Goal: Information Seeking & Learning: Learn about a topic

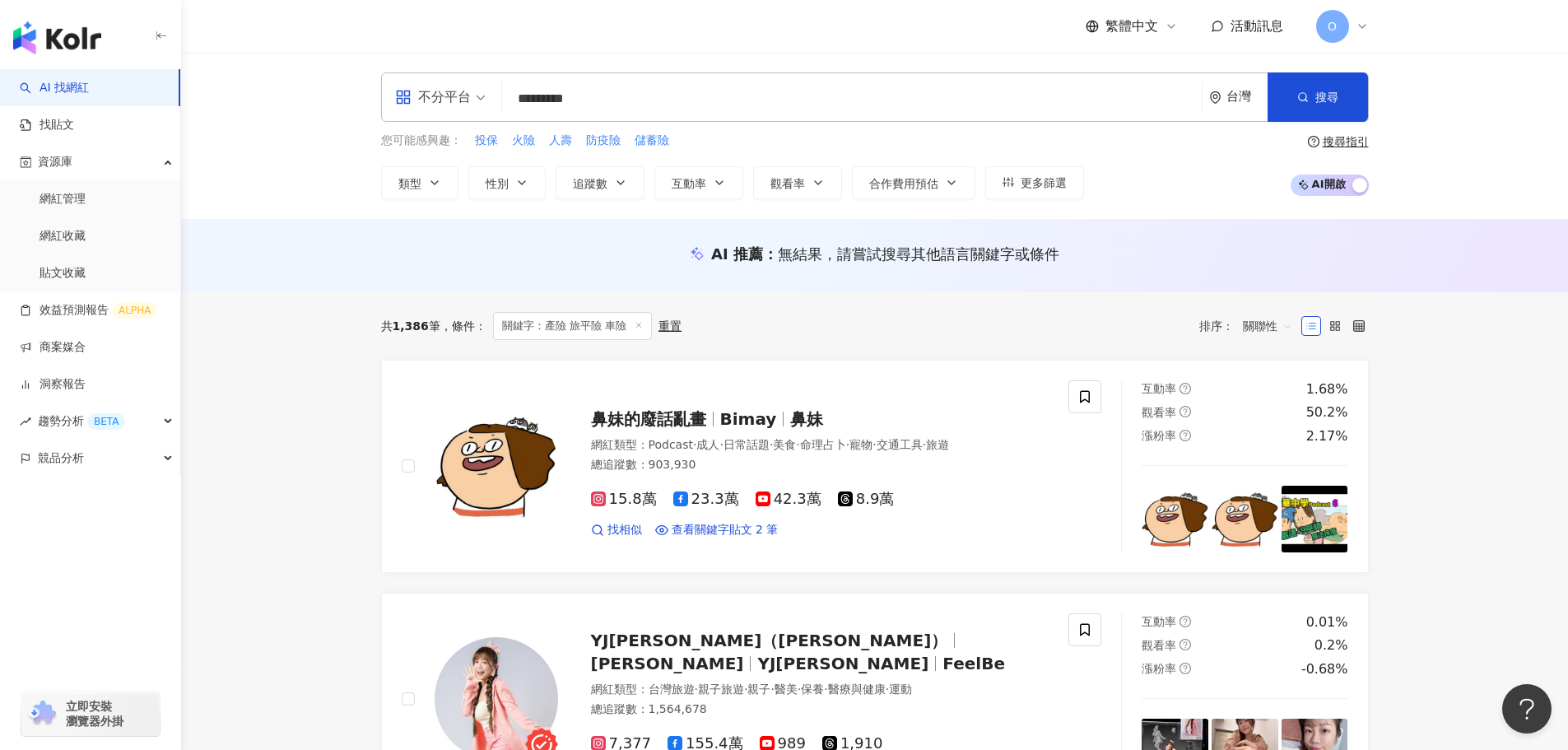
click at [457, 97] on div "不分平台" at bounding box center [433, 98] width 76 height 27
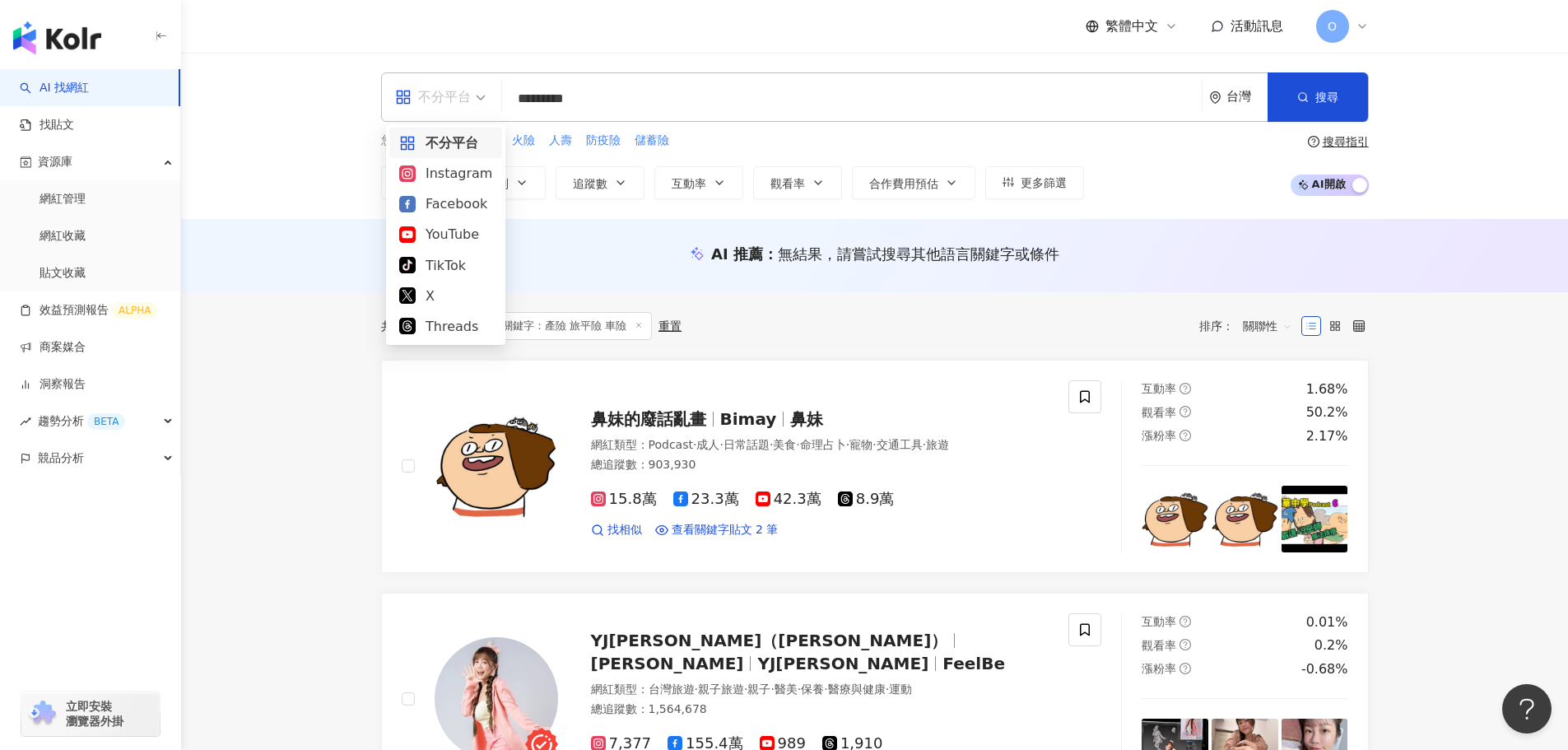
click at [841, 101] on input "*********" at bounding box center [852, 99] width 687 height 32
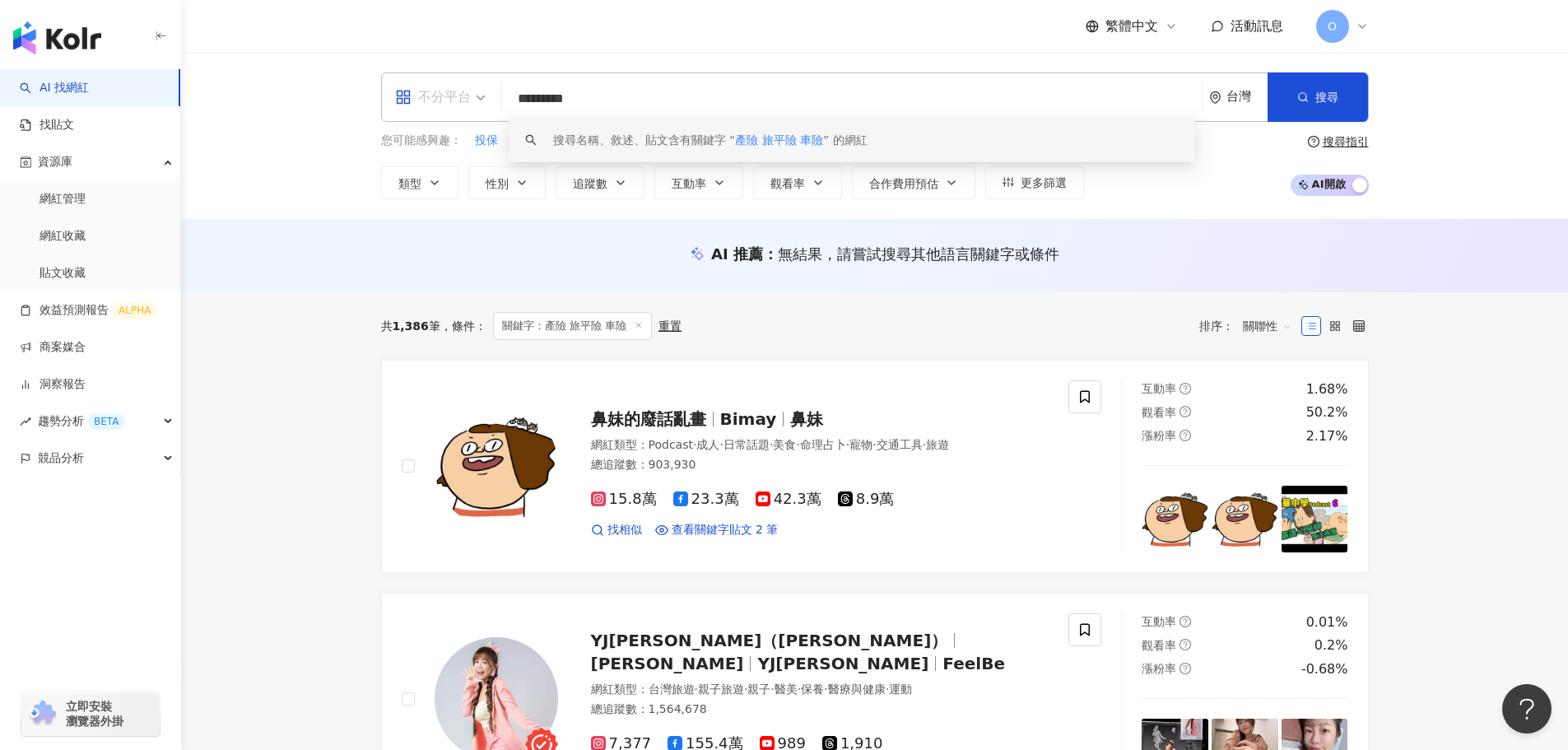
click at [469, 89] on div "不分平台" at bounding box center [433, 98] width 76 height 27
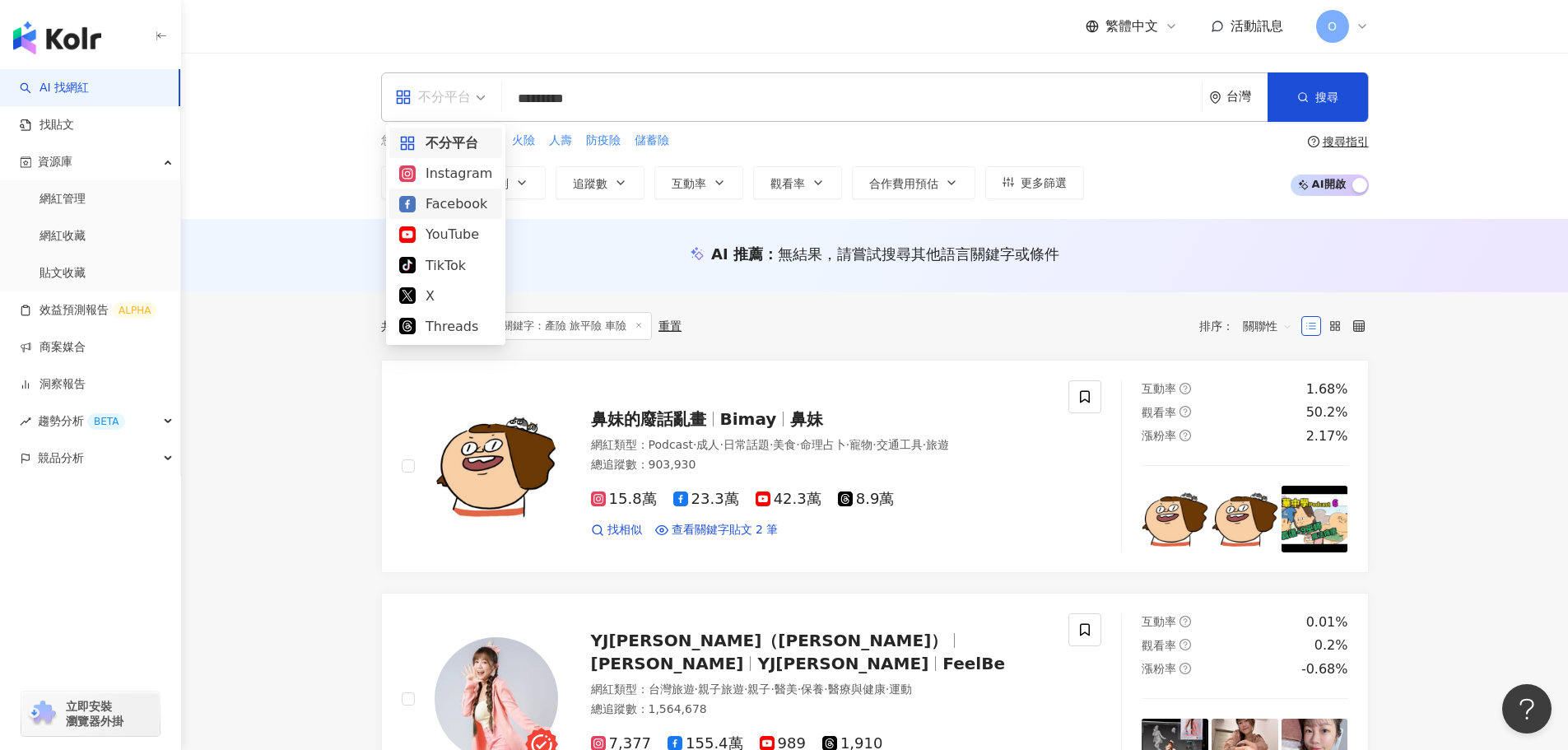
click at [688, 28] on div "繁體中文 活動訊息 O" at bounding box center [875, 26] width 988 height 53
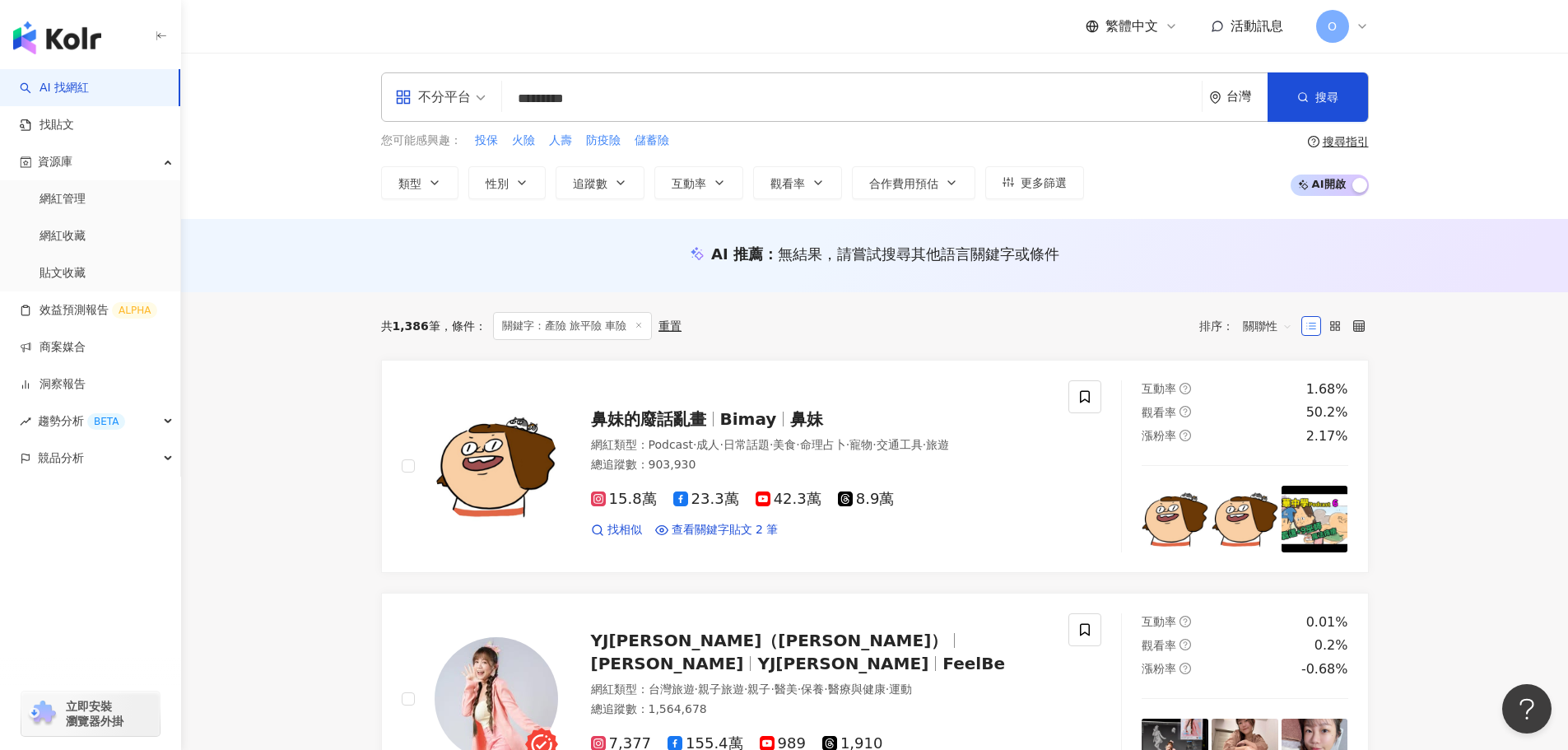
click at [617, 98] on input "*********" at bounding box center [852, 99] width 687 height 32
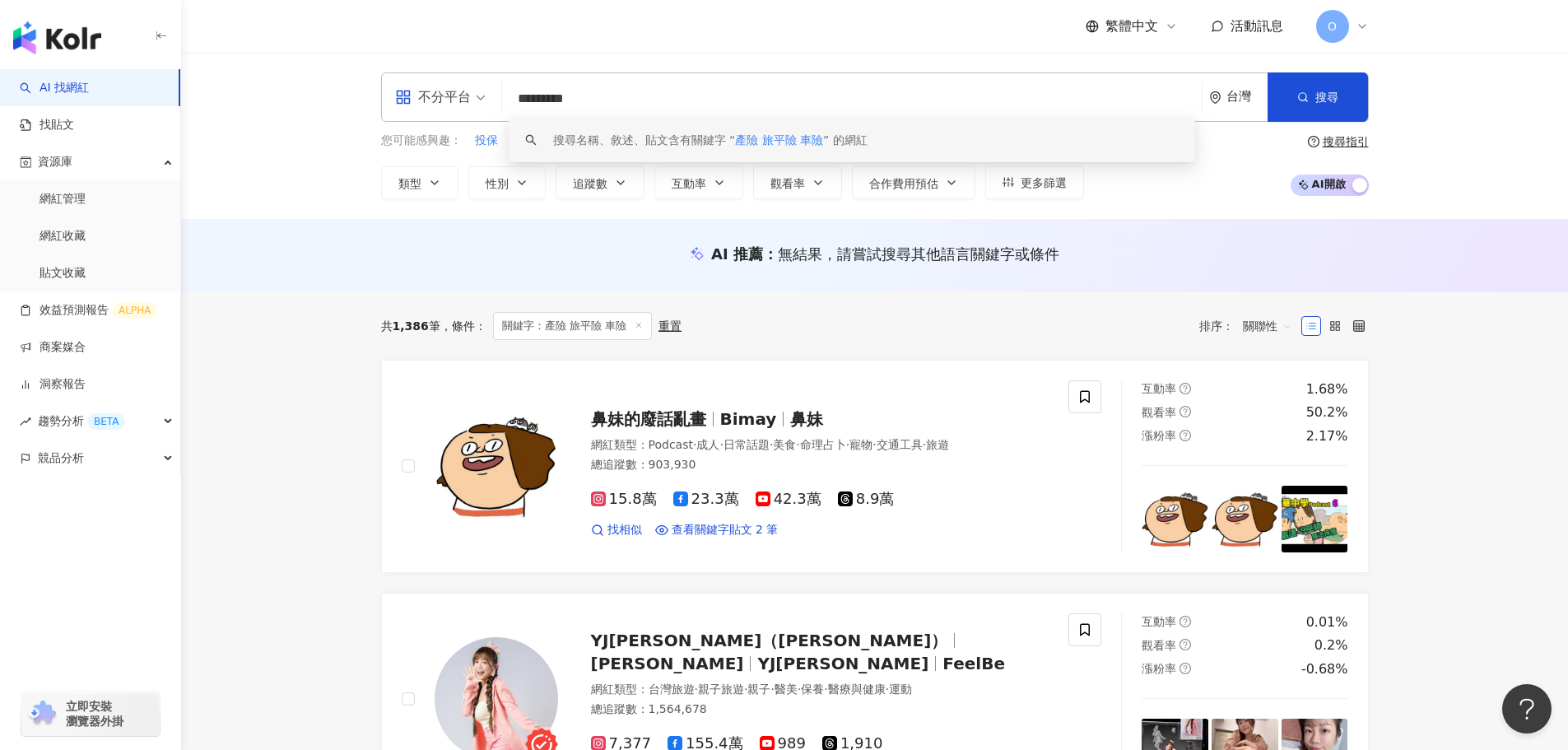
click at [632, 102] on input "*********" at bounding box center [852, 99] width 687 height 32
click at [603, 228] on div "AI 推薦 ： 無結果，請嘗試搜尋其他語言關鍵字或條件" at bounding box center [875, 256] width 1387 height 73
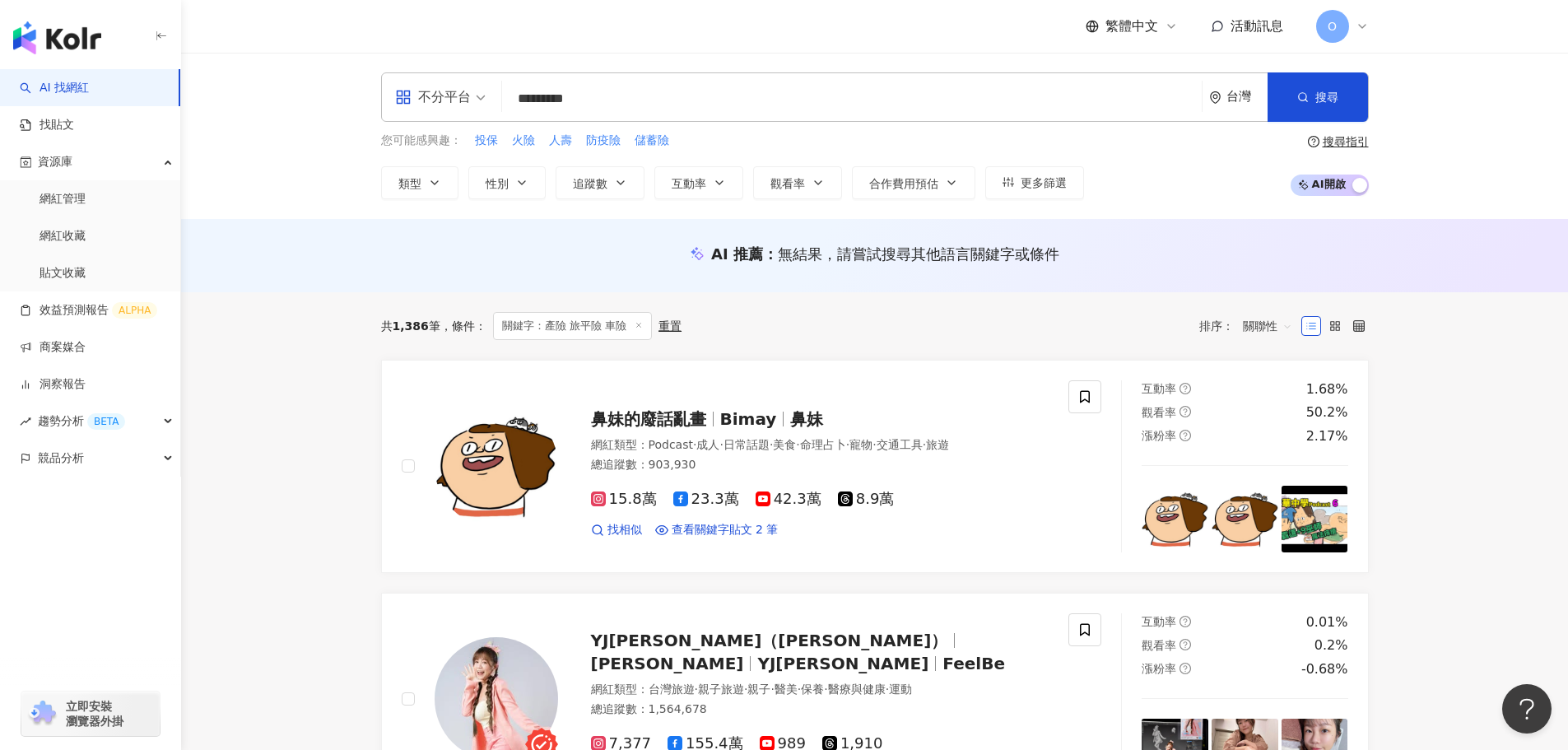
click at [1351, 147] on div "搜尋指引" at bounding box center [1346, 142] width 46 height 13
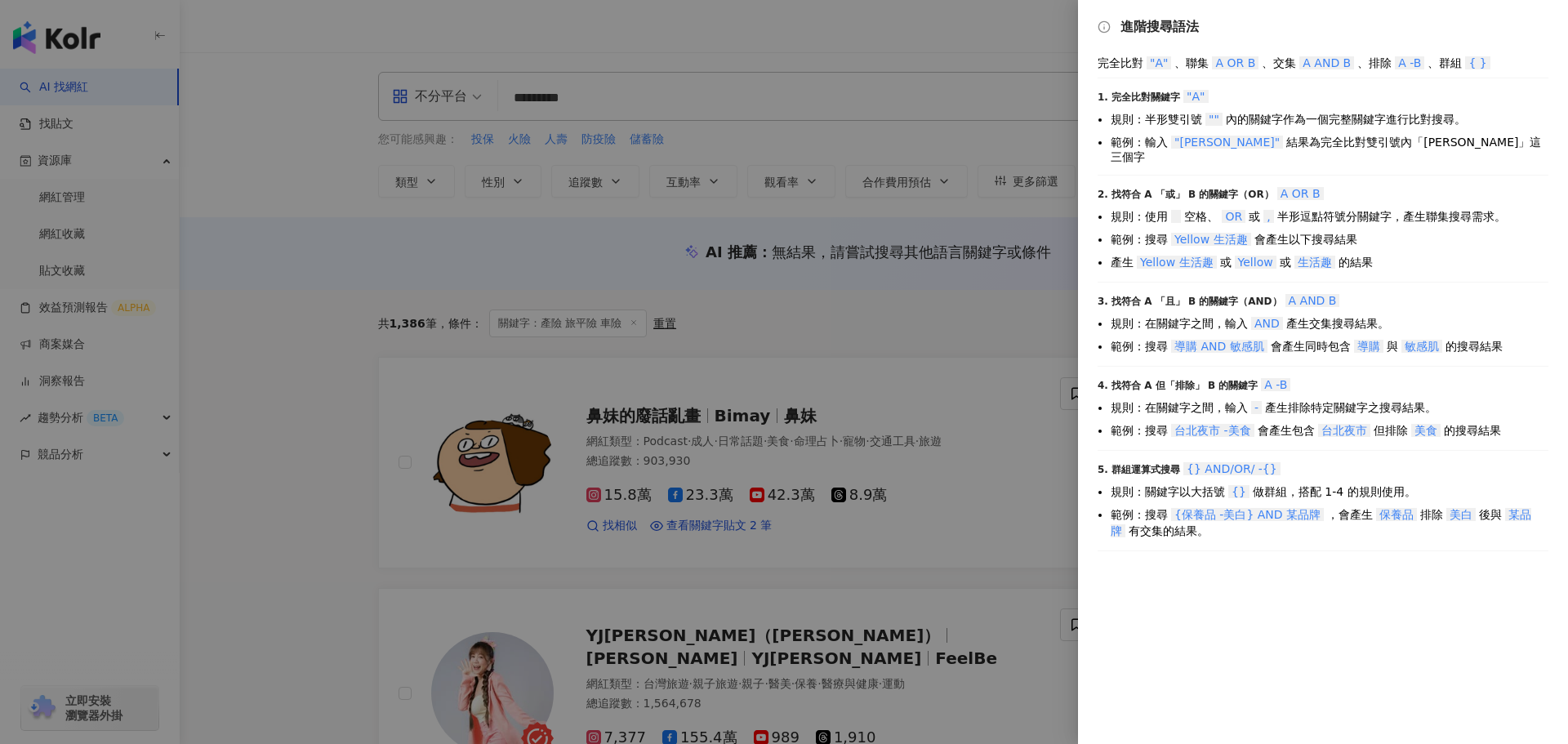
click at [400, 238] on div at bounding box center [784, 372] width 1568 height 744
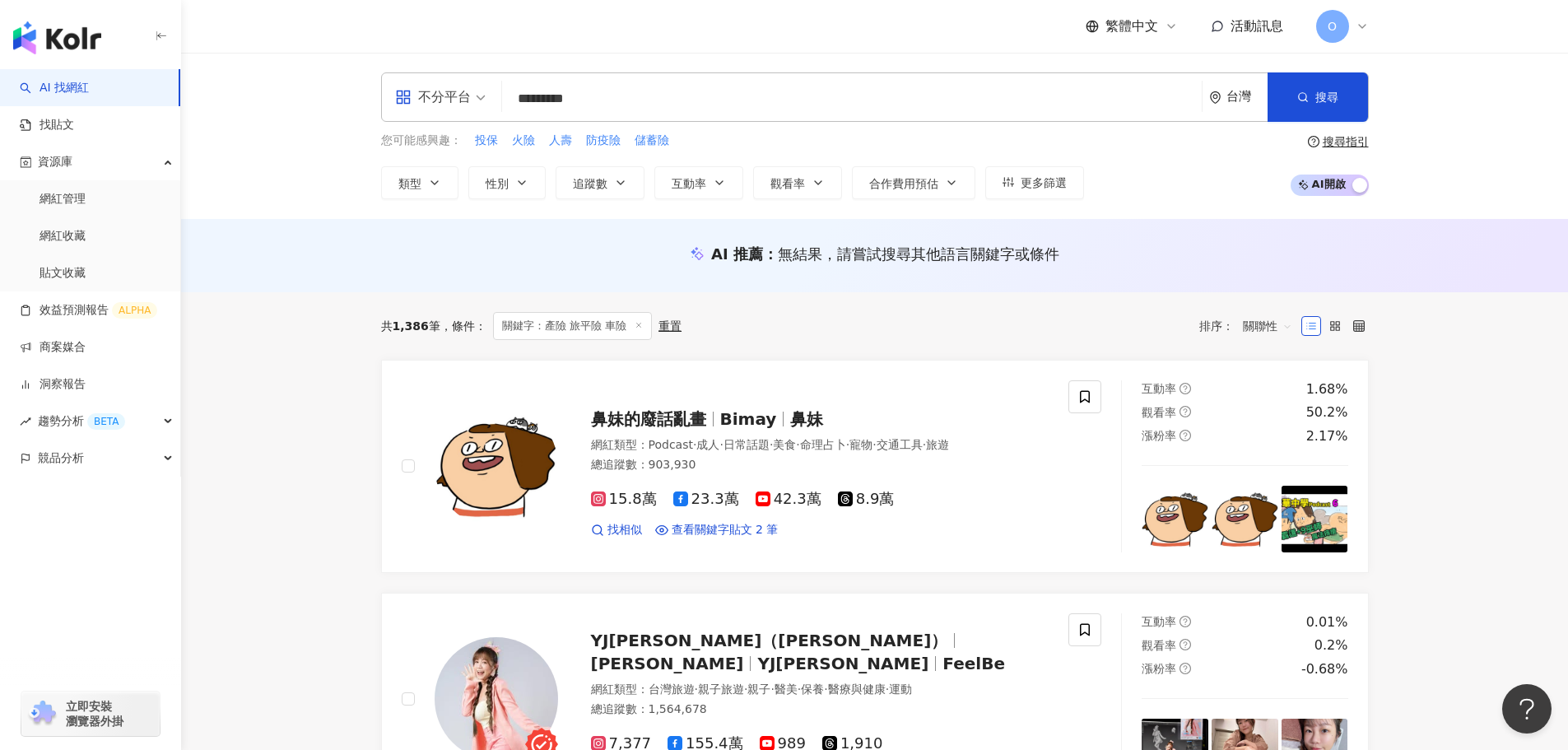
click at [1348, 141] on div "搜尋指引" at bounding box center [1346, 142] width 46 height 13
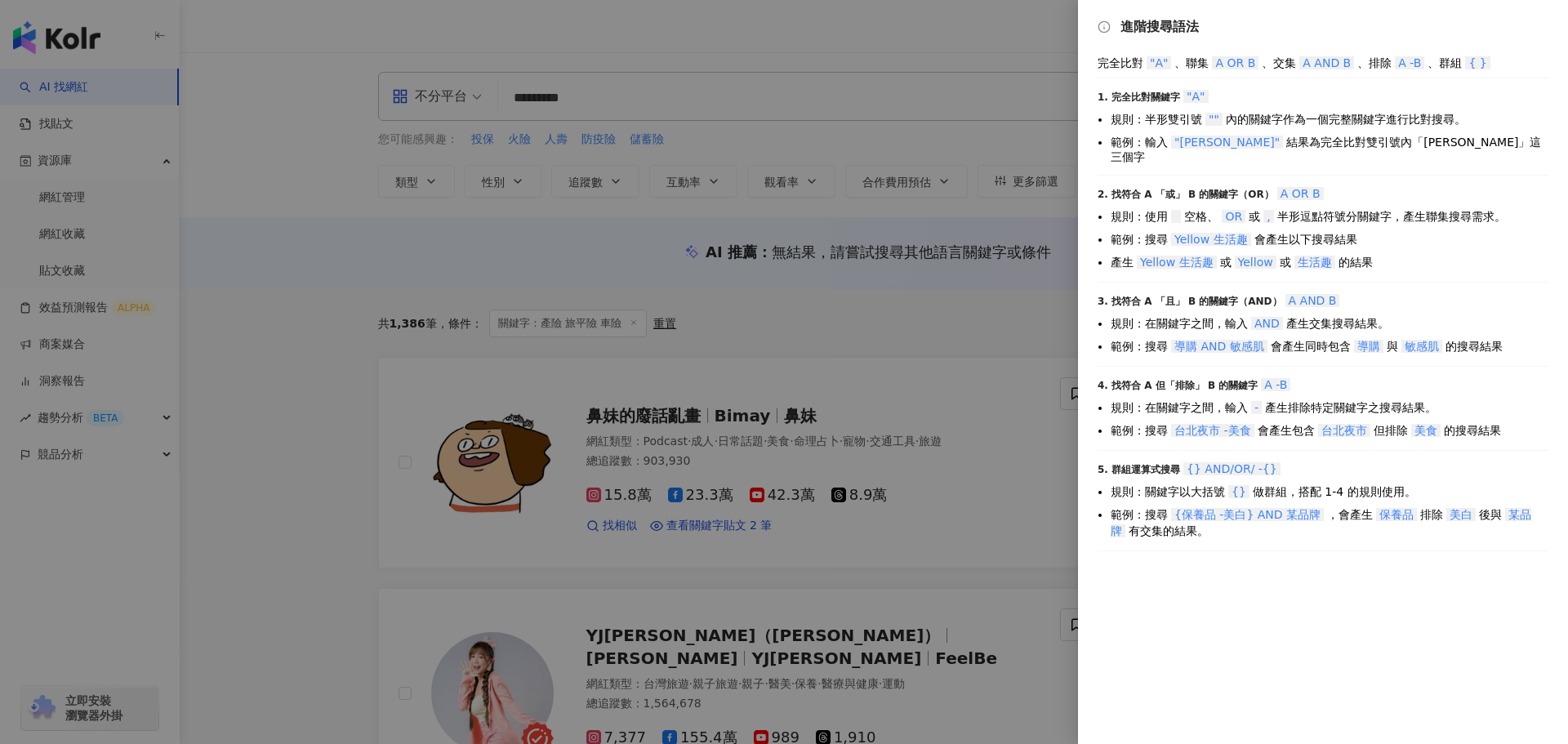
click at [614, 98] on div at bounding box center [784, 372] width 1568 height 744
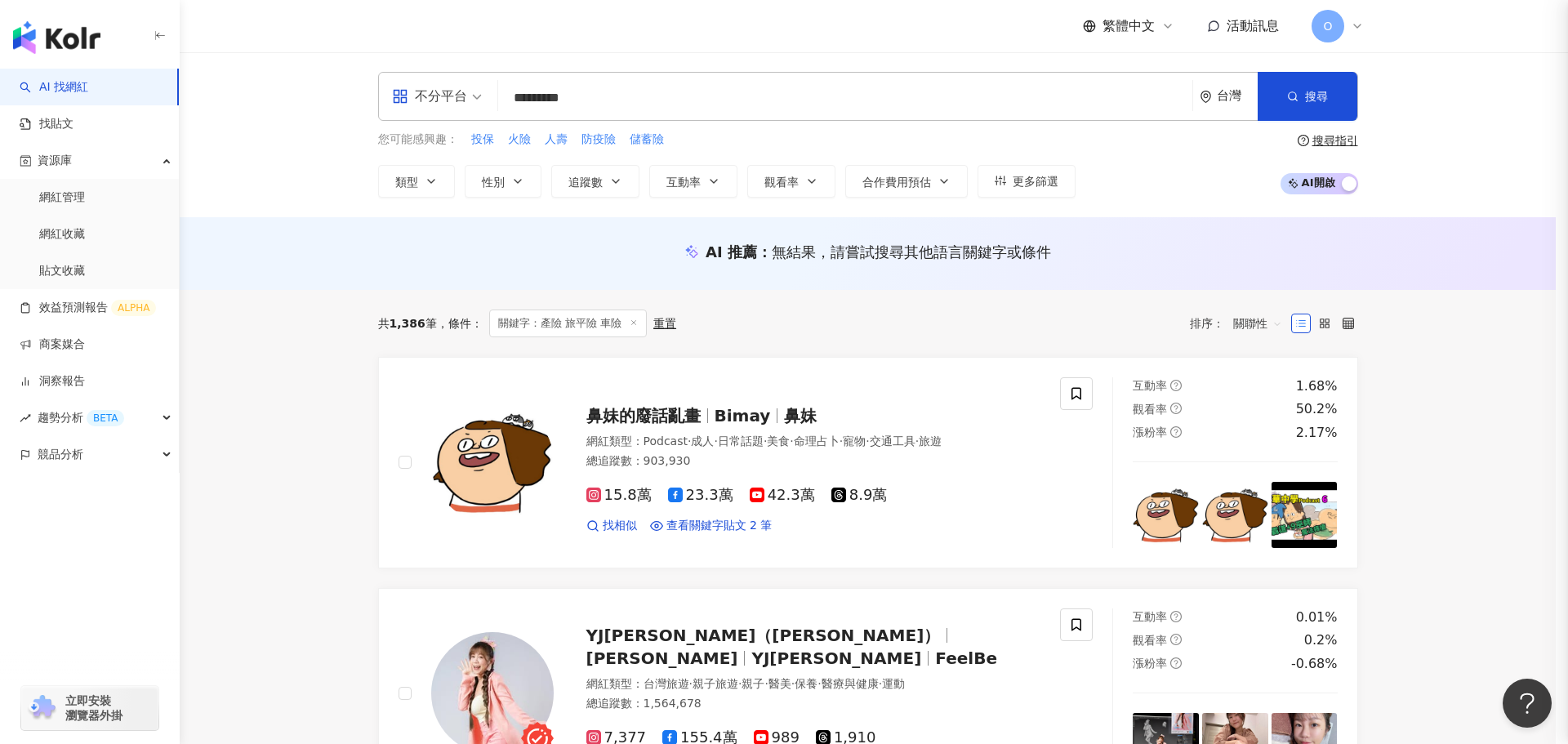
click at [614, 101] on div at bounding box center [784, 372] width 1568 height 744
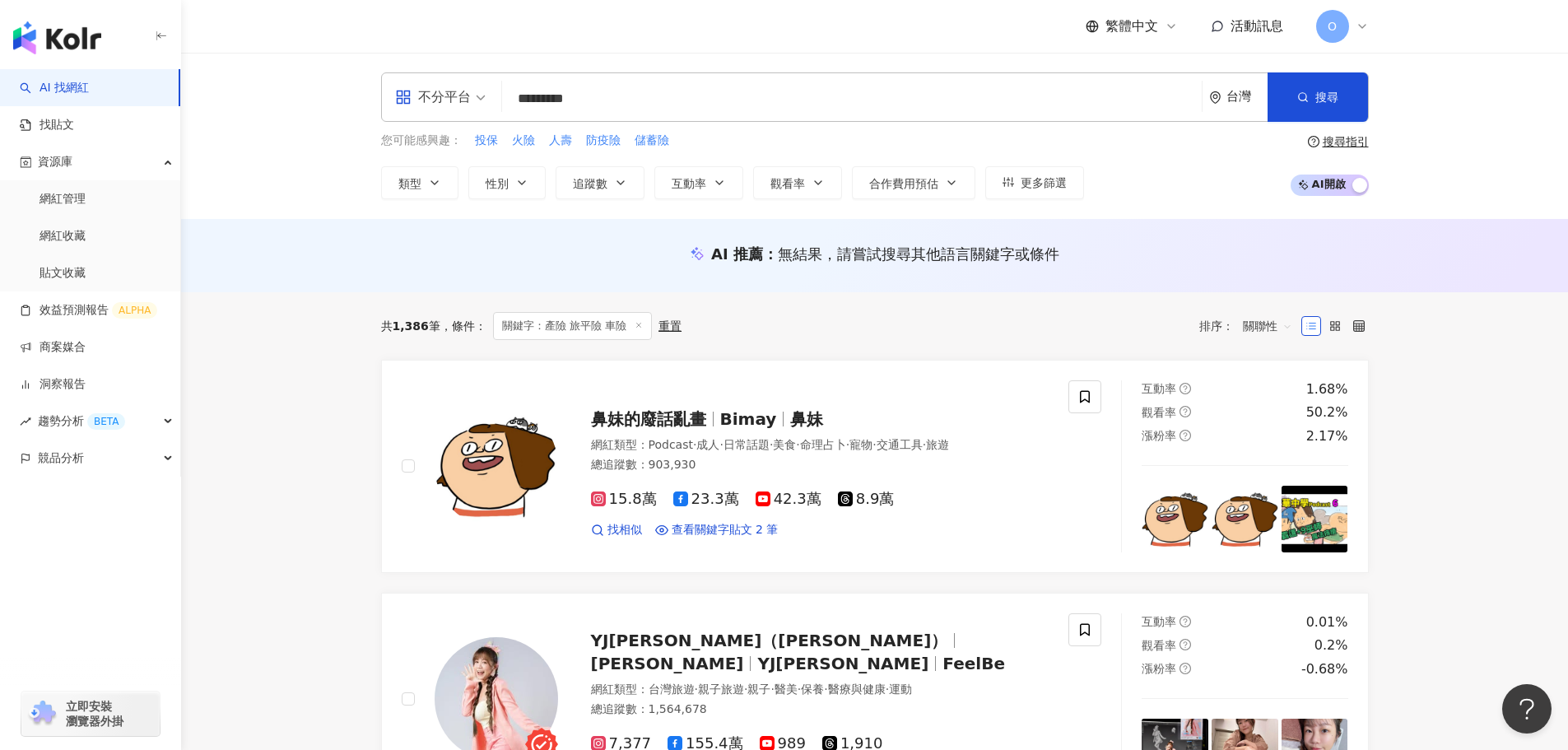
click at [608, 102] on input "*********" at bounding box center [852, 99] width 687 height 32
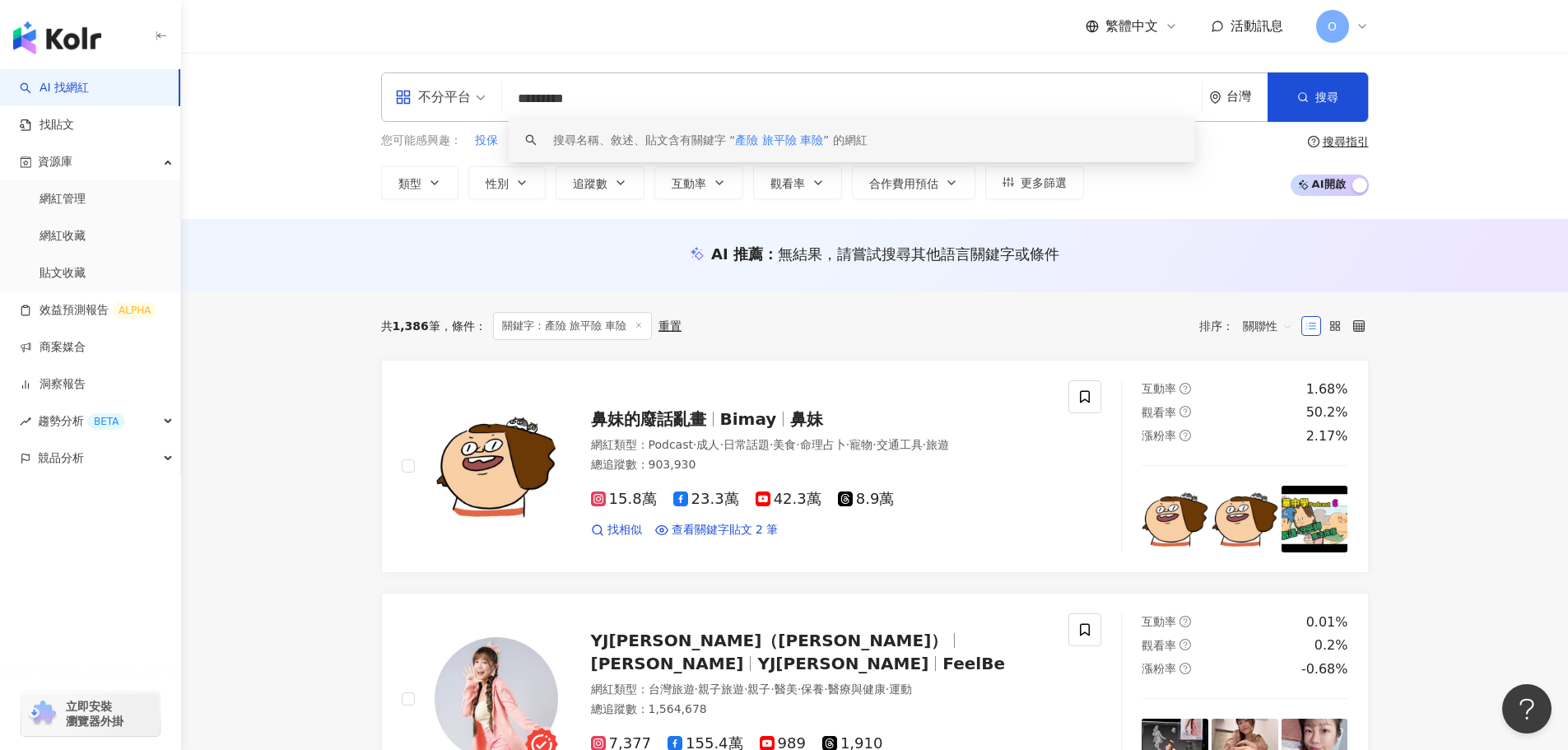
click at [534, 100] on input "*********" at bounding box center [852, 99] width 687 height 32
click at [537, 97] on input "*********" at bounding box center [852, 99] width 687 height 32
click at [1342, 147] on div "搜尋指引" at bounding box center [1346, 142] width 46 height 13
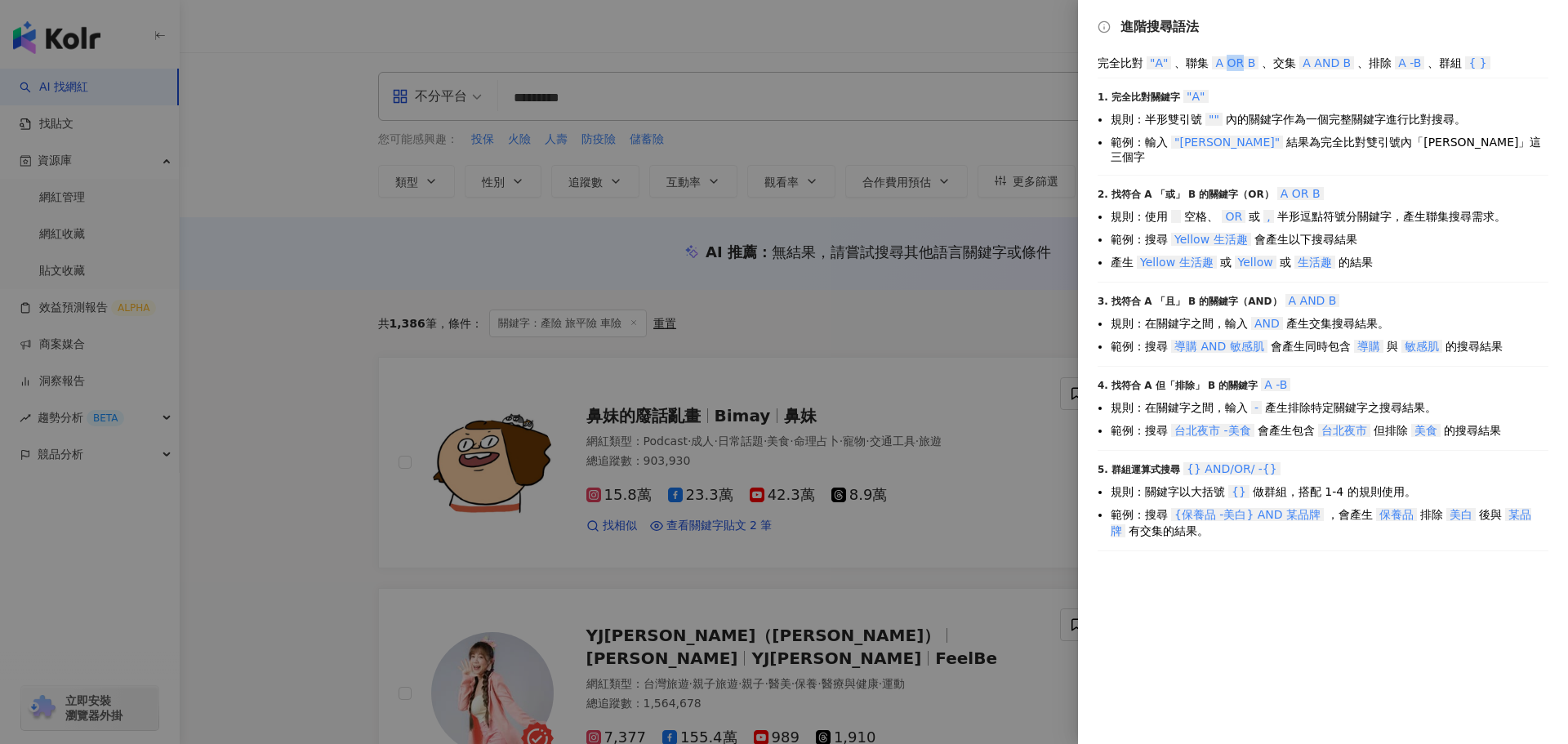
drag, startPoint x: 1230, startPoint y: 61, endPoint x: 1244, endPoint y: 59, distance: 14.1
click at [1244, 59] on span "A OR B" at bounding box center [1235, 63] width 47 height 13
copy span "OR"
click at [1252, 67] on span "A OR B" at bounding box center [1235, 63] width 47 height 13
click at [527, 101] on div at bounding box center [784, 372] width 1568 height 744
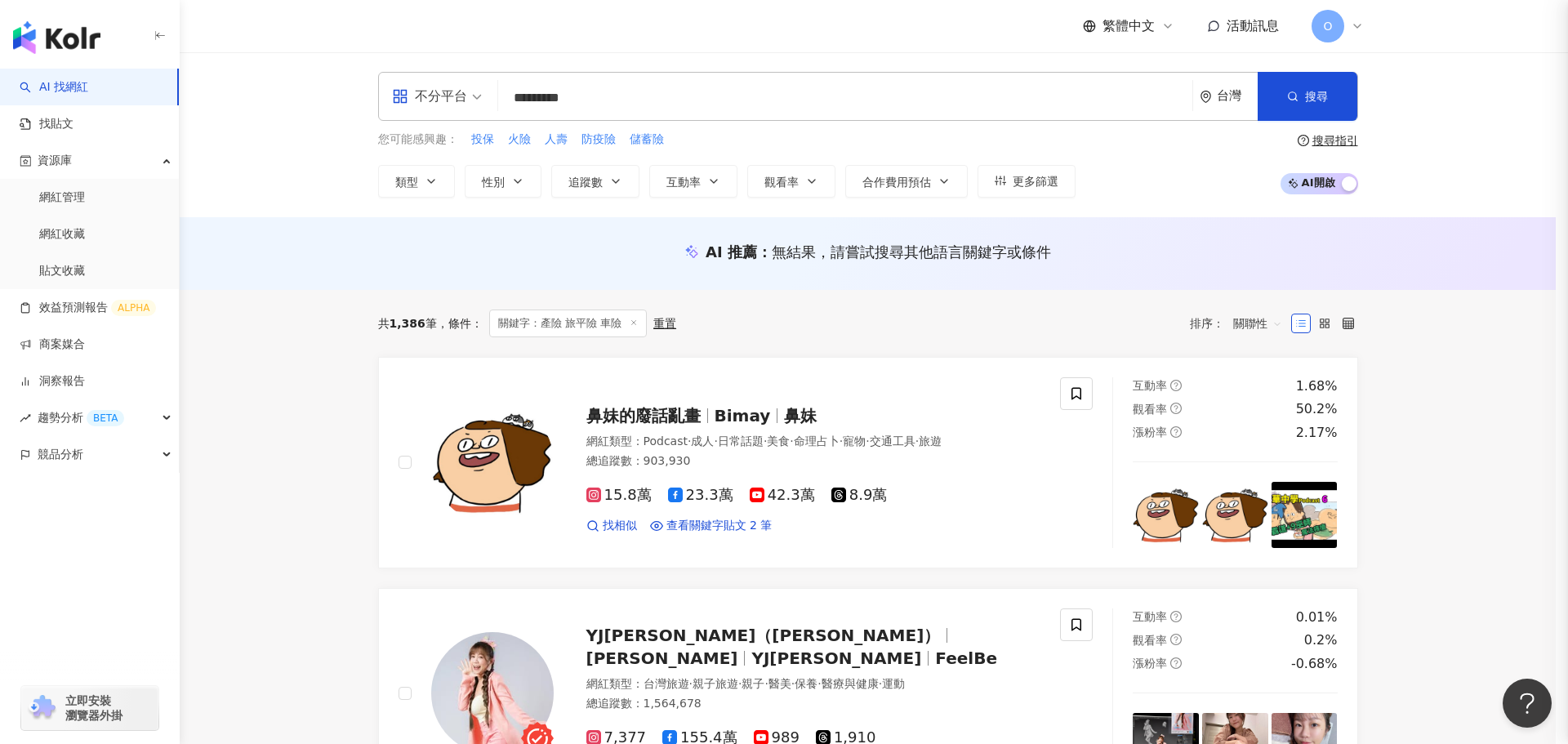
click at [540, 94] on div at bounding box center [784, 372] width 1568 height 744
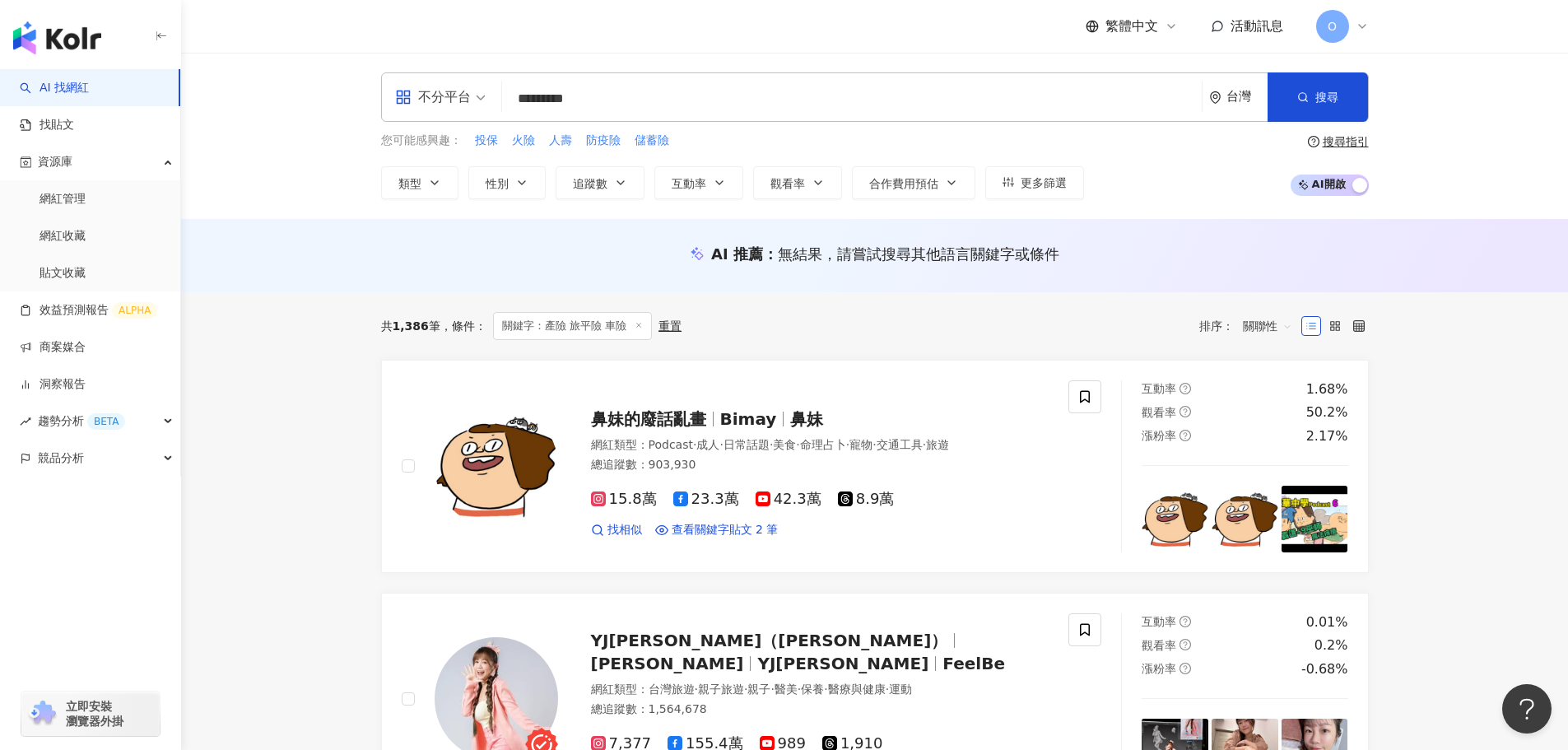
click at [548, 100] on input "*********" at bounding box center [852, 99] width 687 height 32
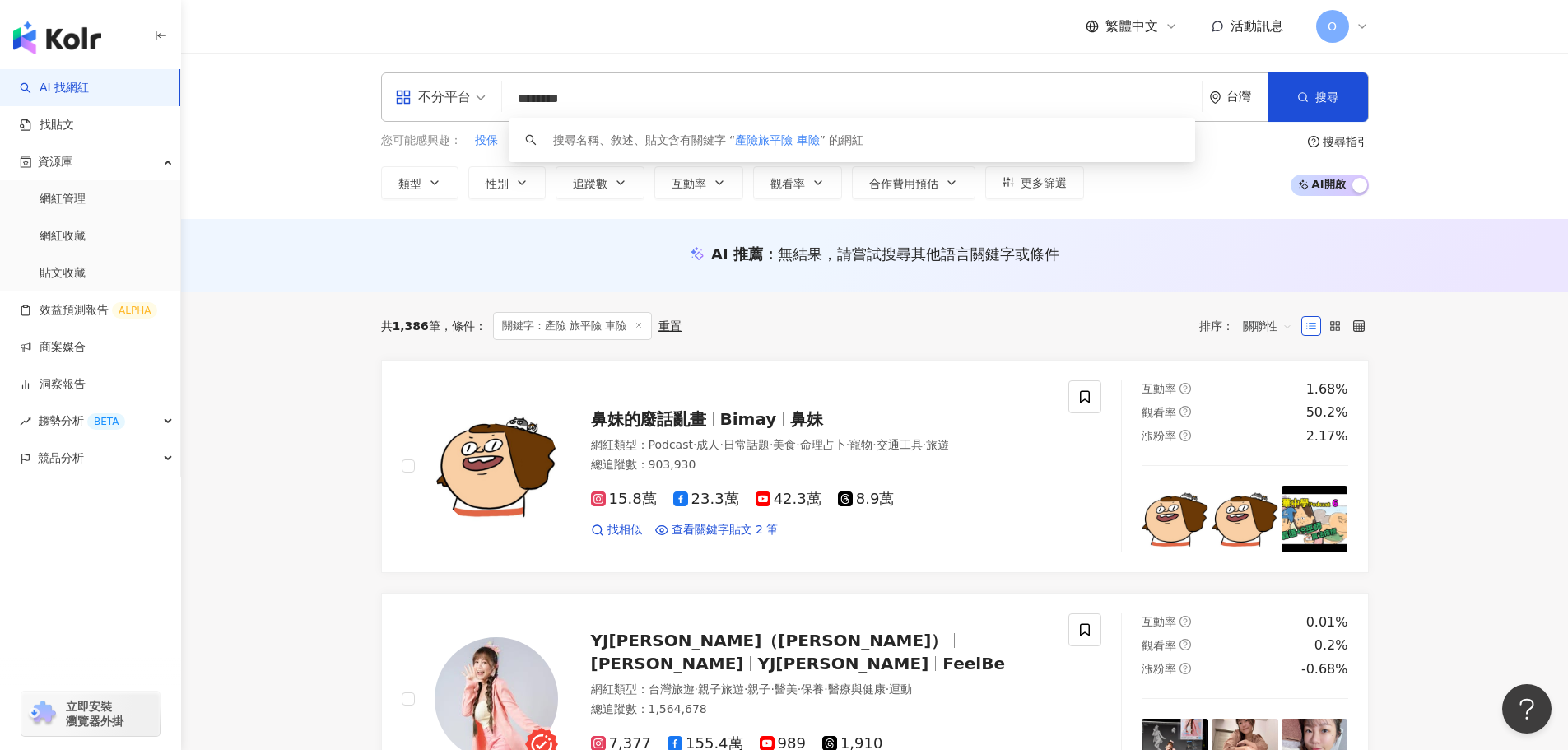
paste input "**"
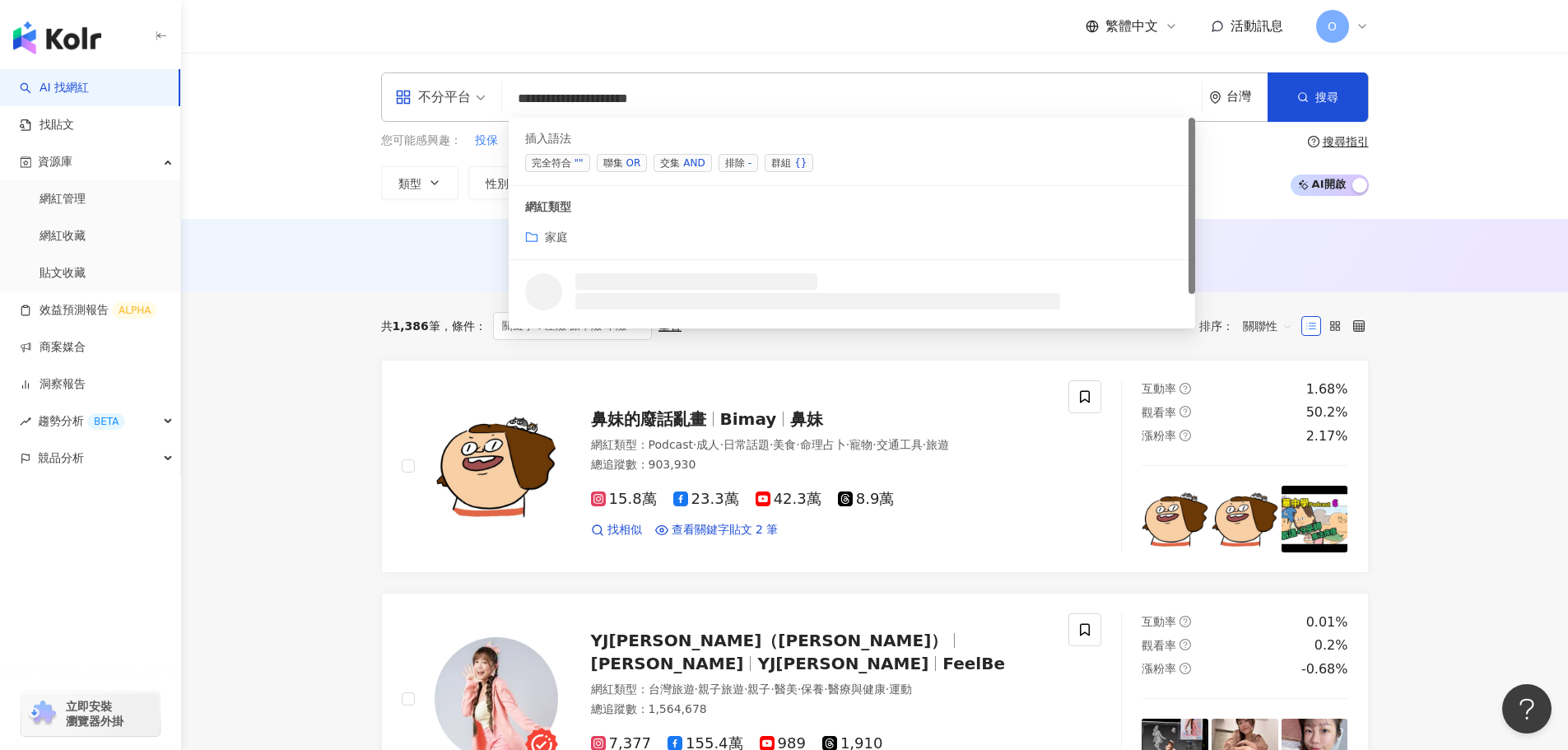
paste input "***"
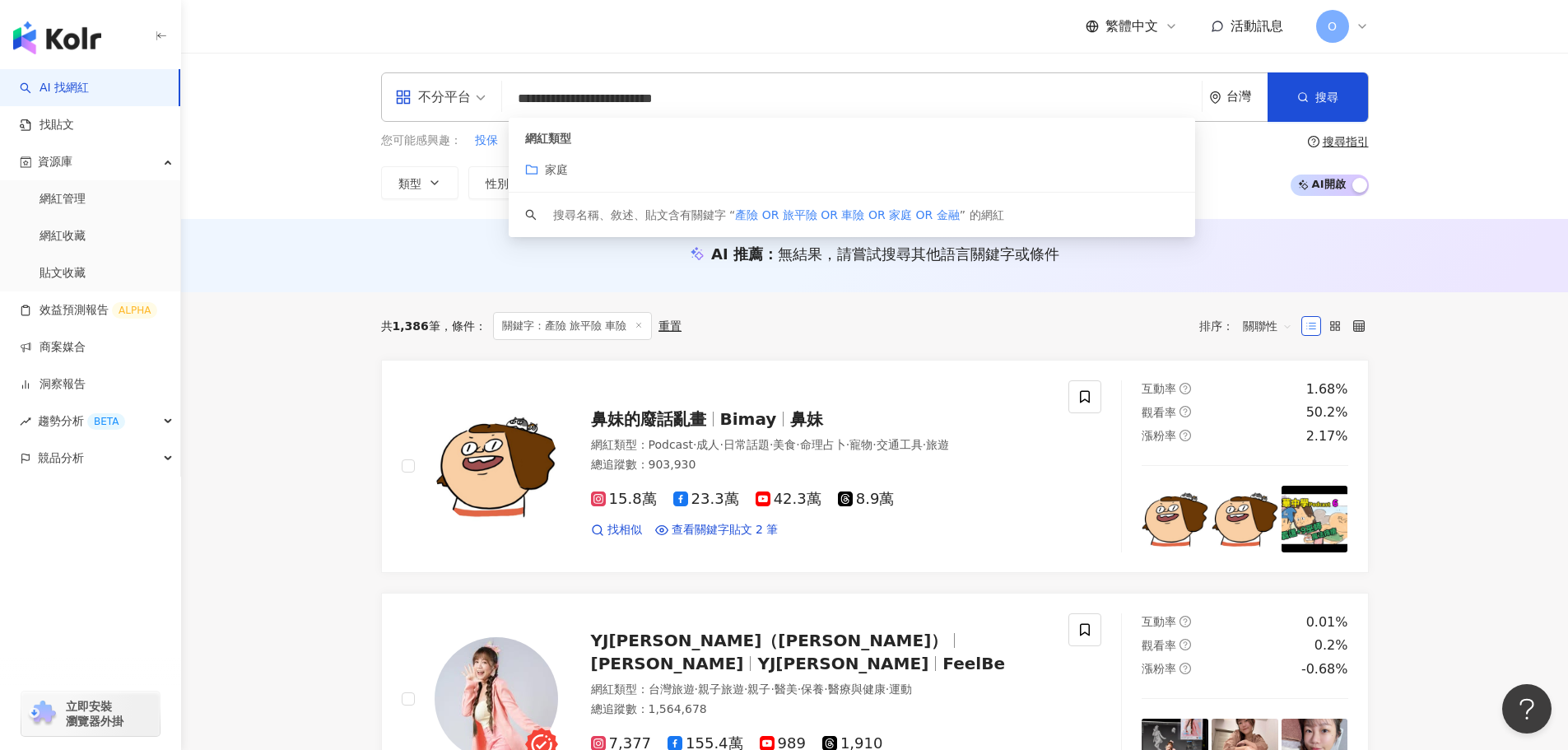
click at [773, 106] on input "**********" at bounding box center [852, 99] width 687 height 32
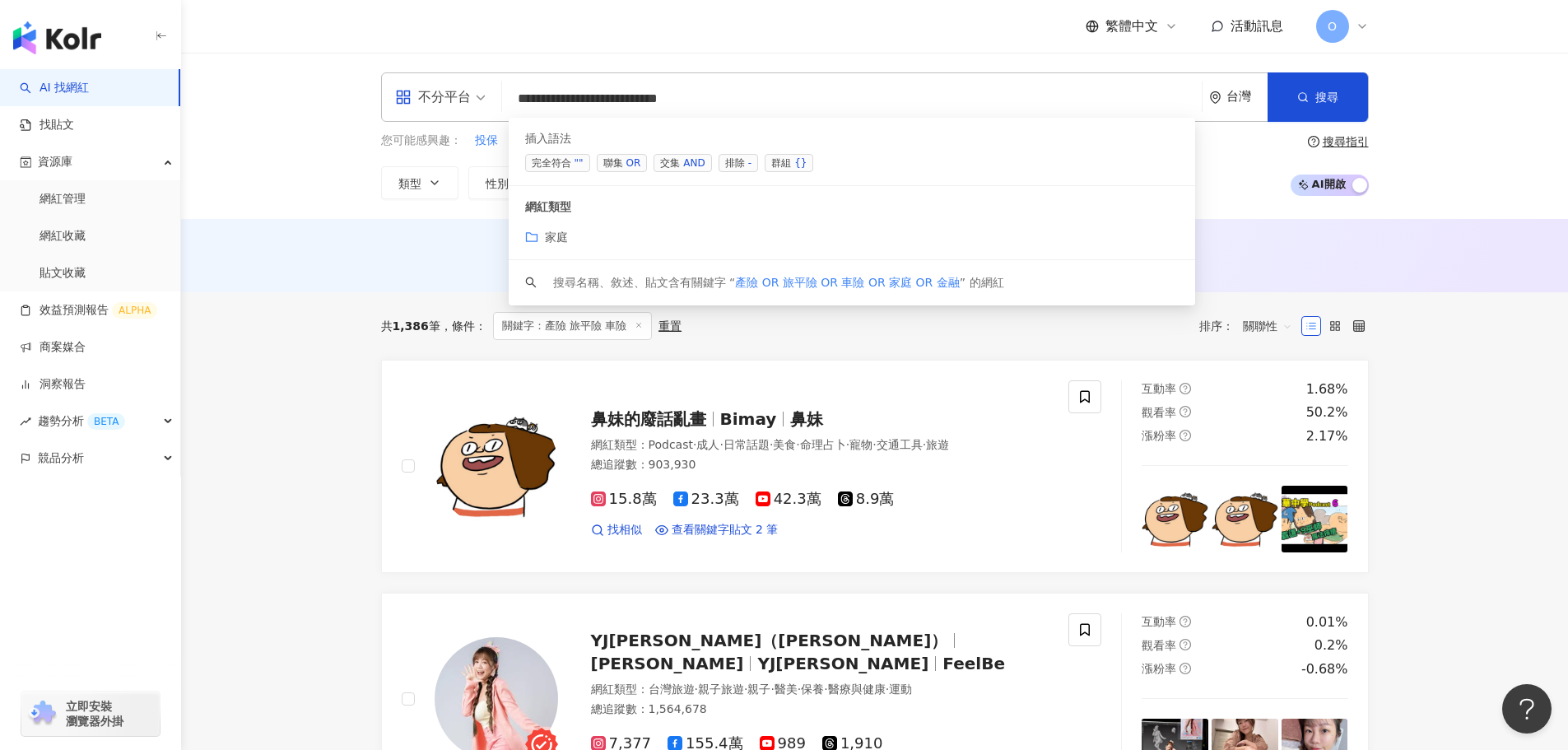
paste input "***"
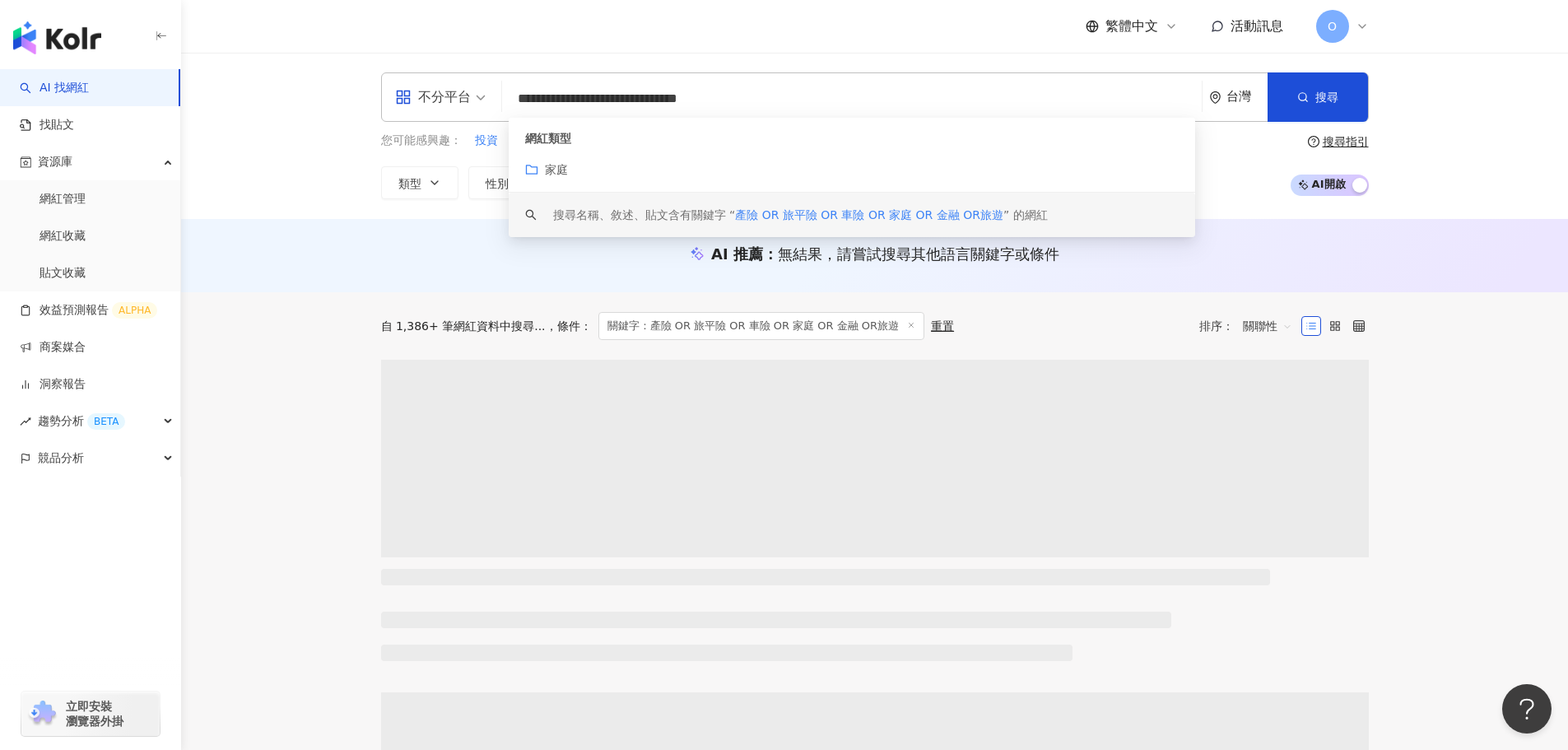
click at [370, 255] on div "AI 推薦 ： 無結果，請嘗試搜尋其他語言關鍵字或條件" at bounding box center [875, 259] width 1054 height 31
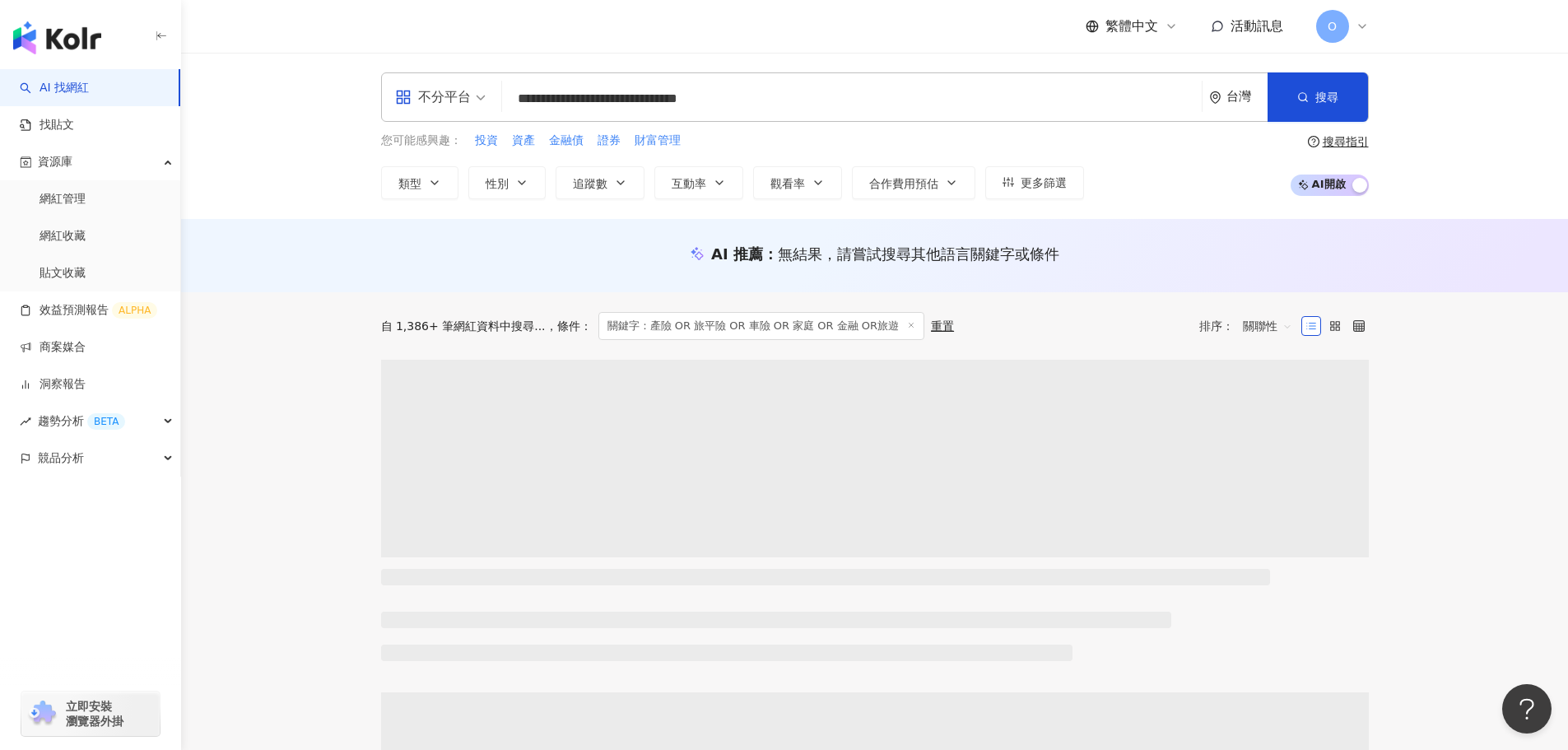
click at [1353, 138] on div "搜尋指引" at bounding box center [1346, 142] width 46 height 13
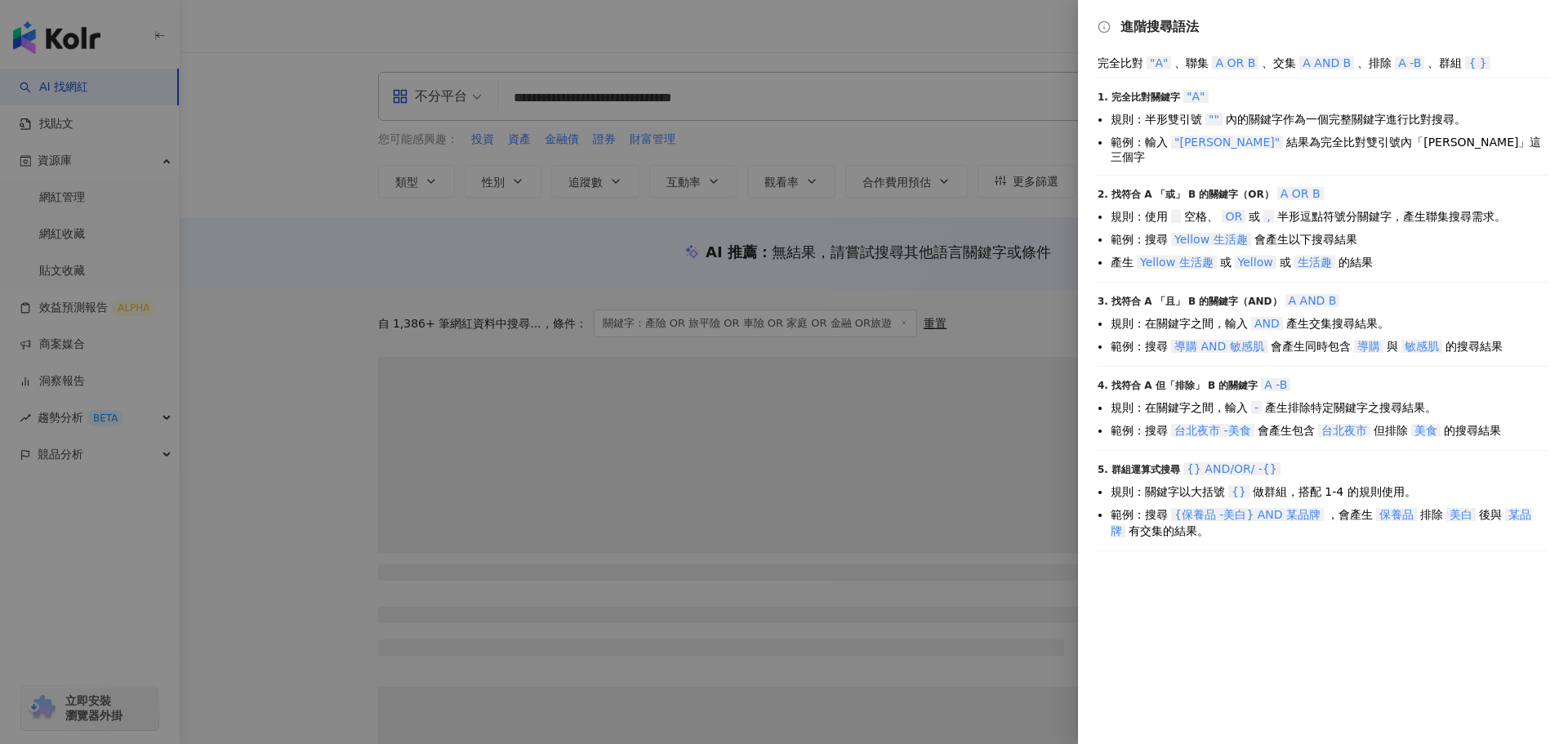
click at [1242, 67] on span "A OR B" at bounding box center [1235, 63] width 47 height 13
drag, startPoint x: 1237, startPoint y: 67, endPoint x: 1256, endPoint y: 62, distance: 19.6
click at [1256, 62] on span "A OR B" at bounding box center [1235, 63] width 47 height 13
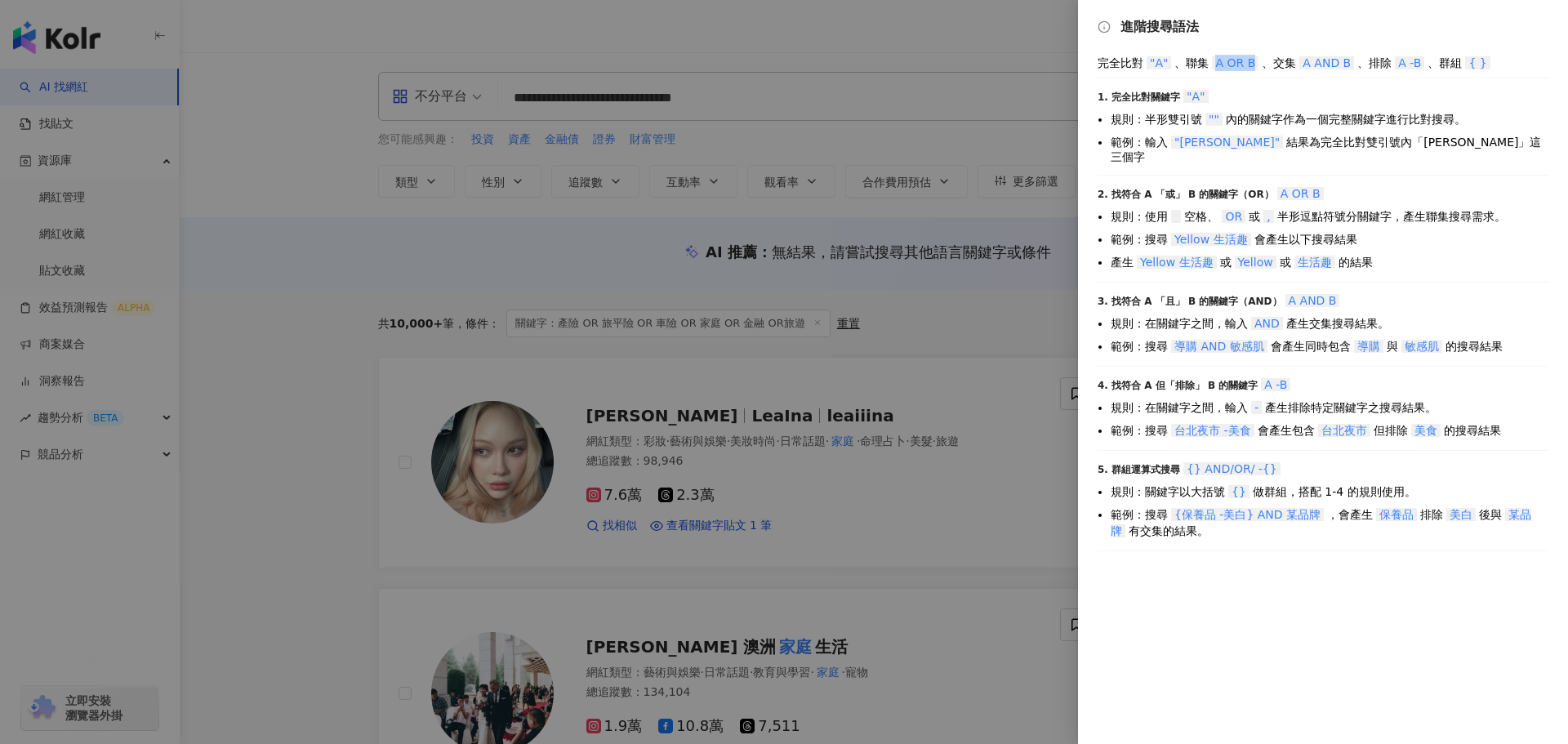
drag, startPoint x: 1218, startPoint y: 64, endPoint x: 1259, endPoint y: 67, distance: 41.1
click at [1259, 67] on div "完全比對 "A" 、聯集 A OR B 、交集 A AND B 、排除 A -B 、群組 { }" at bounding box center [1323, 63] width 450 height 16
copy span "A OR B"
click at [534, 85] on div at bounding box center [784, 372] width 1568 height 744
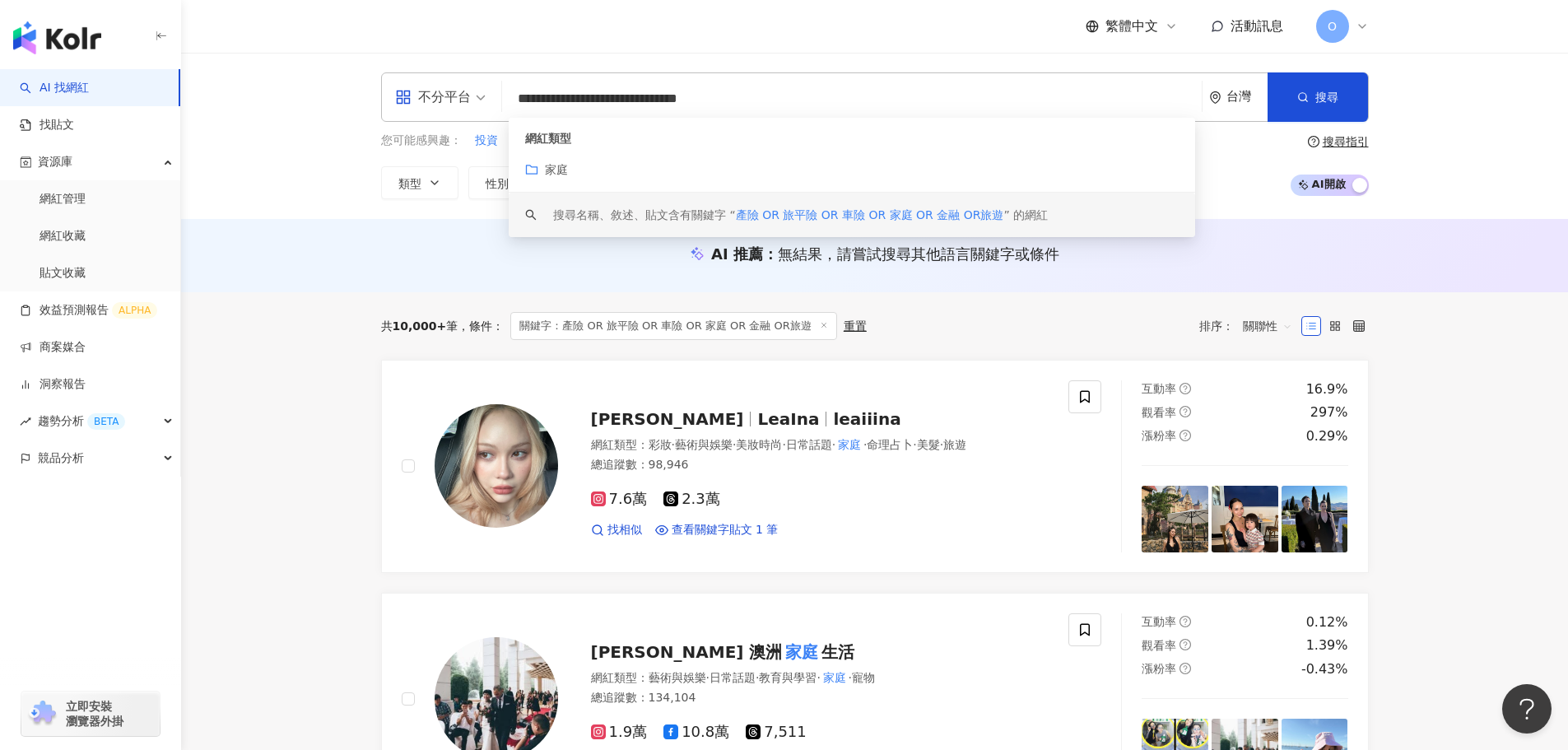
click at [536, 96] on input "**********" at bounding box center [852, 99] width 687 height 32
paste input "search"
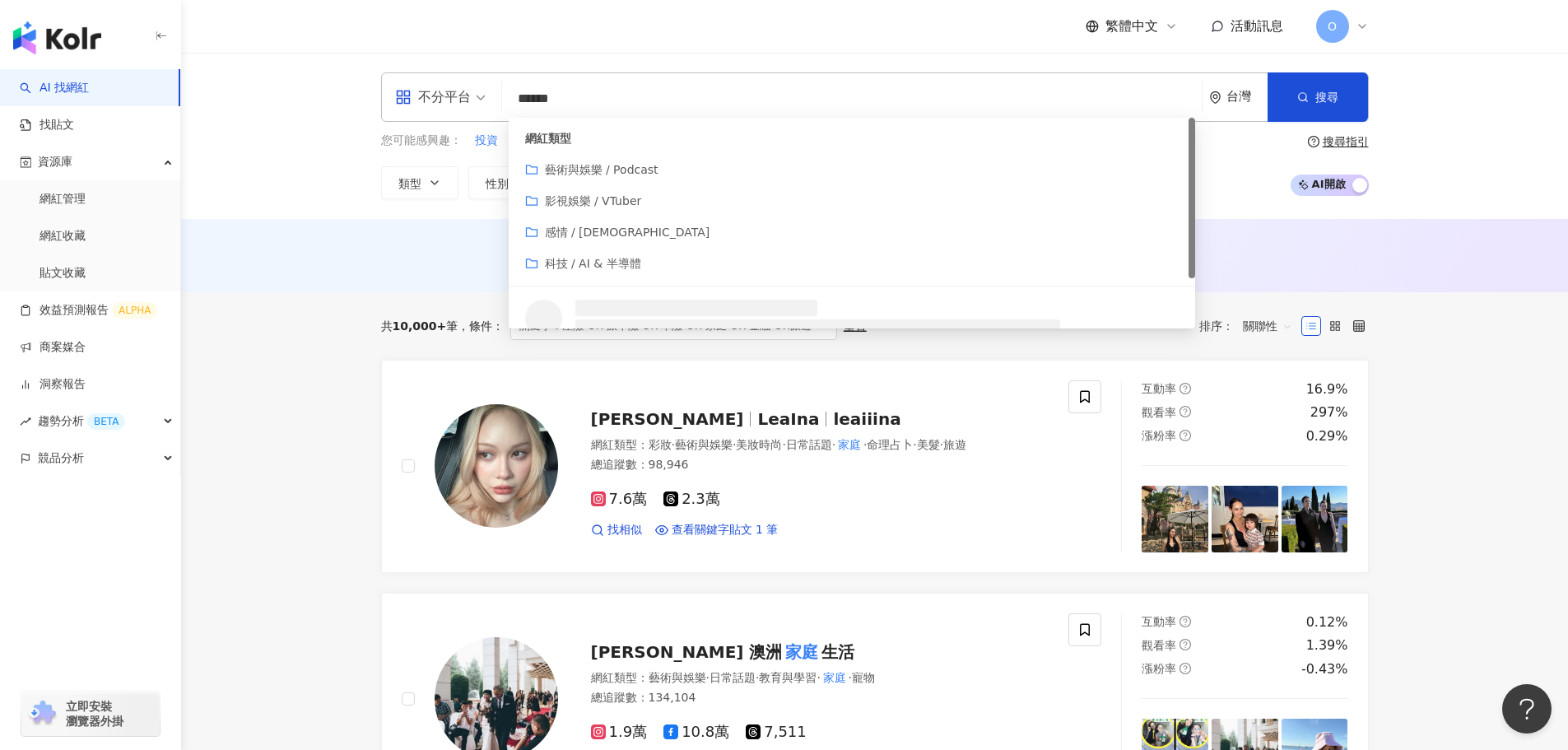
click at [550, 99] on input "******" at bounding box center [852, 99] width 687 height 32
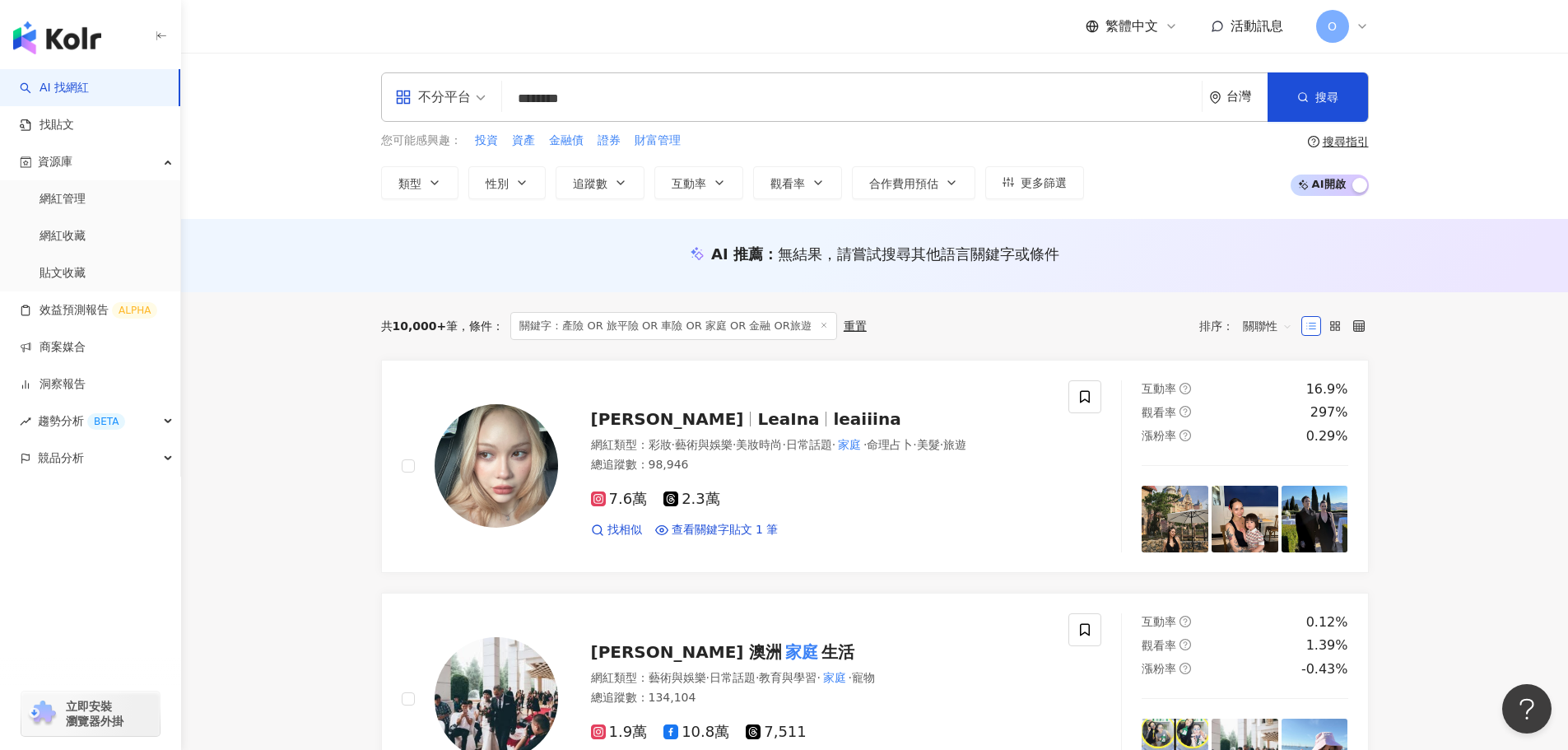
click at [1346, 147] on div "搜尋指引" at bounding box center [1346, 142] width 46 height 13
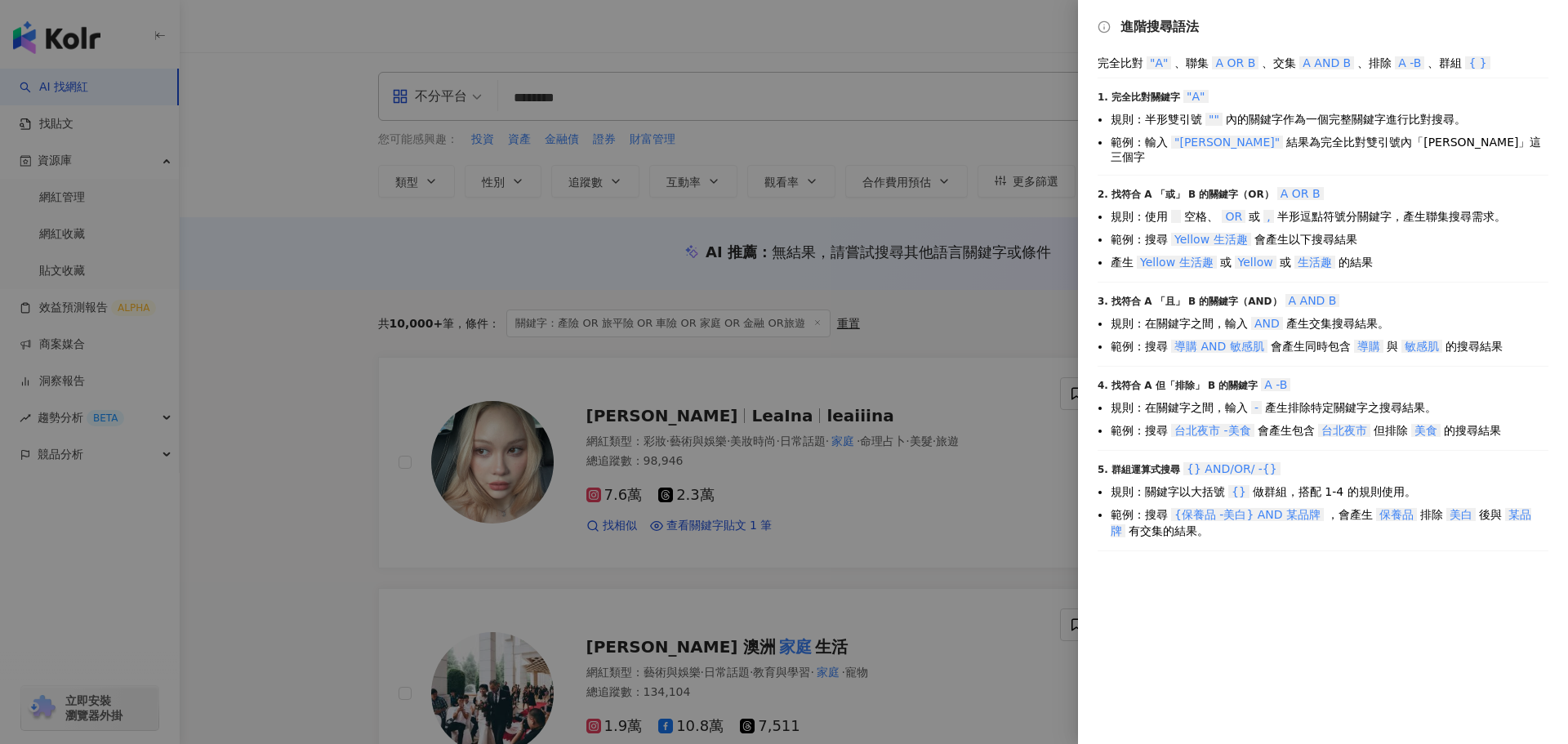
click at [547, 100] on div at bounding box center [784, 372] width 1568 height 744
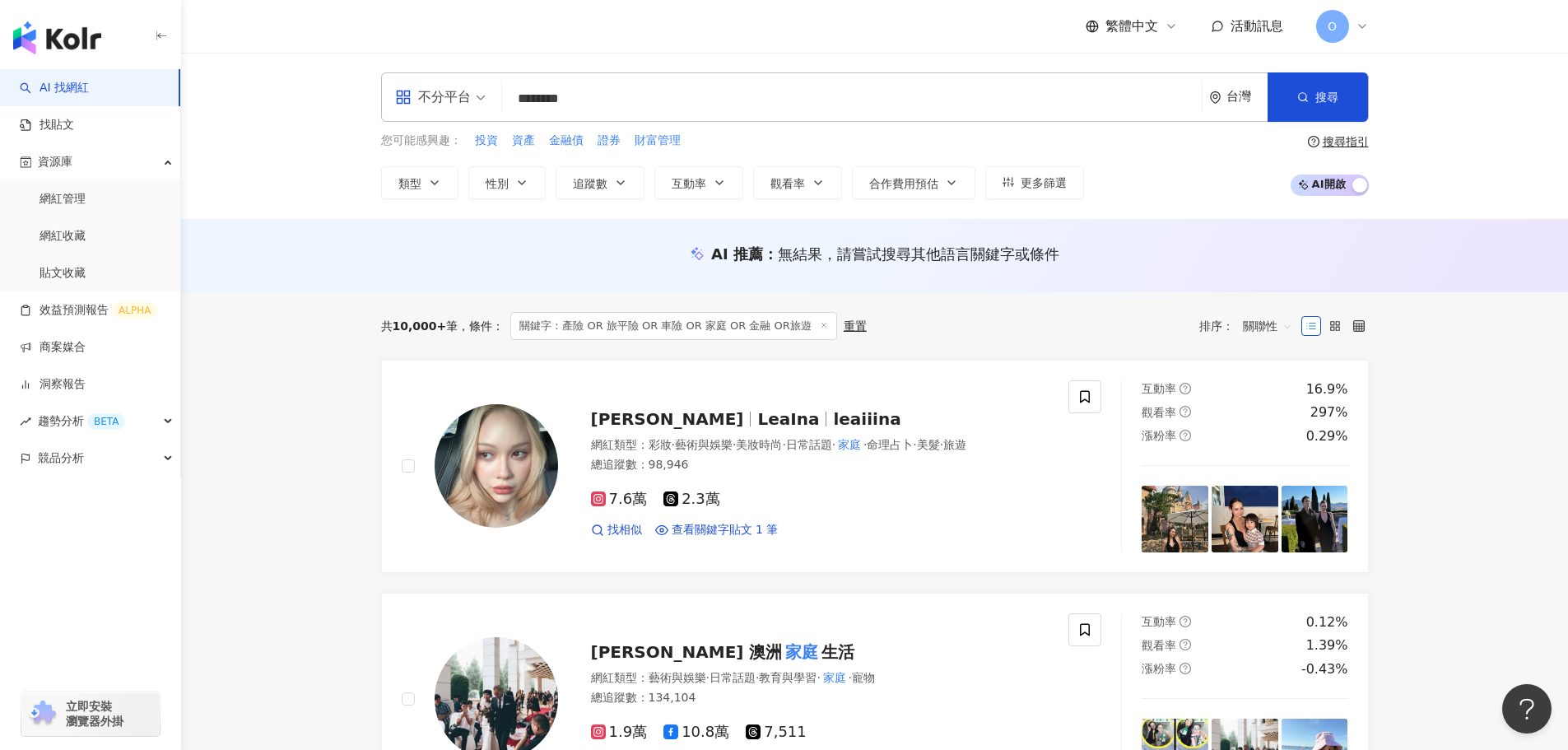
click at [559, 97] on input "********" at bounding box center [852, 99] width 687 height 32
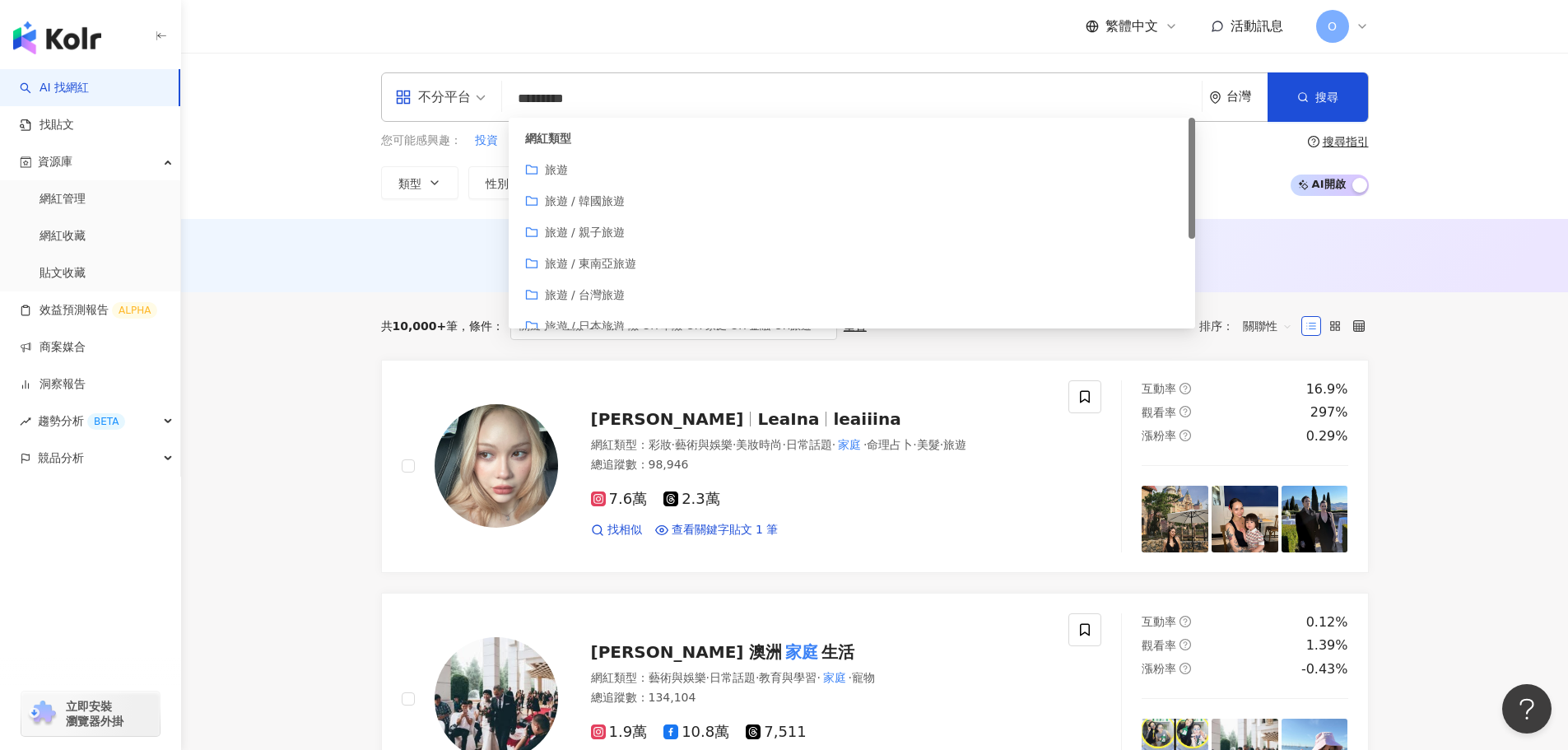
click at [693, 228] on div "旅遊 / 親子旅遊" at bounding box center [852, 232] width 653 height 18
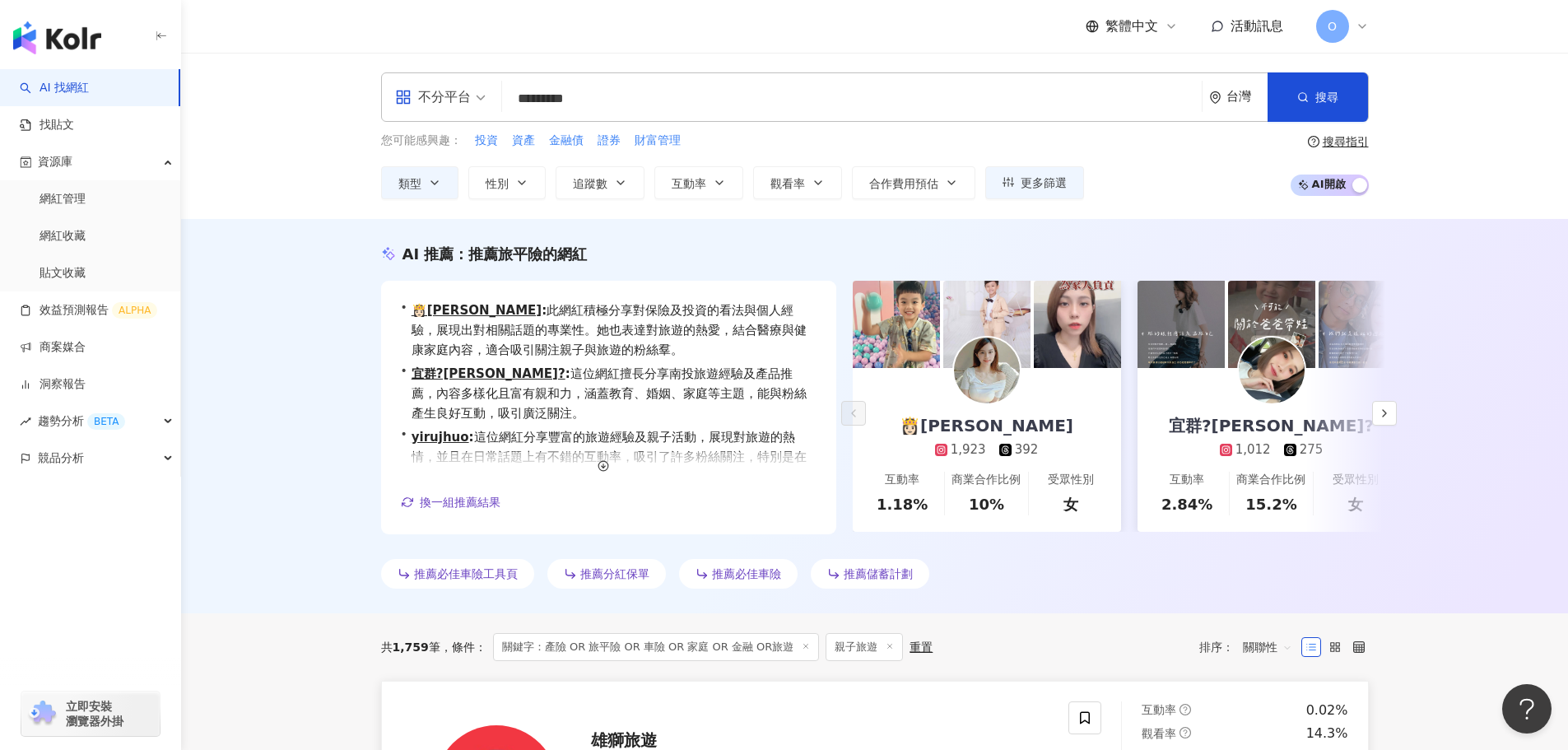
type input "*********"
click at [1383, 399] on link "宜群?Tina? 1,012 275 互動率 2.84% 商業合作比例 15.2% 受眾性別 女" at bounding box center [1272, 449] width 268 height 164
click at [1378, 408] on icon "button" at bounding box center [1385, 414] width 13 height 13
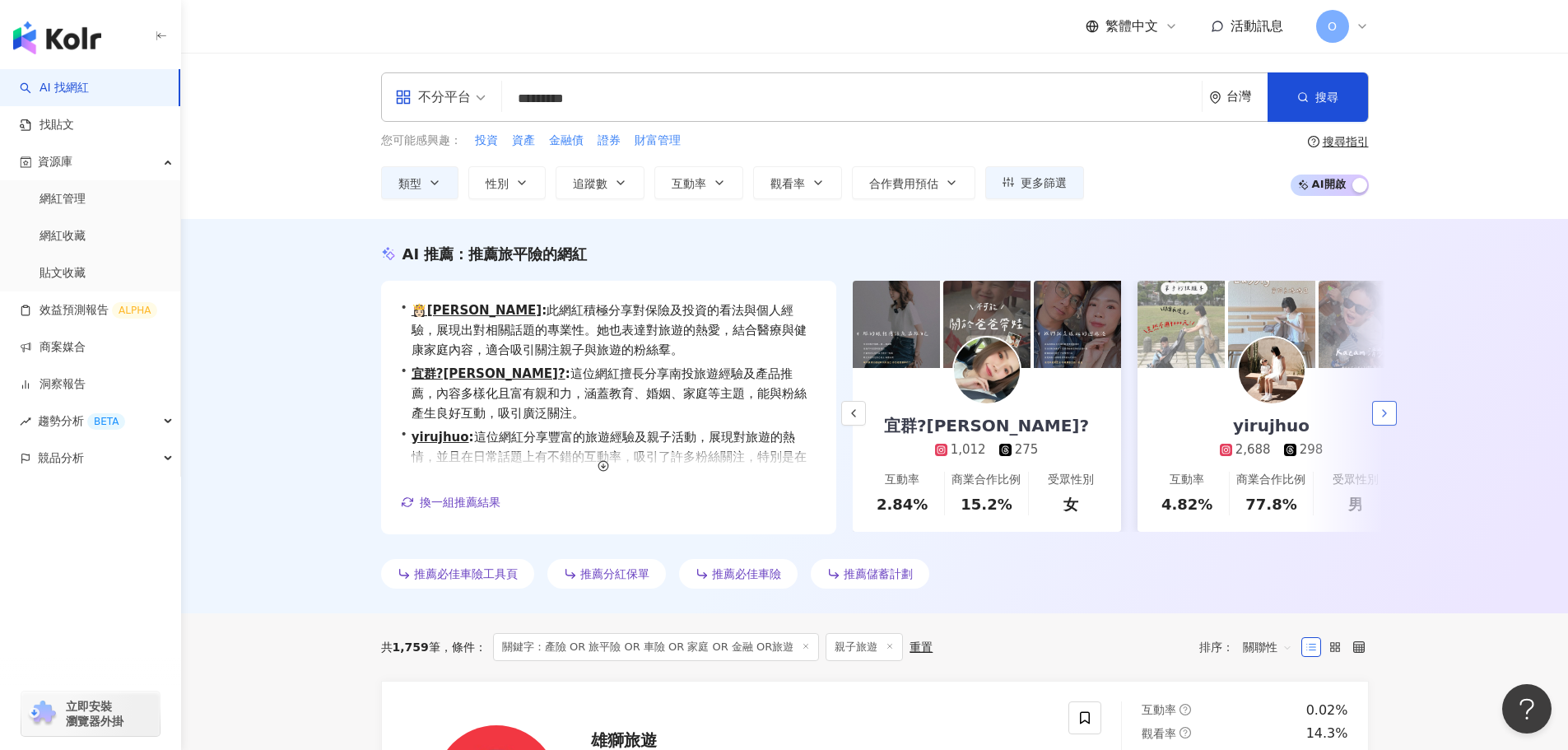
click at [1380, 408] on icon "button" at bounding box center [1385, 414] width 13 height 13
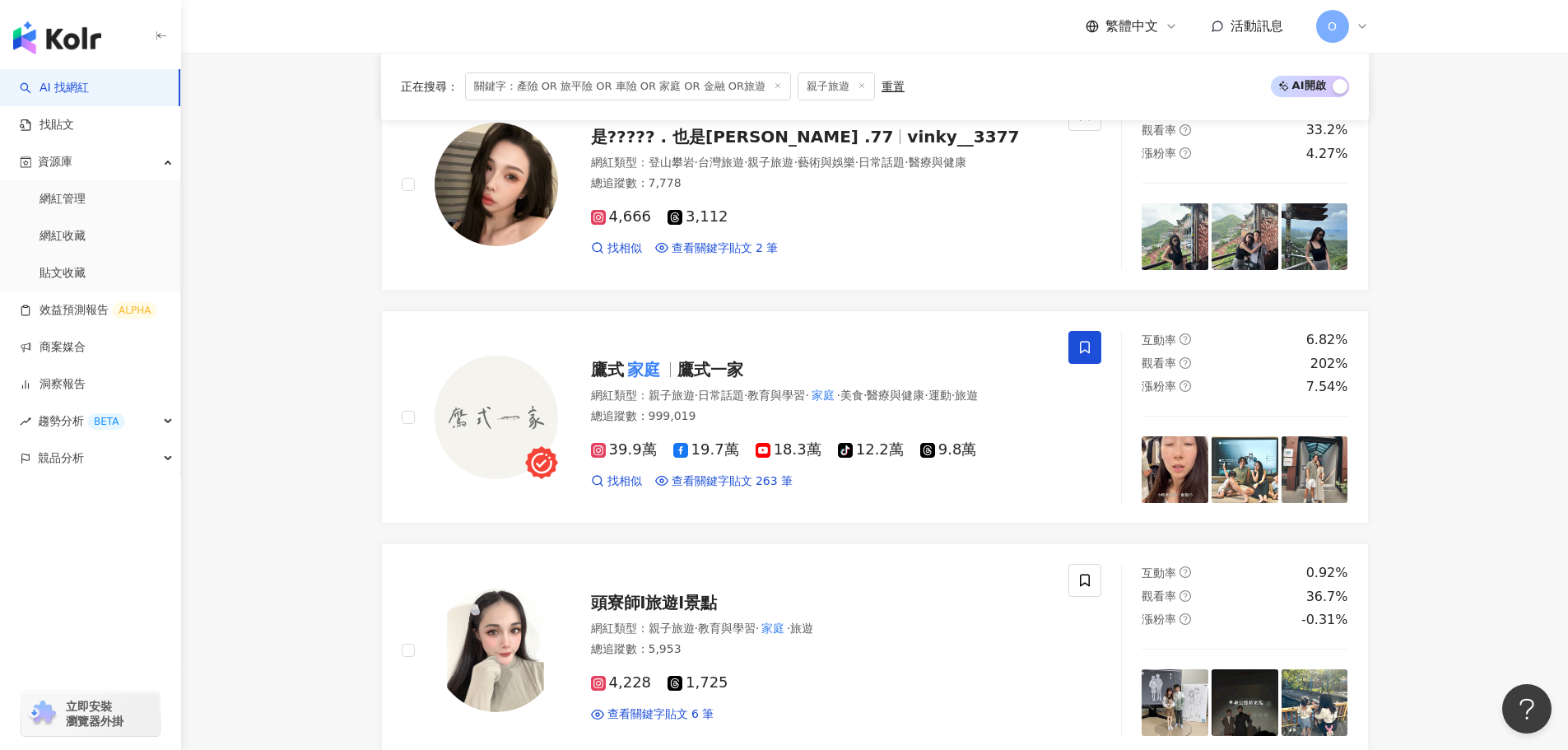
scroll to position [1564, 0]
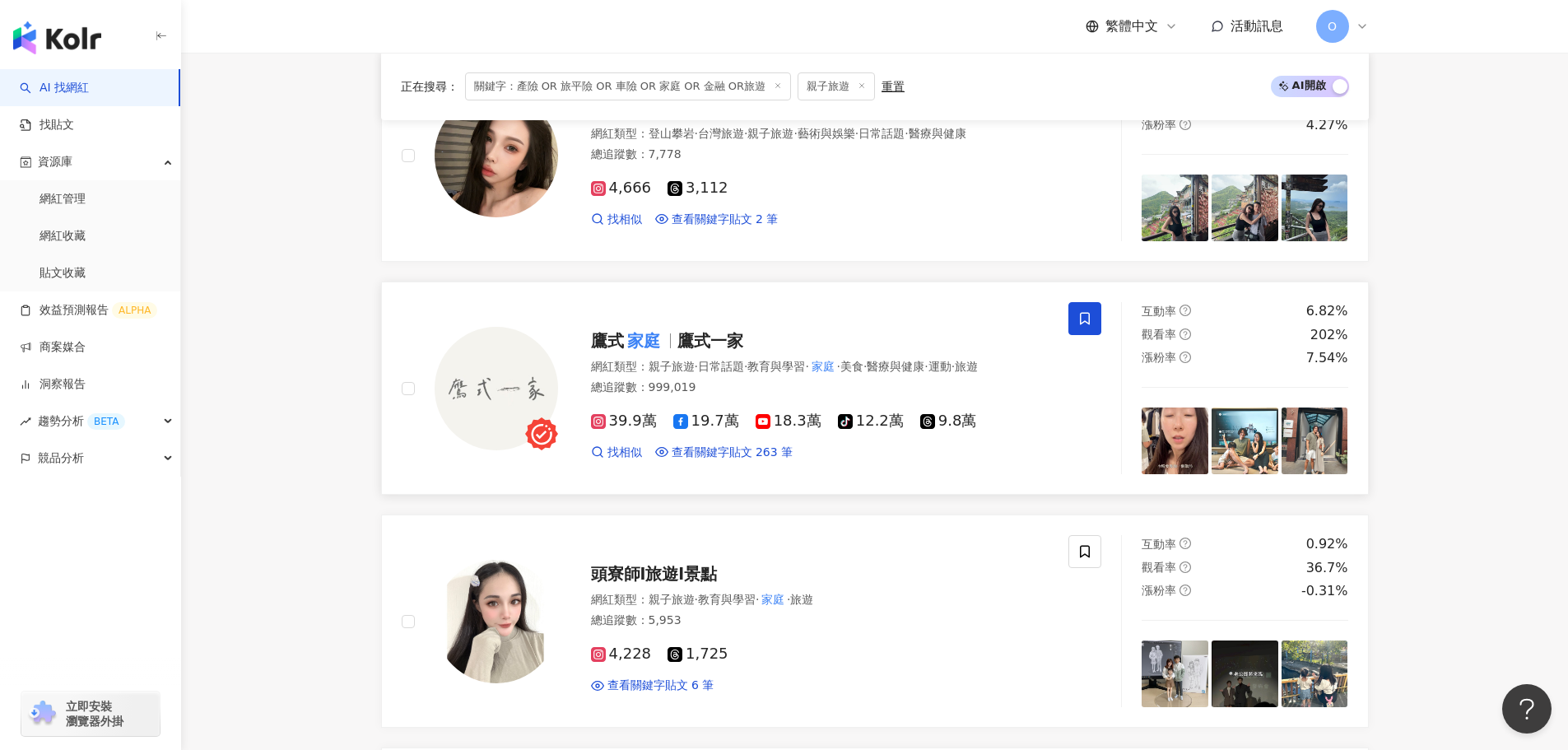
click at [1081, 328] on span at bounding box center [1085, 318] width 33 height 33
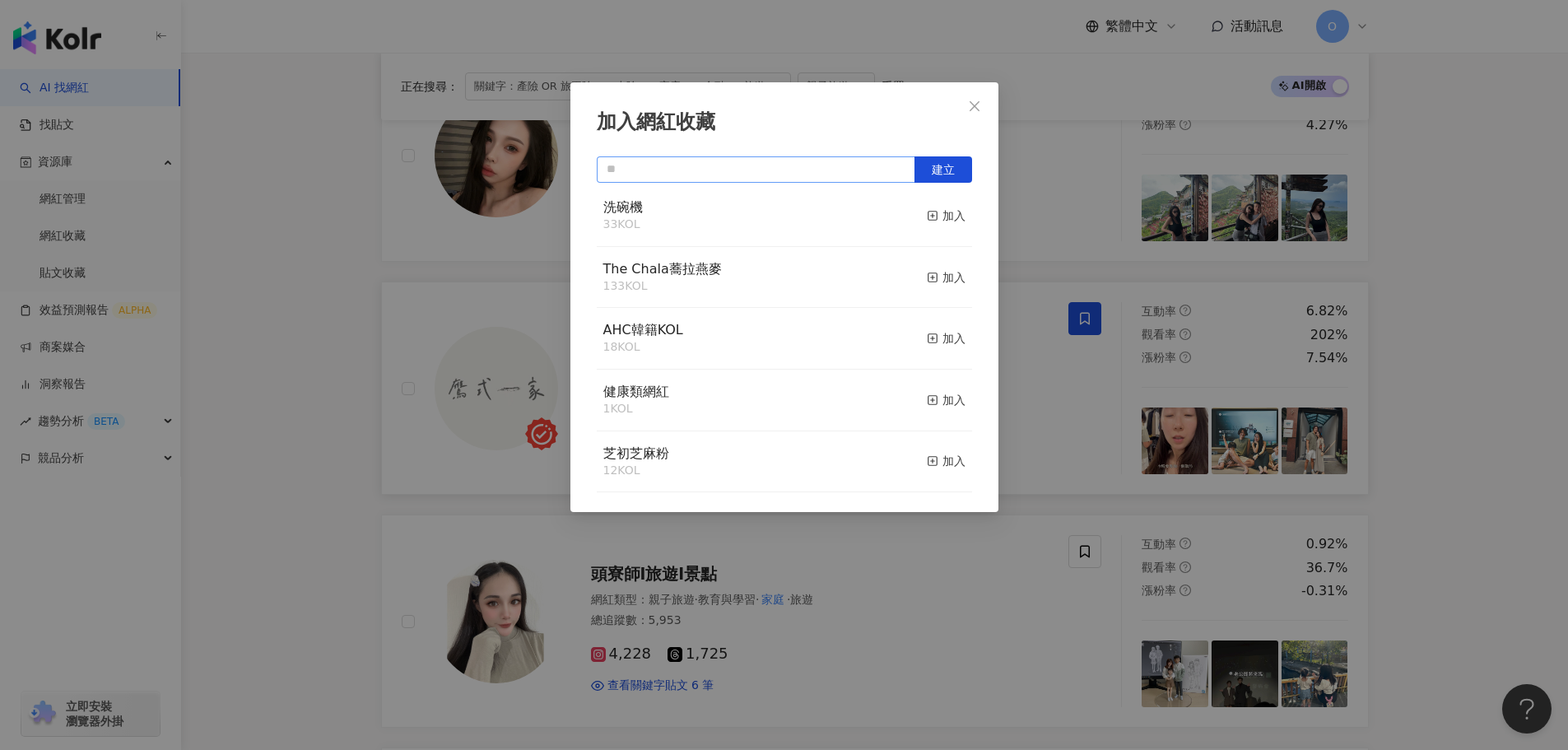
scroll to position [684, 0]
click at [822, 161] on input "text" at bounding box center [756, 170] width 319 height 27
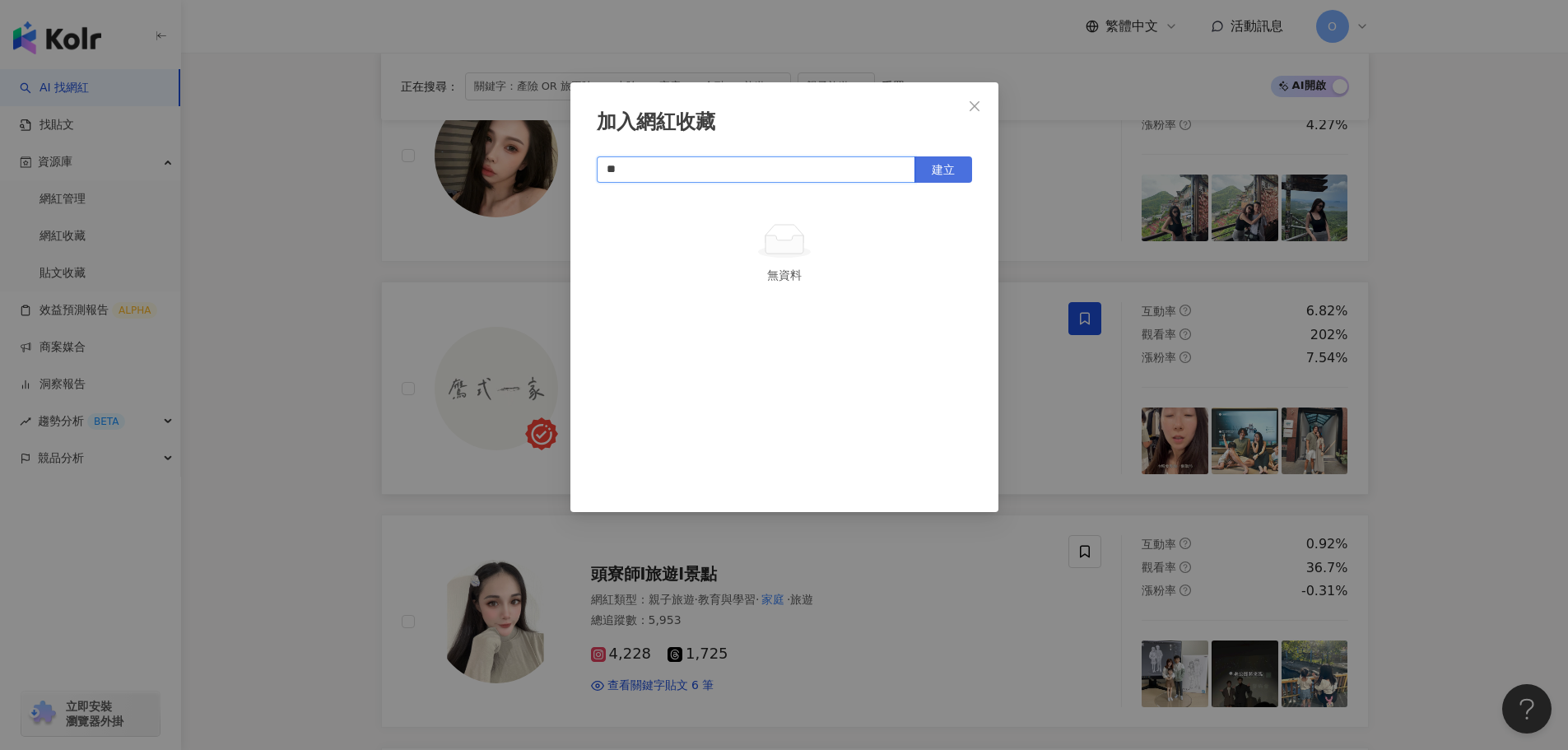
click at [934, 178] on button "建立" at bounding box center [943, 170] width 57 height 27
type input "**"
click at [973, 105] on icon "close" at bounding box center [975, 106] width 13 height 13
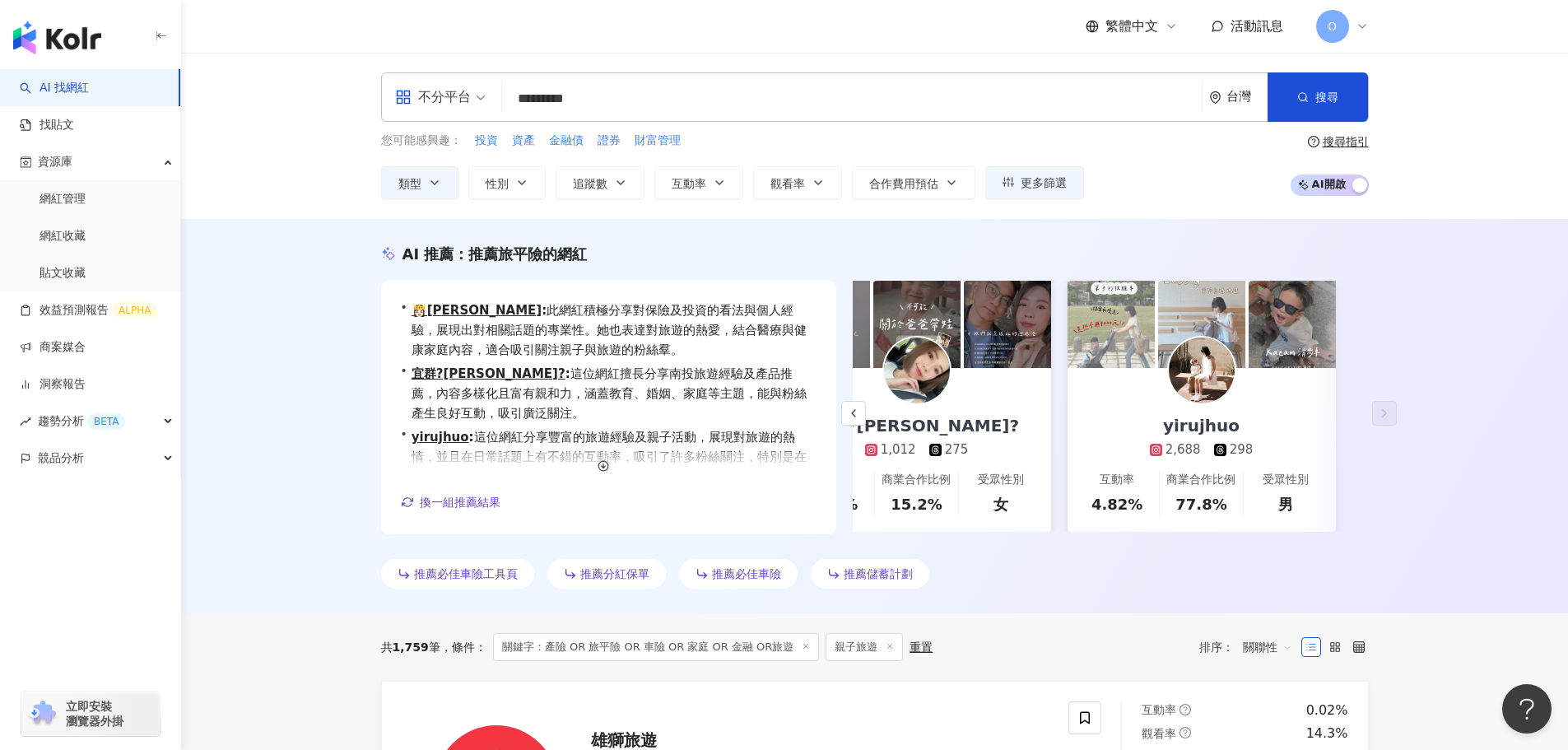
click at [625, 102] on input "*********" at bounding box center [852, 99] width 687 height 32
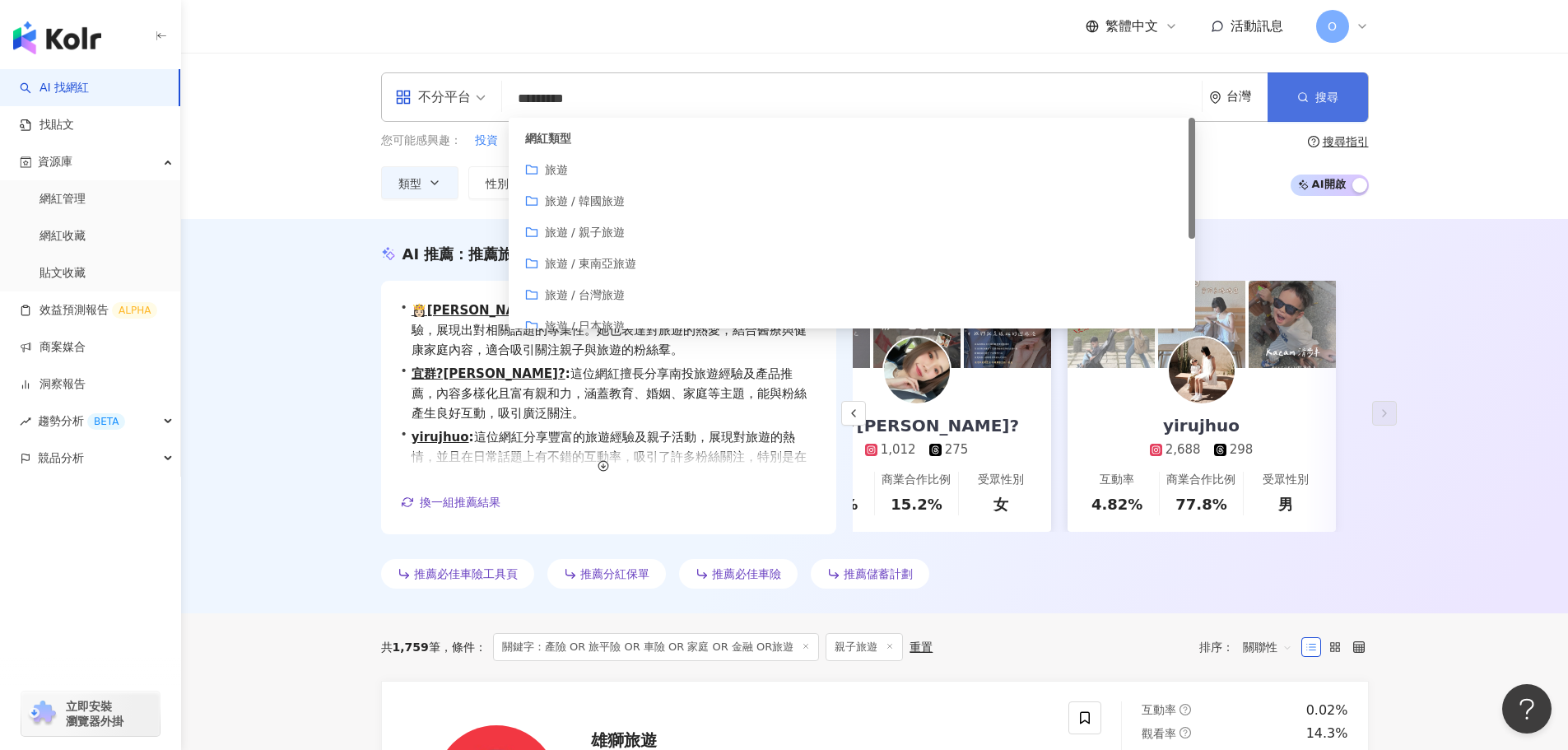
click at [1304, 94] on icon "button" at bounding box center [1304, 97] width 11 height 11
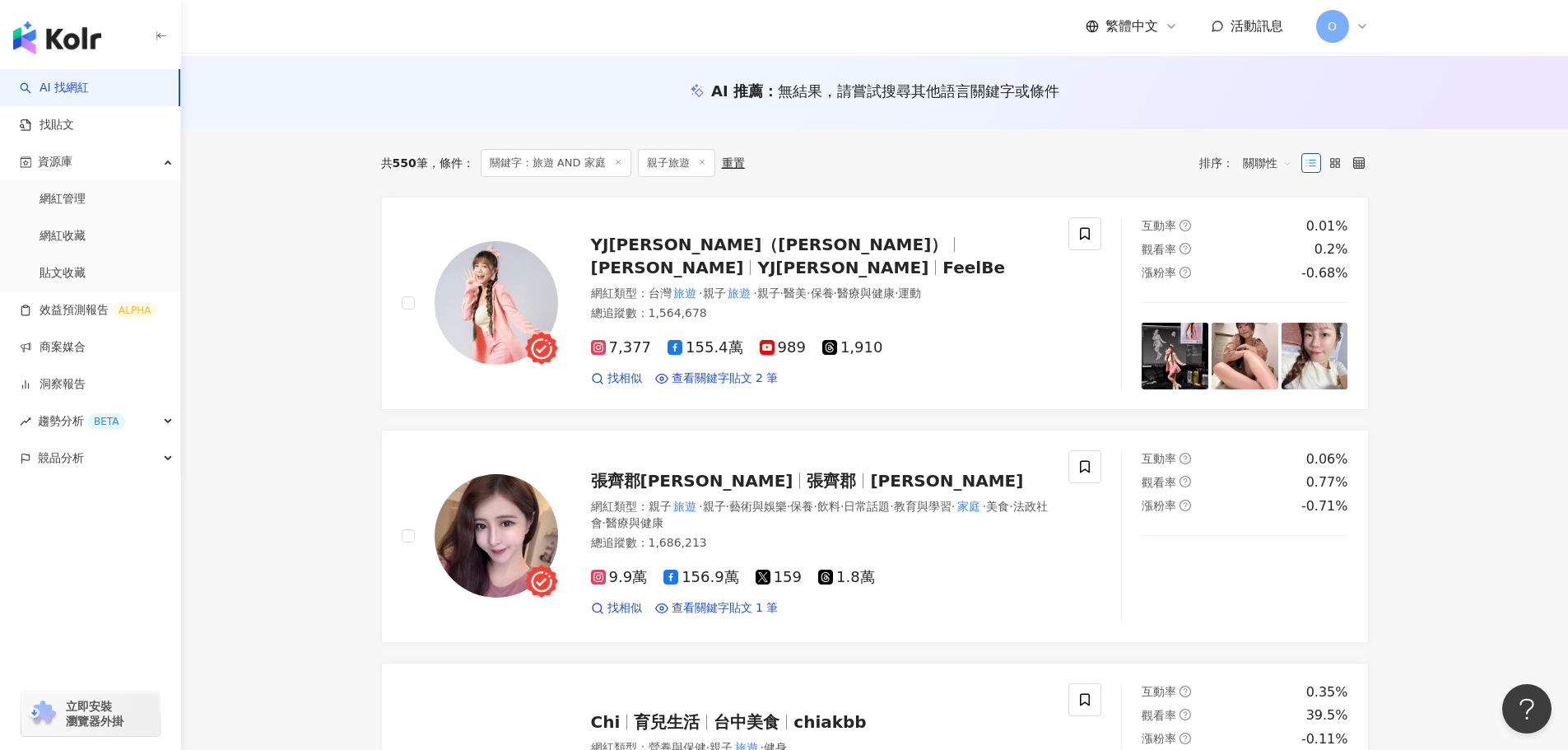
scroll to position [165, 0]
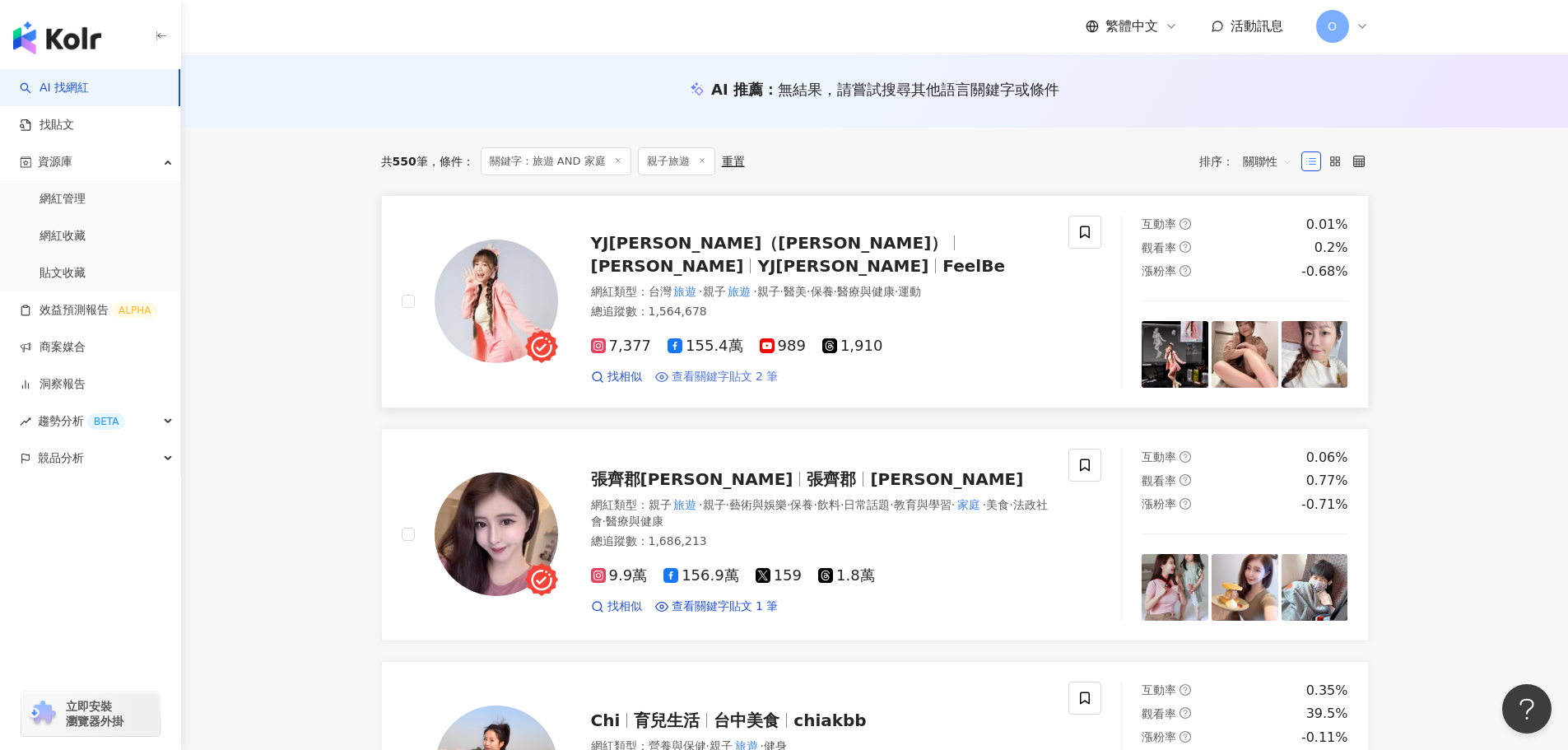
click at [738, 369] on span "查看關鍵字貼文 2 筆" at bounding box center [725, 376] width 107 height 16
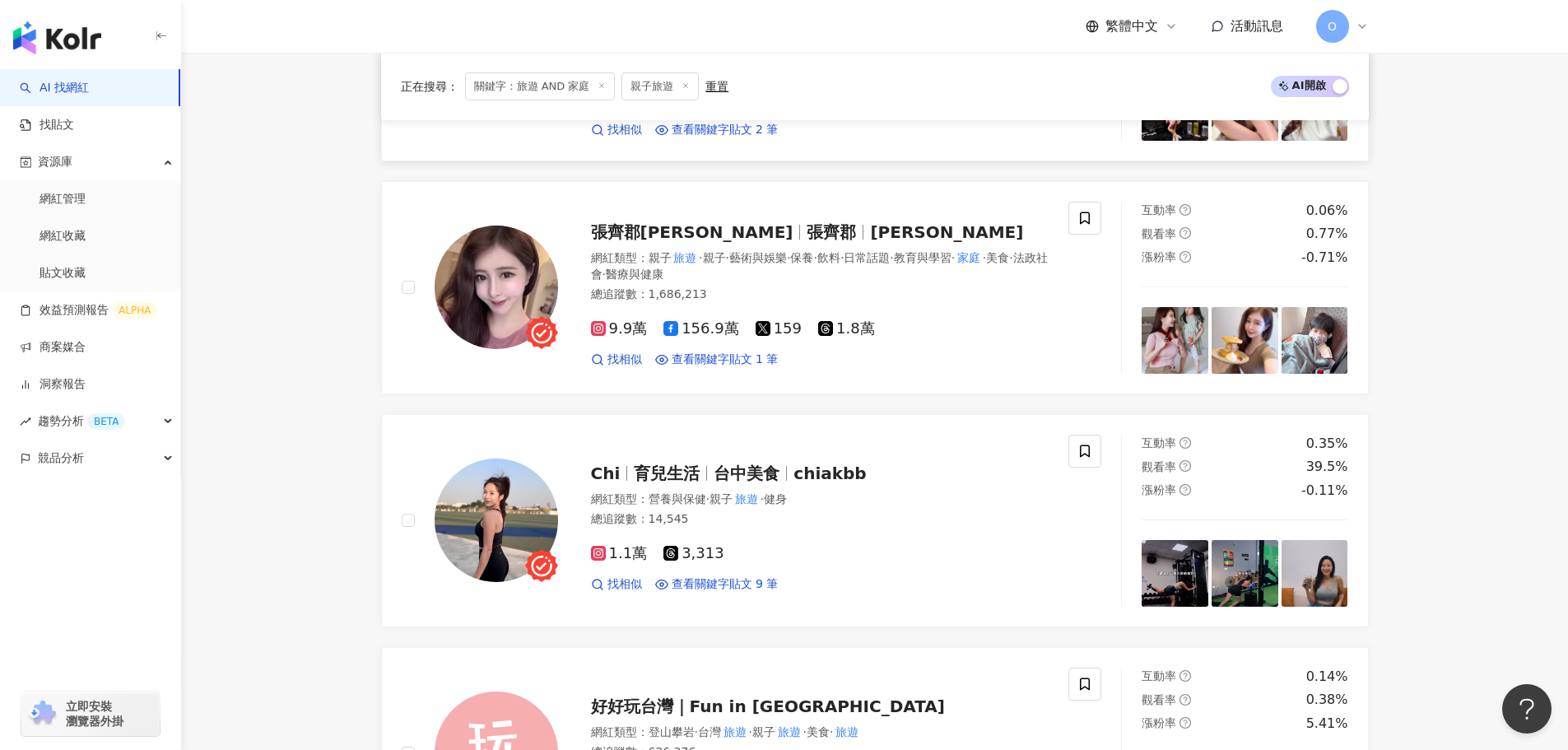
scroll to position [0, 0]
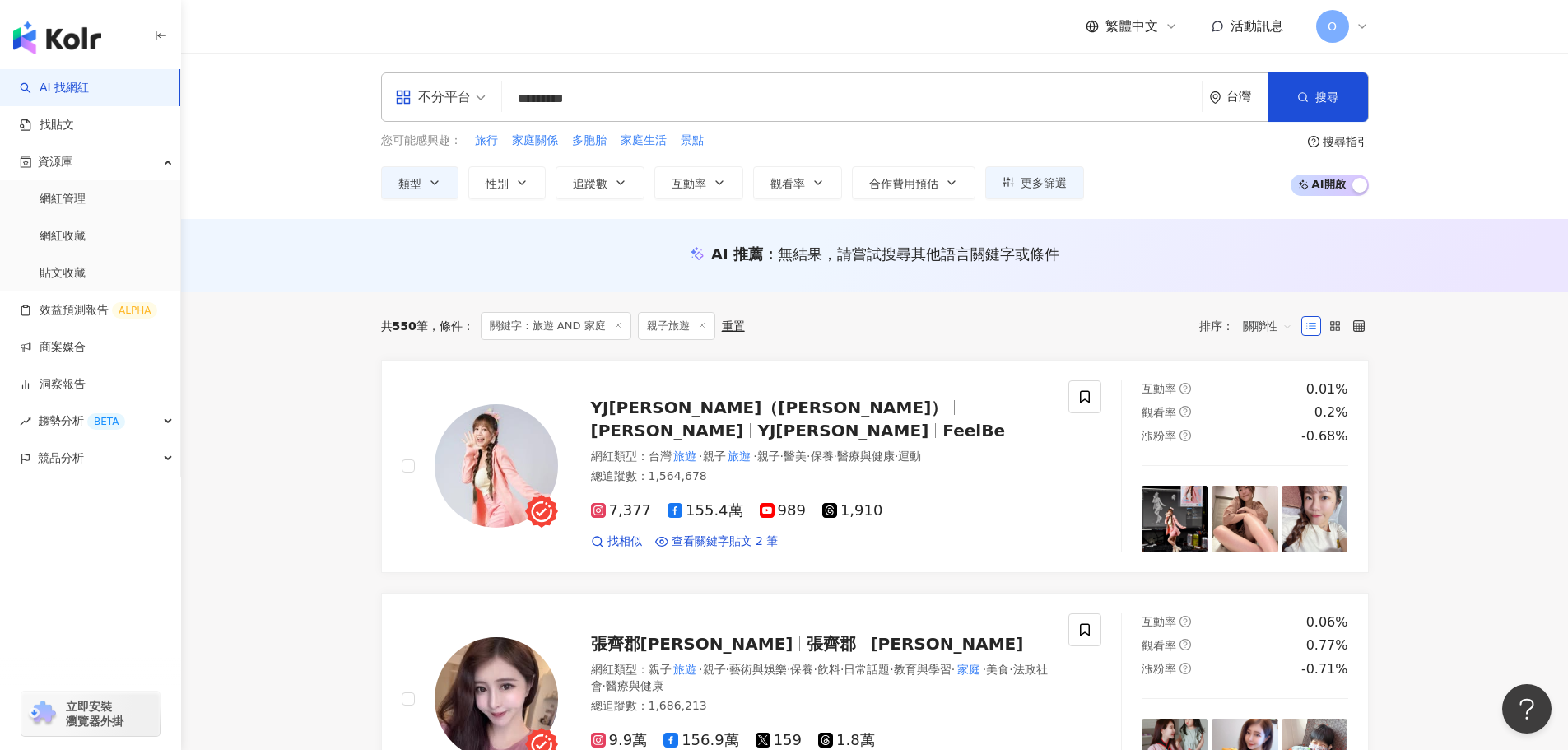
click at [825, 114] on input "*********" at bounding box center [852, 99] width 687 height 32
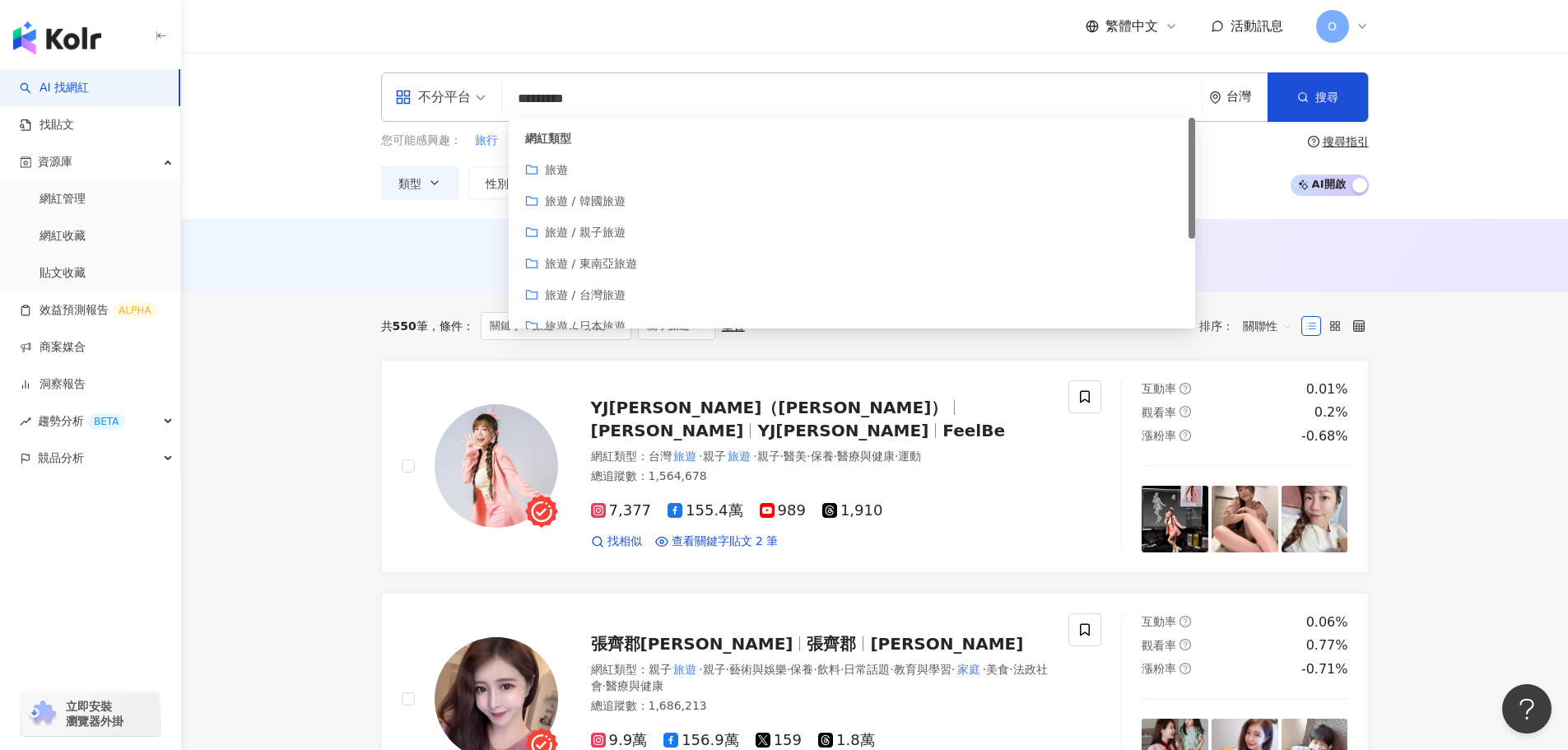
click at [825, 114] on input "*********" at bounding box center [852, 99] width 687 height 32
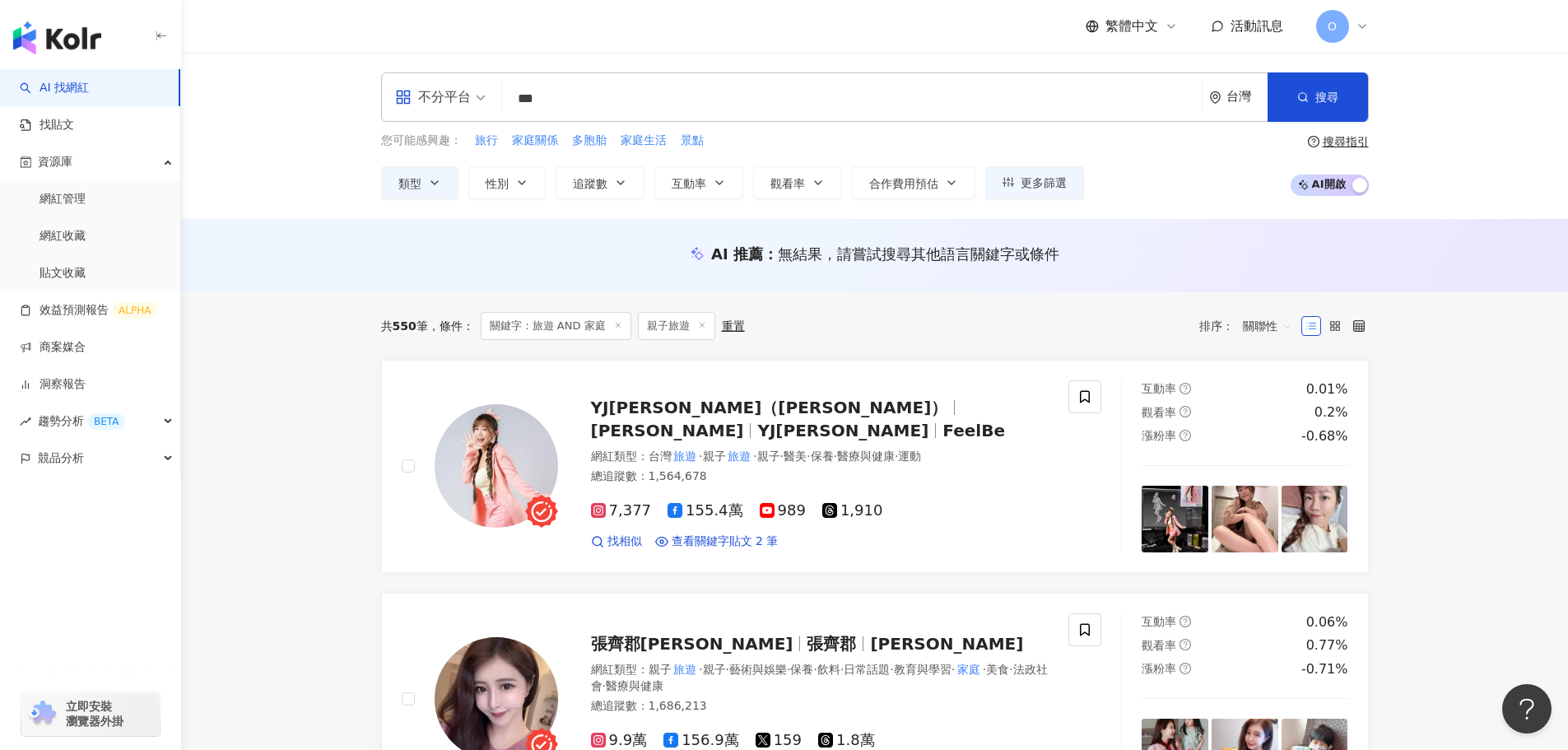
type input "***"
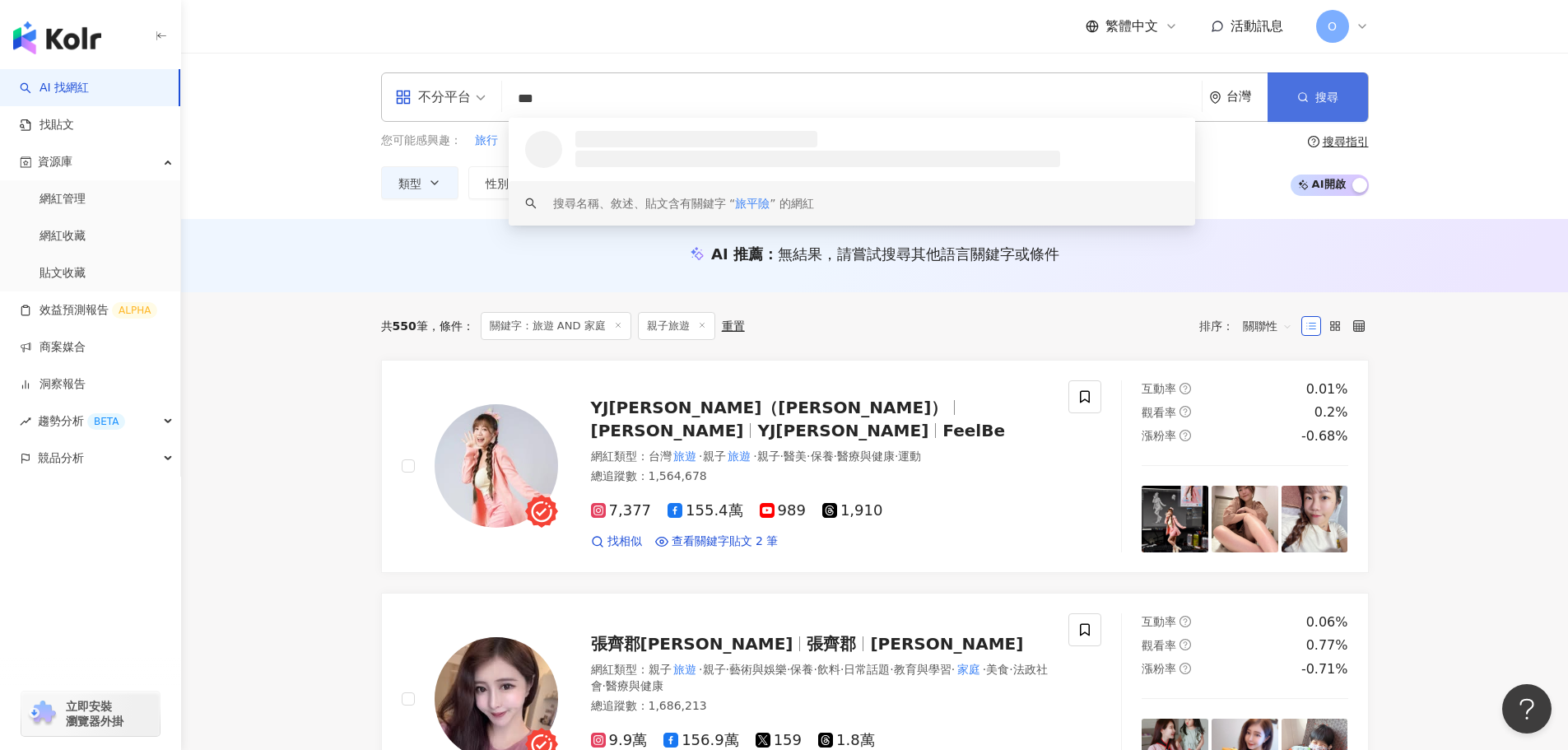
click at [1356, 98] on button "搜尋" at bounding box center [1318, 98] width 101 height 50
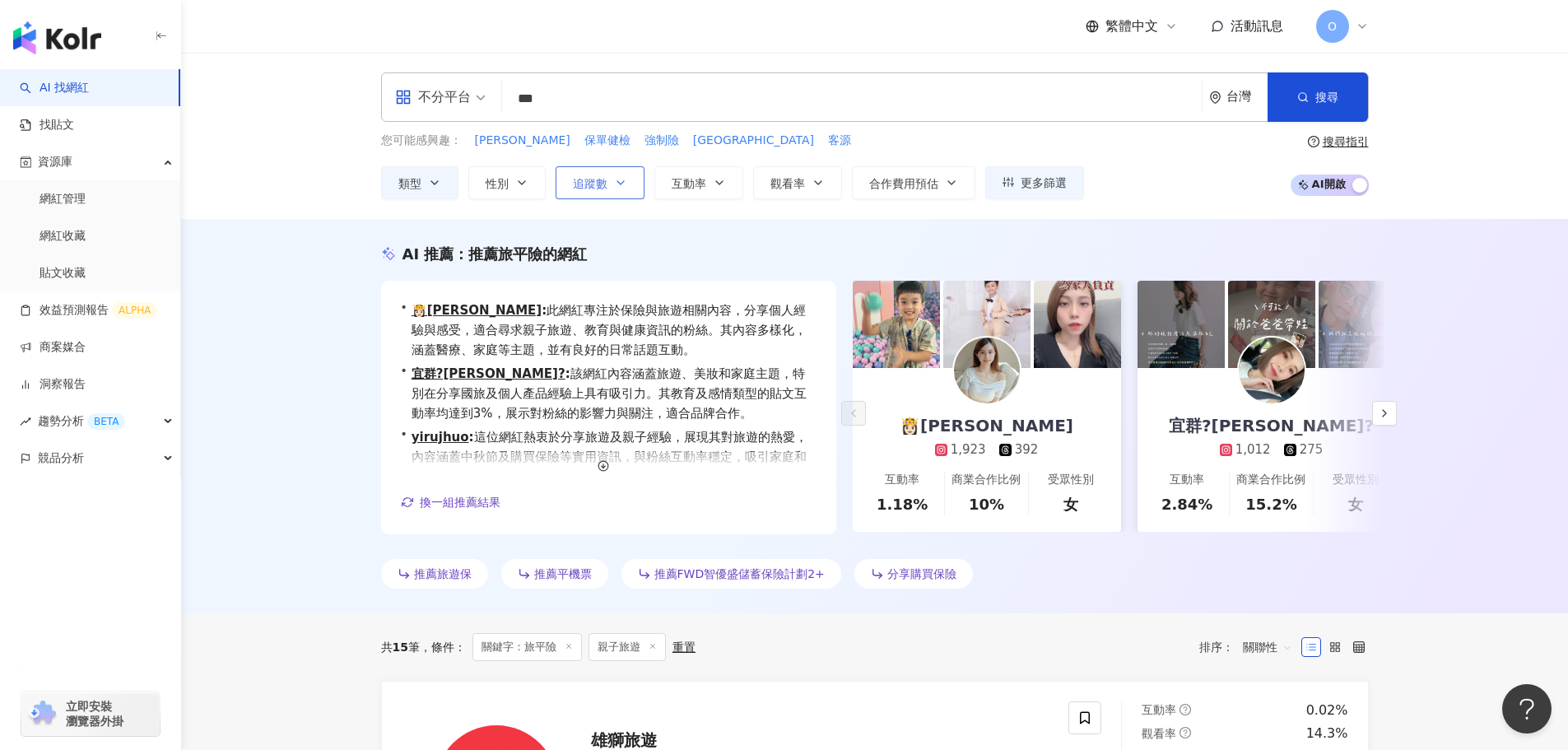
click at [600, 190] on span "追蹤數" at bounding box center [590, 184] width 34 height 13
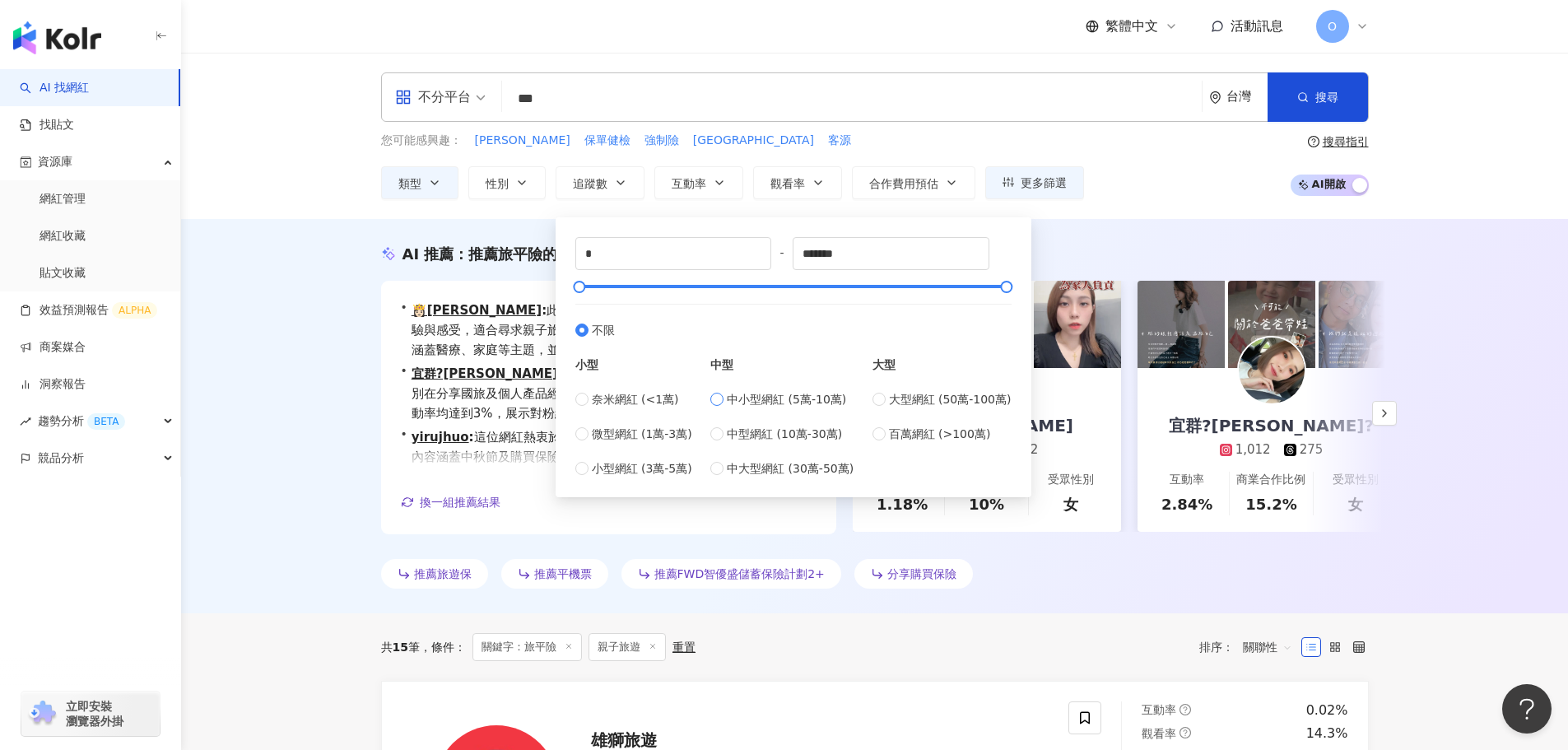
click at [736, 398] on span "中小型網紅 (5萬-10萬)" at bounding box center [786, 398] width 120 height 18
type input "*****"
click at [667, 428] on span "微型網紅 (1萬-3萬)" at bounding box center [642, 434] width 101 height 18
type input "*****"
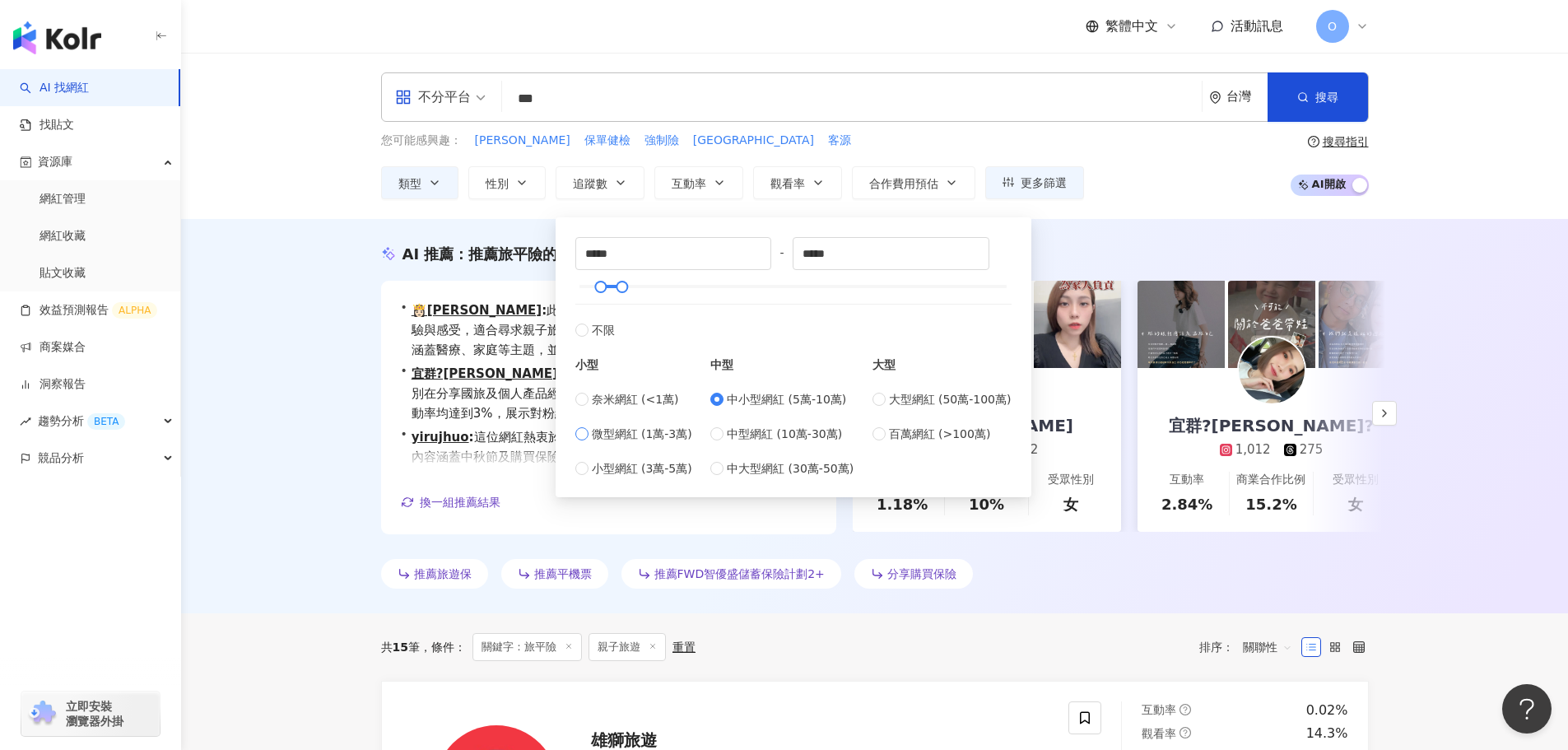
type input "*****"
click at [650, 466] on span "小型網紅 (3萬-5萬)" at bounding box center [642, 468] width 101 height 18
type input "*****"
click at [813, 405] on span "中小型網紅 (5萬-10萬)" at bounding box center [786, 398] width 120 height 18
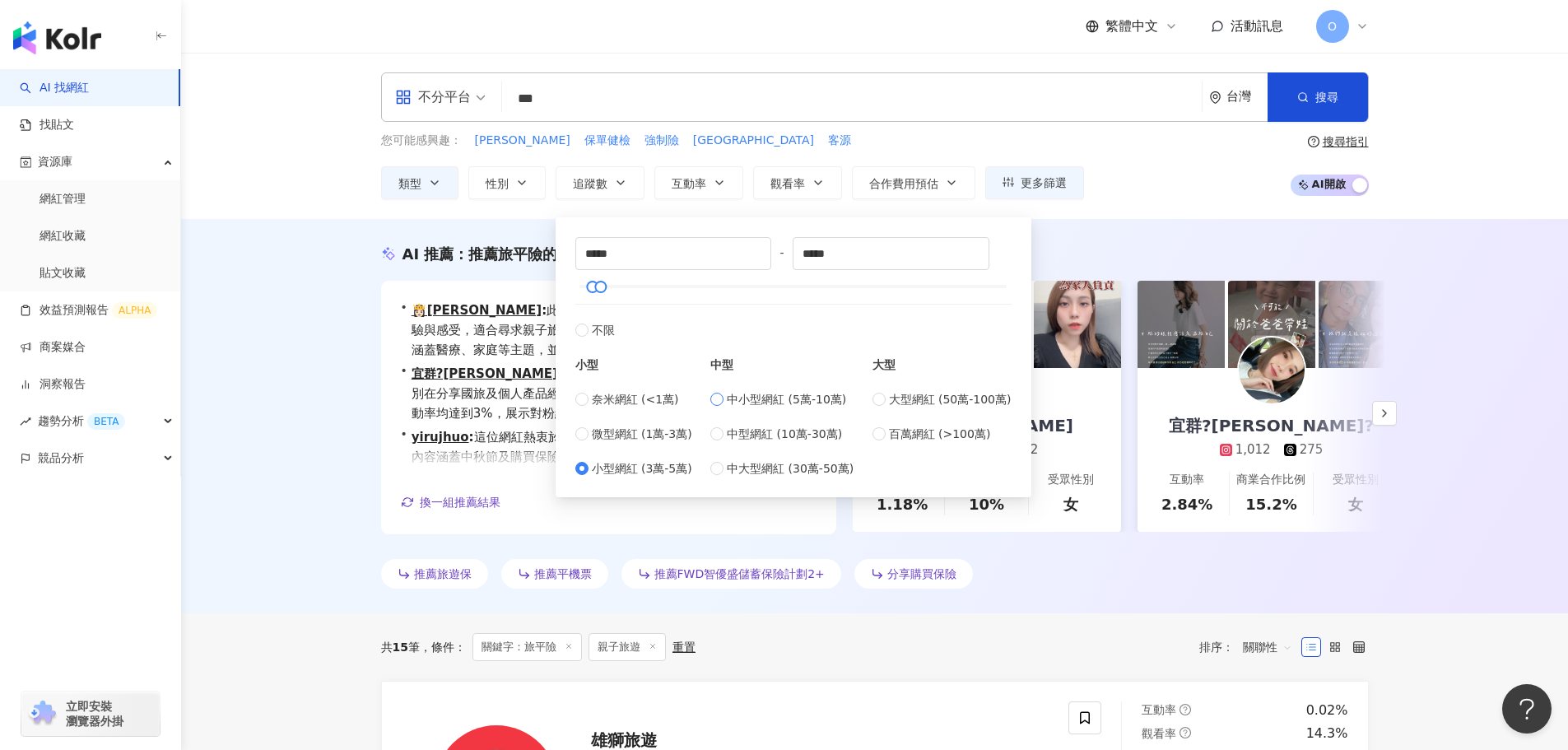
type input "*****"
click at [606, 443] on span "微型網紅 (1萬-3萬)" at bounding box center [642, 434] width 101 height 18
click at [607, 453] on div "奈米網紅 (<1萬) 微型網紅 (1萬-3萬) 小型網紅 (3萬-5萬)" at bounding box center [634, 433] width 117 height 87
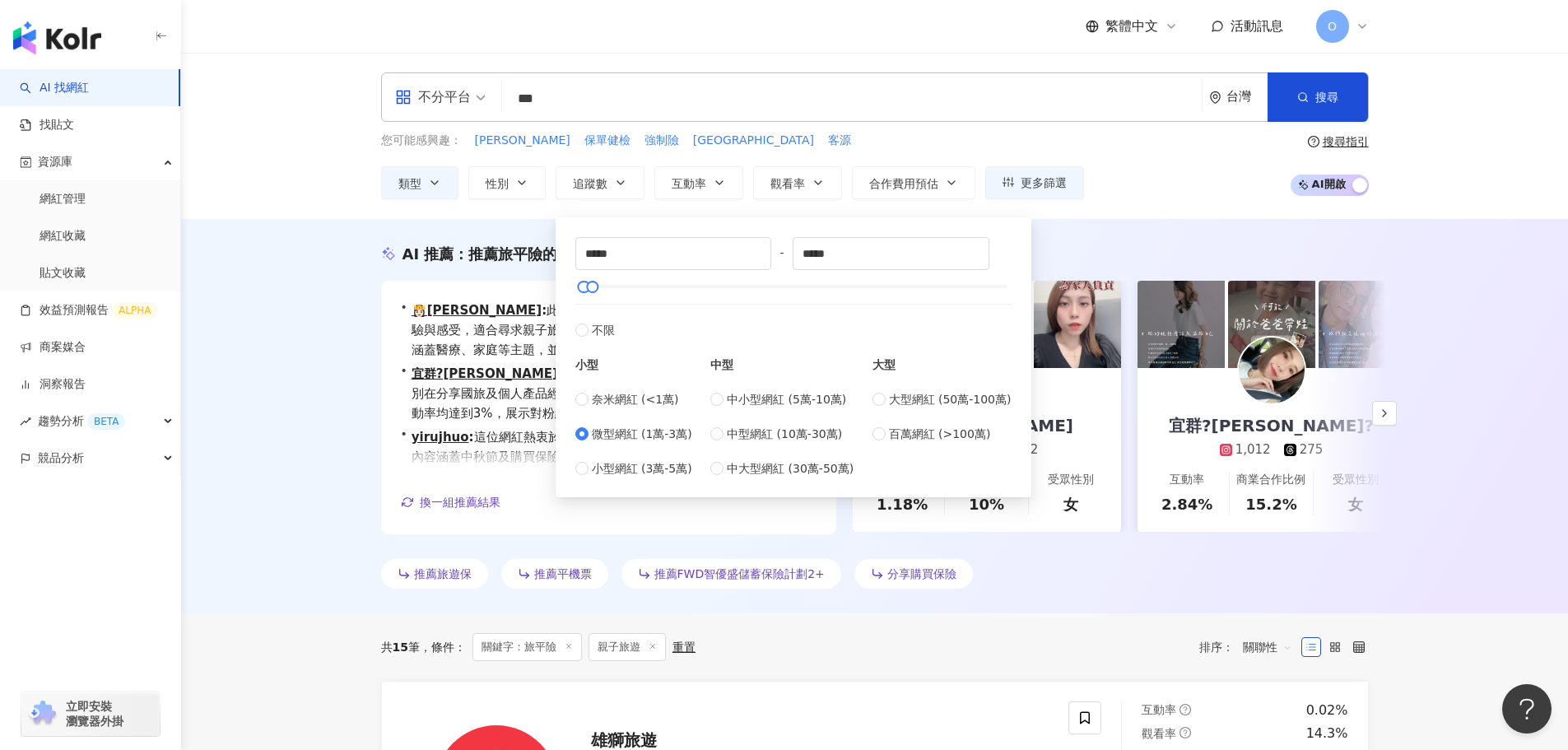
drag, startPoint x: 613, startPoint y: 458, endPoint x: 623, endPoint y: 454, distance: 10.8
click at [614, 458] on div "奈米網紅 (<1萬) 微型網紅 (1萬-3萬) 小型網紅 (3萬-5萬)" at bounding box center [634, 433] width 117 height 87
type input "******"
drag, startPoint x: 592, startPoint y: 284, endPoint x: 770, endPoint y: 288, distance: 178.0
click at [770, 288] on div at bounding box center [769, 286] width 9 height 9
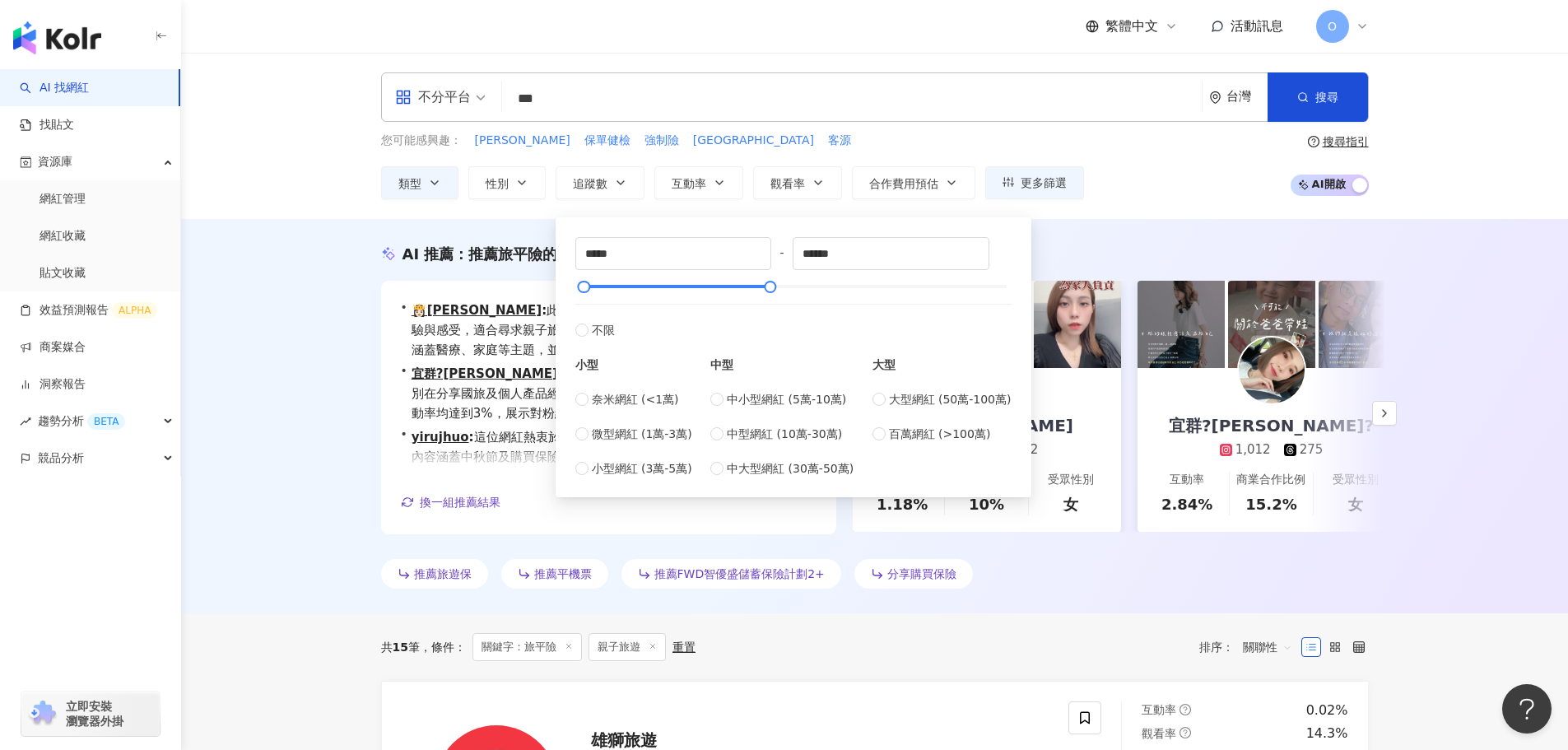
click at [1102, 204] on div "不分平台 *** 台灣 搜尋 loading keyword 搜尋名稱、敘述、貼文含有關鍵字 “ 旅平險 ” 的網紅 您可能感興趣： 昕晏 保單健檢 強制險 …" at bounding box center [875, 136] width 1387 height 167
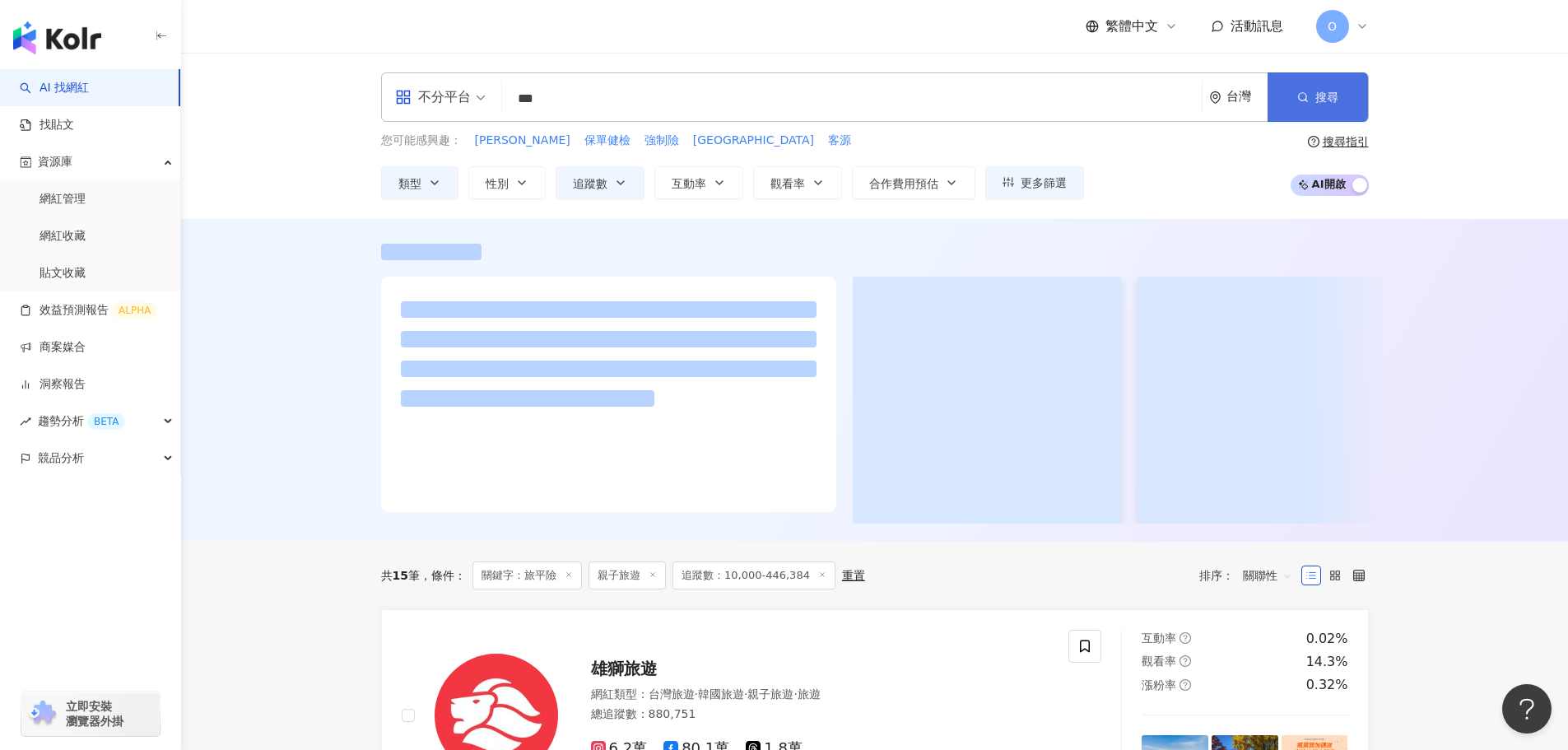
click at [1363, 95] on button "搜尋" at bounding box center [1318, 98] width 101 height 50
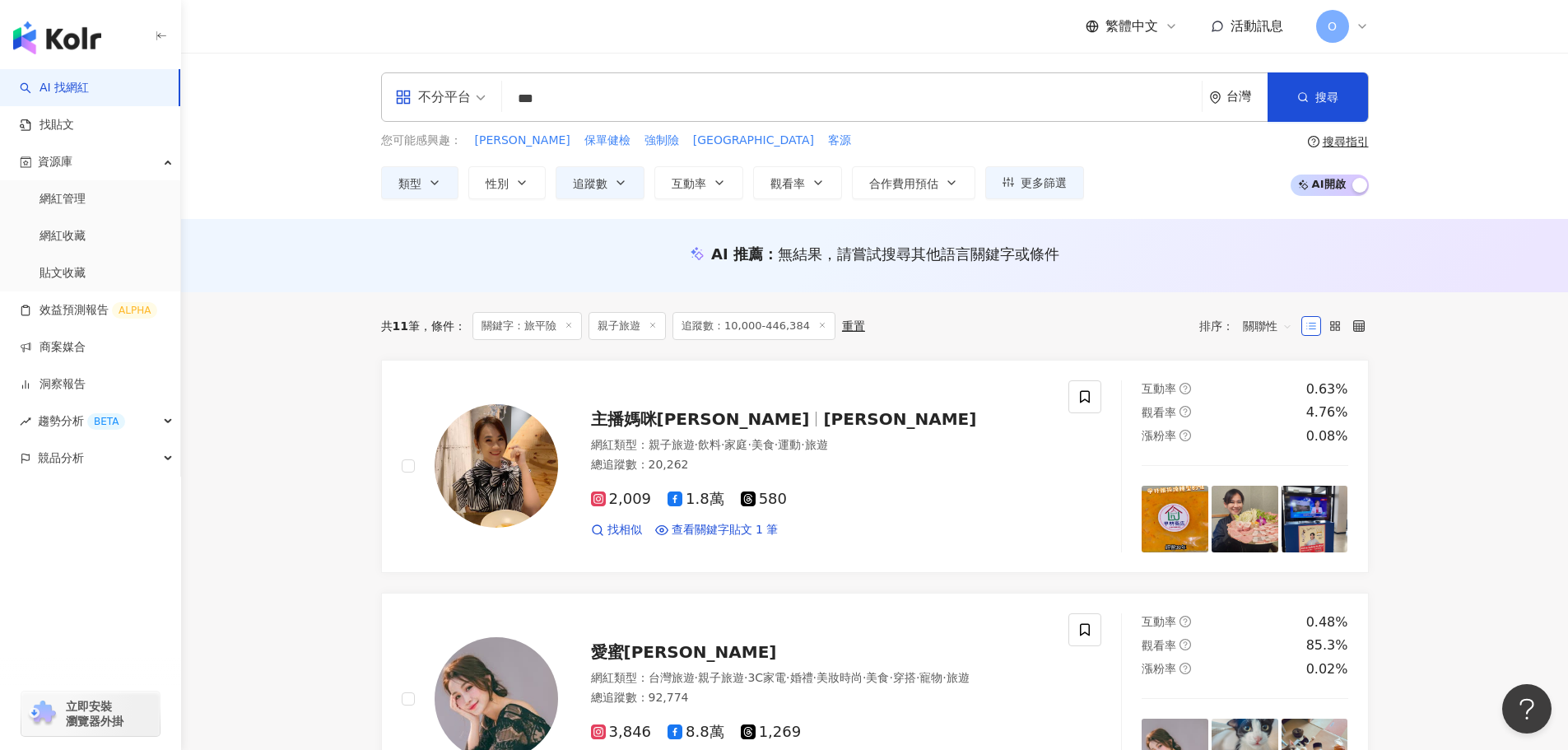
click at [525, 329] on span "關鍵字：旅平險" at bounding box center [527, 326] width 109 height 28
click at [693, 331] on span "追蹤數：10,000-446,384" at bounding box center [754, 326] width 163 height 28
click at [613, 331] on span "親子旅遊" at bounding box center [627, 326] width 78 height 28
click at [624, 324] on span "親子旅遊" at bounding box center [627, 326] width 78 height 28
click at [611, 94] on input "***" at bounding box center [852, 99] width 687 height 32
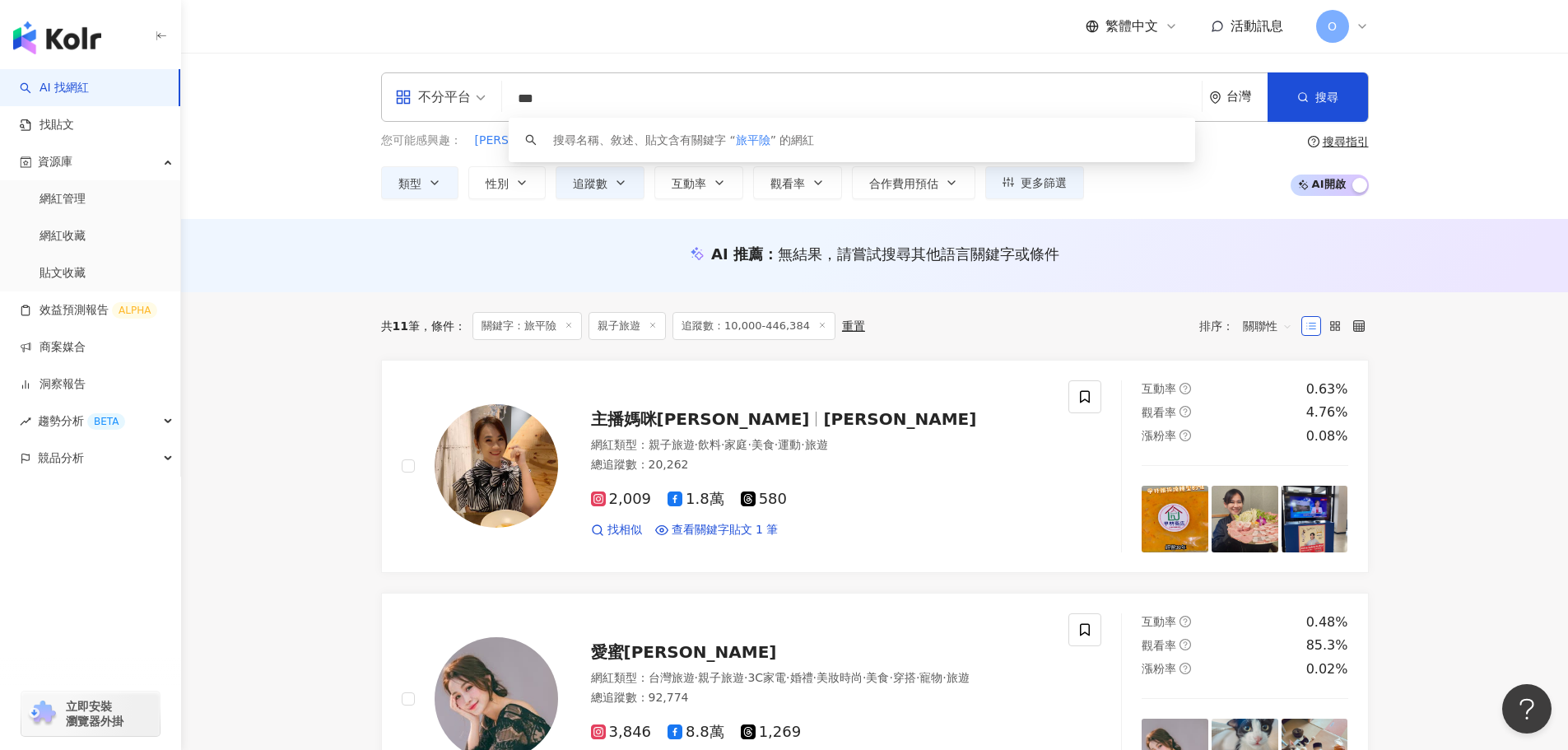
click at [611, 94] on input "***" at bounding box center [852, 99] width 687 height 32
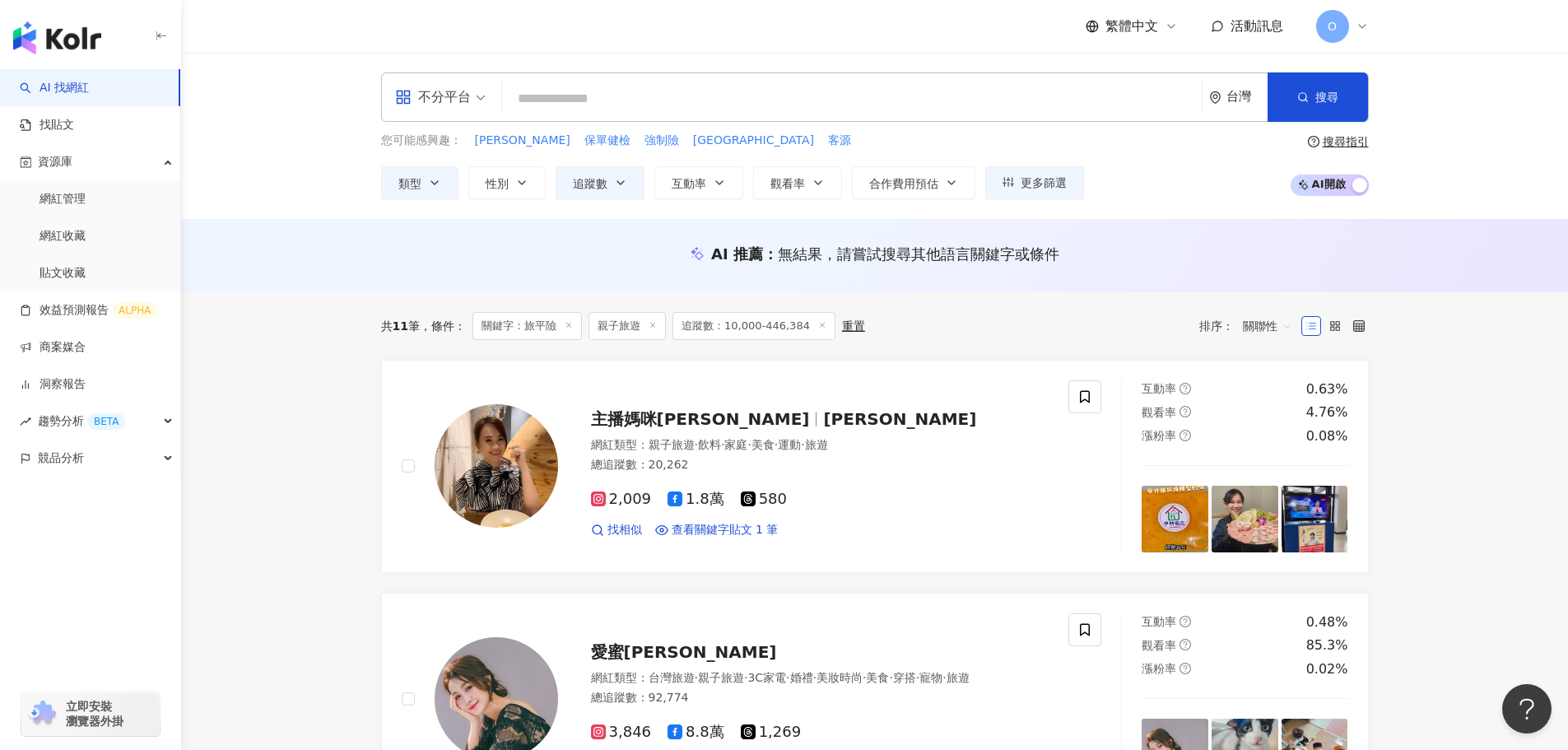
click at [654, 327] on line at bounding box center [652, 325] width 4 height 4
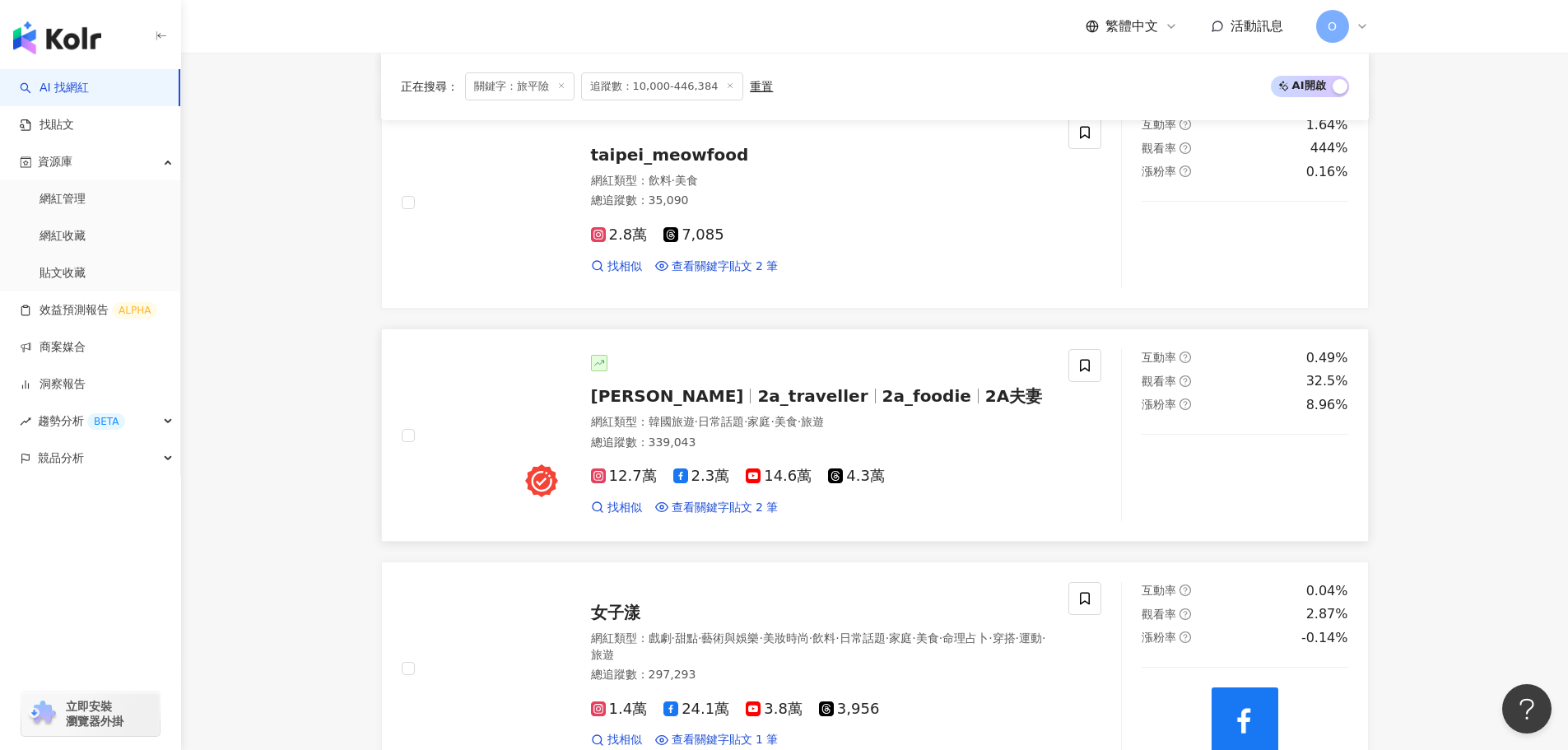
scroll to position [988, 0]
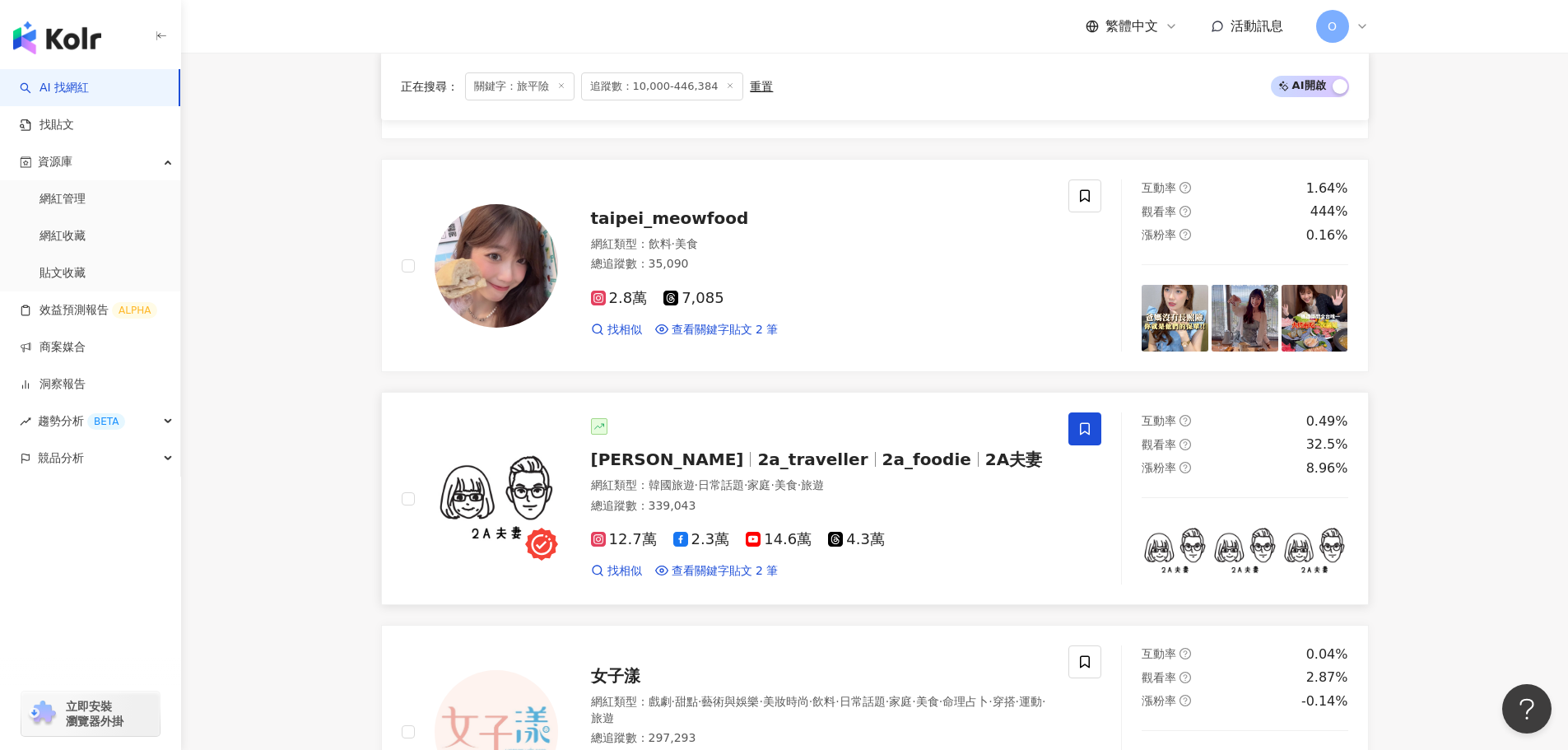
click at [1082, 429] on icon at bounding box center [1084, 428] width 14 height 14
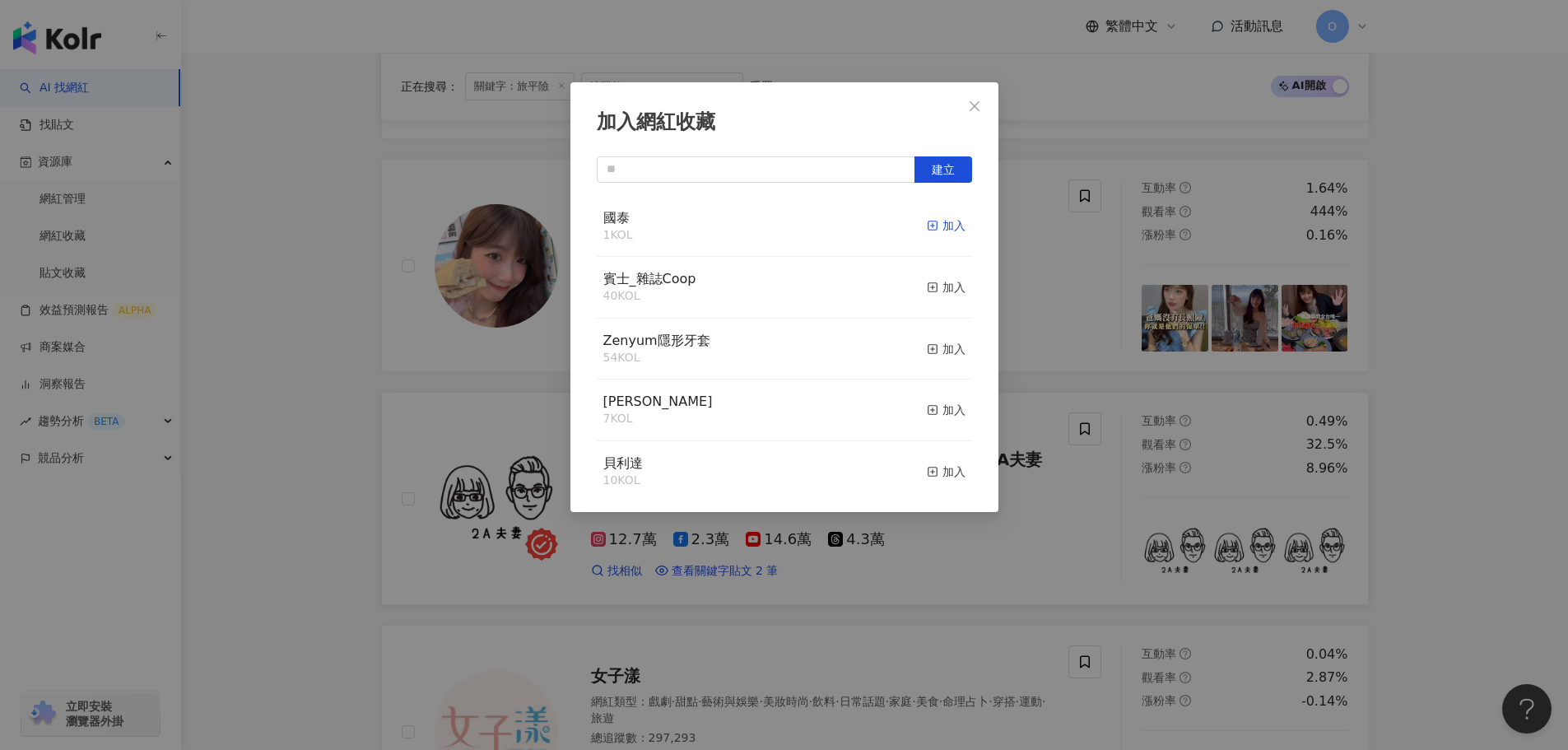
click at [932, 226] on div "加入" at bounding box center [946, 225] width 38 height 18
click at [974, 104] on icon "close" at bounding box center [975, 105] width 10 height 10
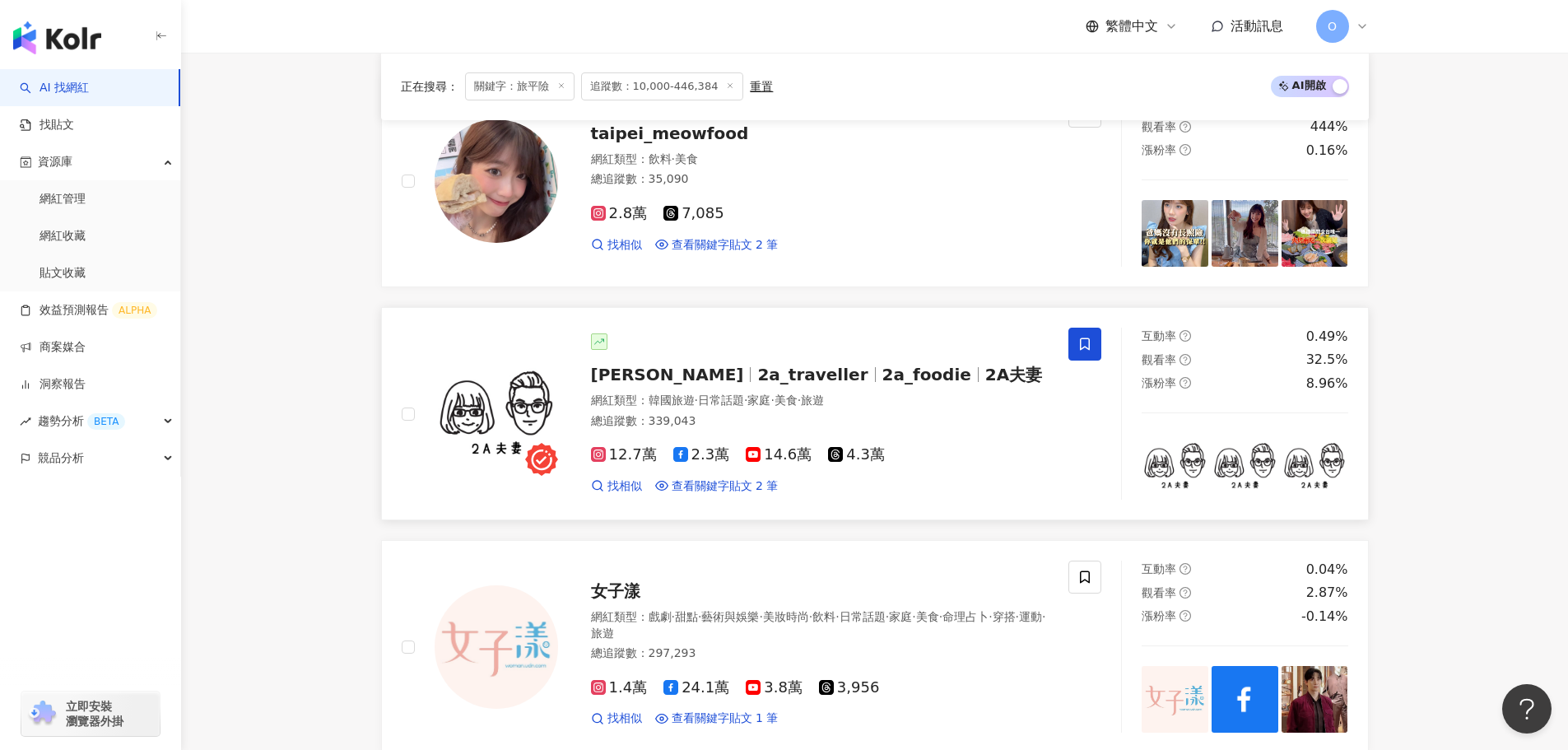
scroll to position [1152, 0]
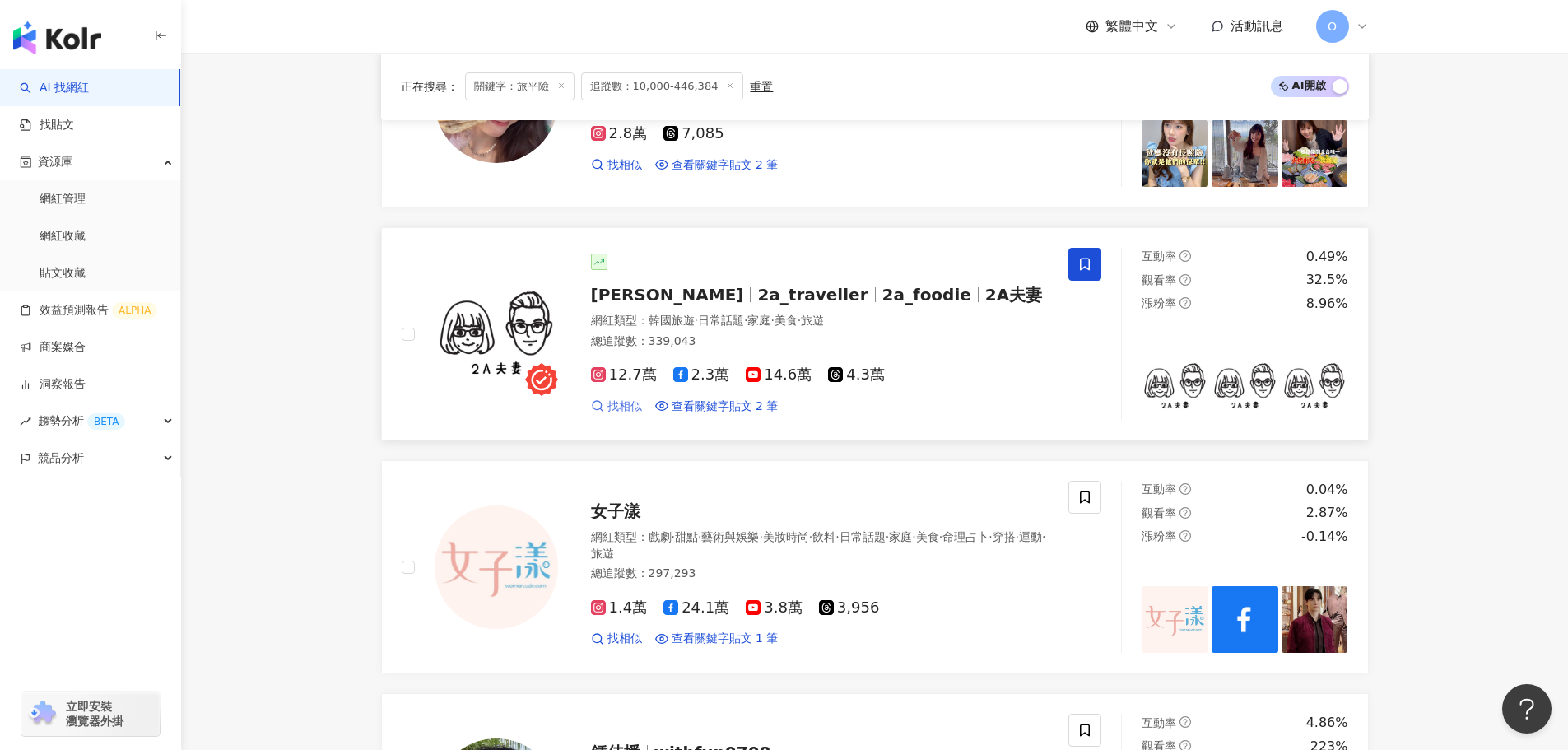
click at [625, 407] on span "找相似" at bounding box center [625, 406] width 34 height 16
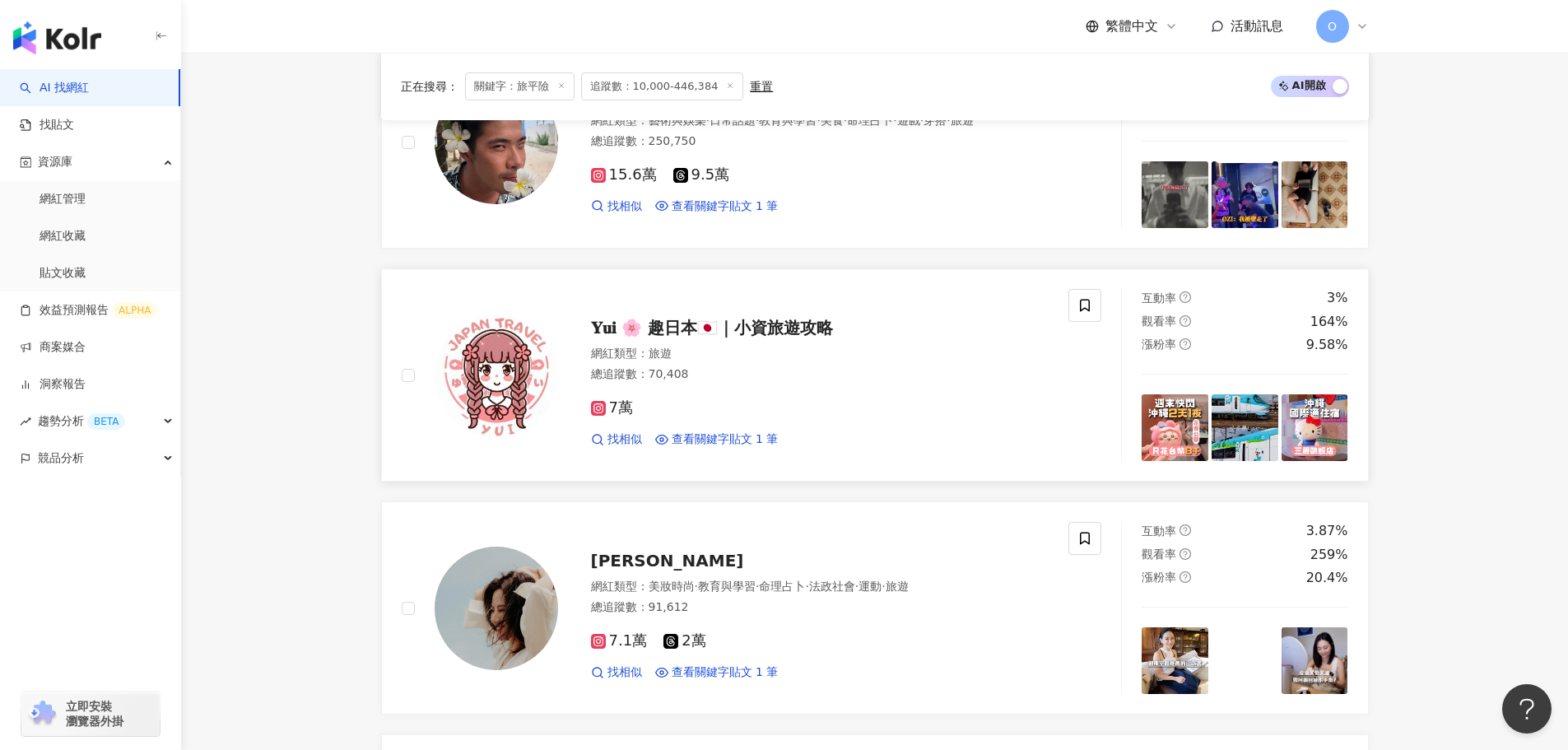
scroll to position [1811, 0]
click at [1087, 316] on span at bounding box center [1085, 305] width 33 height 33
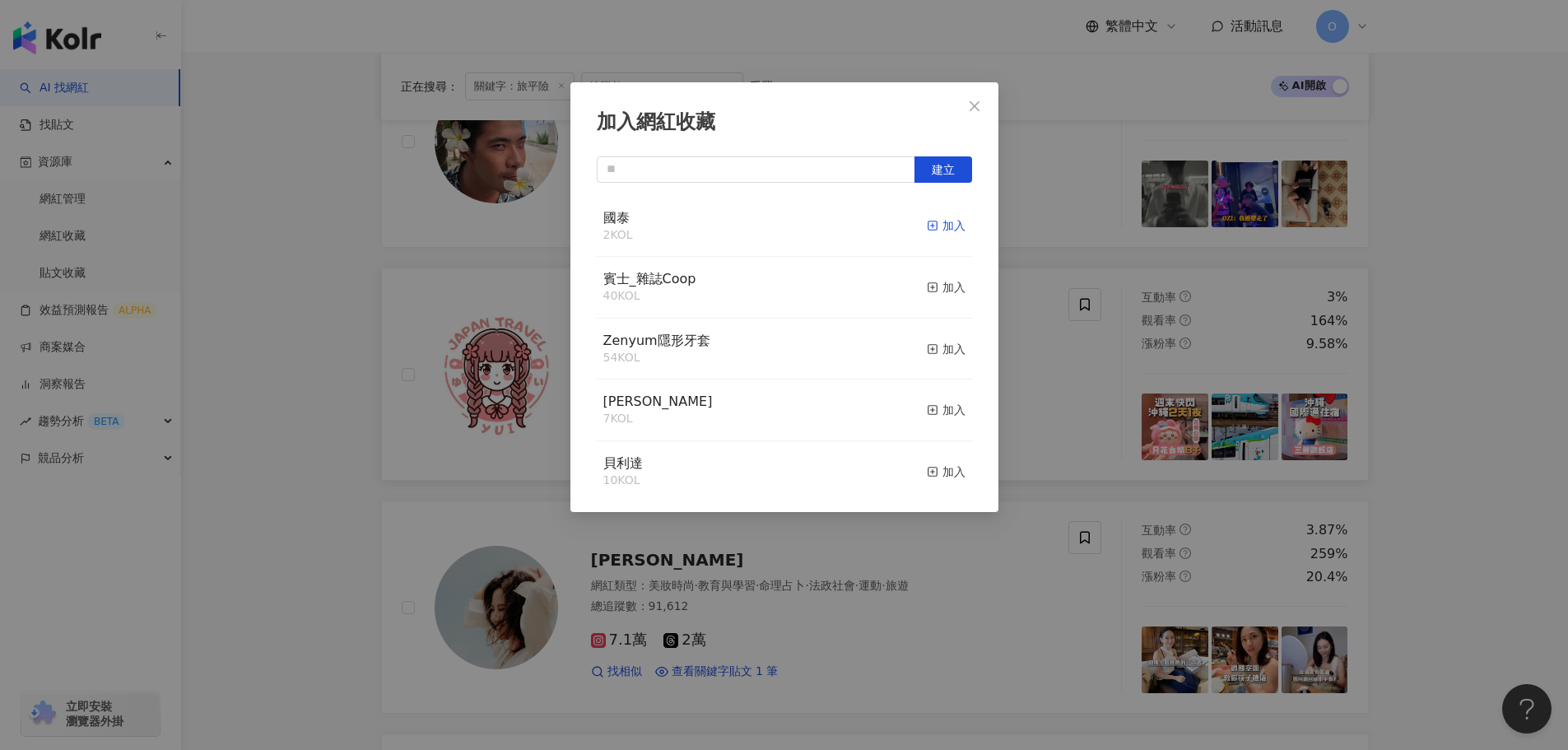
click at [927, 226] on div "加入" at bounding box center [946, 225] width 38 height 18
click at [981, 108] on icon "close" at bounding box center [975, 106] width 13 height 13
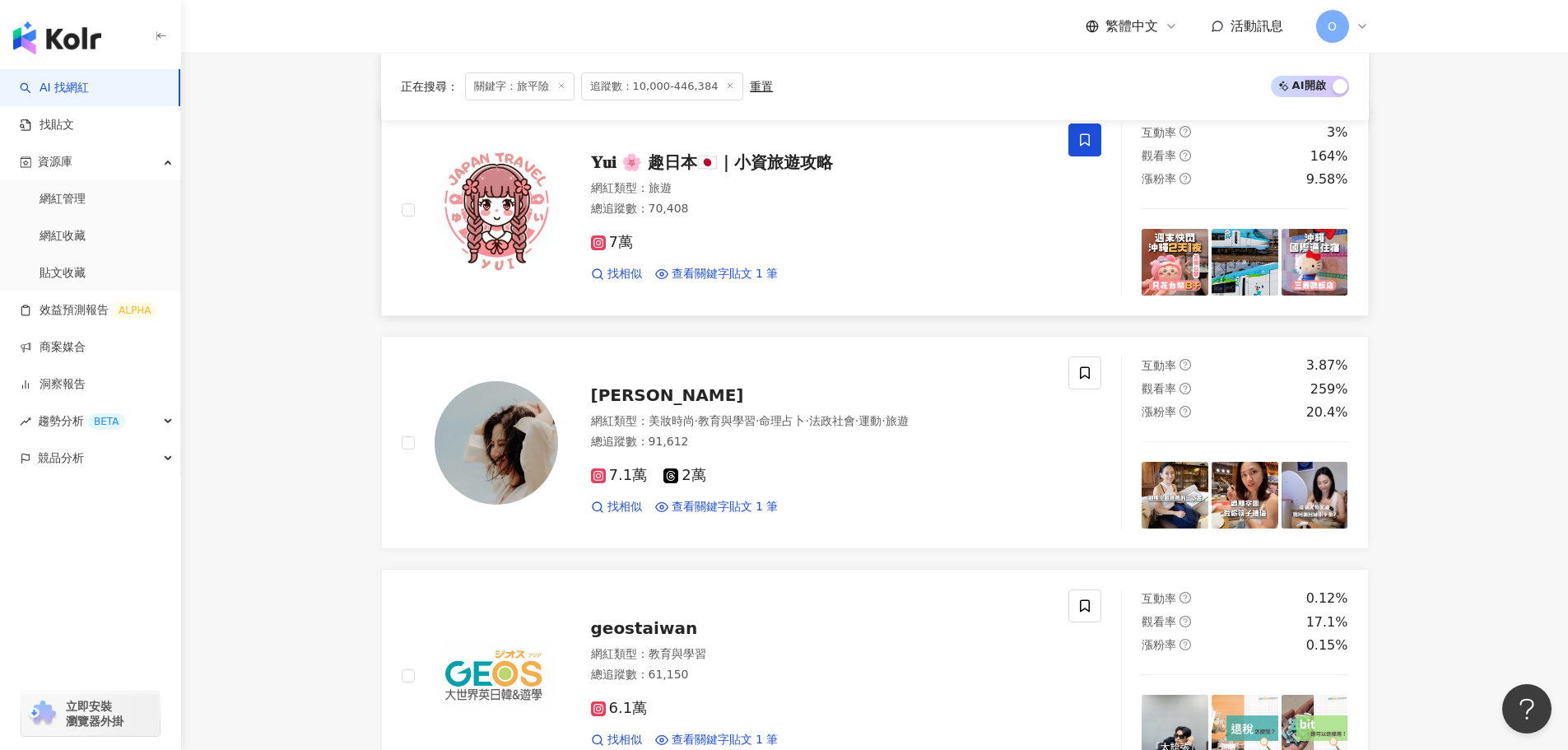
scroll to position [2058, 0]
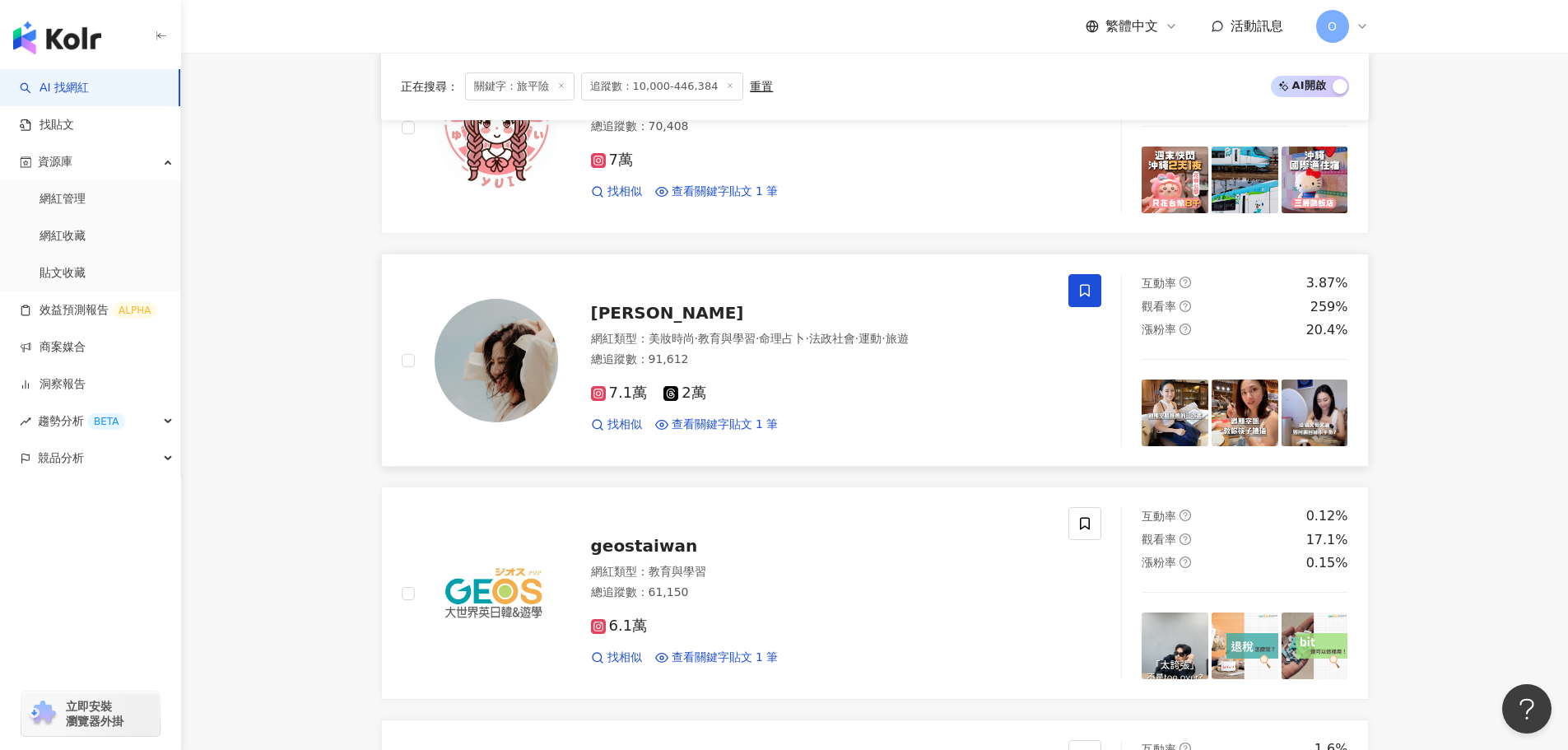
click at [1076, 292] on span at bounding box center [1085, 290] width 33 height 33
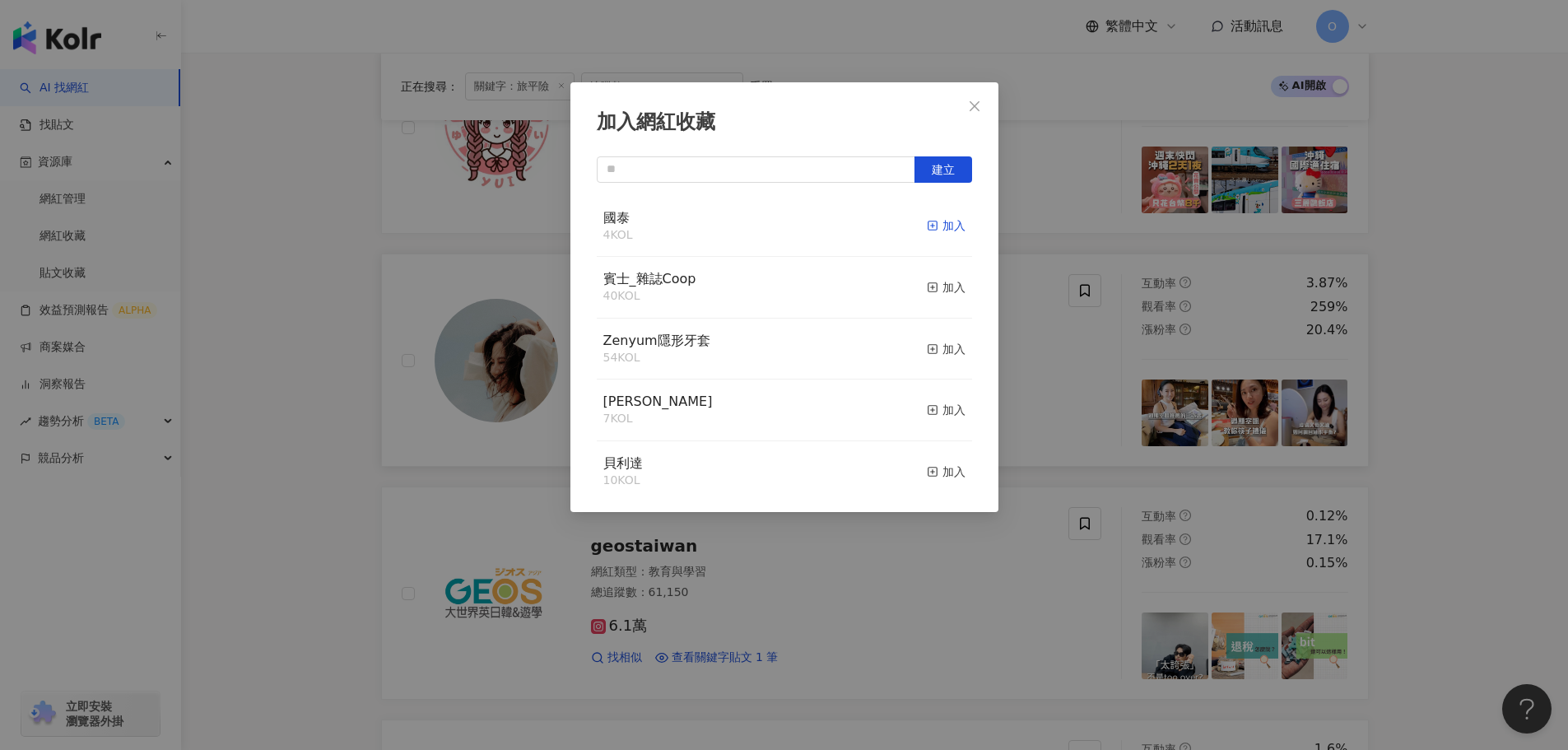
click at [937, 231] on div "加入" at bounding box center [946, 225] width 38 height 18
click at [978, 98] on button "Close" at bounding box center [975, 106] width 33 height 33
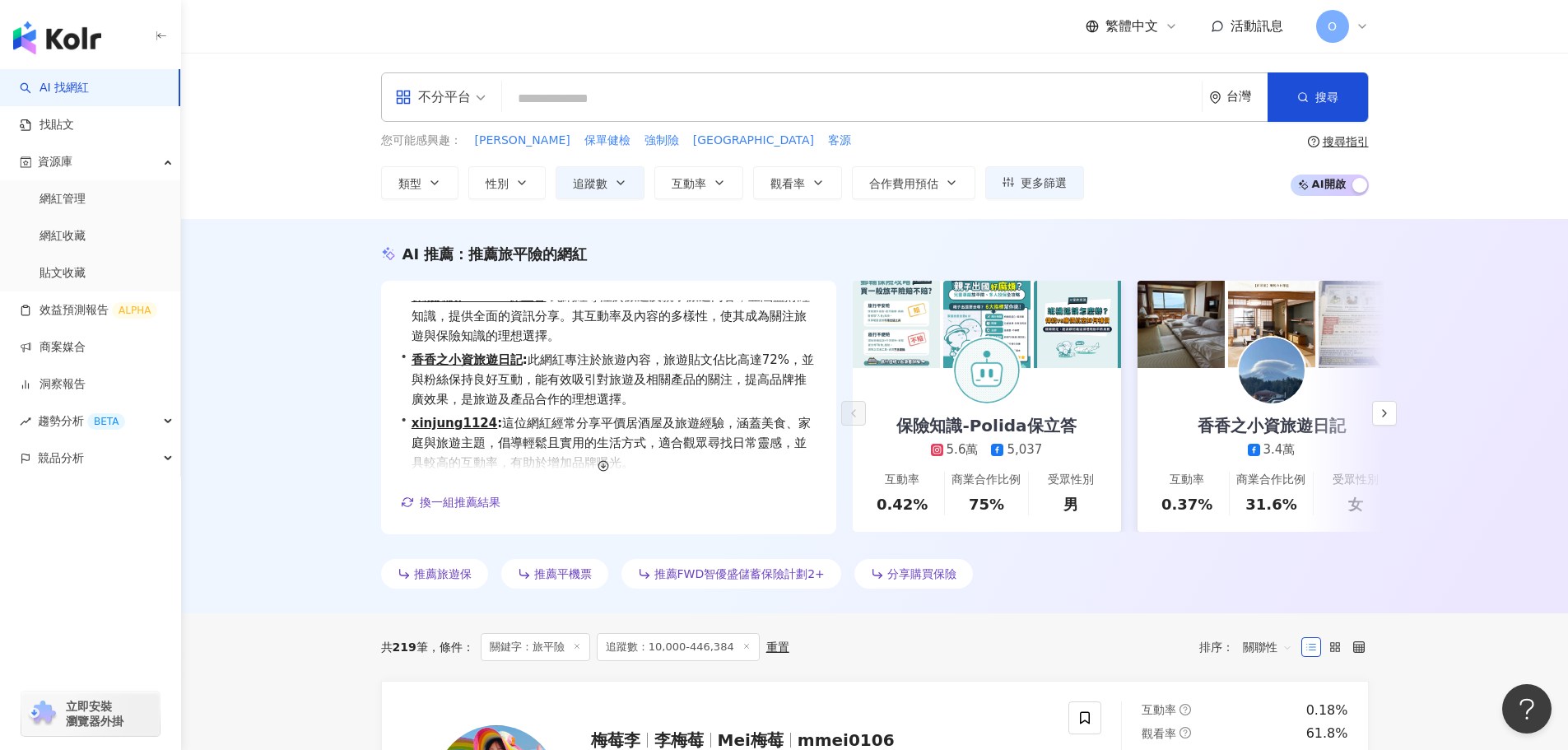
scroll to position [0, 0]
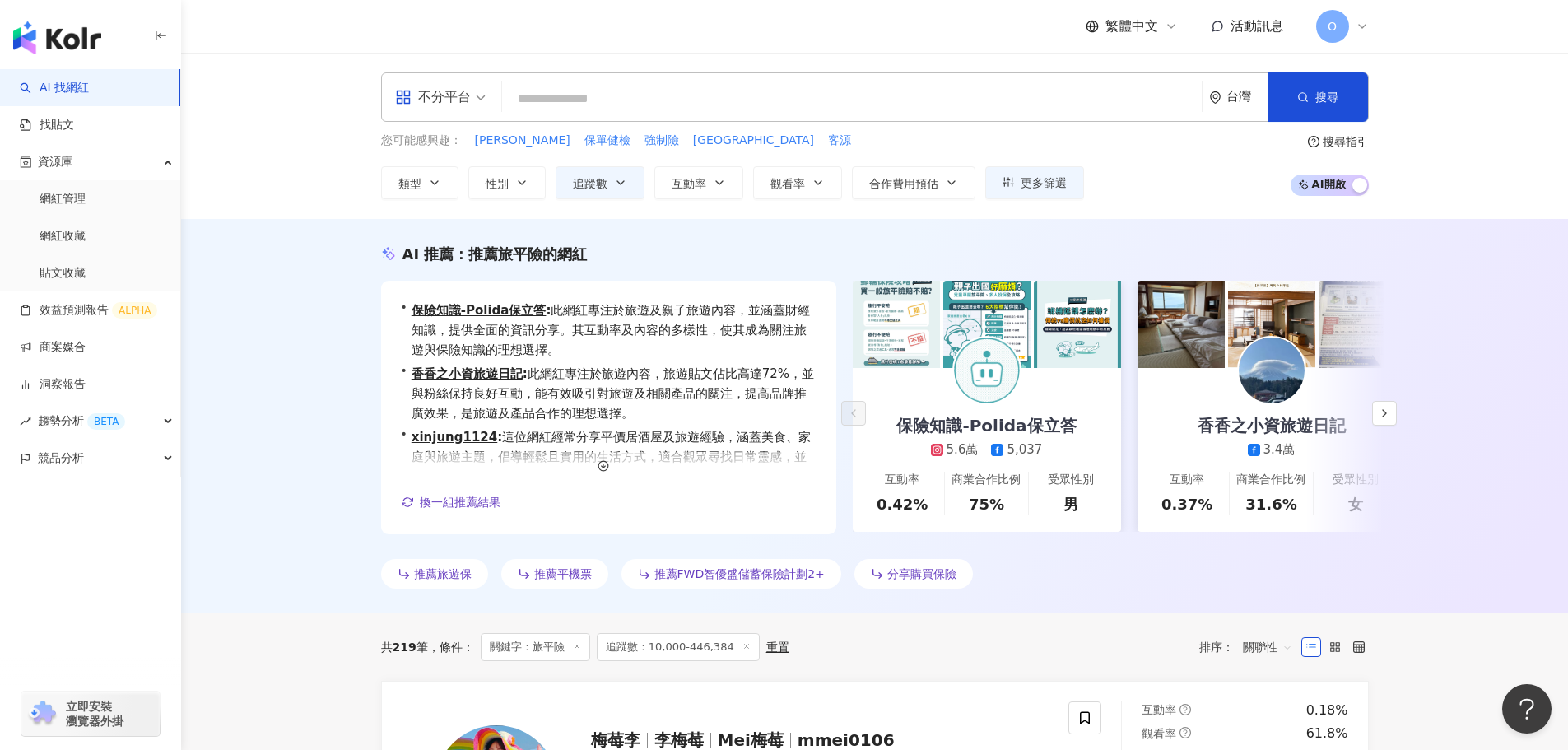
click at [730, 91] on input "search" at bounding box center [852, 99] width 687 height 32
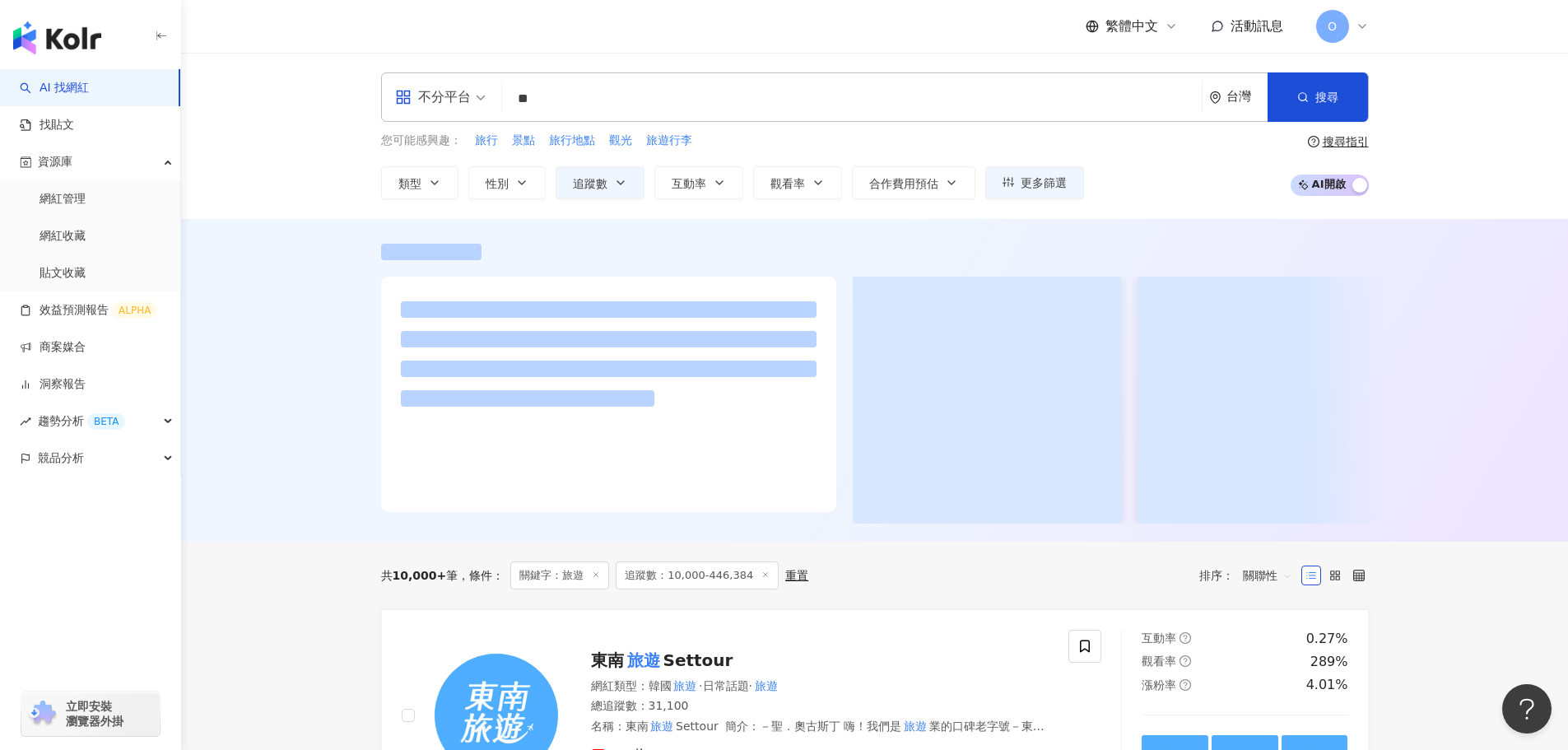
click at [549, 581] on span "關鍵字：旅遊" at bounding box center [559, 575] width 99 height 28
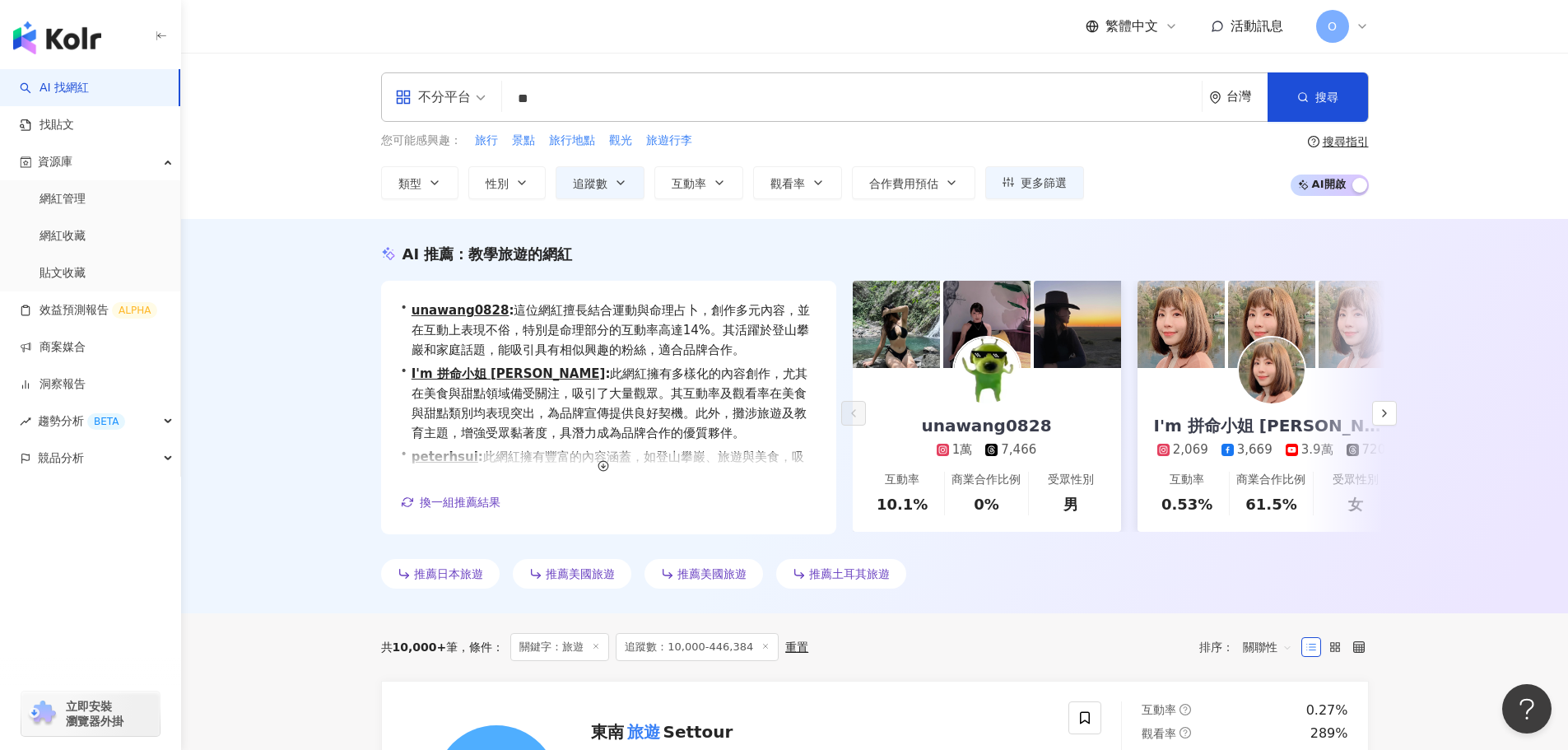
click at [1360, 139] on div "搜尋指引" at bounding box center [1346, 142] width 46 height 13
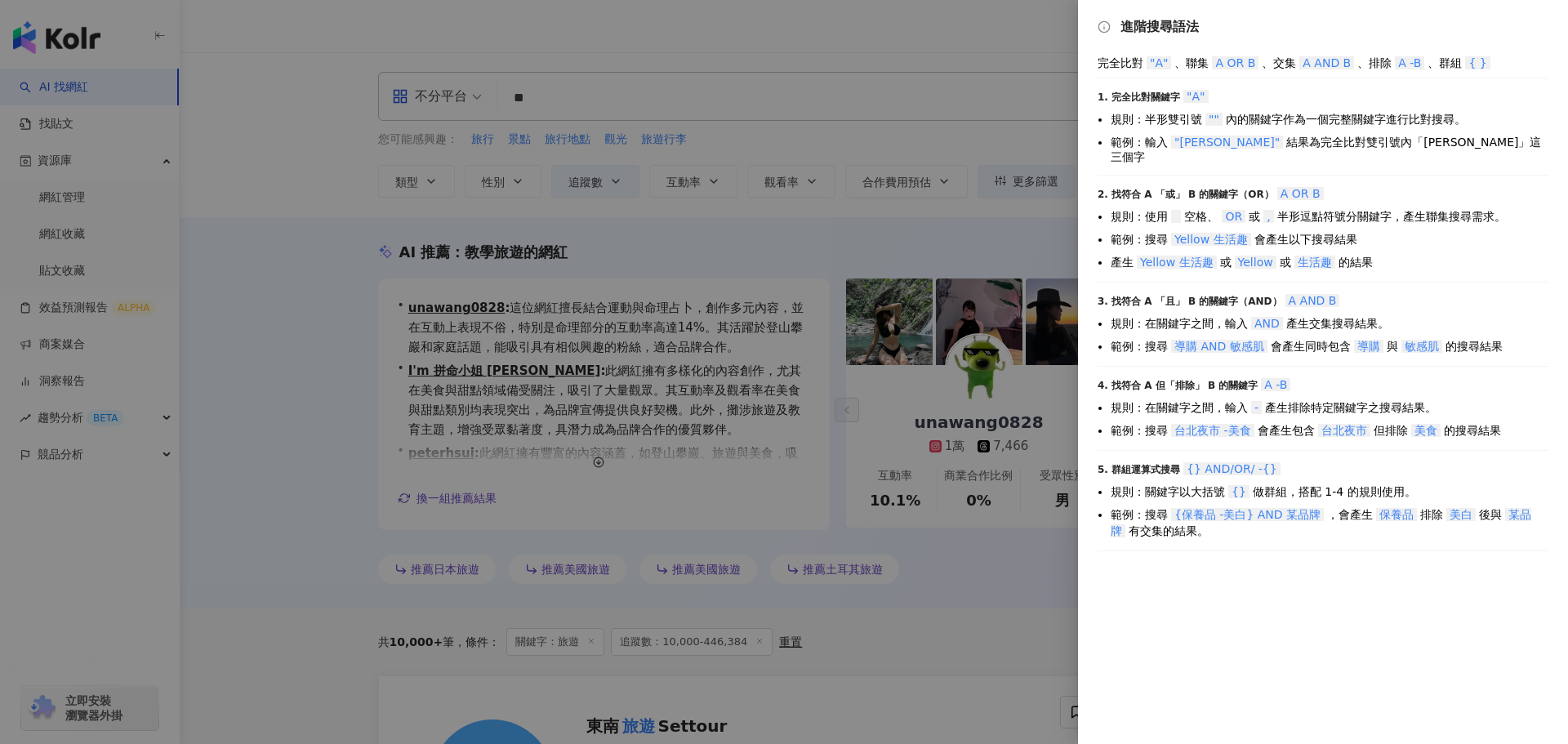
click at [545, 93] on div at bounding box center [784, 372] width 1568 height 744
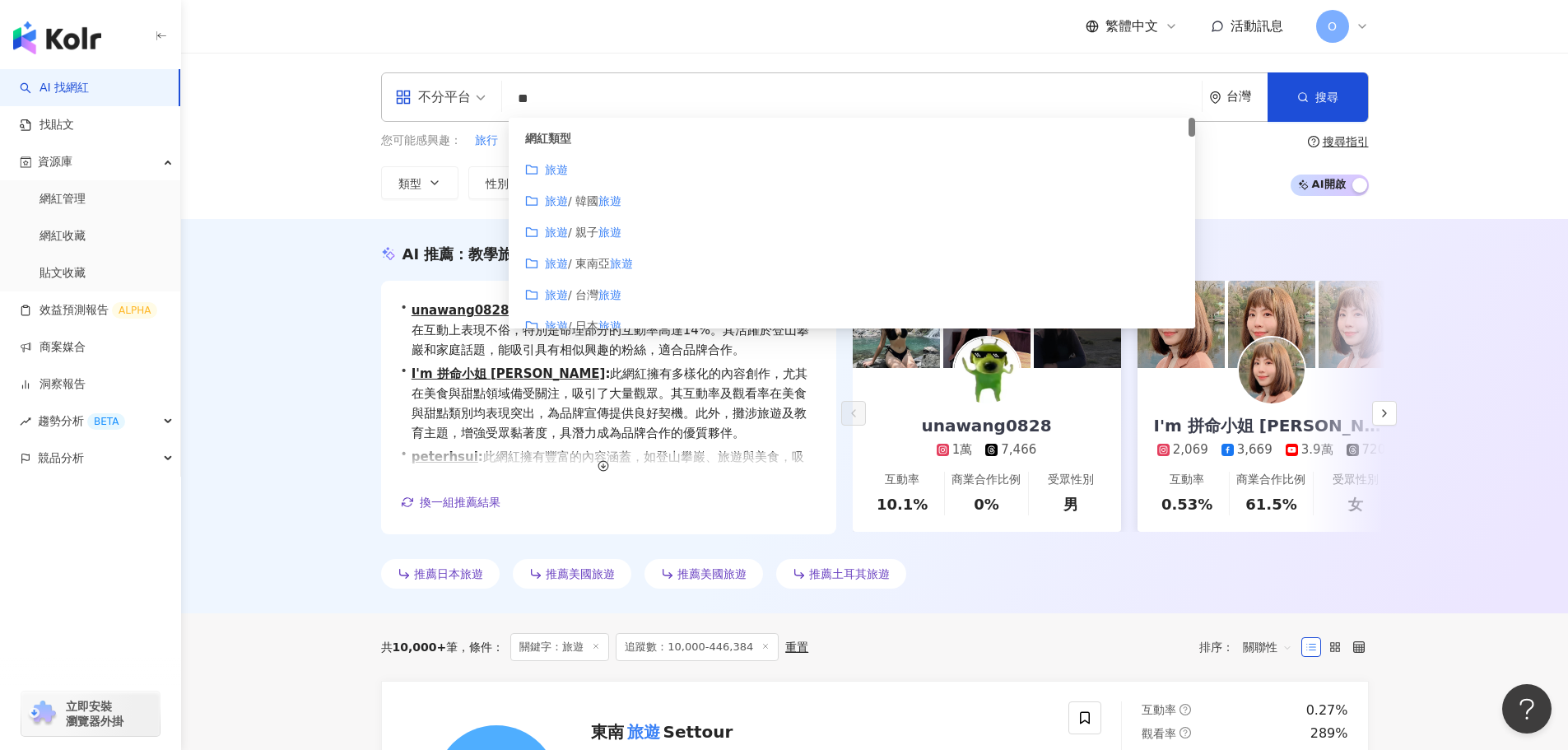
click at [607, 102] on input "**" at bounding box center [852, 99] width 687 height 32
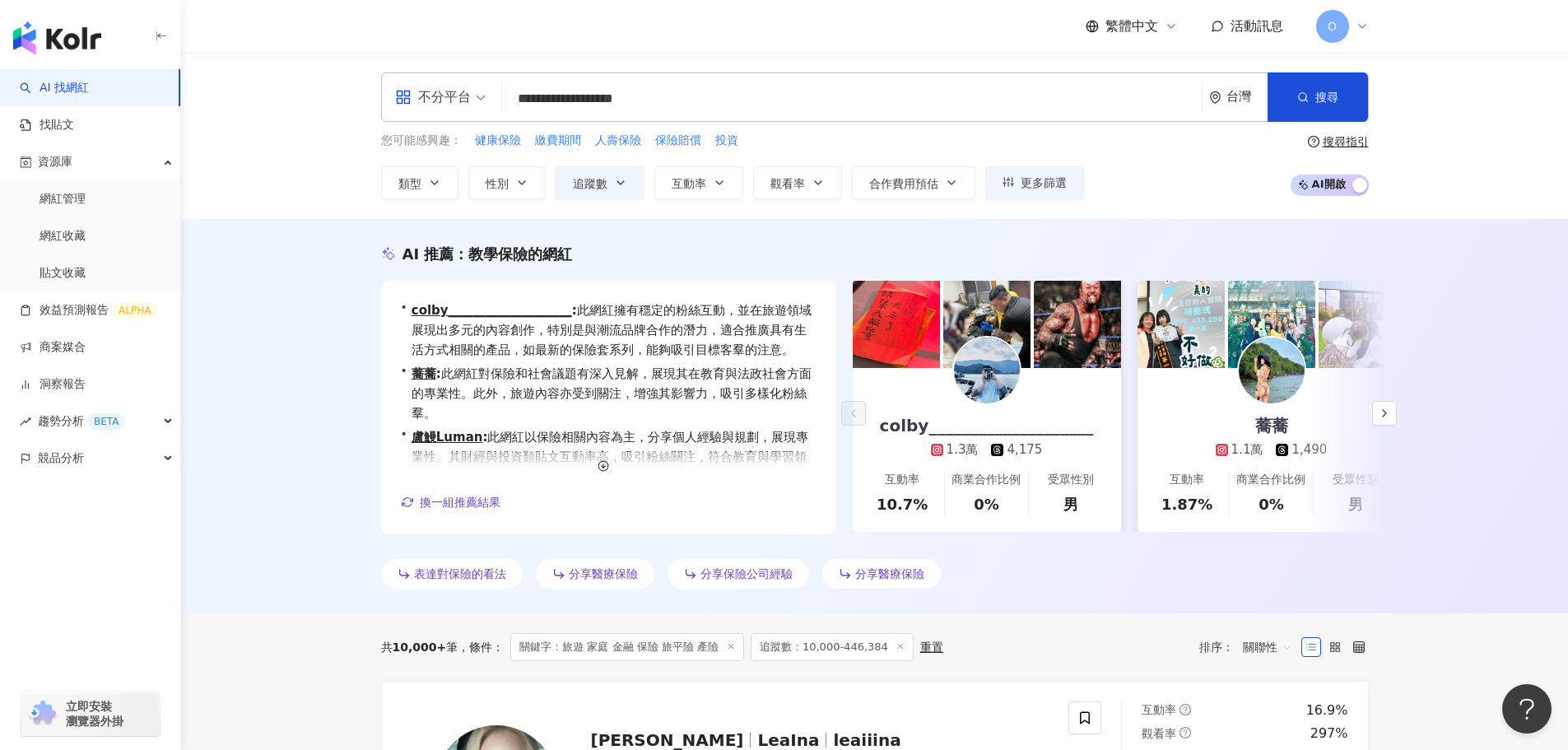
click at [302, 446] on div "AI 推薦 ： 教學保險的網紅 • colby____________________ : 此網紅擁有穩定的粉絲互動，並在旅遊領域展現出多元的內容創作，特別是…" at bounding box center [875, 417] width 1387 height 395
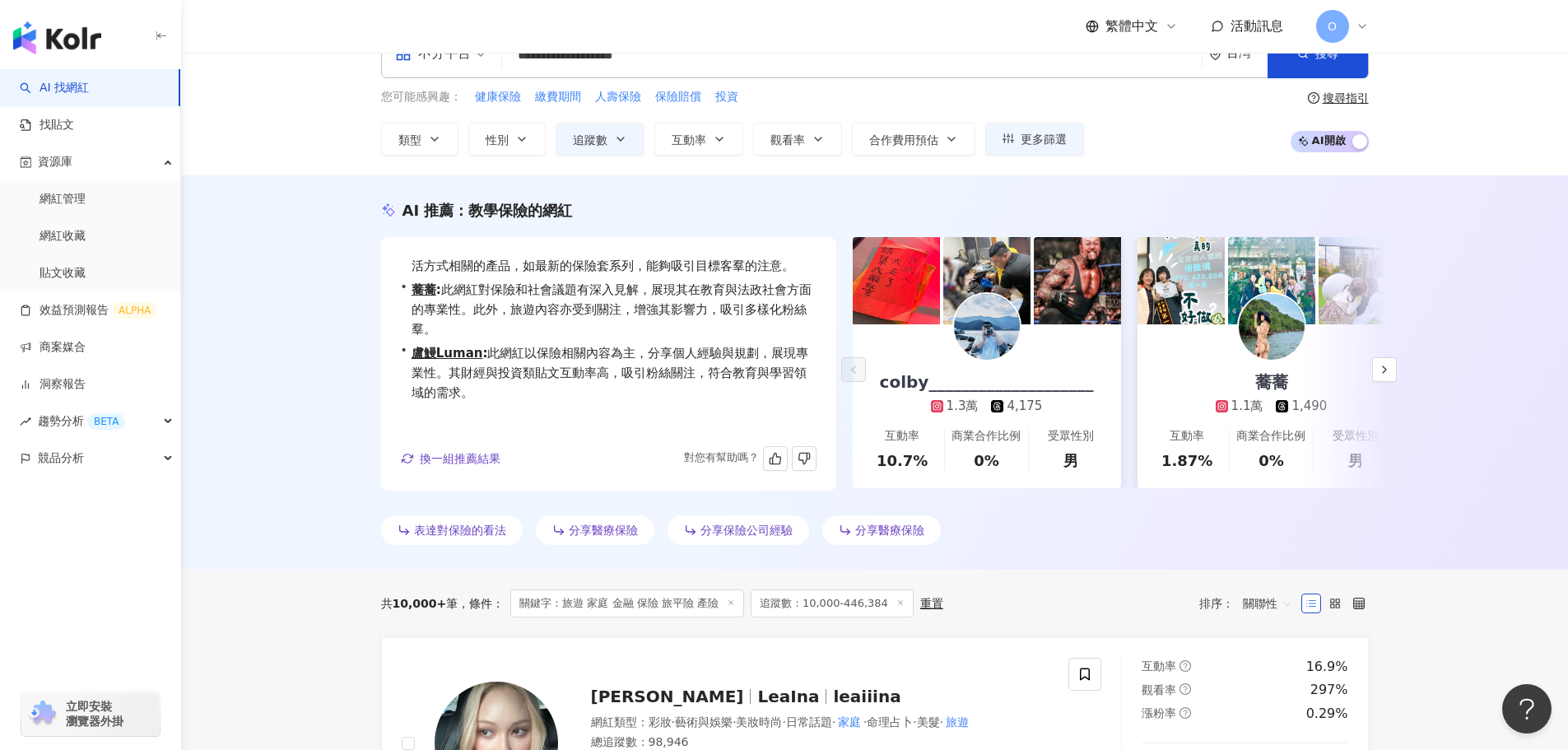
scroll to position [82, 0]
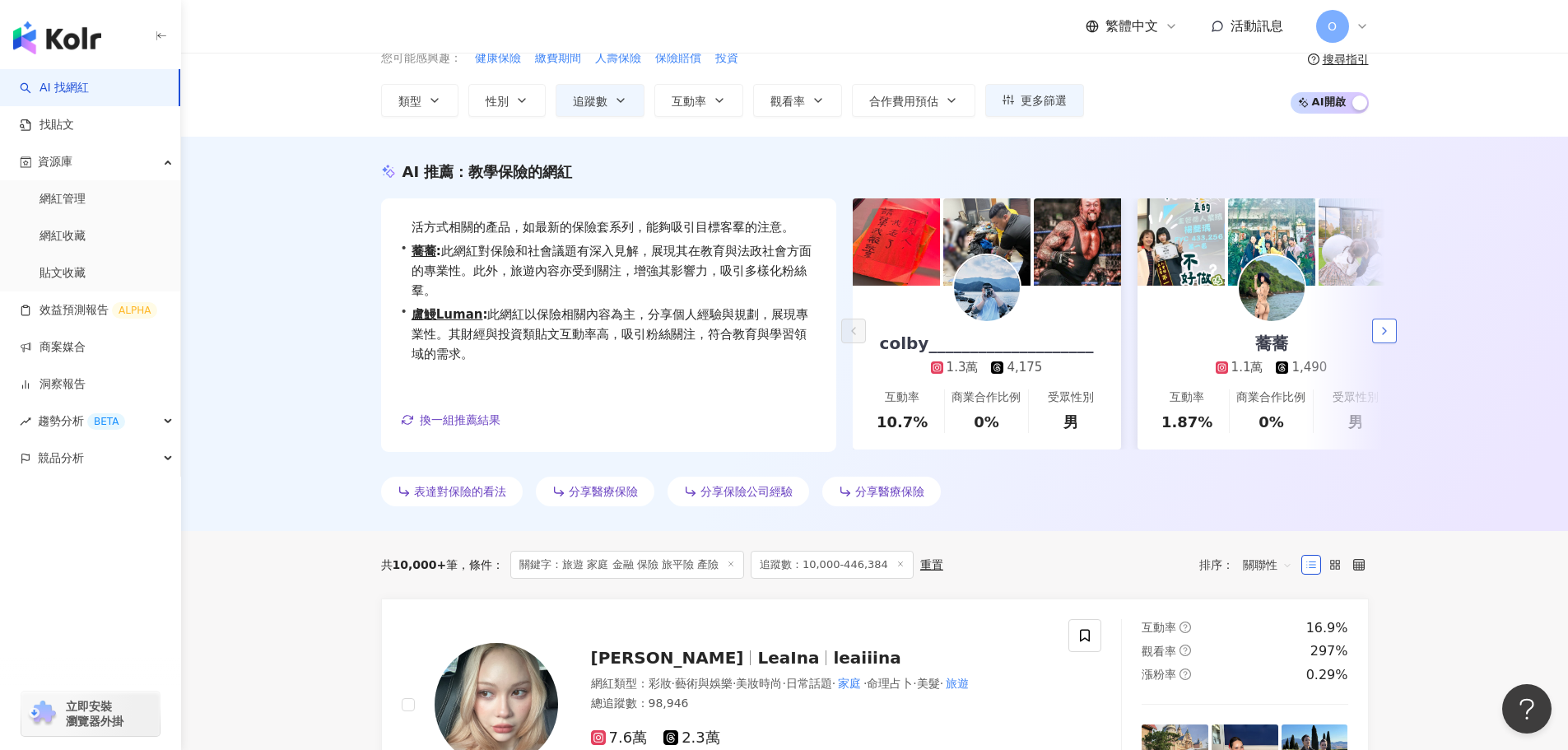
click at [1389, 332] on icon "button" at bounding box center [1385, 331] width 13 height 13
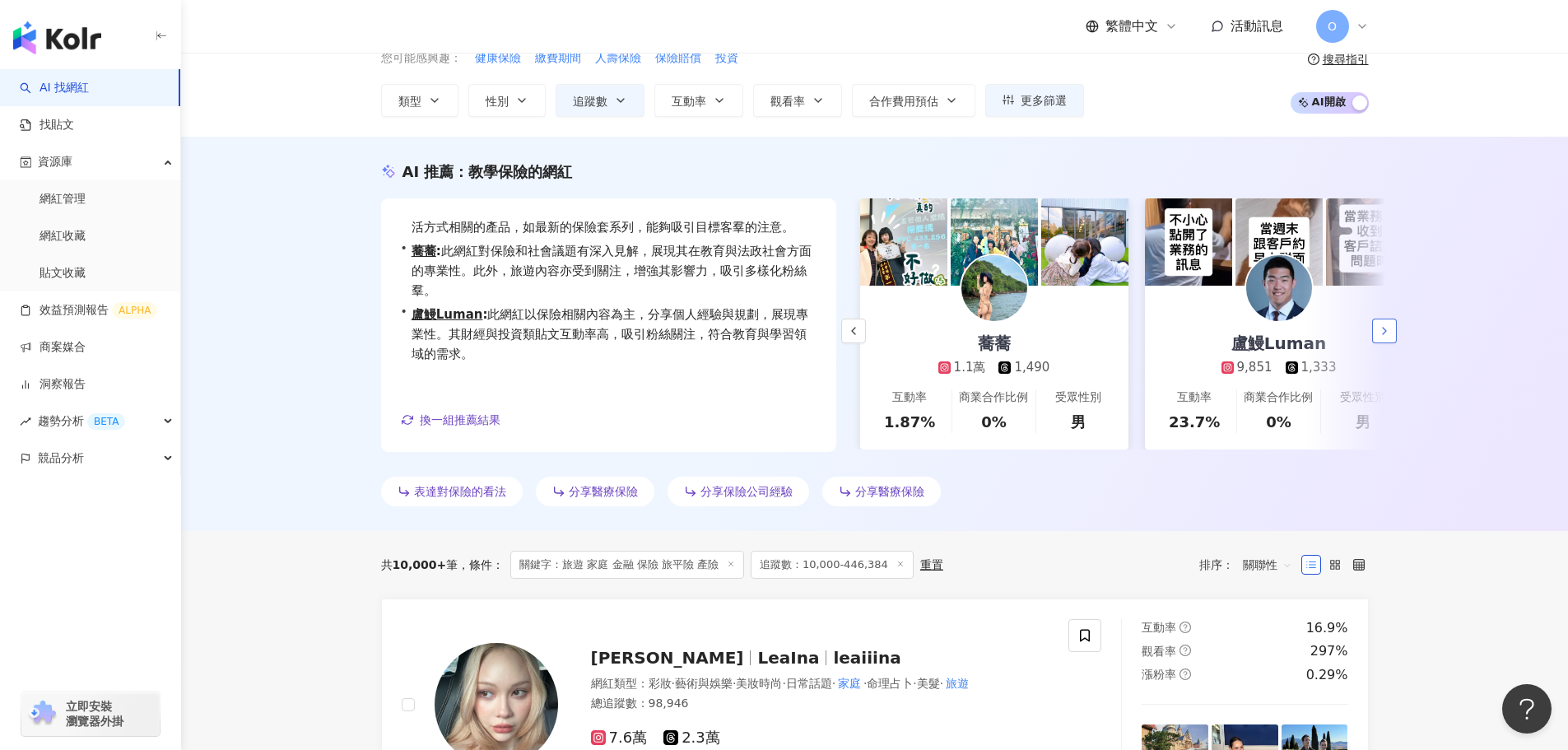
scroll to position [0, 284]
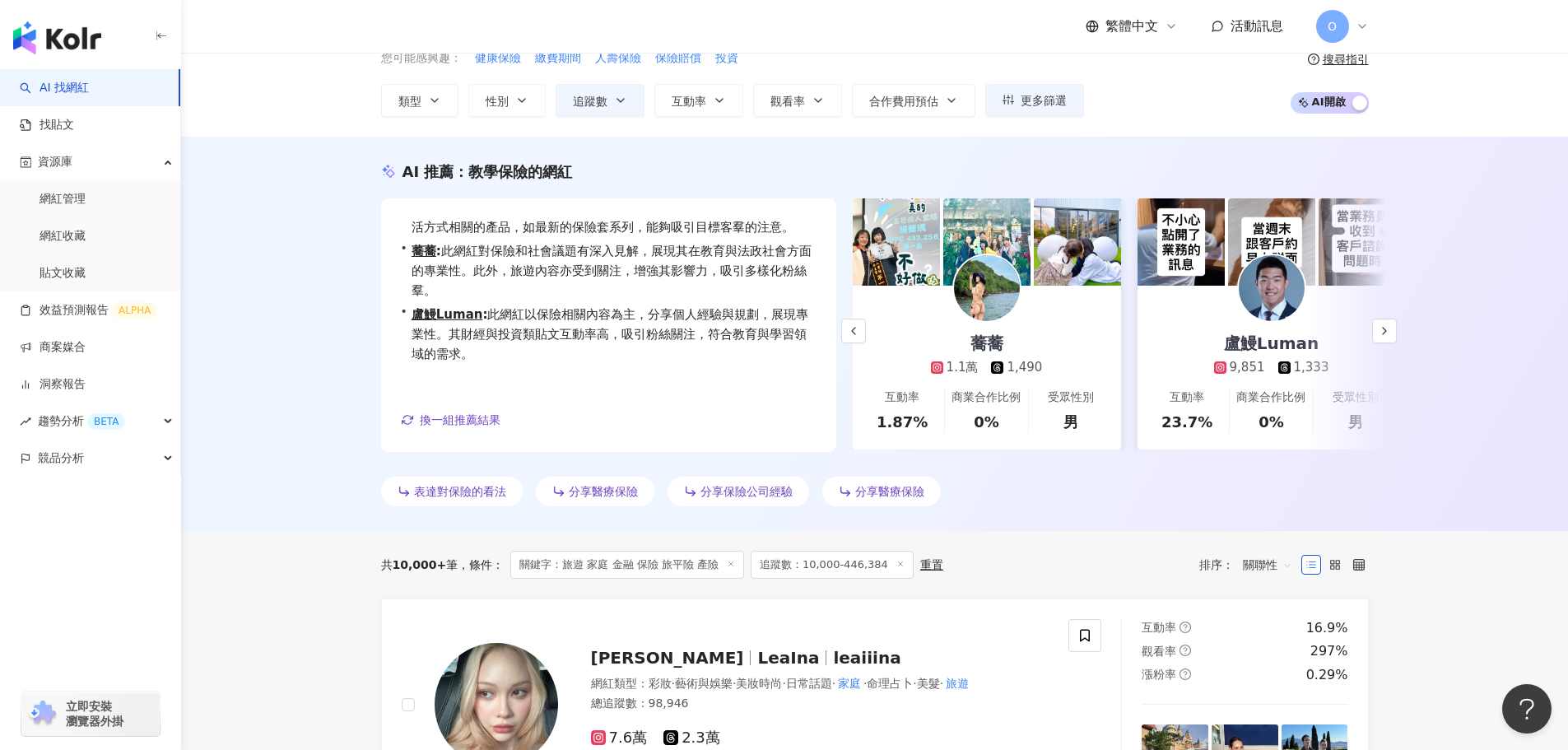
click at [1053, 345] on div "蕎蕎 1.1萬 1,490" at bounding box center [987, 330] width 145 height 91
click at [476, 420] on span "換一組推薦結果" at bounding box center [460, 420] width 80 height 13
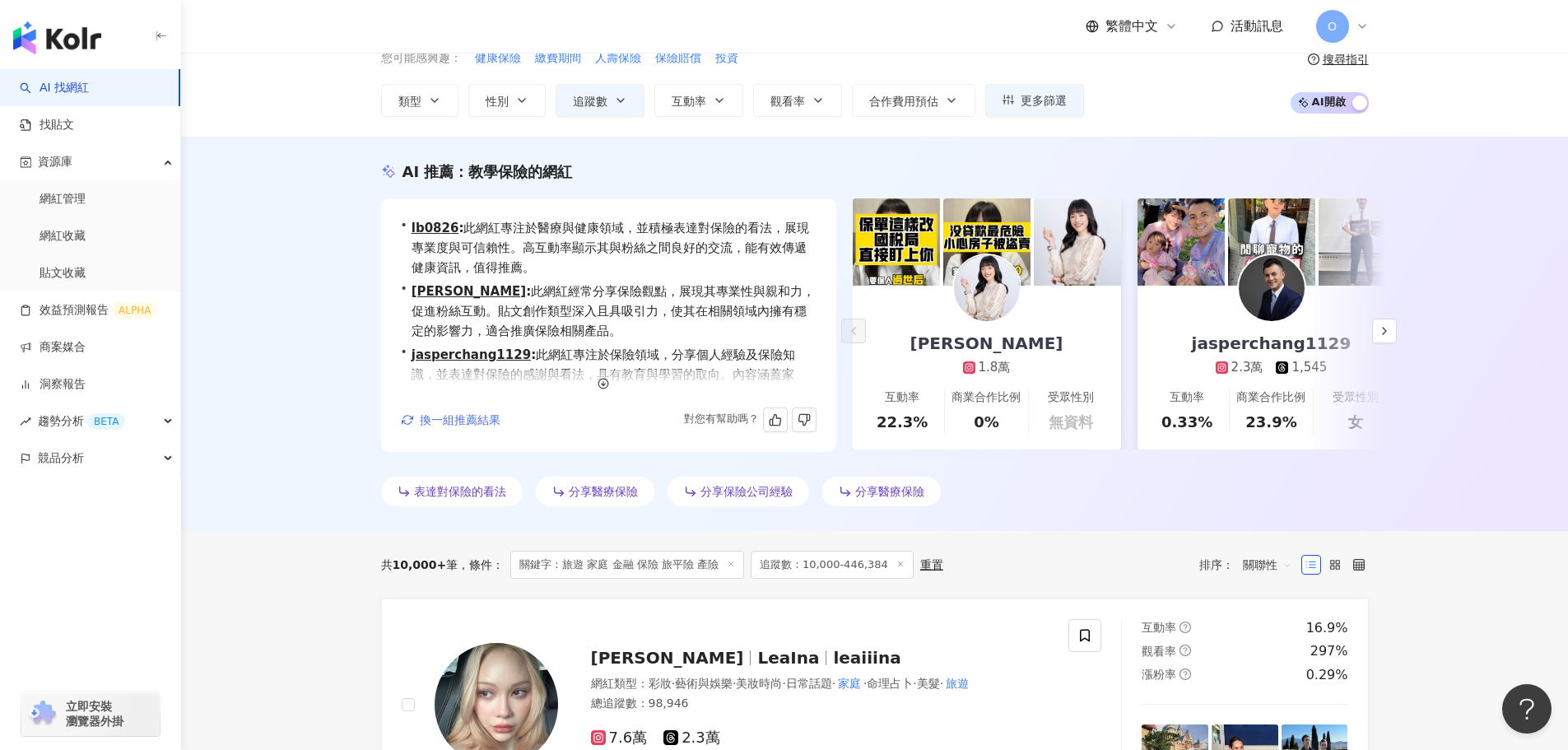
scroll to position [0, 0]
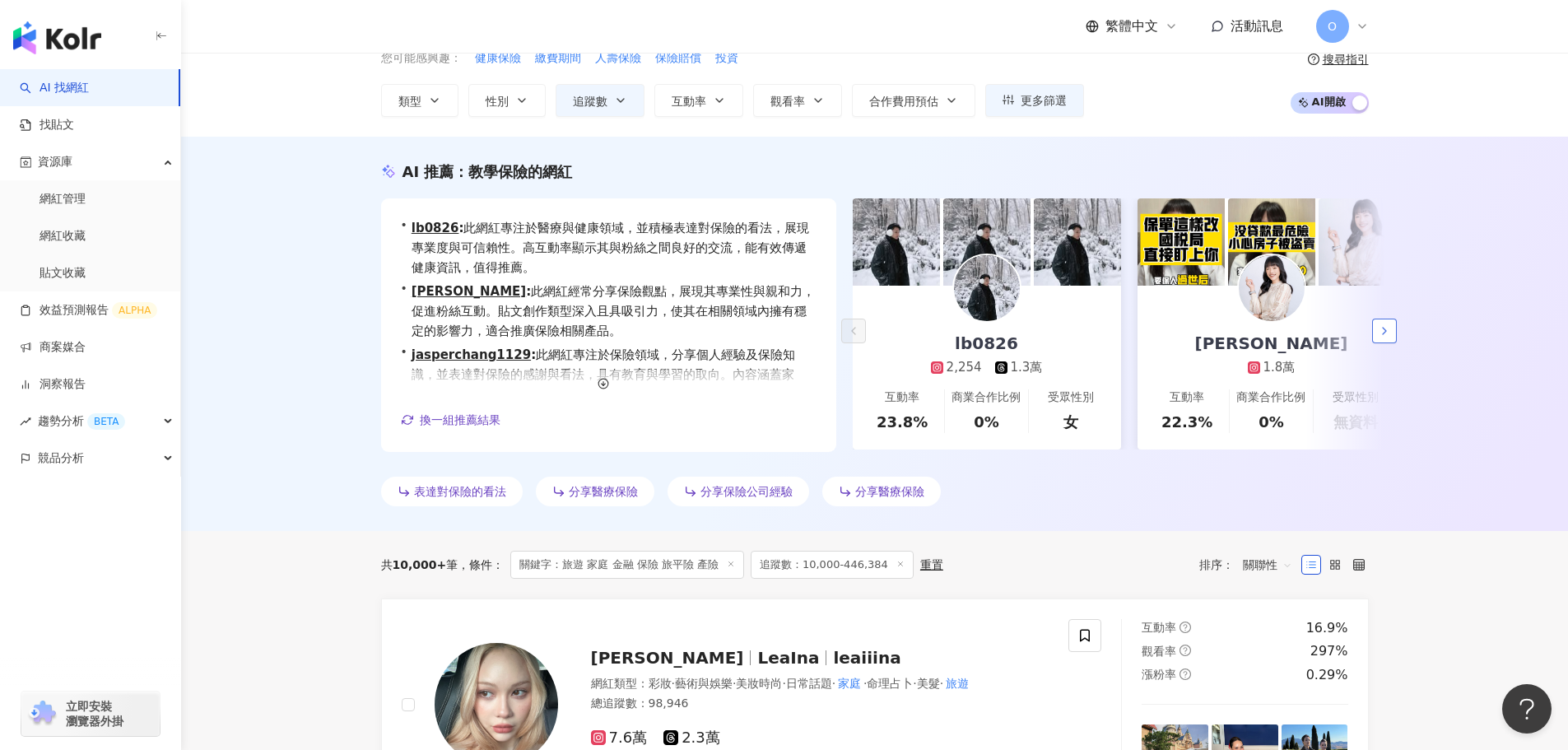
click at [1383, 325] on icon "button" at bounding box center [1385, 331] width 13 height 13
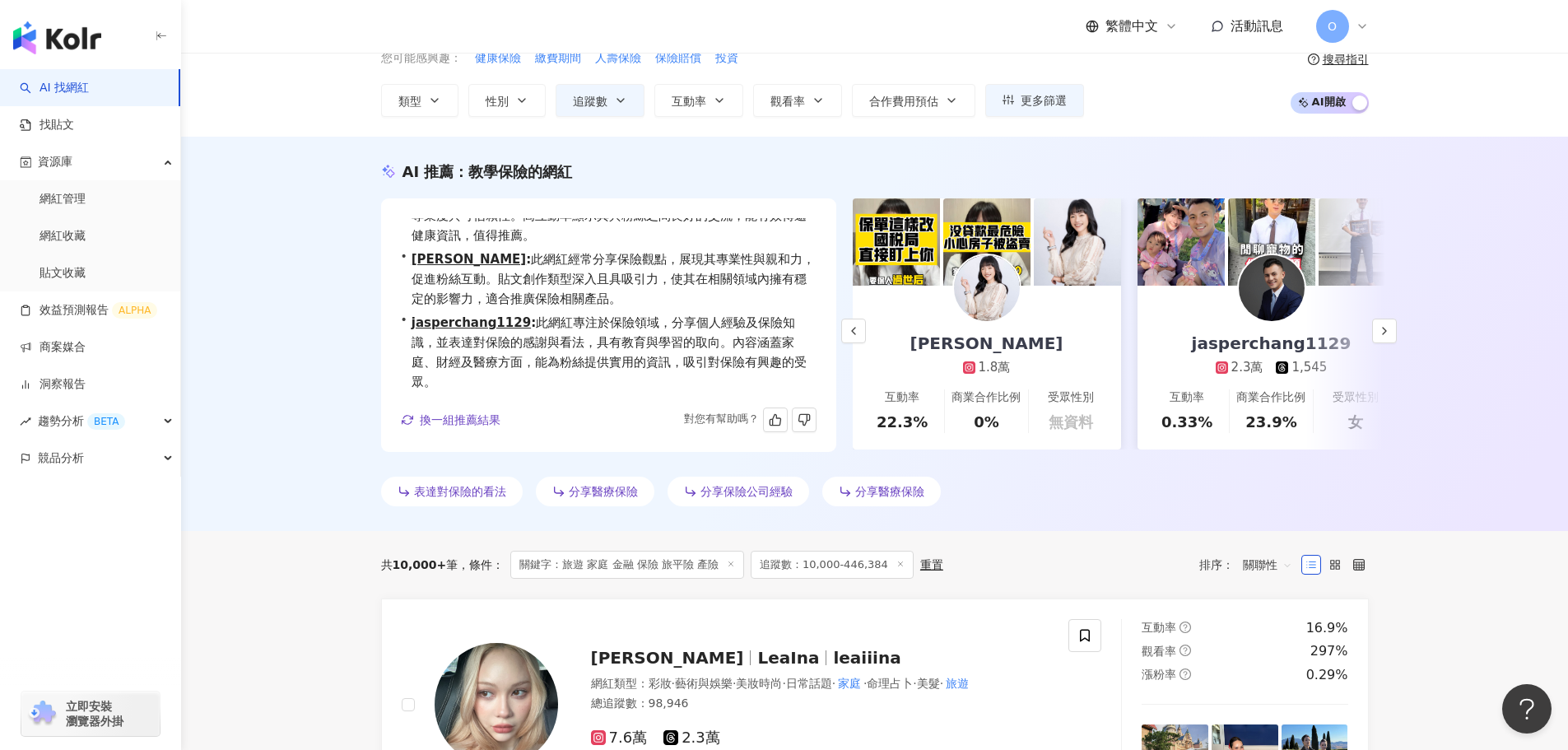
scroll to position [60, 0]
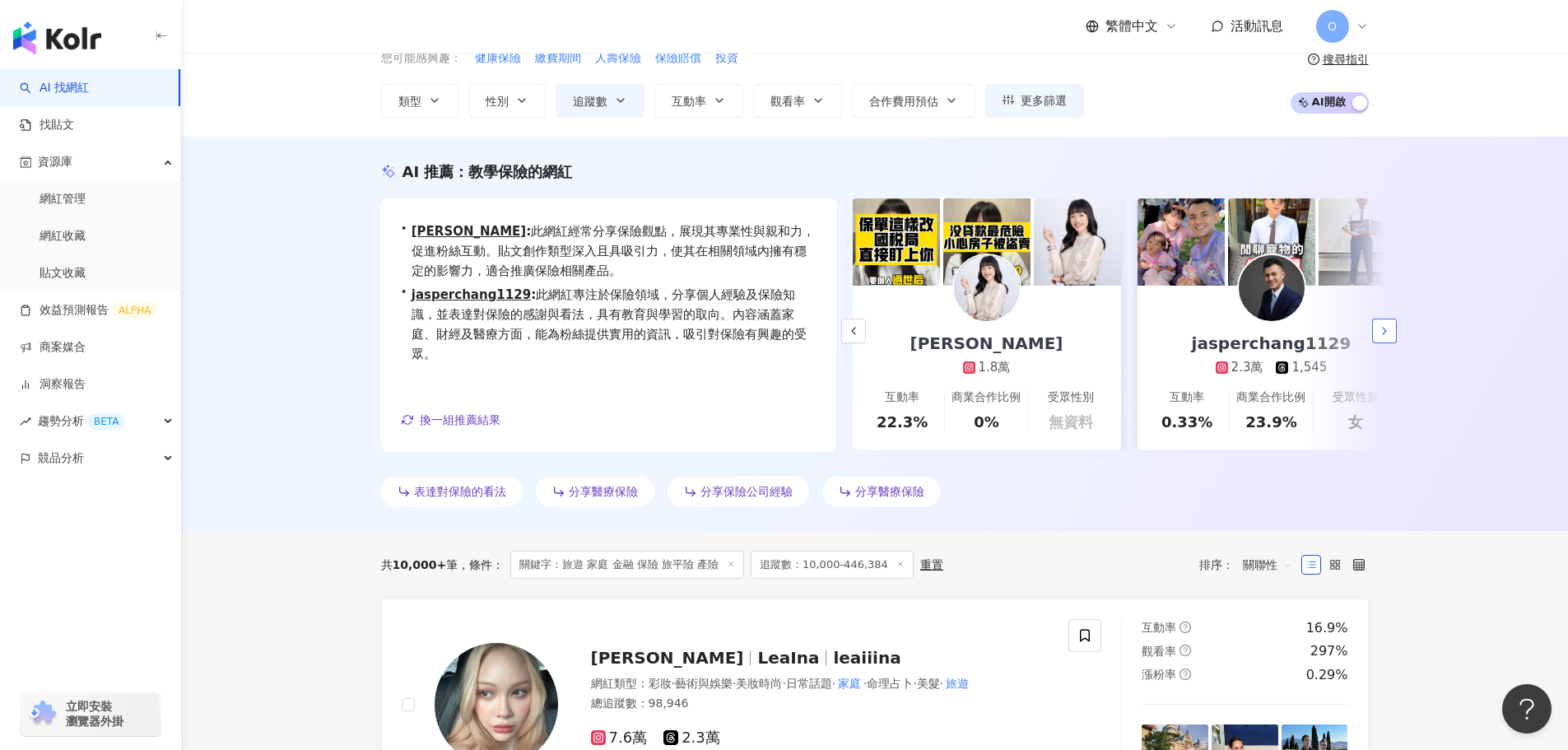
click at [1384, 330] on polyline "button" at bounding box center [1384, 330] width 3 height 7
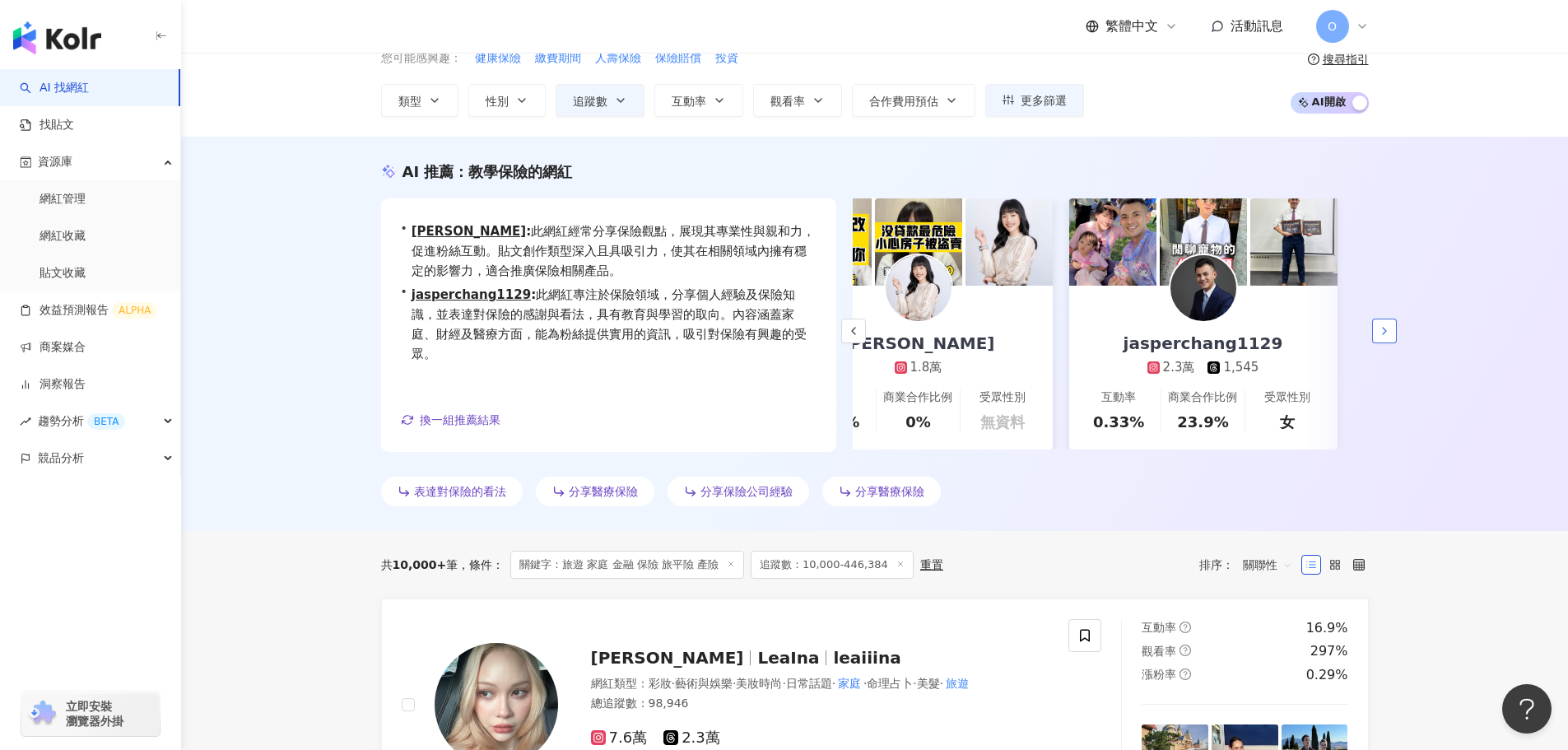
scroll to position [0, 354]
click at [1250, 437] on link "jasperchang1129 2.3萬 1,545 互動率 0.33% 商業合作比例 23.9% 受眾性別 女" at bounding box center [1202, 367] width 268 height 164
click at [1003, 284] on img at bounding box center [1008, 241] width 87 height 87
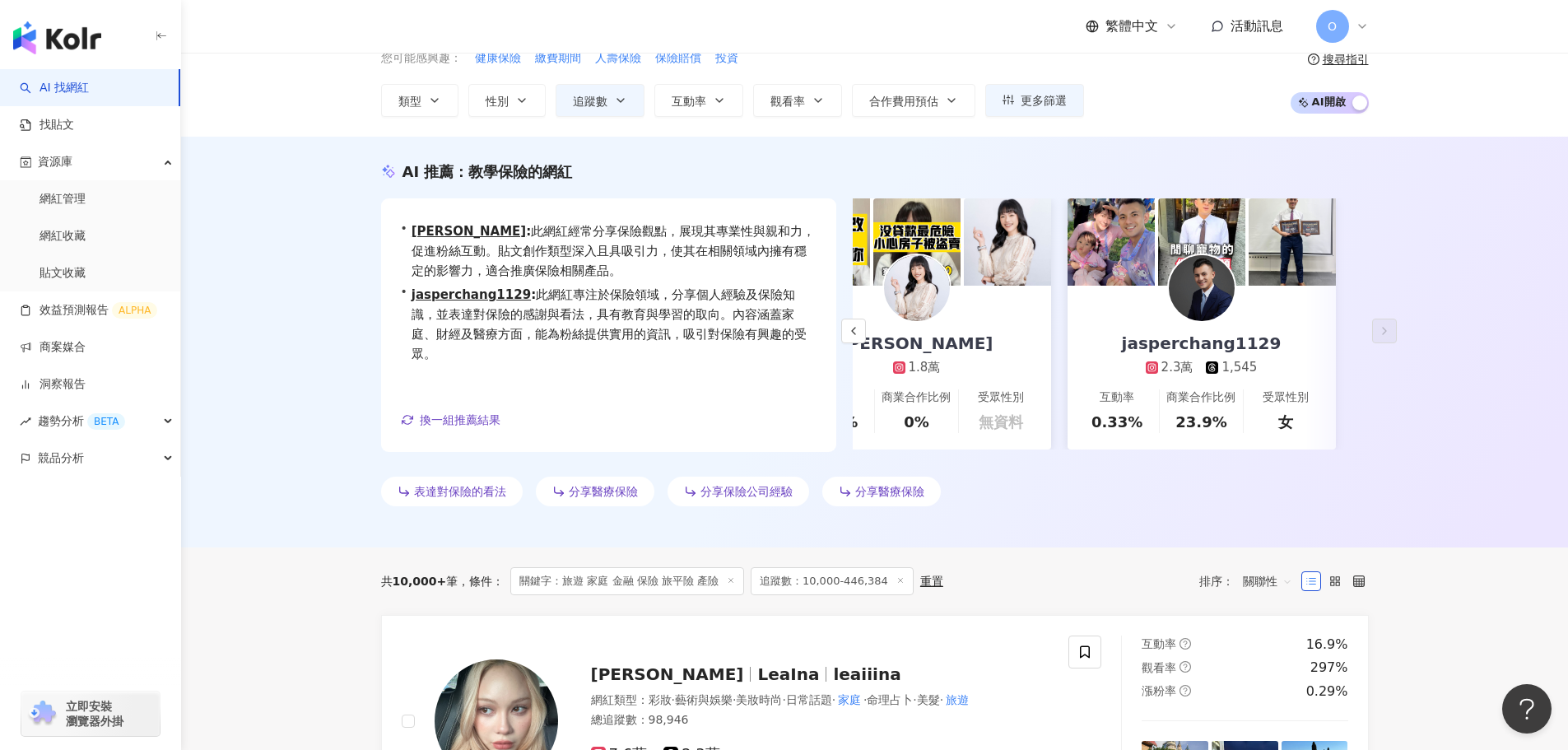
click at [922, 285] on div at bounding box center [975, 236] width 359 height 307
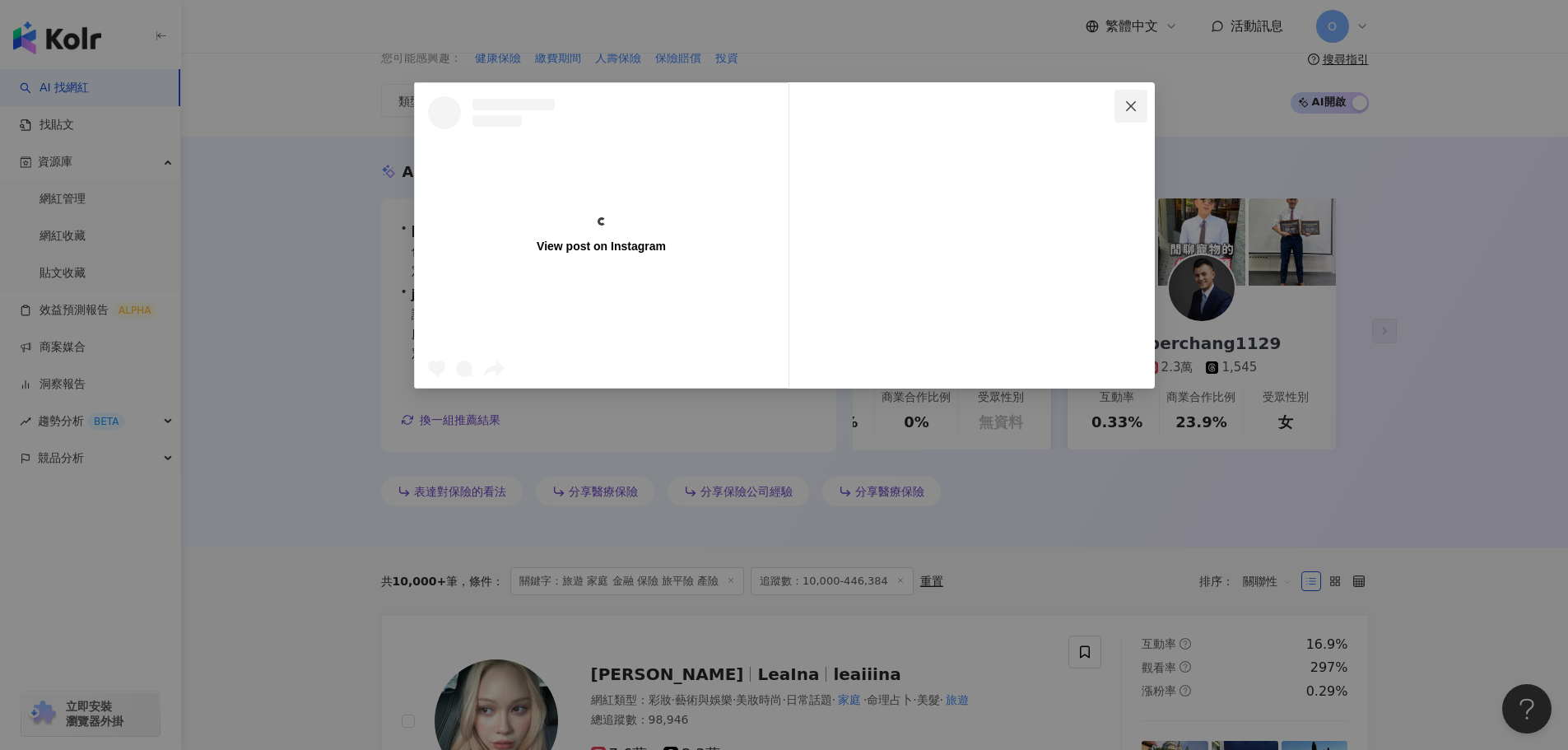
click at [1128, 108] on icon "close" at bounding box center [1131, 105] width 10 height 10
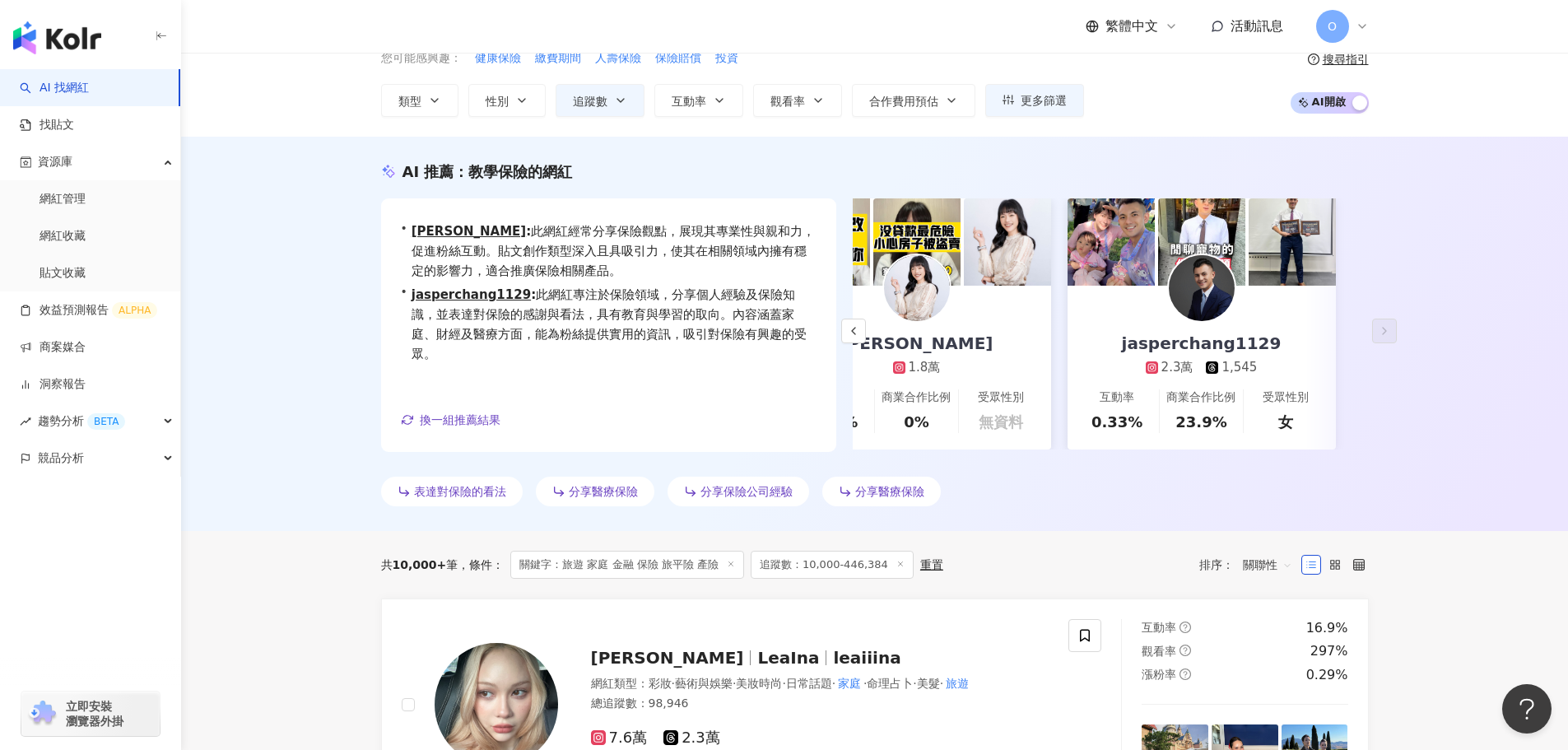
click at [1034, 310] on link "Molly Chen 1.8萬 互動率 22.3% 商業合作比例 0% 受眾性別 無資料" at bounding box center [917, 367] width 268 height 164
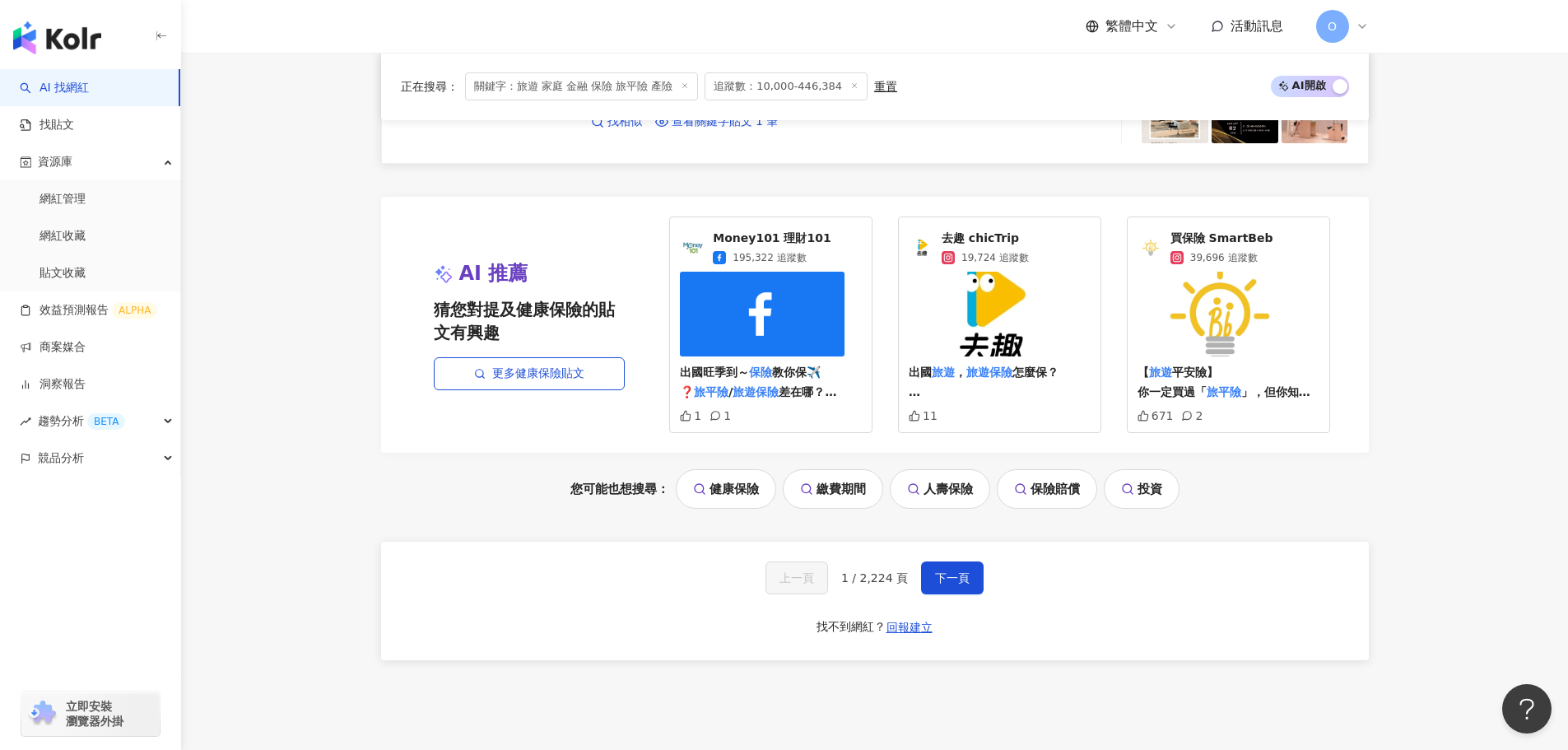
scroll to position [3375, 0]
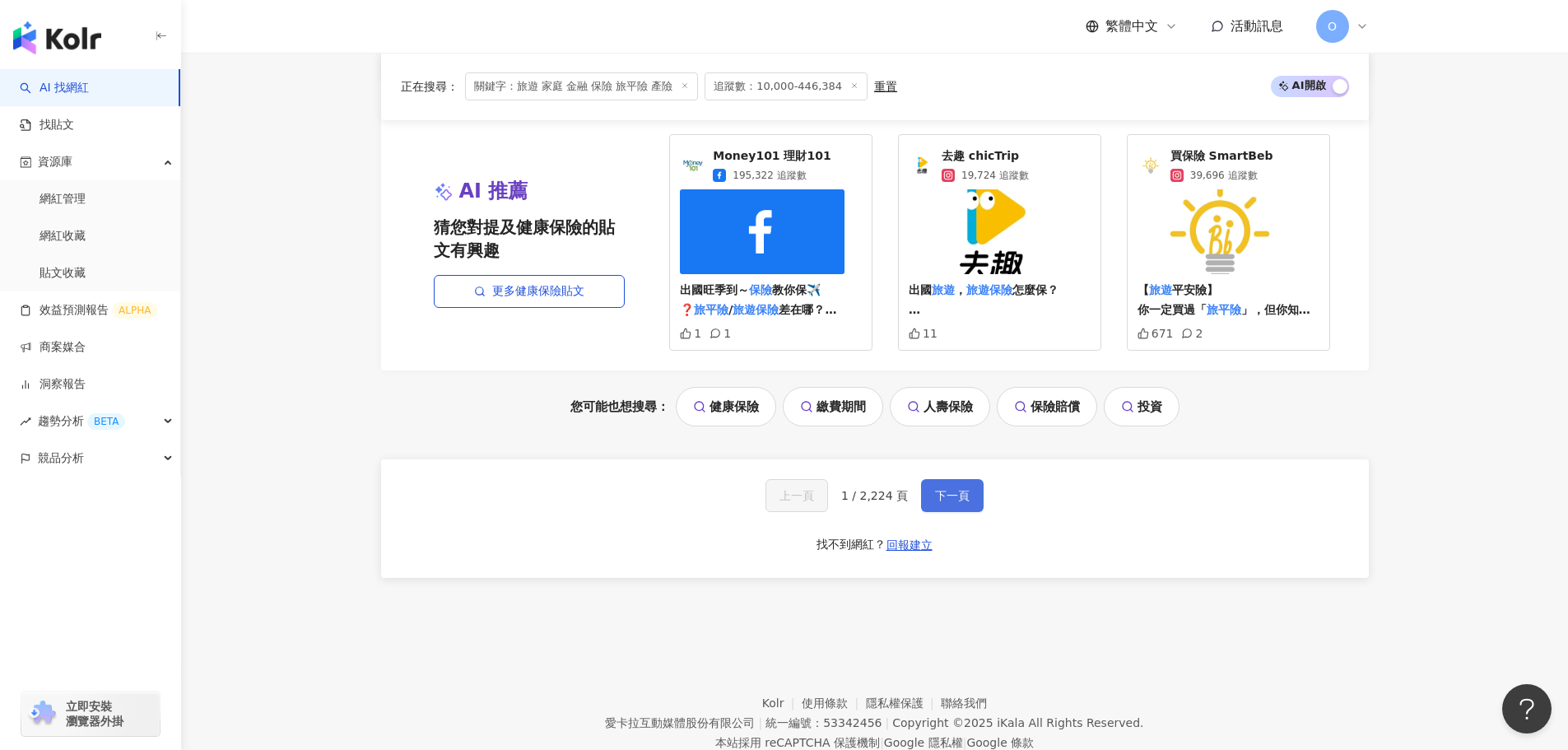
click at [930, 491] on button "下一頁" at bounding box center [952, 495] width 62 height 33
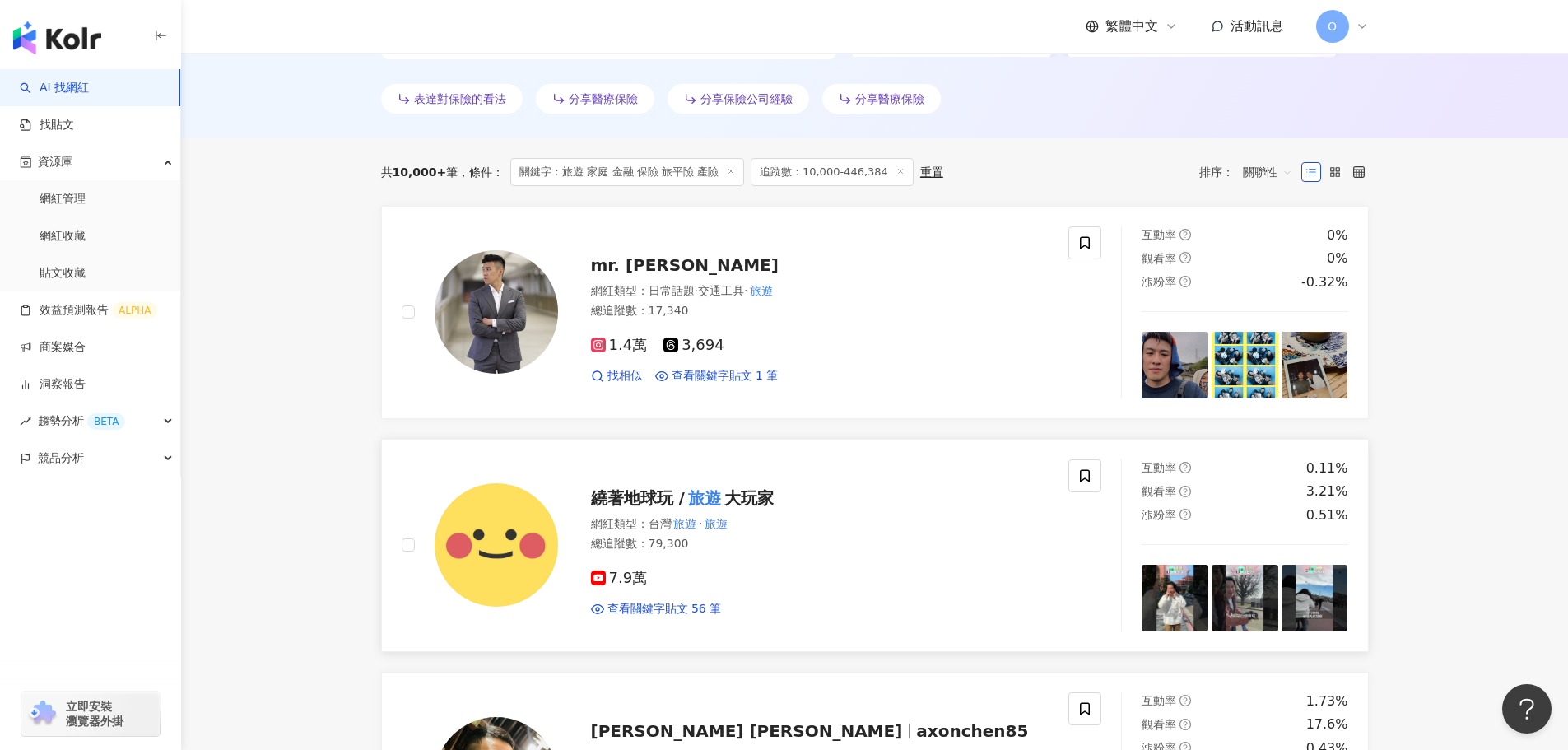
scroll to position [411, 0]
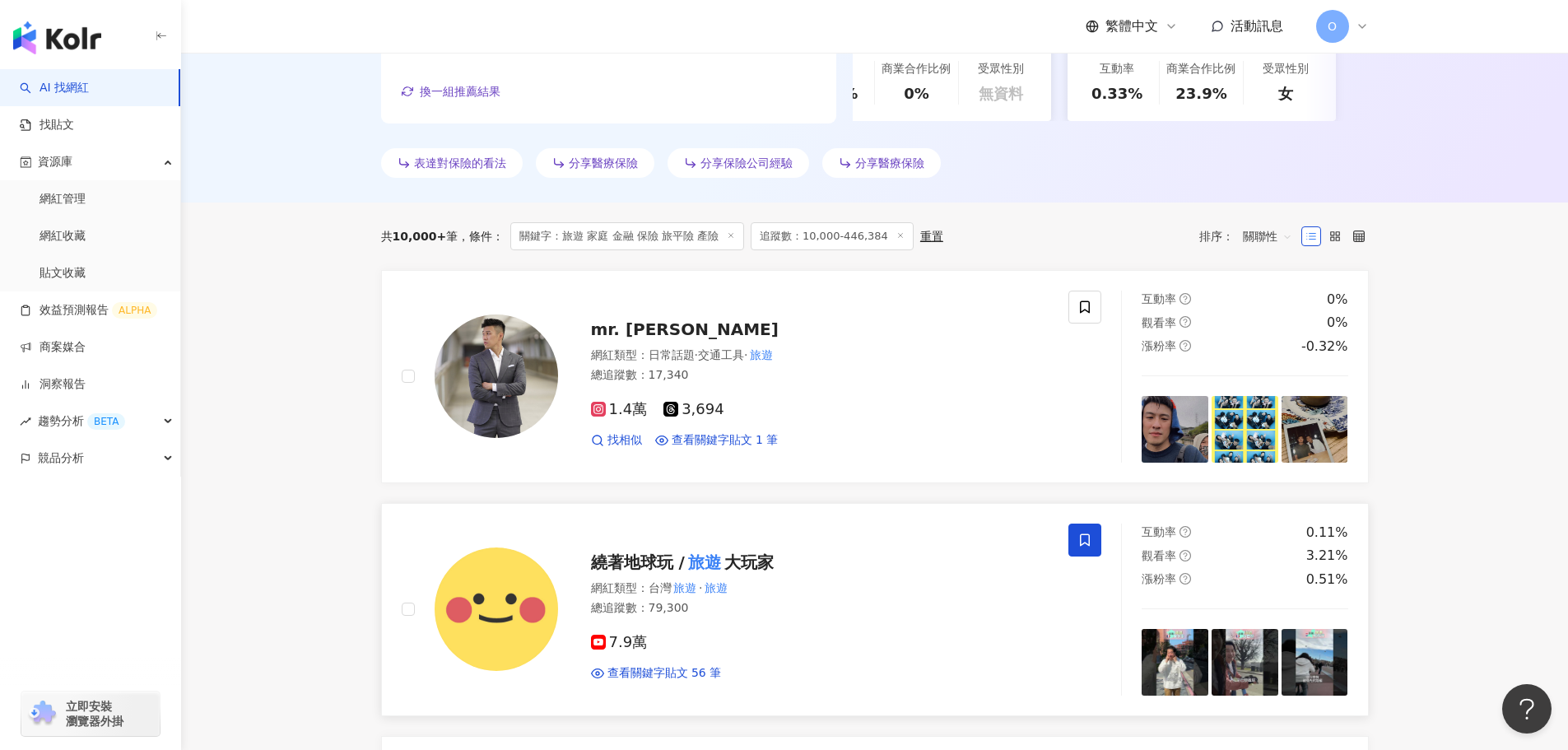
click at [1087, 531] on span at bounding box center [1085, 540] width 33 height 33
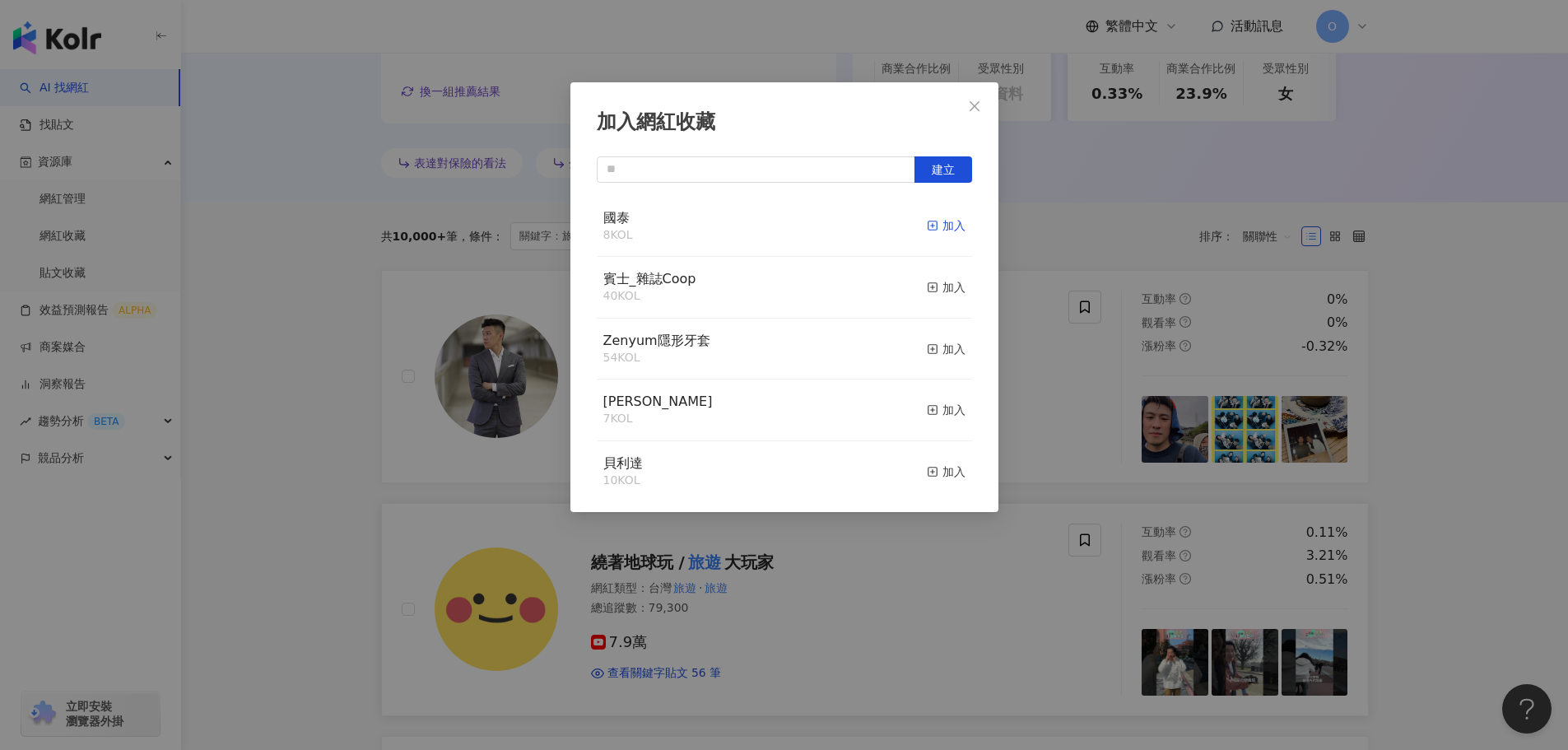
click at [947, 219] on div "加入" at bounding box center [946, 225] width 38 height 18
click at [965, 108] on span "Close" at bounding box center [975, 106] width 33 height 13
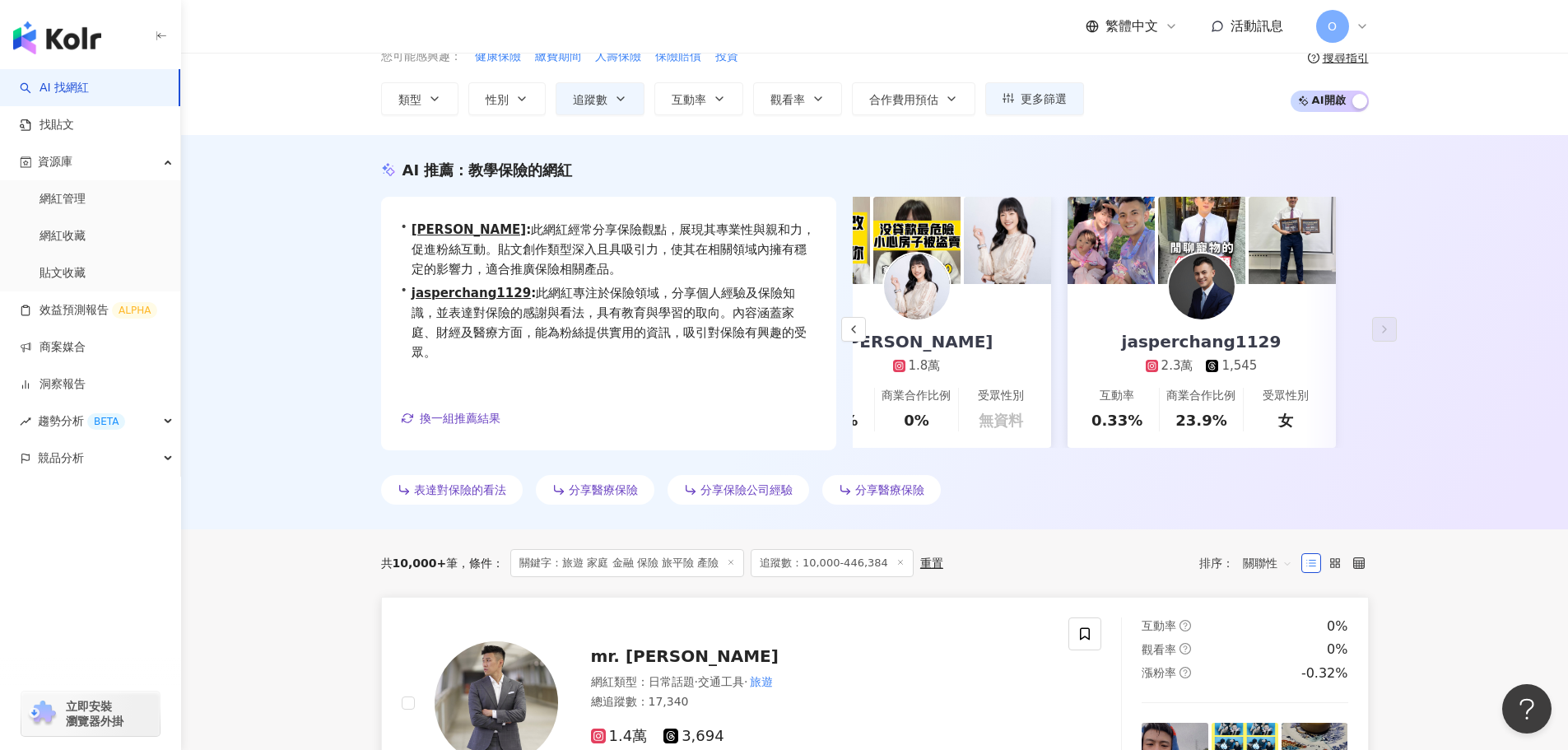
scroll to position [81, 0]
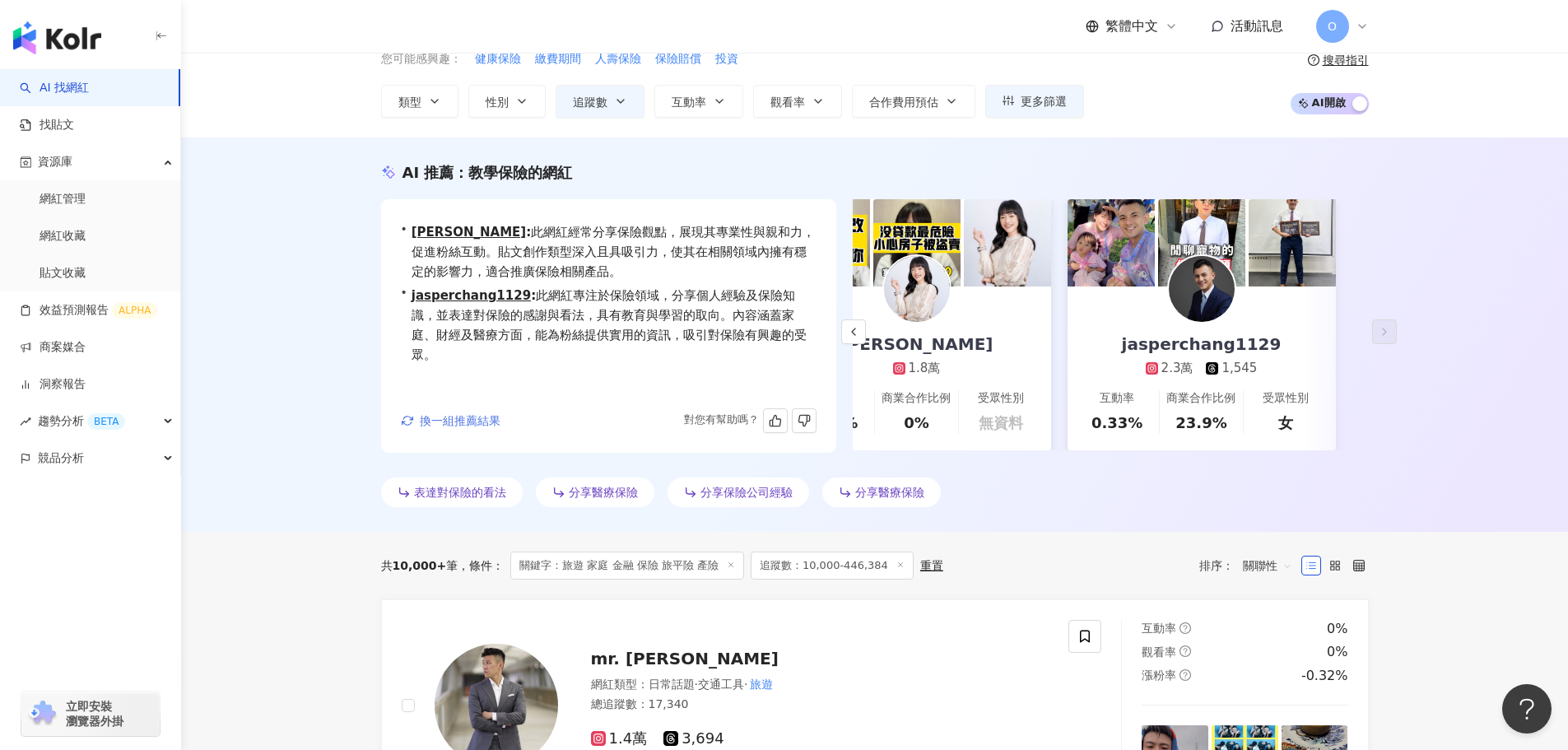
click at [450, 419] on span "換一組推薦結果" at bounding box center [460, 420] width 80 height 13
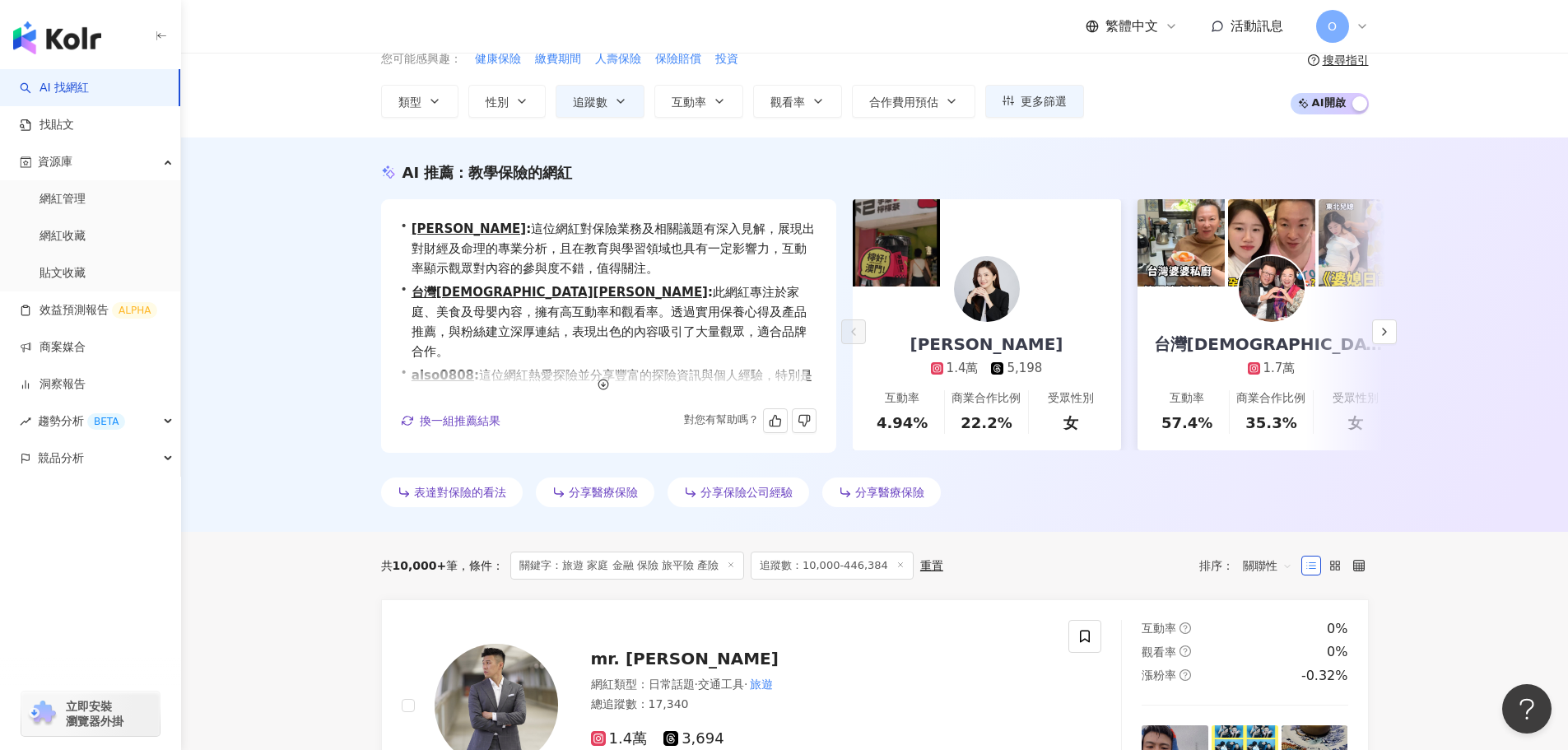
scroll to position [60, 0]
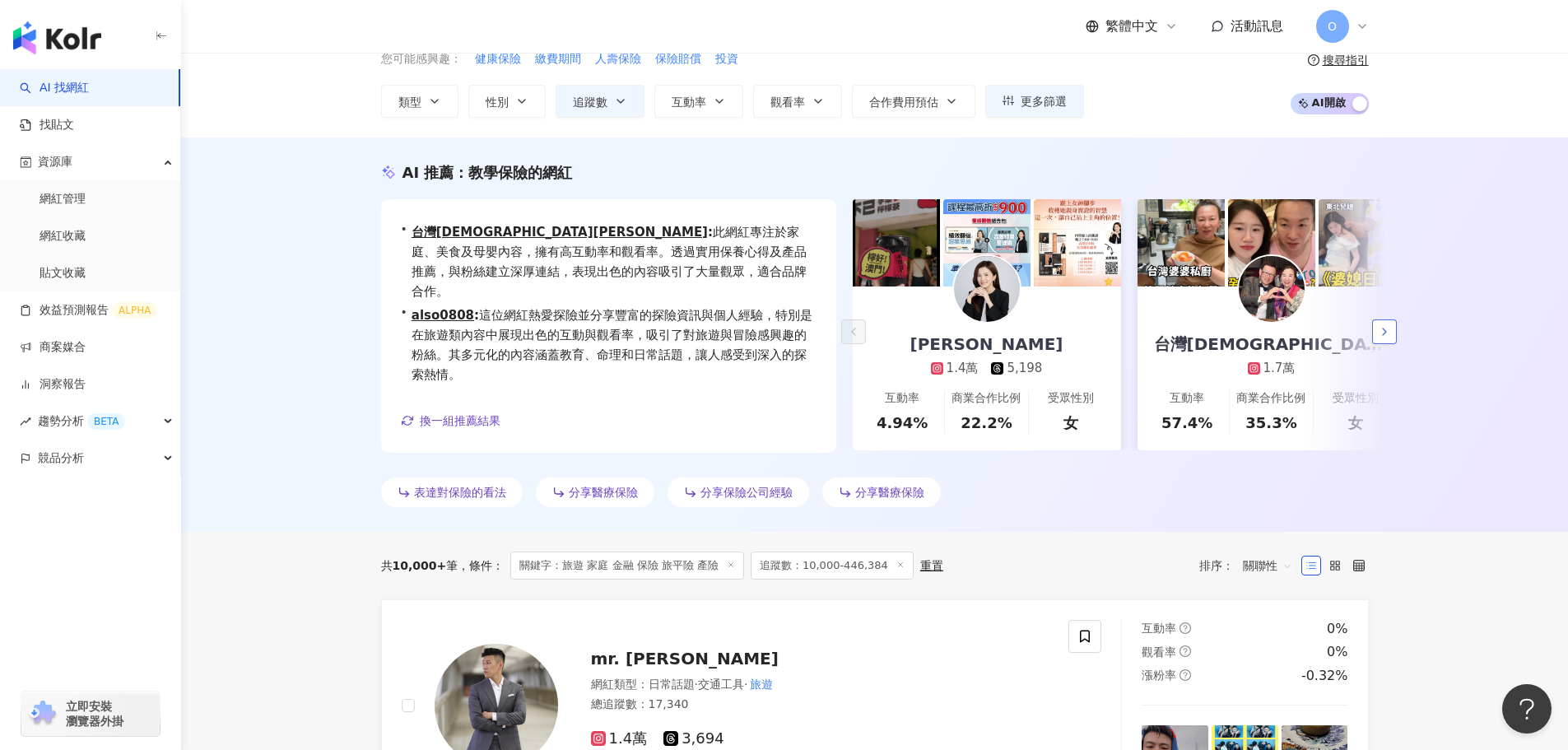
click at [1380, 326] on icon "button" at bounding box center [1385, 332] width 13 height 13
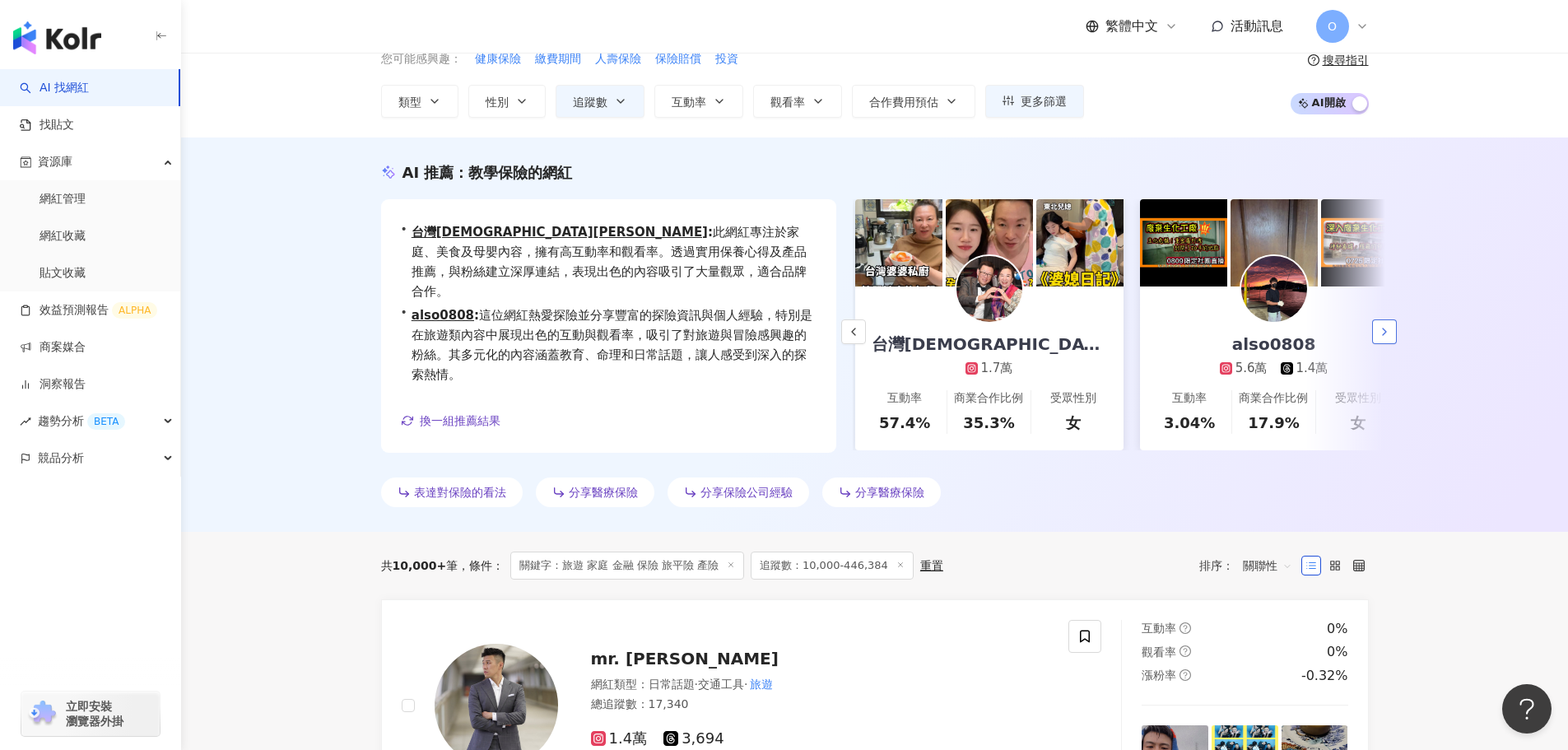
scroll to position [0, 284]
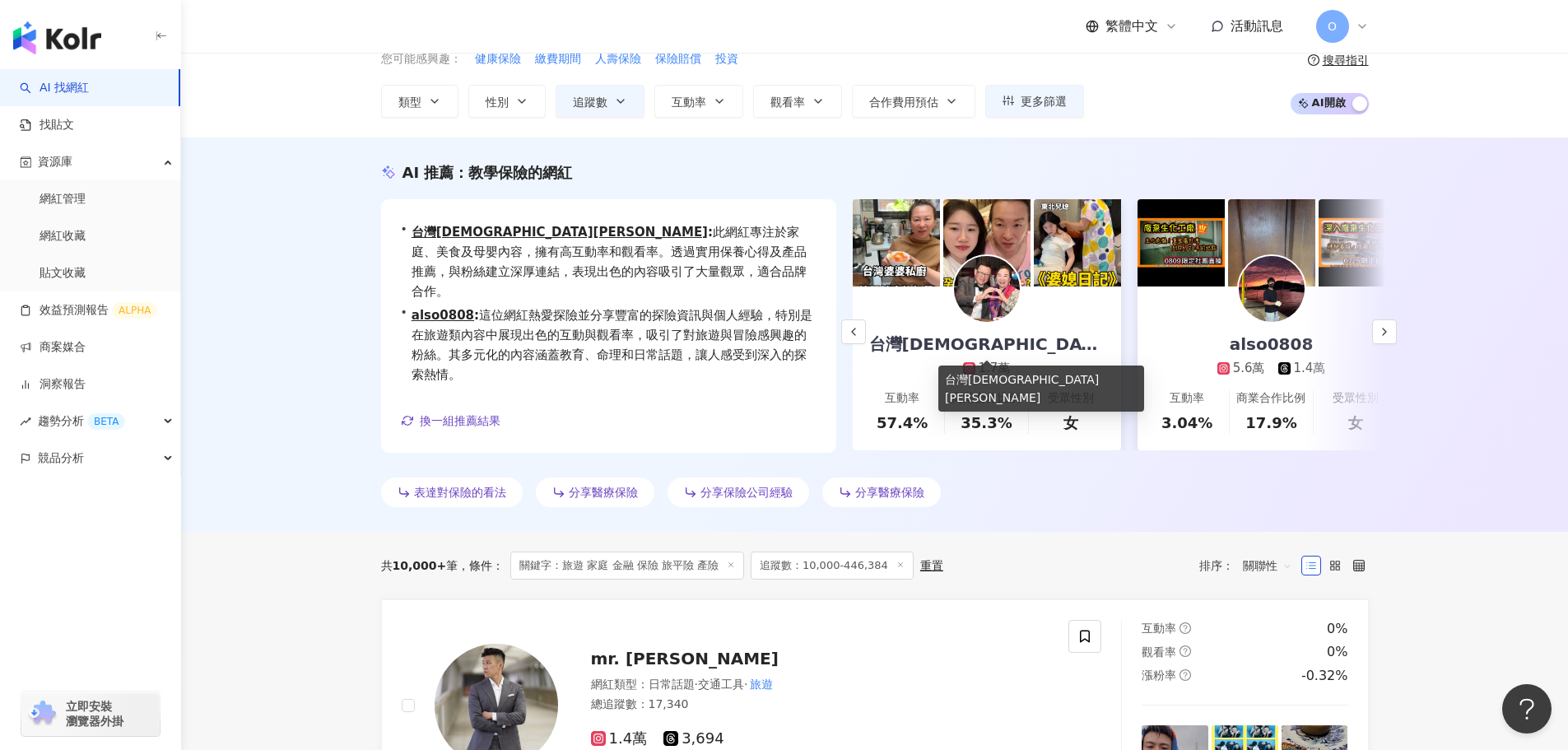
click at [1046, 337] on div "台灣婆婆Sophia" at bounding box center [987, 344] width 268 height 23
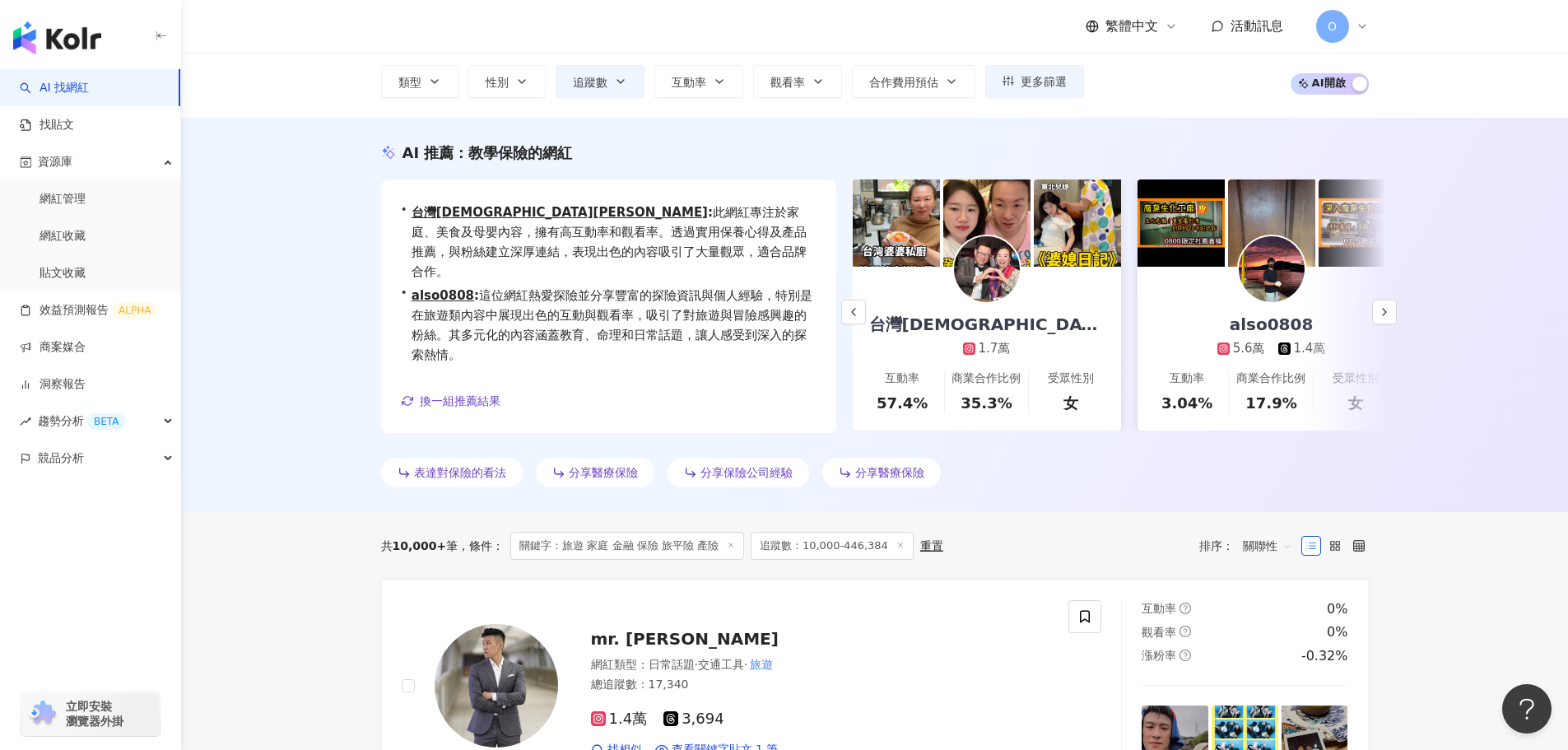
scroll to position [246, 0]
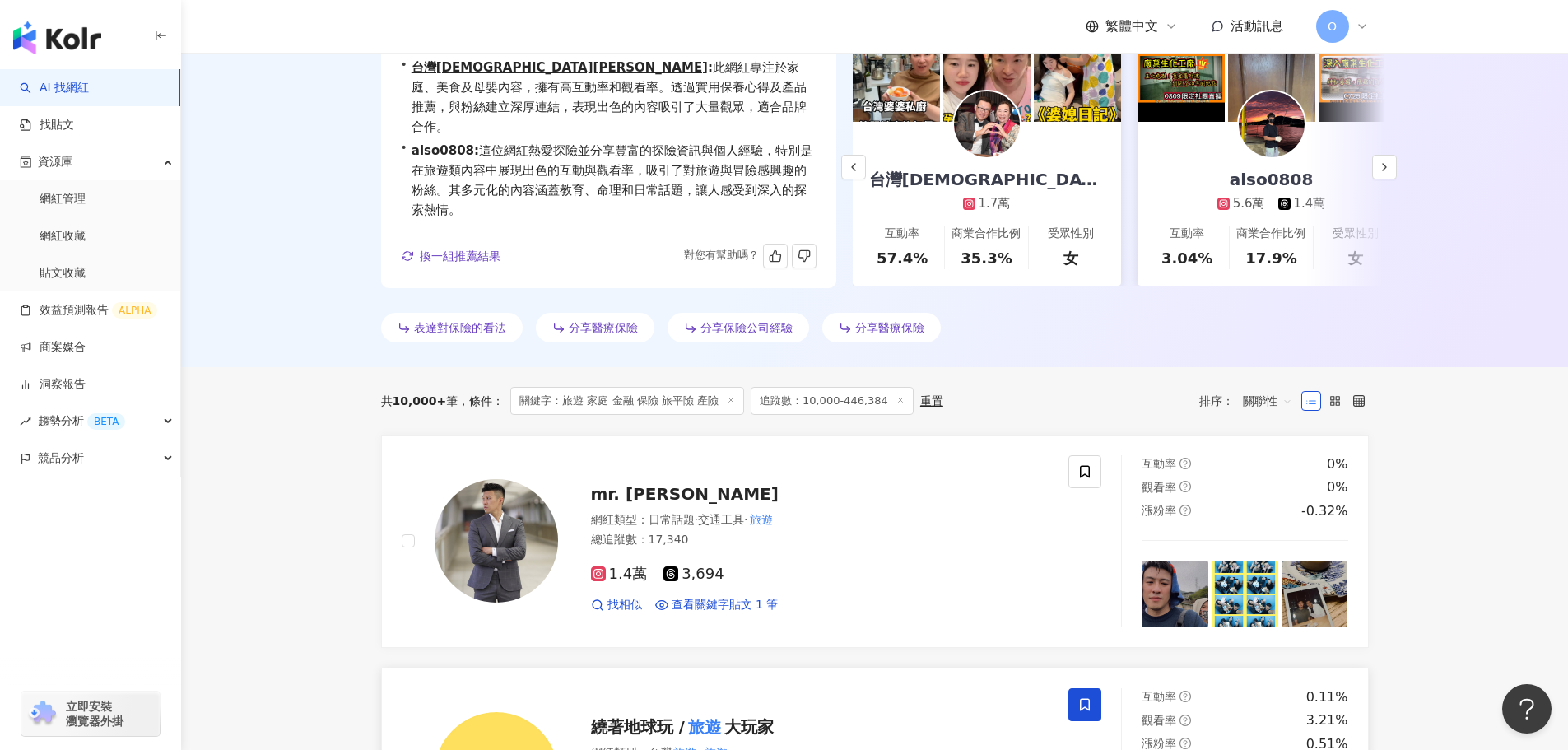
click at [452, 288] on div "• 黃明楓 : 這位網紅對保險業務及相關議題有深入見解，展現出對財經及命理的專業分析，且在教育與學習領域也具有一定影響力，互動率顯示觀眾對內容的參與度不錯，值…" at bounding box center [608, 161] width 455 height 254
click at [449, 262] on span "換一組推薦結果" at bounding box center [460, 256] width 80 height 13
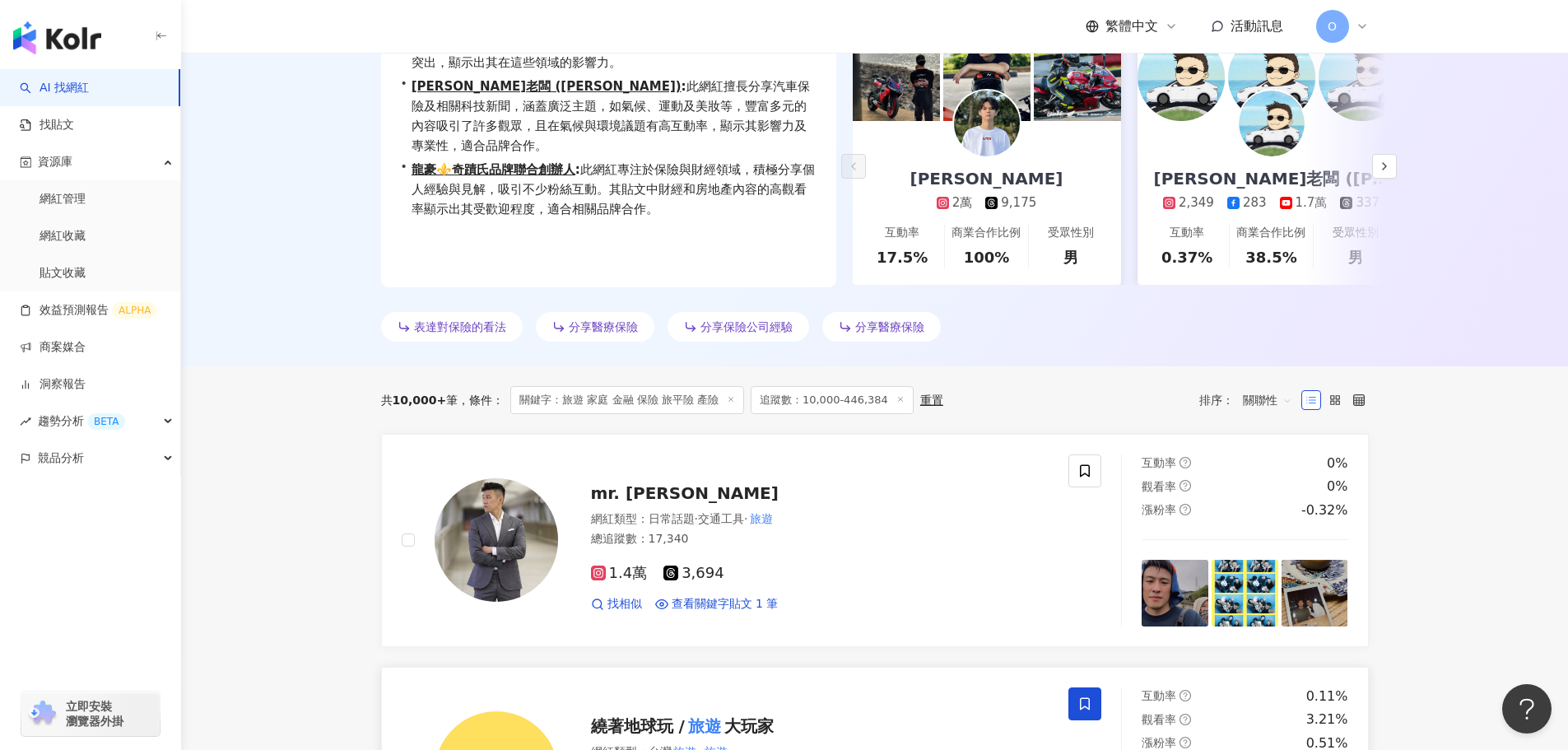
scroll to position [0, 0]
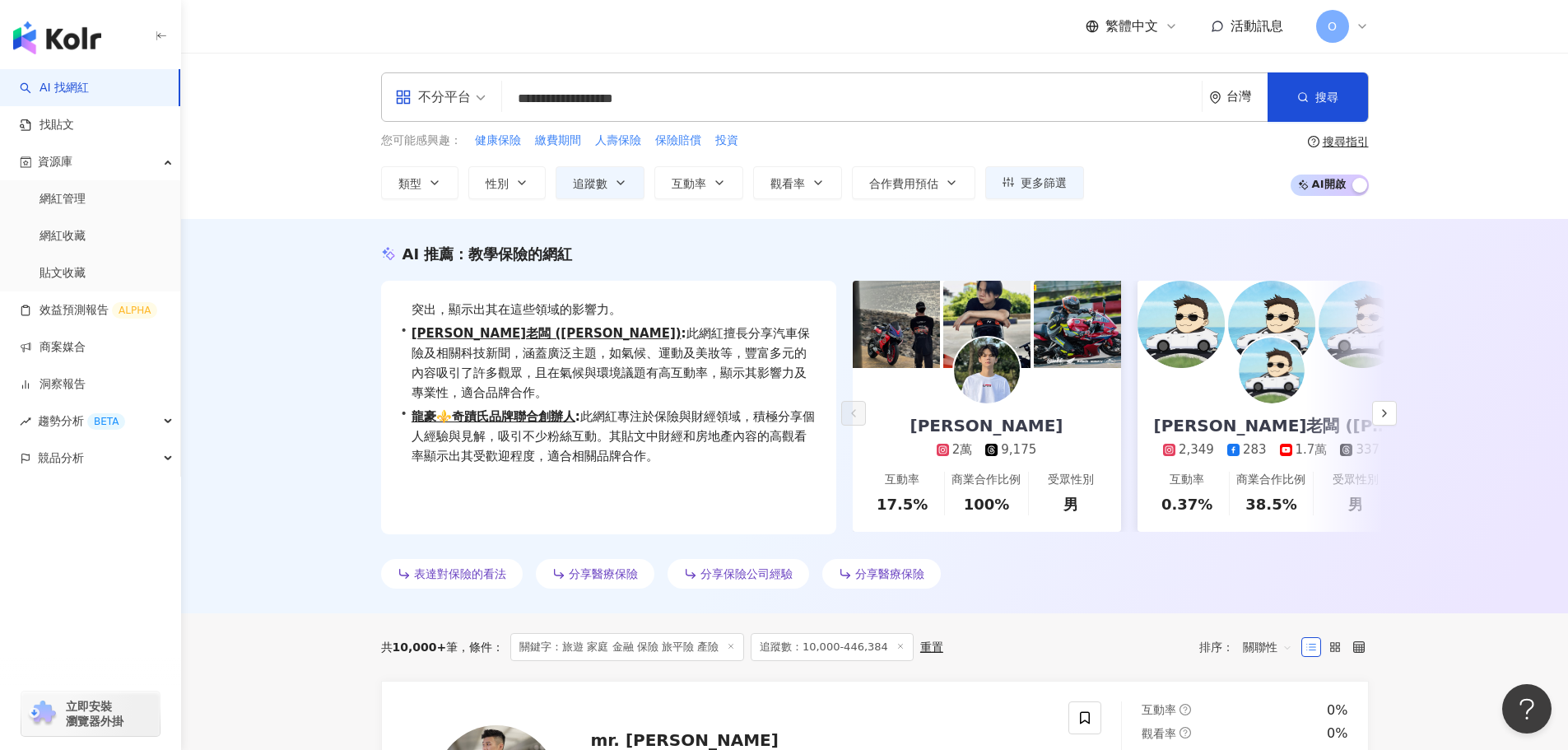
click at [674, 648] on span "關鍵字：旅遊 家庭 金融 保險 旅平險 產險" at bounding box center [627, 647] width 234 height 28
click at [1333, 136] on div "搜尋指引" at bounding box center [1346, 142] width 46 height 13
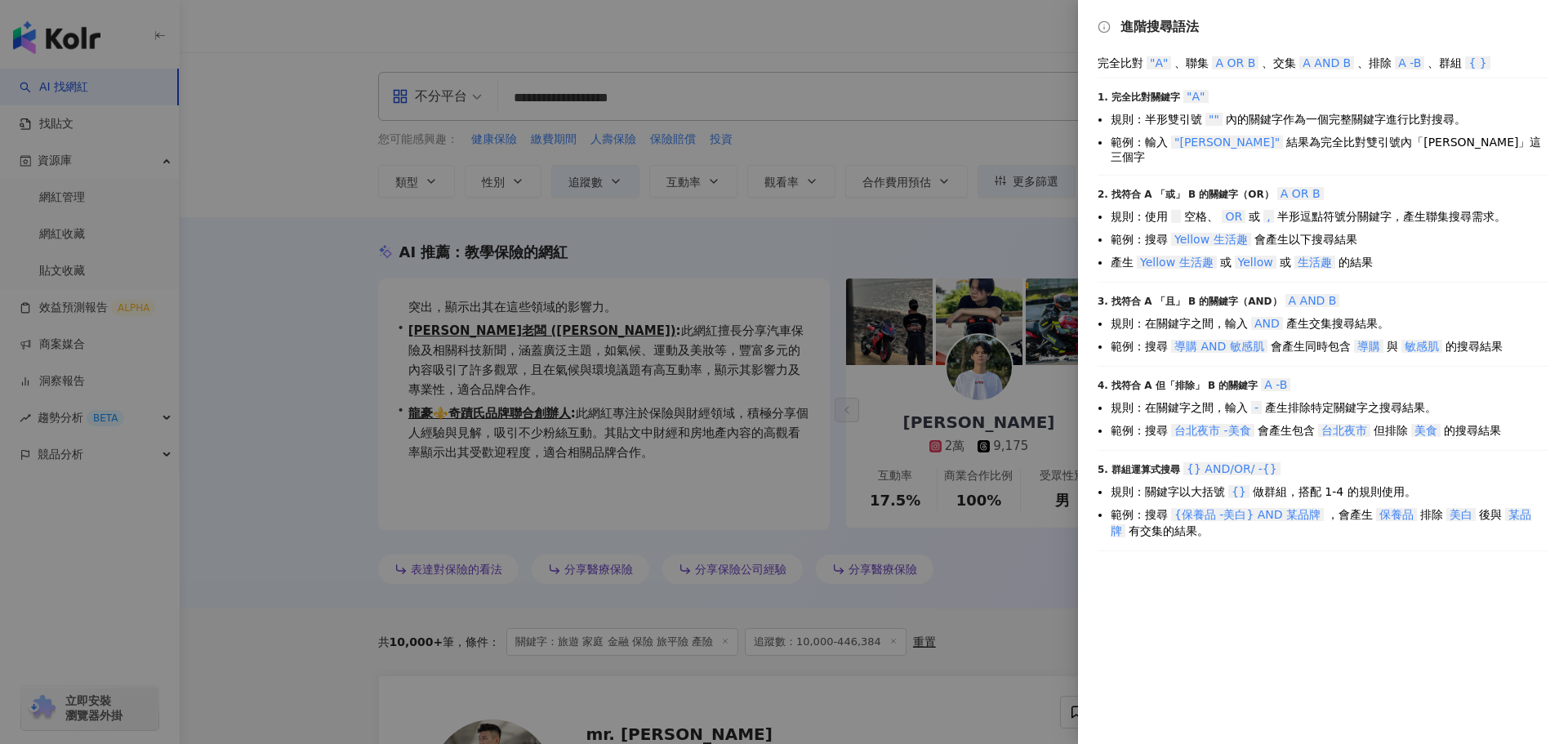
click at [741, 105] on div at bounding box center [784, 372] width 1568 height 744
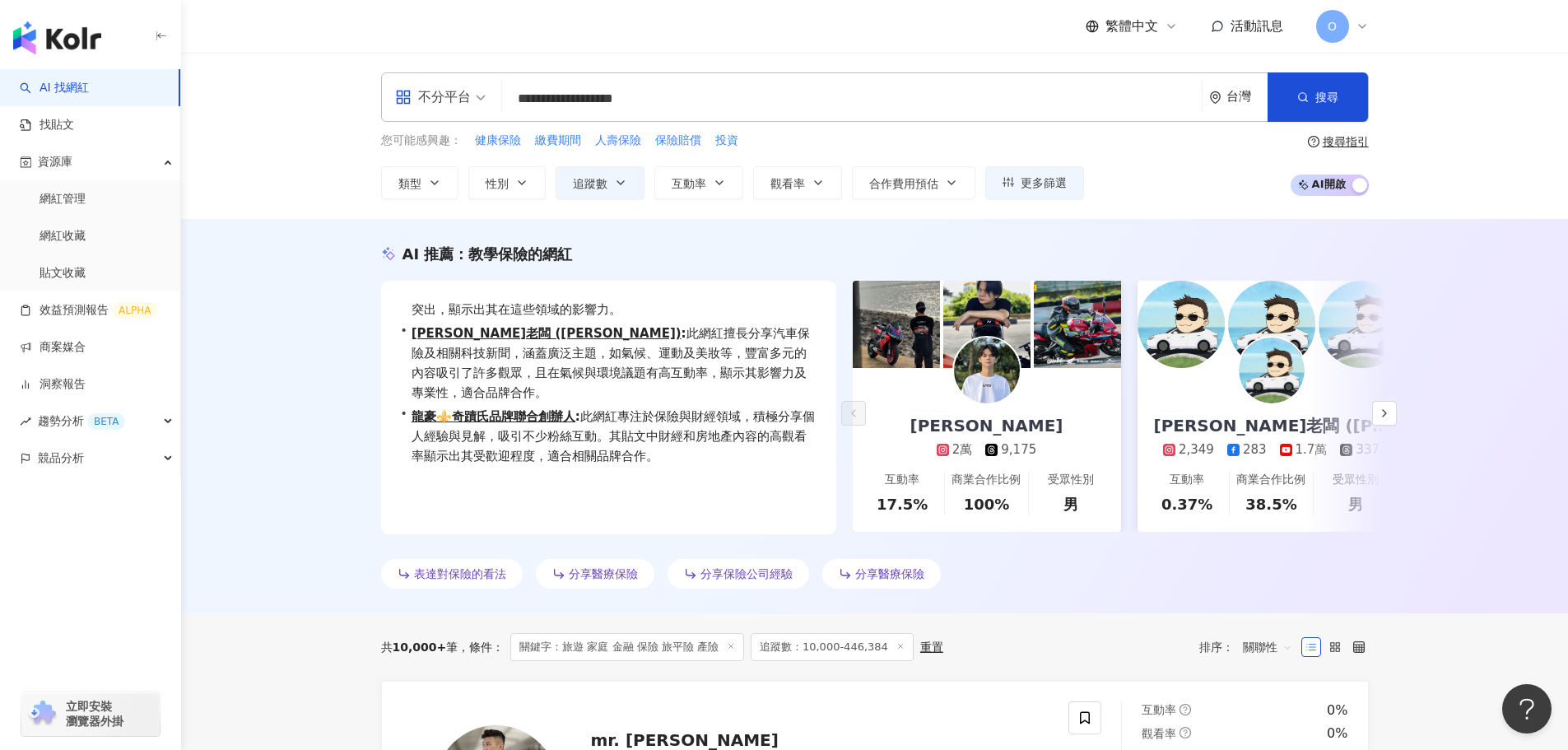
click at [746, 105] on input "**********" at bounding box center [852, 99] width 687 height 32
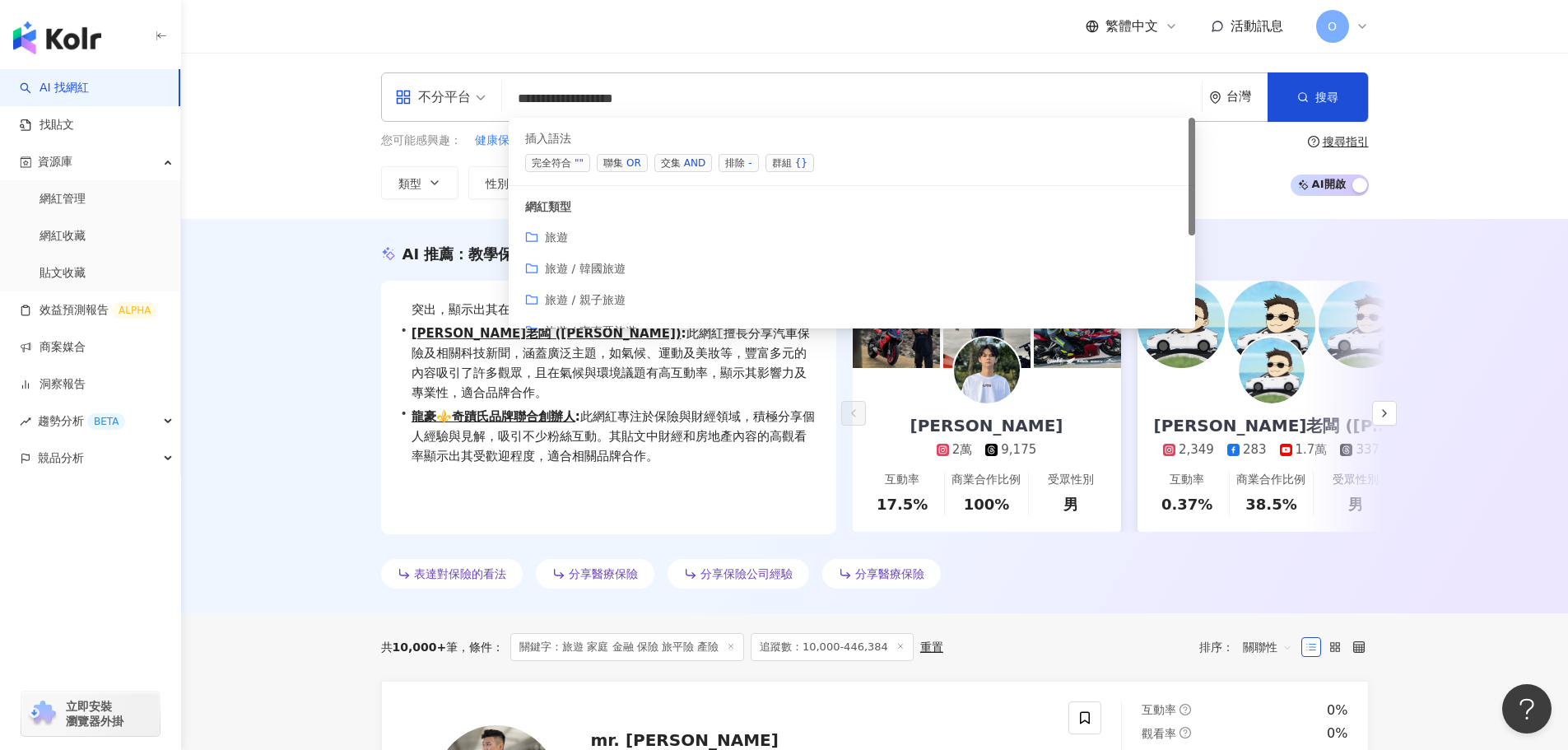
click at [746, 105] on input "**********" at bounding box center [852, 99] width 687 height 32
click at [636, 162] on div "OR" at bounding box center [633, 163] width 14 height 16
type input "**********"
click at [710, 102] on input "**********" at bounding box center [852, 99] width 687 height 32
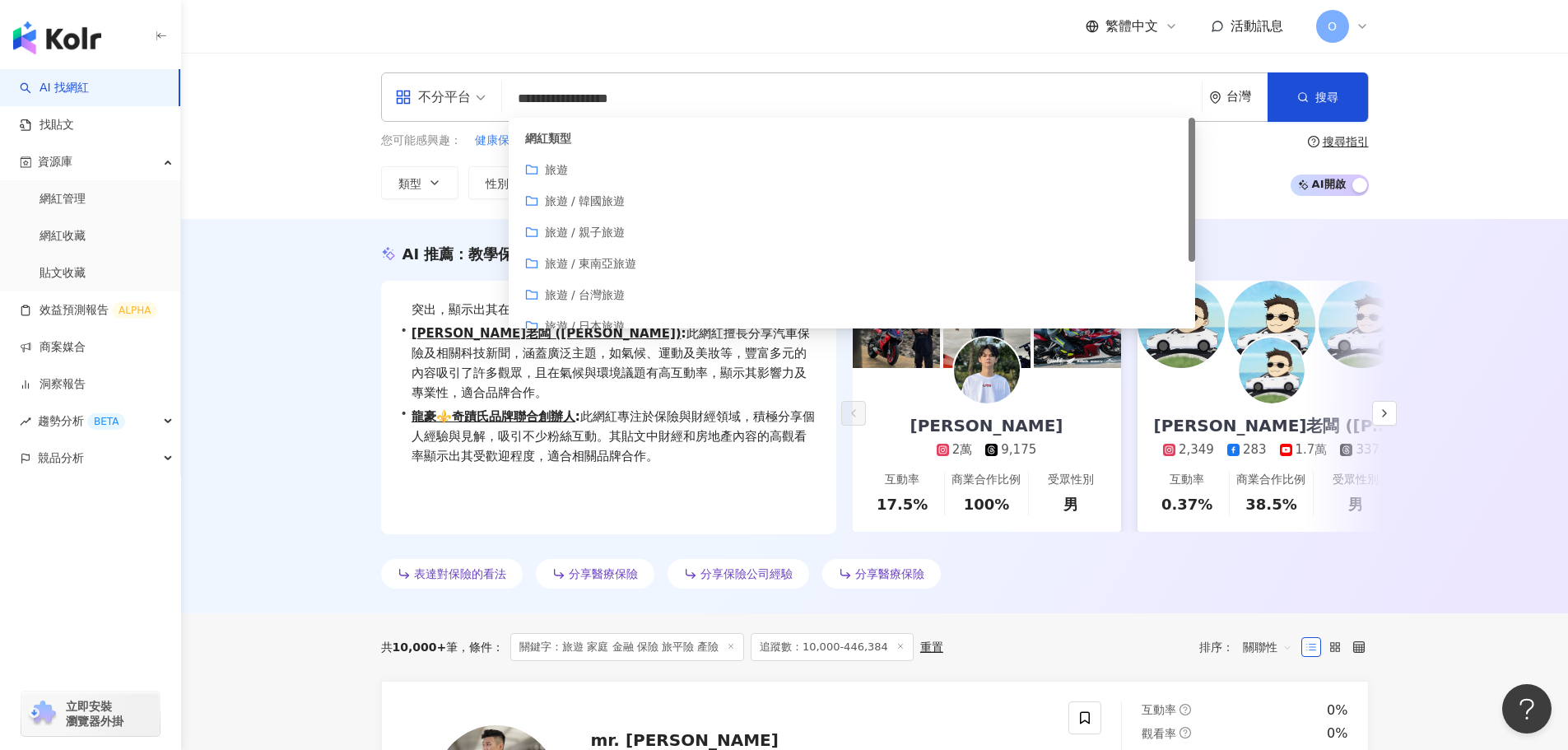
click at [710, 102] on input "**********" at bounding box center [852, 99] width 687 height 32
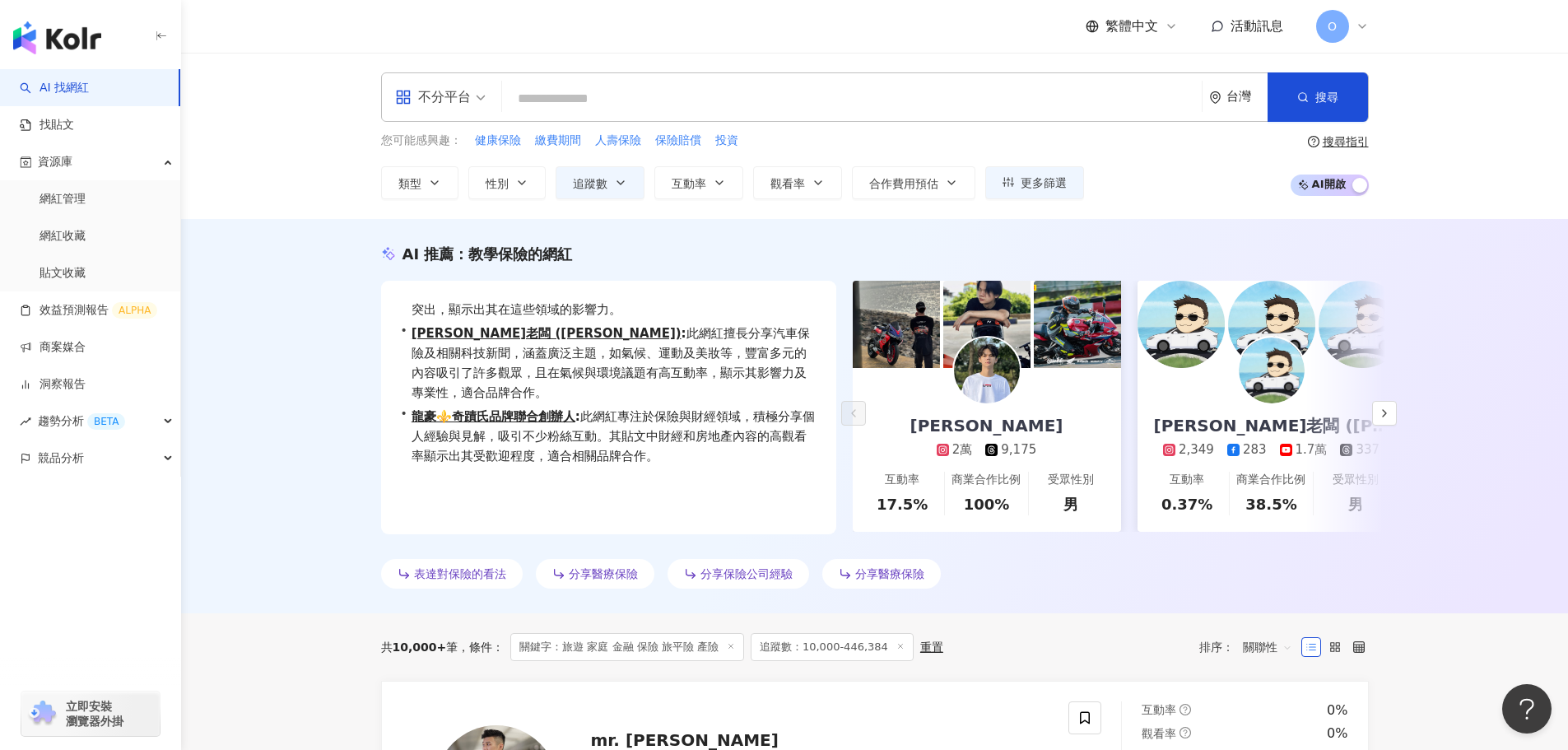
click at [570, 114] on input "search" at bounding box center [852, 99] width 687 height 32
paste input "**********"
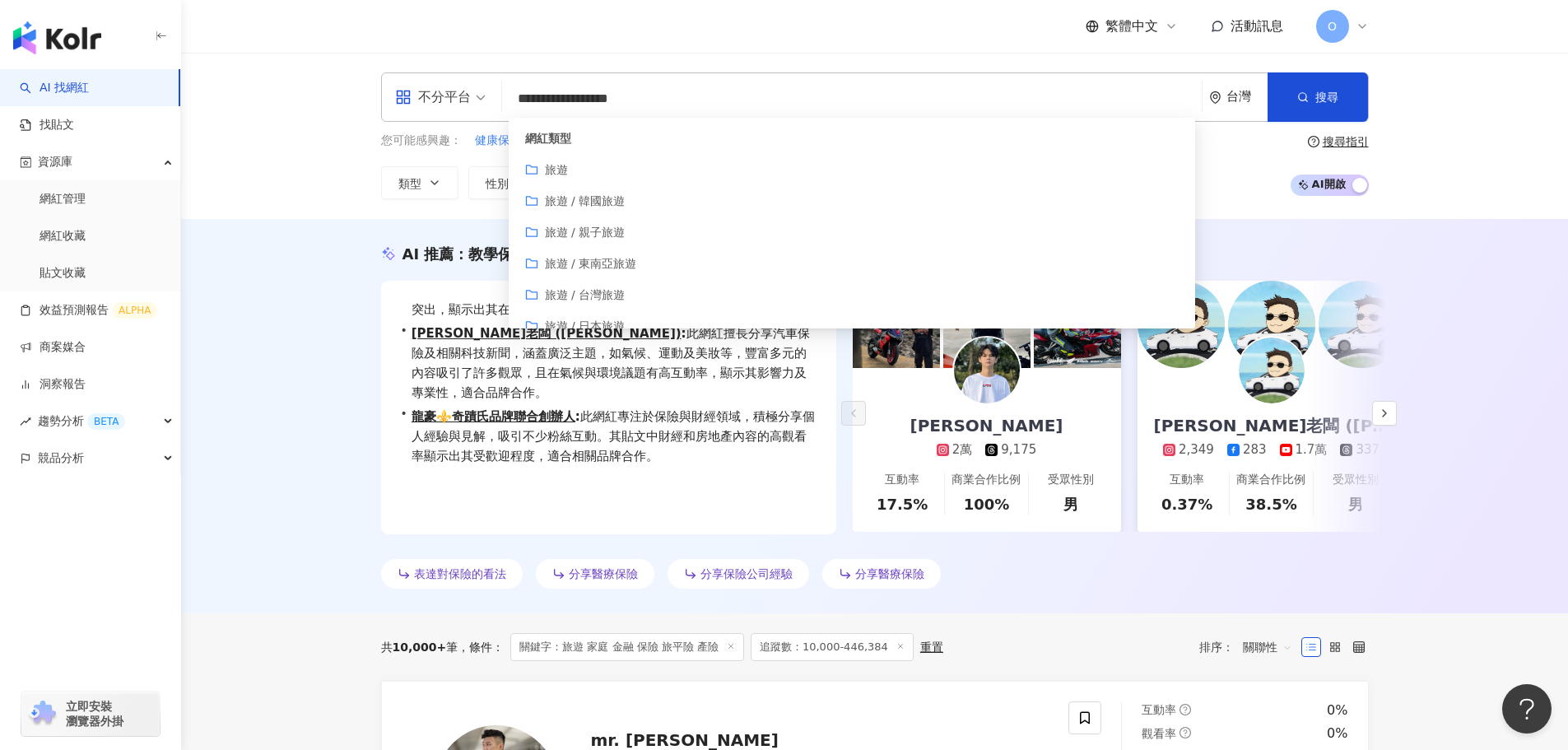
type input "**********"
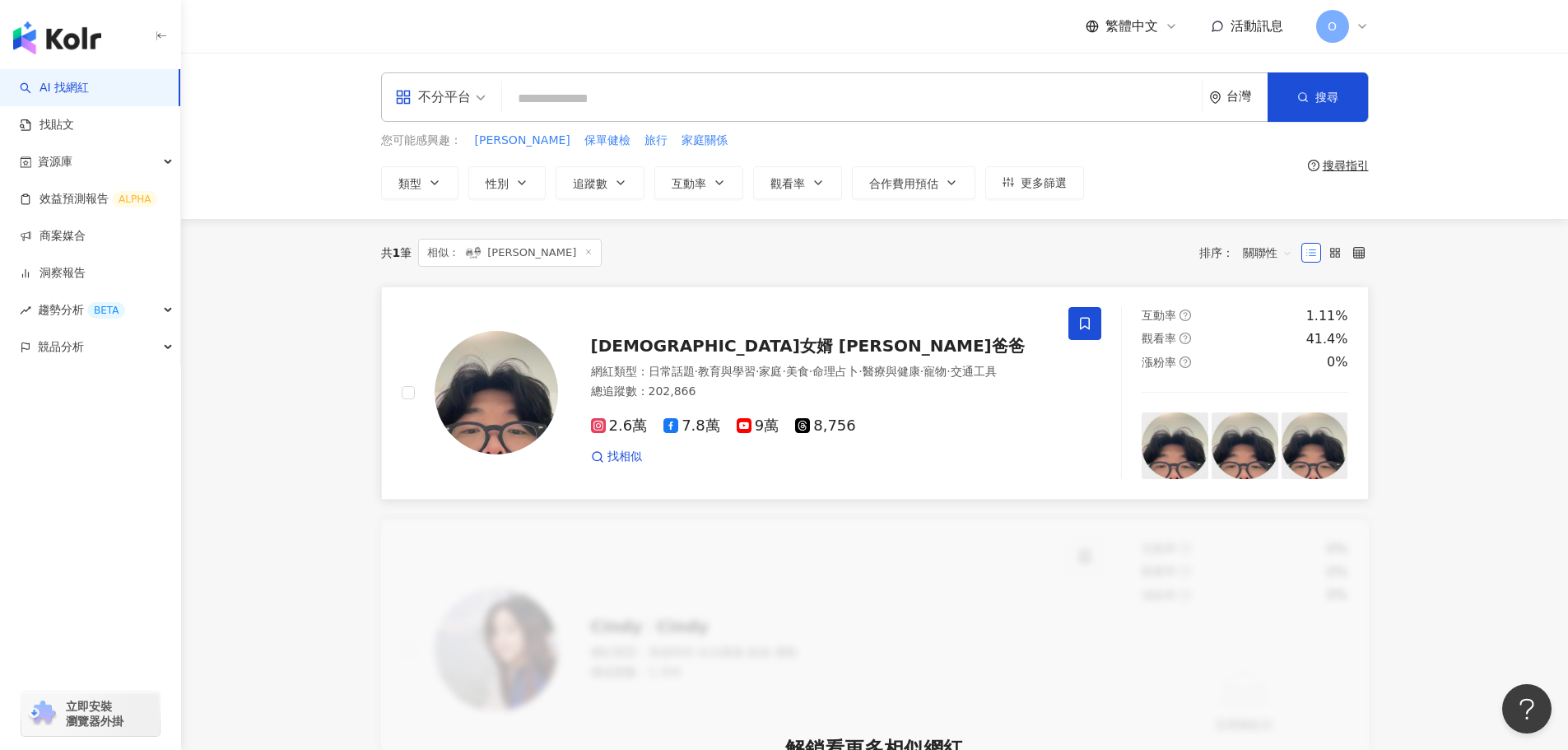
click at [1088, 323] on icon at bounding box center [1084, 323] width 14 height 14
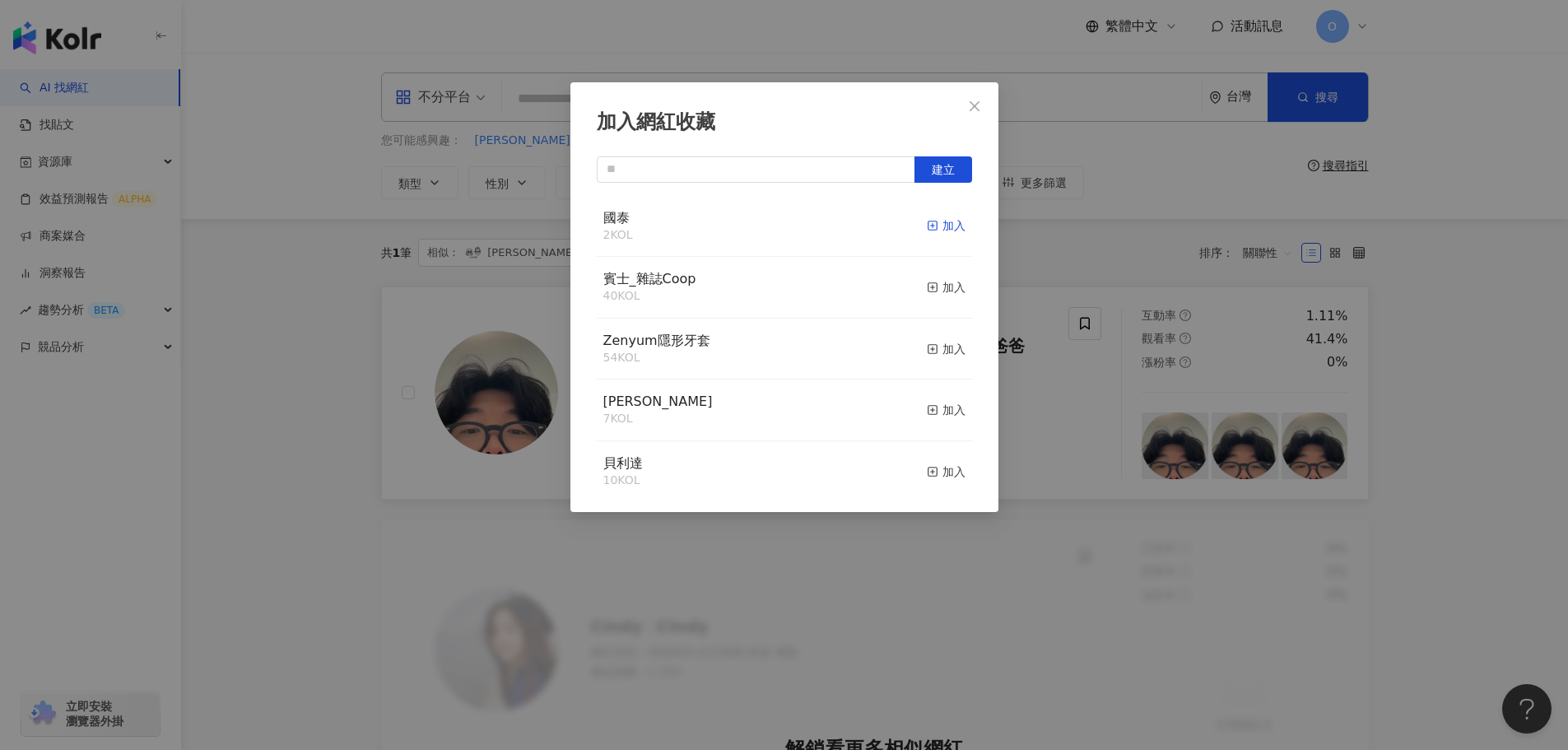
click at [934, 220] on div "加入" at bounding box center [946, 225] width 38 height 18
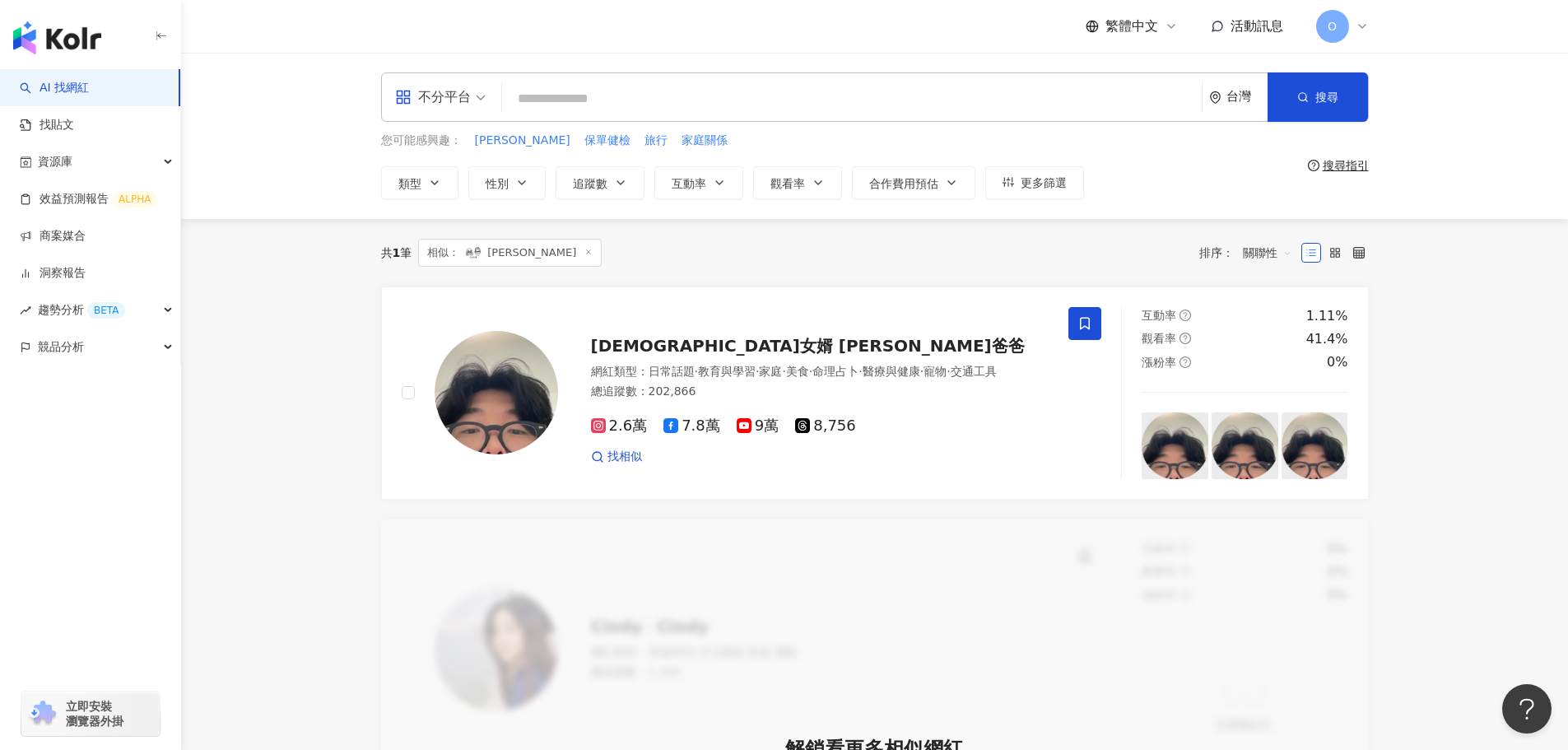
click at [784, 102] on input "search" at bounding box center [852, 99] width 687 height 32
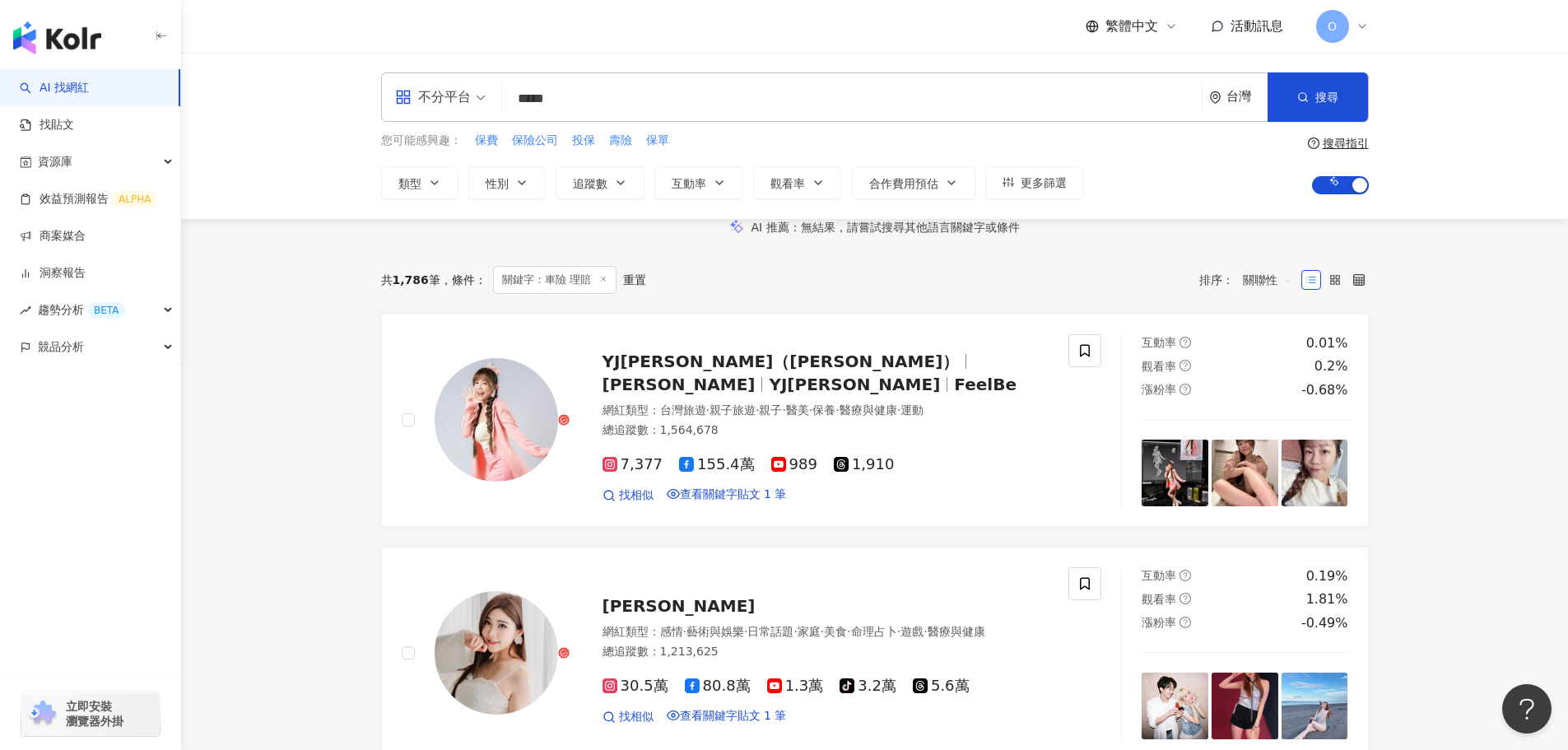
click at [736, 114] on input "*****" at bounding box center [852, 99] width 687 height 32
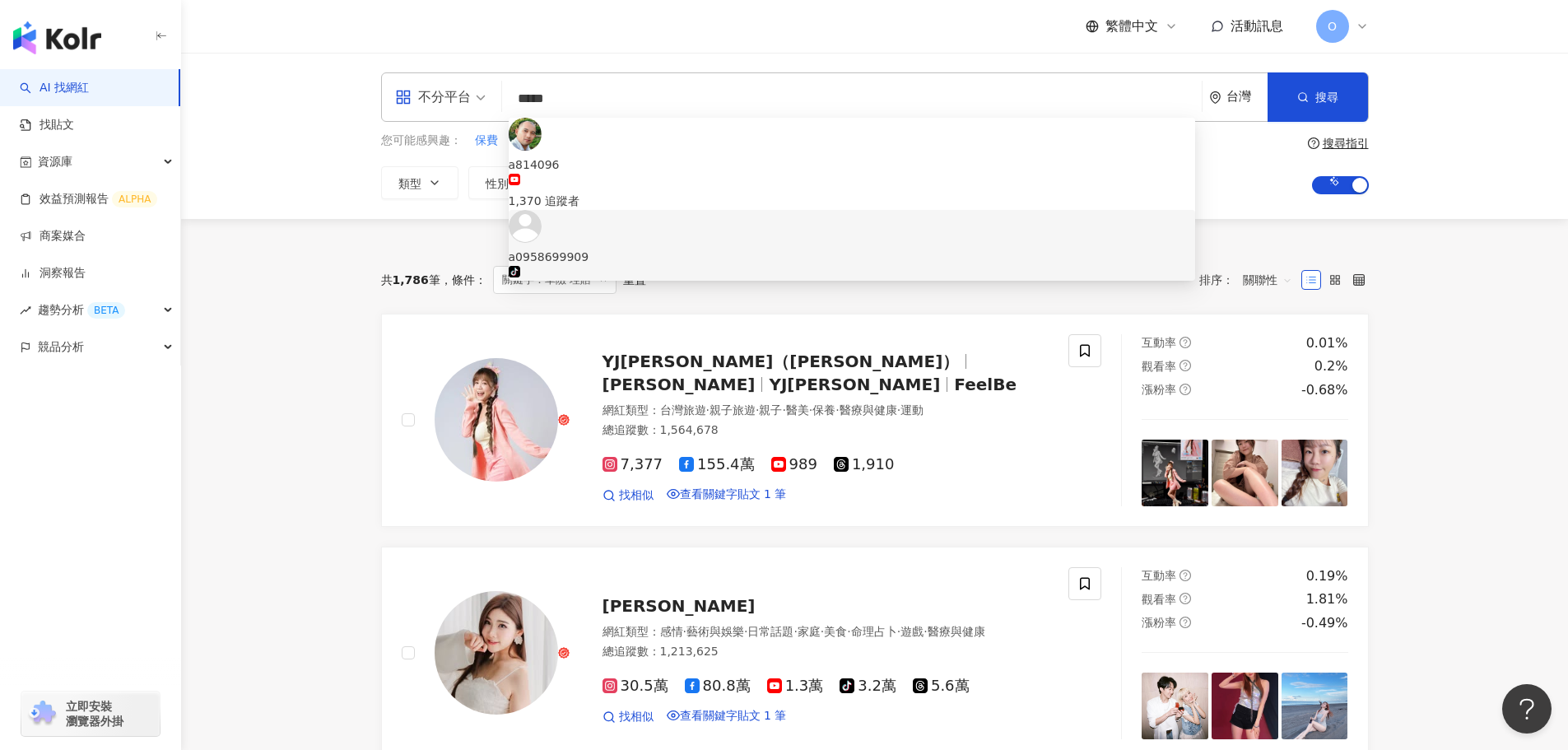
click at [736, 114] on input "*****" at bounding box center [852, 99] width 687 height 32
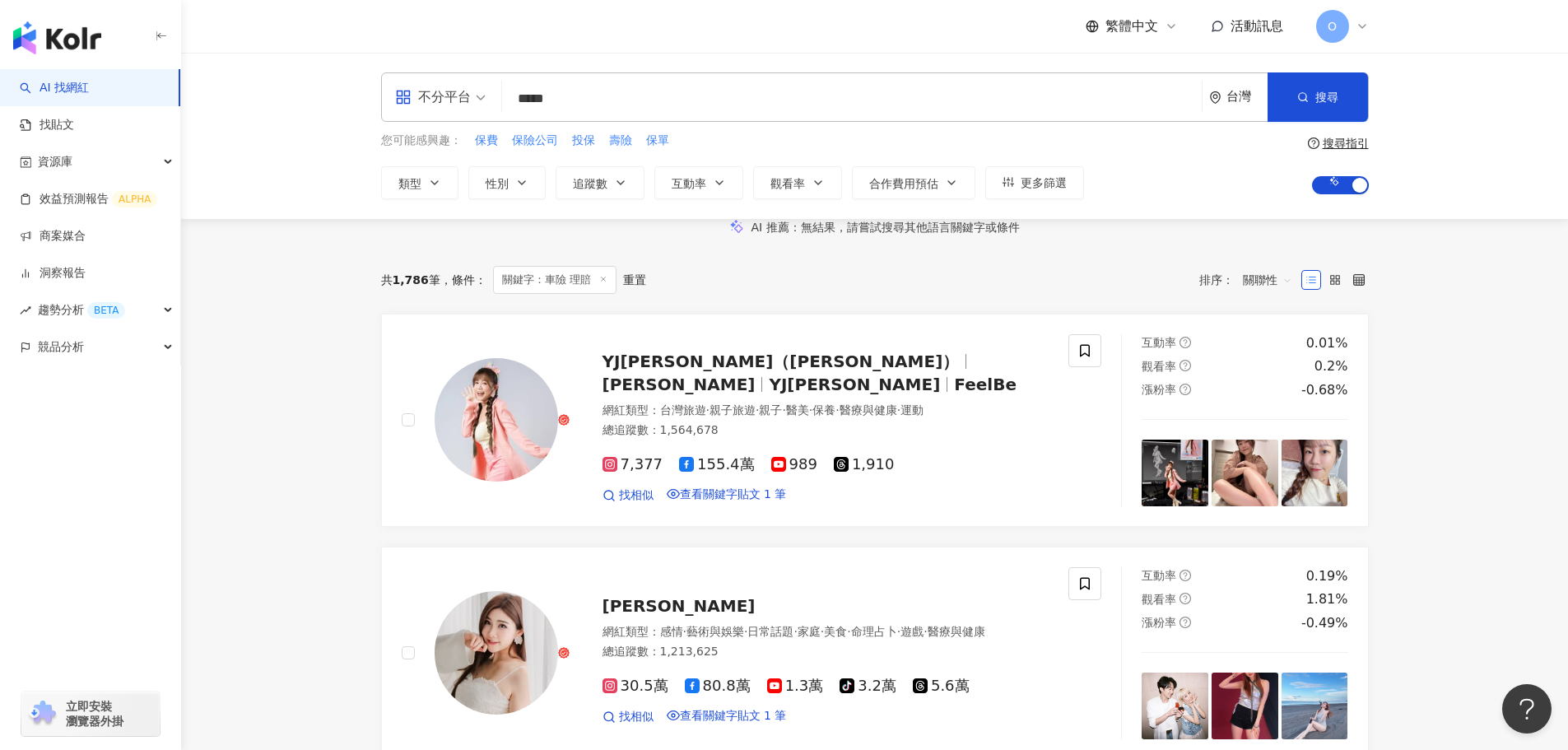
click at [354, 237] on div "AI 推薦 ： 無結果，請嘗試搜尋其他語言關鍵字或條件" at bounding box center [875, 228] width 1387 height 17
click at [912, 129] on div "不分平台 ***** 台灣 搜尋 https://www.youtube.com/channel/UCVhjL8O1IXnGa2rrs-RvyqA https…" at bounding box center [875, 136] width 1054 height 126
click at [914, 111] on input "*****" at bounding box center [852, 99] width 687 height 32
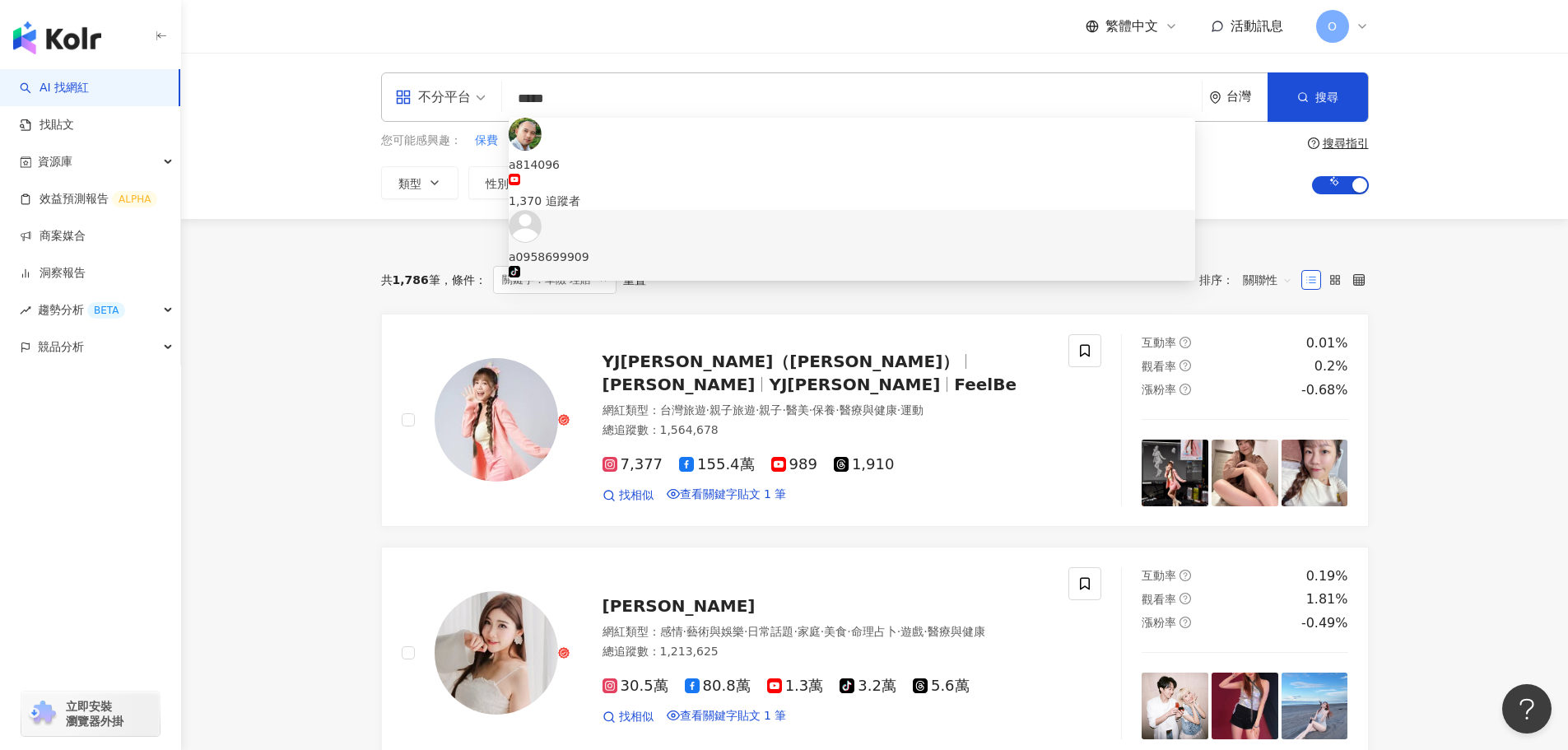
click at [914, 111] on input "*****" at bounding box center [852, 99] width 687 height 32
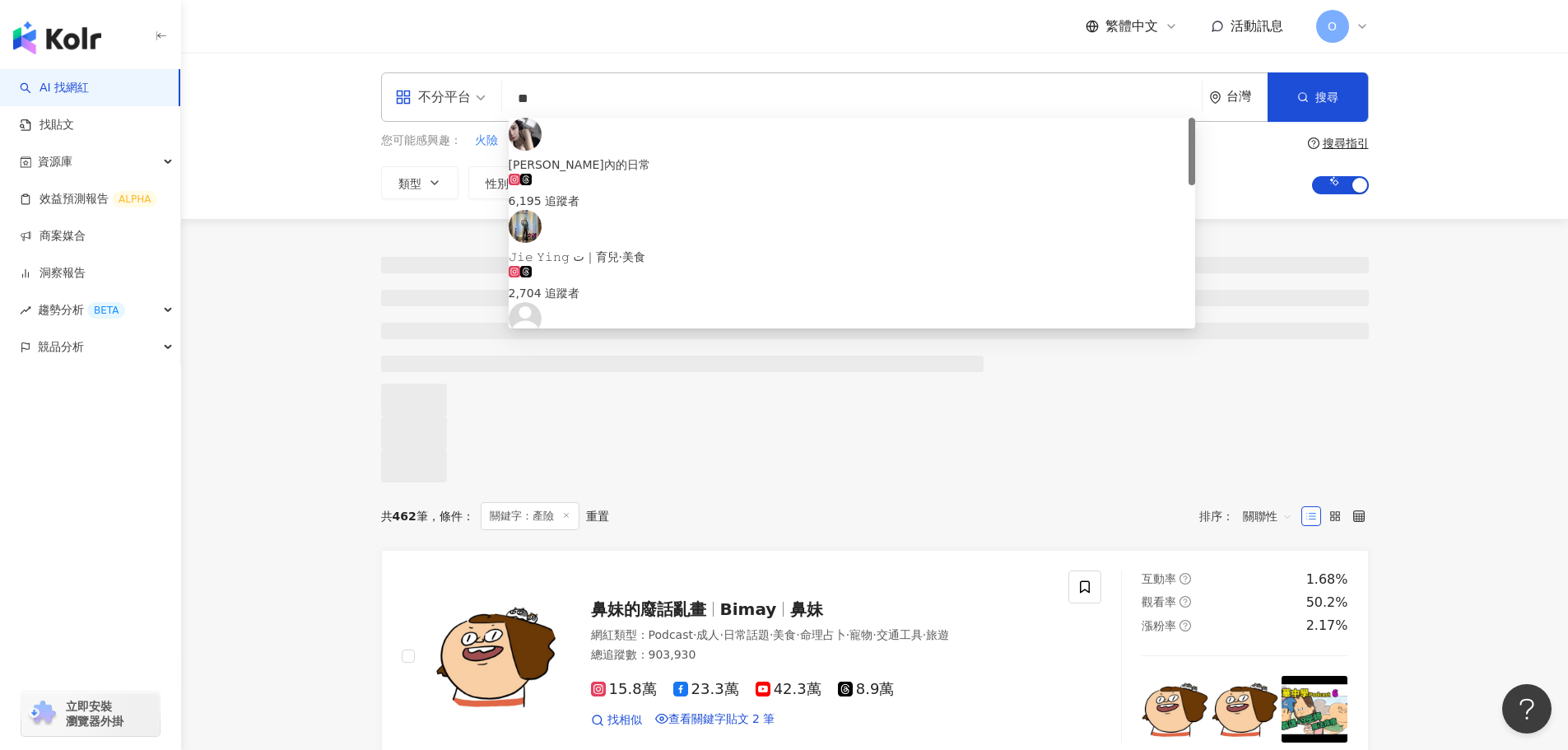
type input "**"
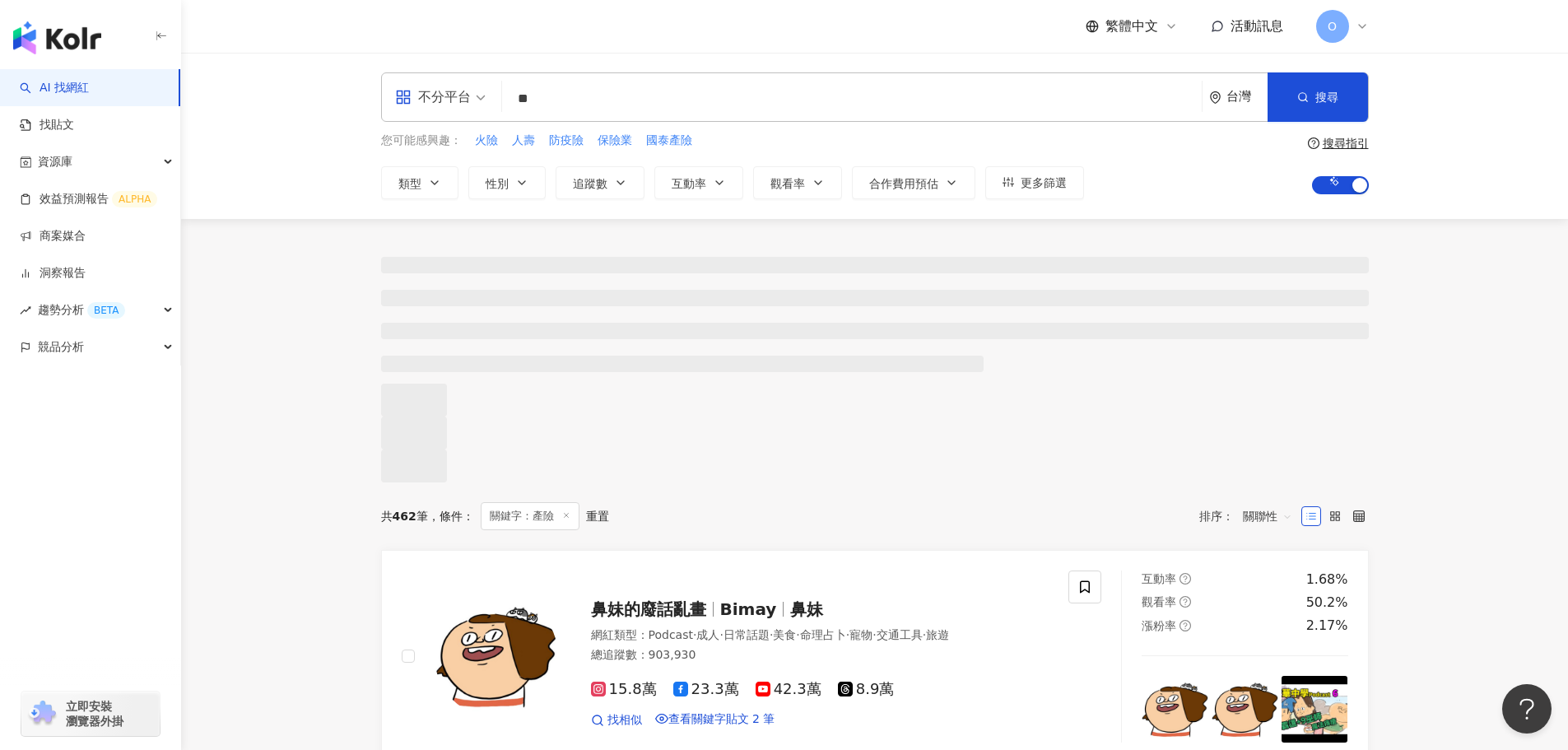
click at [306, 483] on div at bounding box center [875, 351] width 1387 height 263
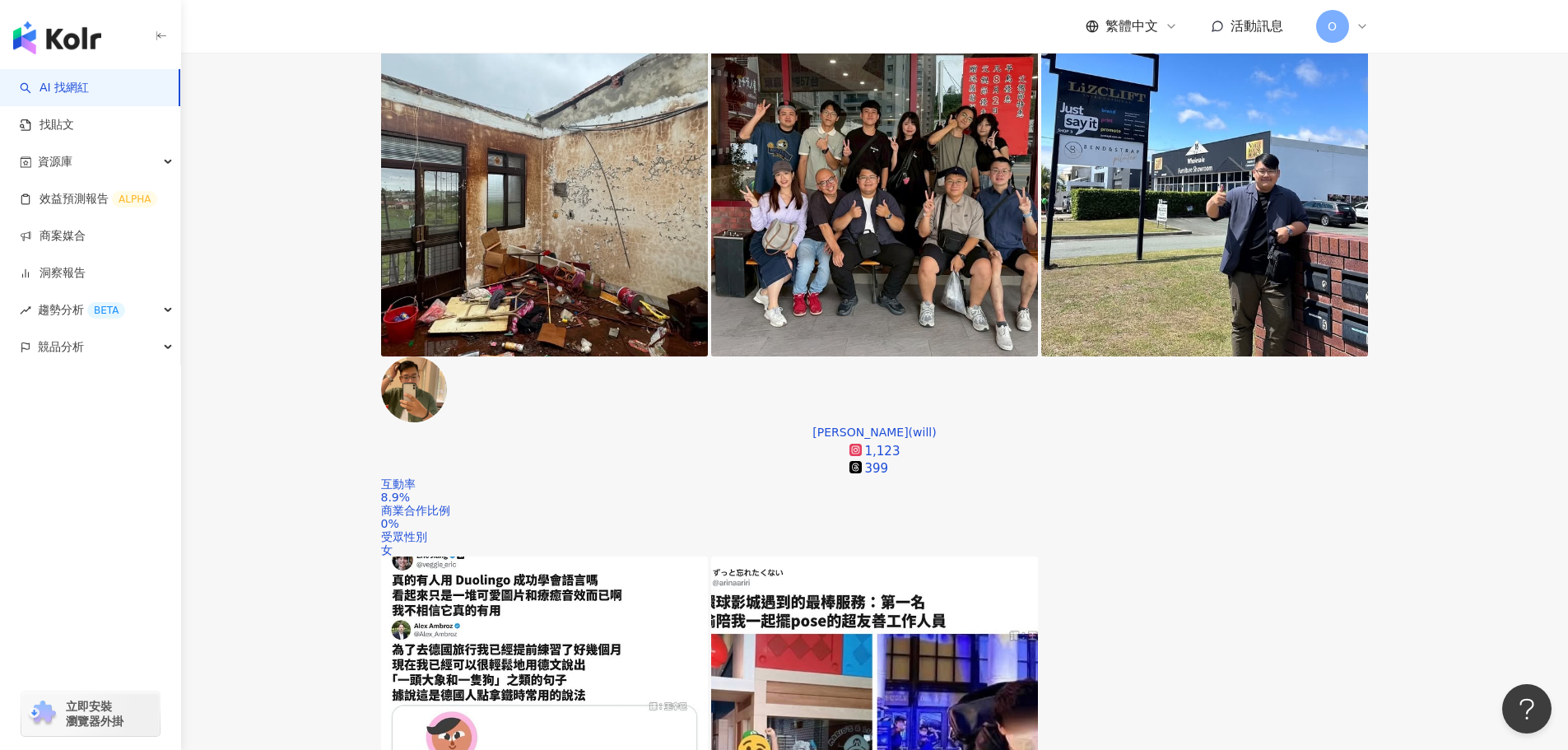
scroll to position [412, 0]
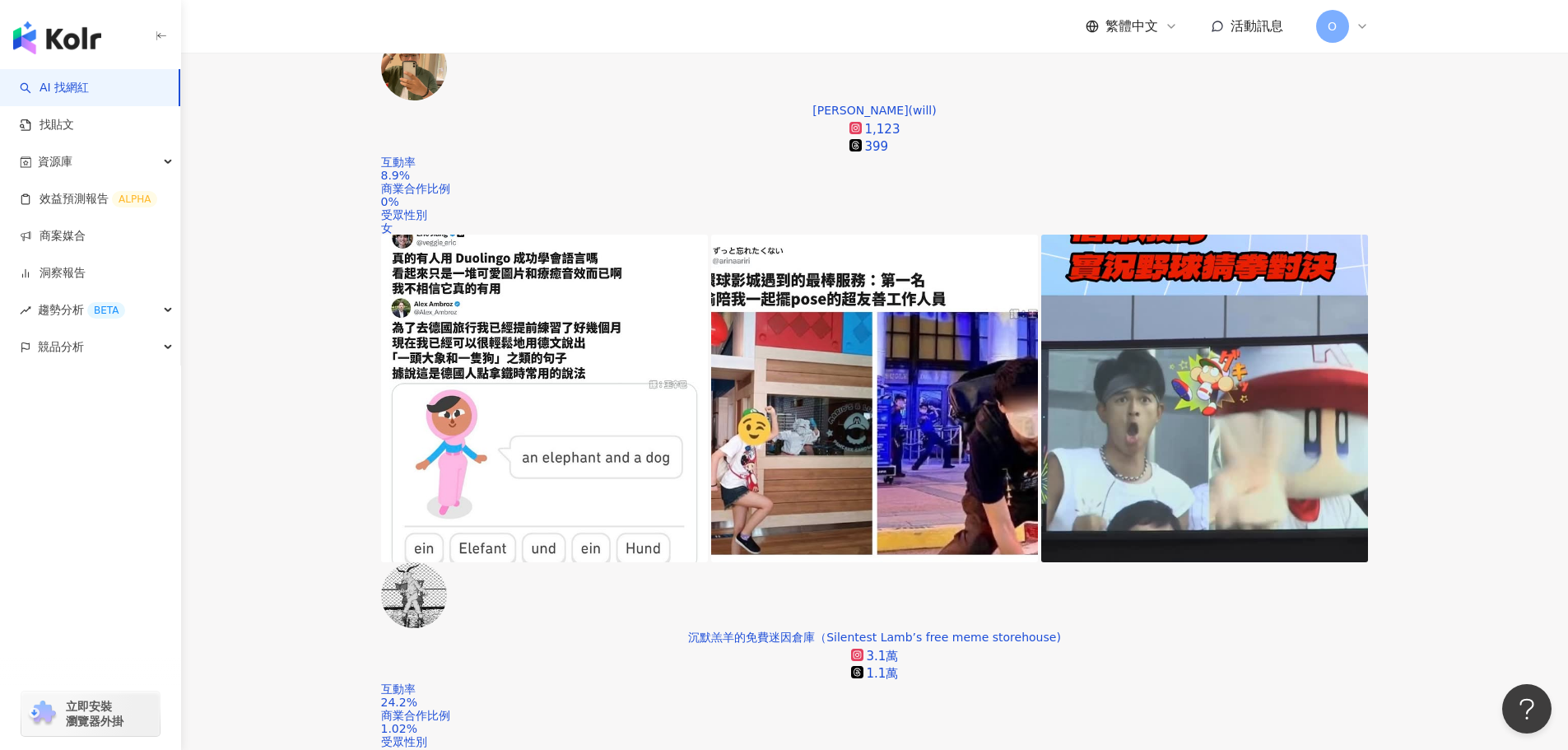
scroll to position [741, 0]
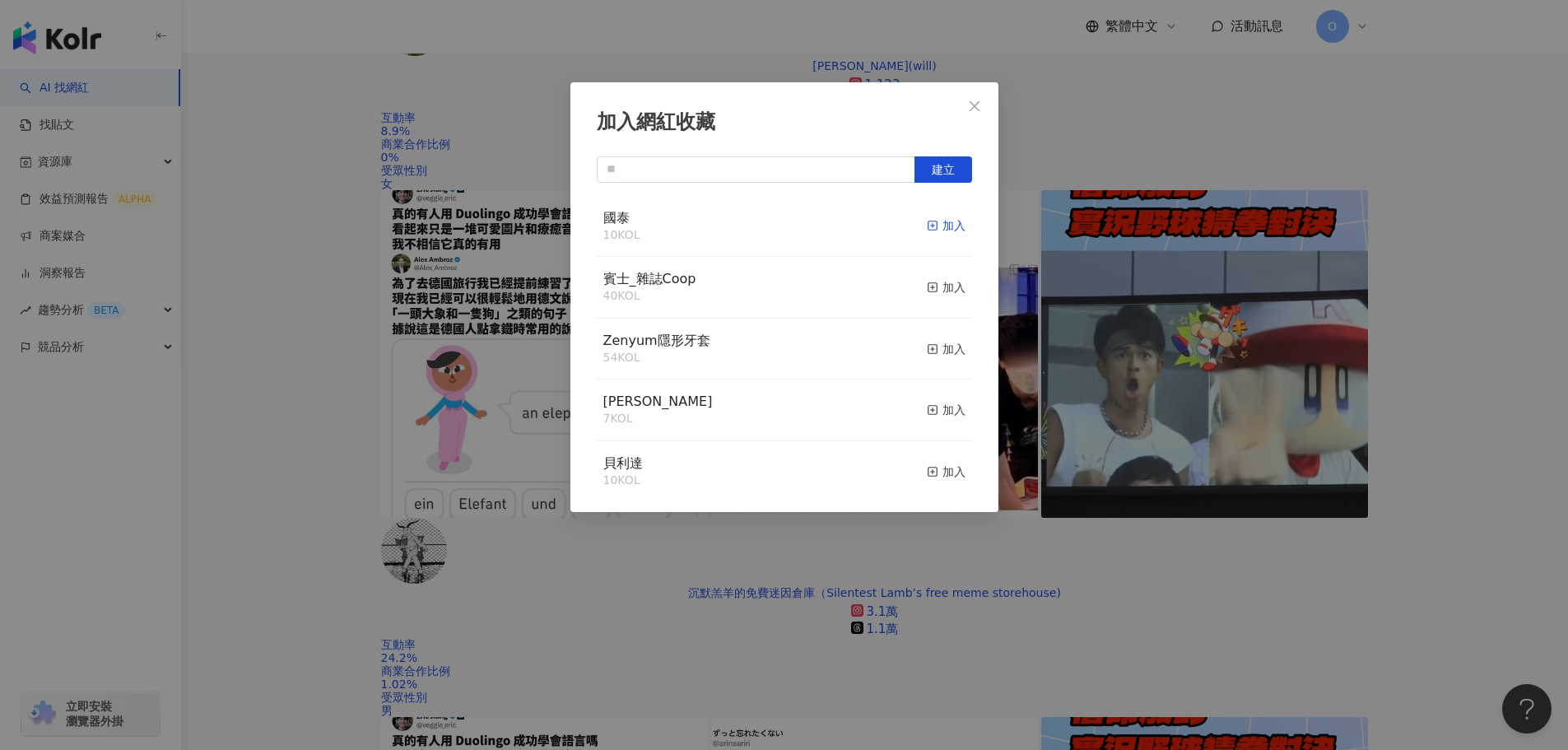
click at [927, 231] on icon "button" at bounding box center [933, 225] width 11 height 11
click at [981, 102] on icon "close" at bounding box center [975, 106] width 13 height 13
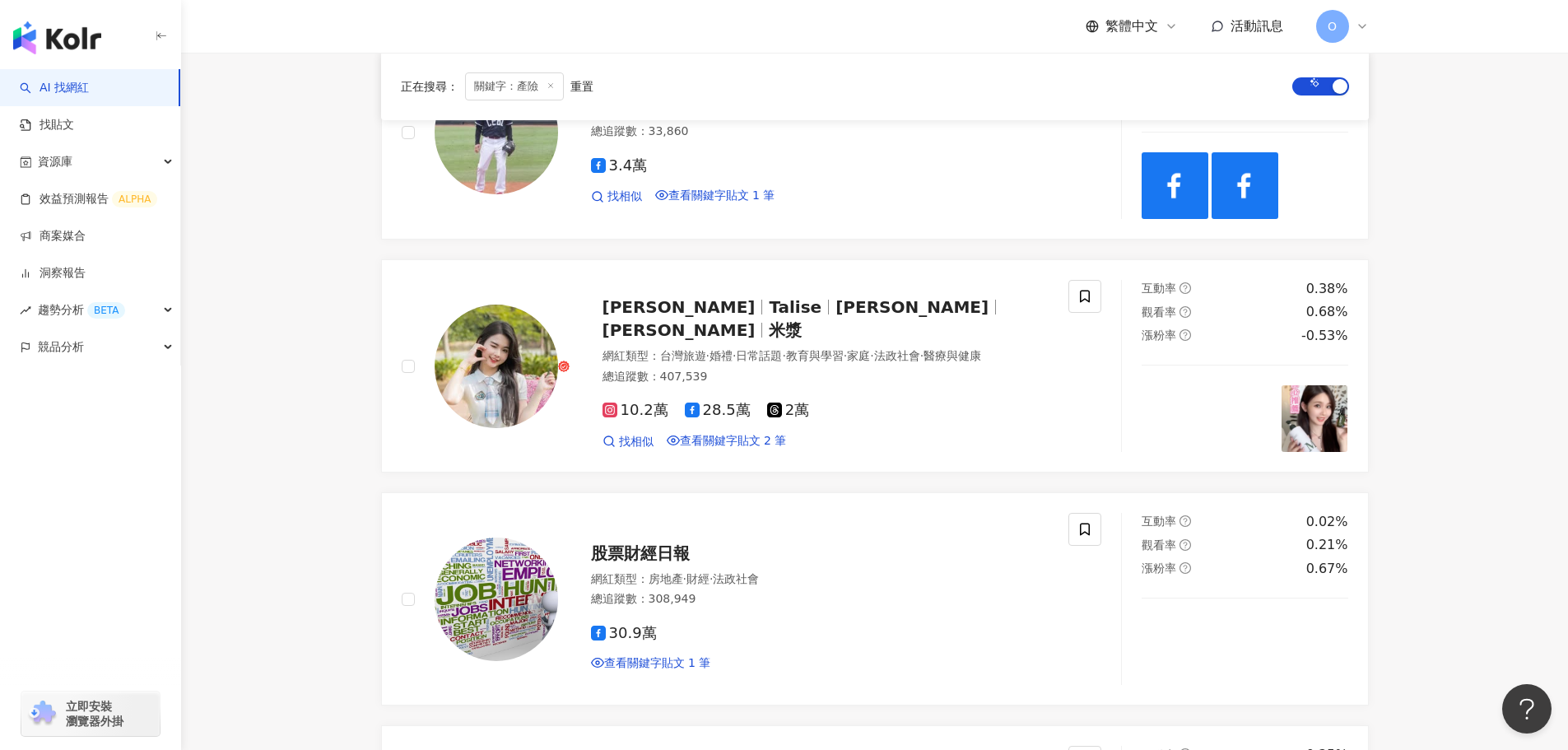
scroll to position [3046, 0]
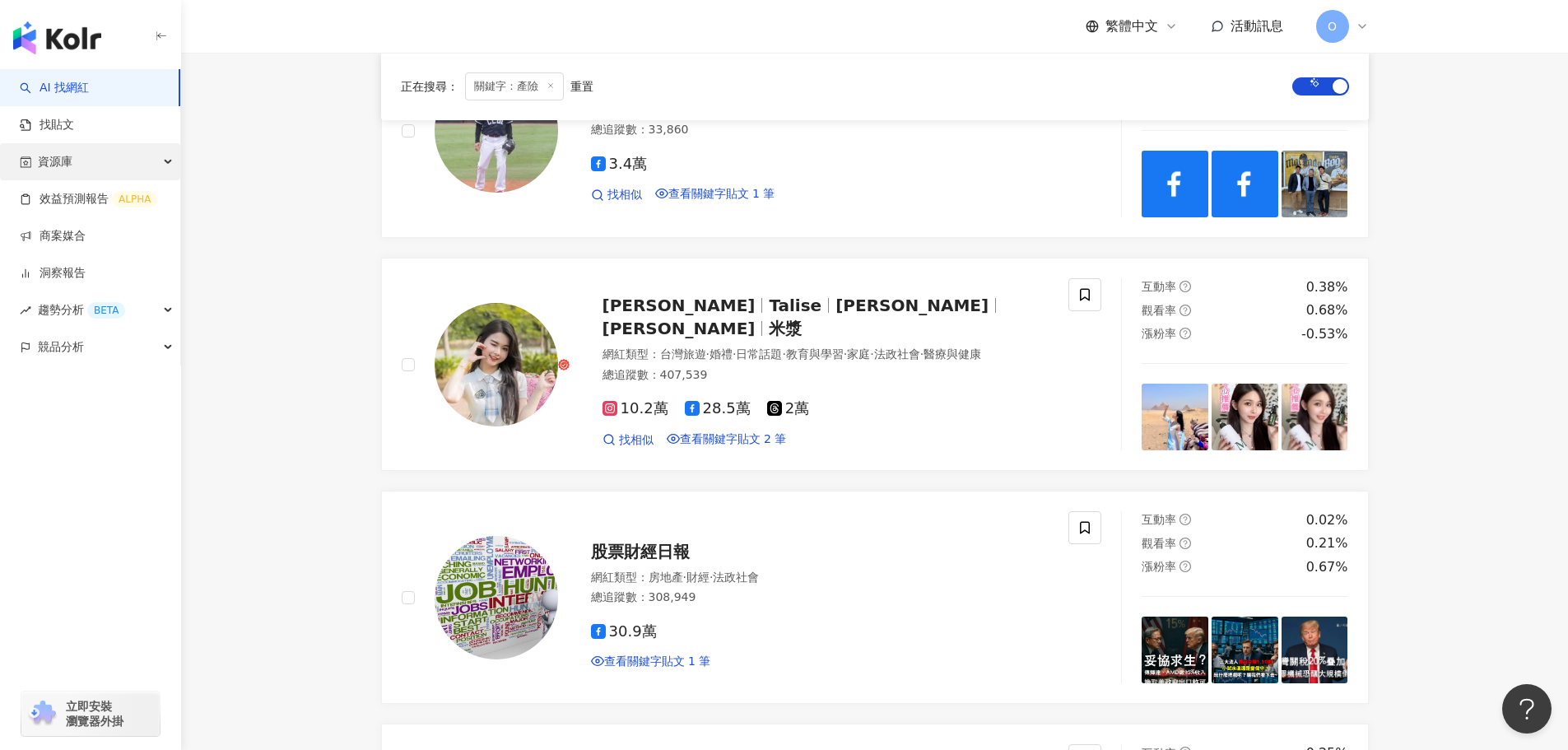
click at [114, 165] on div "資源庫" at bounding box center [90, 162] width 180 height 37
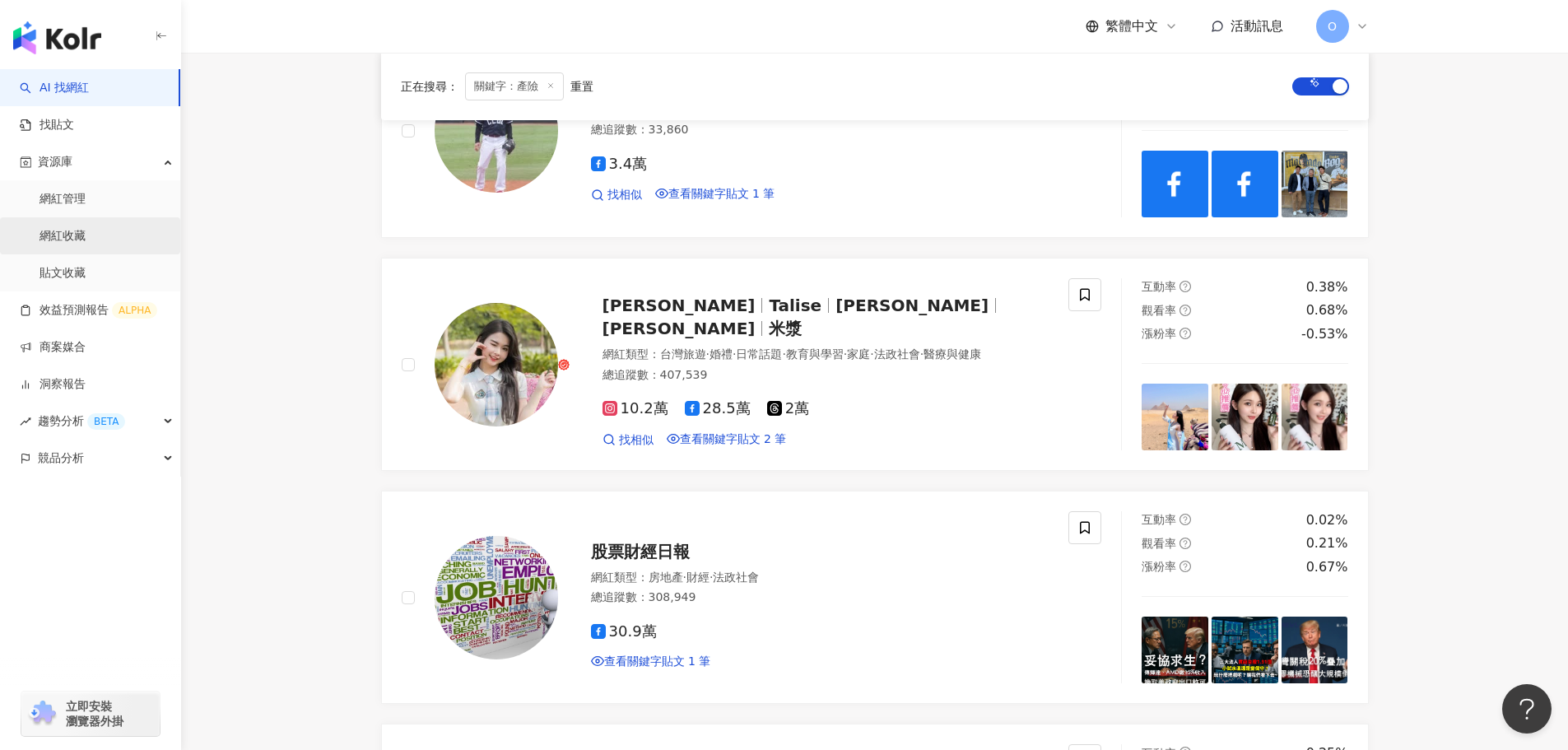
click at [85, 237] on link "網紅收藏" at bounding box center [62, 236] width 46 height 16
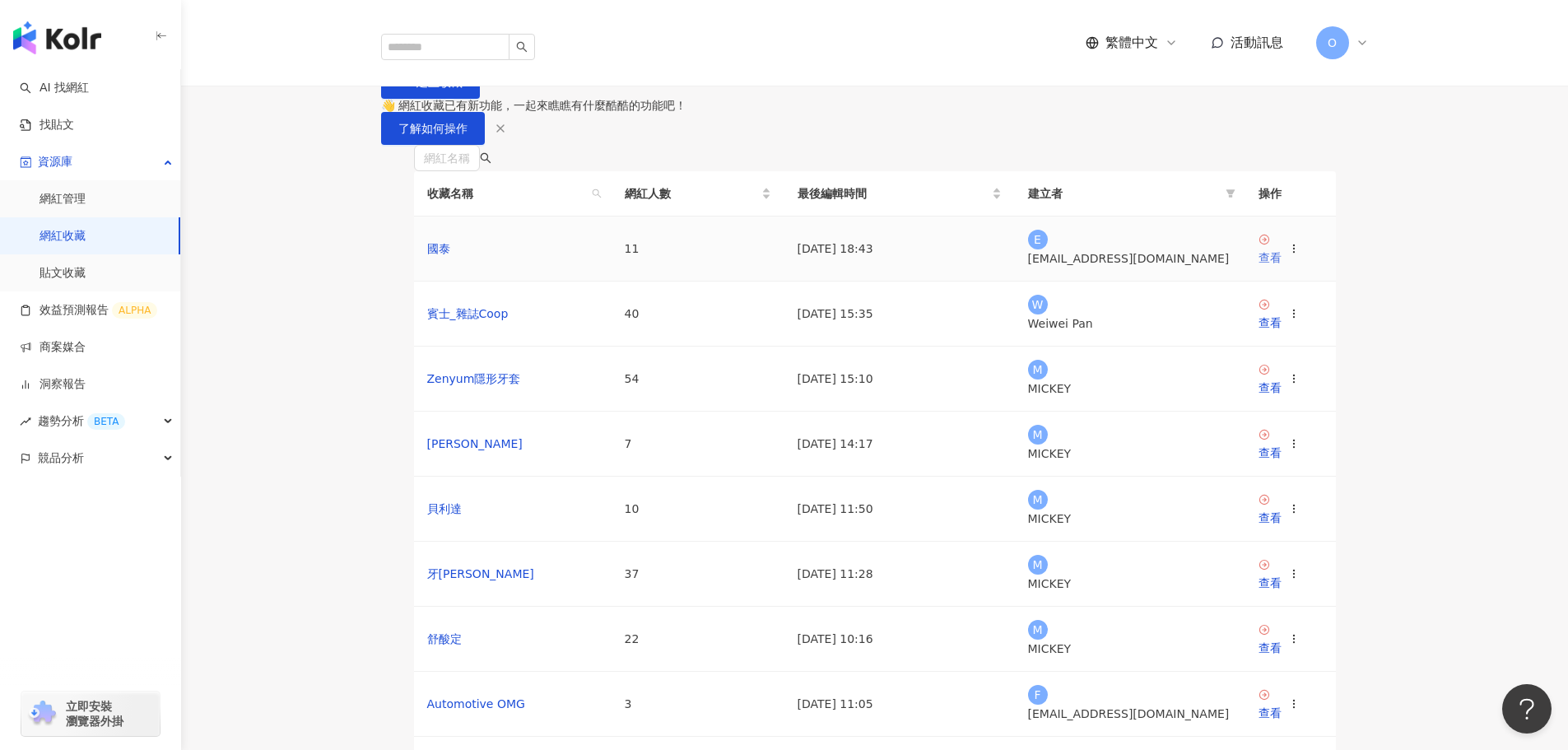
click at [1282, 266] on div "查看" at bounding box center [1270, 258] width 23 height 18
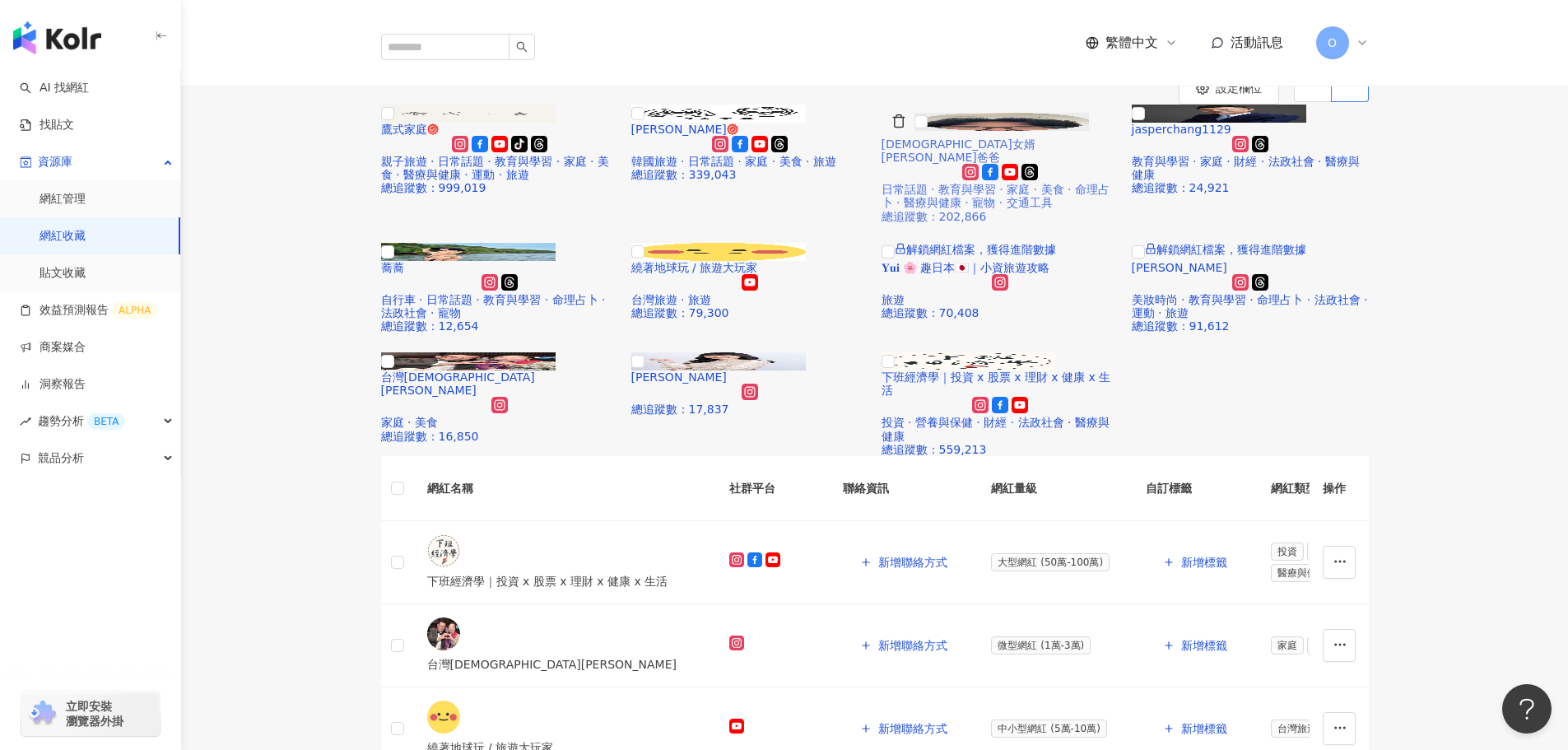
scroll to position [82, 0]
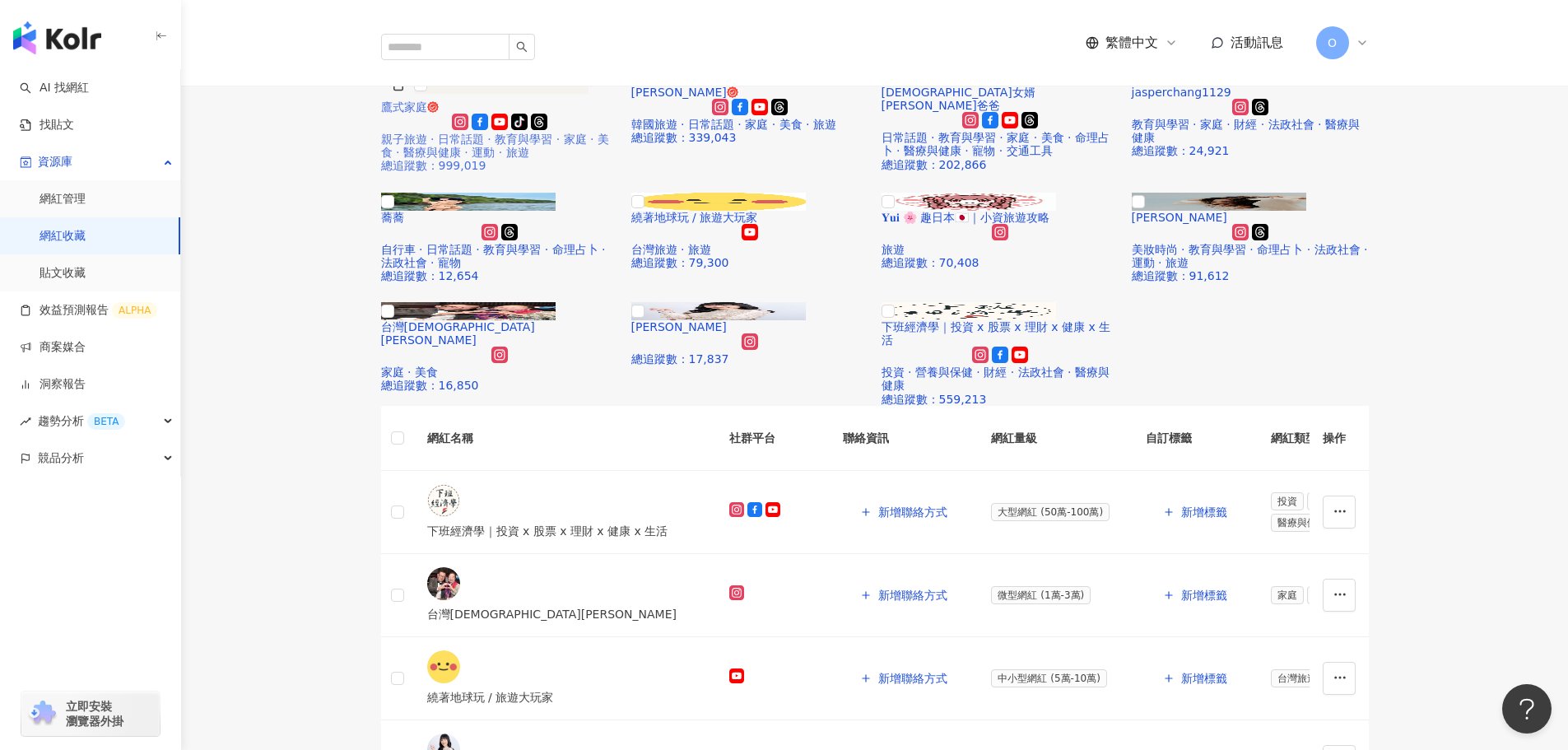
click at [484, 94] on img at bounding box center [501, 84] width 174 height 18
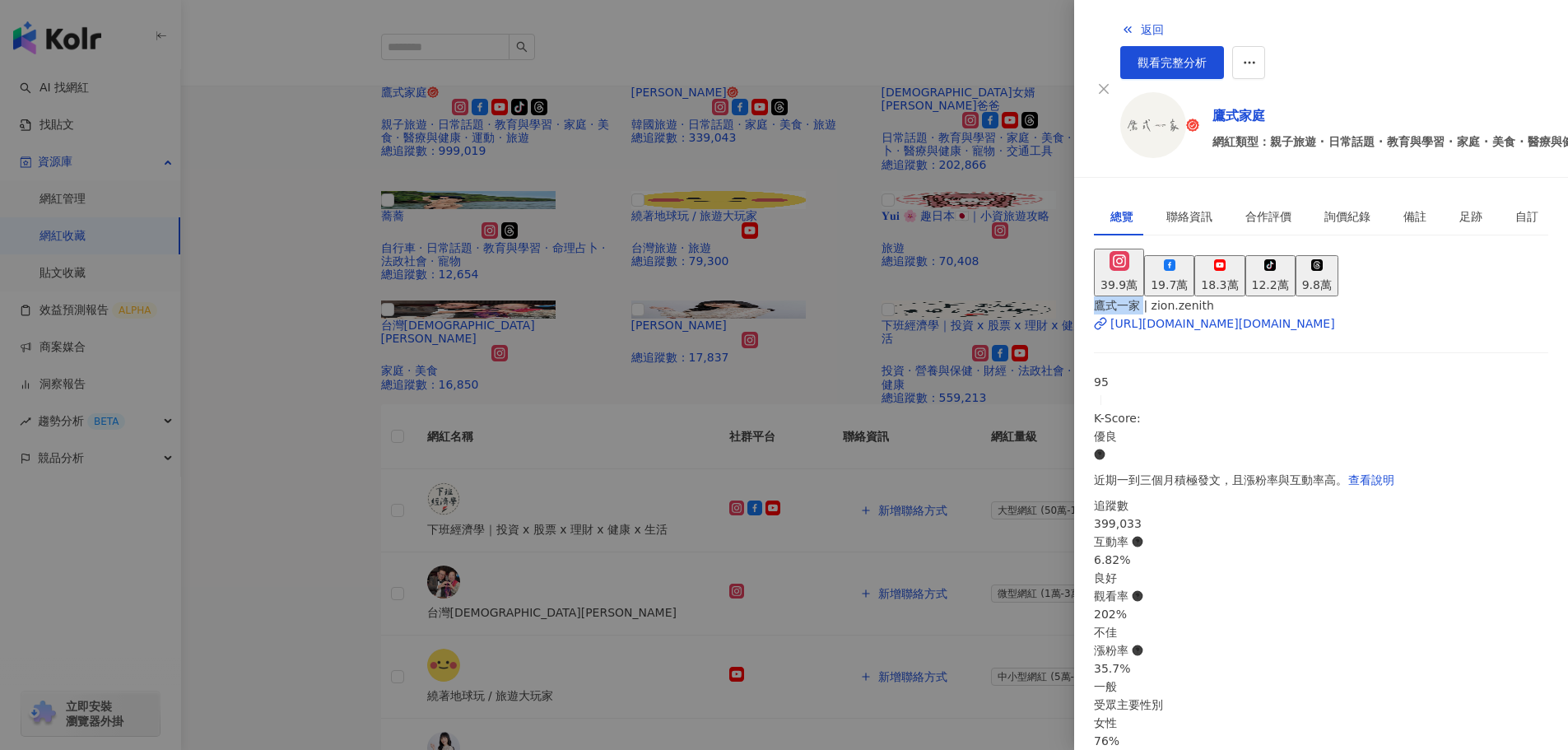
drag, startPoint x: 1137, startPoint y: 282, endPoint x: 1164, endPoint y: 281, distance: 27.0
click at [1164, 296] on div "鷹式一家 | zion.zenith https://www.instagram.com/zion.zenith/ 95 K-Score : 優良 近期一到三…" at bounding box center [1321, 650] width 454 height 710
copy span "鷹式一家"
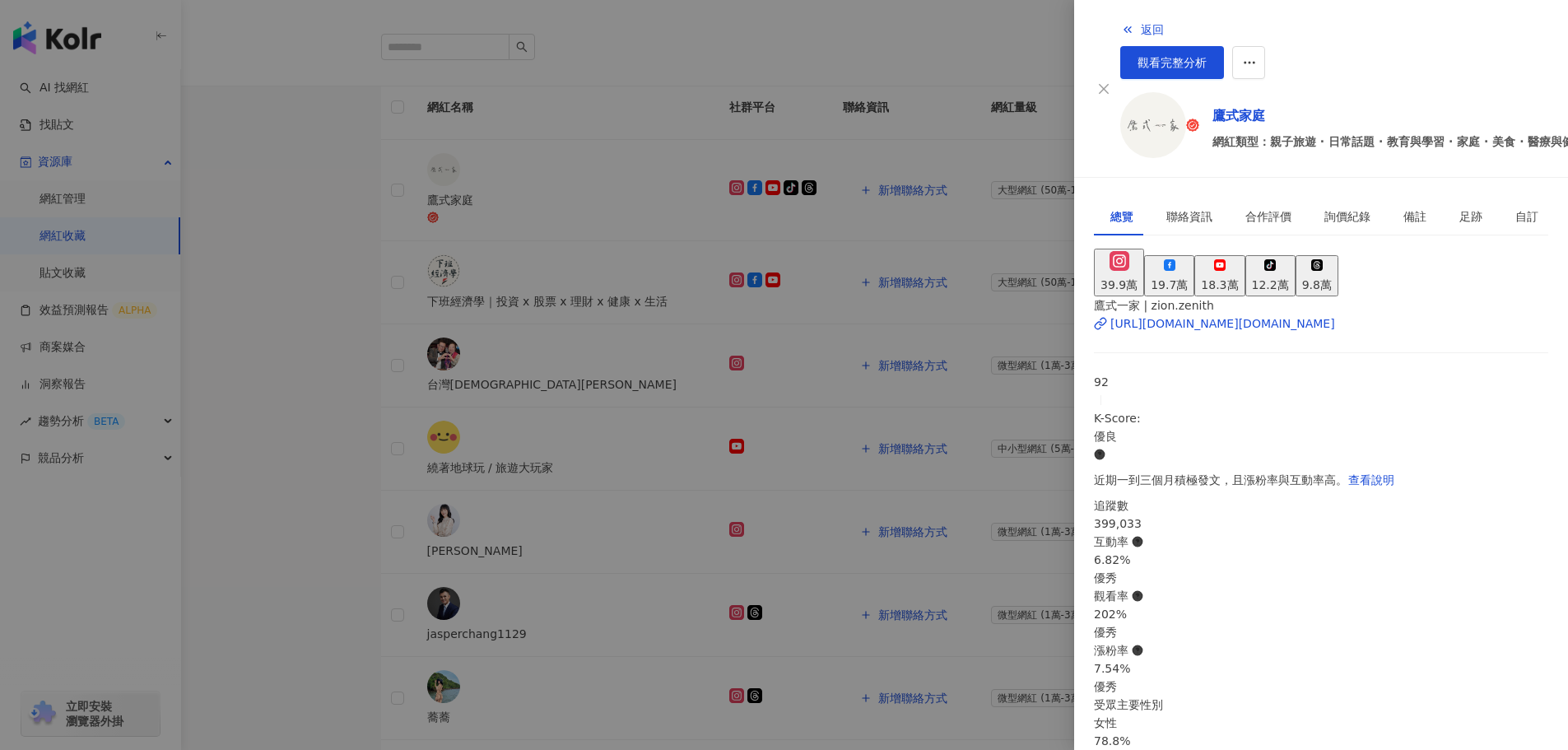
scroll to position [31, 0]
drag, startPoint x: 315, startPoint y: 478, endPoint x: 724, endPoint y: 286, distance: 451.8
click at [315, 478] on div at bounding box center [784, 375] width 1568 height 750
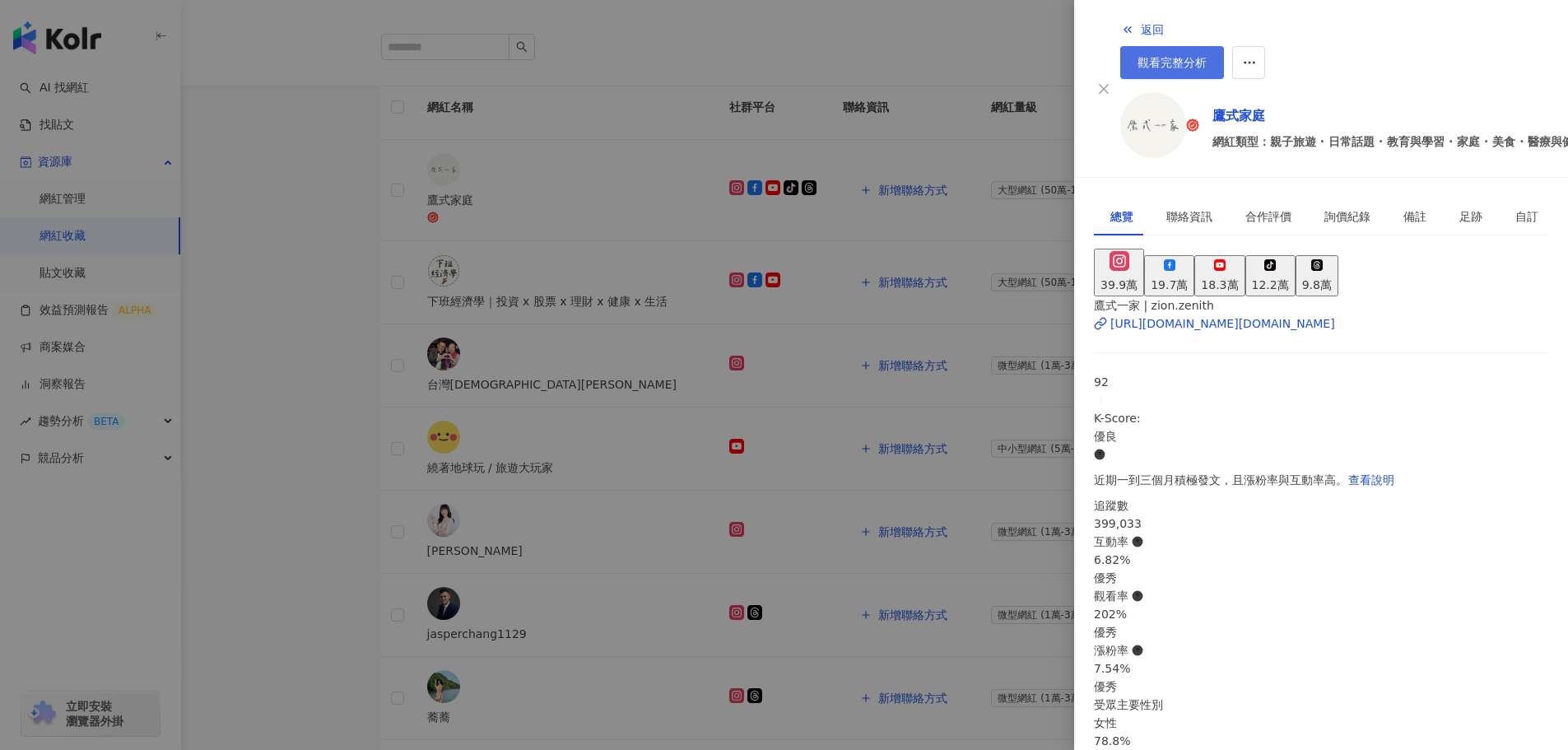
click at [1207, 56] on span "觀看完整分析" at bounding box center [1172, 62] width 69 height 13
click at [259, 279] on div at bounding box center [784, 375] width 1568 height 750
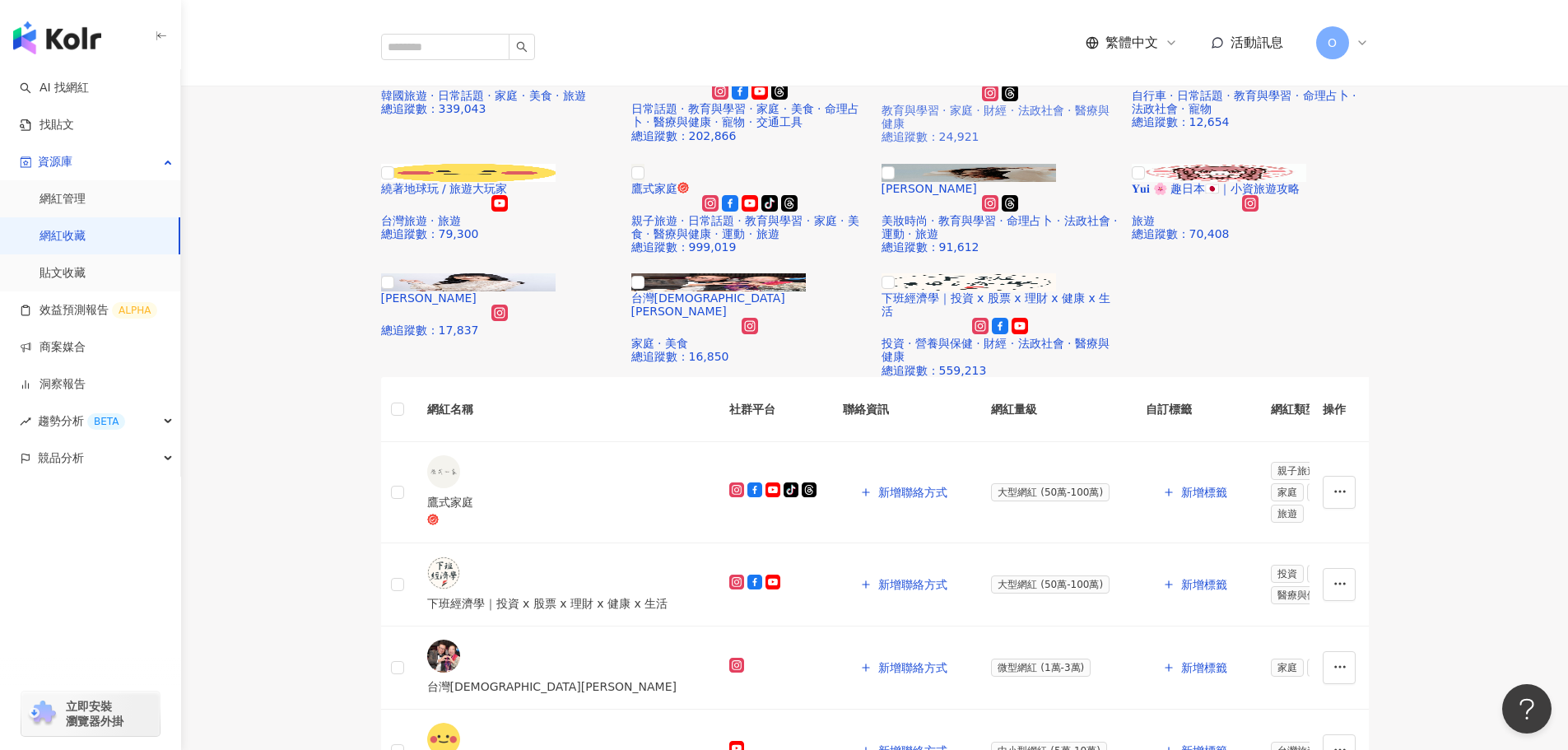
scroll to position [165, 0]
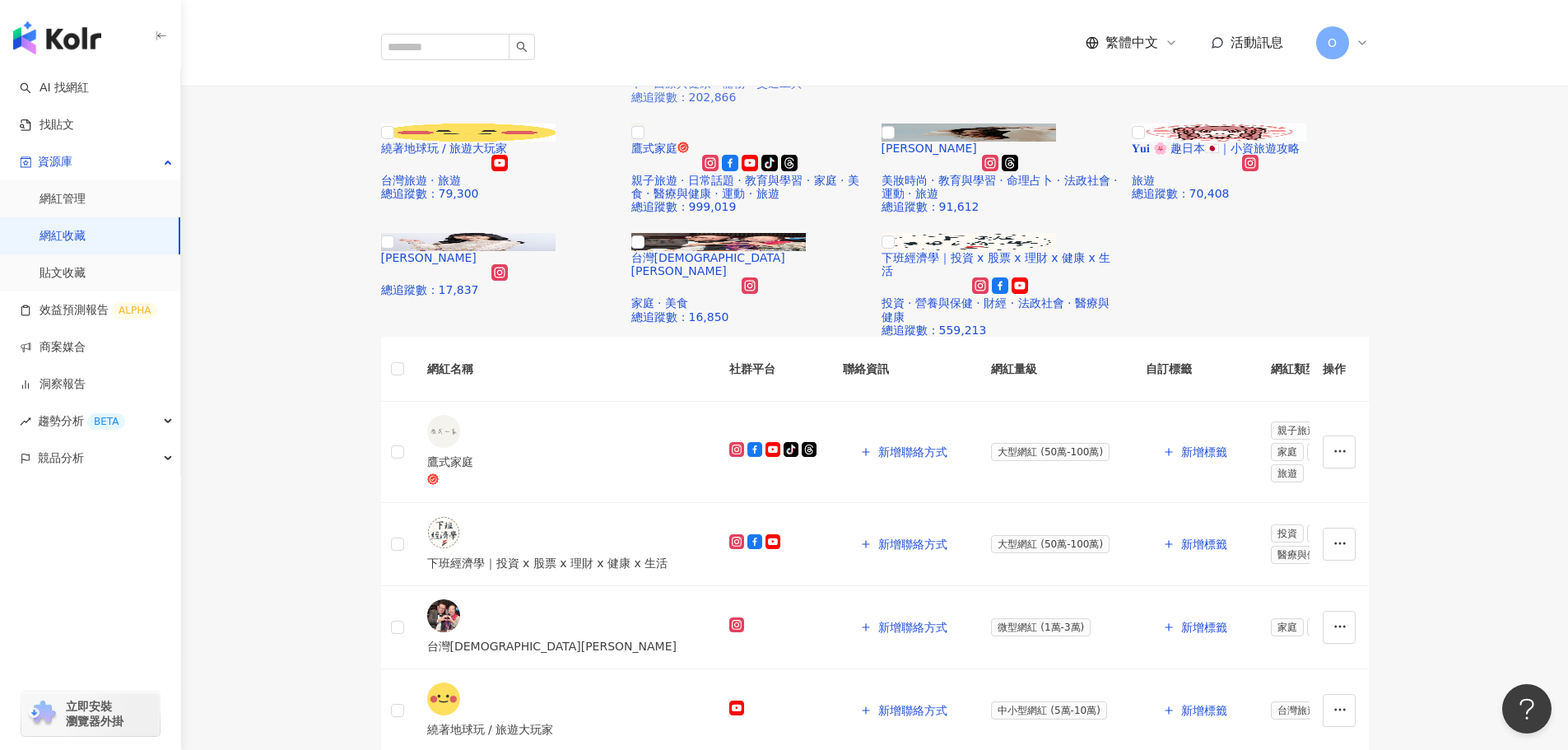
click at [794, 11] on img at bounding box center [752, 2] width 174 height 18
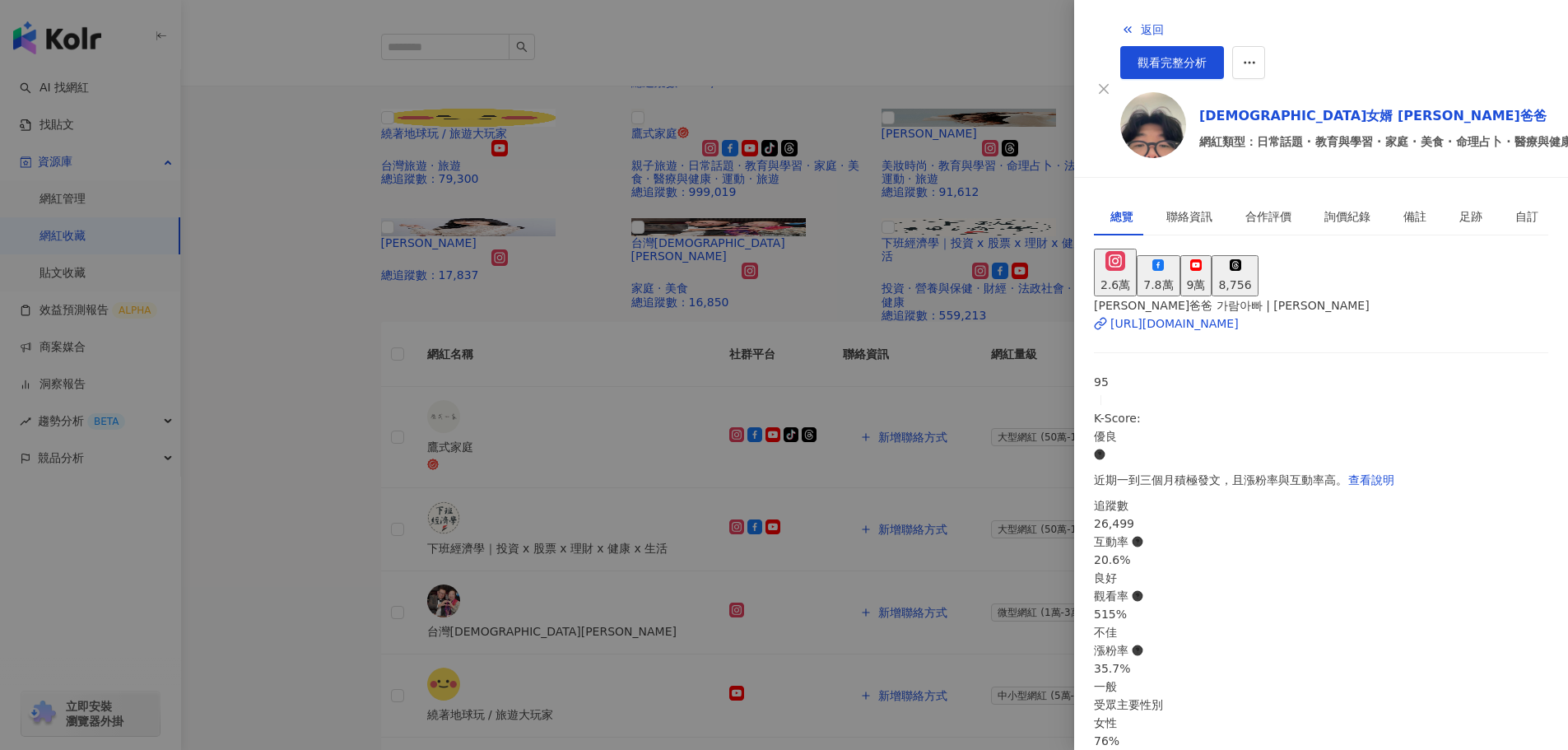
click at [304, 413] on div at bounding box center [784, 375] width 1568 height 750
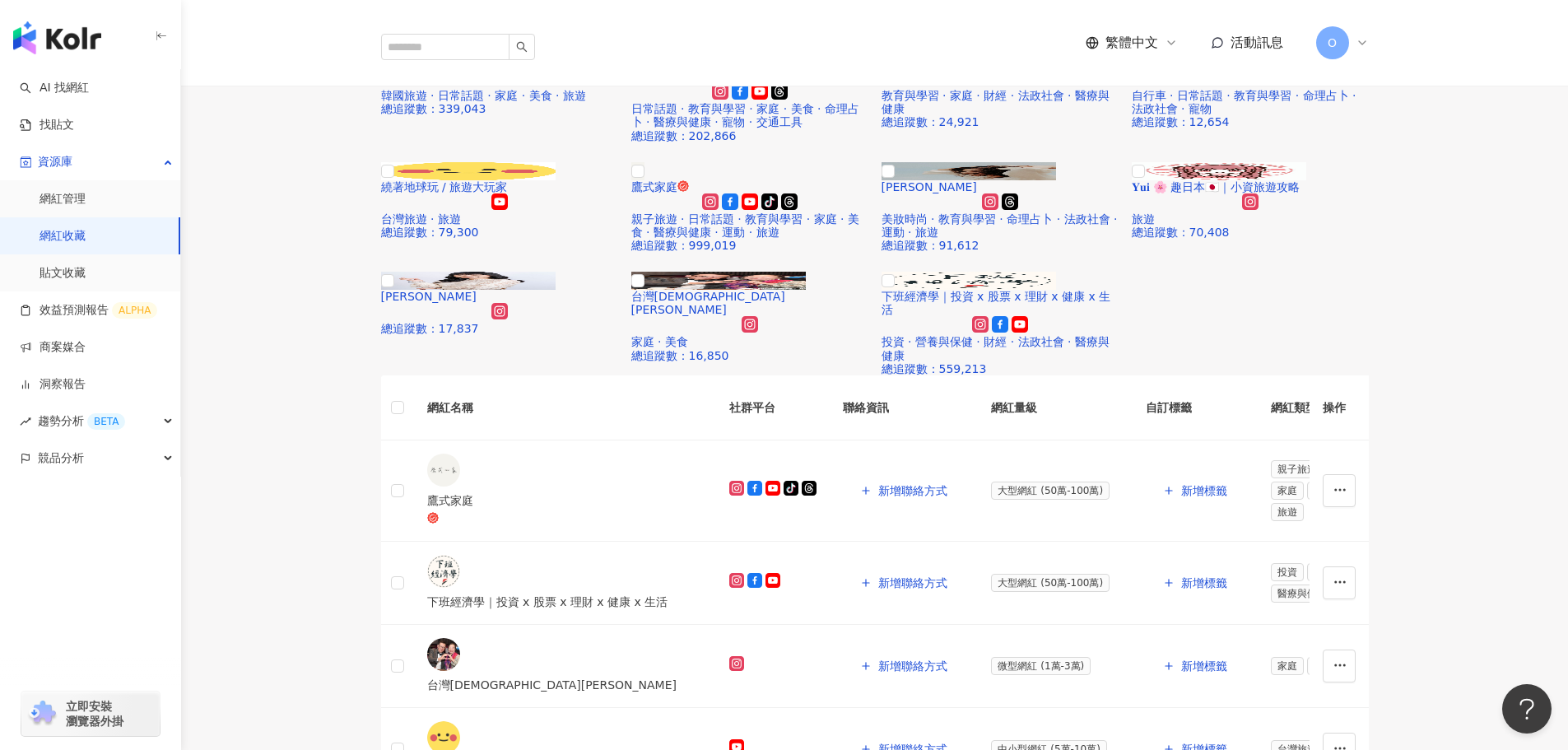
scroll to position [82, 0]
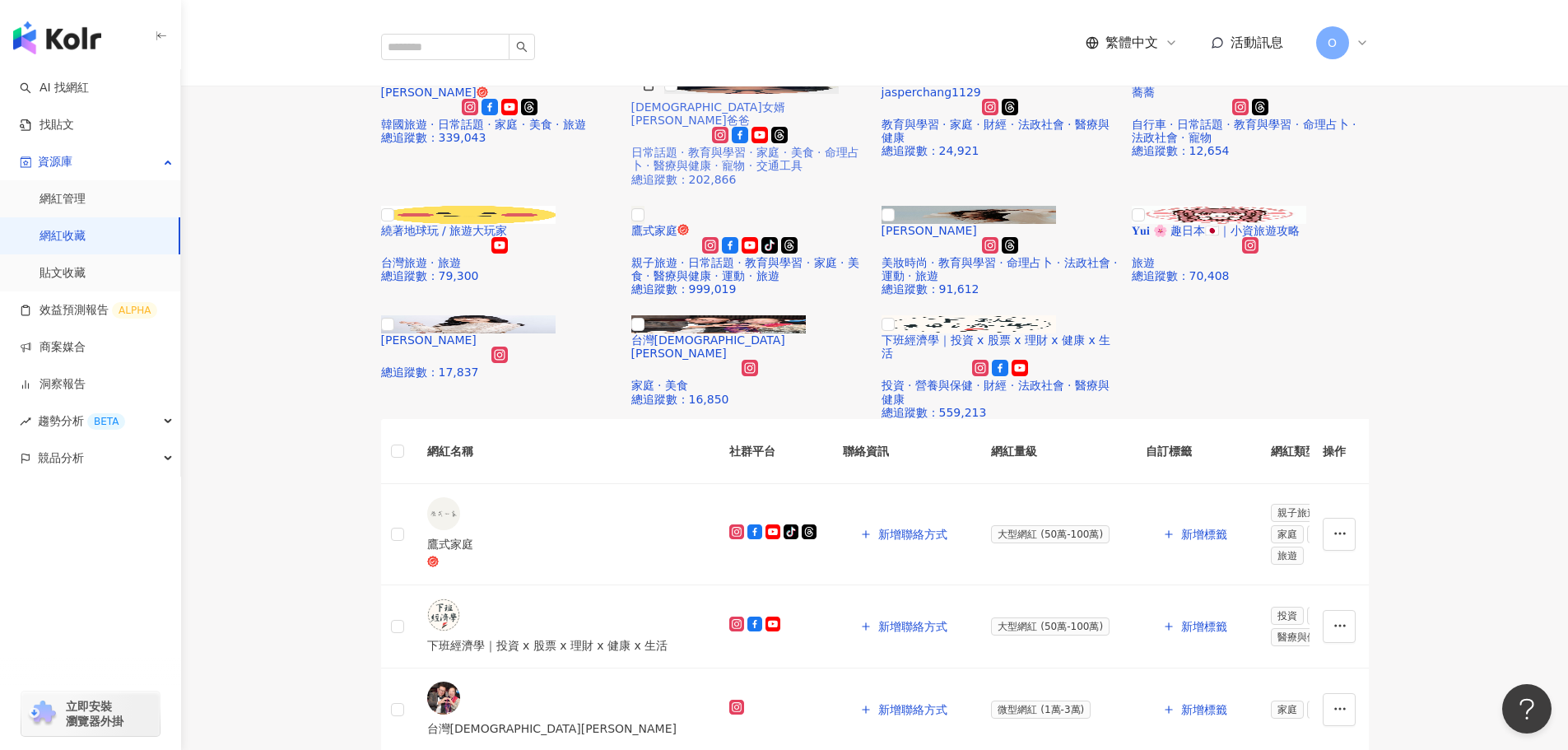
click at [774, 94] on img at bounding box center [752, 84] width 174 height 18
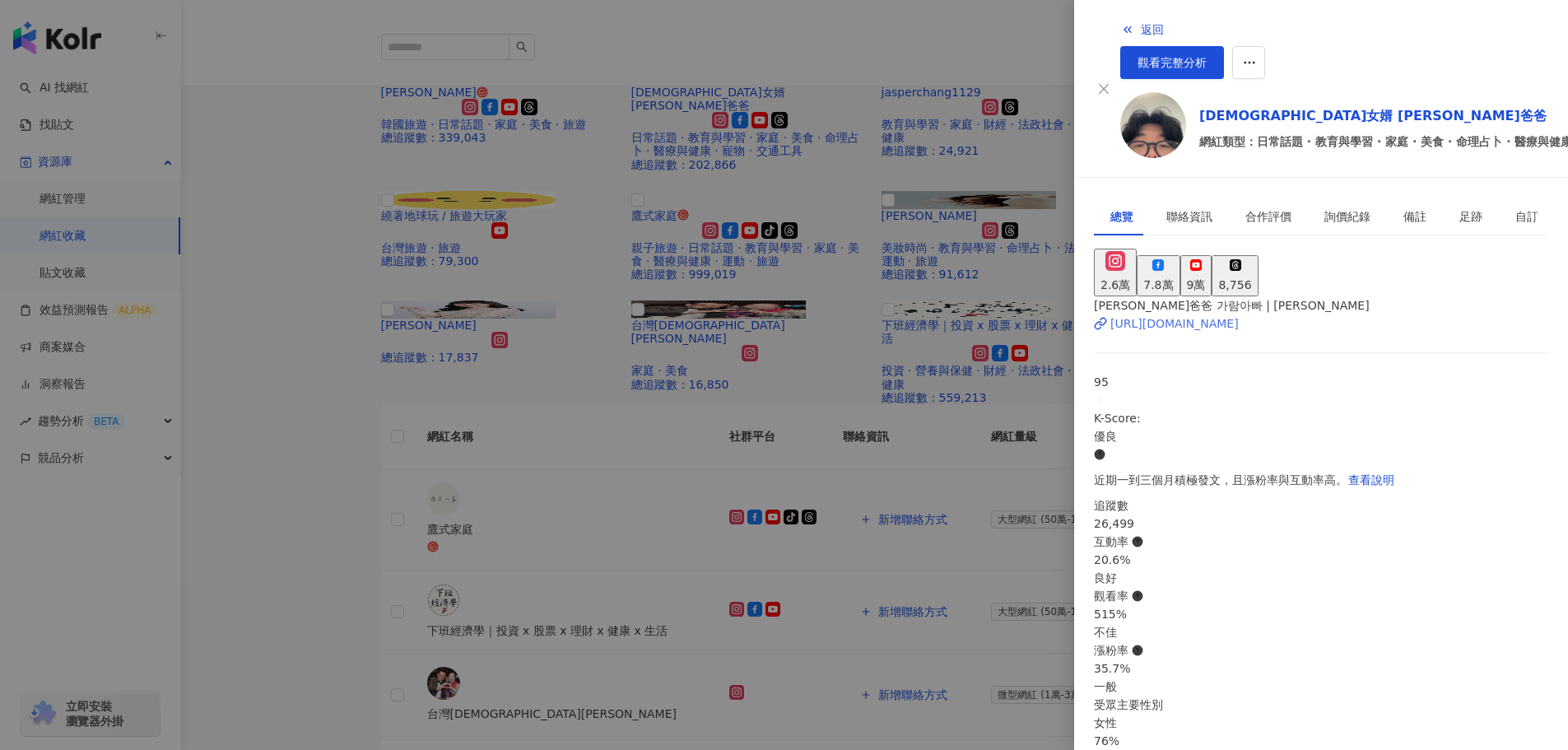
click at [1218, 314] on div "https://www.instagram.com/kyunghoon_gil/" at bounding box center [1175, 323] width 128 height 18
click at [847, 132] on div at bounding box center [784, 375] width 1568 height 750
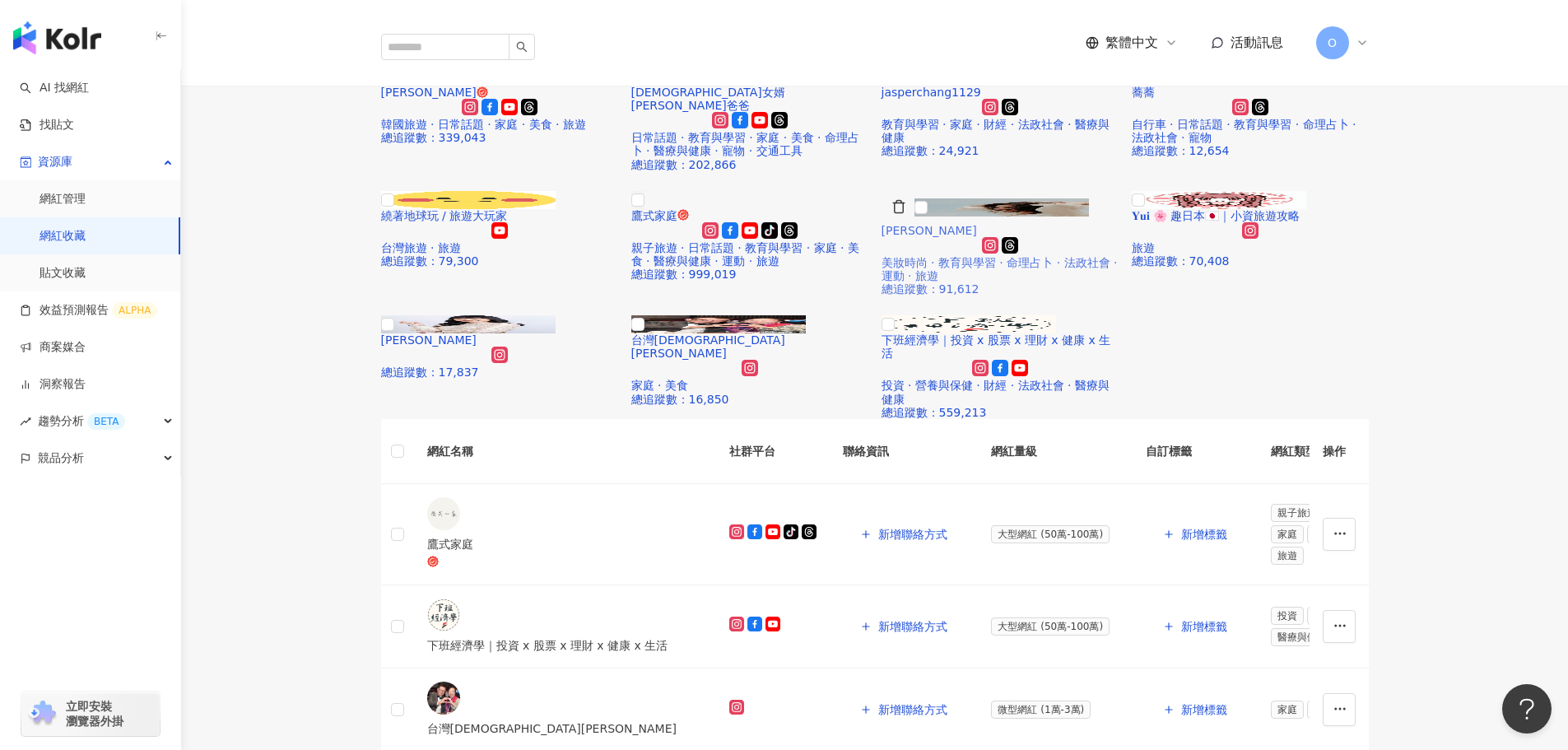
click at [982, 216] on img at bounding box center [1002, 207] width 174 height 18
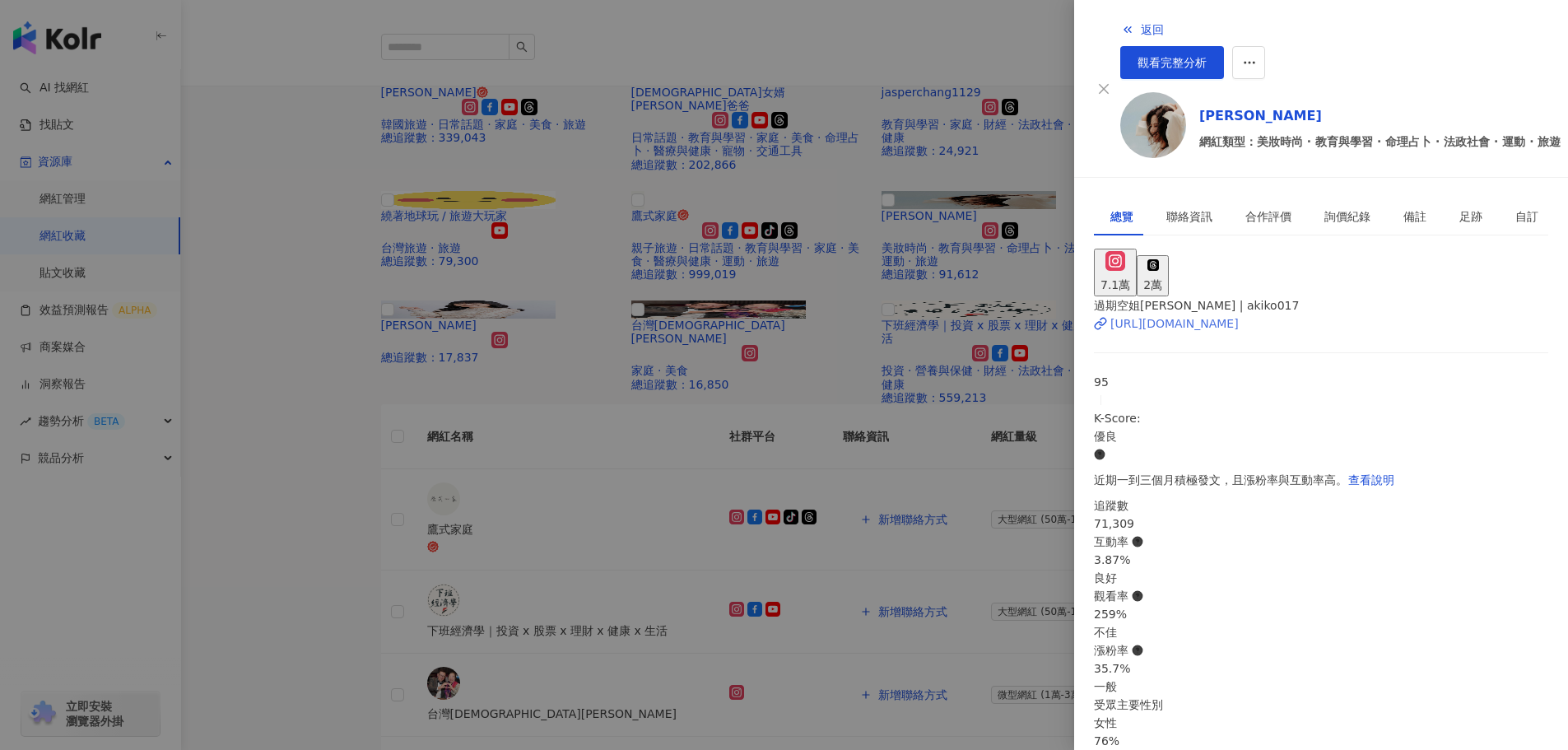
click at [1239, 314] on div "[URL][DOMAIN_NAME]" at bounding box center [1175, 323] width 128 height 18
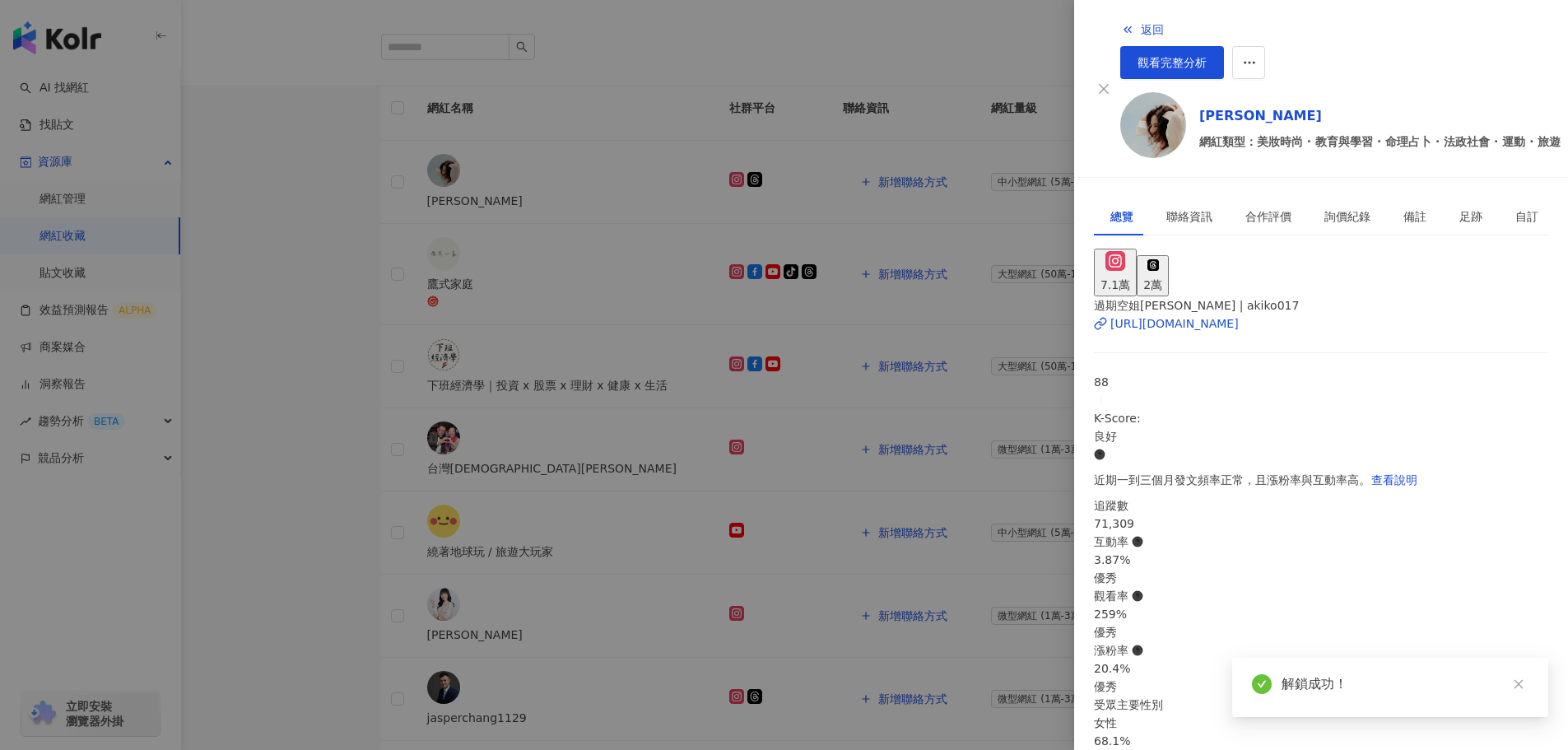
scroll to position [412, 0]
click at [1374, 496] on div "追蹤數 71,309 互動率 3.87% 優秀 觀看率 259% 優秀 漲粉率 20.4% 優秀 受眾主要性別 女性 68.1% 受眾主要年齡 25-34 歲…" at bounding box center [1321, 668] width 454 height 344
click at [1170, 208] on div "聯絡資訊" at bounding box center [1190, 216] width 46 height 18
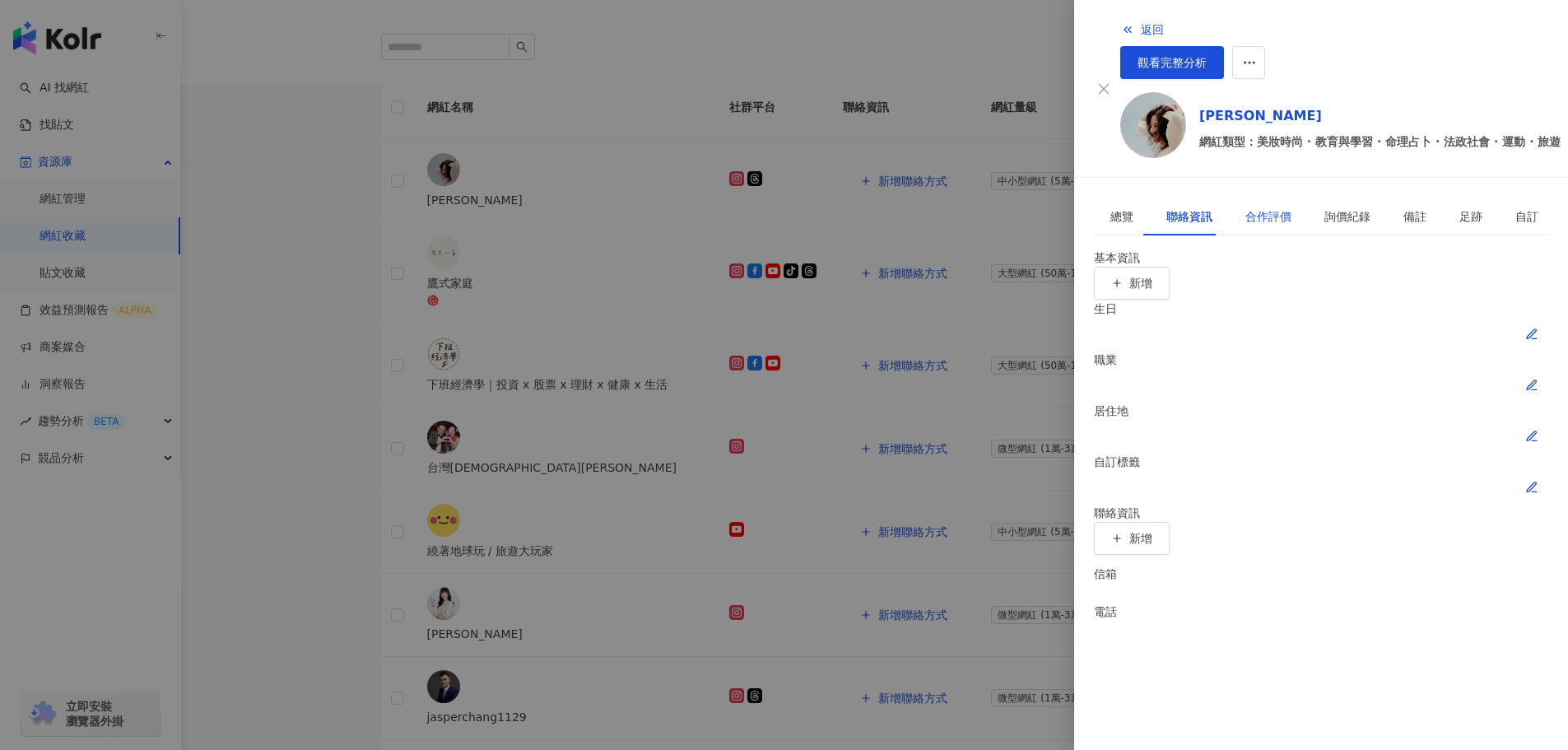
click at [1245, 208] on div "合作評價" at bounding box center [1268, 216] width 46 height 18
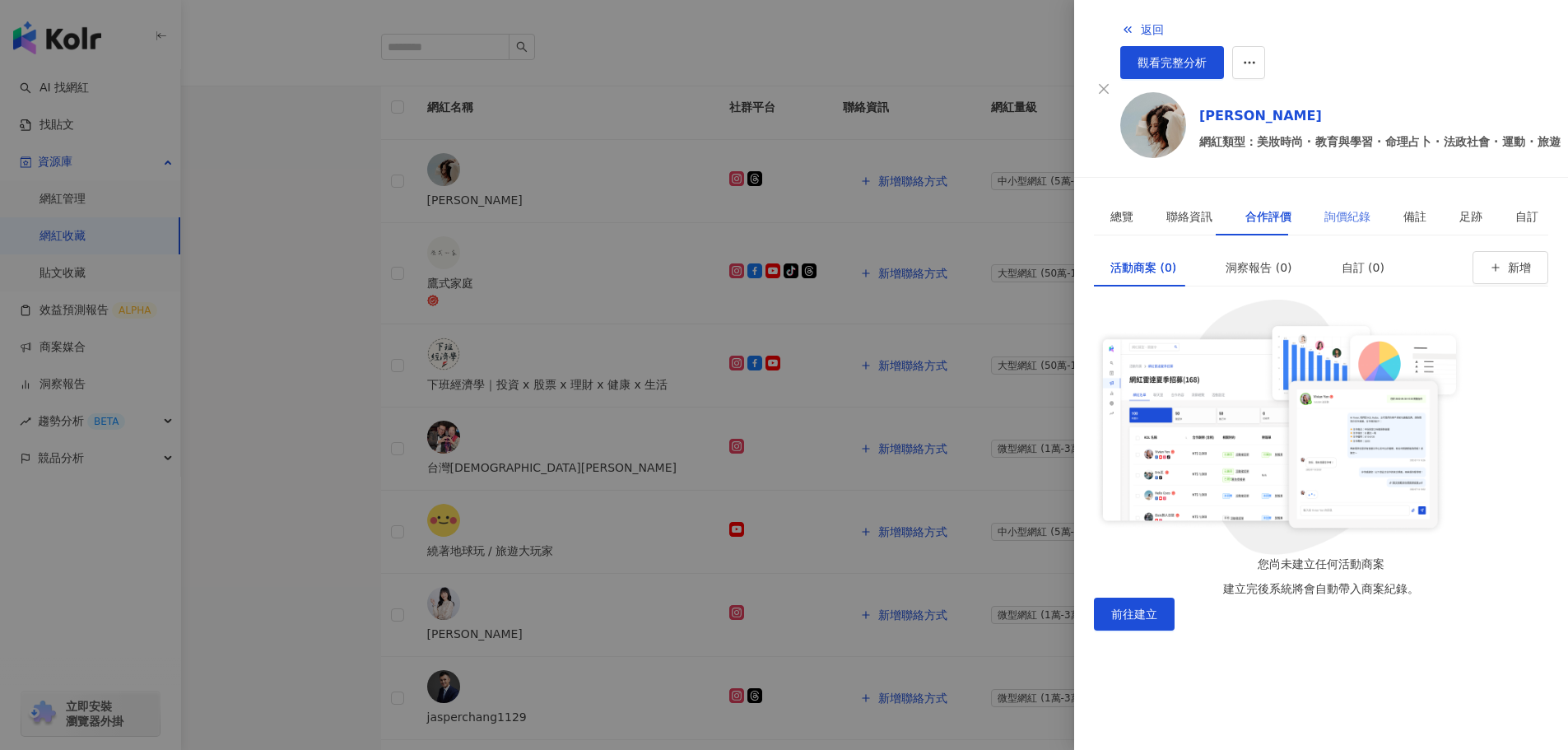
click at [1308, 197] on div "詢價紀錄" at bounding box center [1348, 216] width 80 height 38
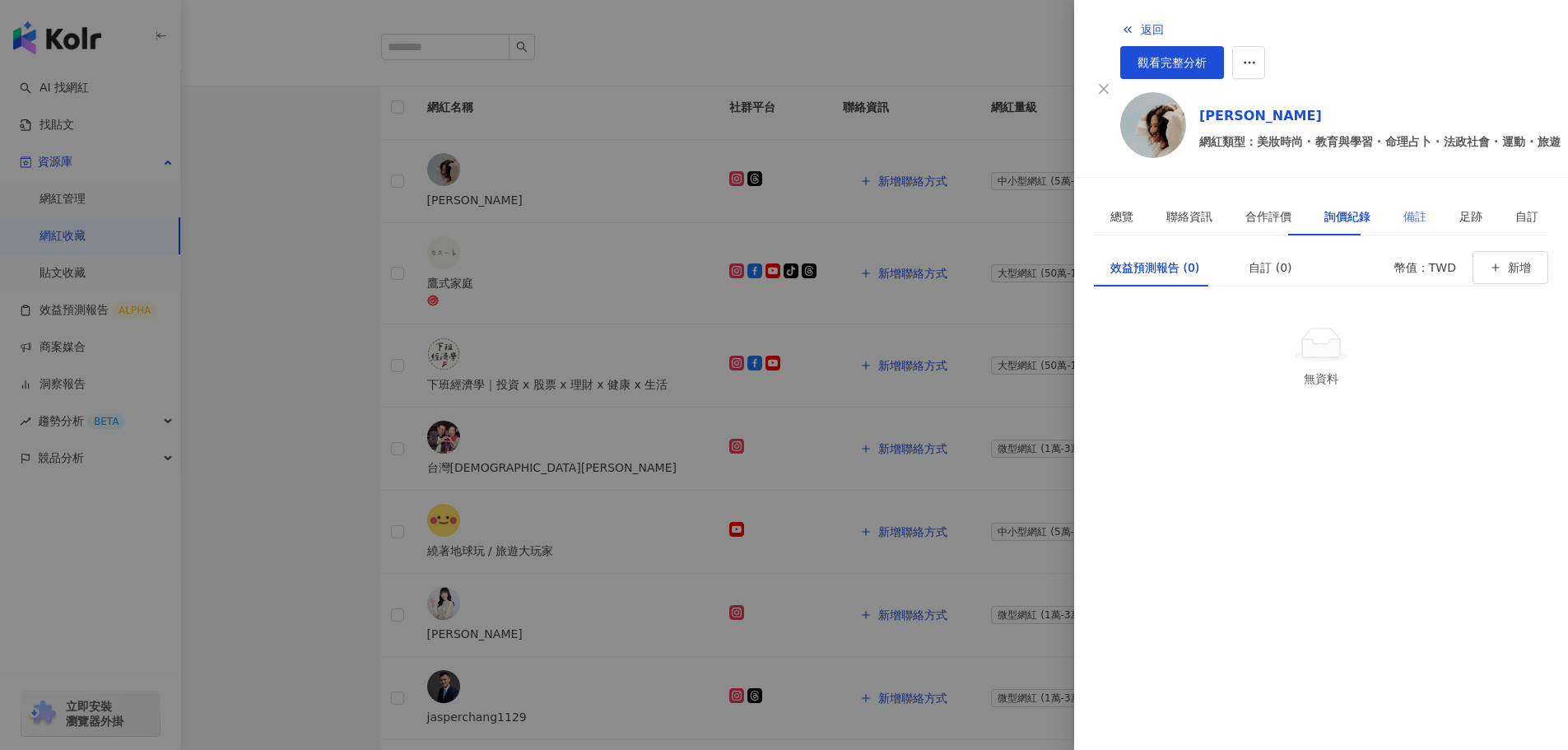
click at [1408, 197] on div "備註" at bounding box center [1415, 216] width 56 height 38
click at [1207, 56] on span "觀看完整分析" at bounding box center [1172, 62] width 69 height 13
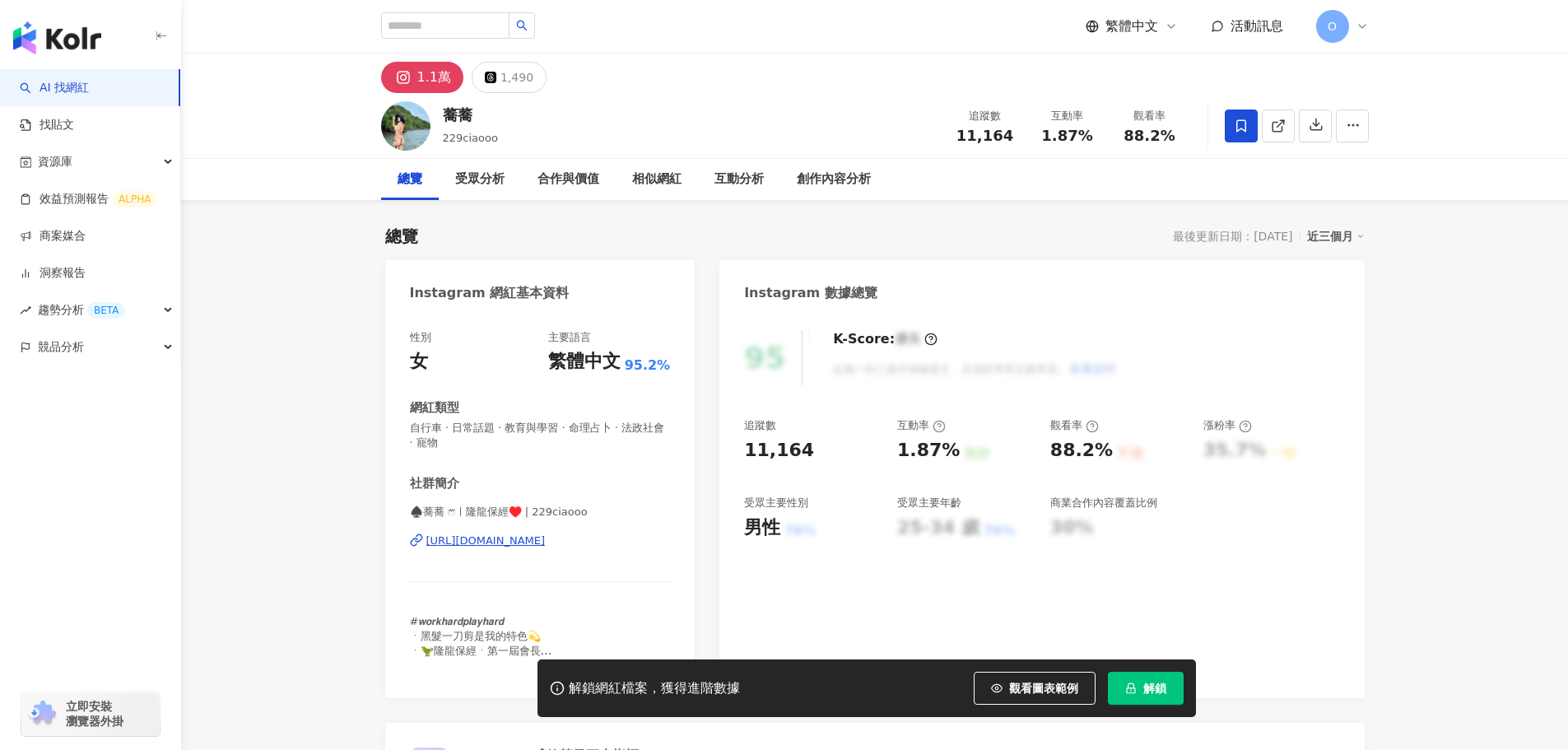
click at [1231, 125] on span at bounding box center [1241, 125] width 33 height 33
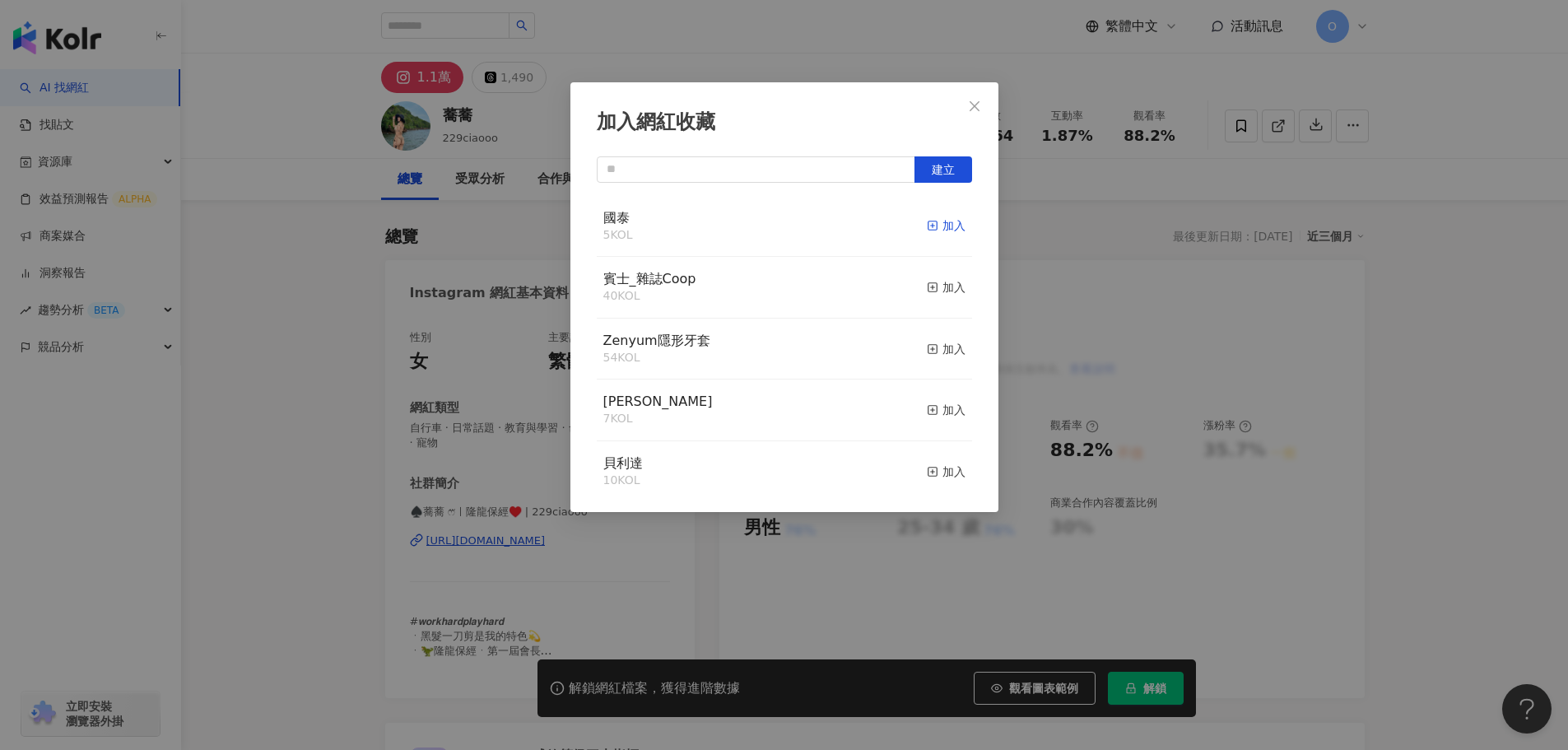
click at [929, 220] on div "加入" at bounding box center [946, 225] width 38 height 18
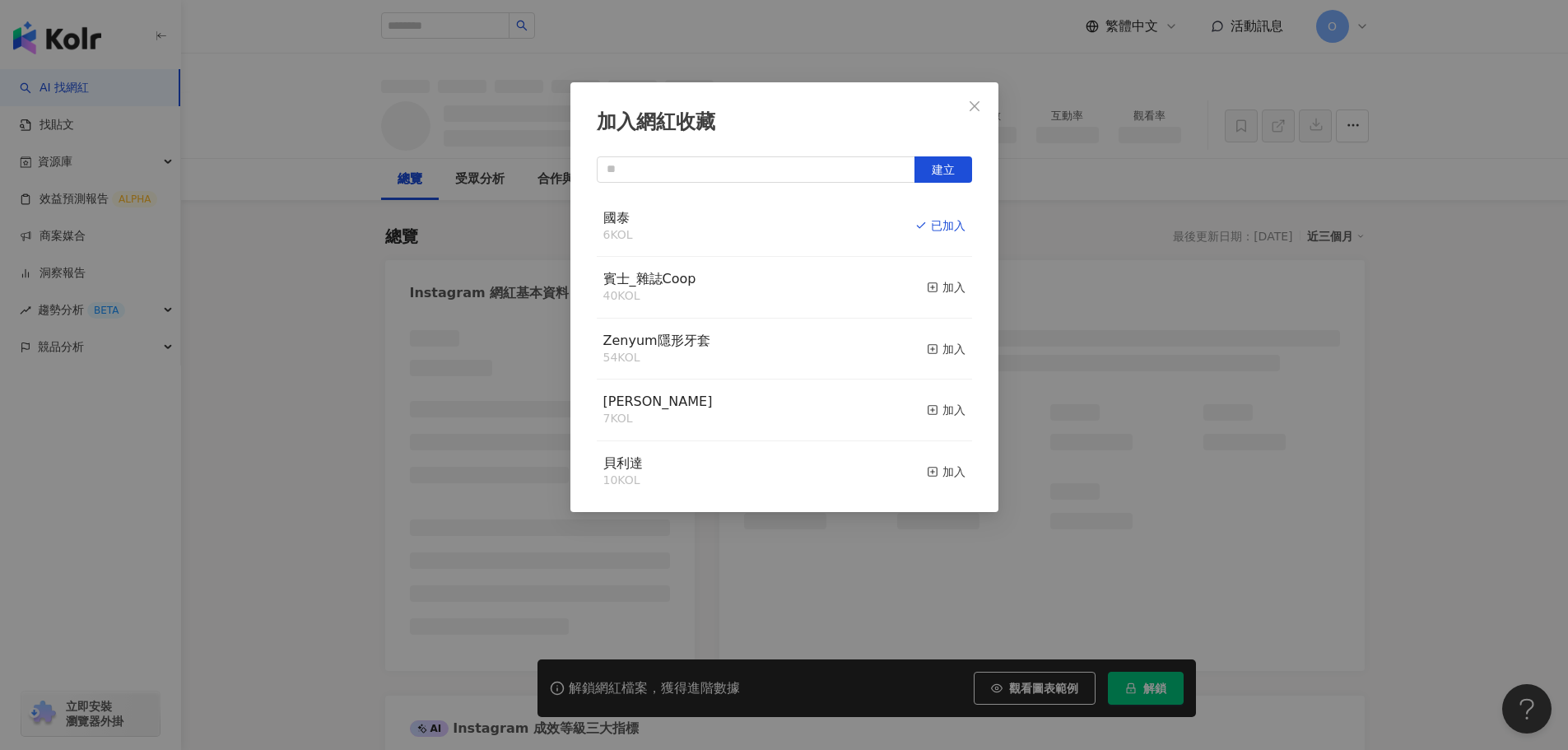
click at [975, 108] on icon "close" at bounding box center [975, 106] width 13 height 13
click at [997, 77] on div "加入網紅收藏 建立 國泰 6 KOL 已加入 賓士_雜誌Coop 40 KOL 加入 Zenyum隱形牙套 54 KOL 加入 貝歐尼 7 KOL 加入 貝利…" at bounding box center [784, 375] width 1568 height 750
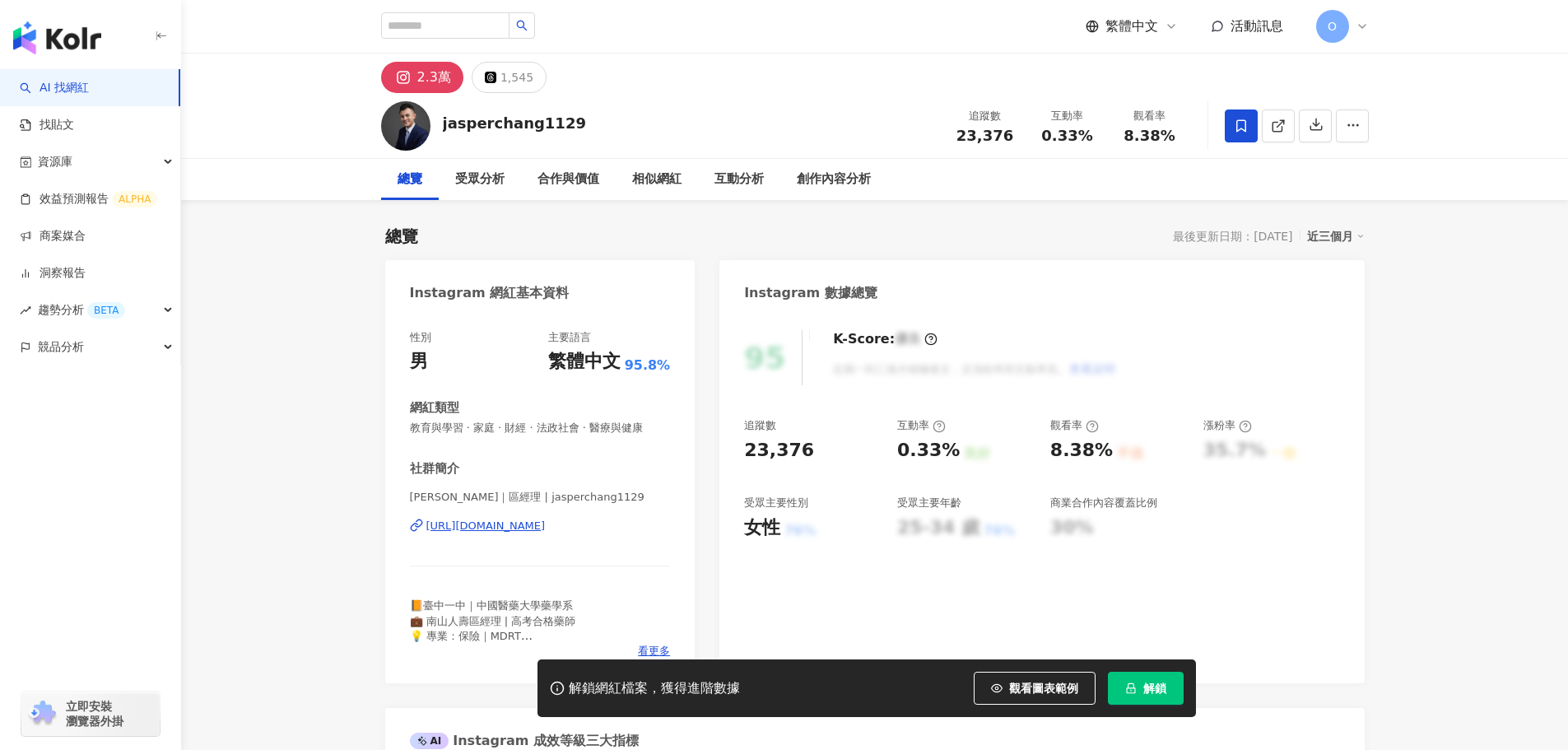
click at [1239, 131] on icon at bounding box center [1240, 125] width 14 height 14
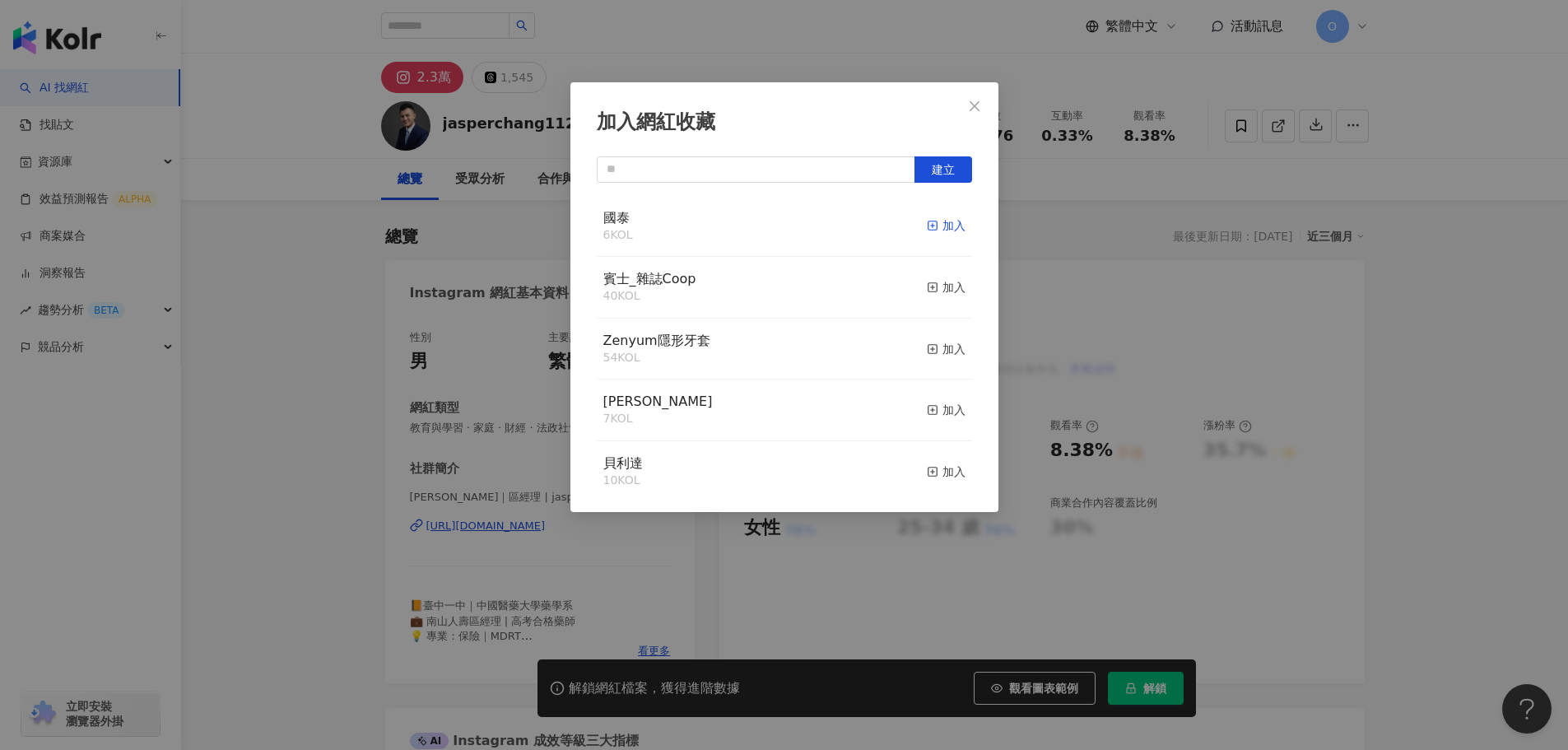
click at [929, 233] on div "加入" at bounding box center [946, 225] width 38 height 18
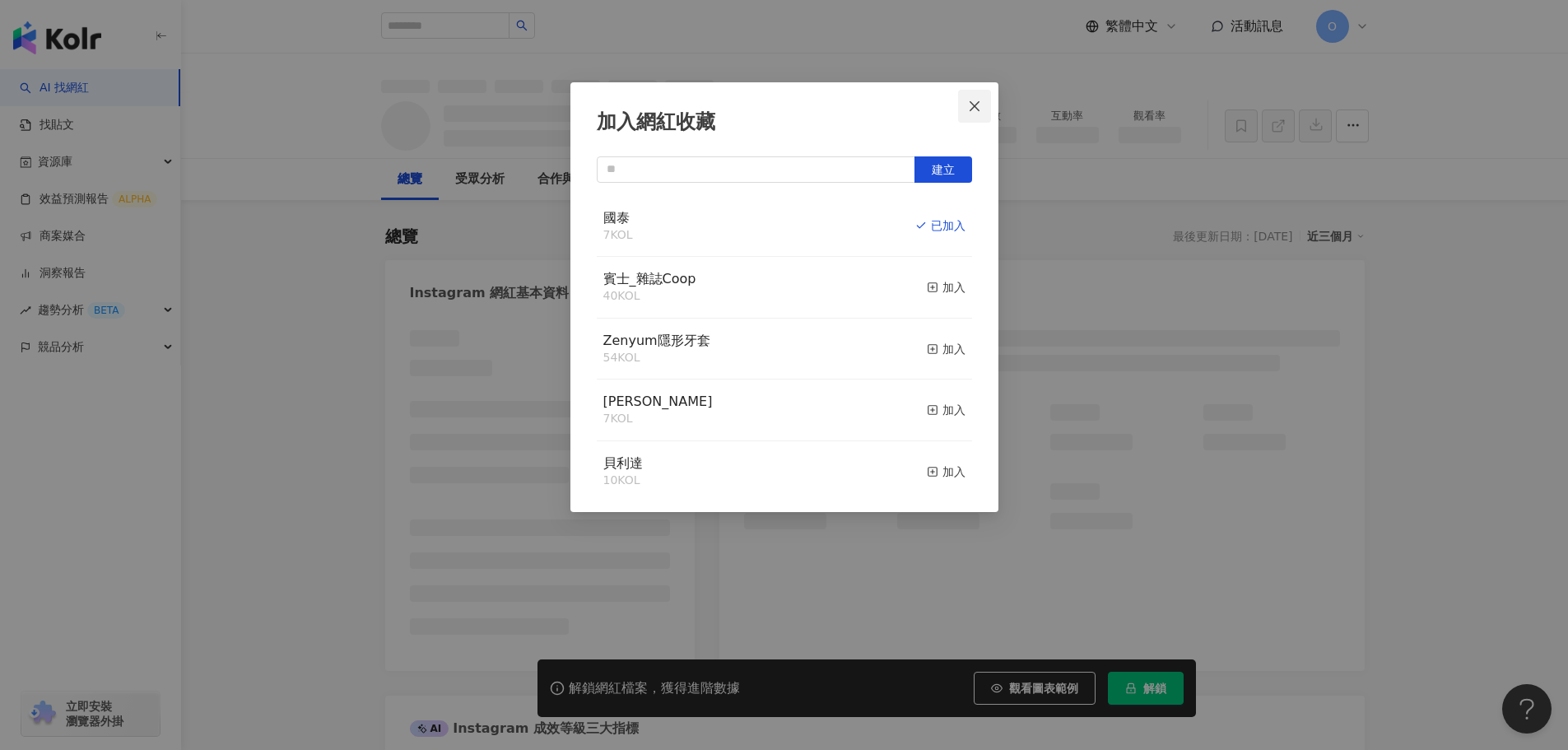
click at [982, 102] on span "Close" at bounding box center [975, 106] width 33 height 13
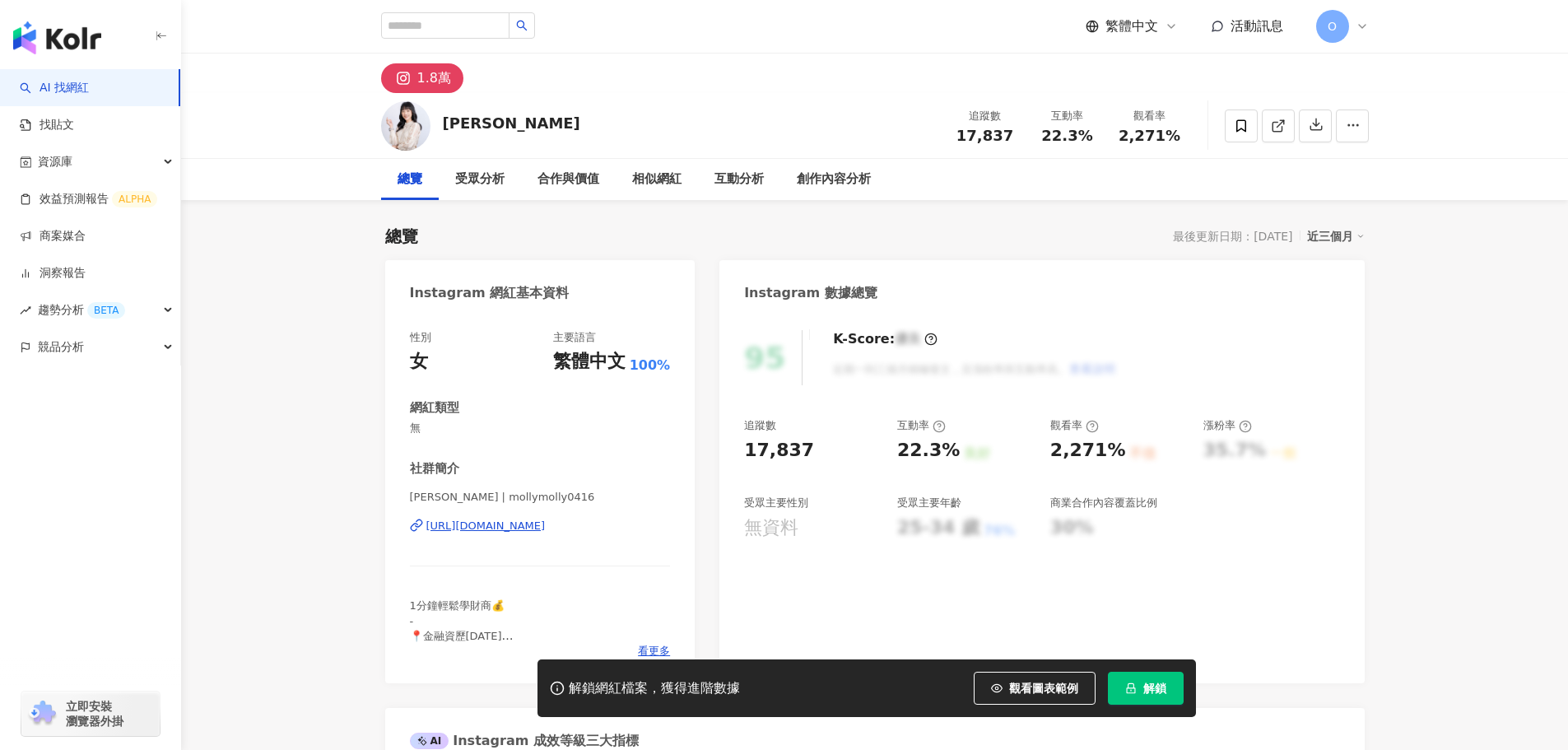
click at [1251, 126] on span at bounding box center [1241, 125] width 33 height 33
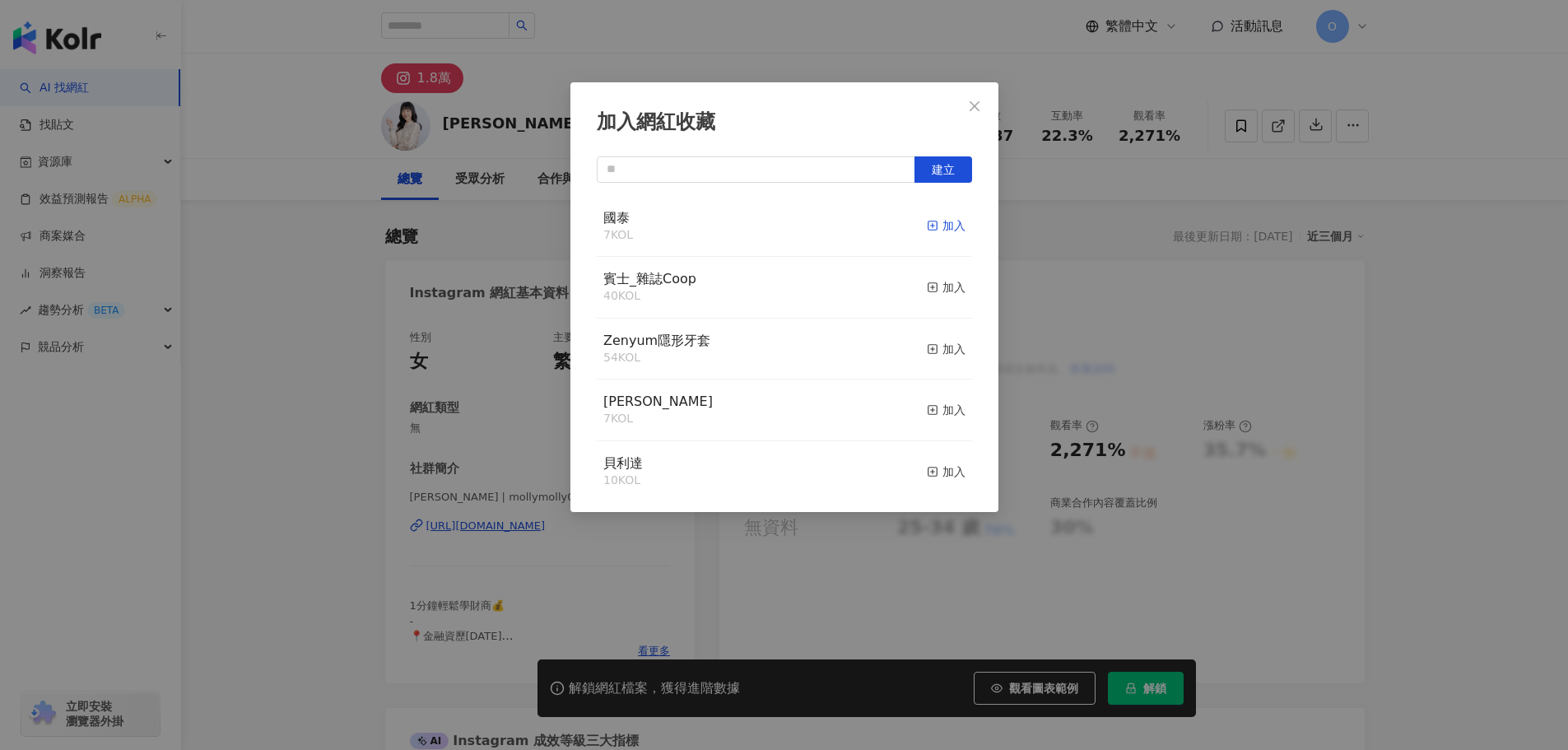
click at [935, 231] on div "加入" at bounding box center [946, 225] width 38 height 18
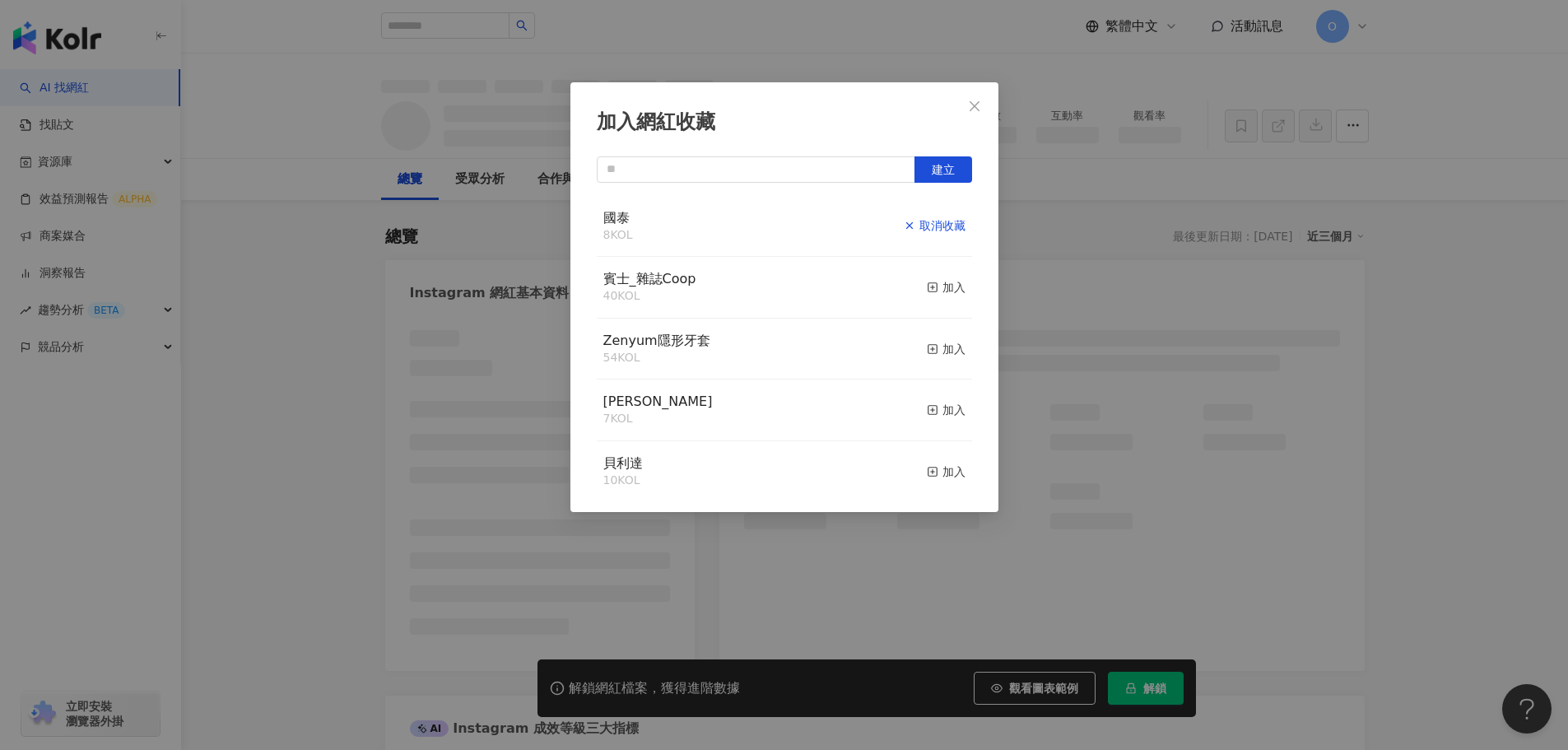
click at [975, 114] on button "Close" at bounding box center [975, 106] width 33 height 33
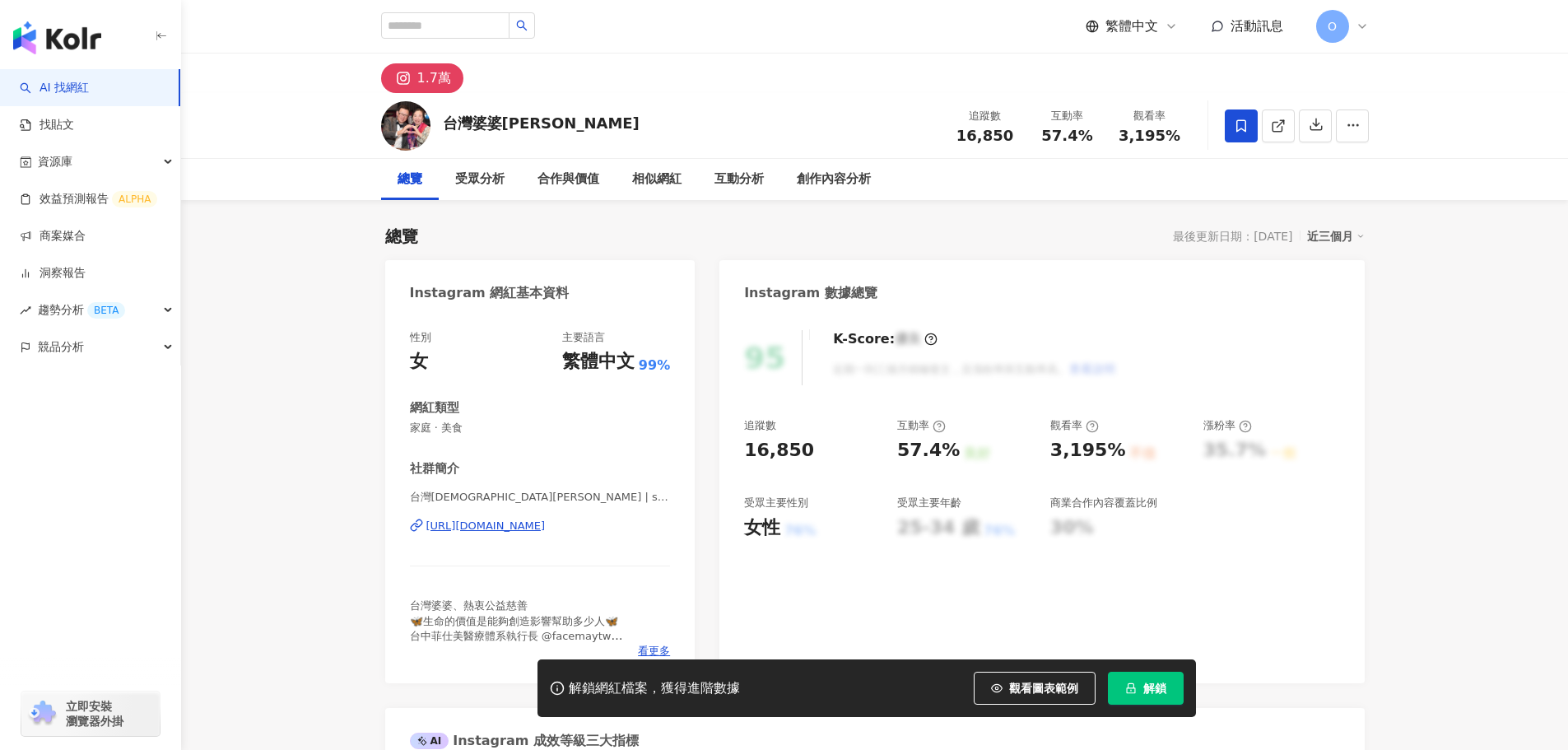
click at [1238, 126] on icon at bounding box center [1240, 125] width 14 height 14
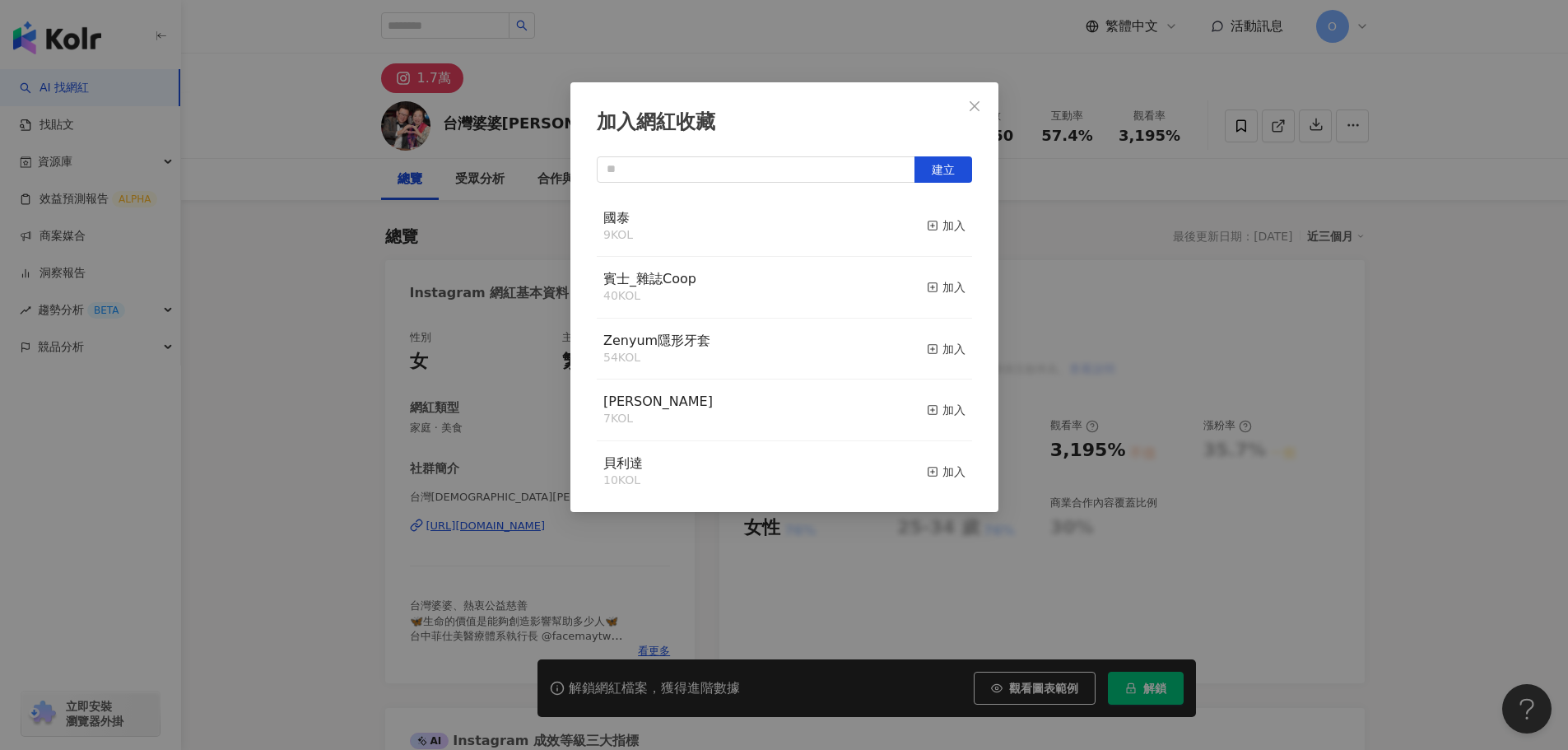
click at [953, 216] on div "國泰 9 KOL 加入" at bounding box center [784, 227] width 375 height 61
click at [928, 227] on div "加入" at bounding box center [946, 225] width 38 height 18
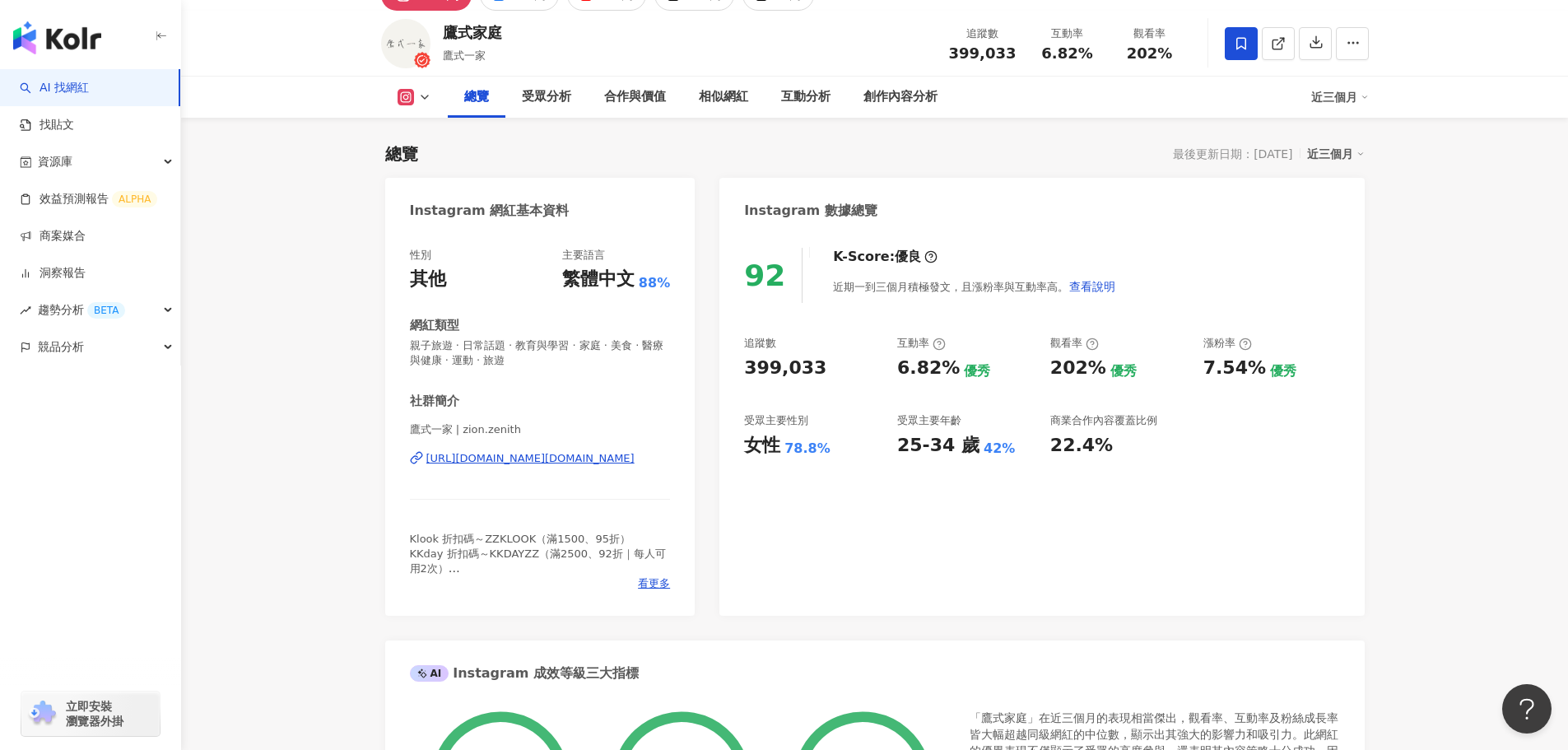
scroll to position [165, 0]
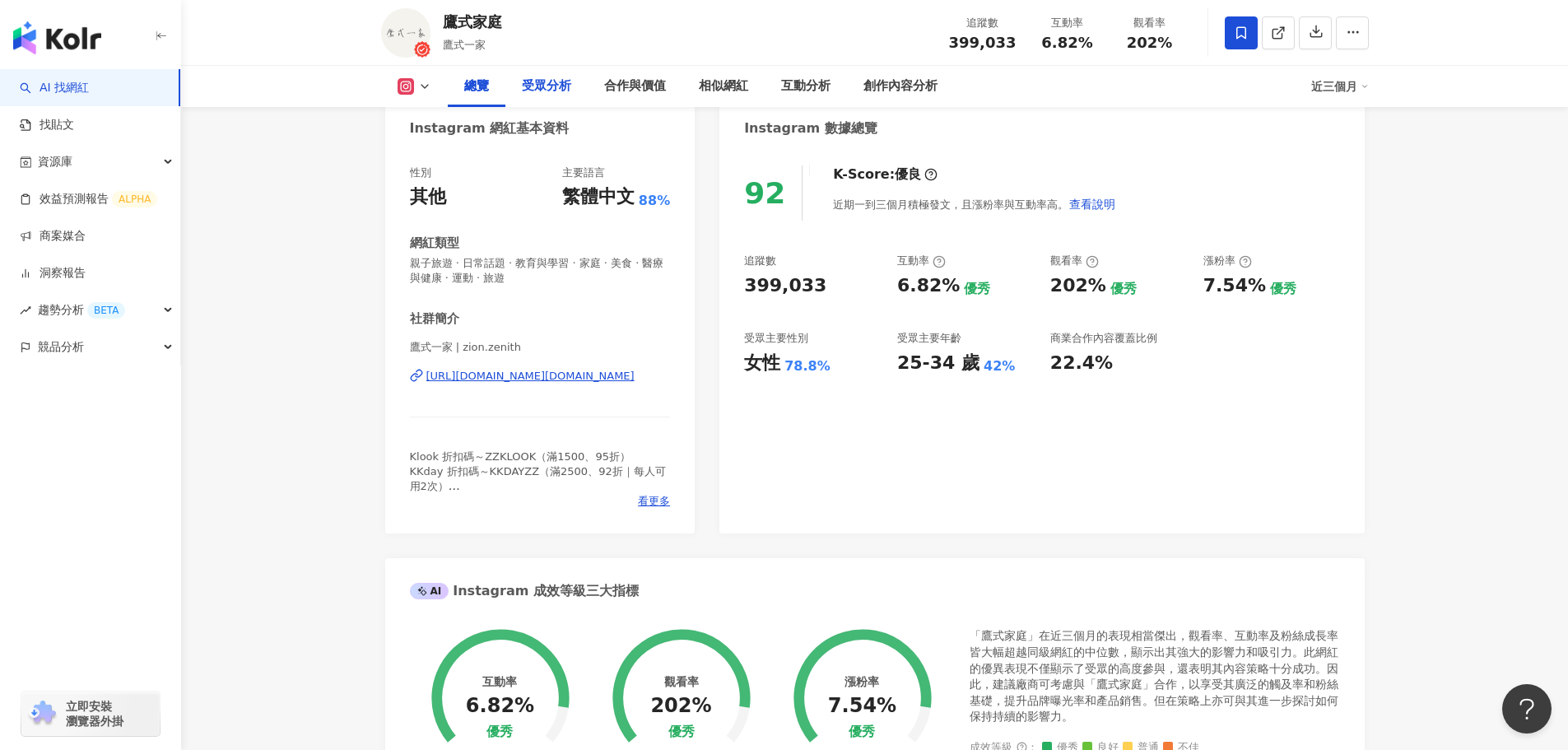
click at [537, 76] on div "受眾分析" at bounding box center [547, 86] width 82 height 41
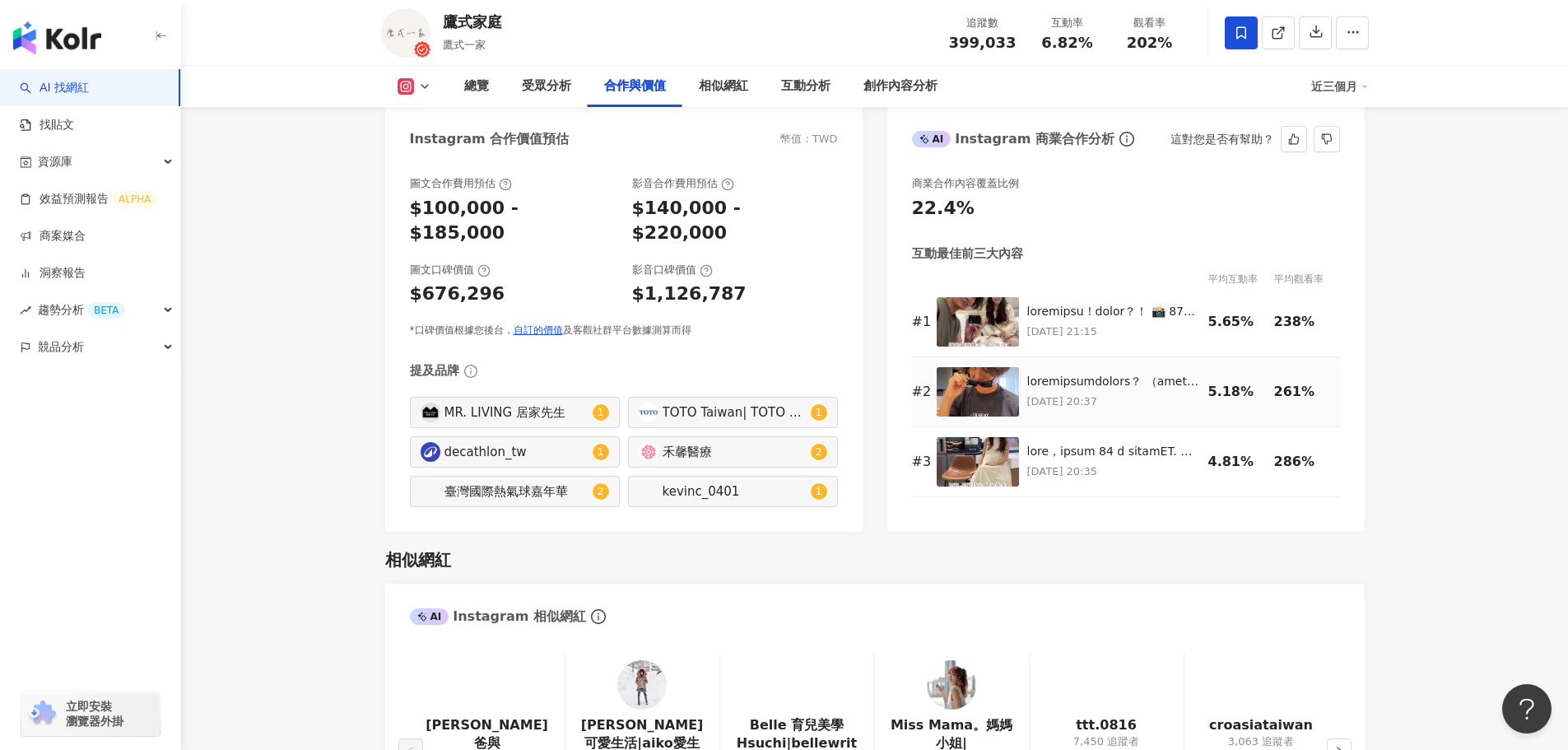
scroll to position [2244, 0]
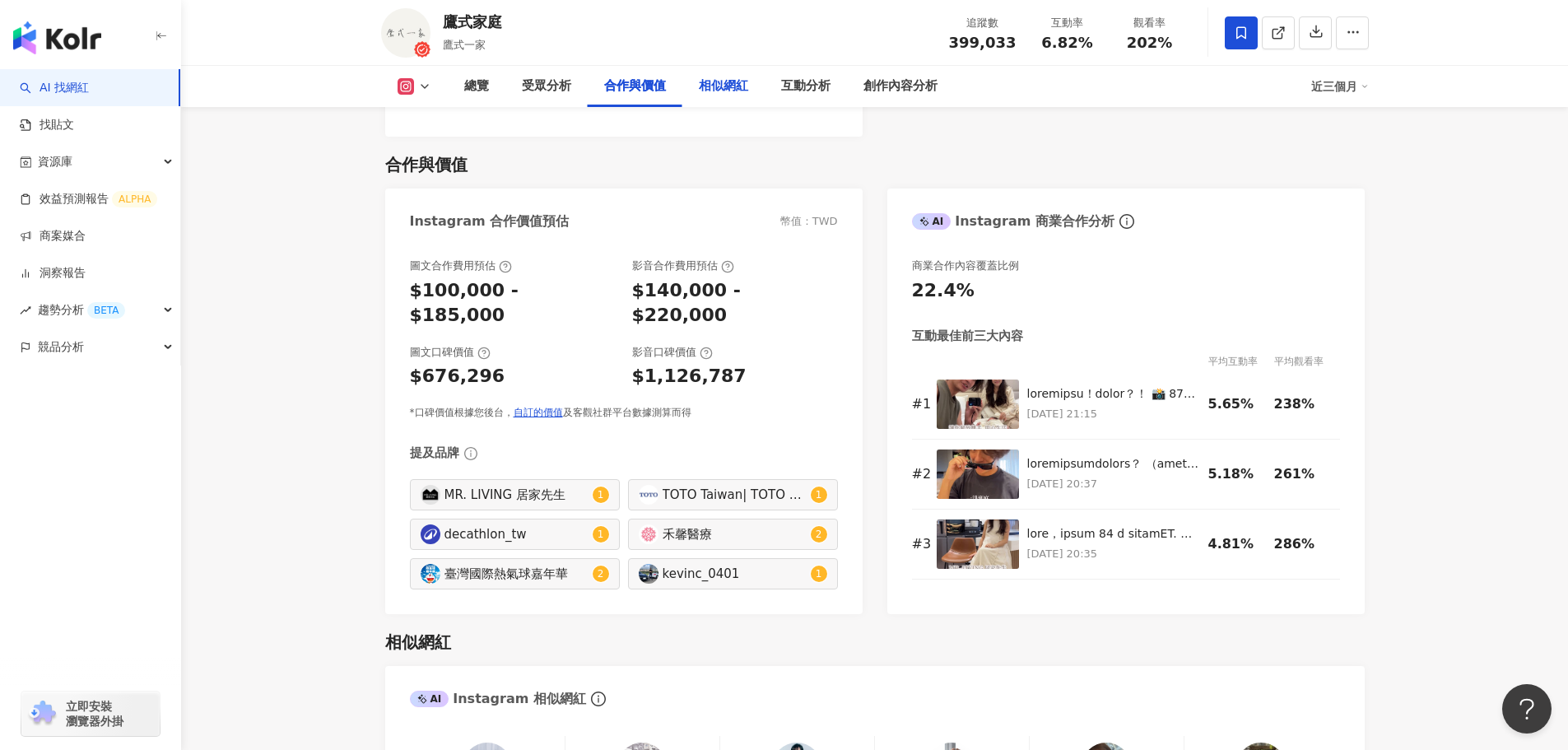
click at [708, 106] on div "相似網紅" at bounding box center [724, 86] width 82 height 41
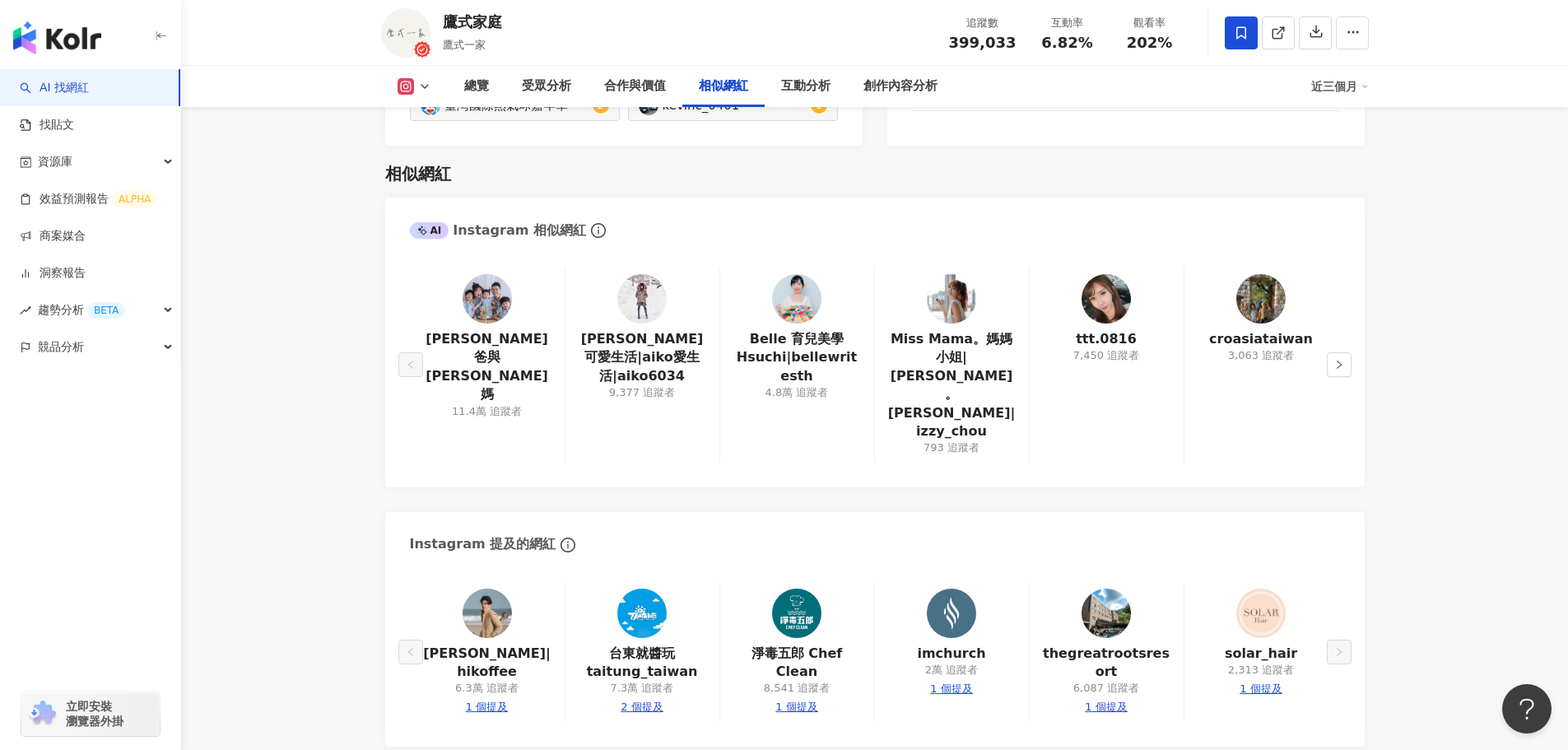
scroll to position [2712, 0]
click at [820, 67] on div "互動分析" at bounding box center [807, 86] width 82 height 41
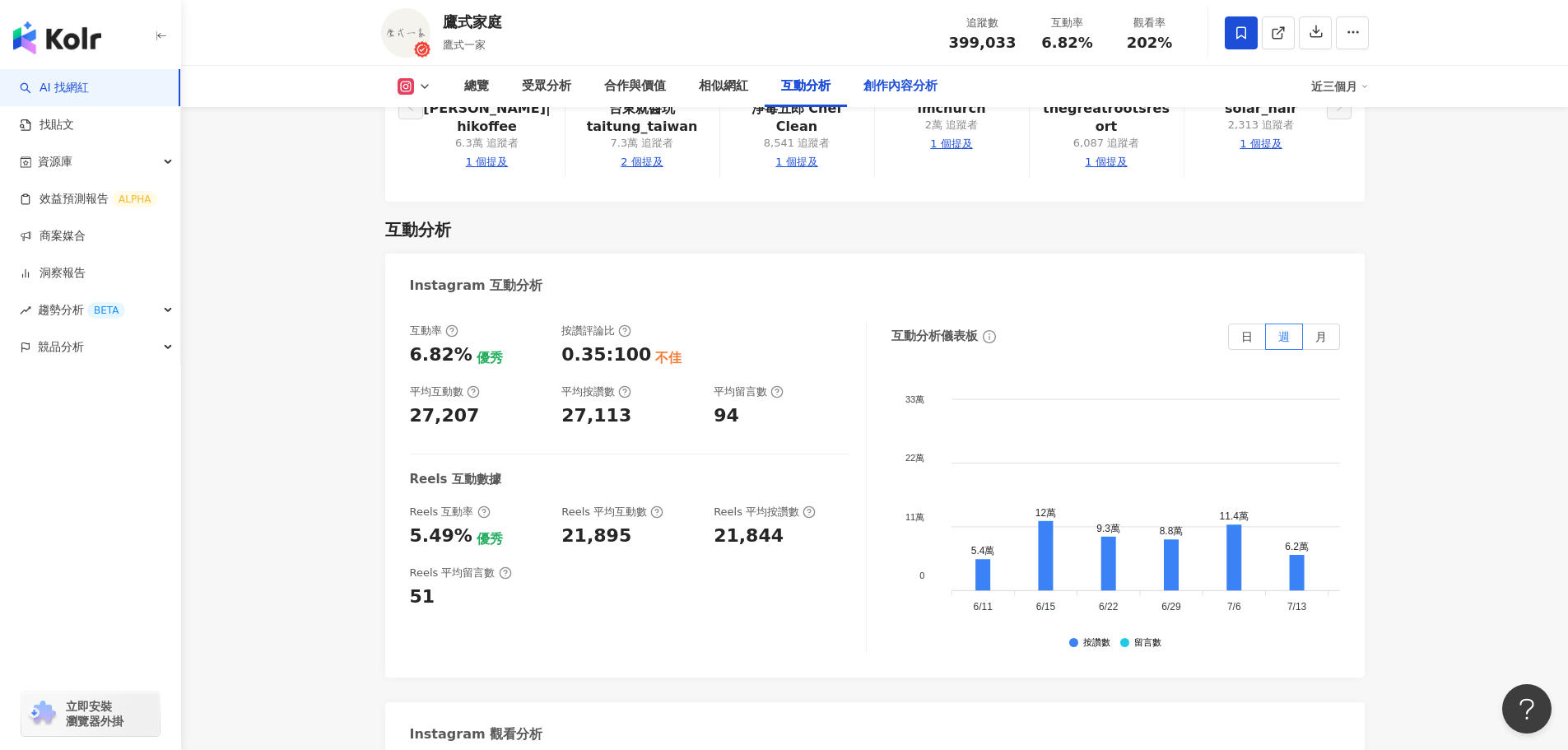
click at [873, 97] on div "創作內容分析" at bounding box center [900, 86] width 107 height 41
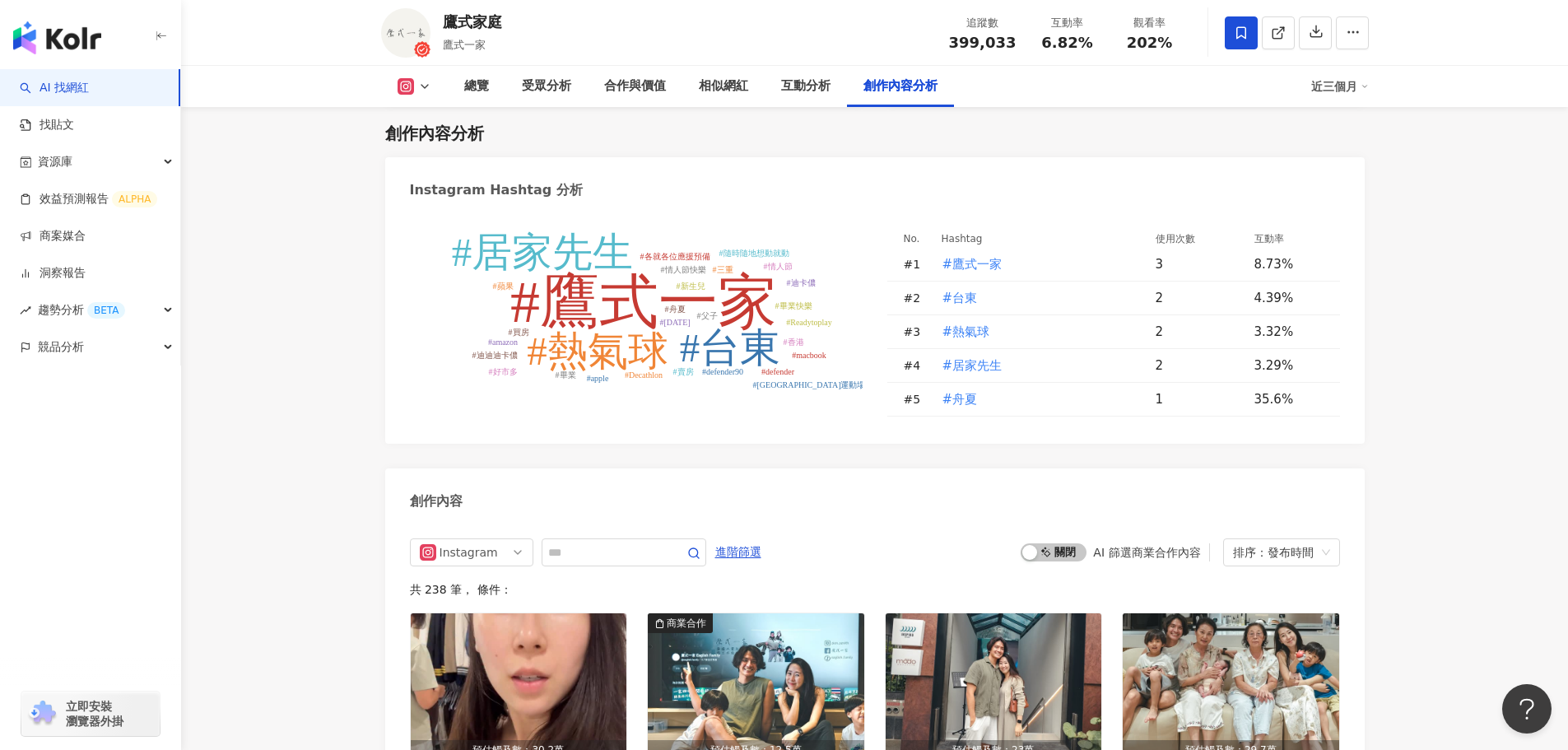
scroll to position [4795, 0]
click at [633, 79] on div "合作與價值" at bounding box center [635, 86] width 61 height 20
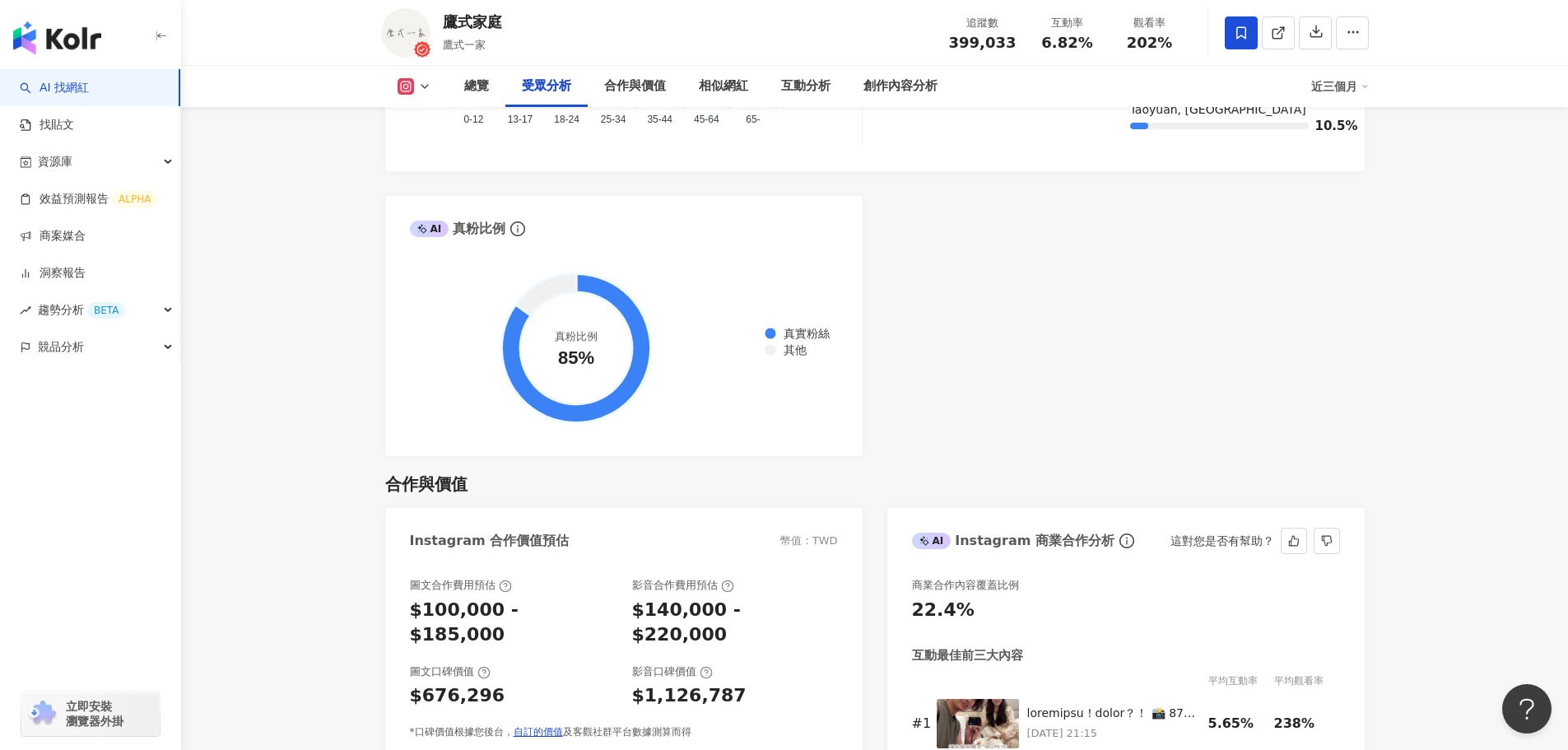
scroll to position [1915, 0]
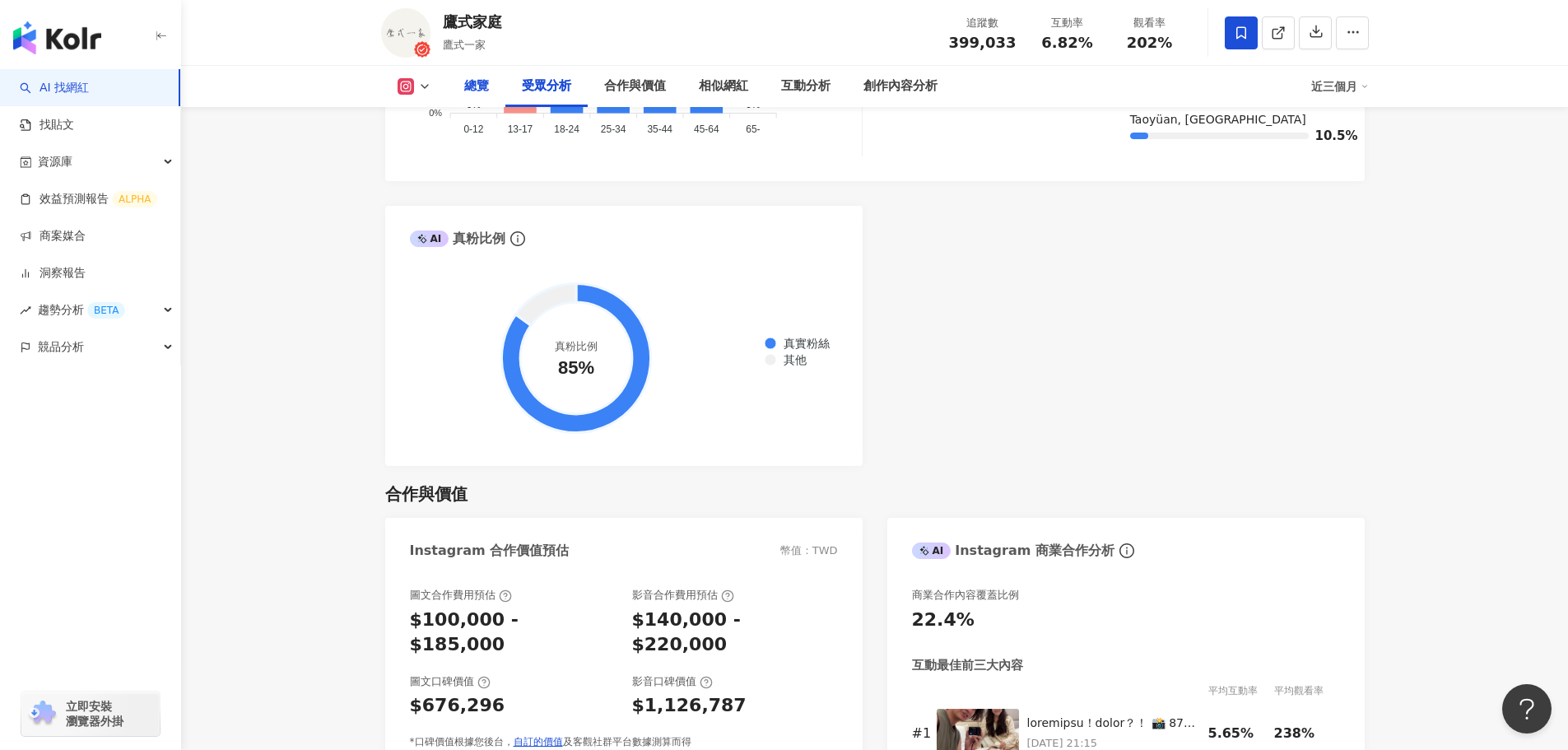
click at [466, 82] on div "總覽" at bounding box center [477, 86] width 25 height 20
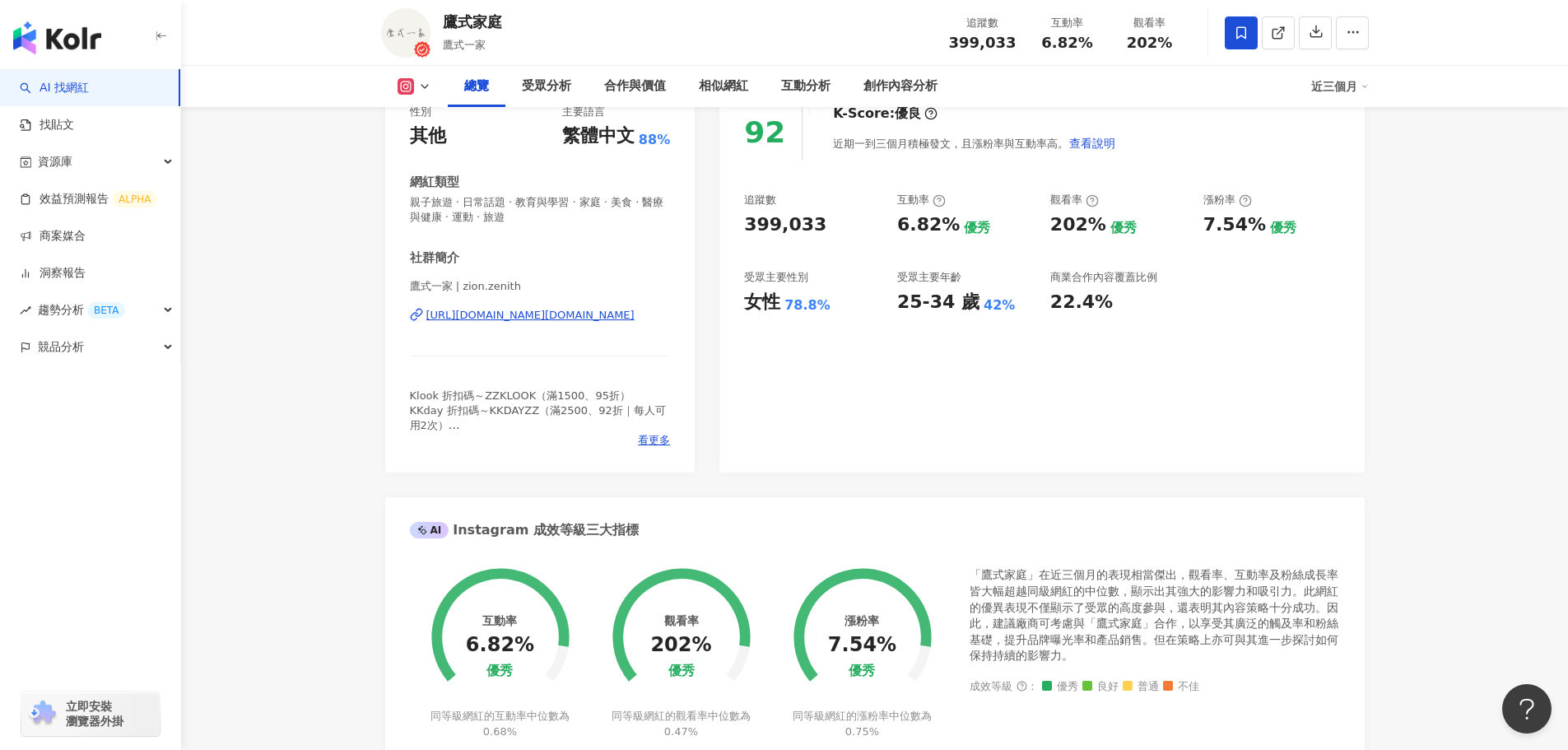
scroll to position [266, 0]
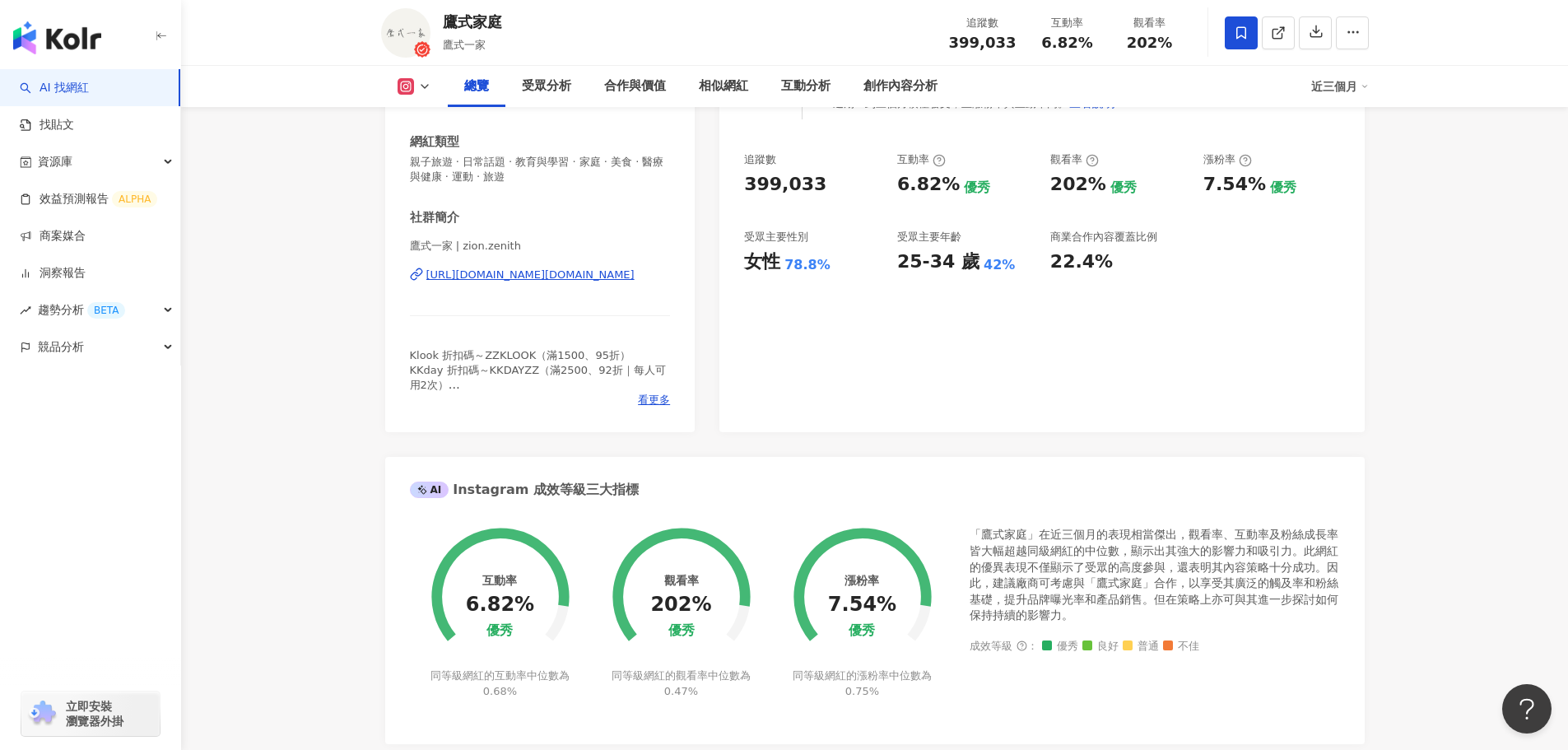
click at [648, 390] on div "Klook 折扣碼～ZZKLOOK（滿1500、95折） KKday 折扣碼～KKDAYZZ（滿2500、92折｜每人可用2次） 👇🏻👇🏻團購連結在此👇🏻👇🏻" at bounding box center [540, 371] width 261 height 45
click at [648, 395] on span "看更多" at bounding box center [654, 399] width 33 height 14
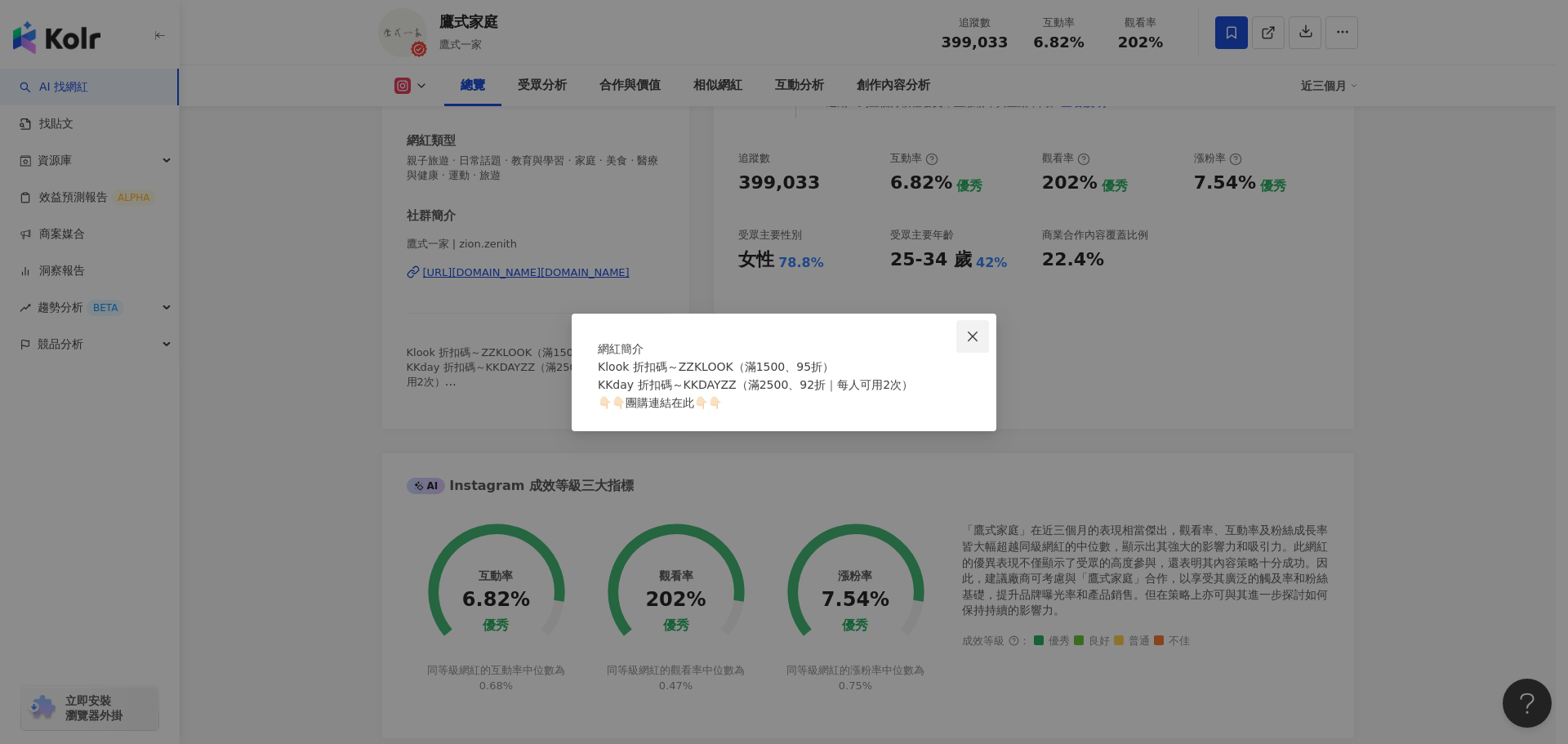
click at [975, 330] on icon "close" at bounding box center [973, 336] width 13 height 13
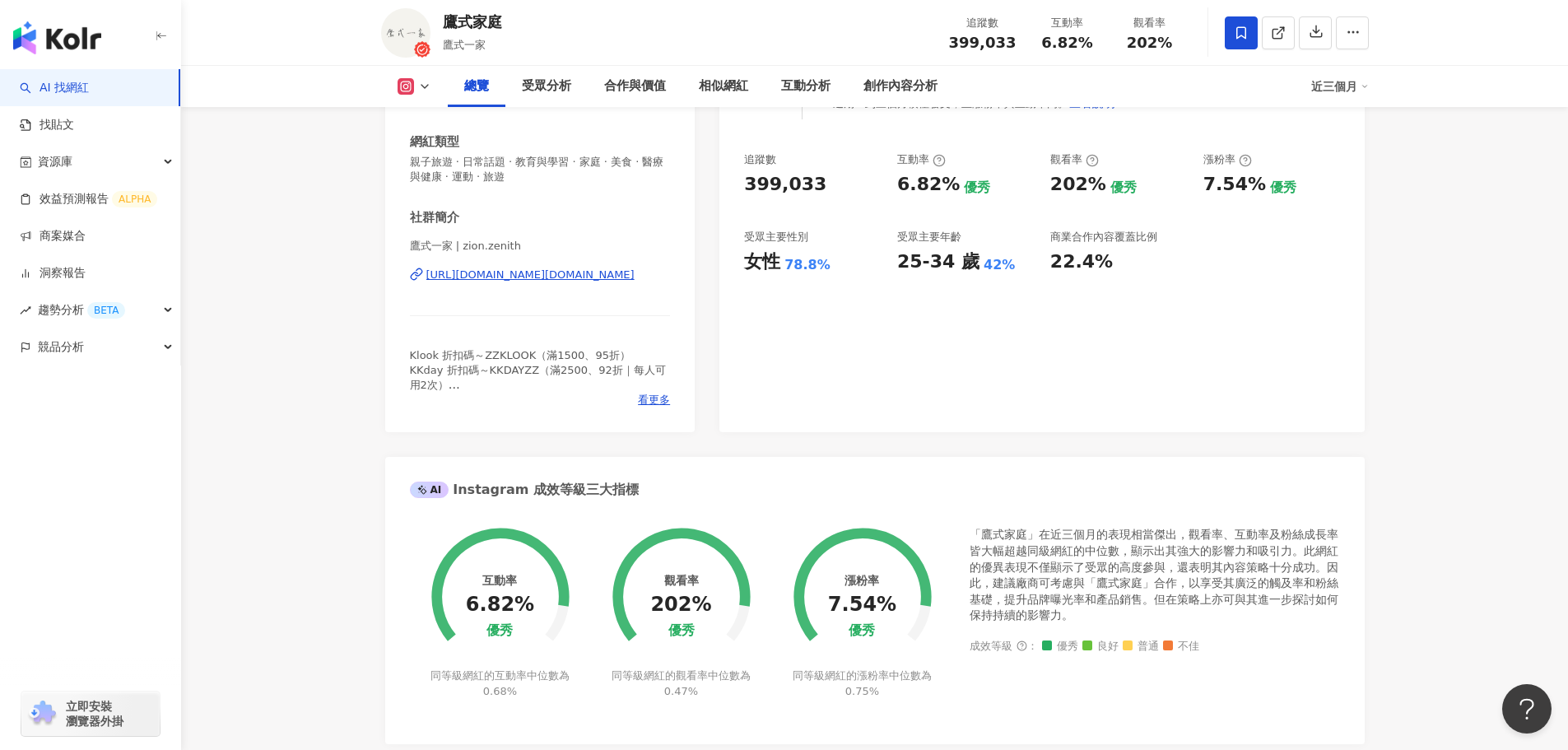
click at [472, 267] on div "https://www.instagram.com/zion.zenith/" at bounding box center [530, 274] width 208 height 14
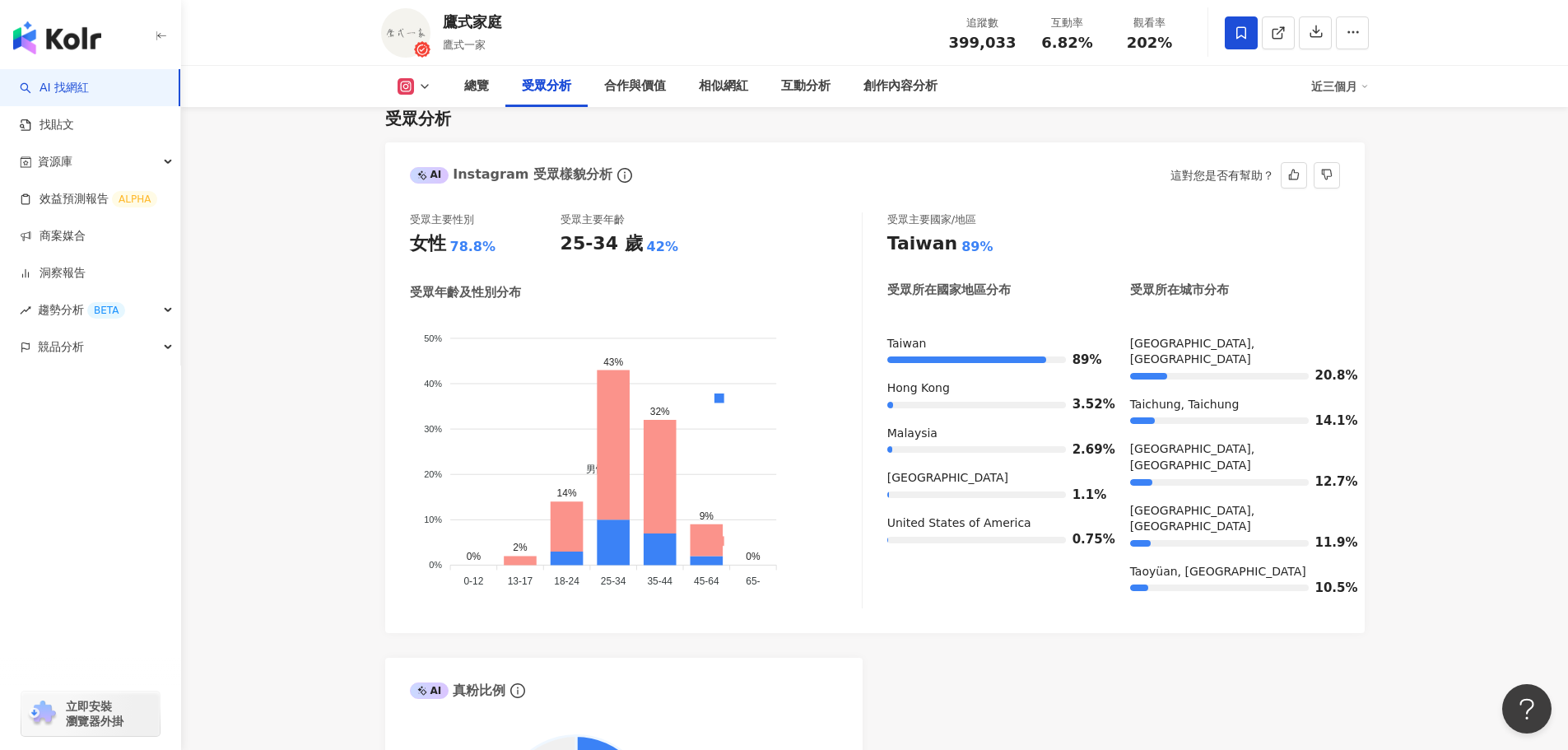
scroll to position [1583, 0]
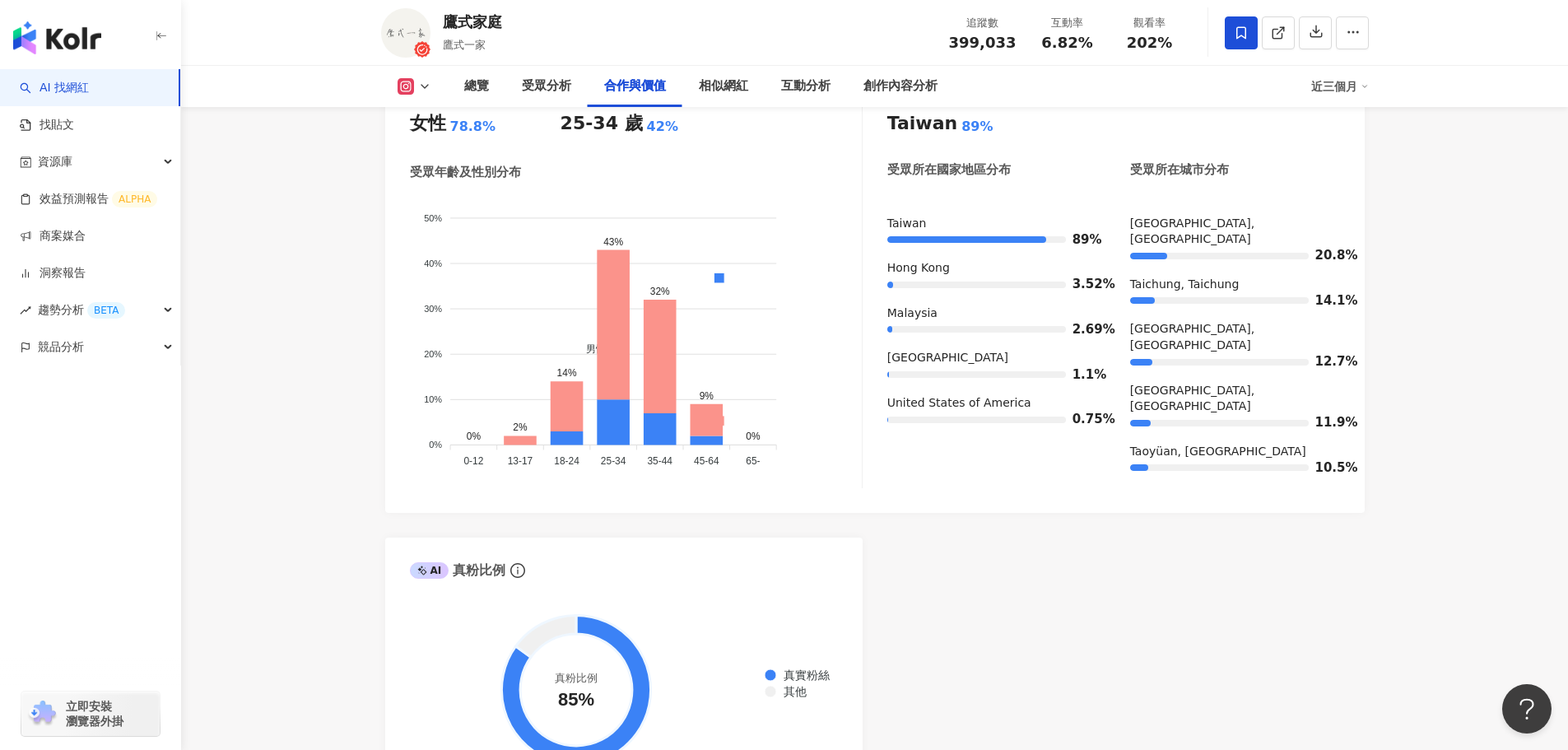
scroll to position [2244, 0]
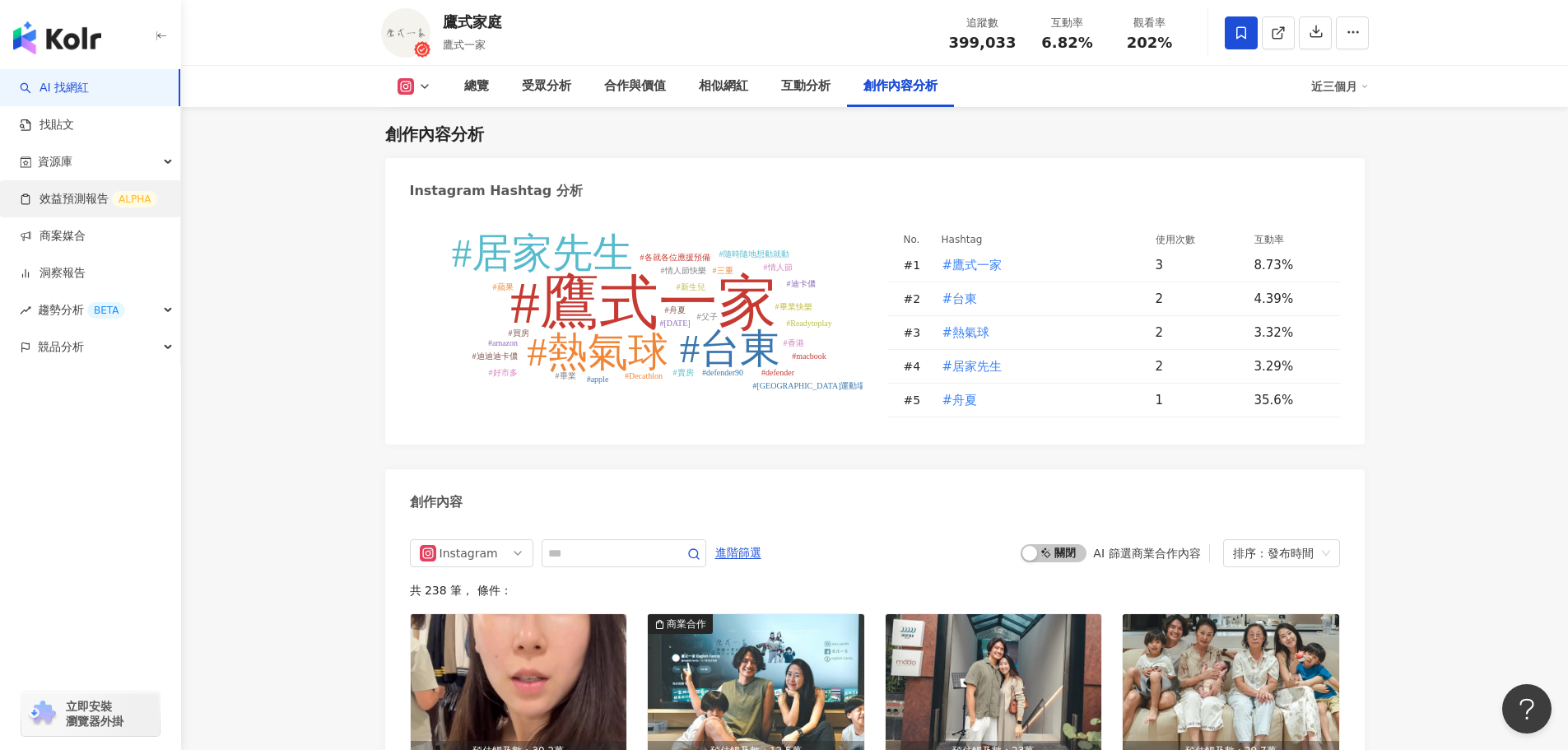
scroll to position [4713, 0]
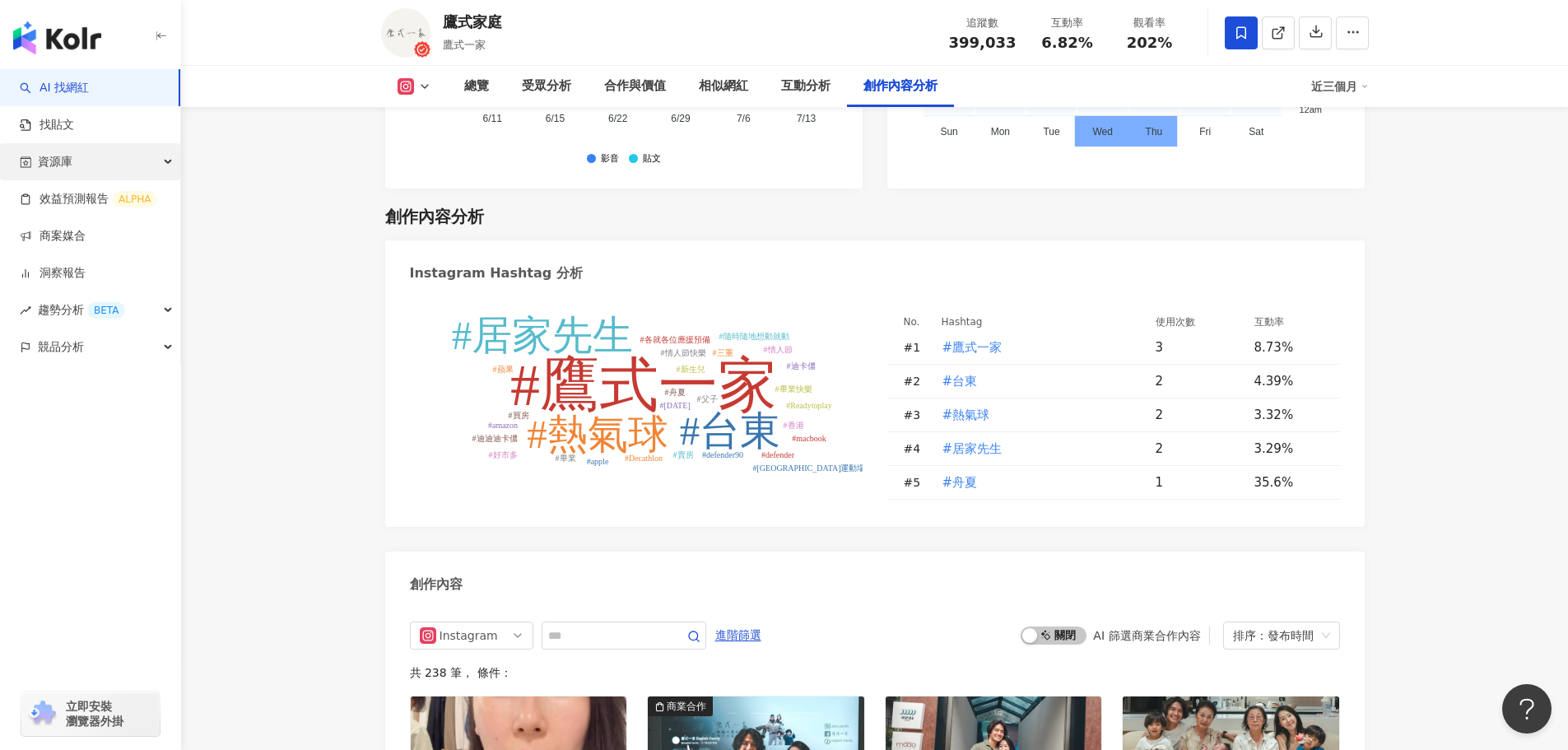
click at [70, 155] on div "資源庫" at bounding box center [90, 162] width 180 height 37
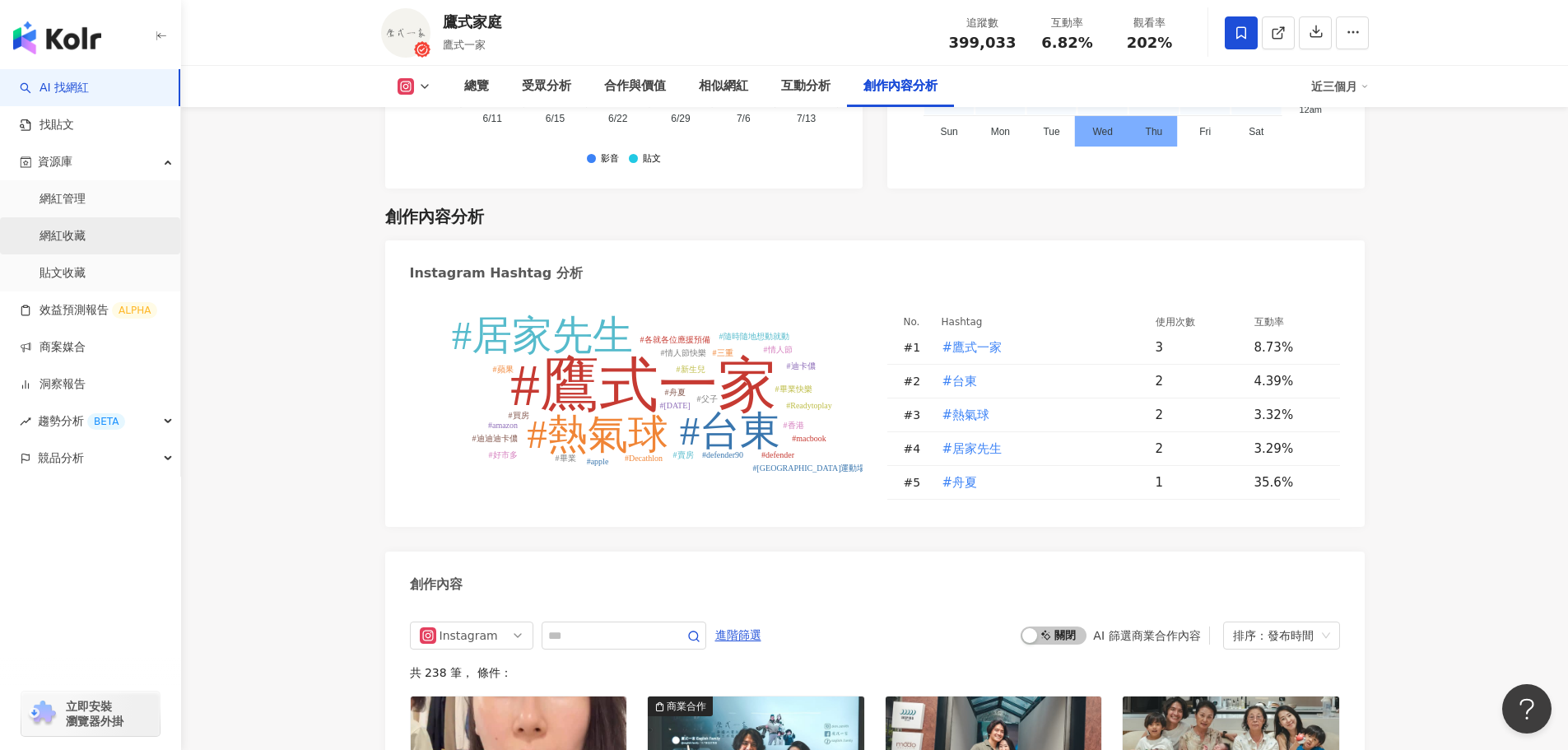
click at [59, 236] on link "網紅收藏" at bounding box center [62, 236] width 46 height 16
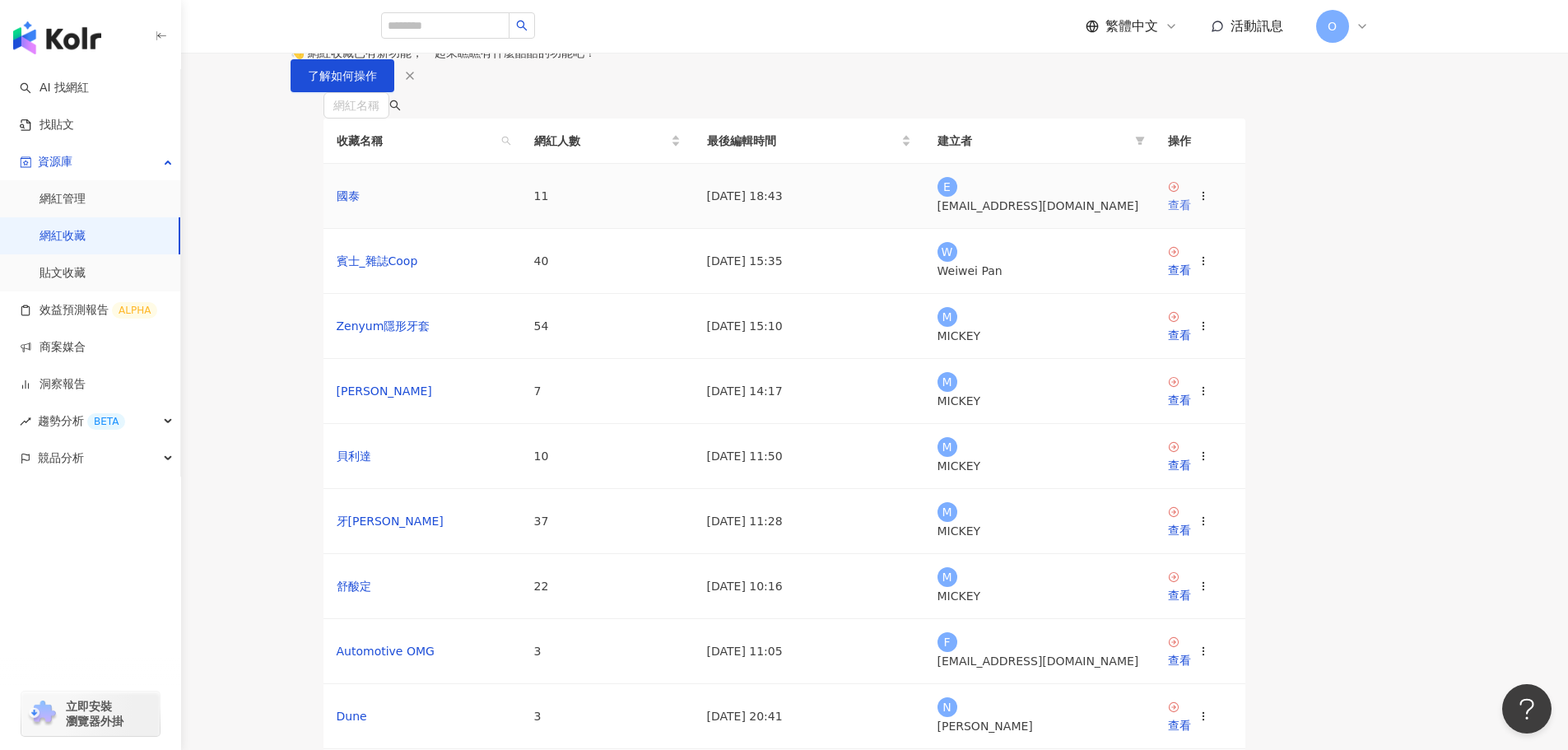
click at [1178, 192] on icon at bounding box center [1173, 187] width 10 height 10
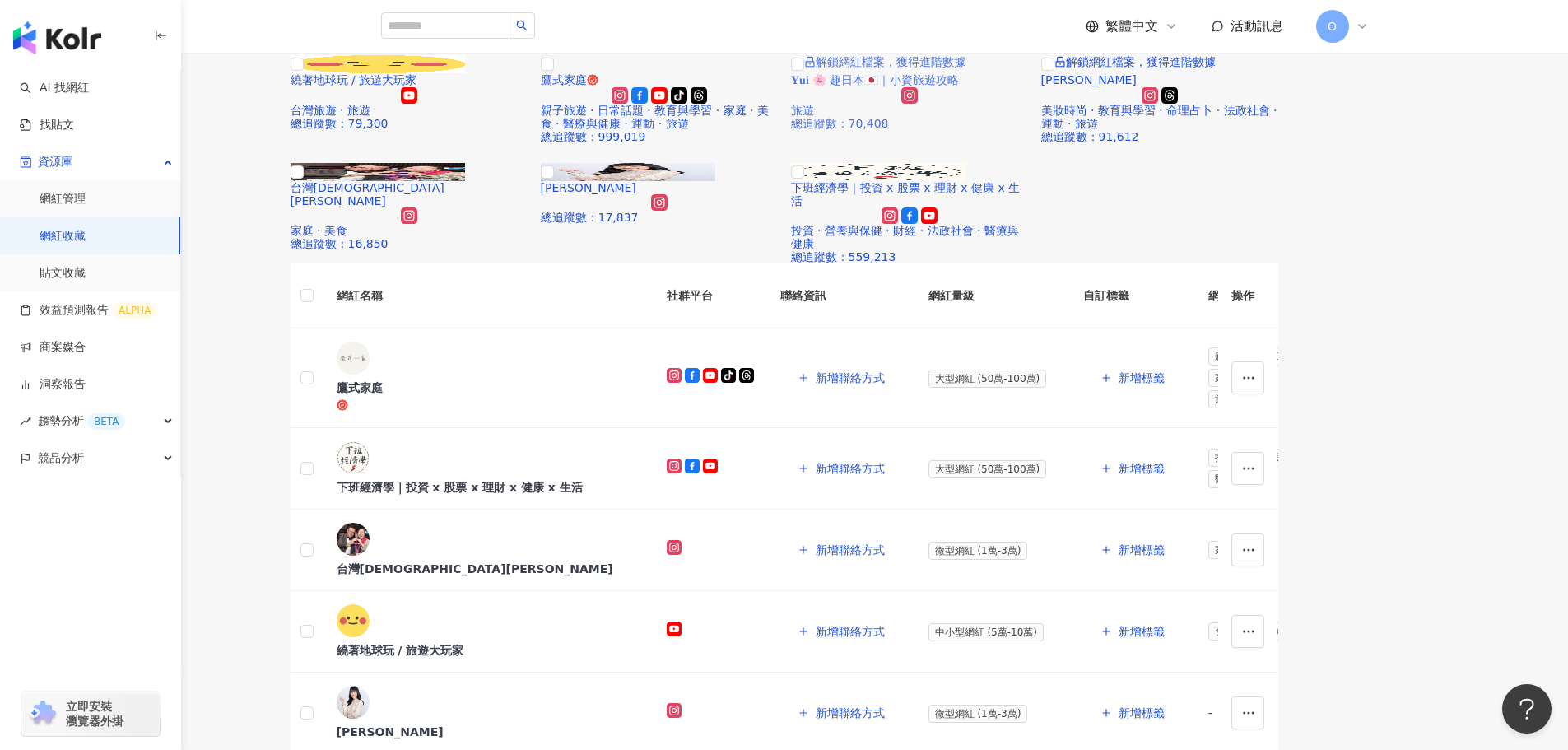
scroll to position [165, 0]
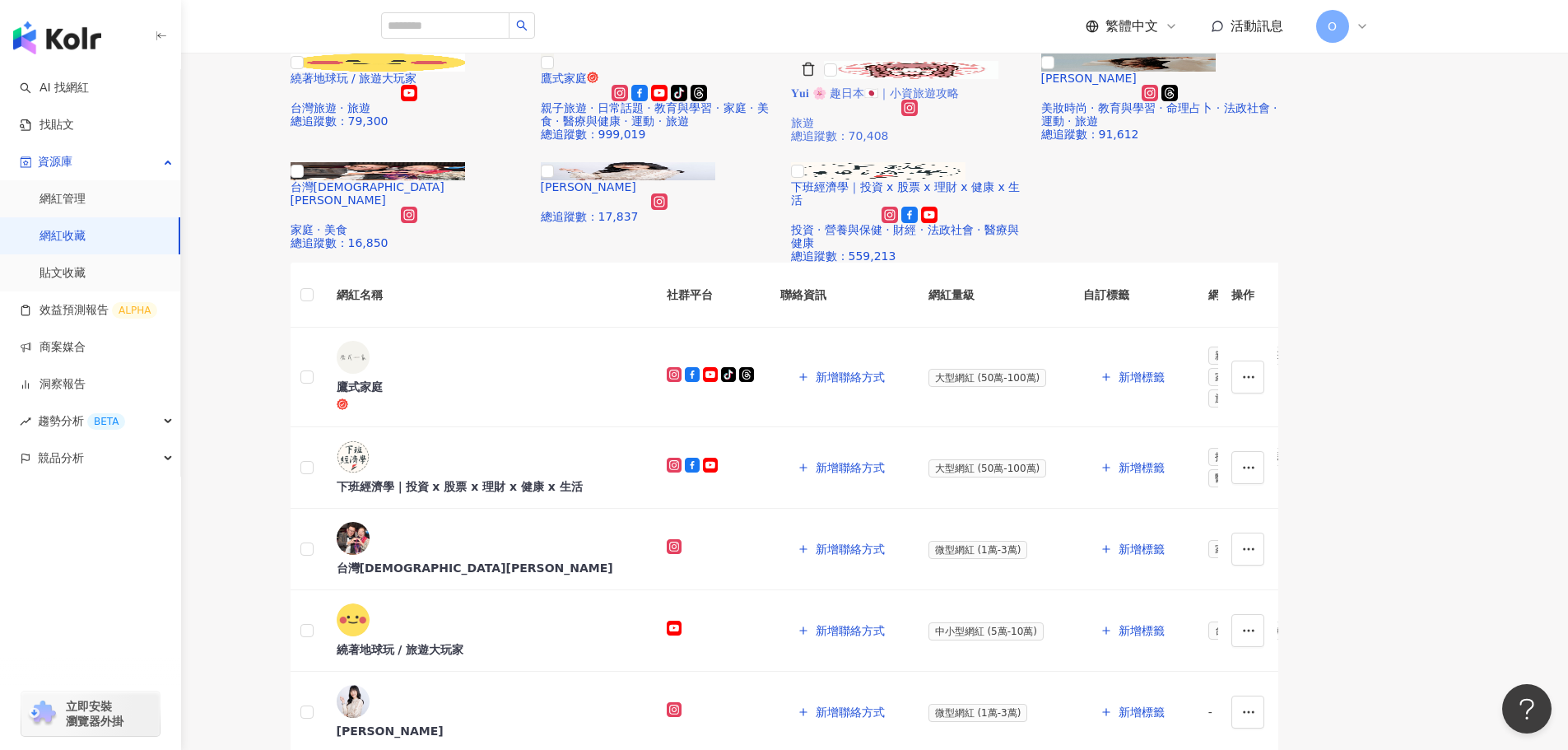
click at [965, 80] on img at bounding box center [911, 70] width 174 height 18
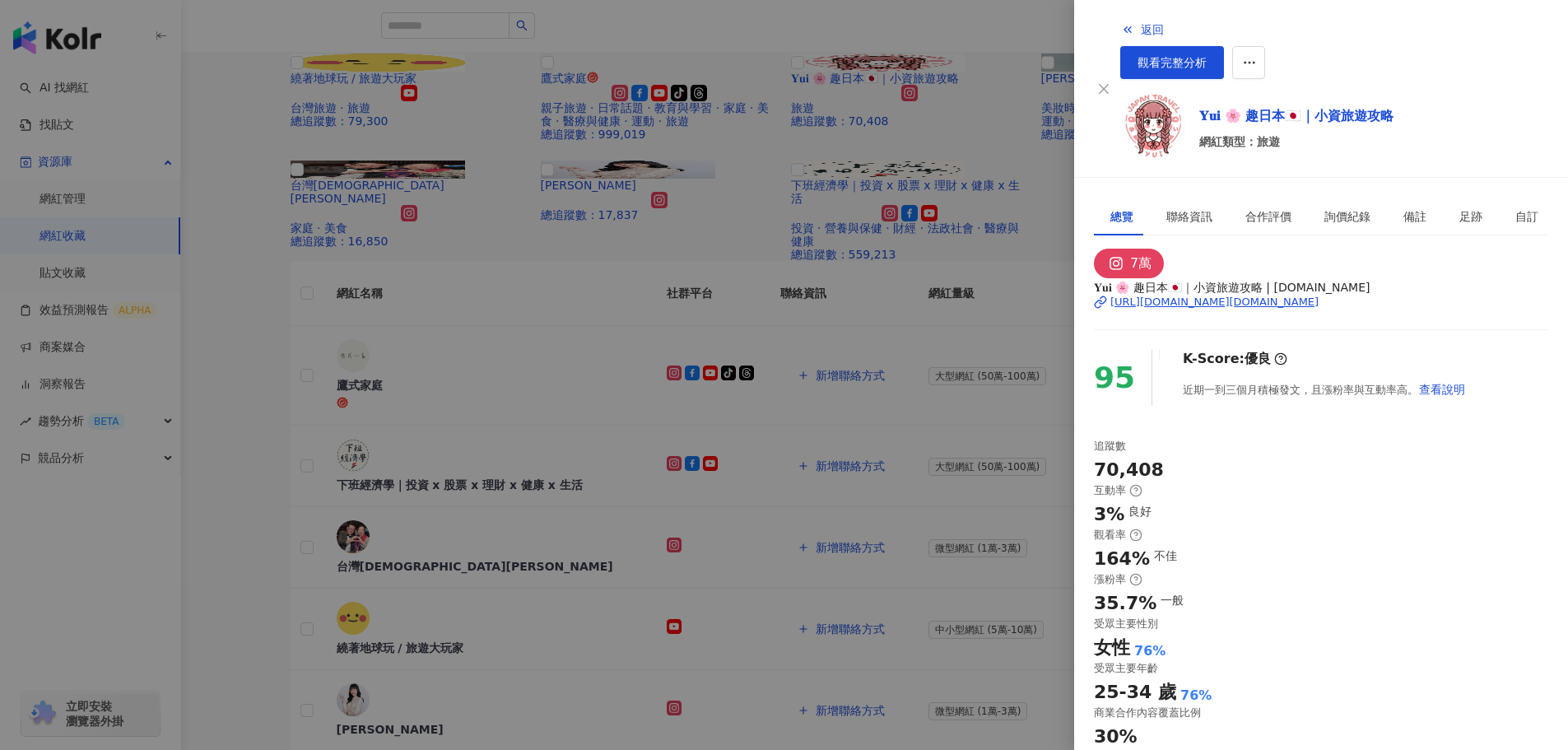
click at [349, 406] on div at bounding box center [784, 375] width 1568 height 750
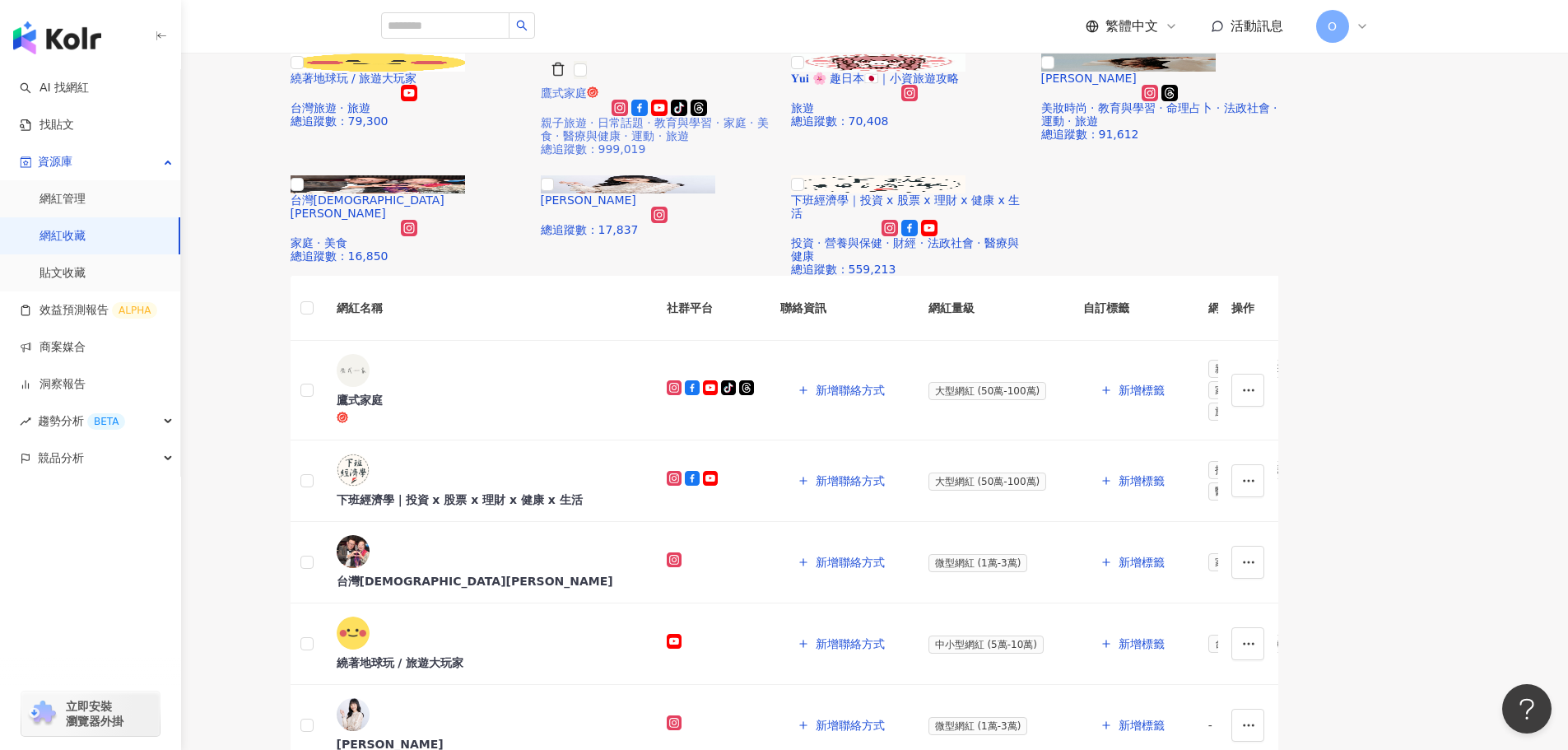
click at [587, 80] on img at bounding box center [580, 70] width 13 height 18
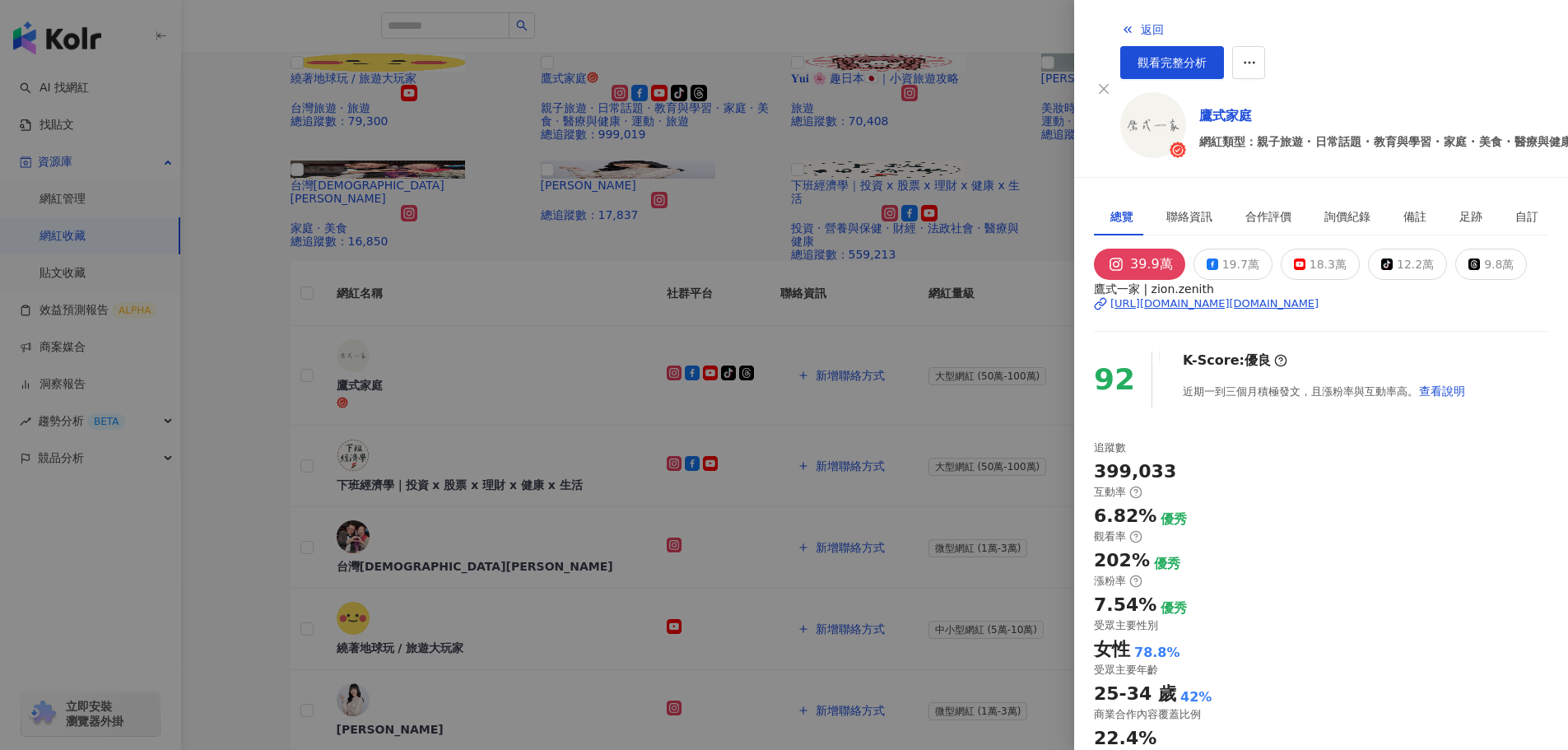
click at [973, 511] on div at bounding box center [784, 375] width 1568 height 750
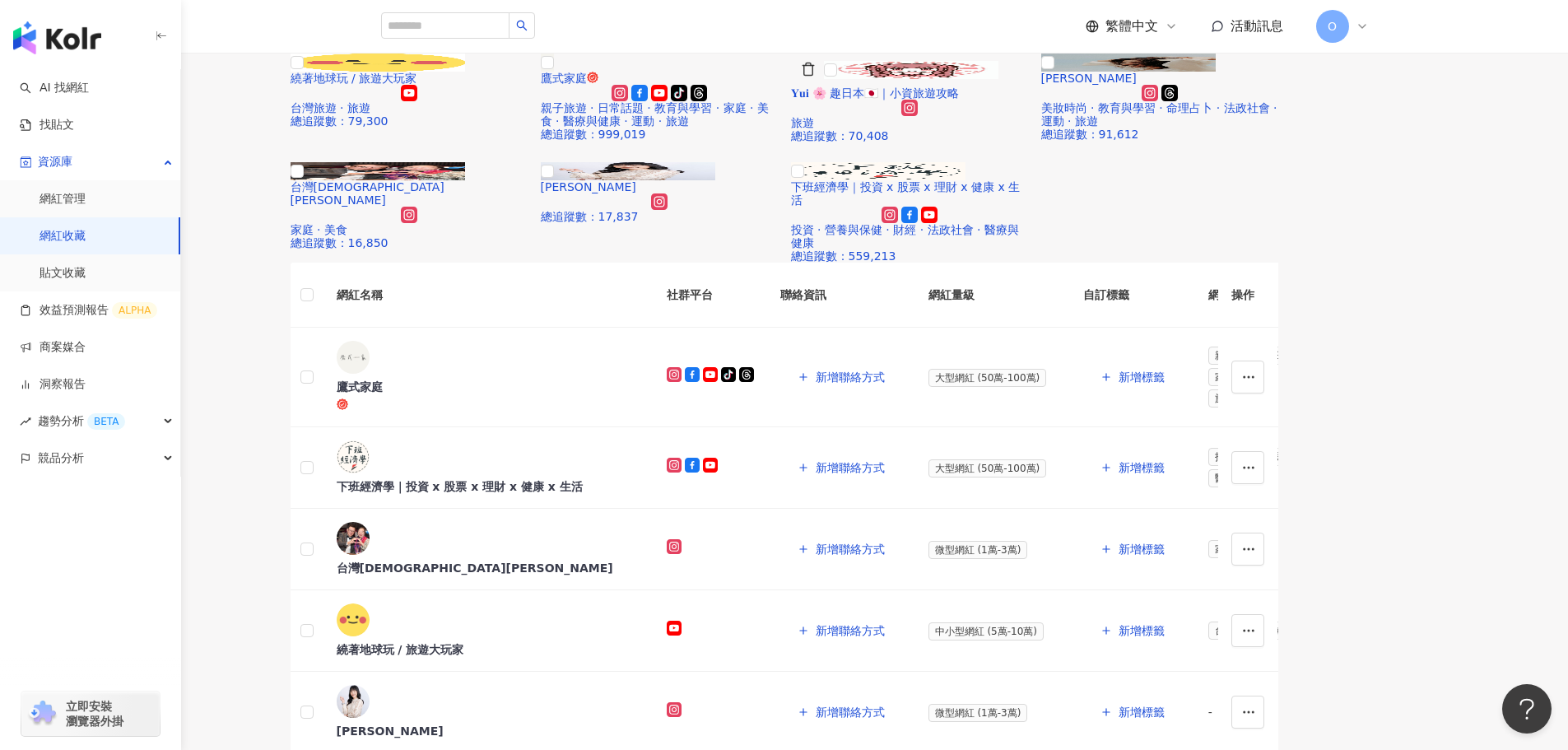
click at [973, 80] on img at bounding box center [911, 70] width 174 height 18
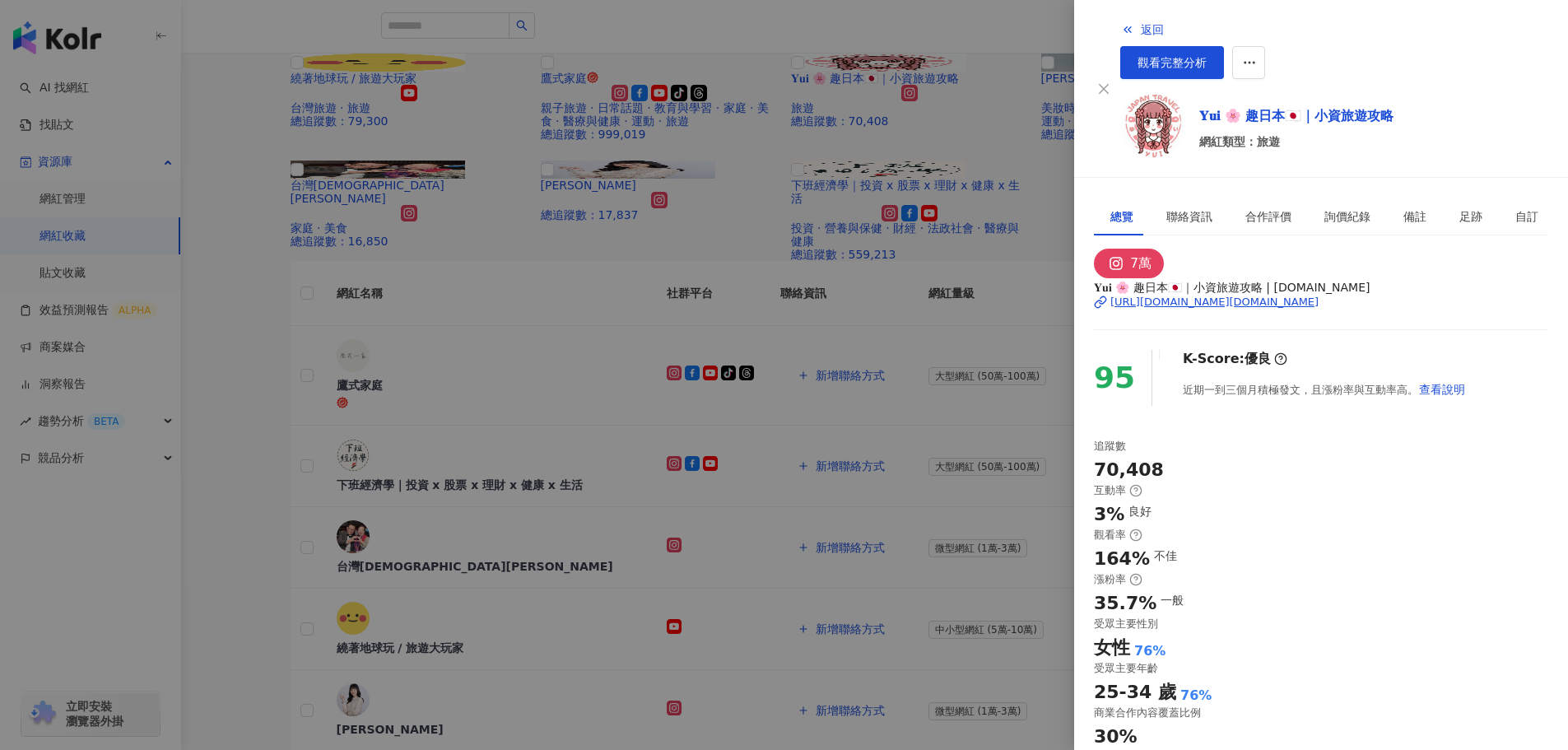
click at [973, 511] on div at bounding box center [784, 375] width 1568 height 750
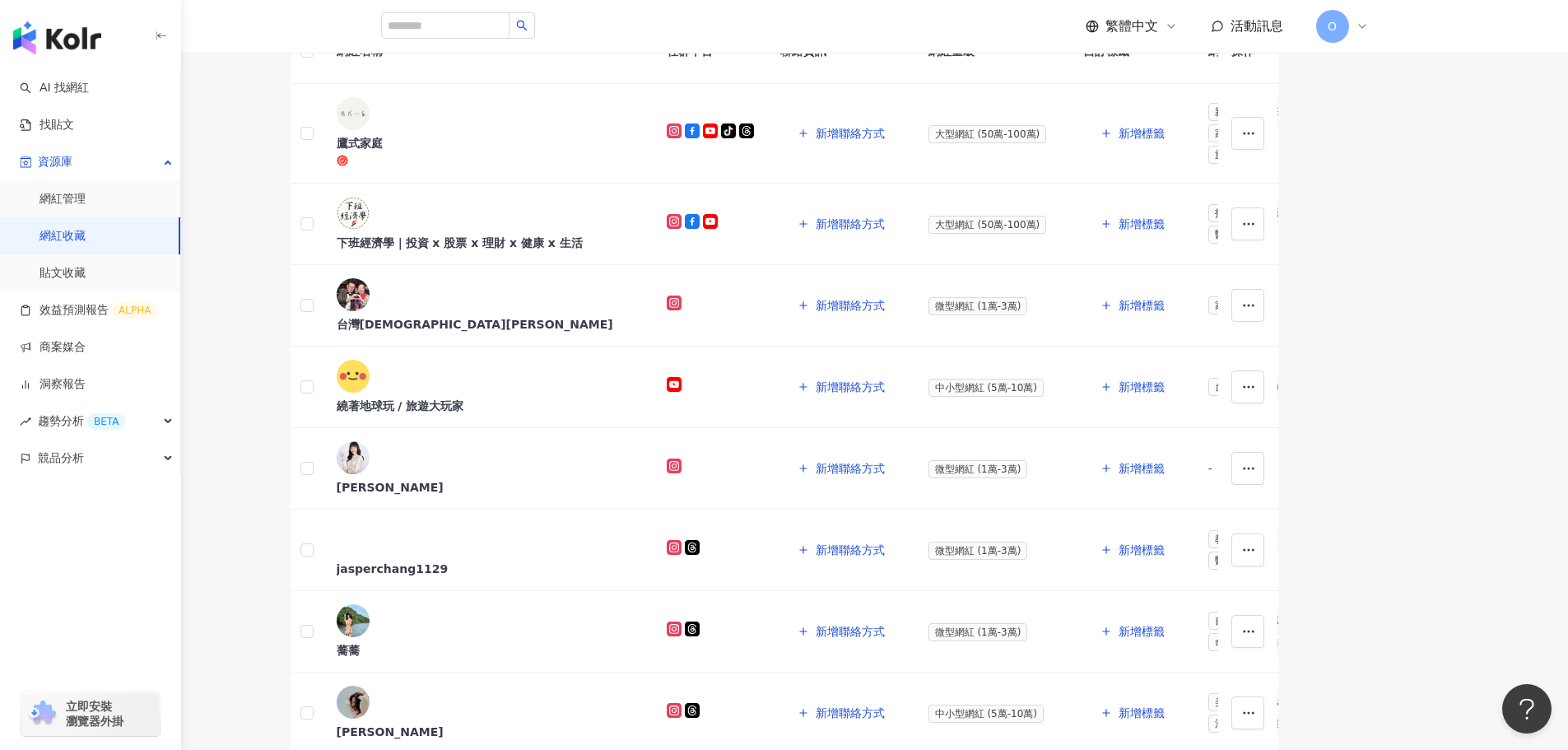
scroll to position [247, 0]
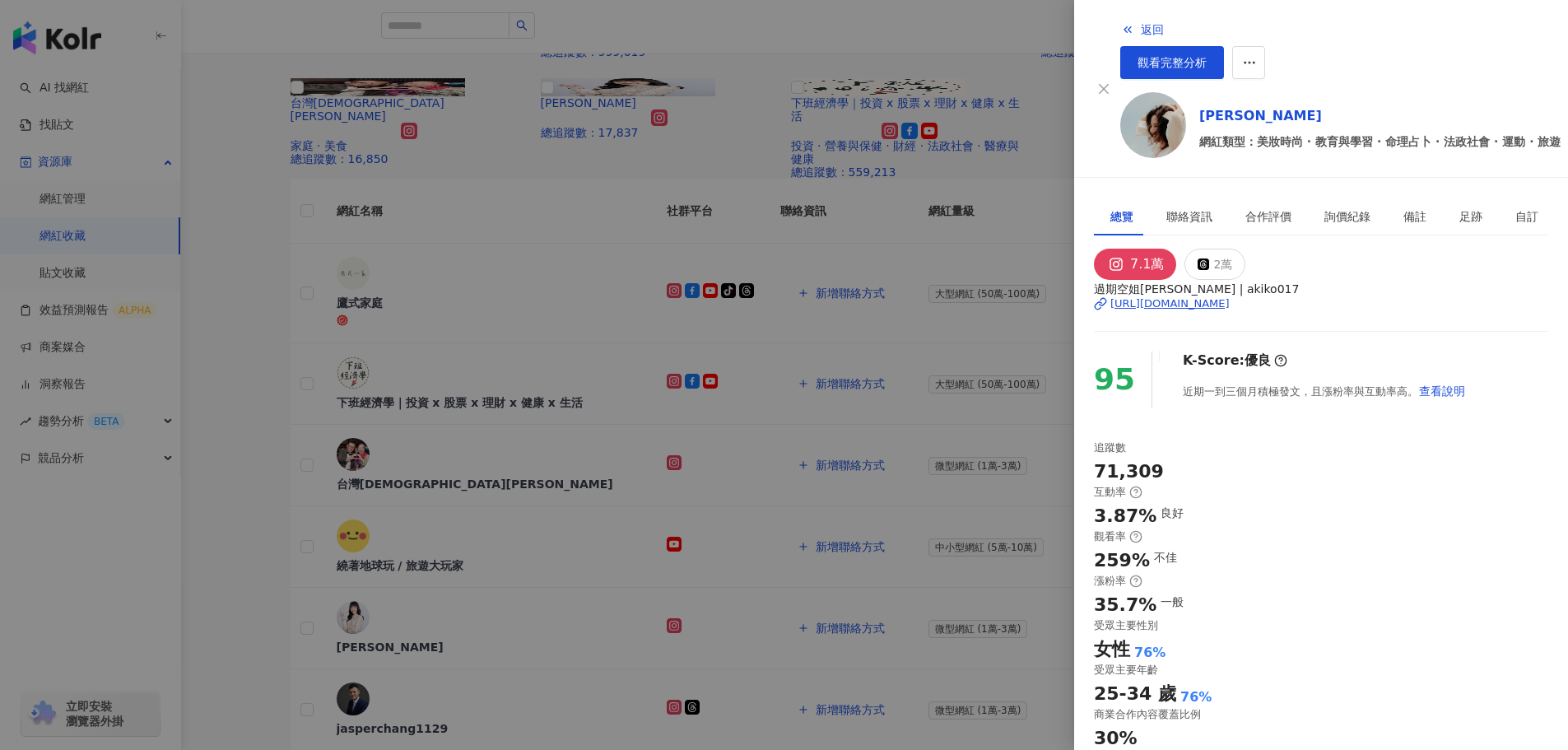
scroll to position [0, 0]
click at [295, 443] on div at bounding box center [784, 375] width 1568 height 750
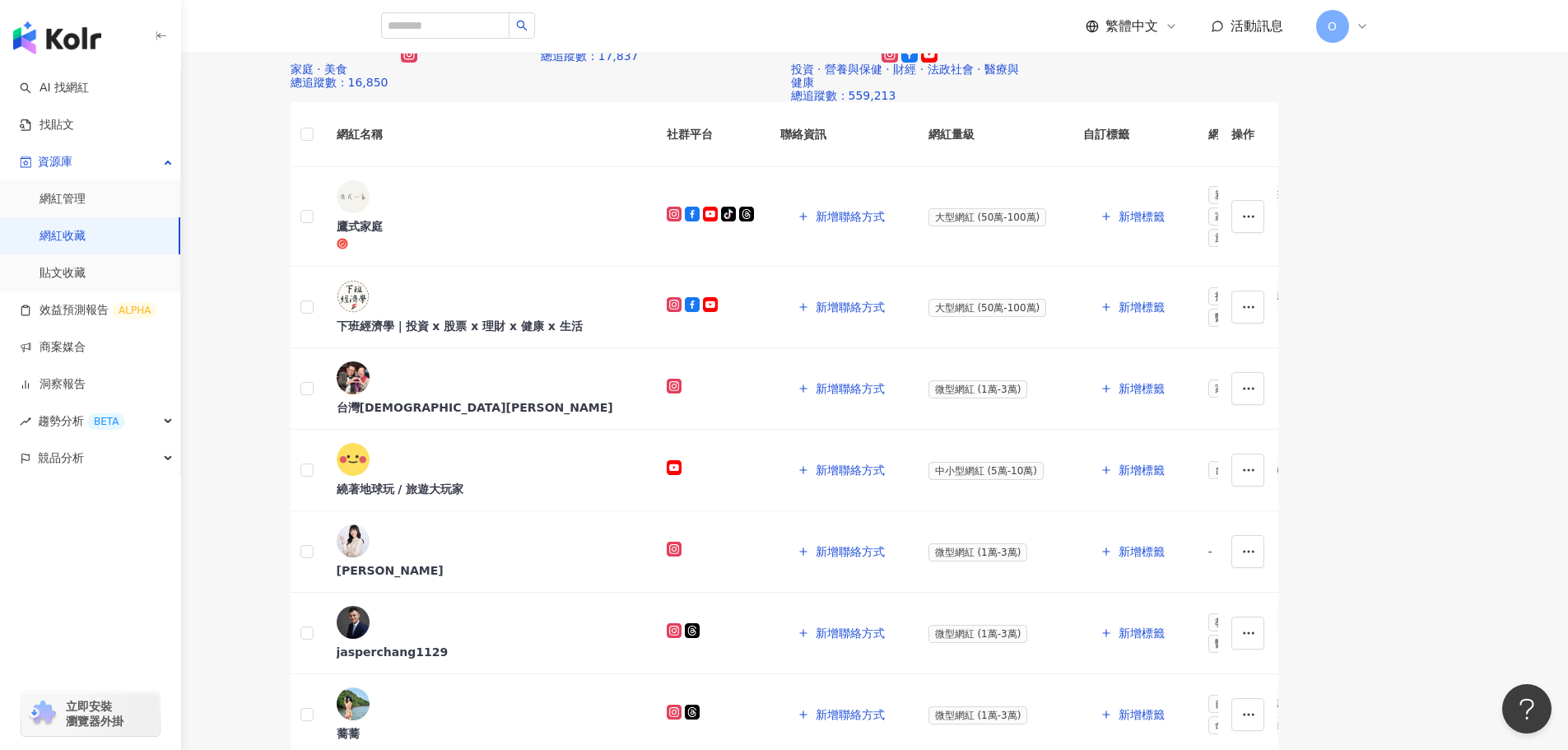
scroll to position [247, 0]
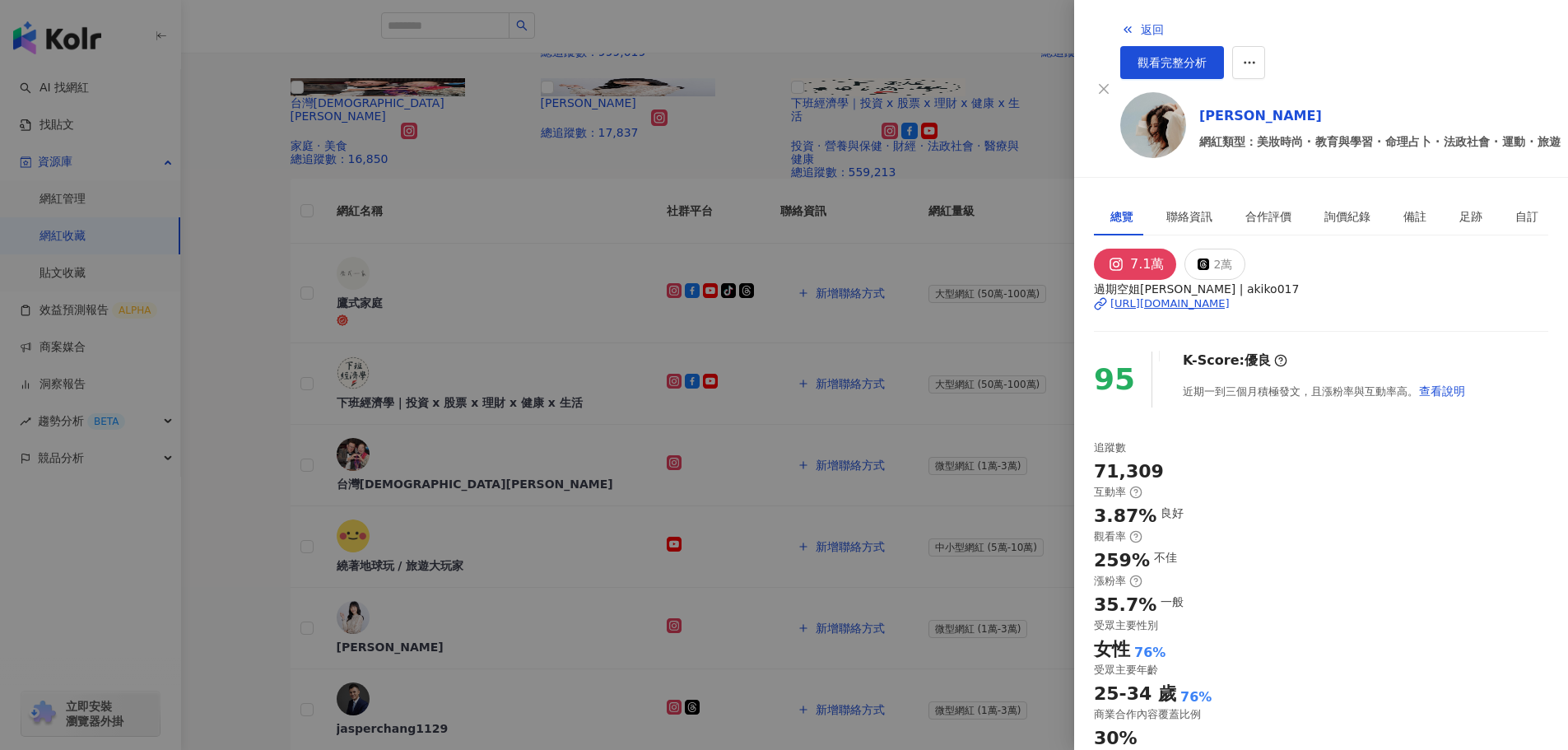
scroll to position [165, 0]
click at [290, 410] on div at bounding box center [784, 375] width 1568 height 750
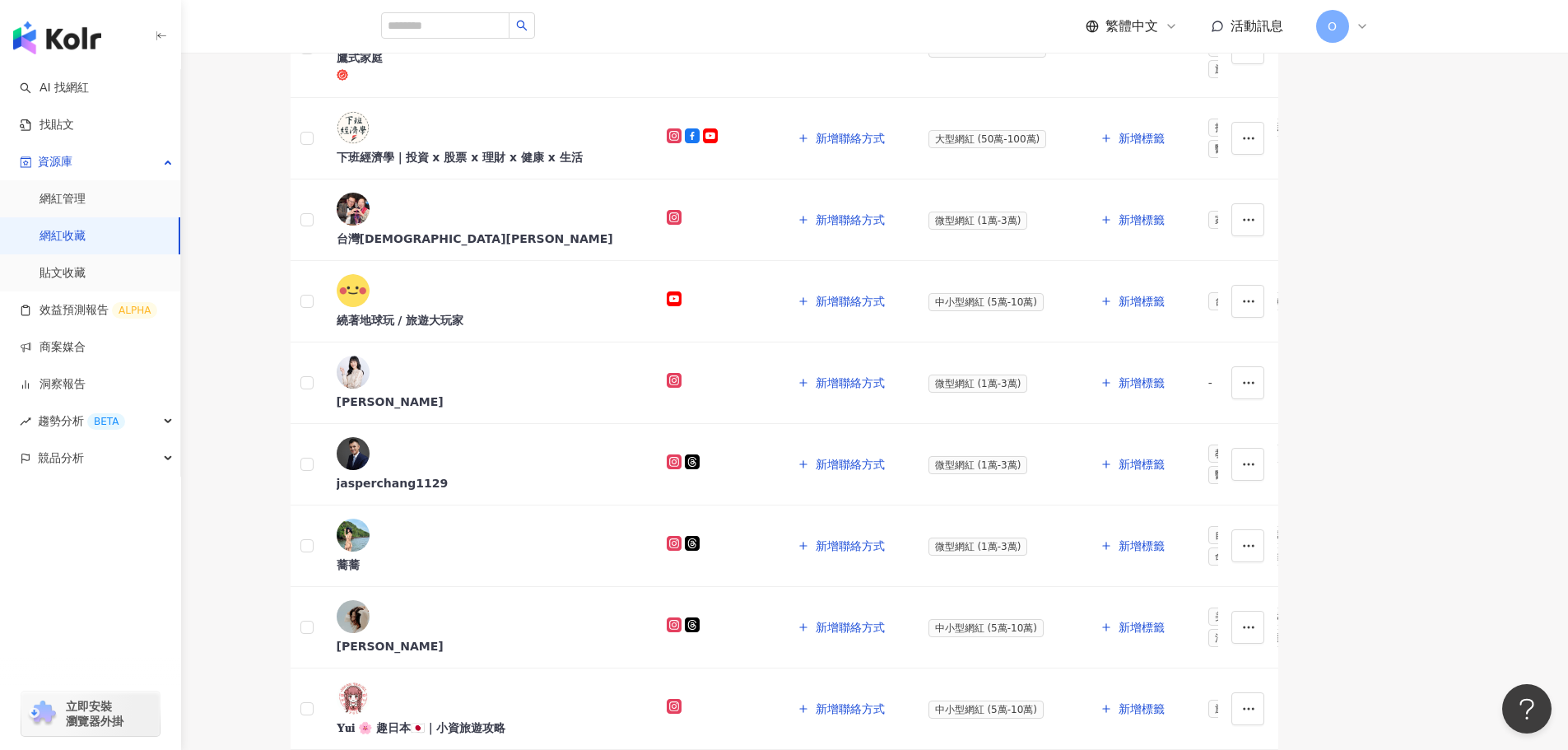
scroll to position [494, 0]
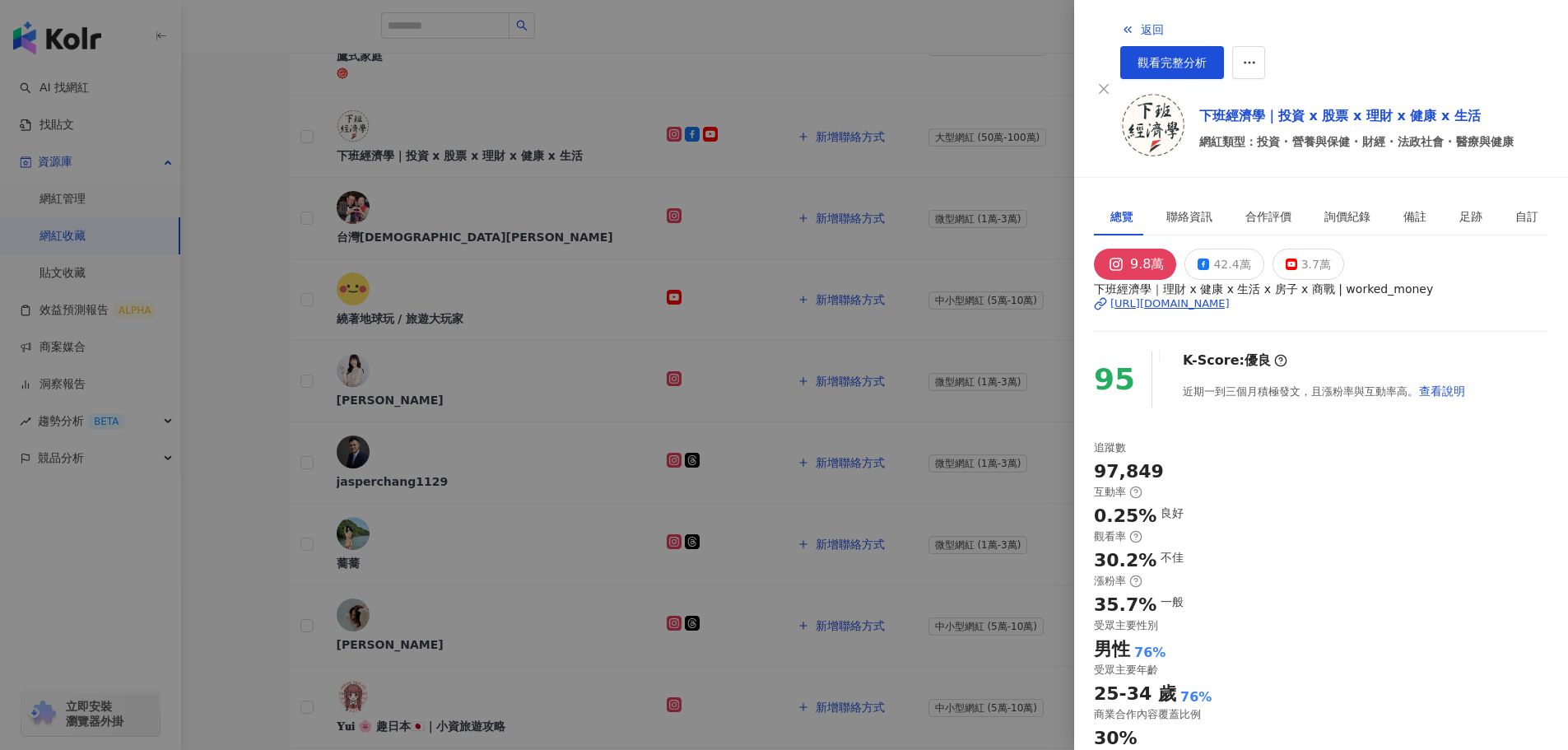
scroll to position [82, 0]
click at [404, 498] on div at bounding box center [784, 375] width 1568 height 750
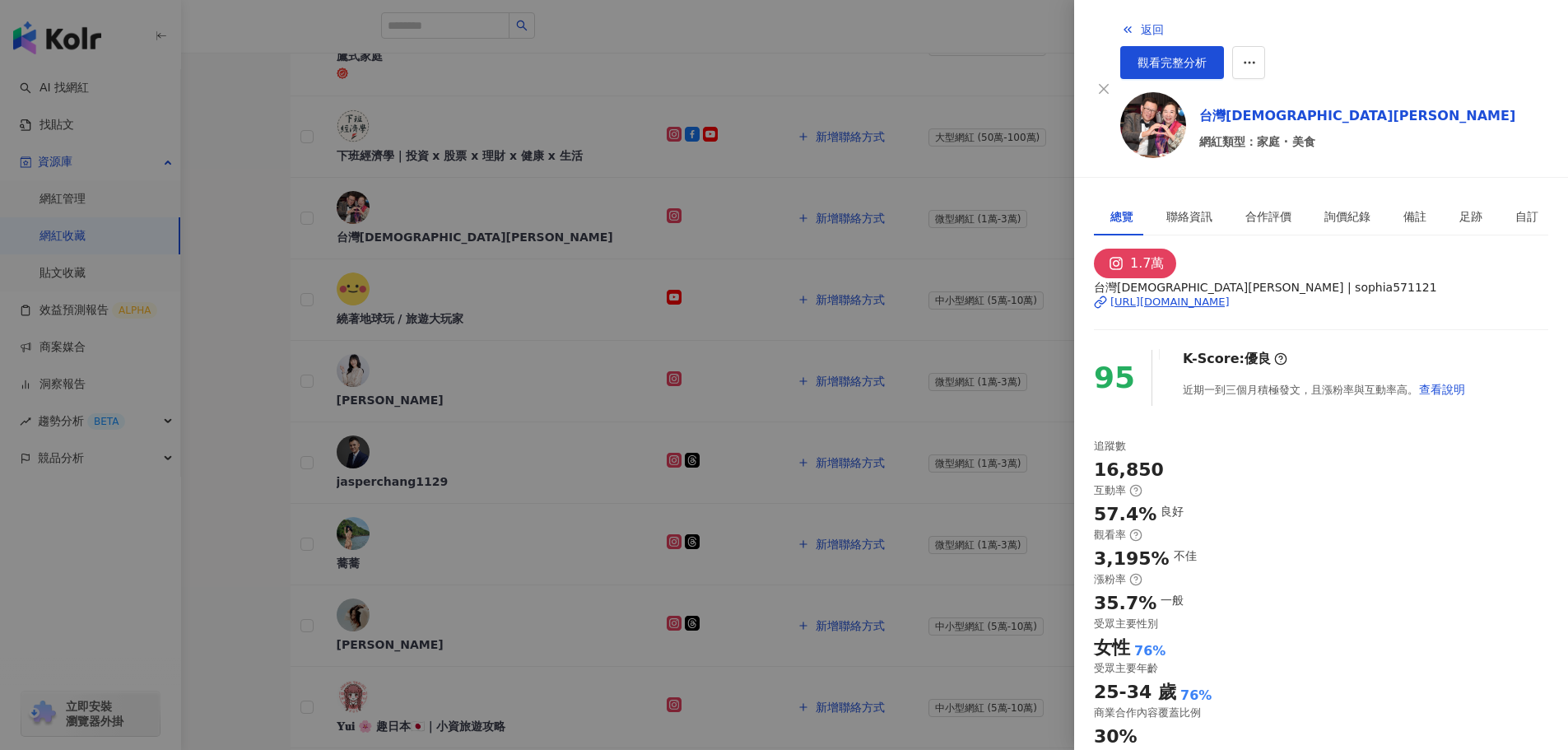
click at [273, 519] on div at bounding box center [784, 375] width 1568 height 750
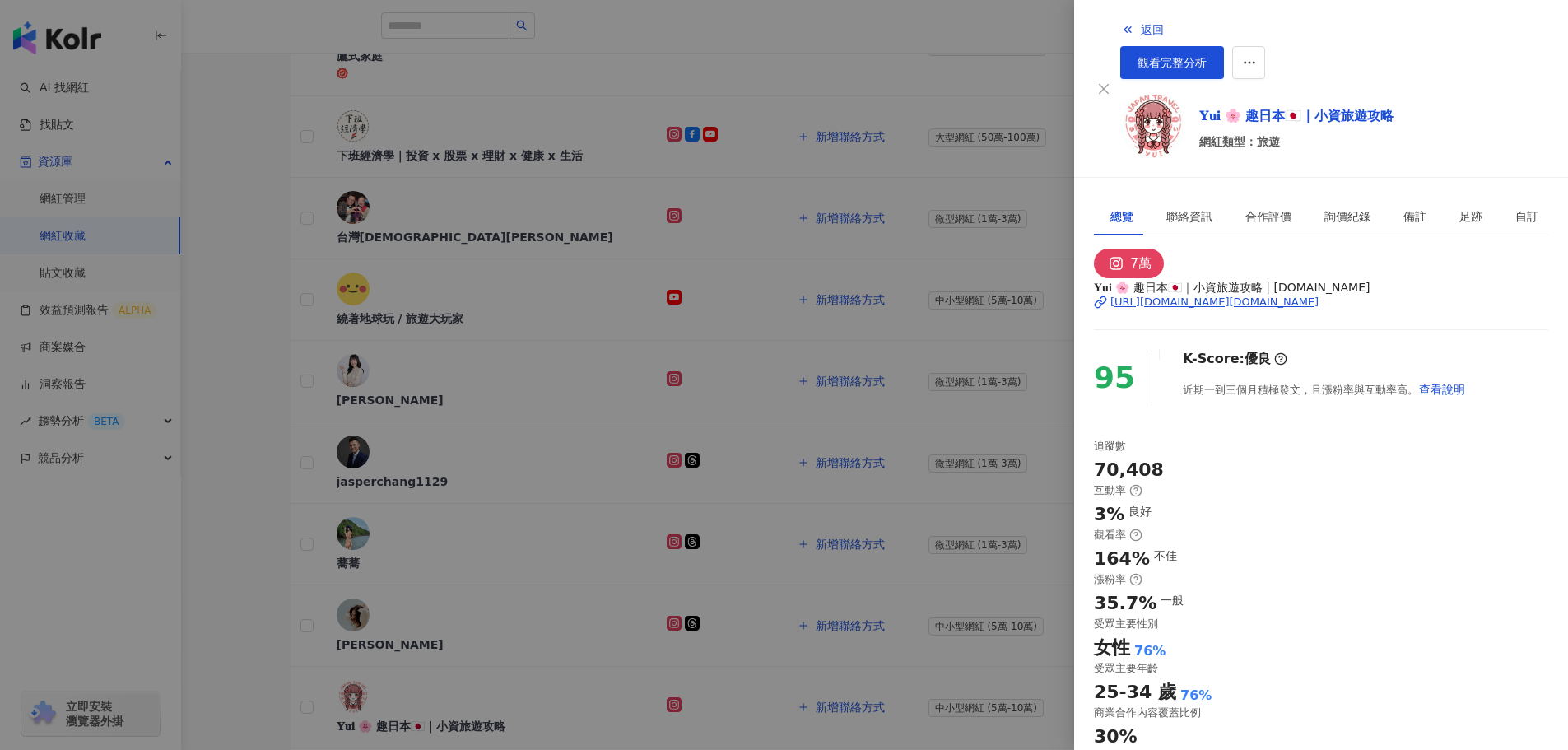
click at [279, 393] on div at bounding box center [784, 375] width 1568 height 750
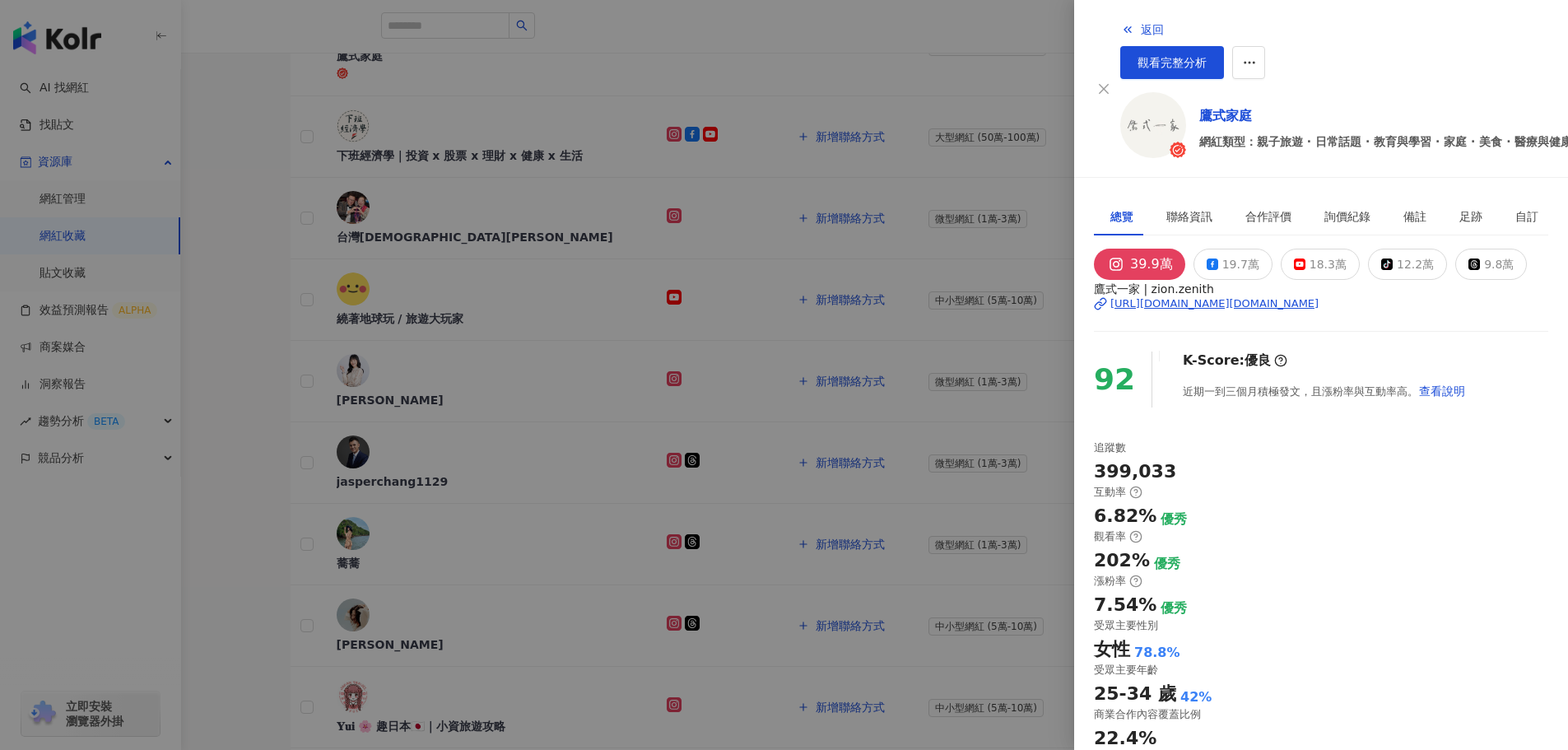
click at [307, 392] on div at bounding box center [784, 375] width 1568 height 750
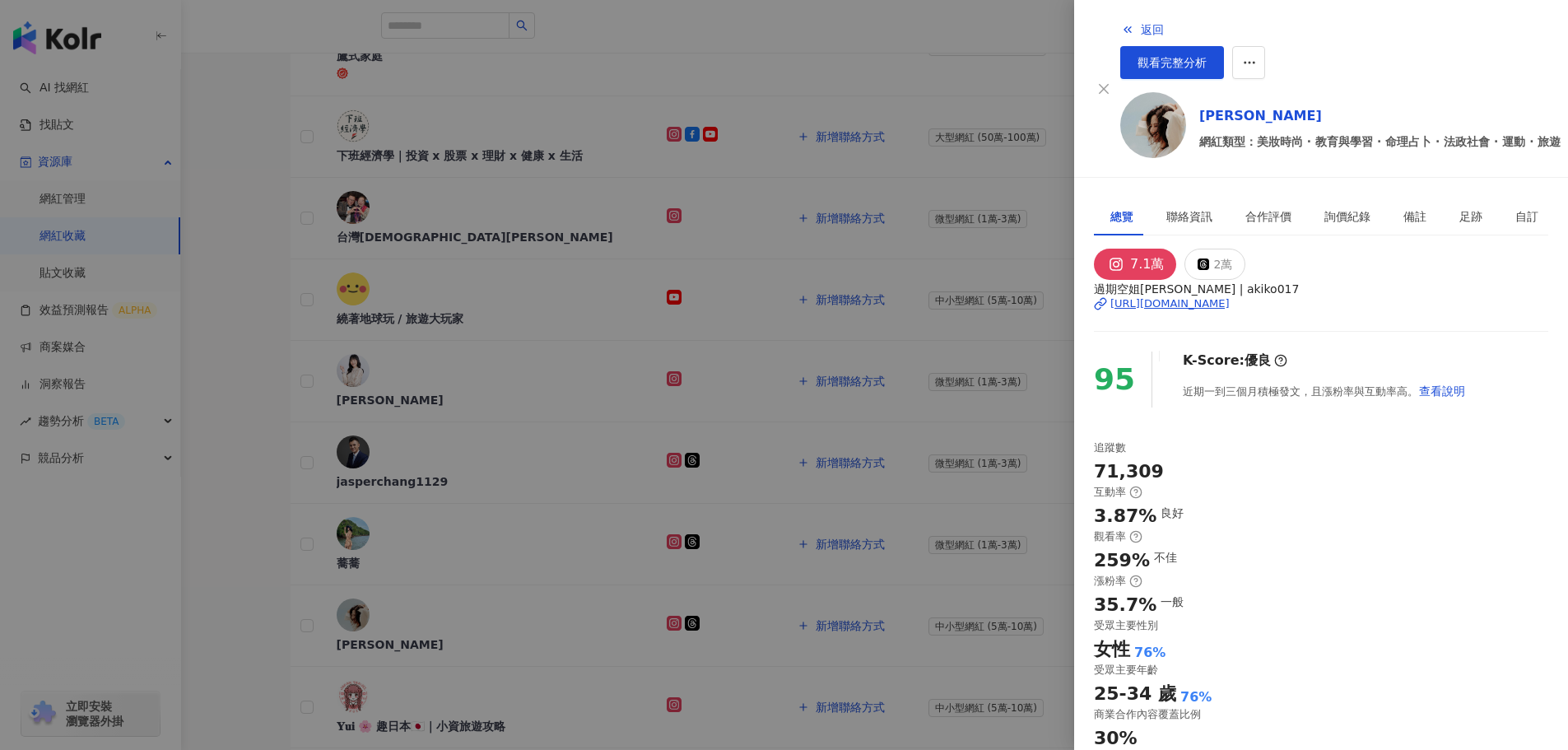
click at [239, 344] on div at bounding box center [784, 375] width 1568 height 750
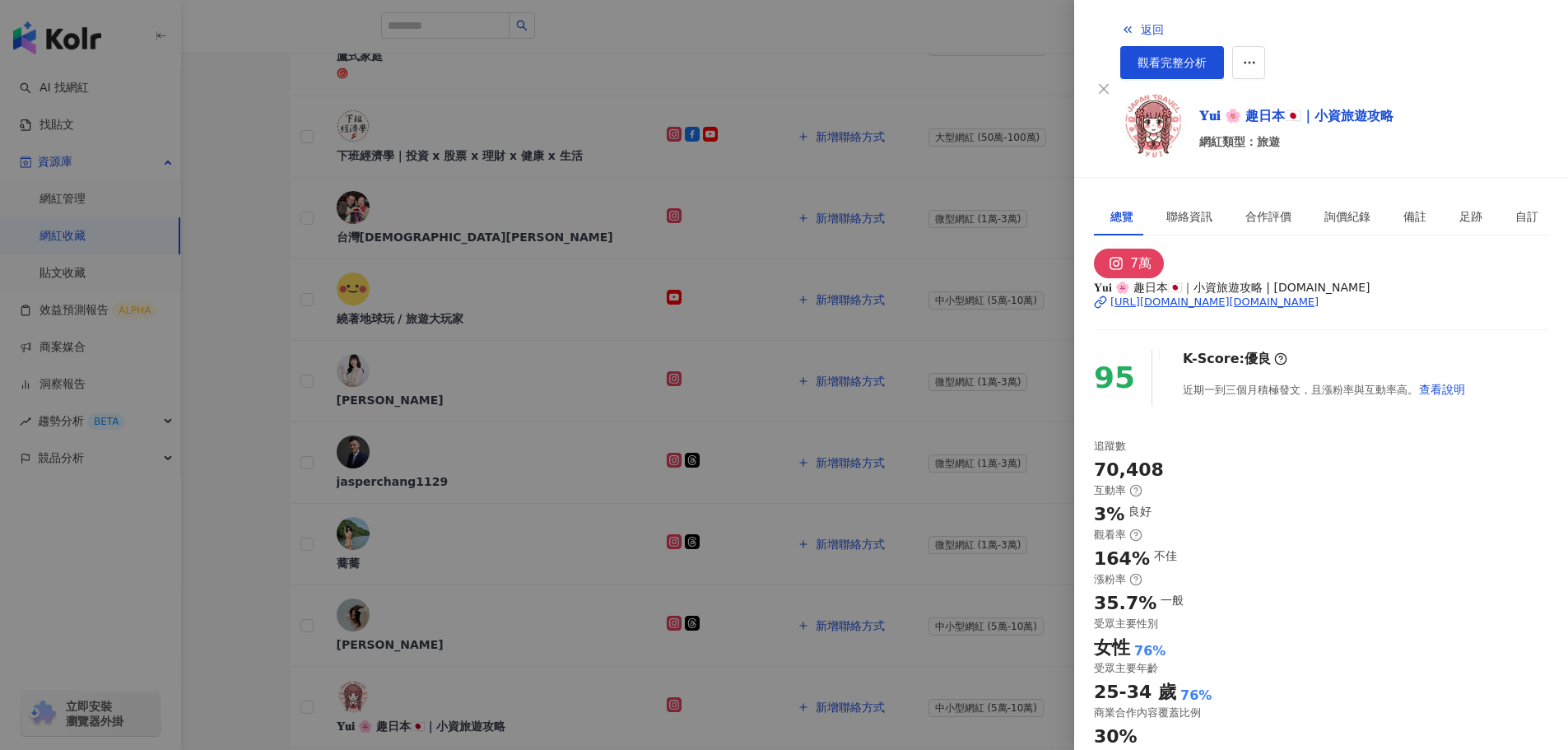
click at [249, 364] on div at bounding box center [784, 375] width 1568 height 750
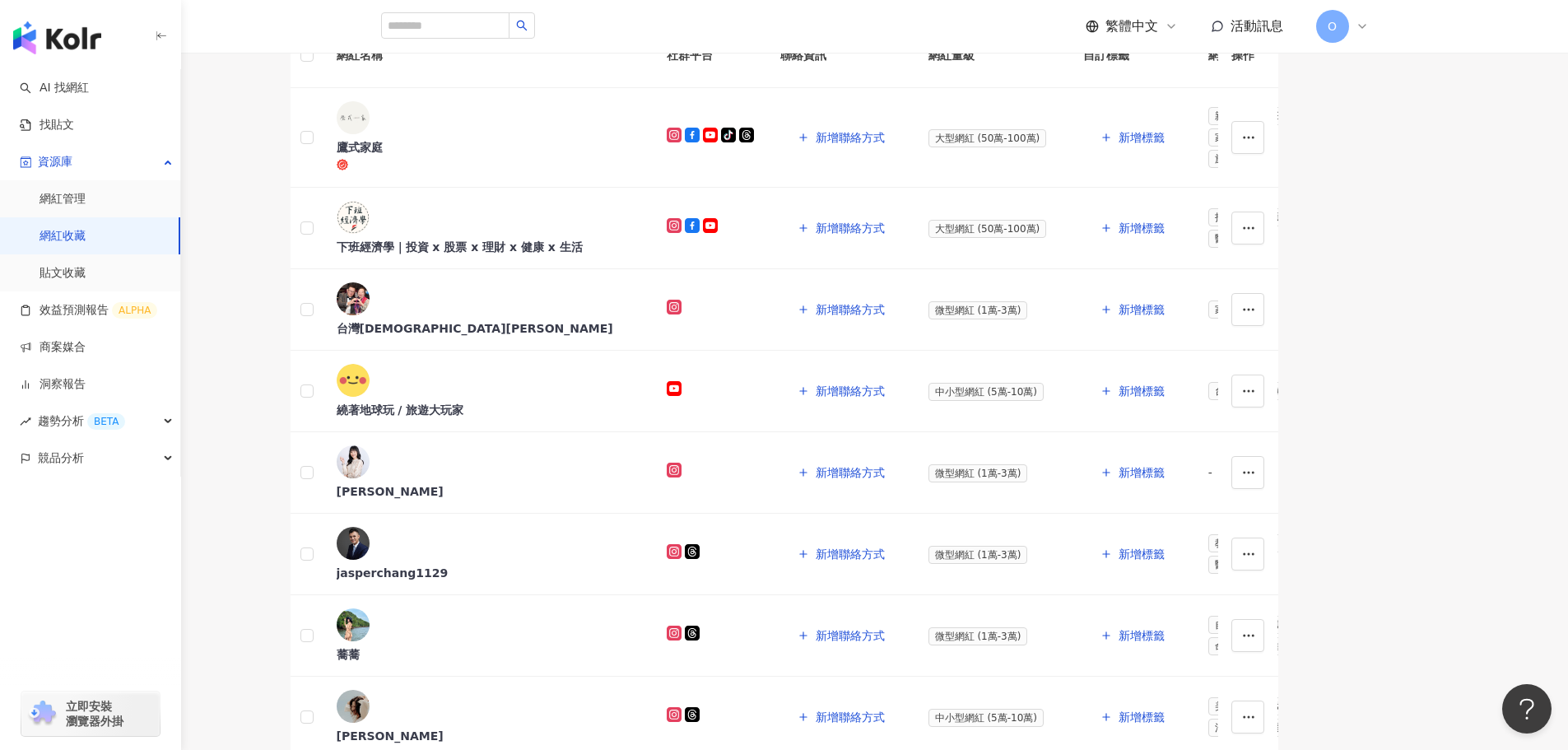
scroll to position [330, 0]
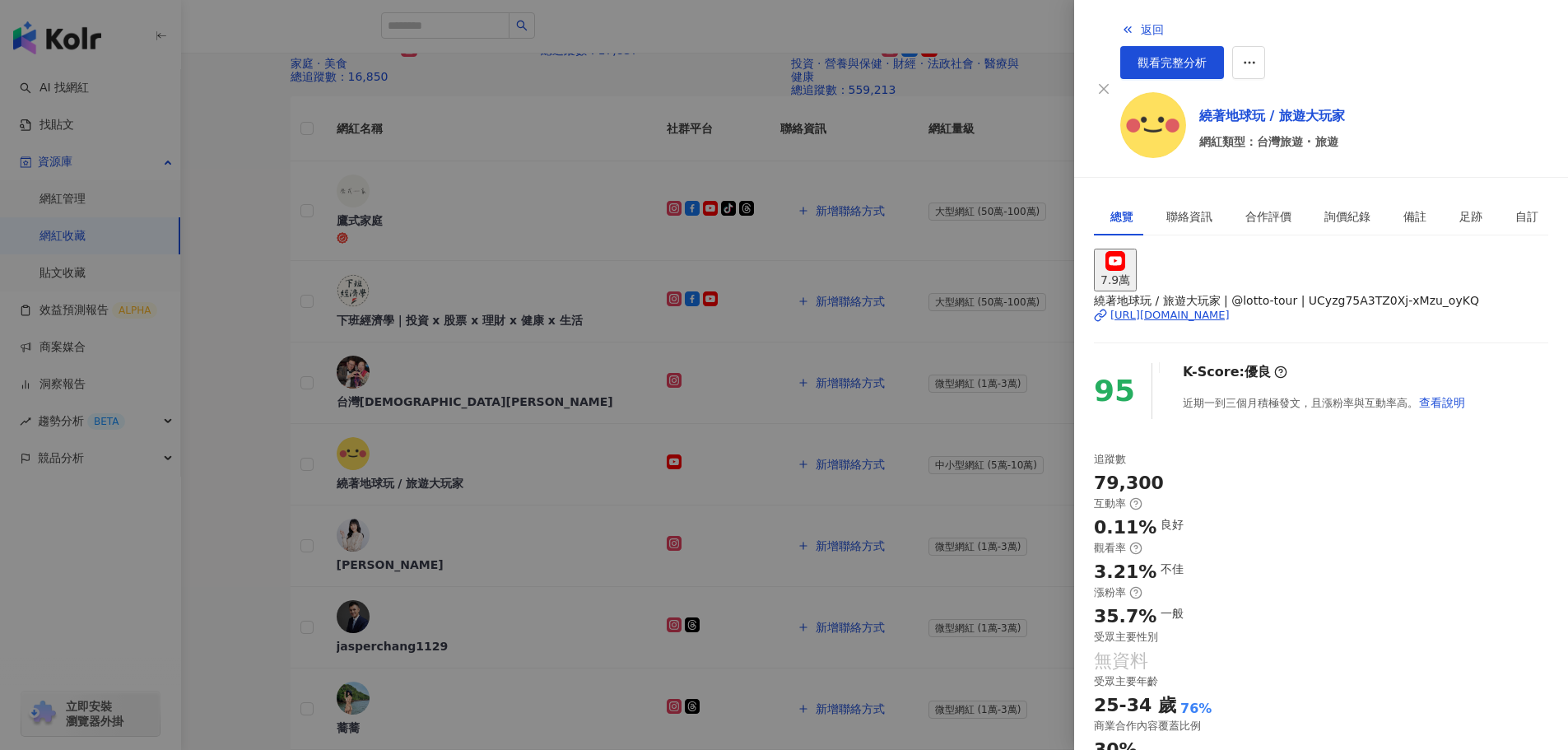
click at [204, 389] on div at bounding box center [784, 375] width 1568 height 750
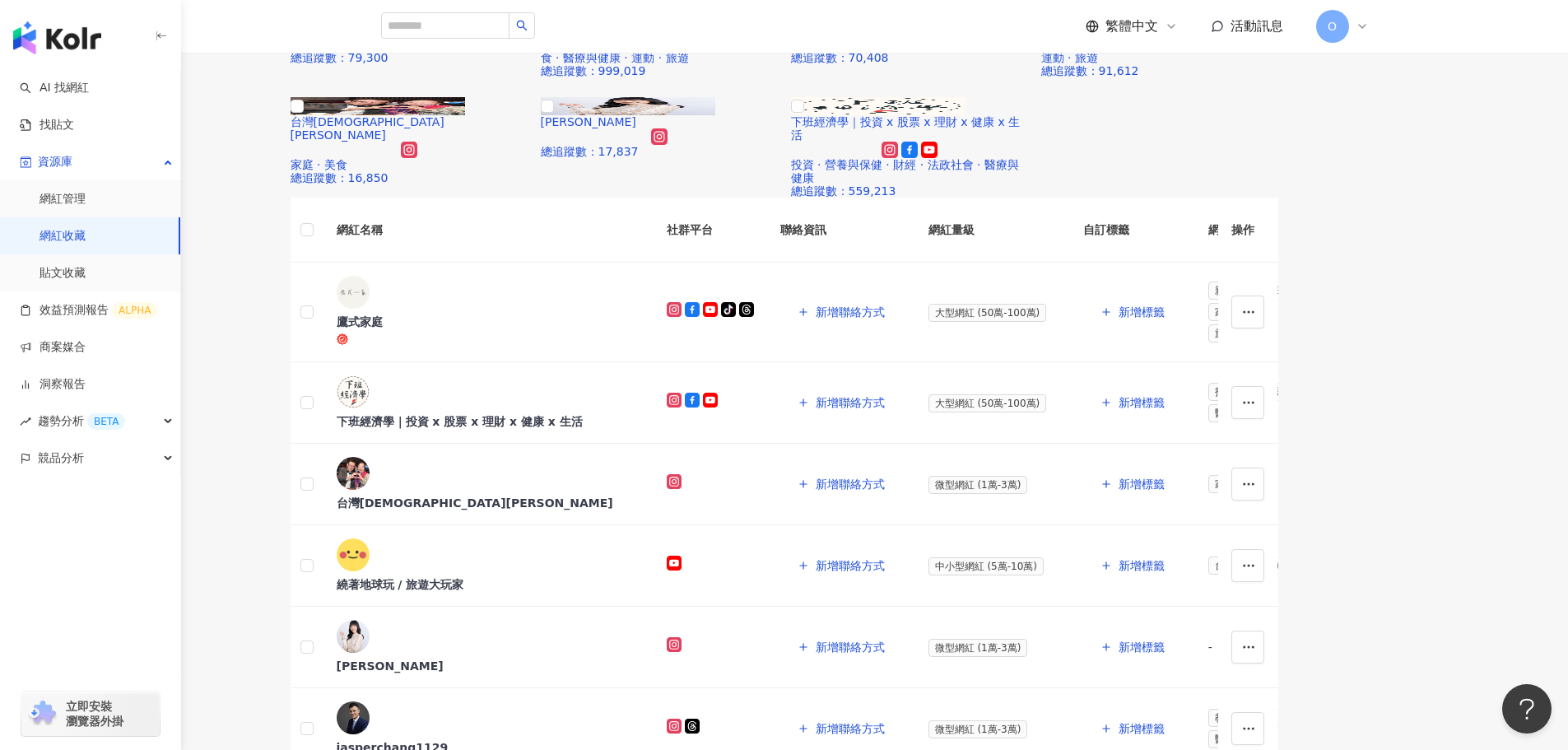
scroll to position [82, 0]
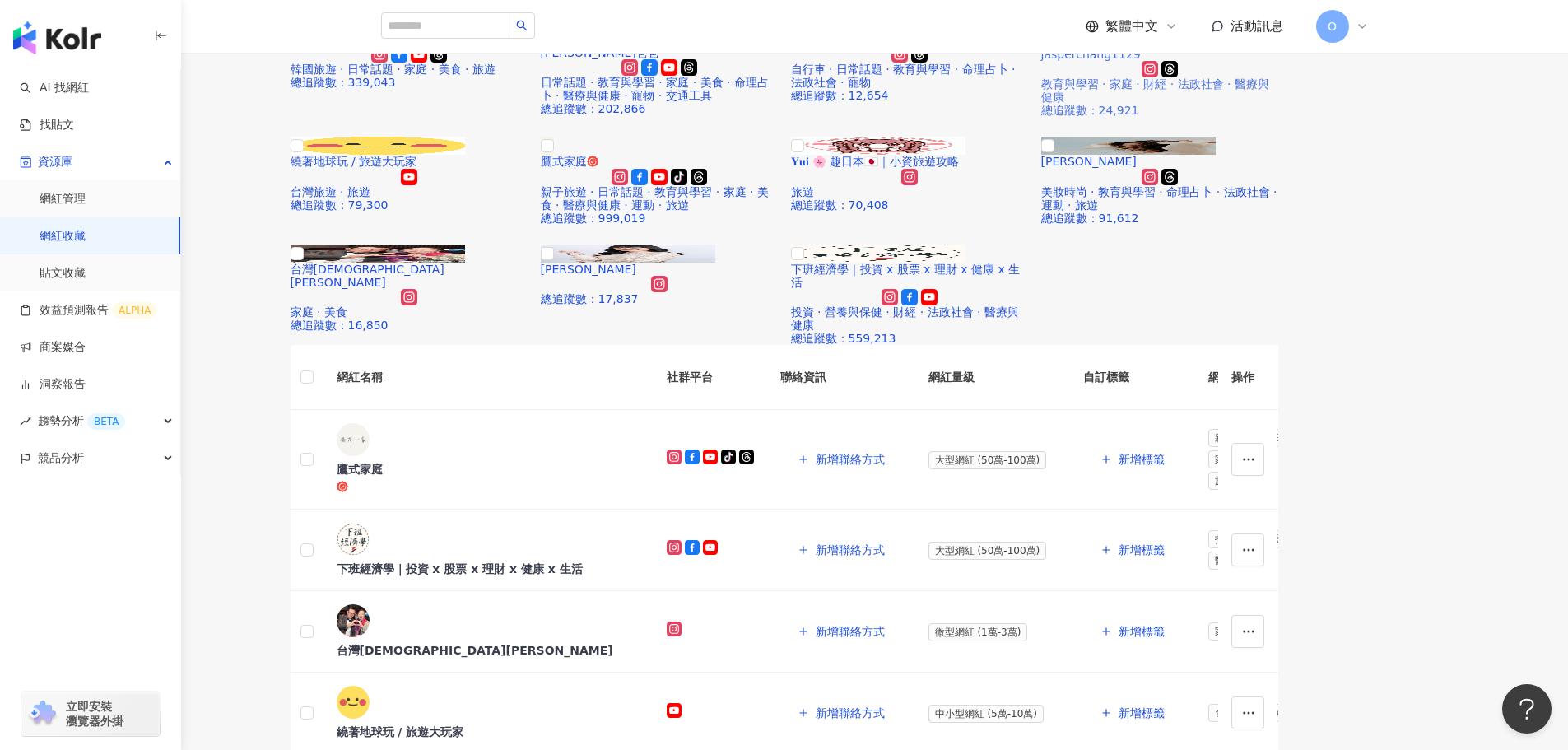
click at [1205, 41] on img at bounding box center [1162, 32] width 174 height 18
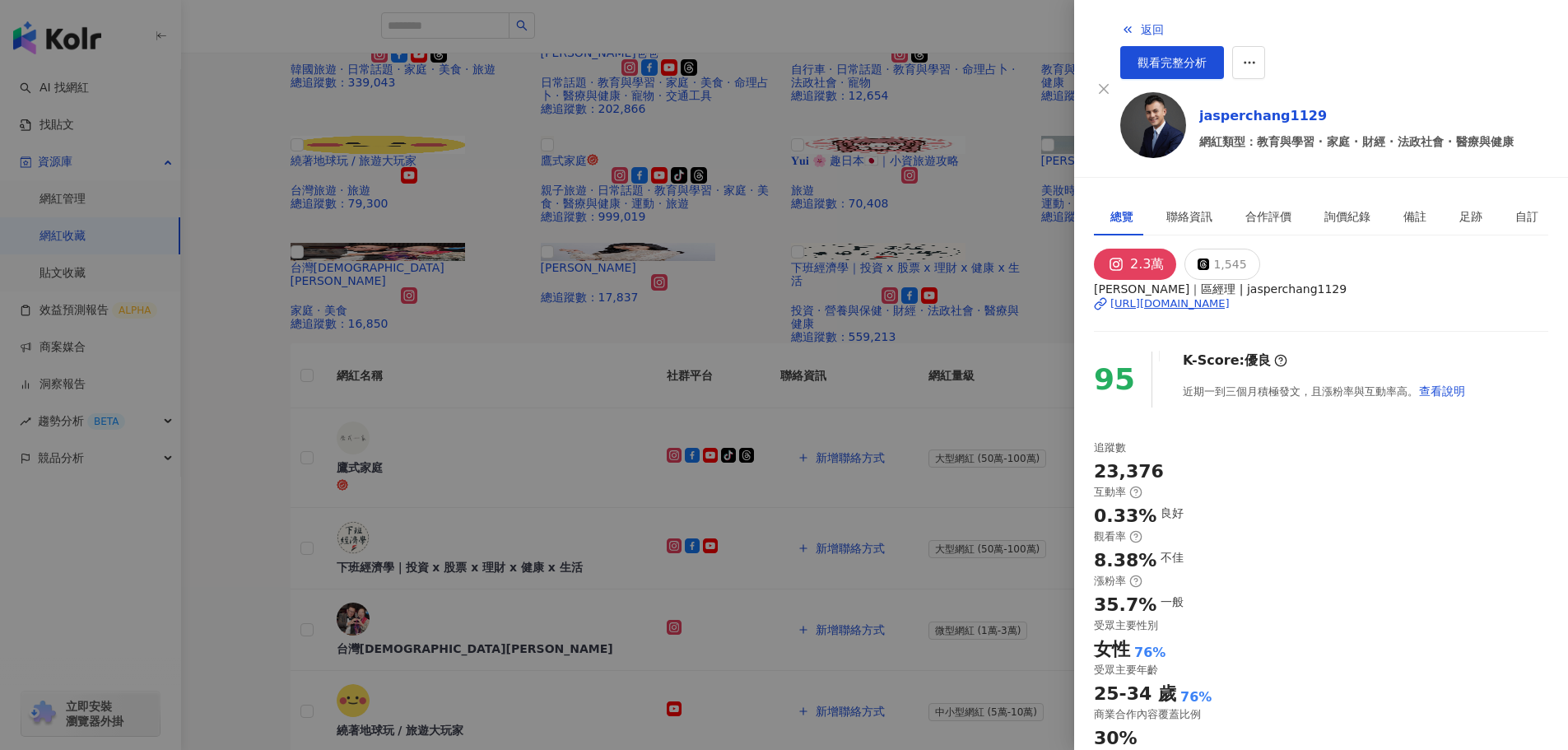
click at [296, 465] on div at bounding box center [784, 375] width 1568 height 750
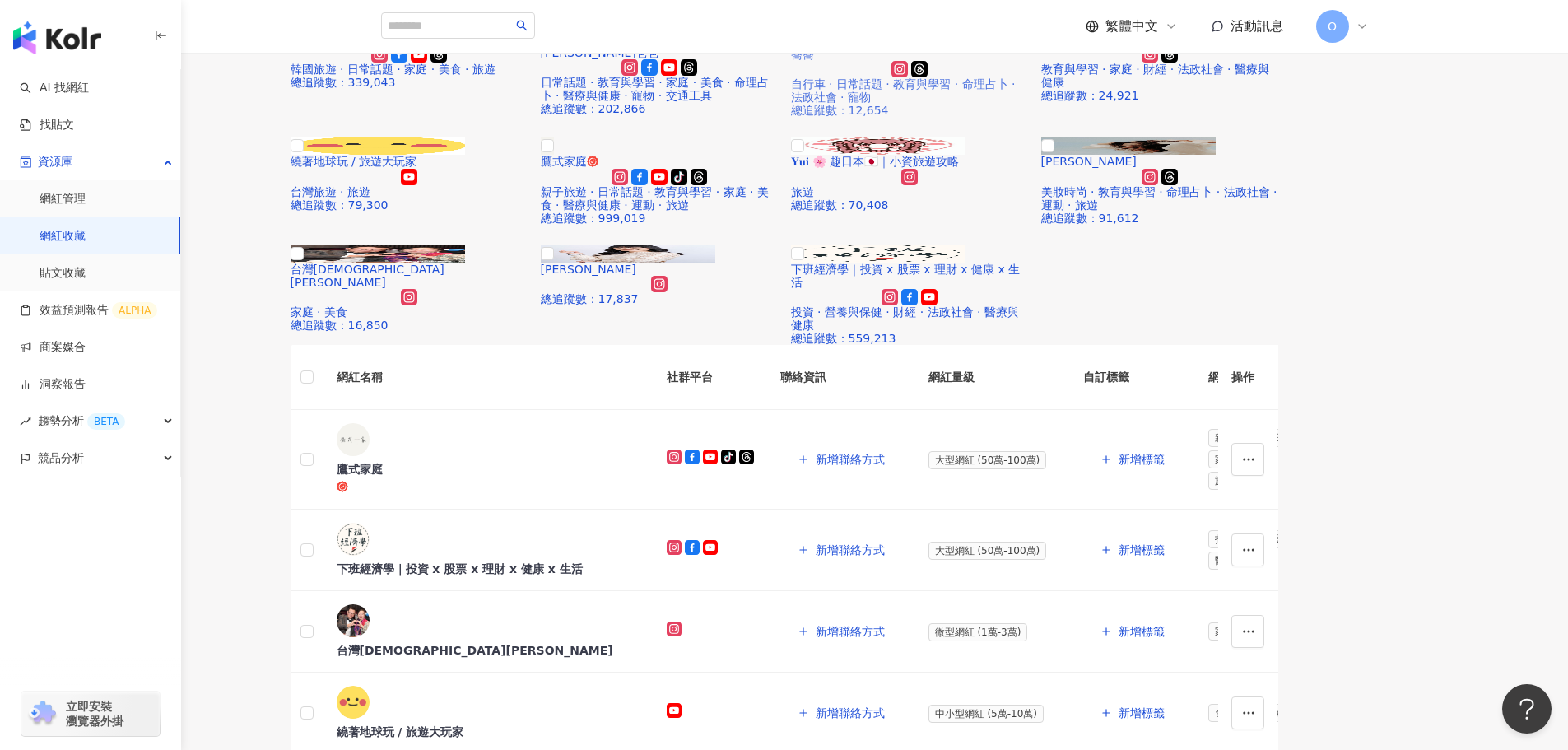
click at [933, 41] on img at bounding box center [911, 32] width 174 height 18
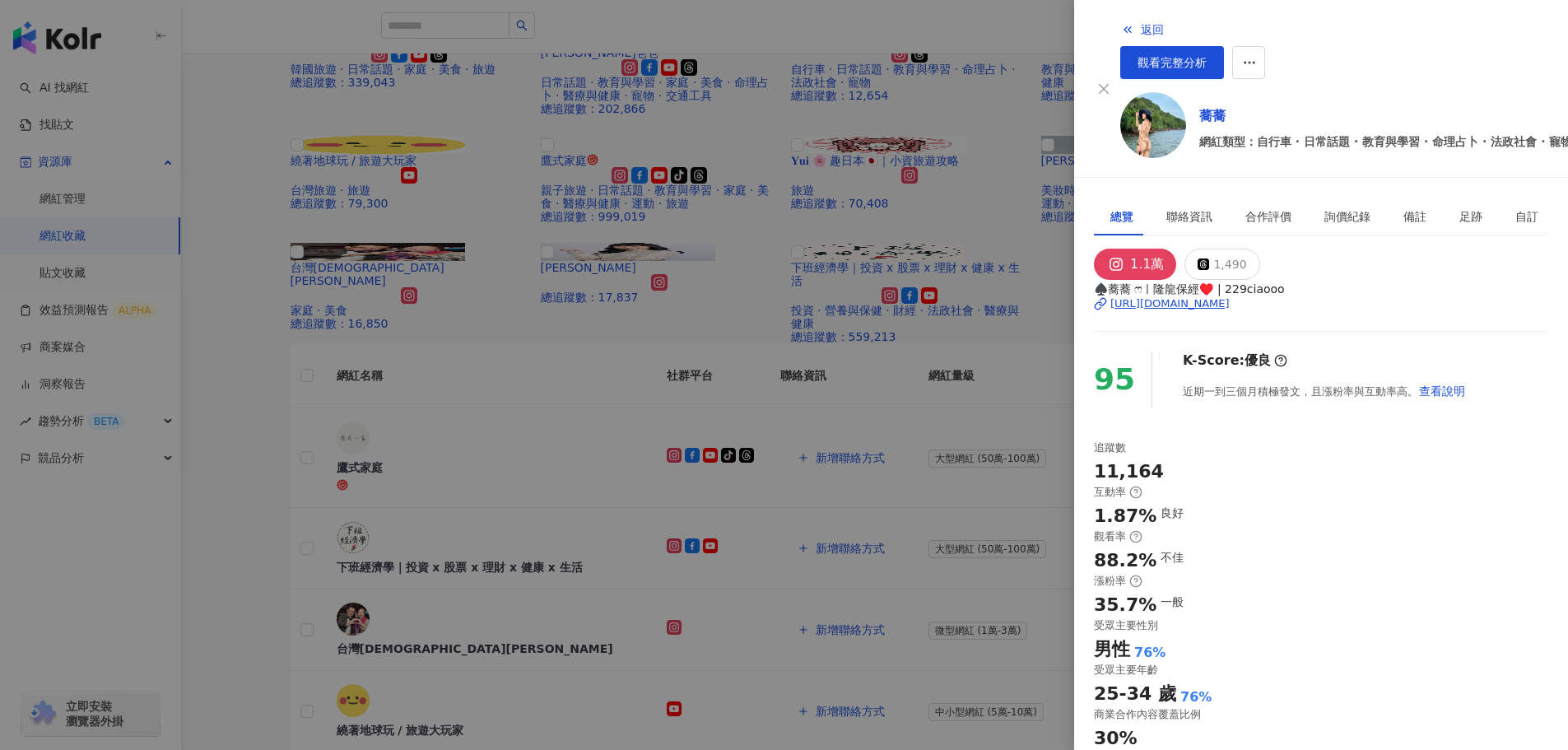
click at [311, 419] on div at bounding box center [784, 375] width 1568 height 750
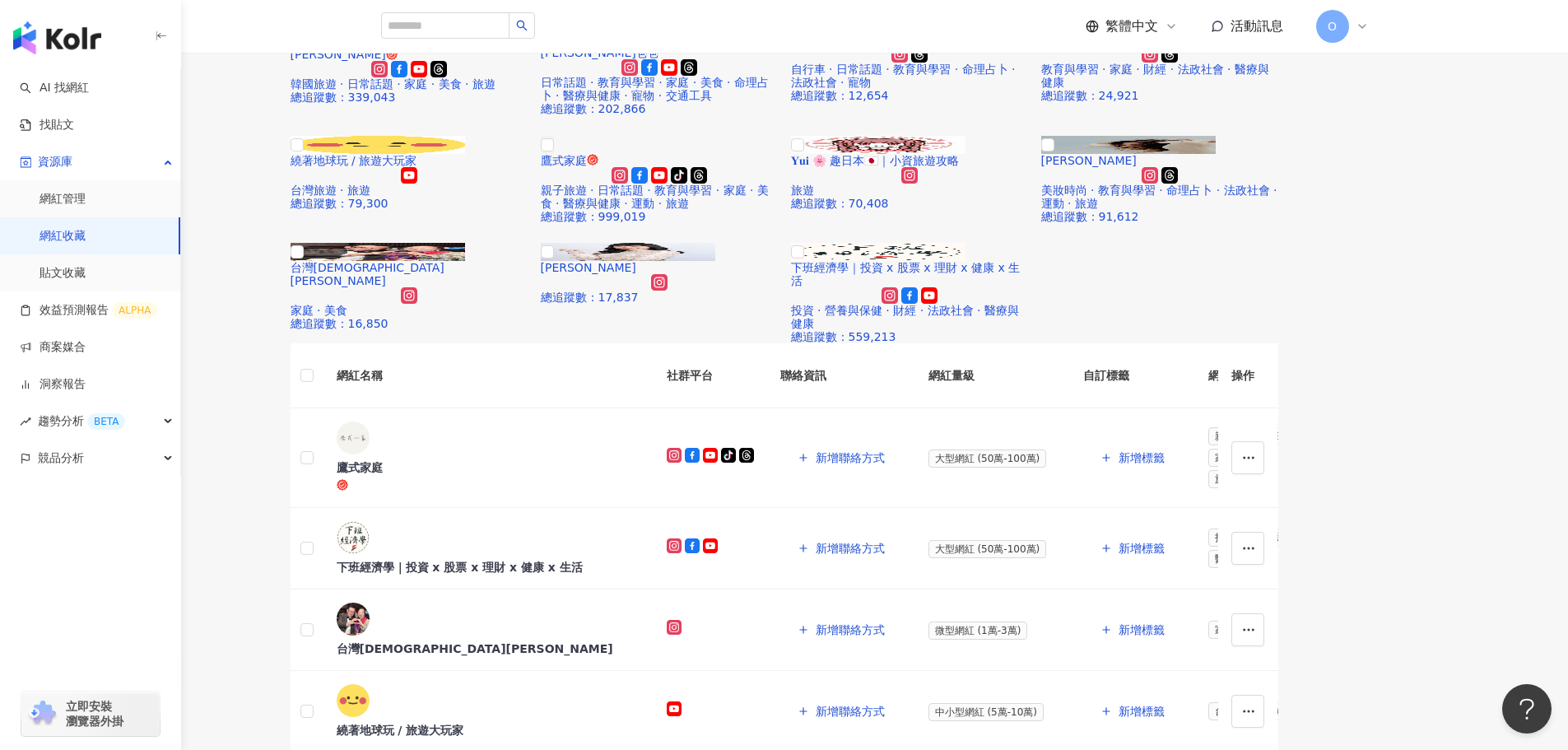
click at [498, 41] on img at bounding box center [411, 32] width 174 height 18
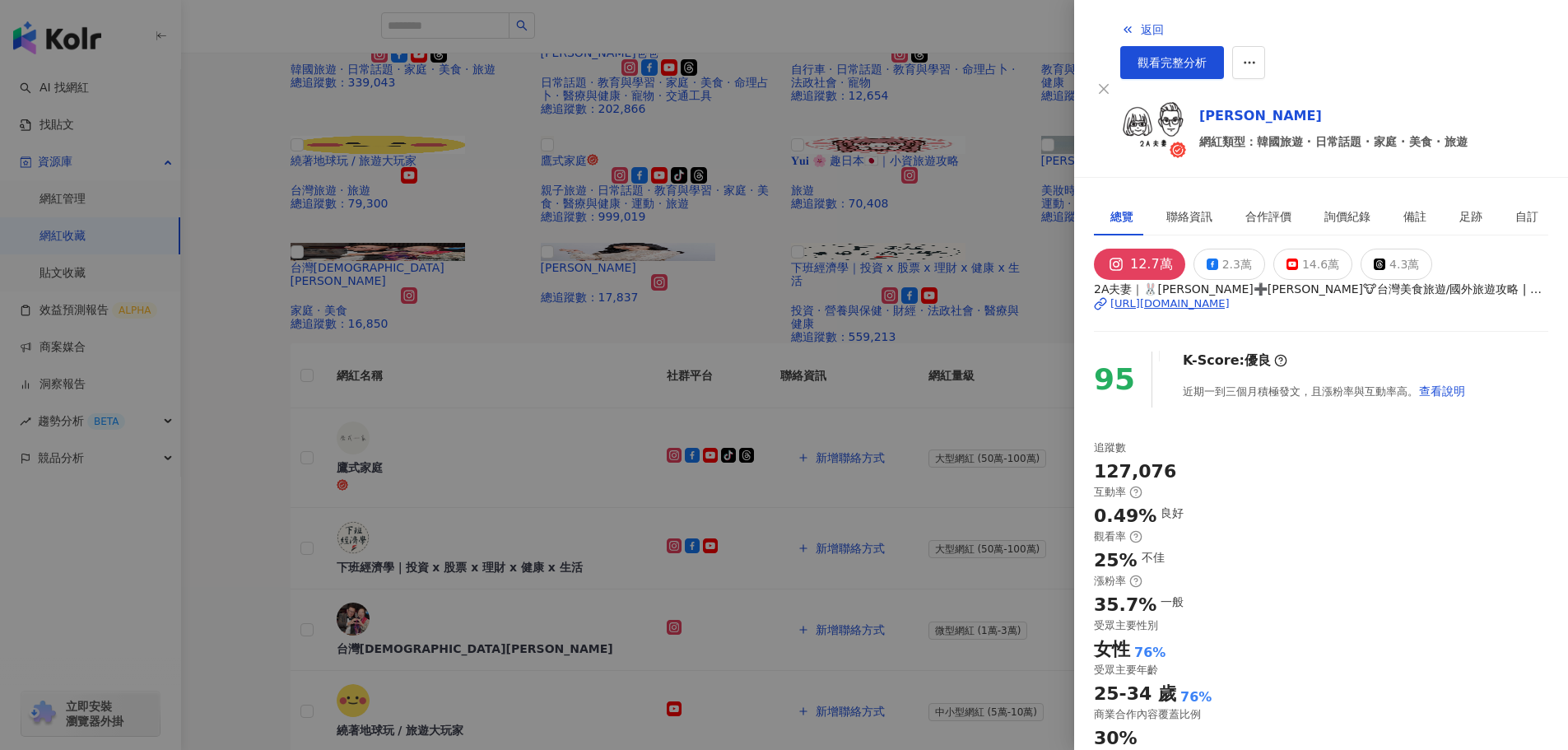
click at [330, 405] on div at bounding box center [784, 375] width 1568 height 750
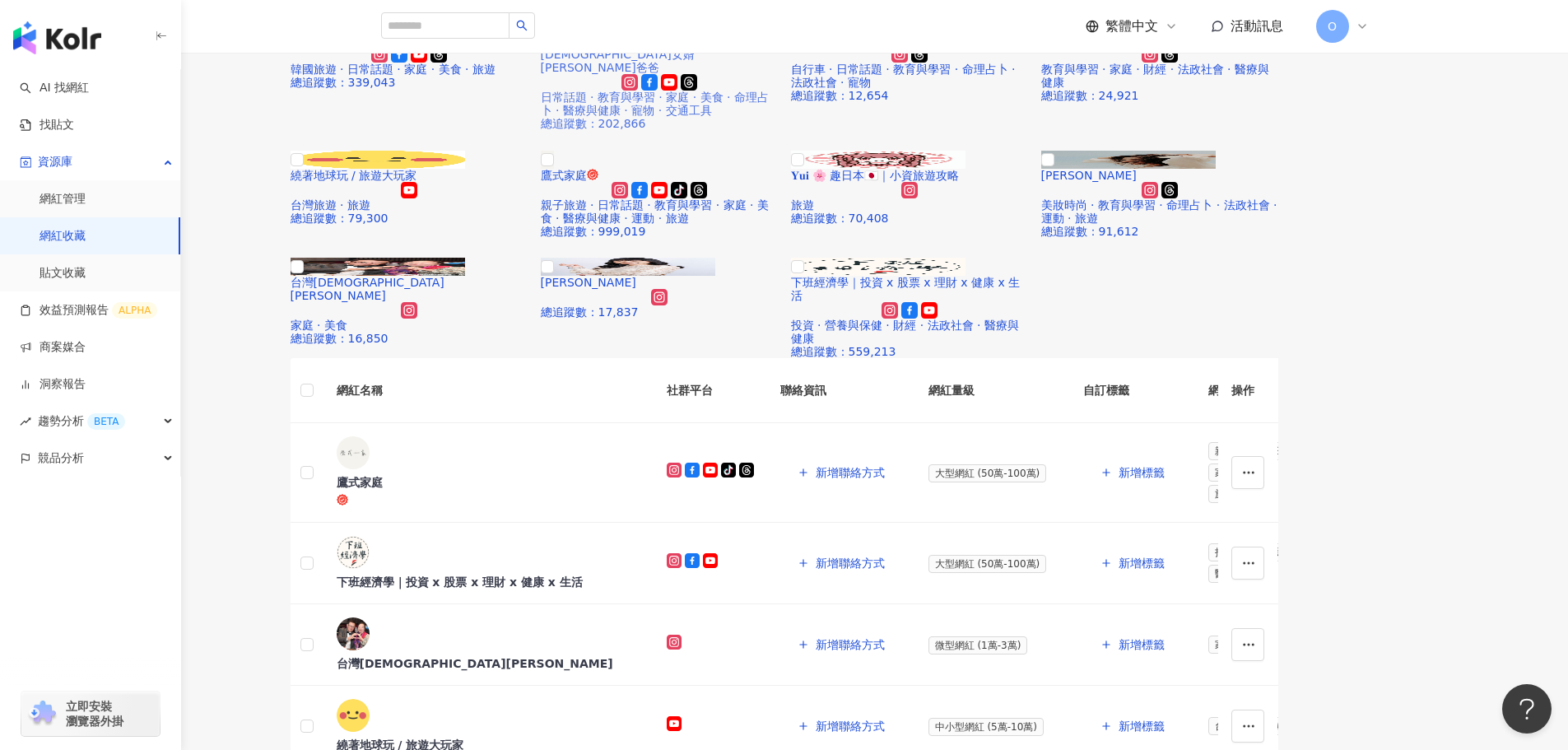
click at [708, 41] on img at bounding box center [661, 32] width 174 height 18
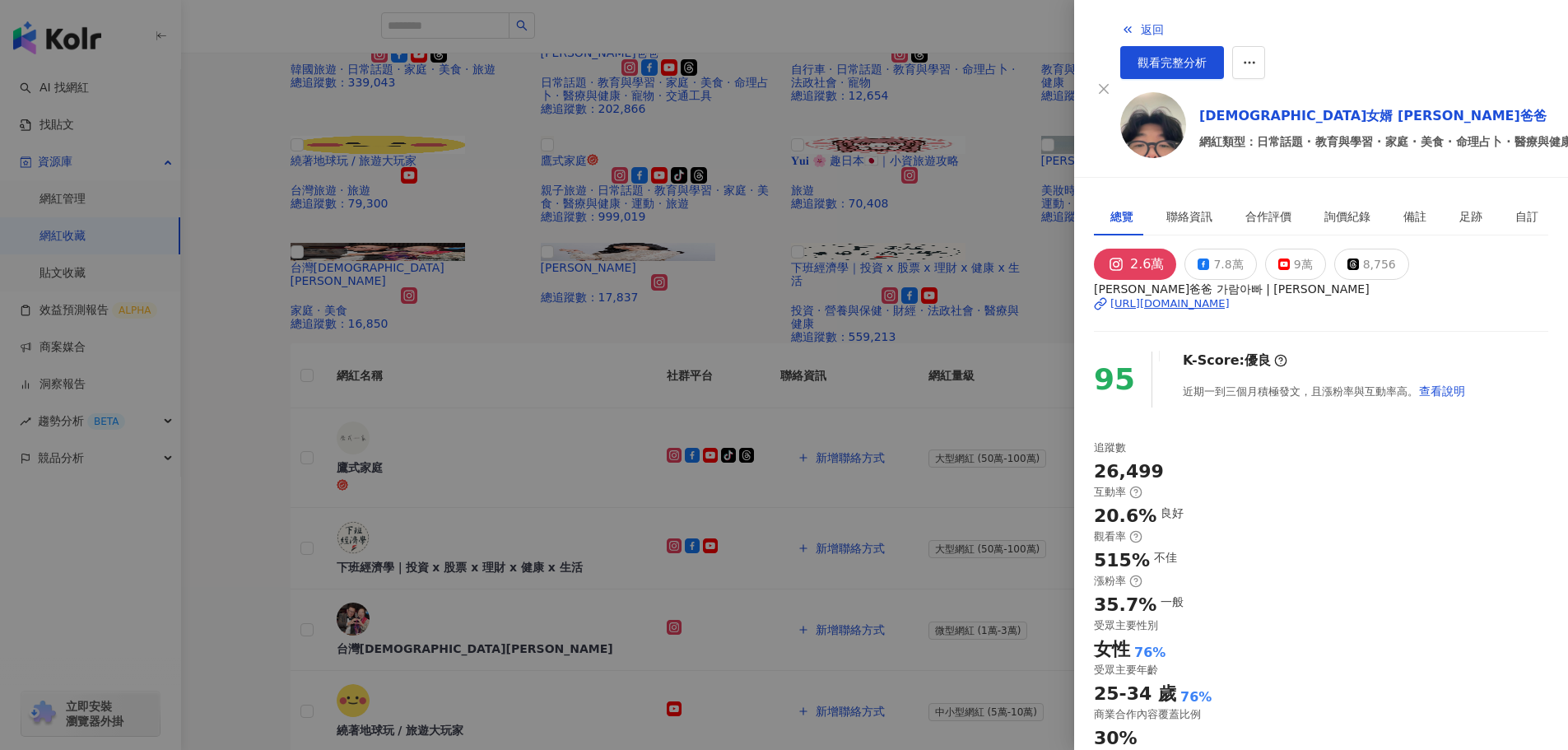
click at [273, 519] on div at bounding box center [784, 375] width 1568 height 750
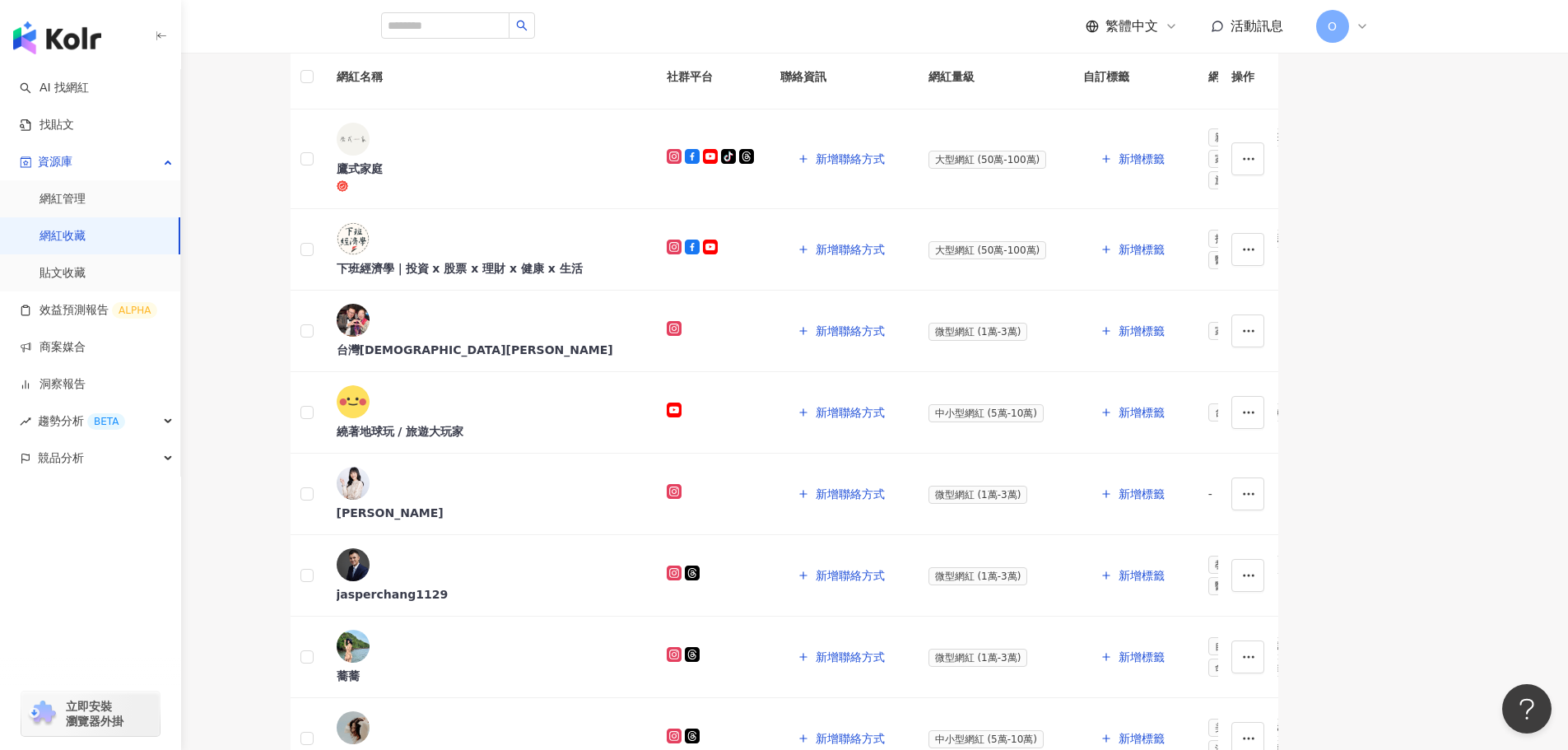
scroll to position [412, 0]
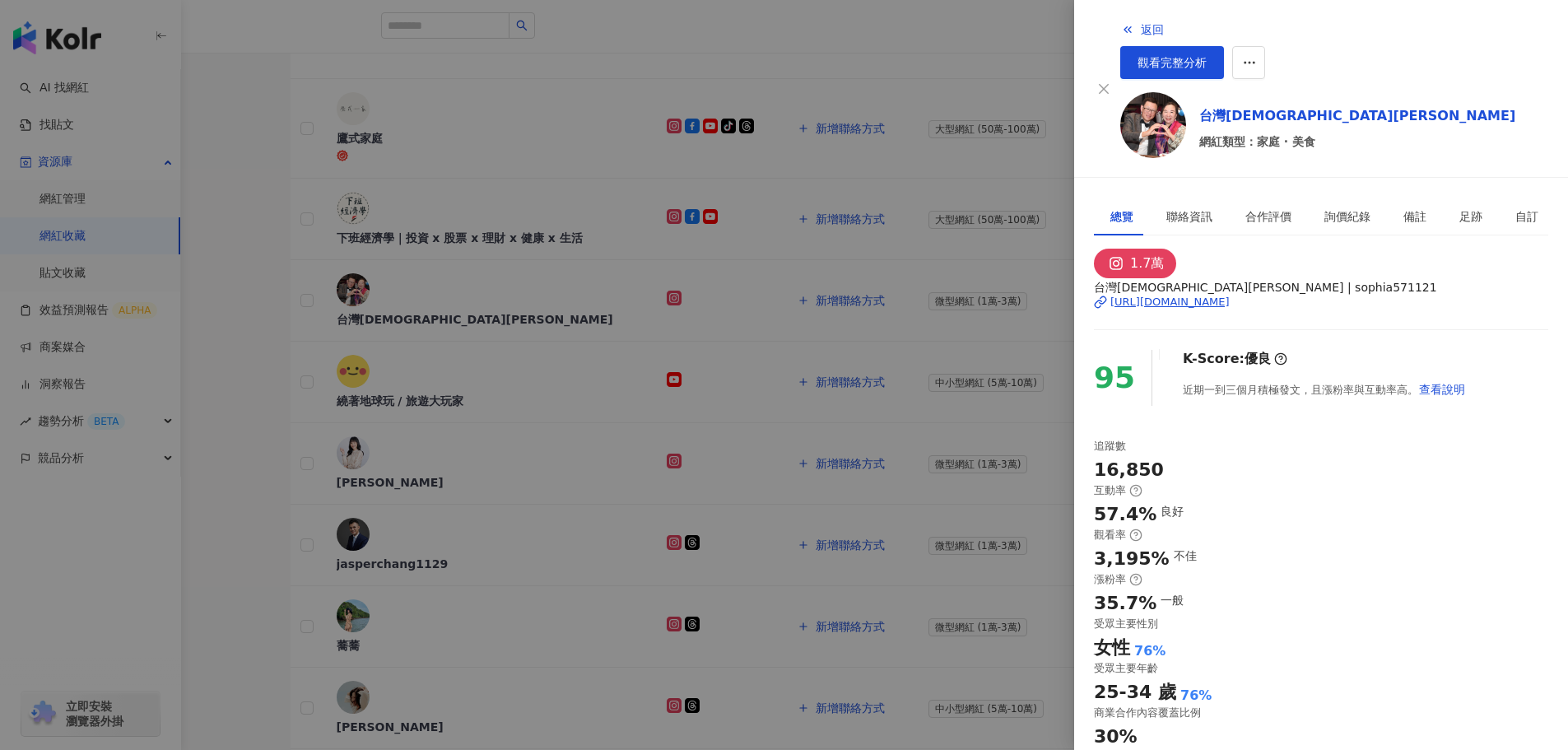
click at [366, 561] on div at bounding box center [784, 375] width 1568 height 750
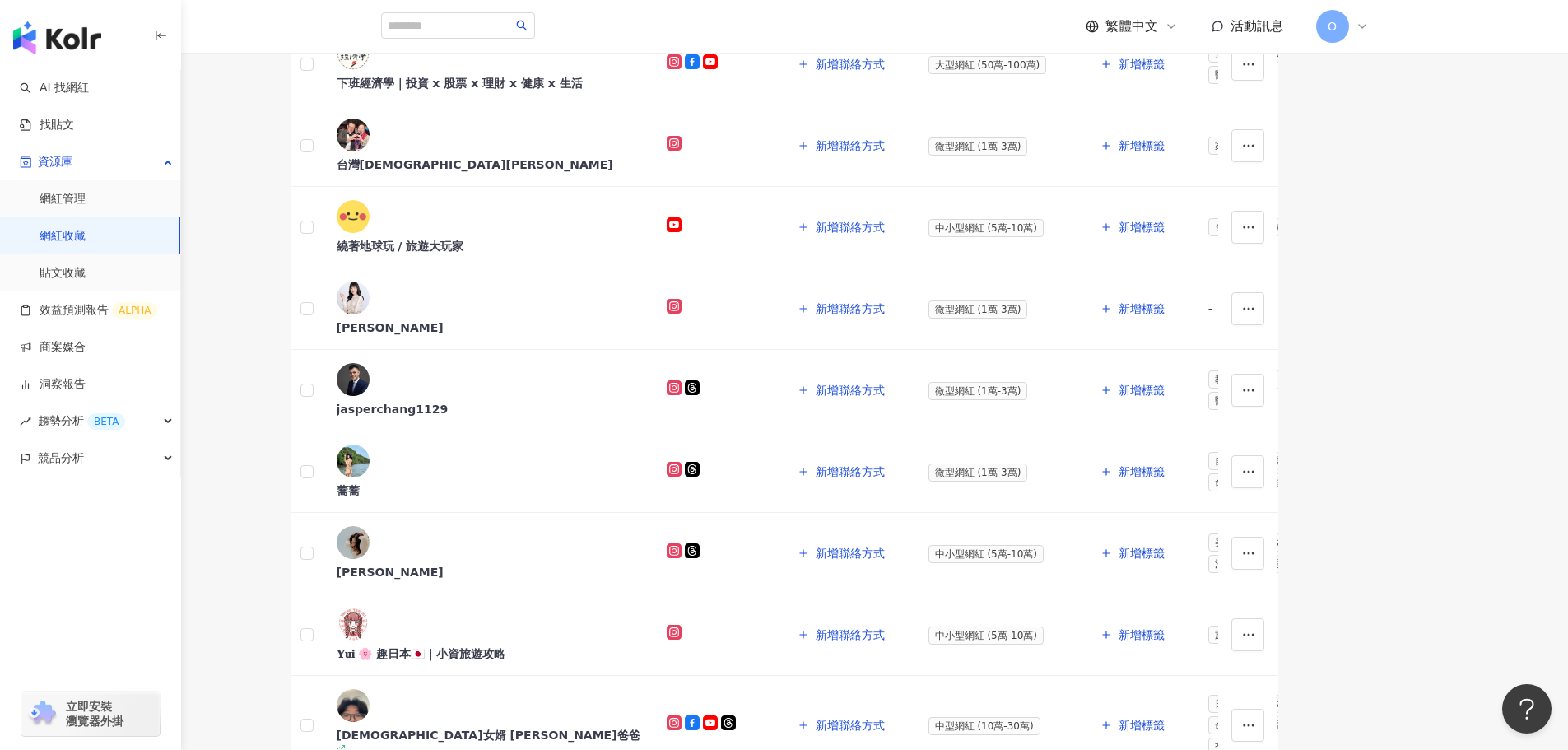
scroll to position [577, 0]
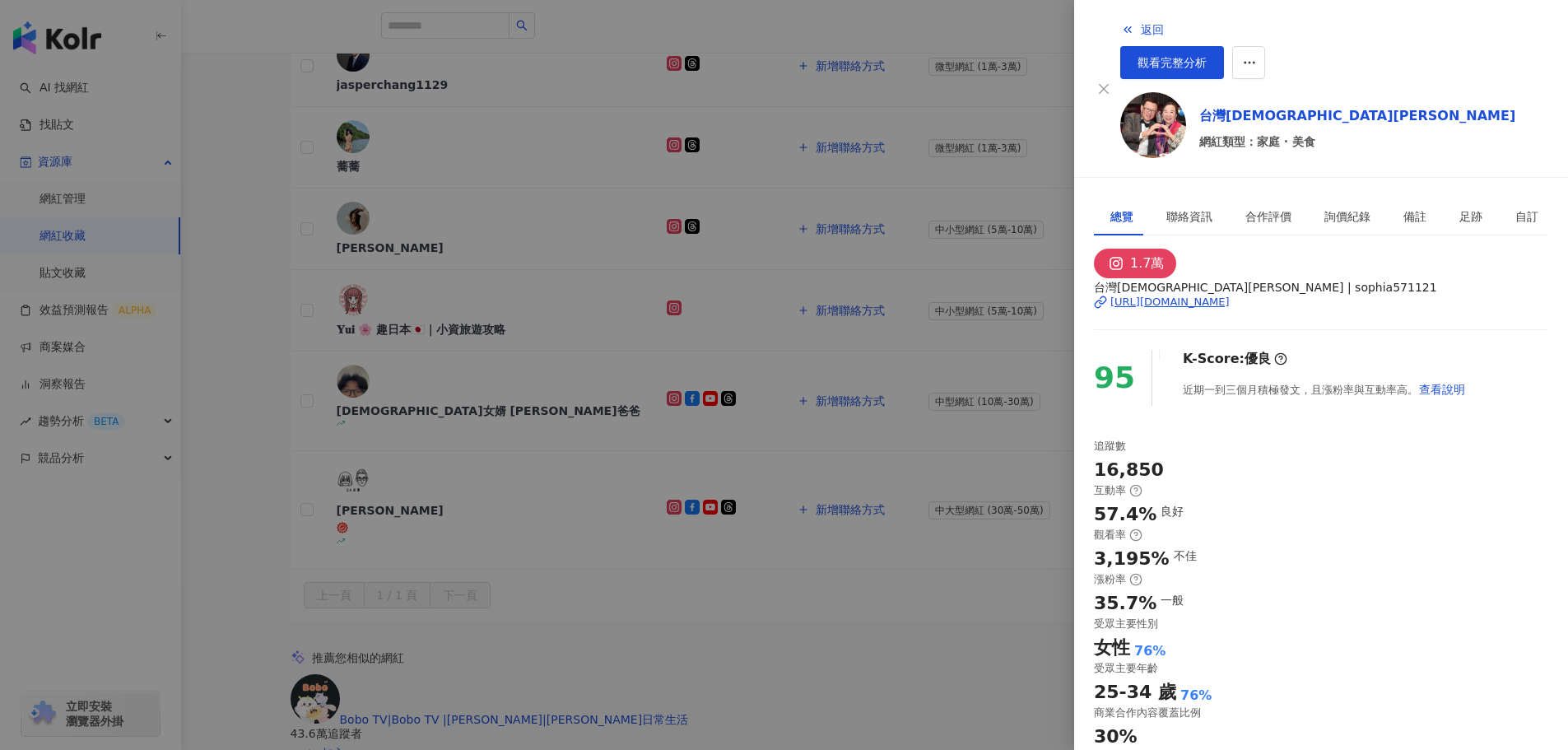
scroll to position [189, 0]
click at [1252, 148] on div "返回 觀看完整分析 台灣婆婆Sophia 網紅類型：家庭 · 美食 總覽 聯絡資訊 合作評價 詢價紀錄 備註 足跡 自訂 1.7萬 台灣婆婆Sophia | …" at bounding box center [1322, 375] width 494 height 750
click at [1184, 208] on div "聯絡資訊" at bounding box center [1190, 216] width 46 height 18
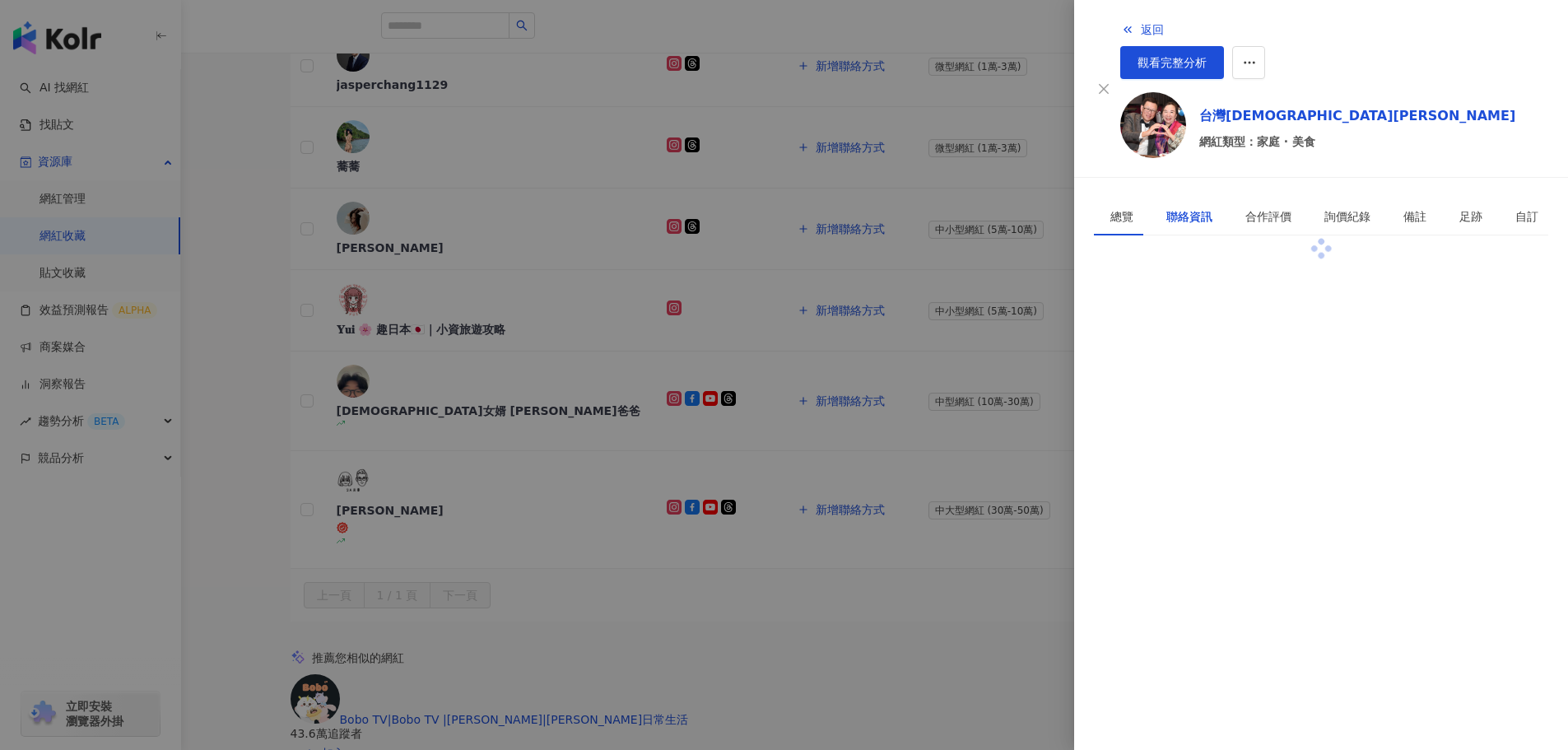
scroll to position [0, 0]
click at [1278, 197] on div "合作評價" at bounding box center [1268, 216] width 80 height 38
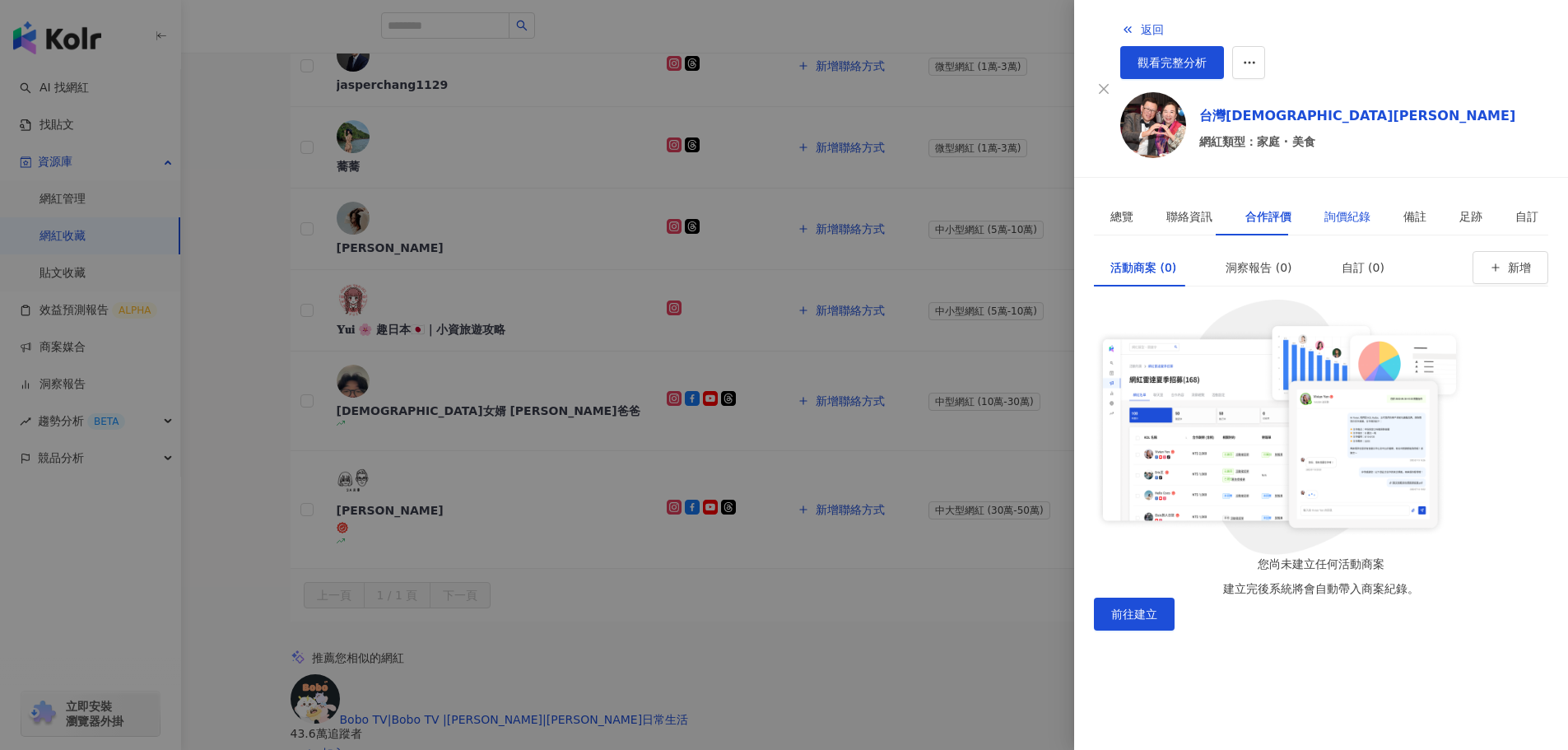
click at [1325, 208] on div "詢價紀錄" at bounding box center [1348, 216] width 46 height 18
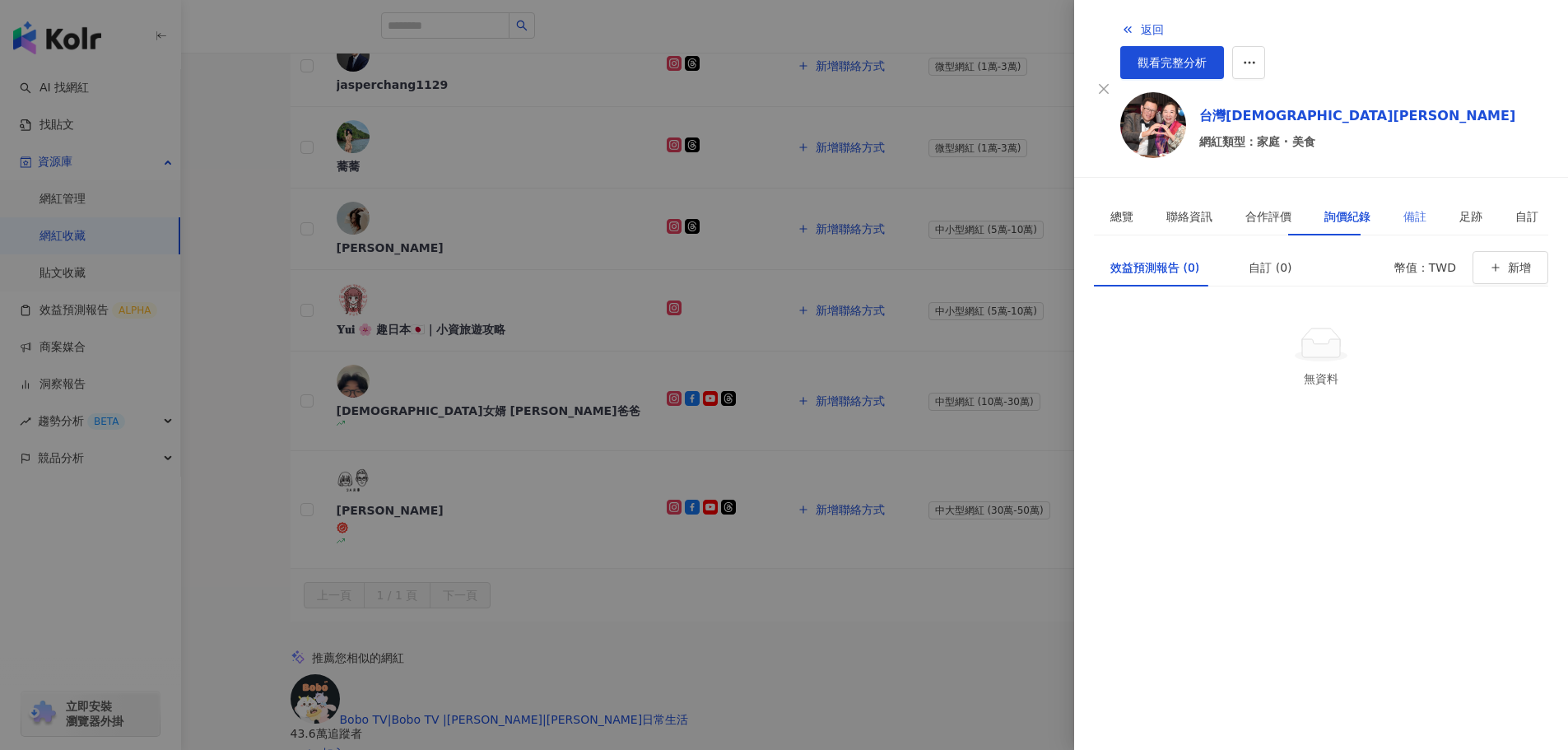
click at [1404, 197] on div "備註" at bounding box center [1415, 216] width 56 height 38
drag, startPoint x: 1433, startPoint y: 166, endPoint x: 1420, endPoint y: 169, distance: 13.3
click at [1460, 208] on div "足跡" at bounding box center [1471, 216] width 23 height 18
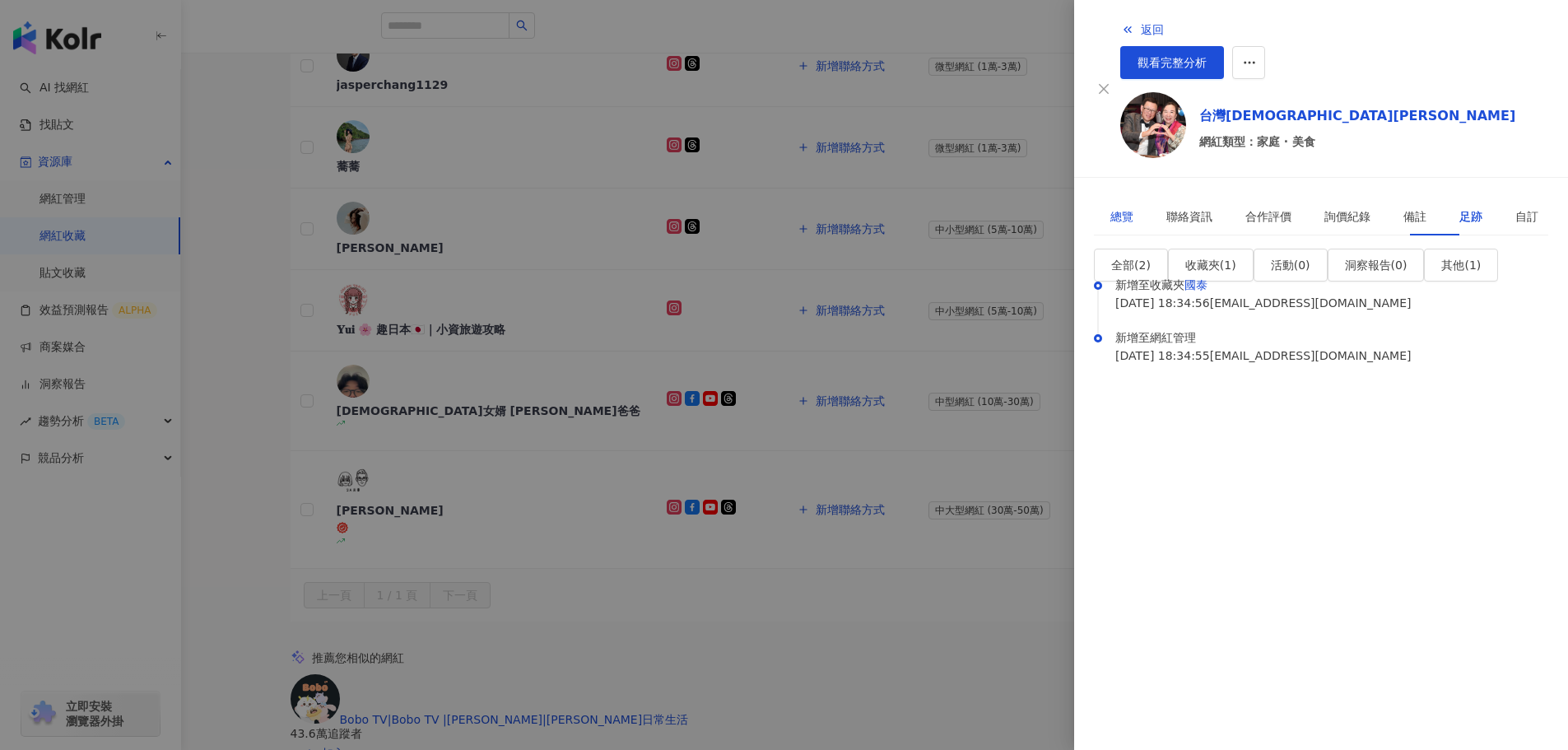
click at [1115, 208] on div "總覽" at bounding box center [1123, 216] width 23 height 18
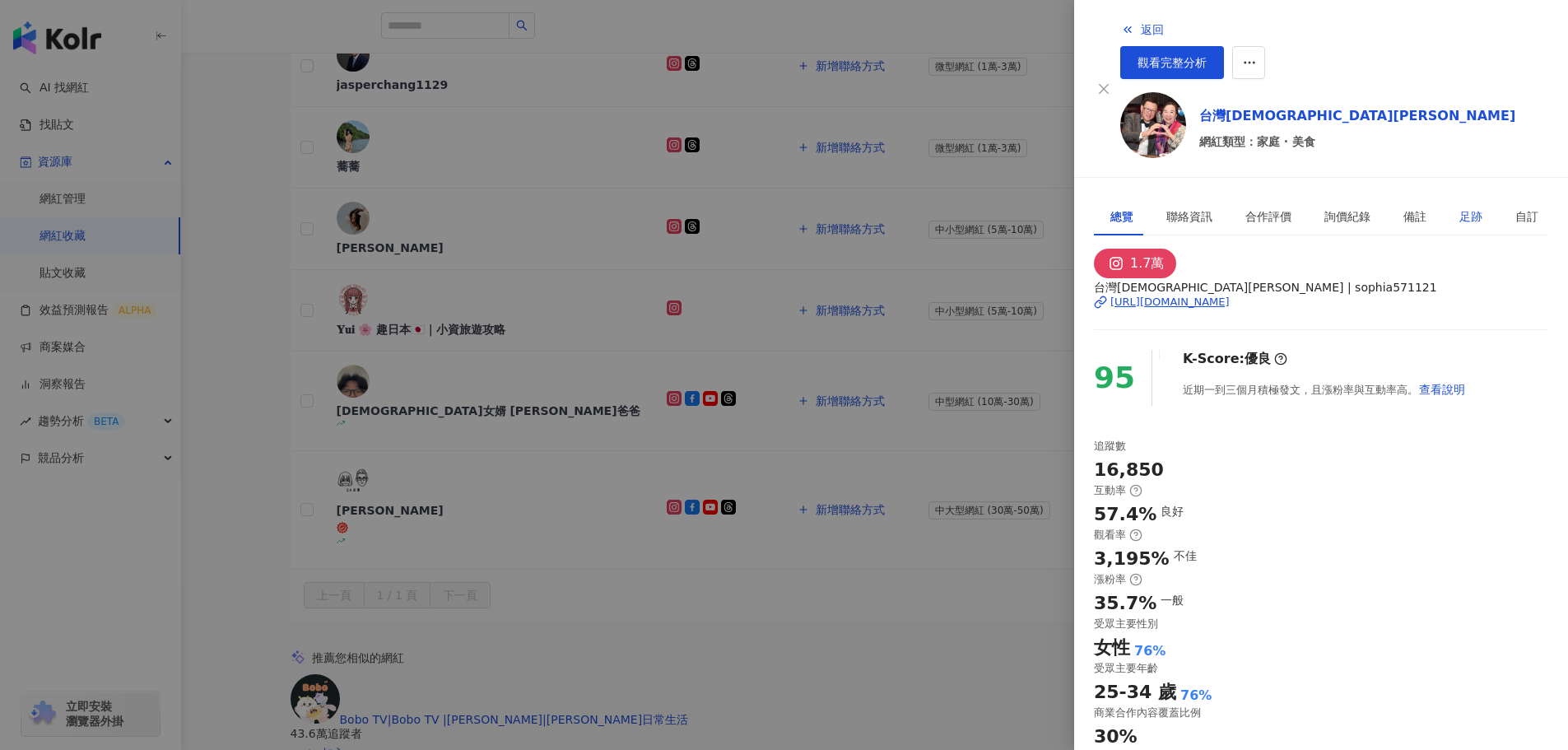
click at [1460, 208] on div "足跡" at bounding box center [1471, 216] width 23 height 18
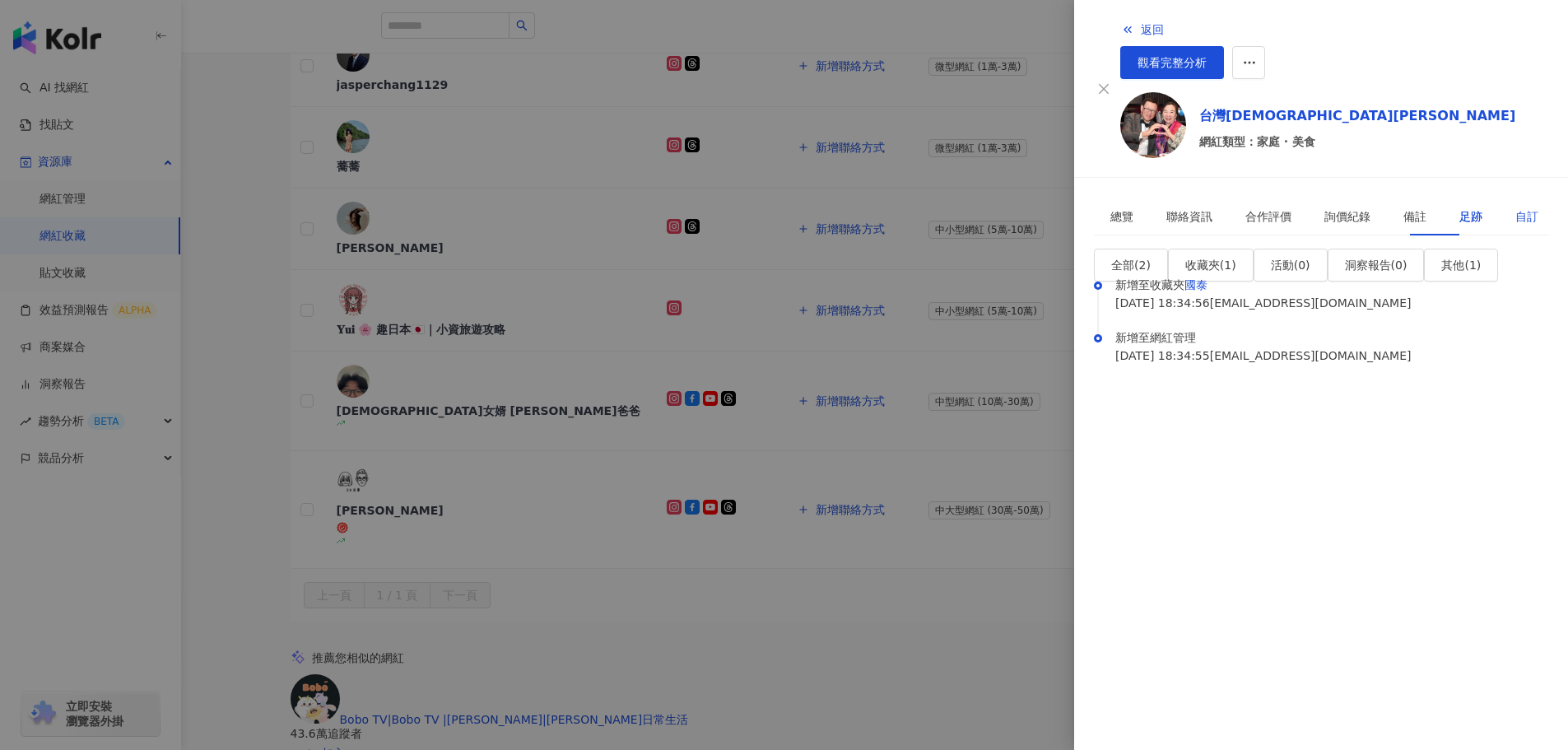
click at [1515, 208] on div "自訂" at bounding box center [1527, 216] width 23 height 18
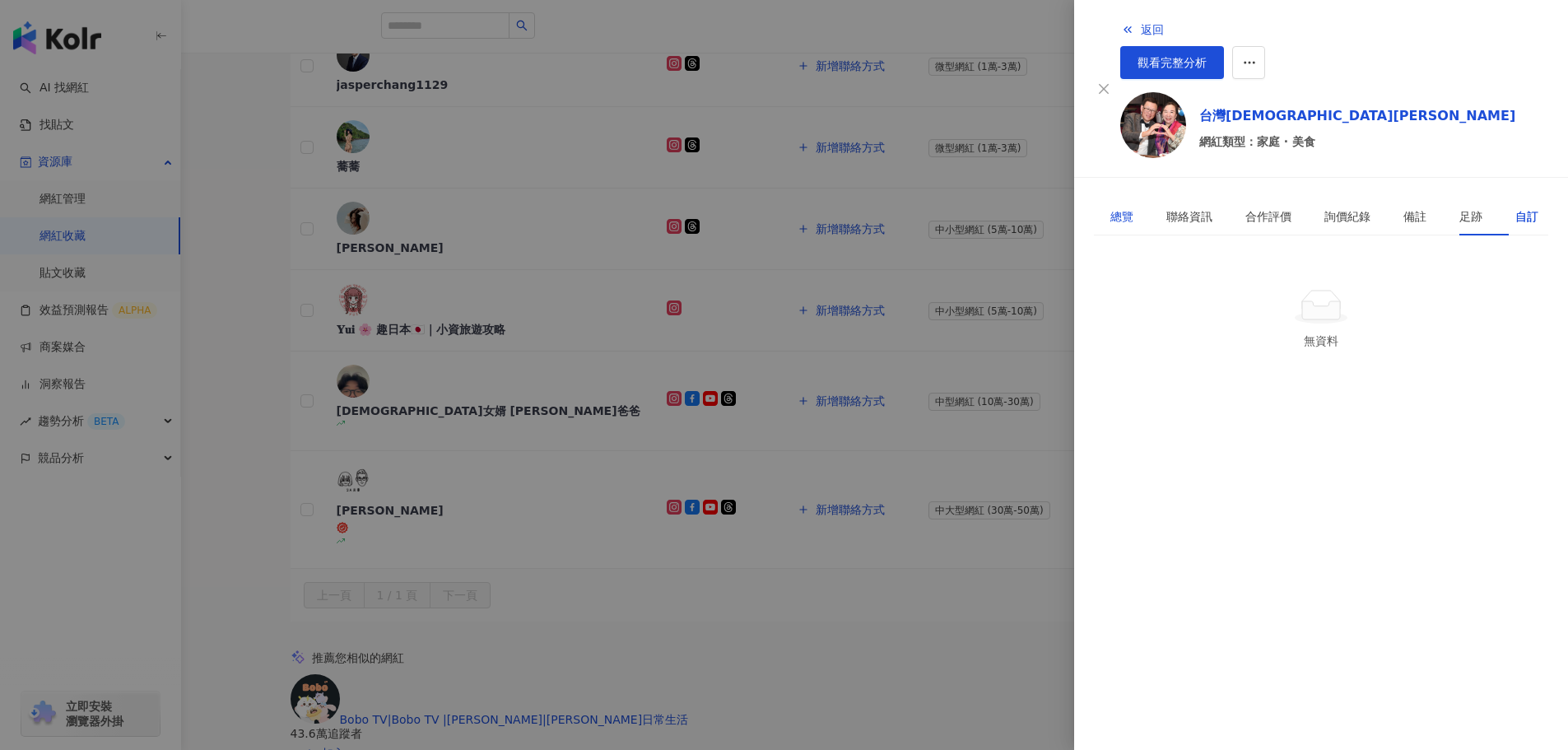
click at [1122, 208] on div "總覽" at bounding box center [1123, 216] width 23 height 18
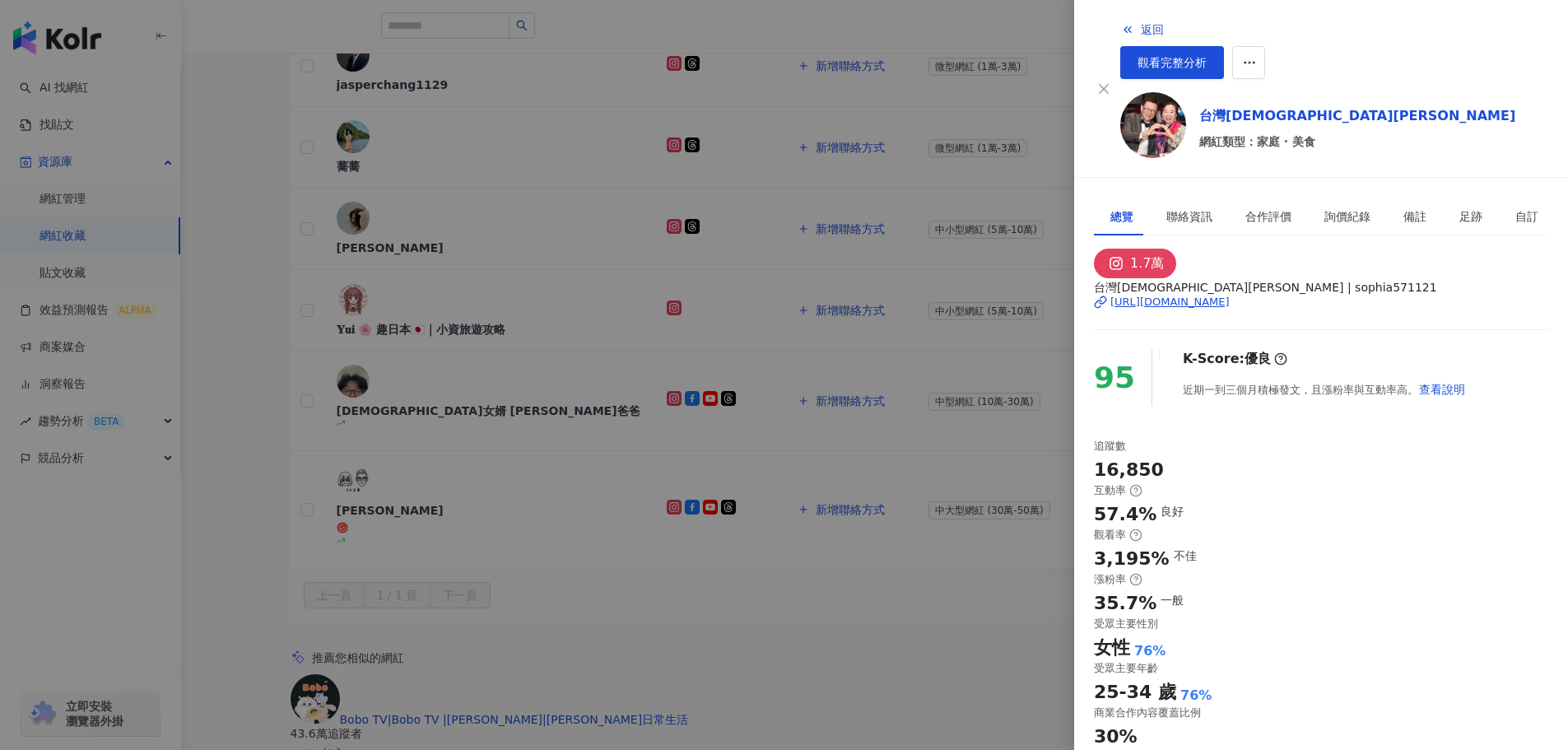
scroll to position [165, 0]
click at [868, 349] on div at bounding box center [784, 375] width 1568 height 750
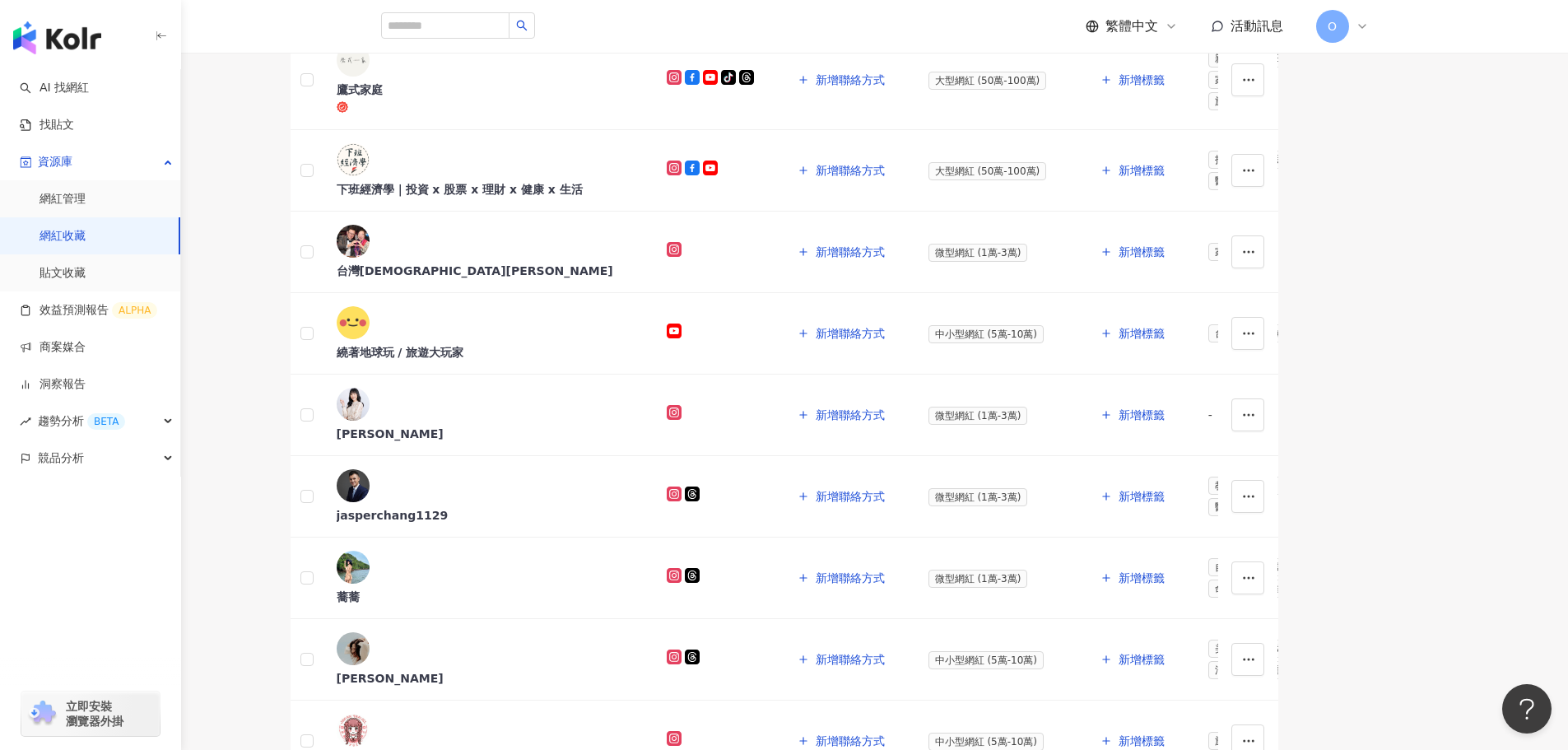
scroll to position [397, 0]
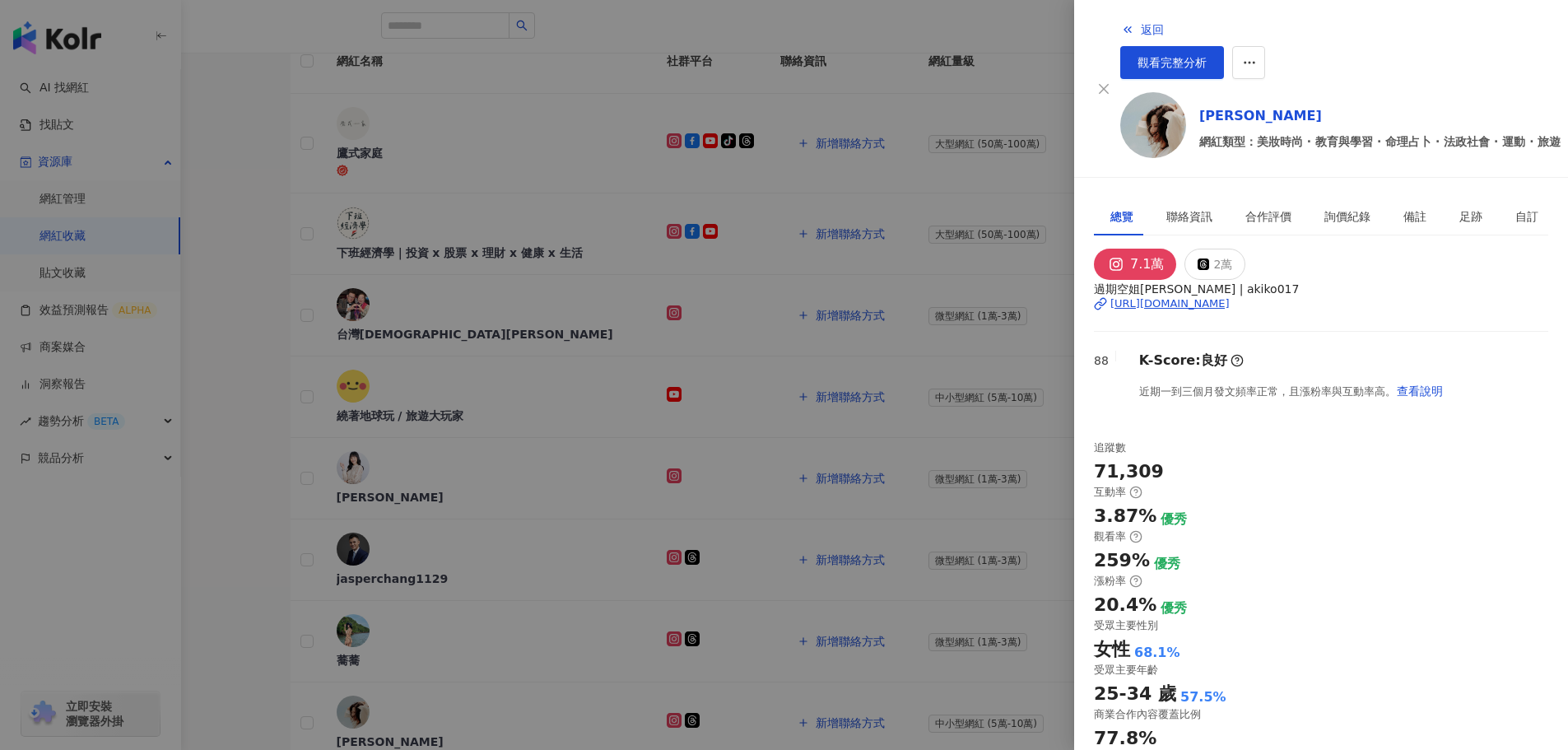
click at [284, 387] on div at bounding box center [784, 375] width 1568 height 750
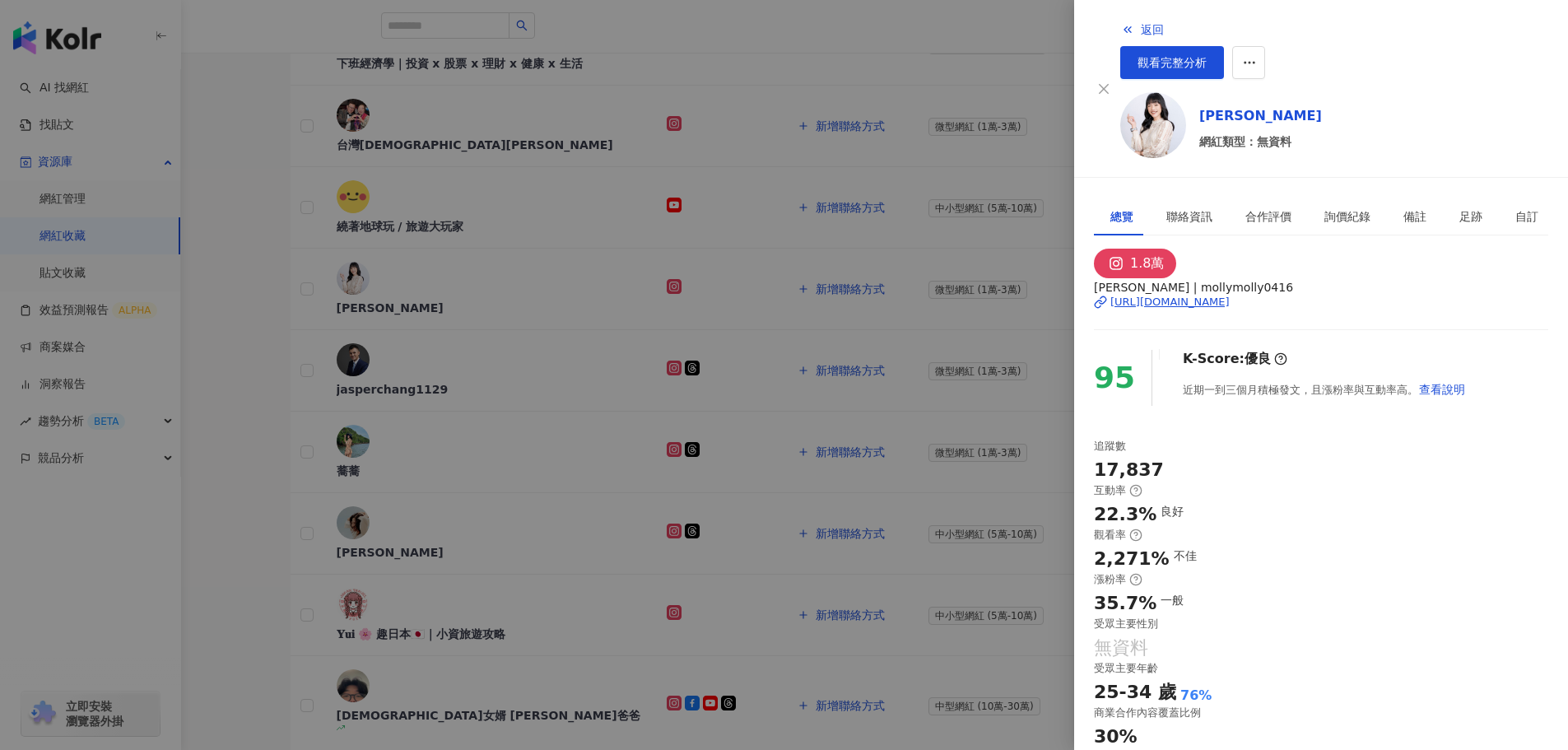
scroll to position [479, 0]
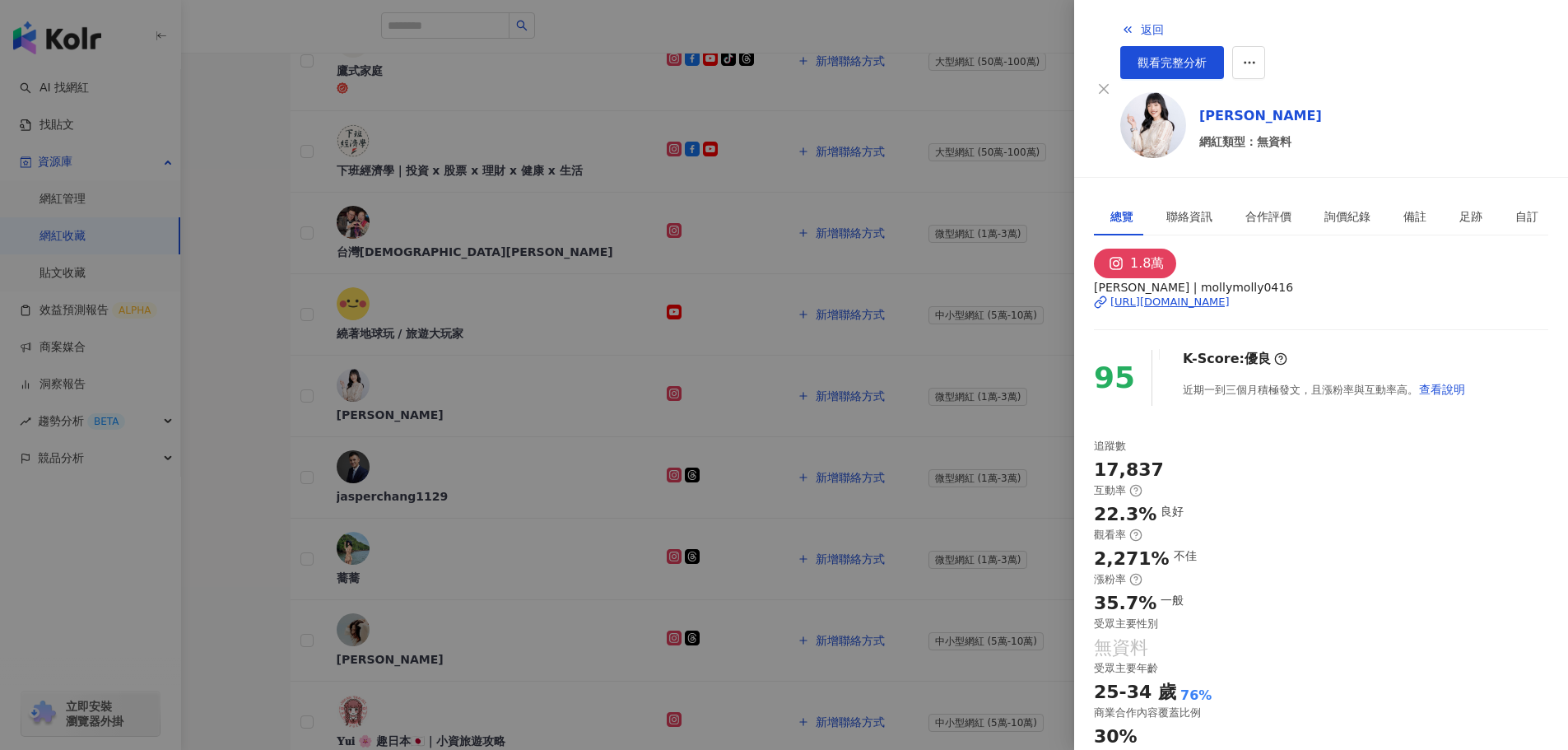
click at [289, 459] on div at bounding box center [784, 375] width 1568 height 750
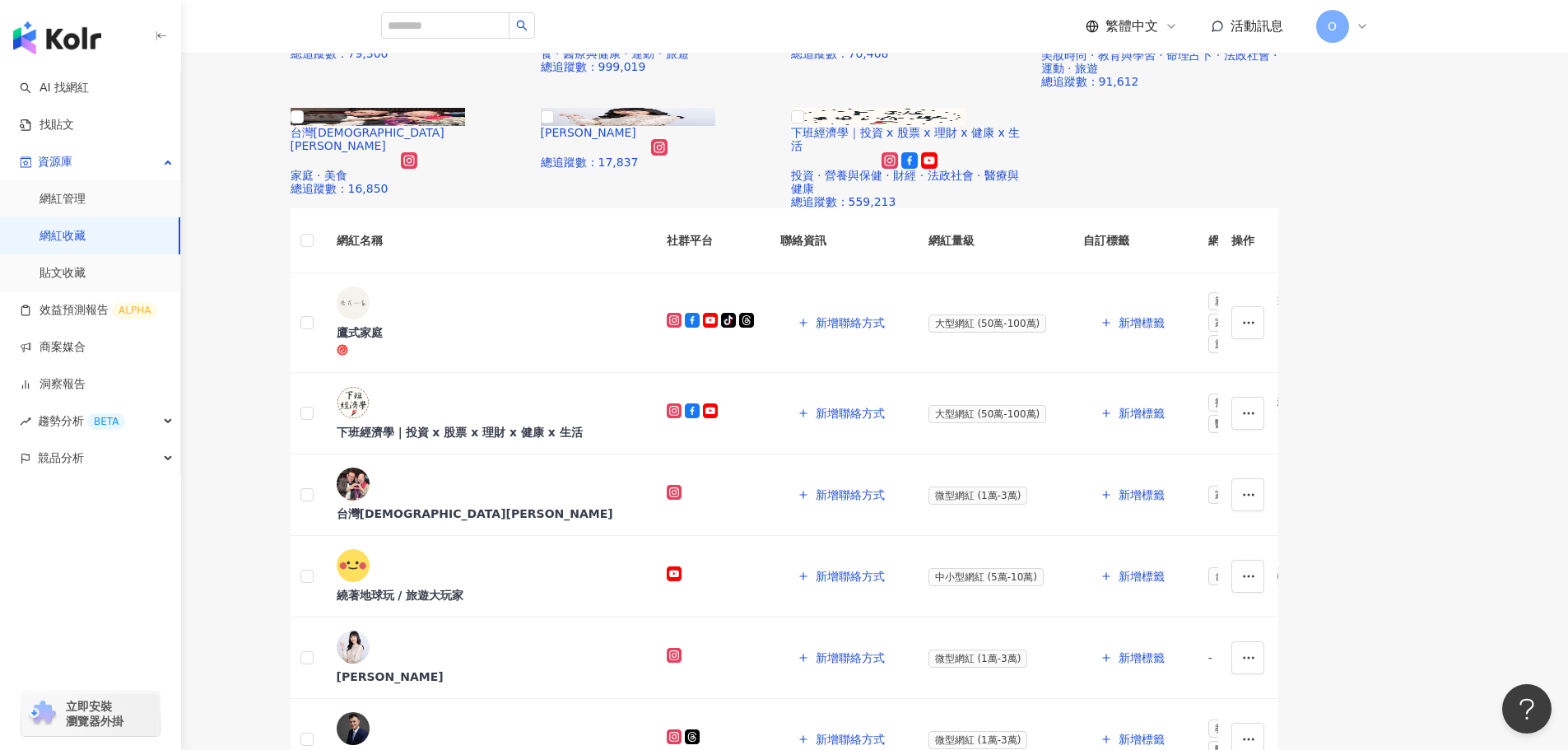
scroll to position [149, 0]
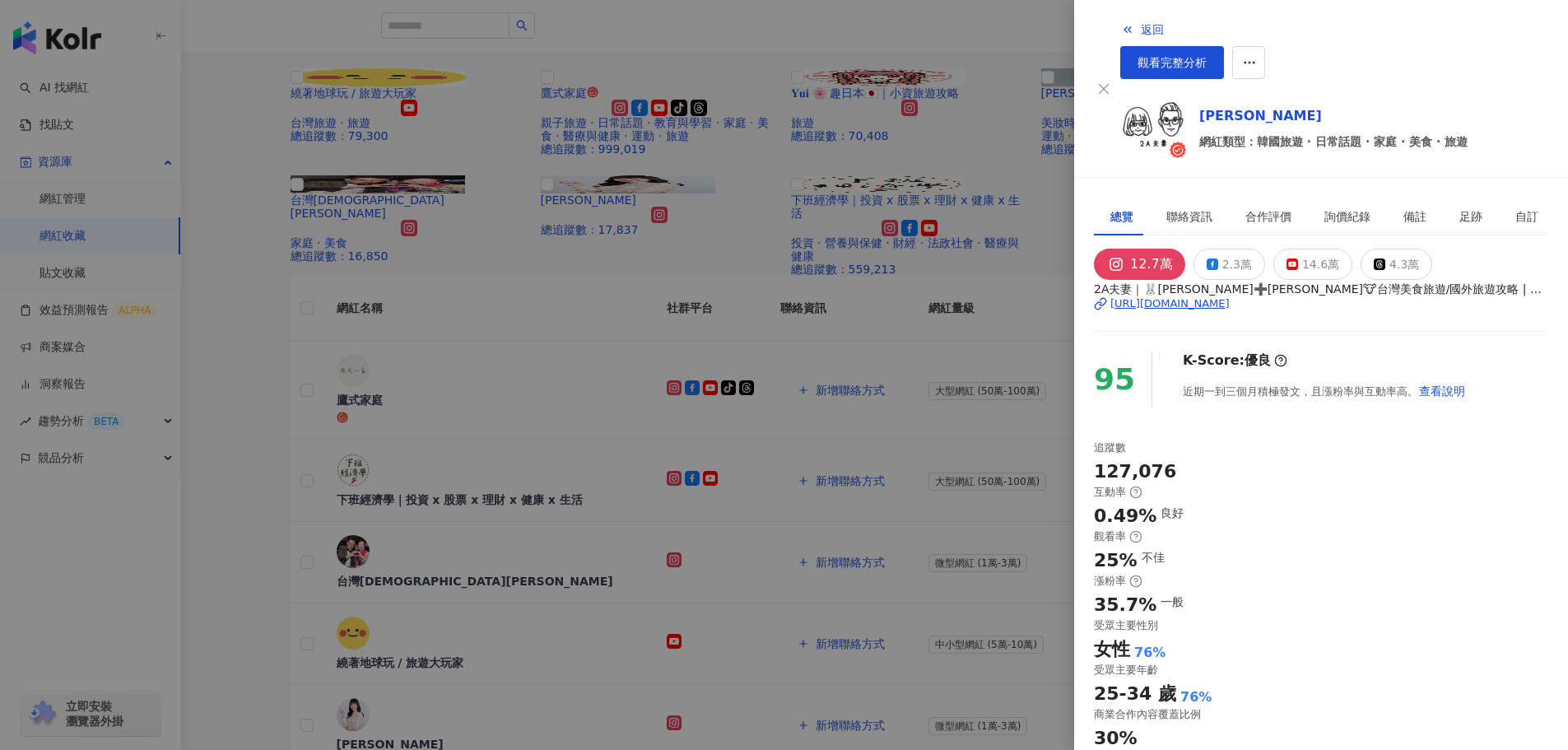
drag, startPoint x: 275, startPoint y: 401, endPoint x: 288, endPoint y: 395, distance: 14.3
click at [275, 401] on div at bounding box center [784, 375] width 1568 height 750
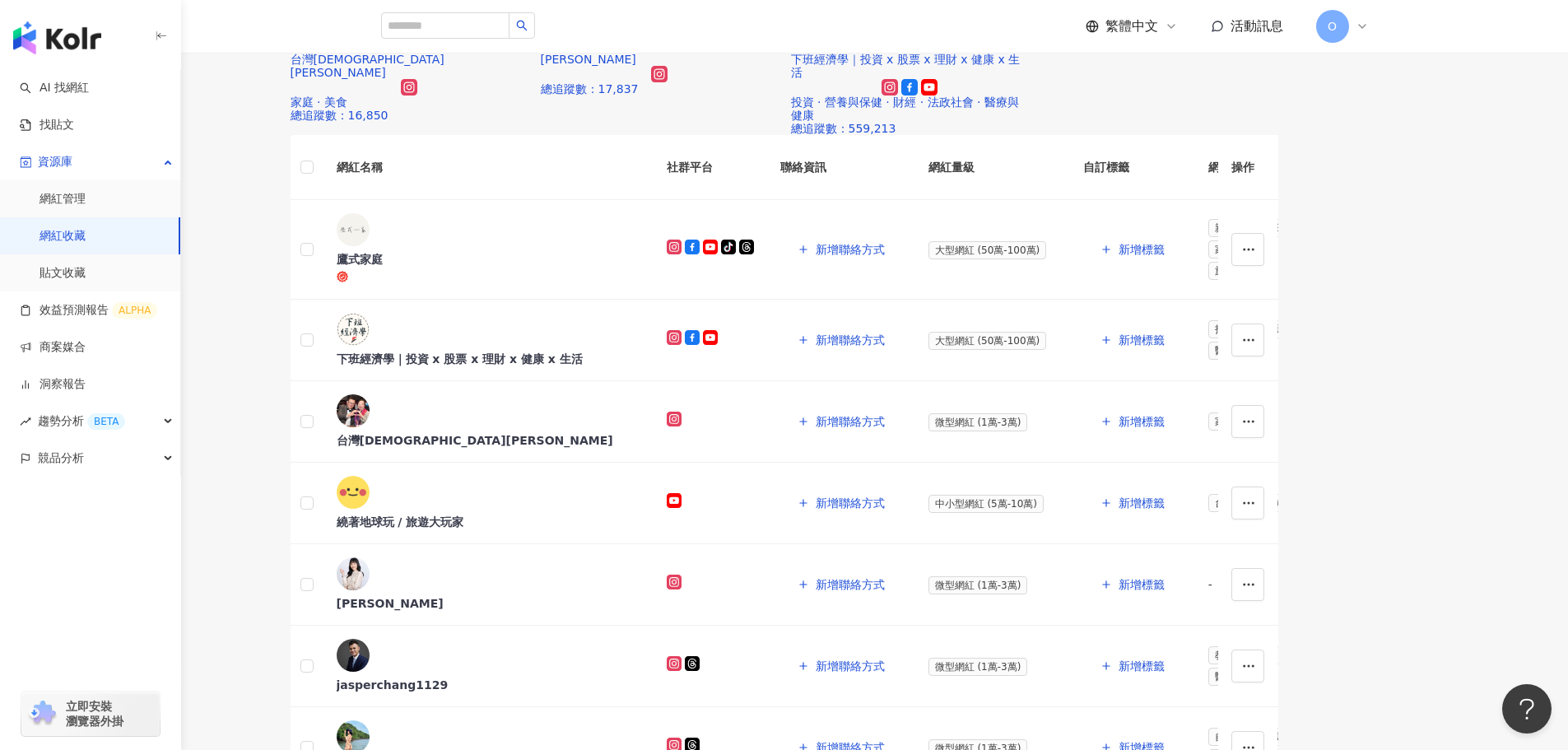
scroll to position [314, 0]
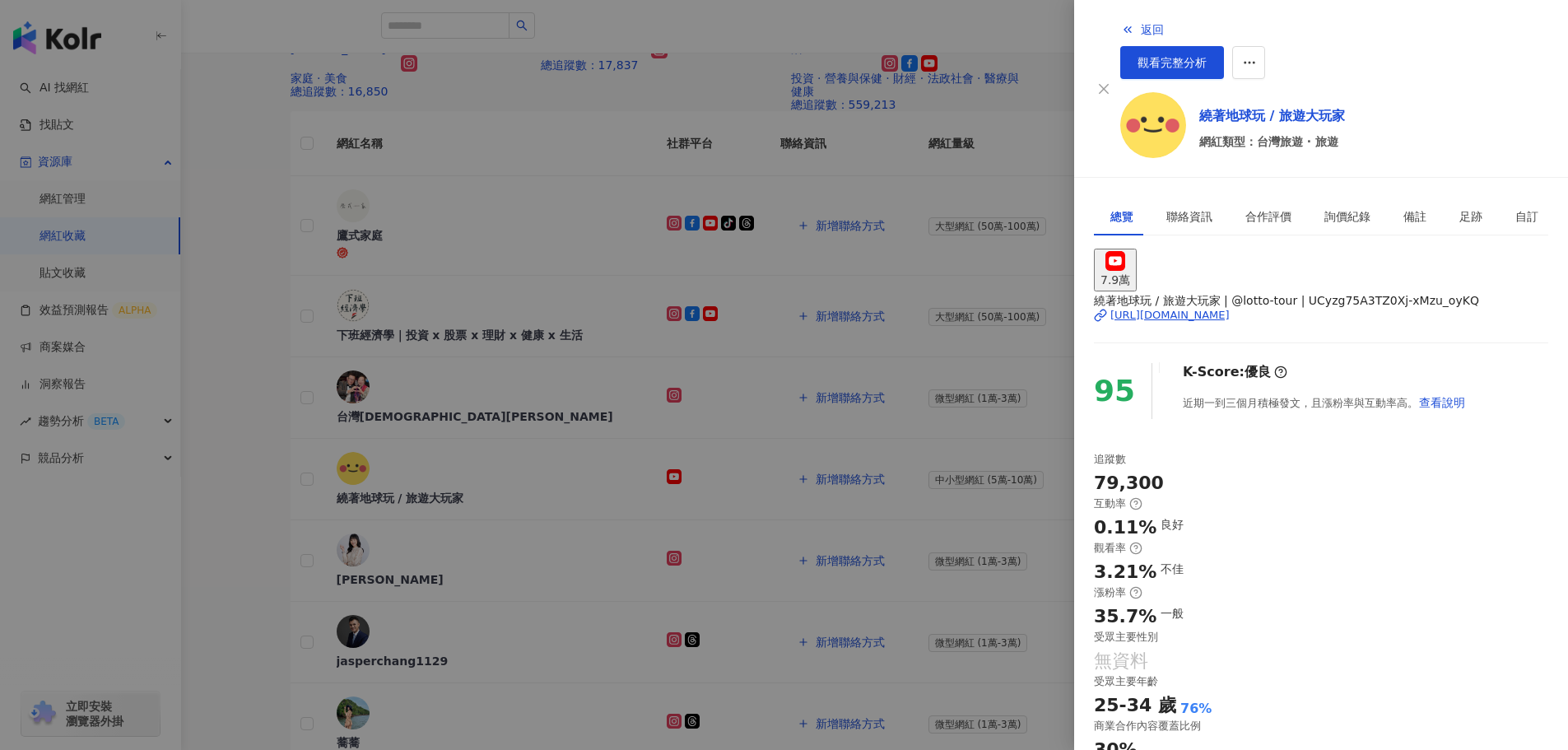
click at [335, 398] on div at bounding box center [784, 375] width 1568 height 750
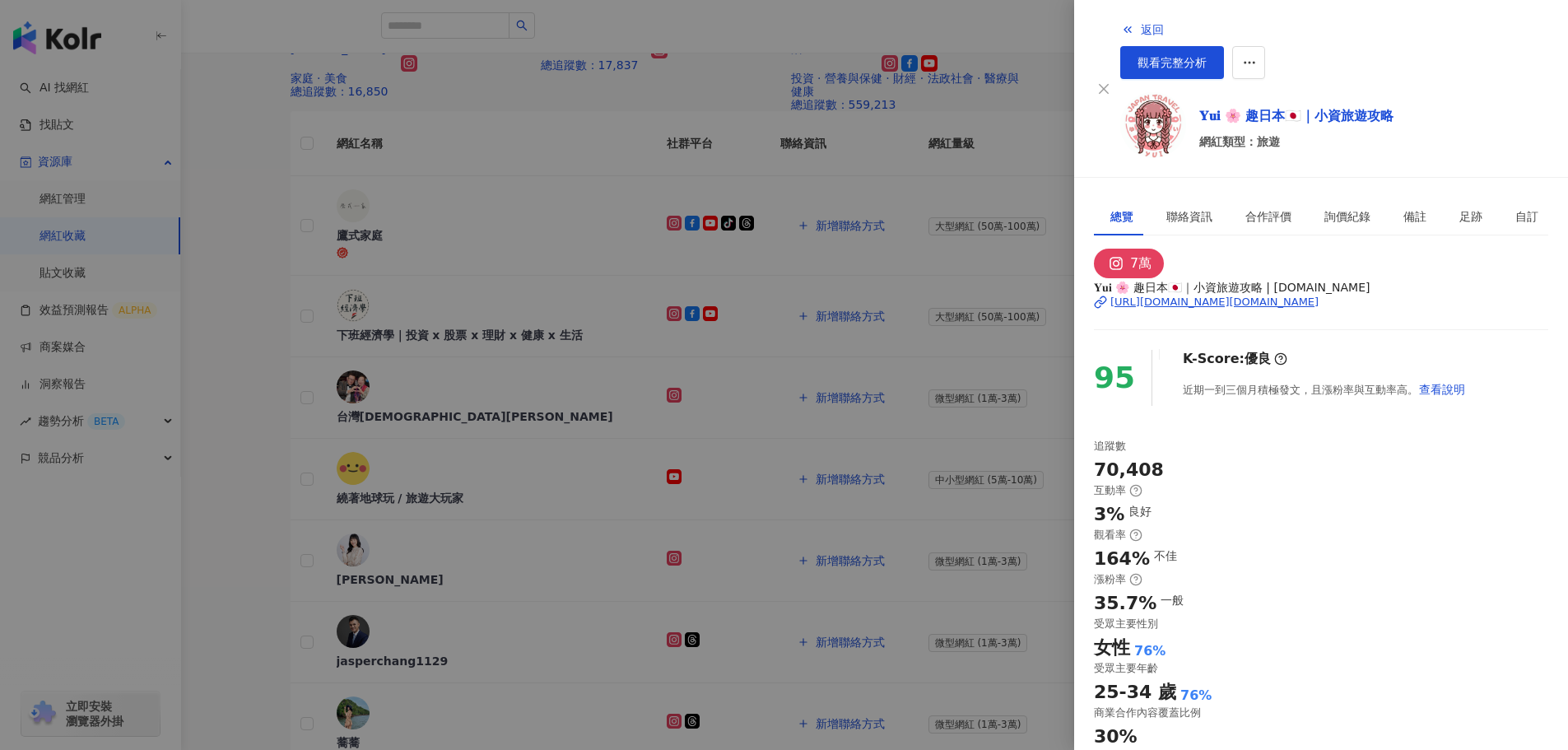
click at [267, 425] on div at bounding box center [784, 375] width 1568 height 750
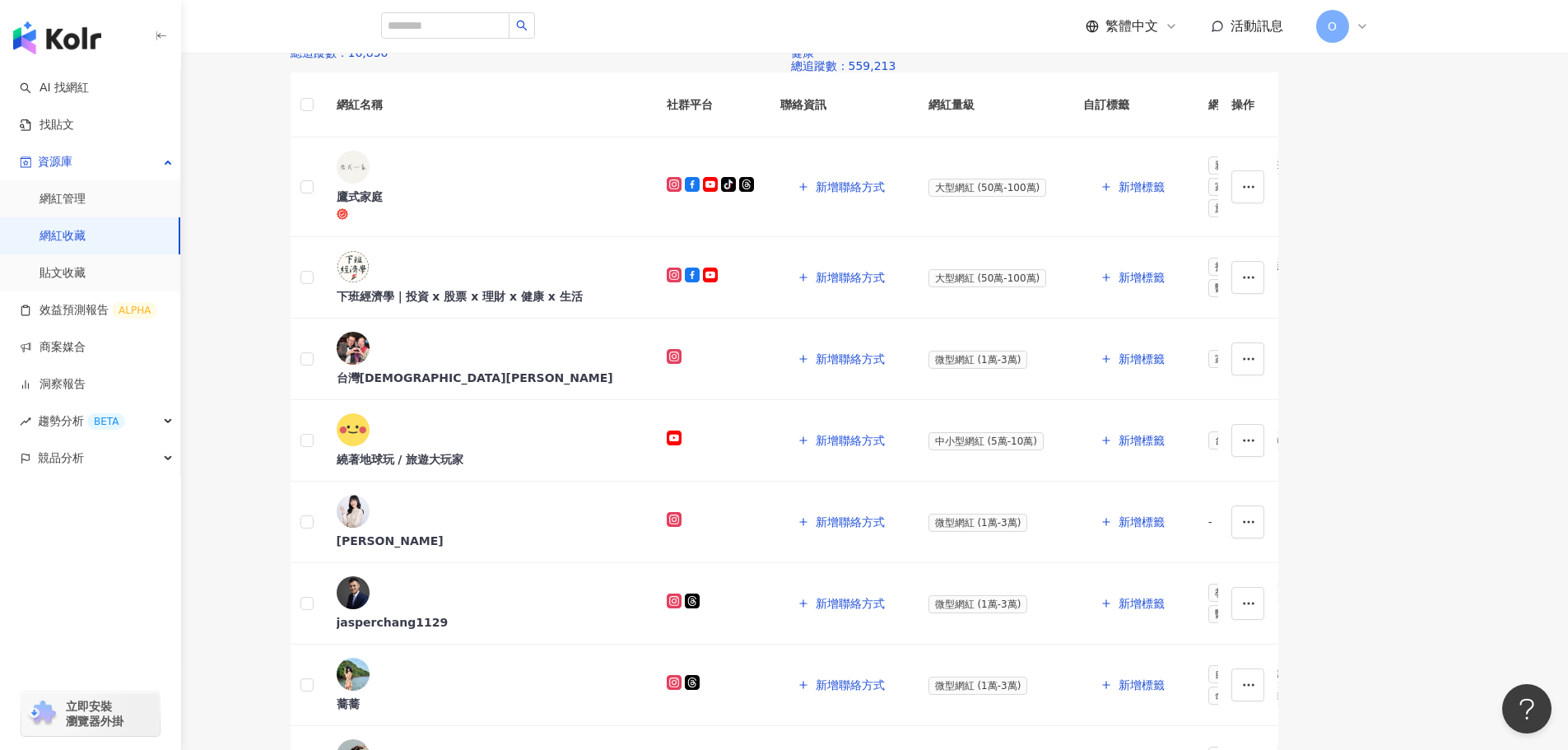
scroll to position [397, 0]
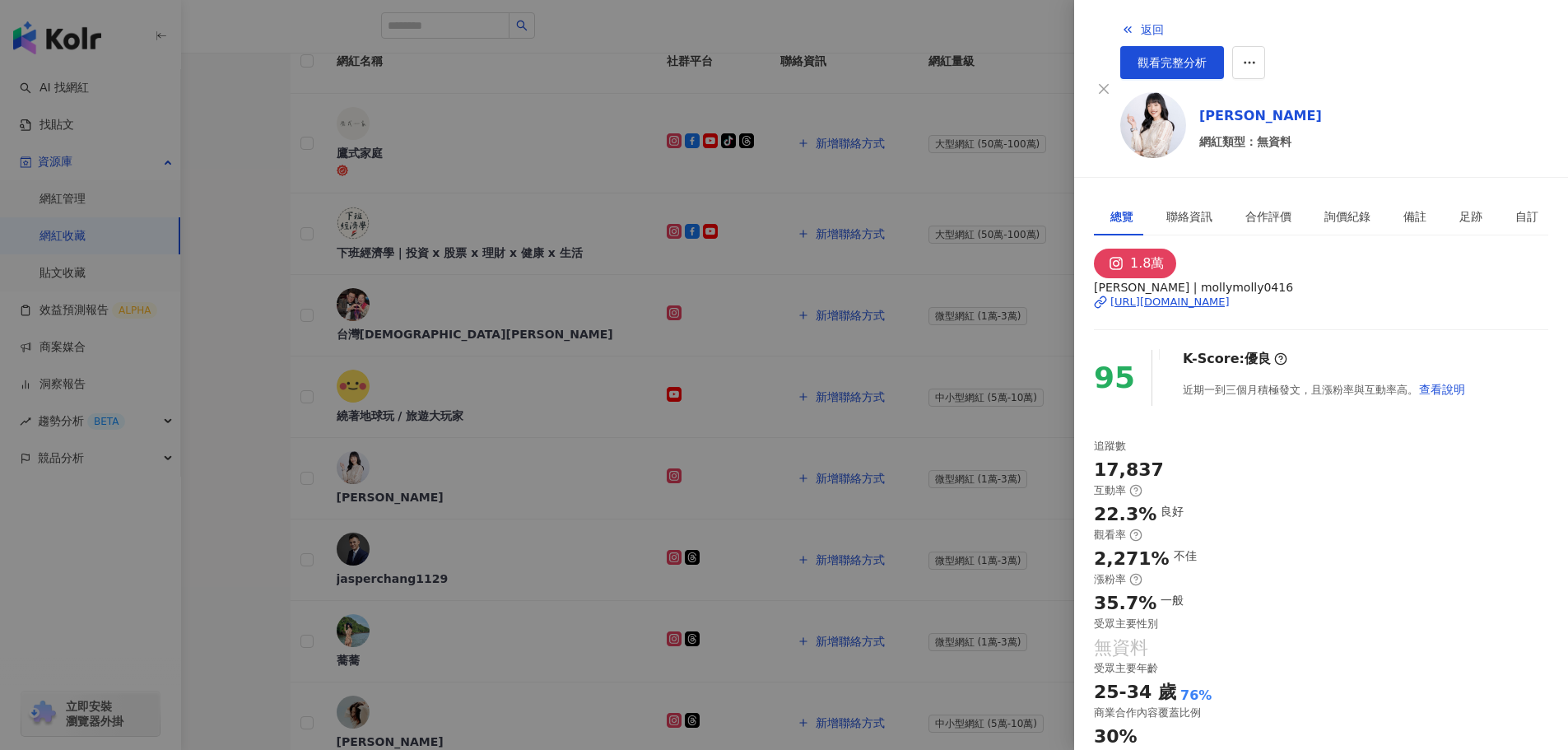
click at [316, 500] on div at bounding box center [784, 375] width 1568 height 750
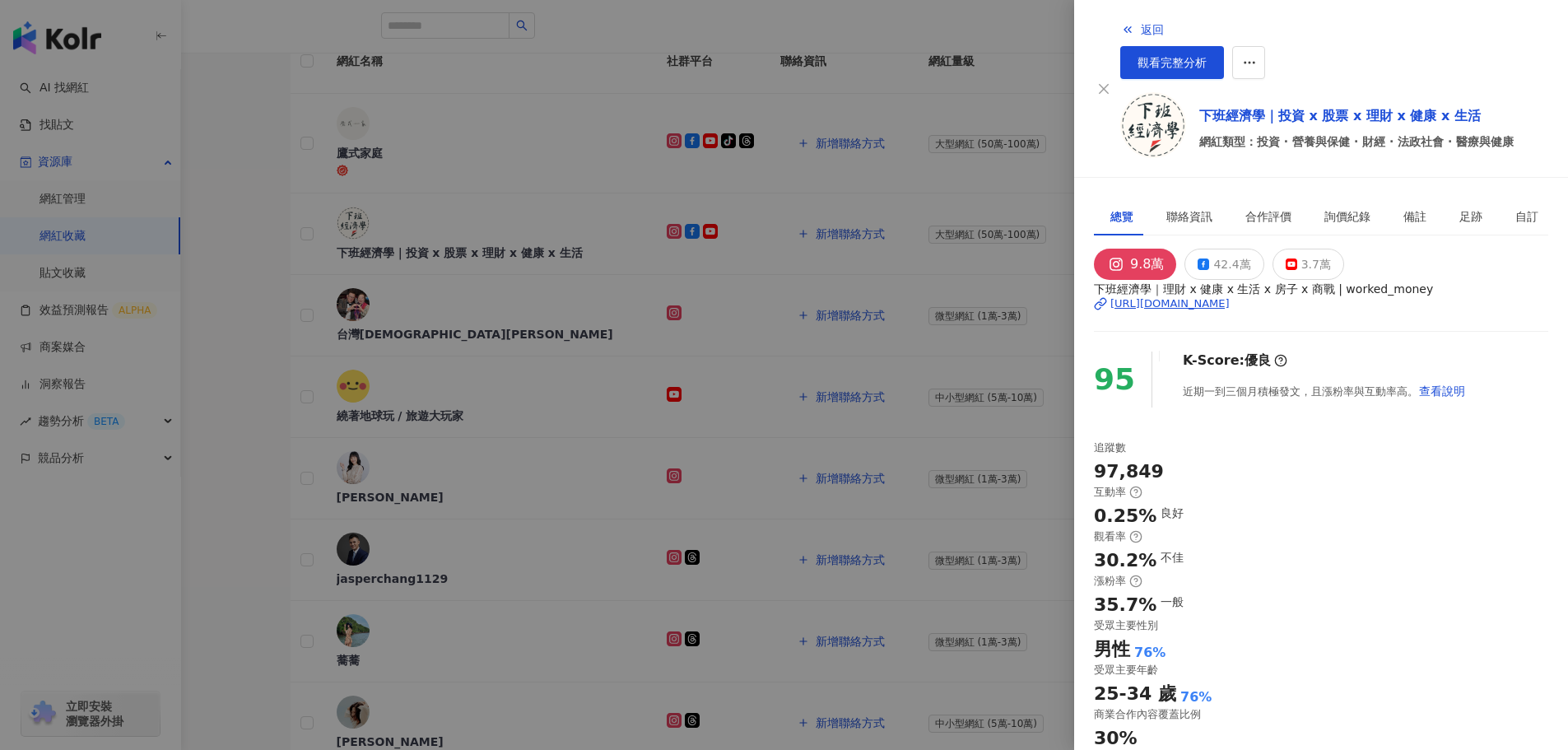
click at [269, 424] on div at bounding box center [784, 375] width 1568 height 750
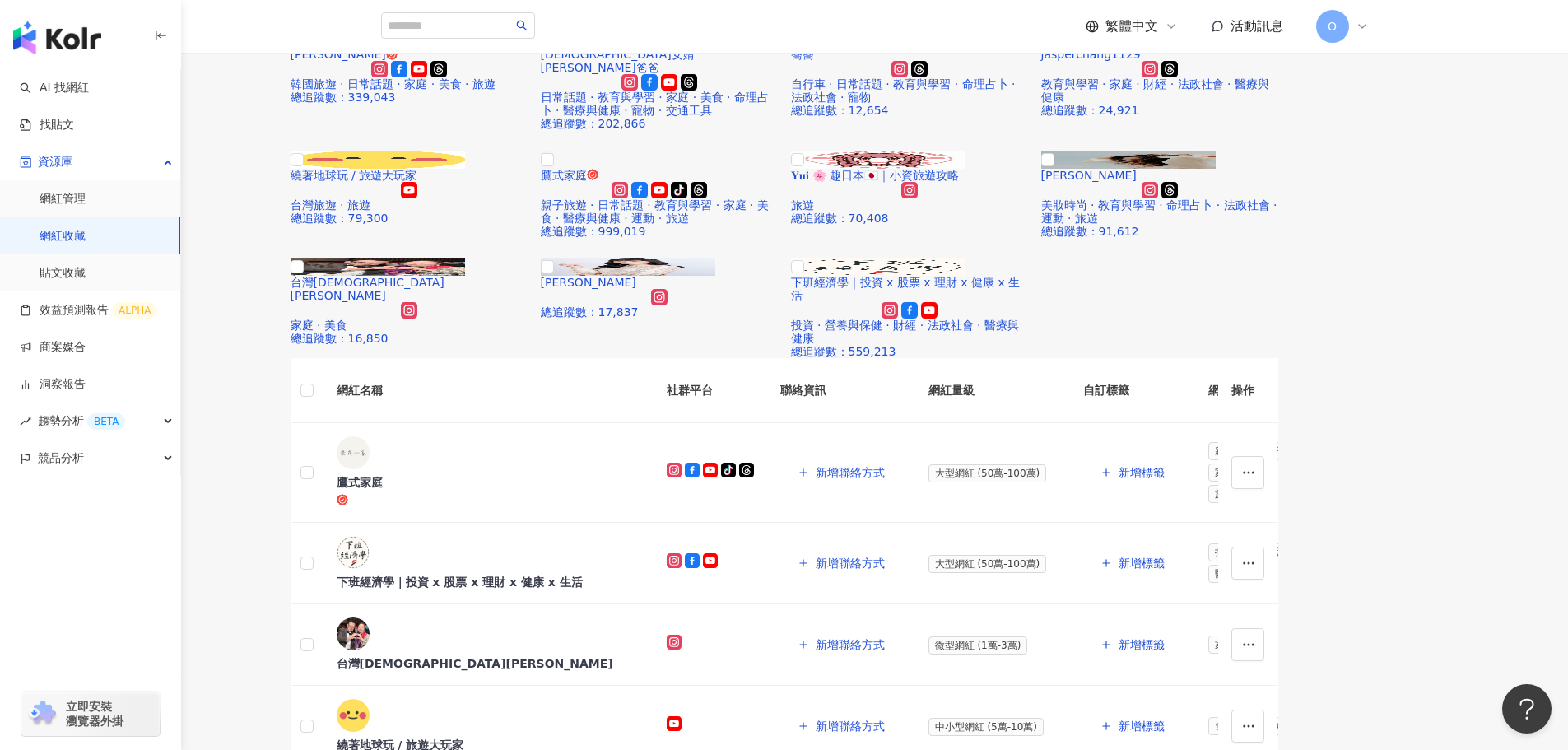
scroll to position [0, 0]
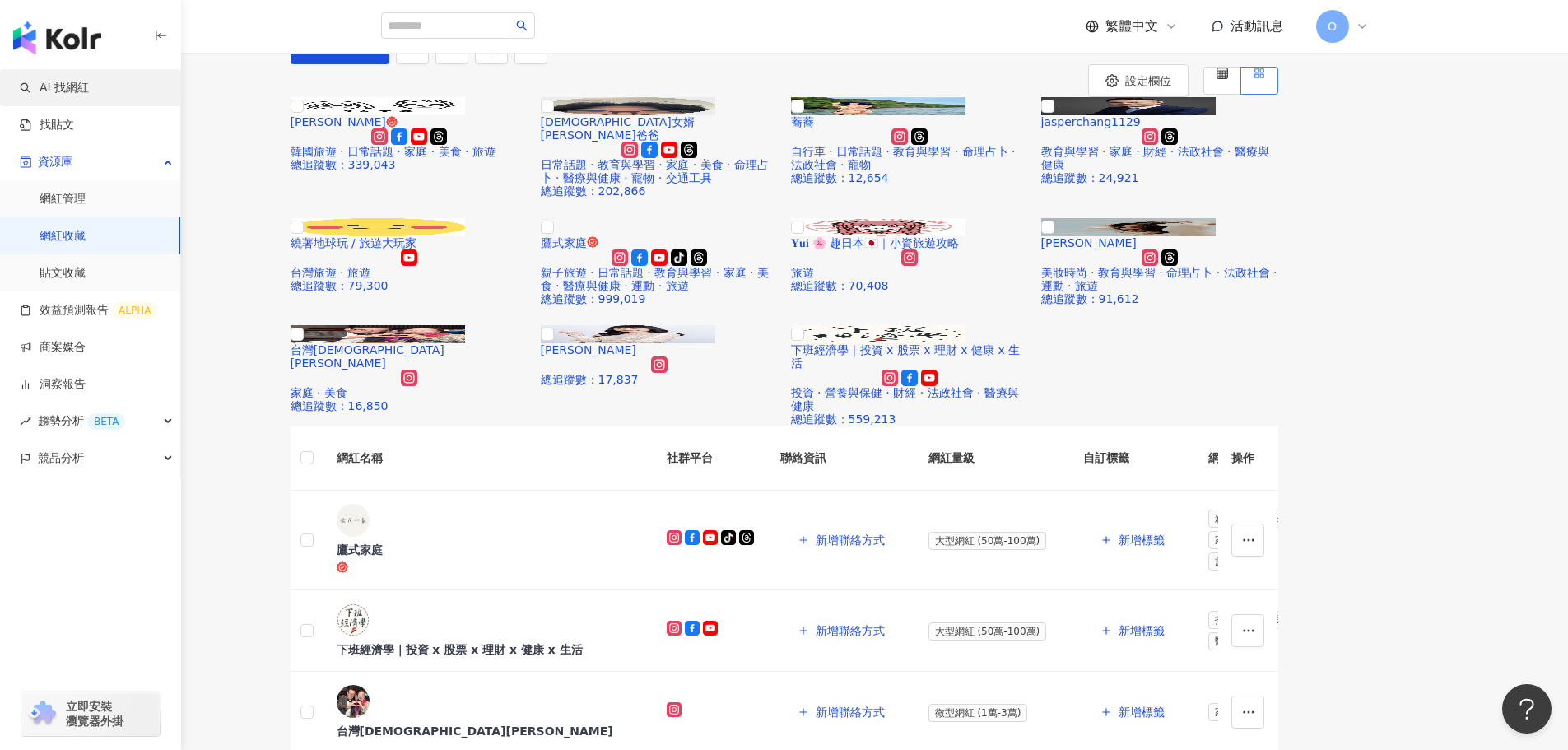
click at [81, 88] on link "AI 找網紅" at bounding box center [55, 87] width 69 height 16
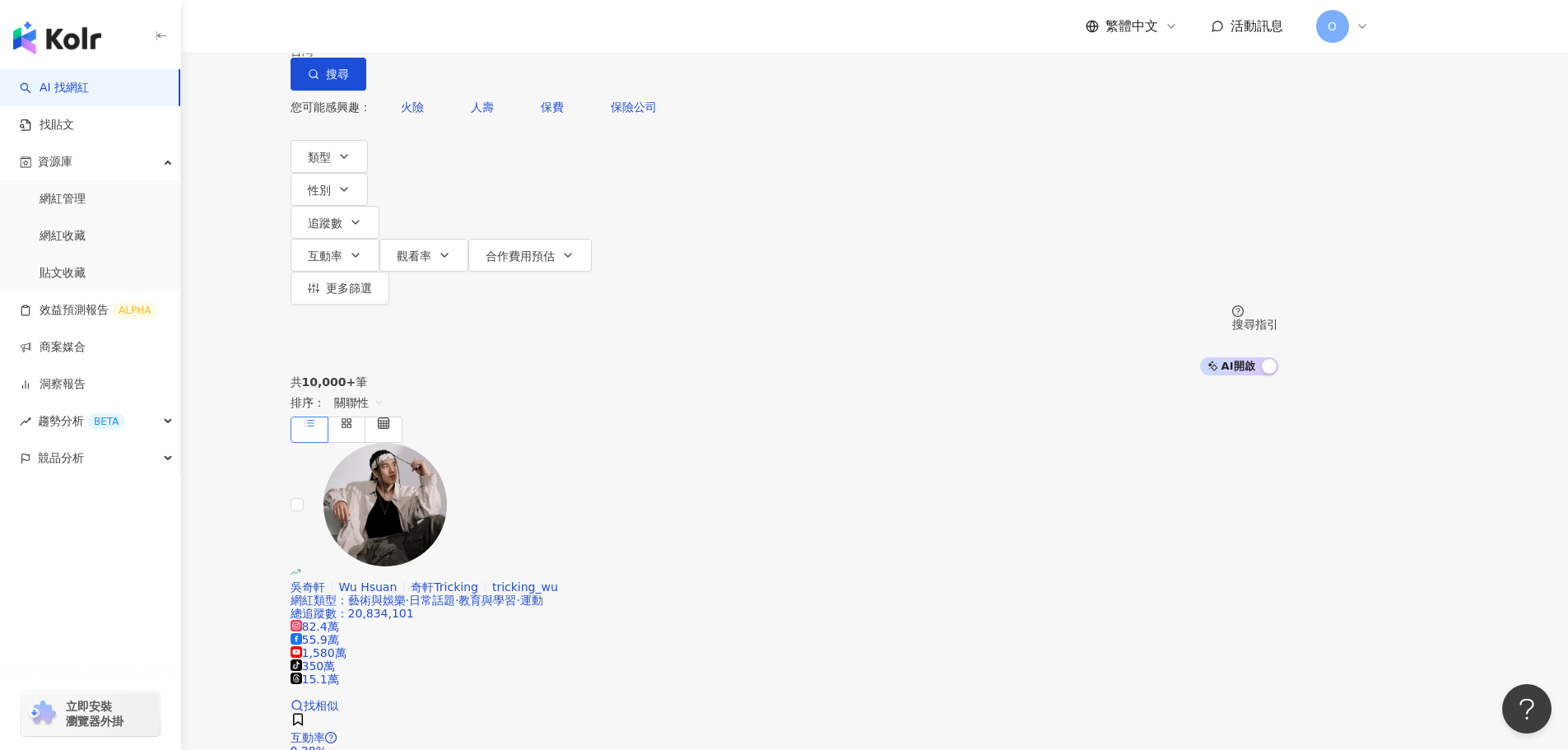
click at [862, 91] on div "不分平台 台灣 搜尋" at bounding box center [784, 45] width 988 height 91
click at [531, 32] on input "search" at bounding box center [463, 15] width 133 height 32
type input "*"
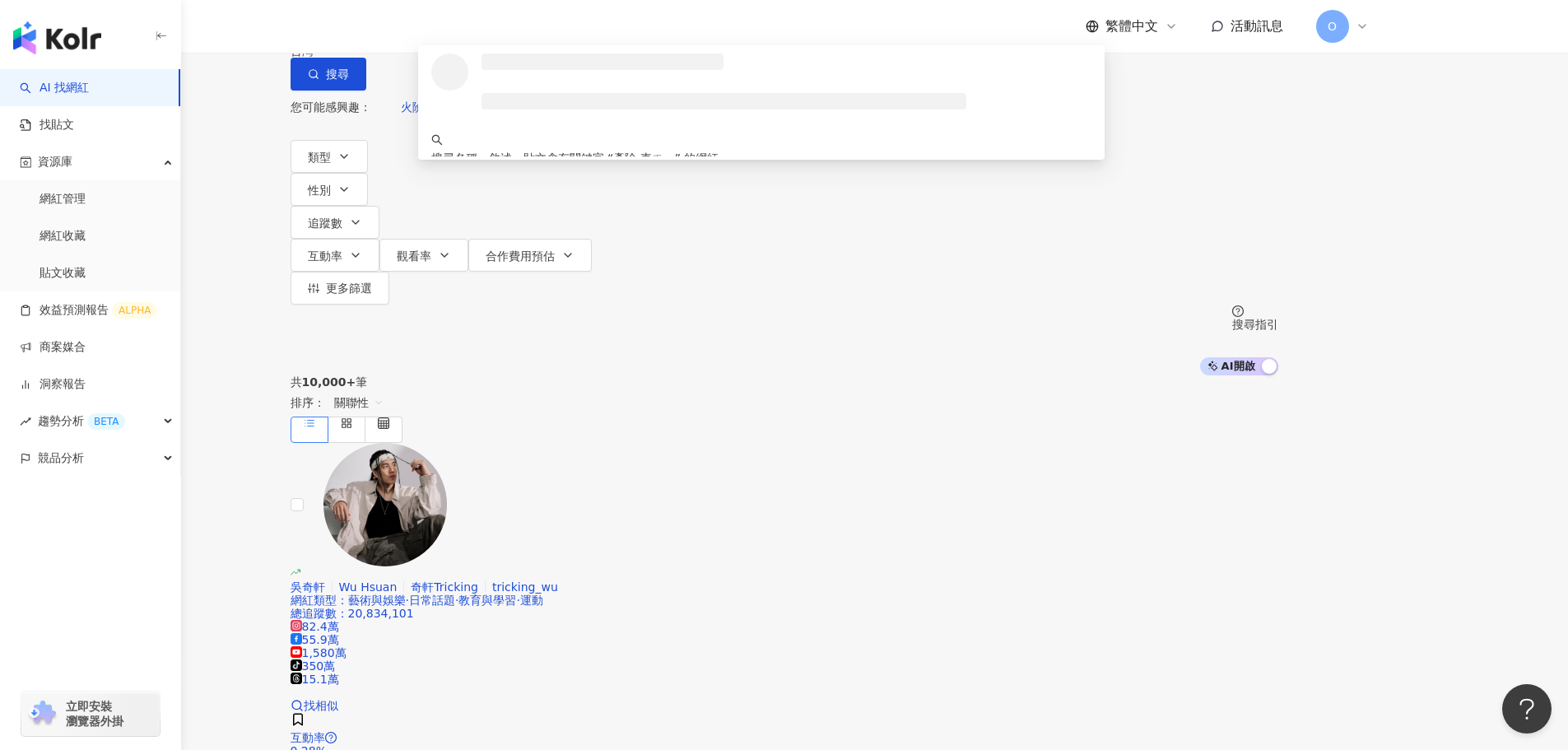
type input "*****"
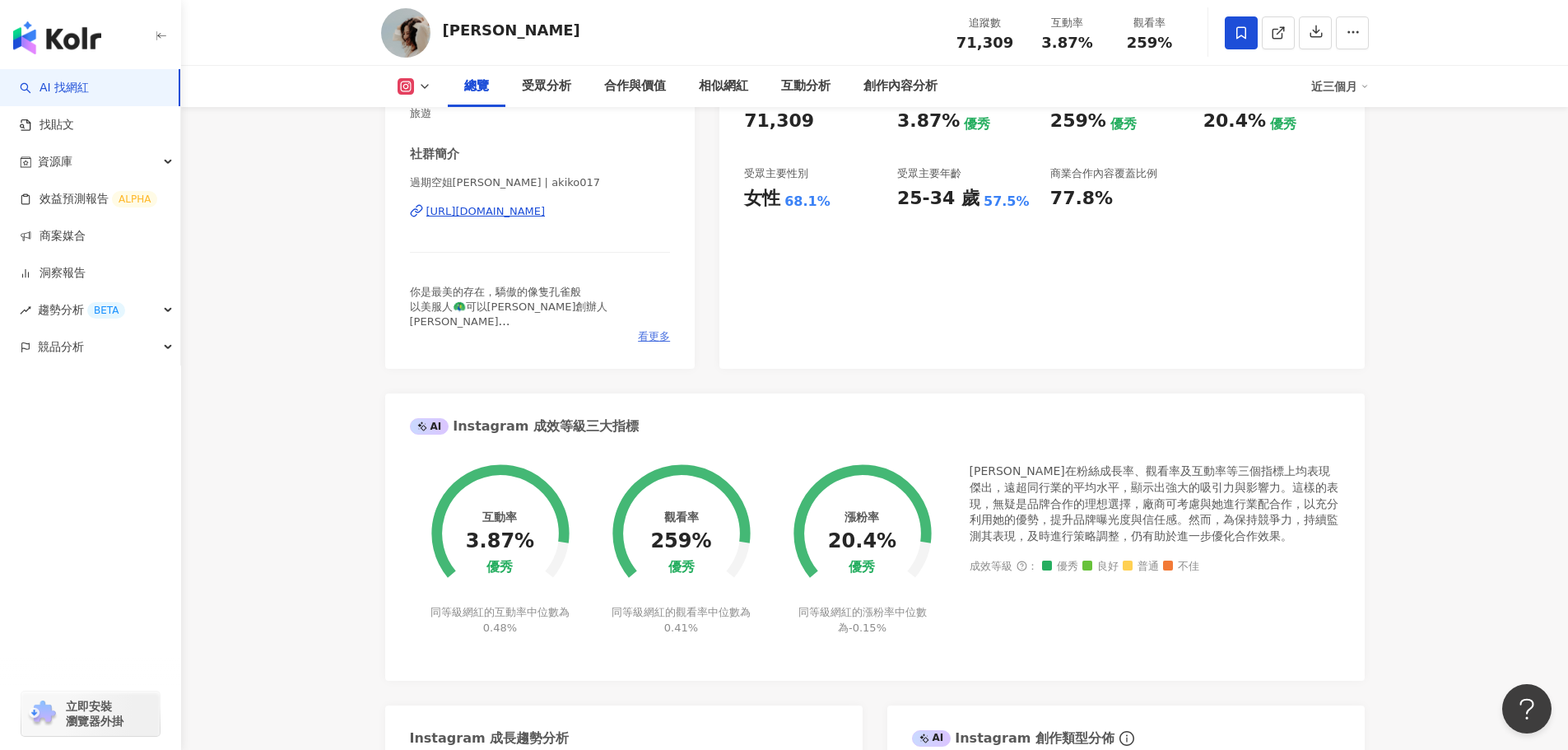
click at [654, 344] on span "看更多" at bounding box center [654, 336] width 33 height 14
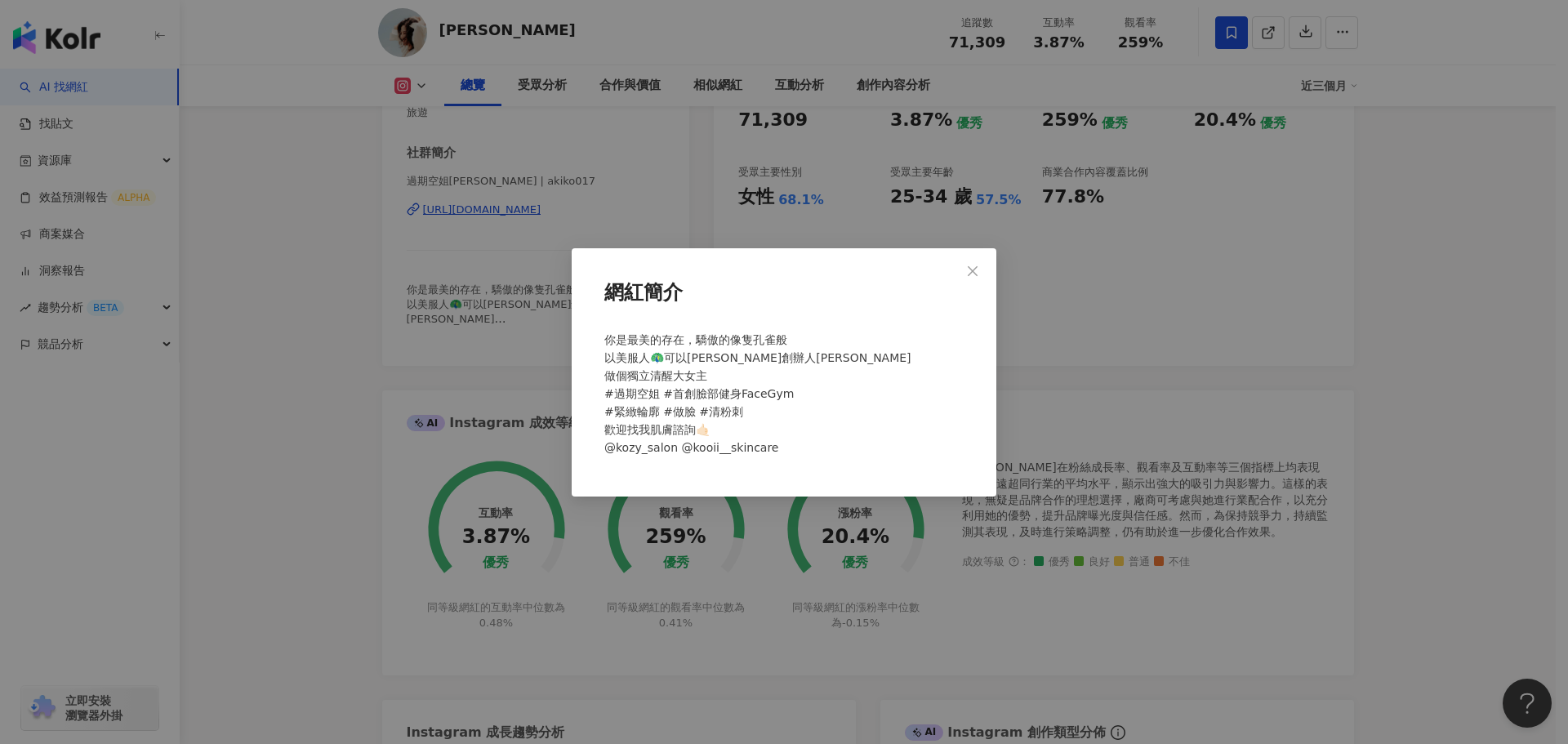
drag, startPoint x: 1103, startPoint y: 352, endPoint x: 1015, endPoint y: 293, distance: 105.9
click at [1101, 351] on div "網紅簡介 你是最美的存在，驕傲的像隻孔雀般 以美服人🦚可以[PERSON_NAME]創辦人[PERSON_NAME] 做個獨立清醒大女主 #過期空姐 #首創臉…" at bounding box center [784, 372] width 1568 height 744
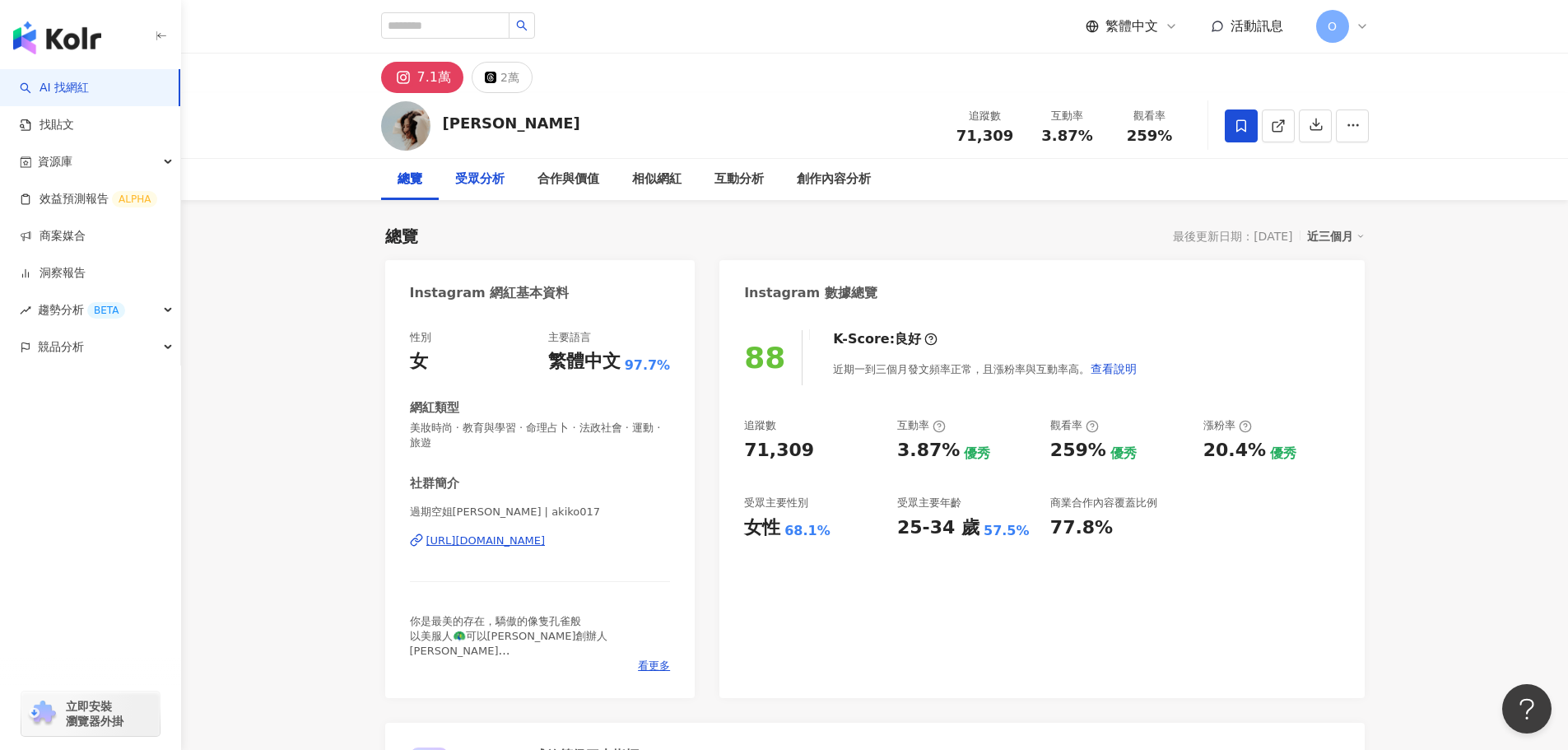
click at [468, 182] on div "受眾分析" at bounding box center [480, 179] width 50 height 20
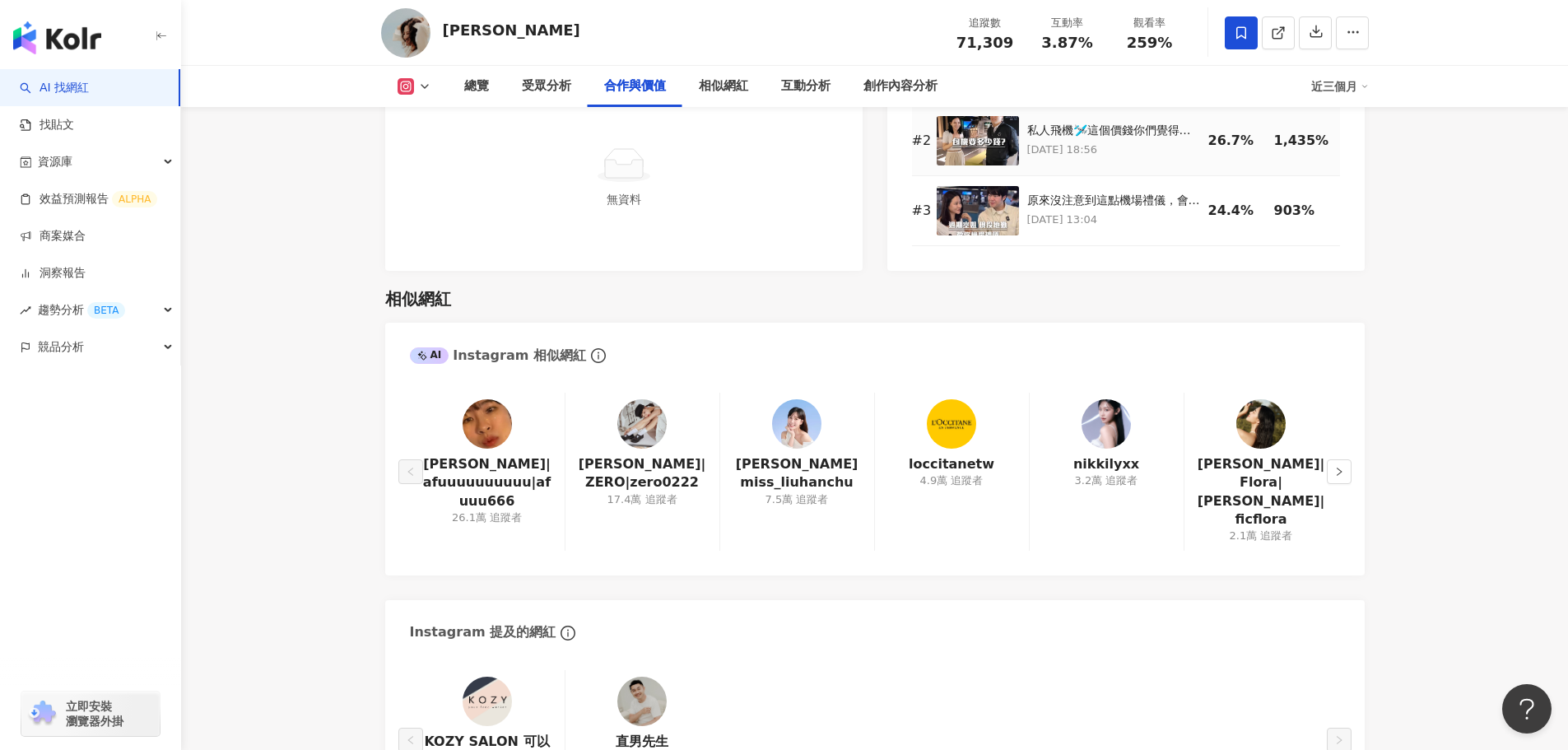
scroll to position [2574, 0]
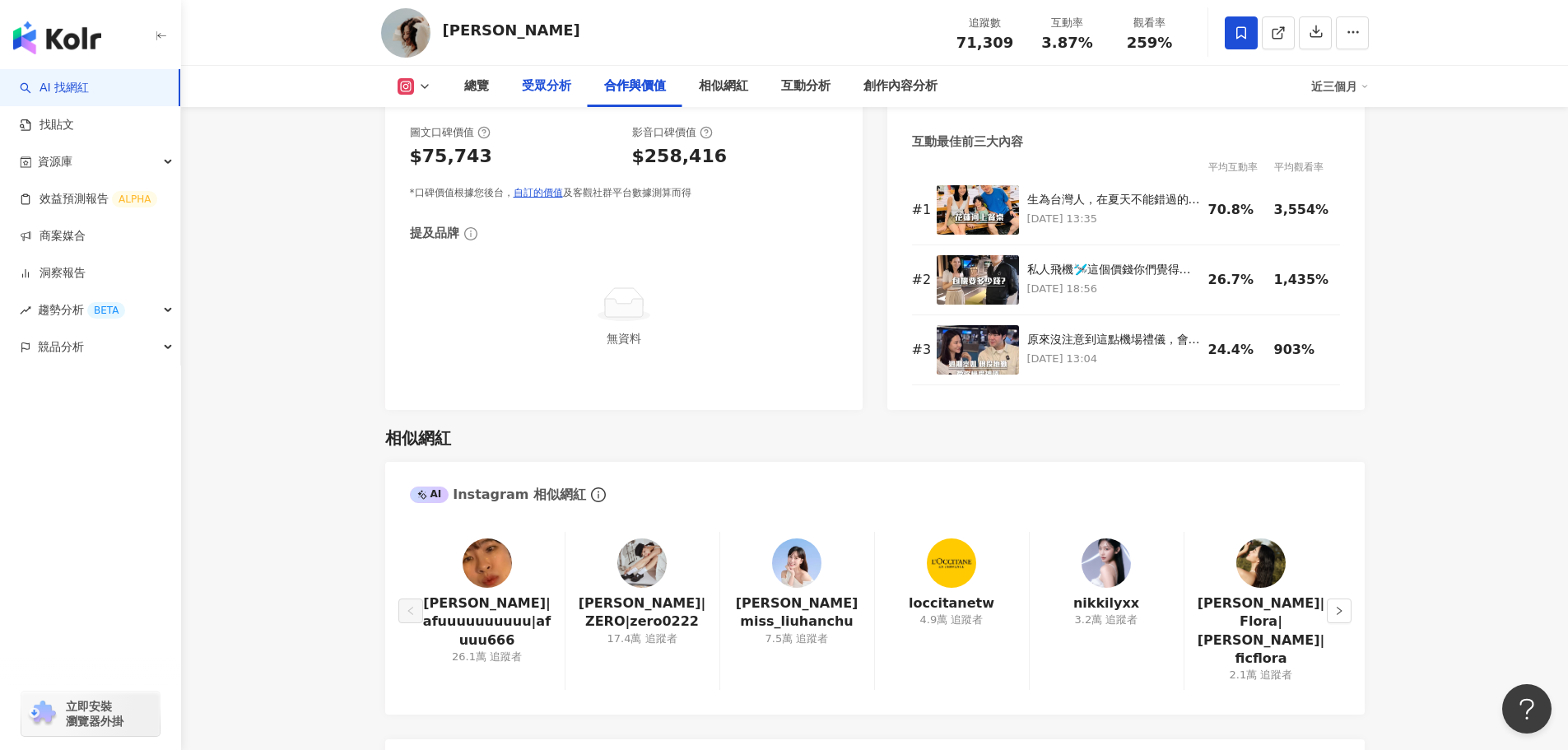
click at [515, 85] on div "受眾分析" at bounding box center [547, 86] width 82 height 41
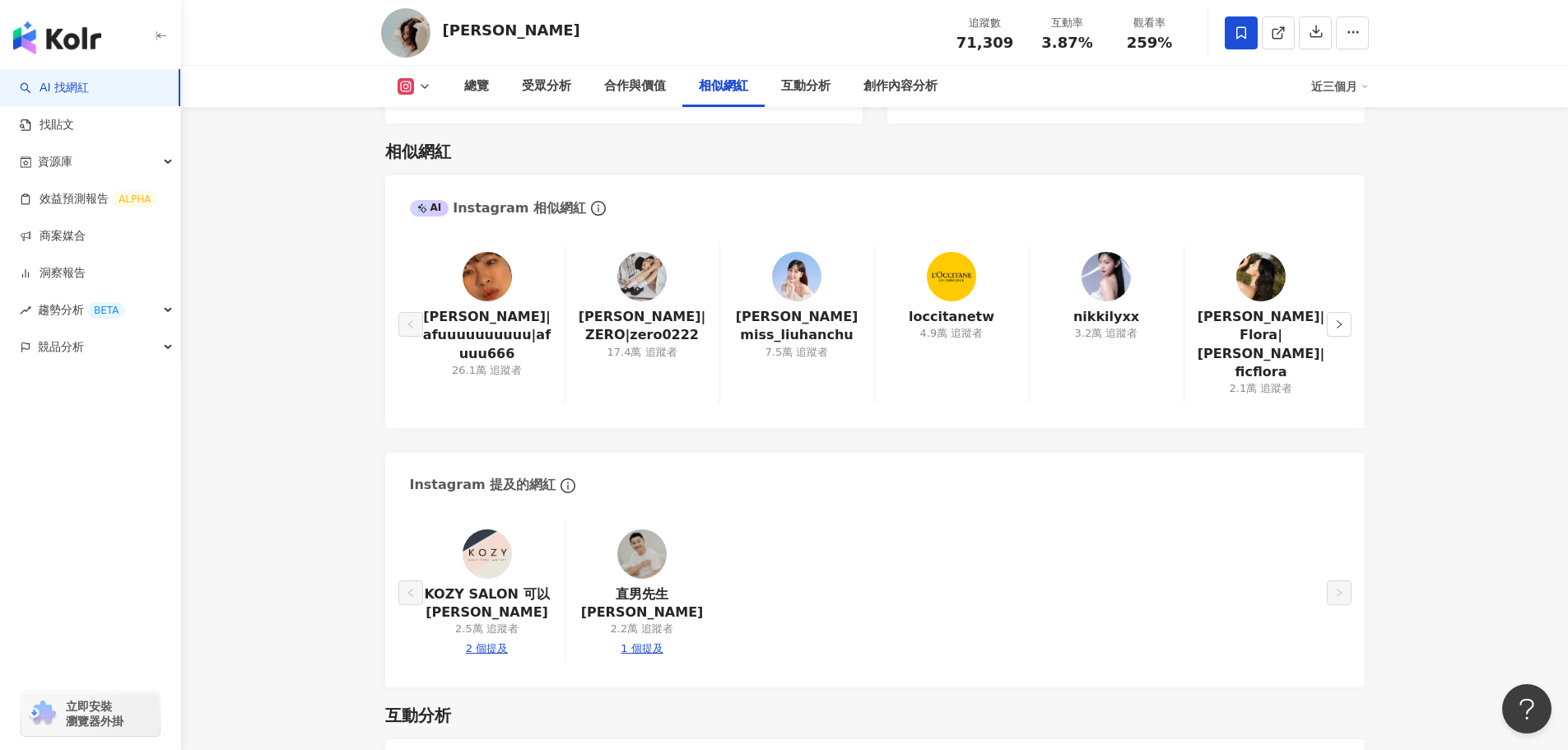
scroll to position [2626, 0]
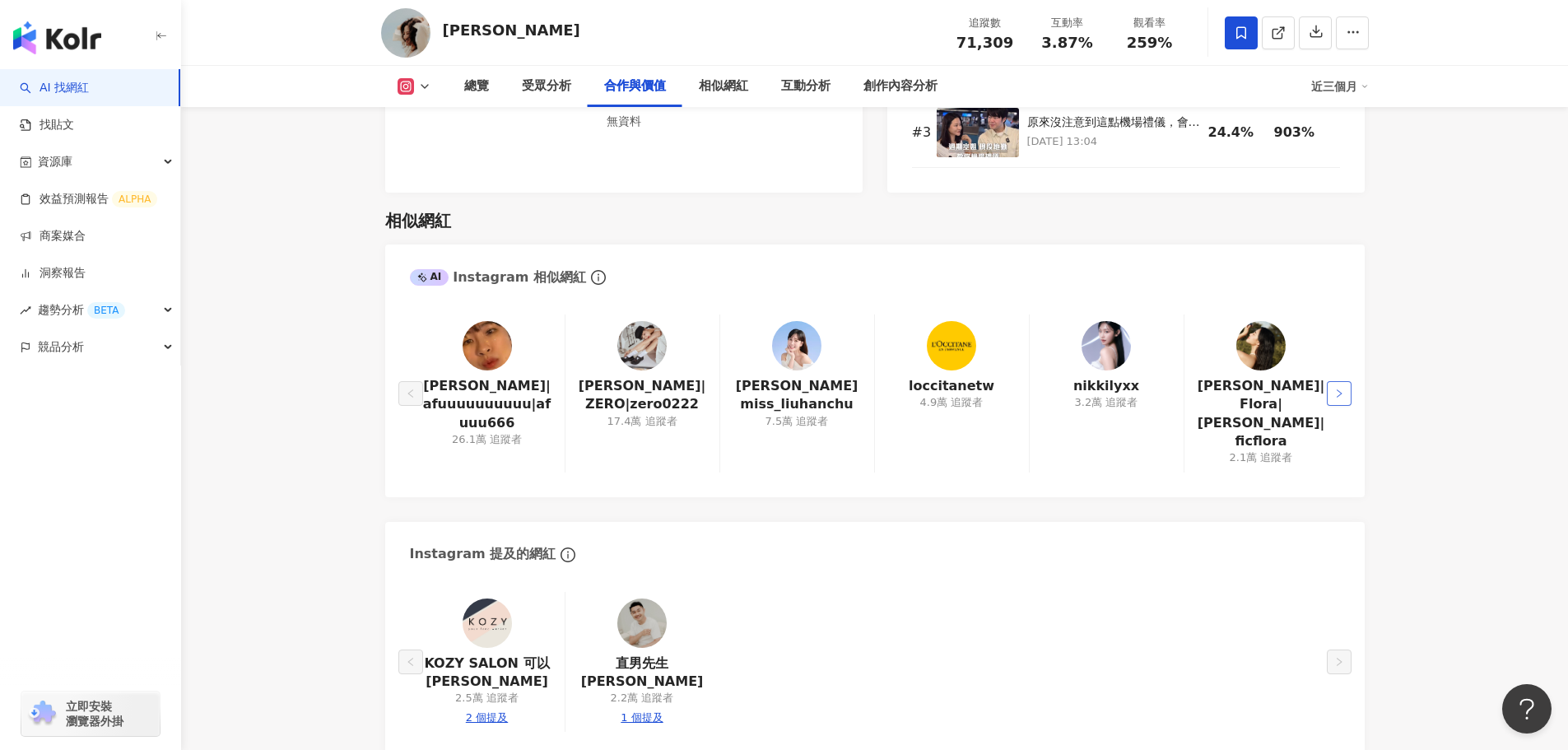
click at [1341, 381] on button "button" at bounding box center [1340, 394] width 25 height 25
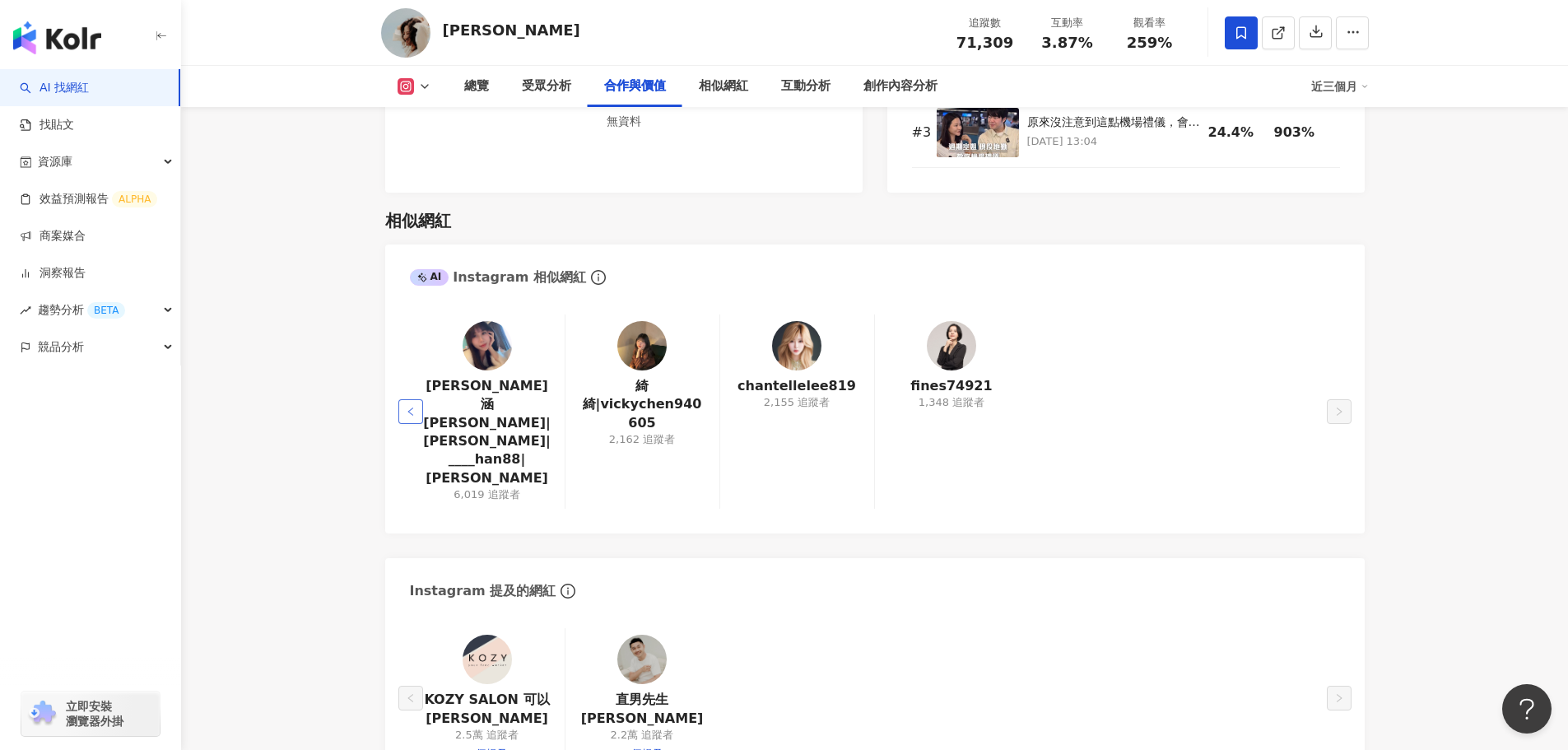
click at [400, 399] on button "button" at bounding box center [411, 412] width 25 height 25
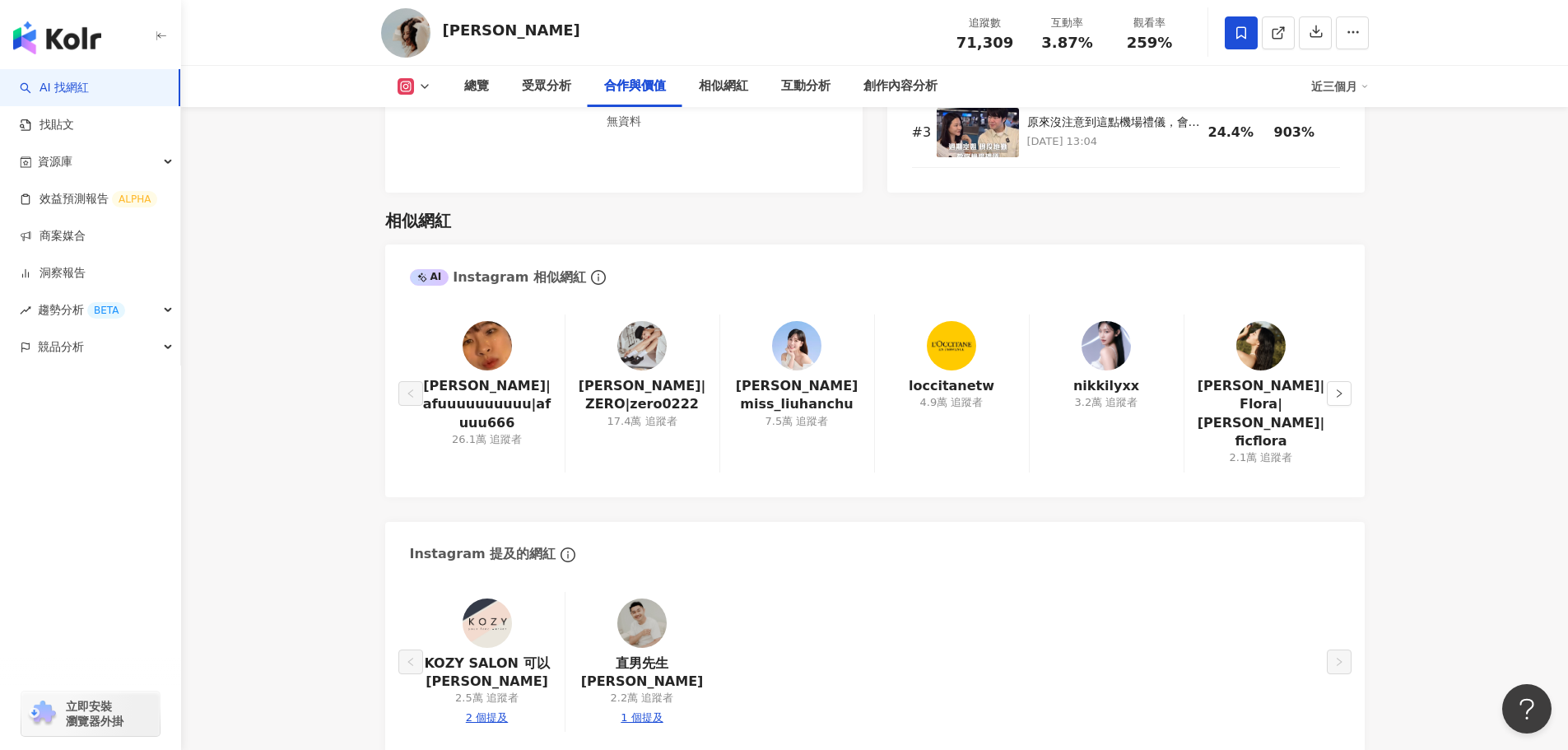
click at [636, 343] on img at bounding box center [643, 346] width 50 height 50
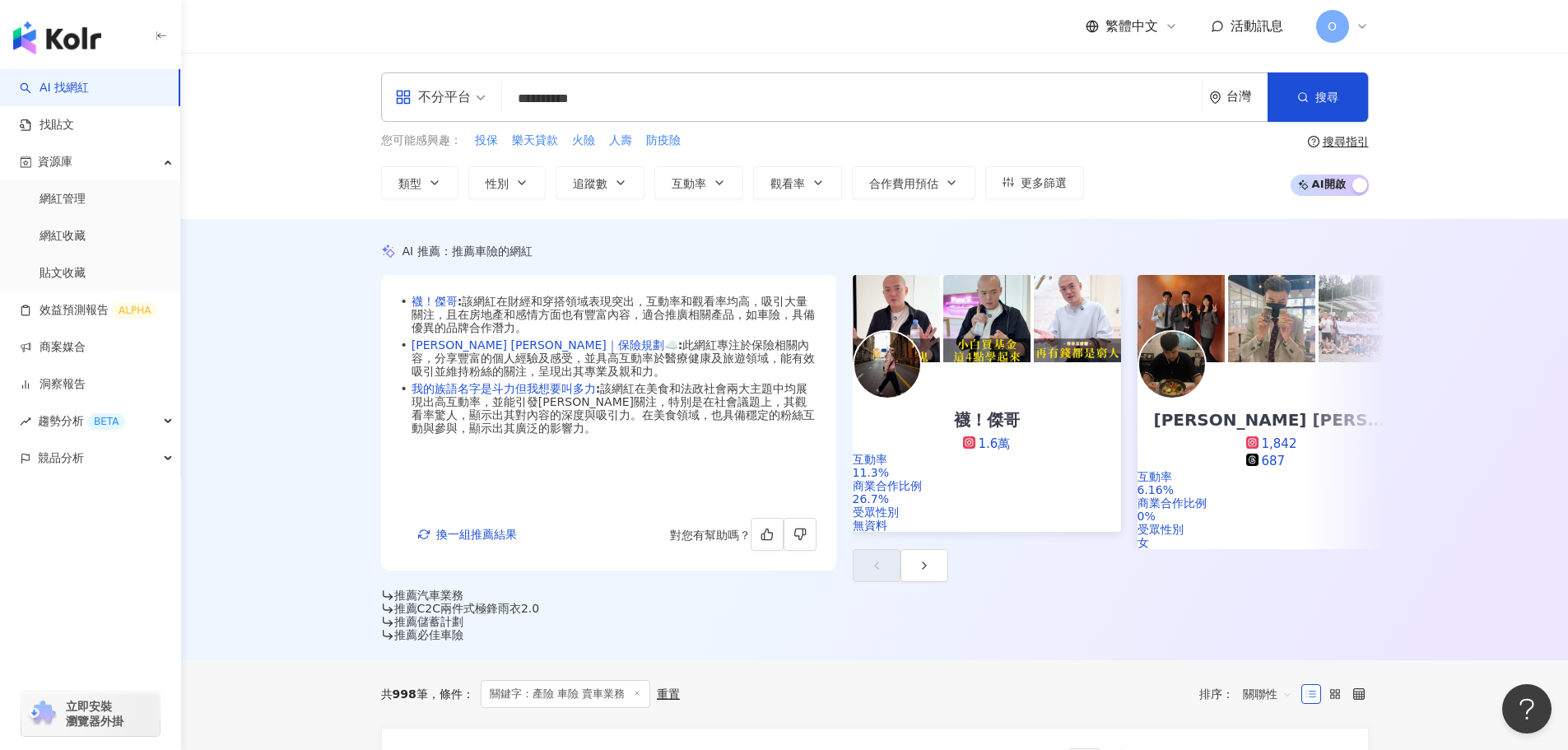
click at [662, 114] on input "**********" at bounding box center [852, 99] width 687 height 32
type input "**********"
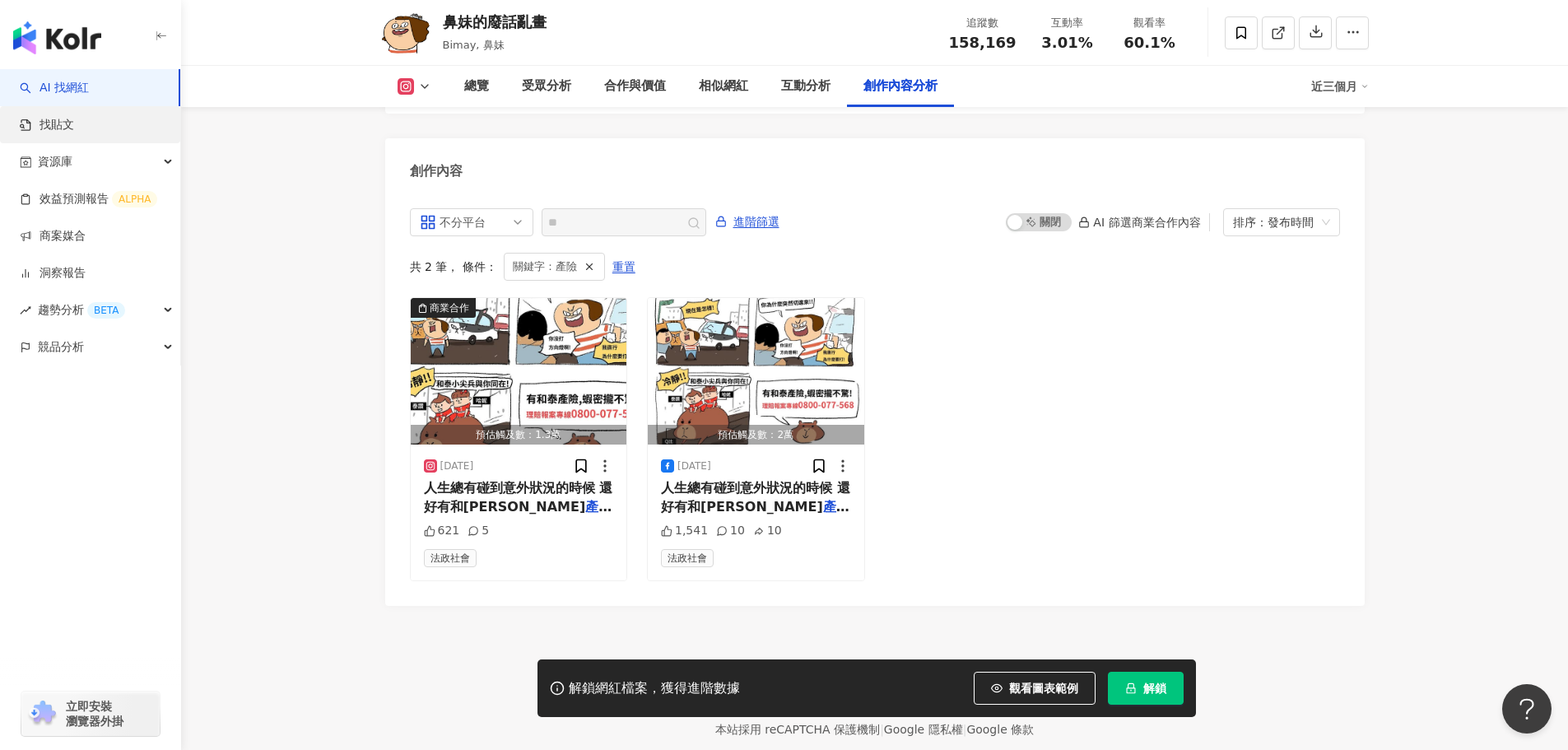
click at [74, 133] on link "找貼文" at bounding box center [47, 125] width 55 height 16
click at [74, 128] on link "找貼文" at bounding box center [47, 125] width 55 height 16
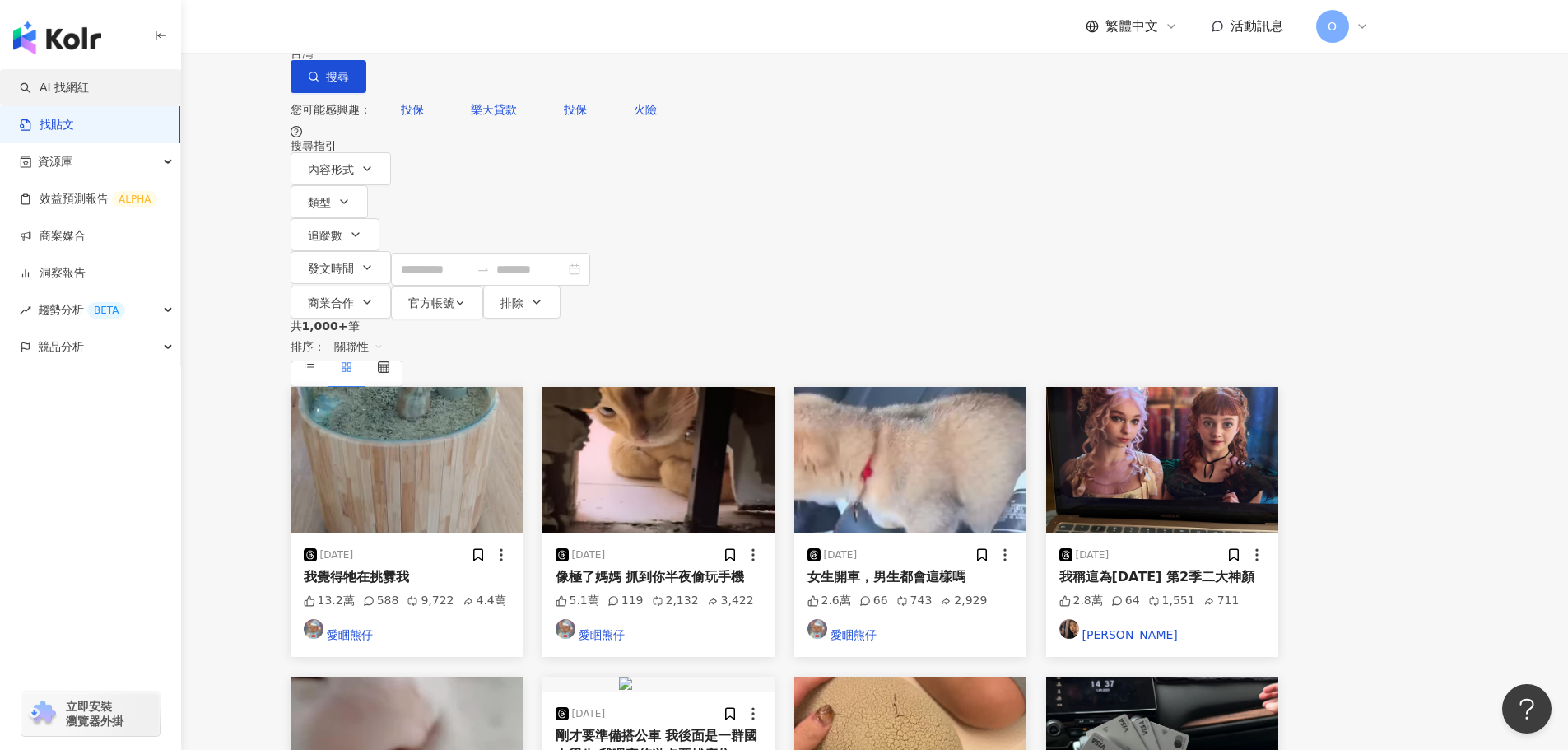
click at [89, 97] on link "AI 找網紅" at bounding box center [55, 87] width 69 height 16
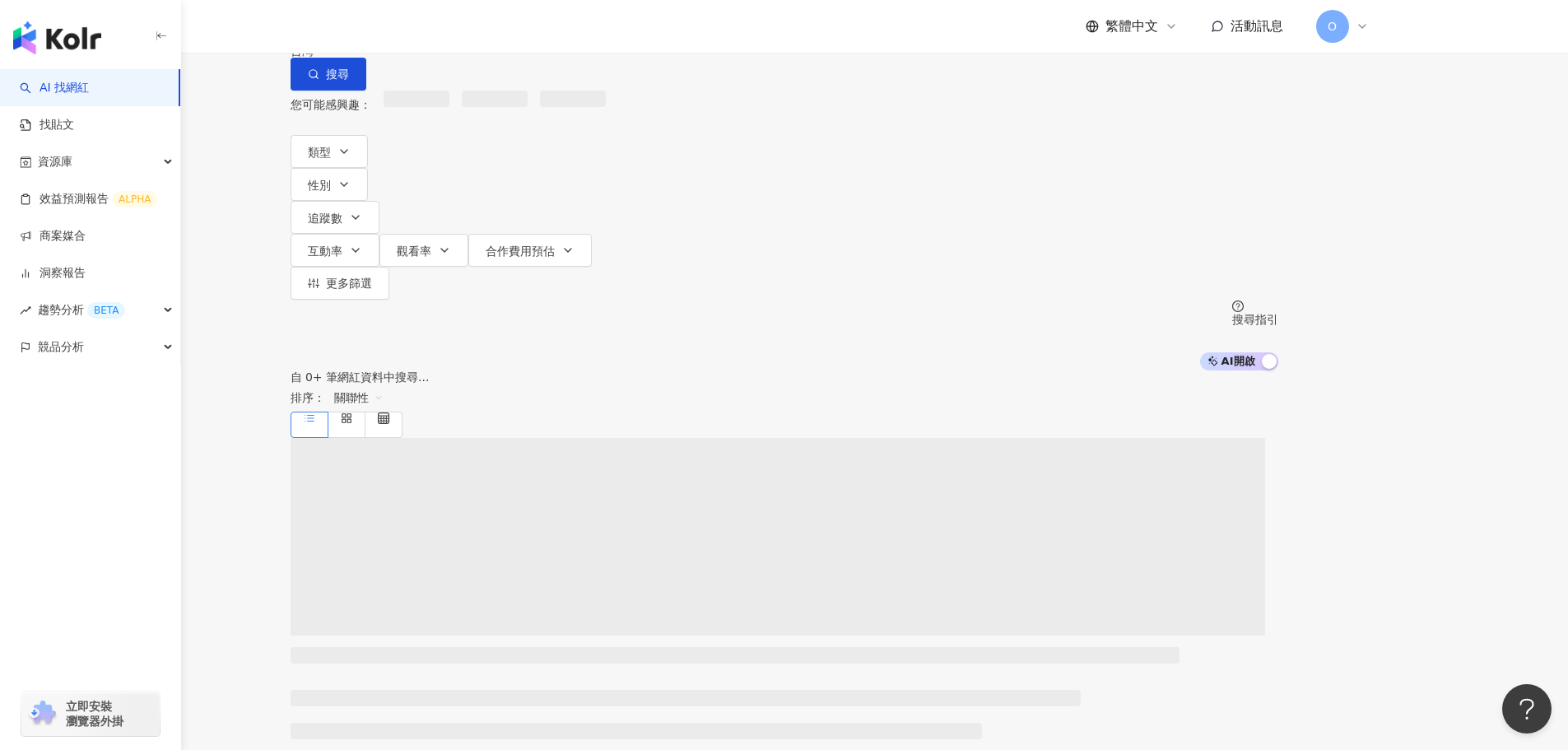
click at [531, 32] on input "search" at bounding box center [463, 15] width 133 height 32
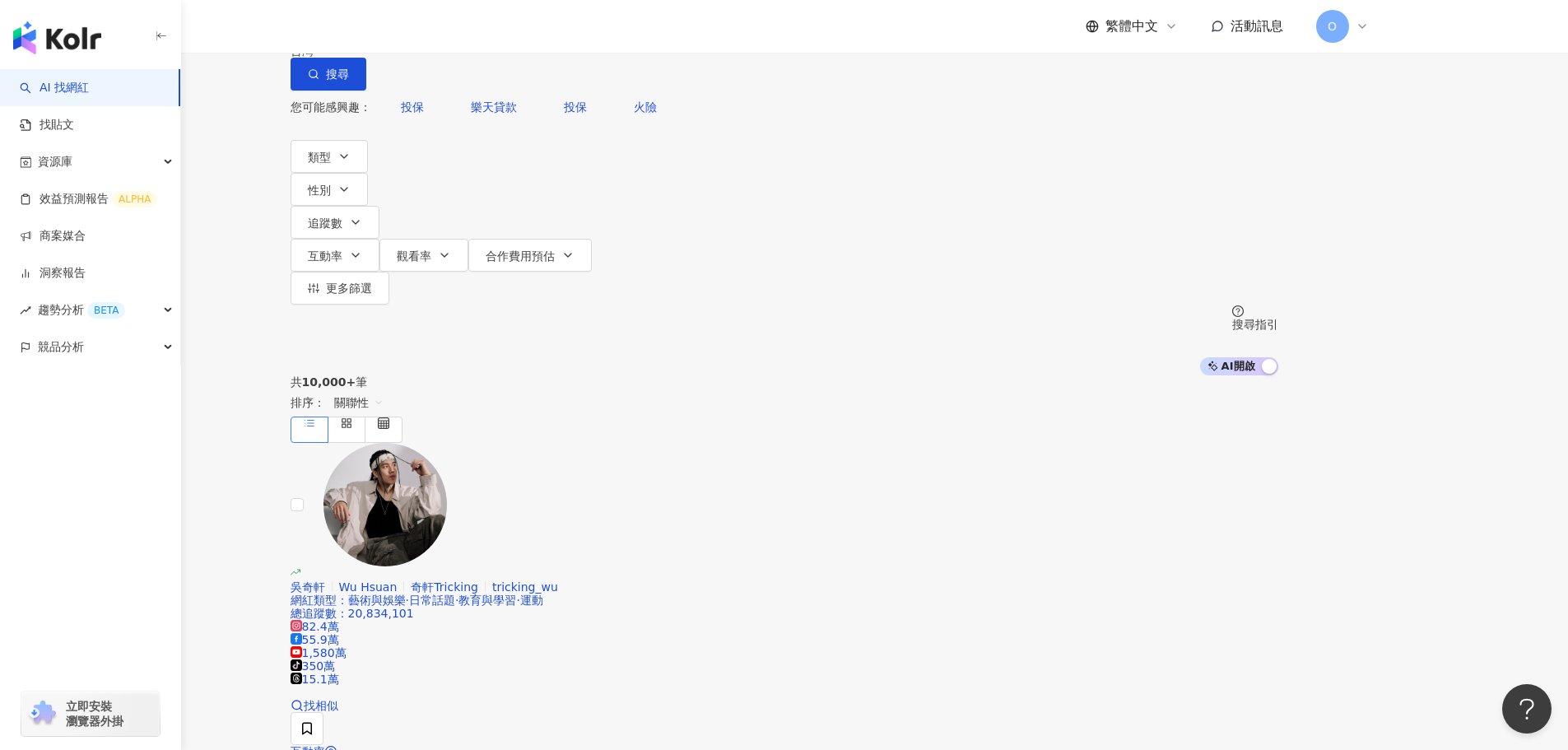
type input "*"
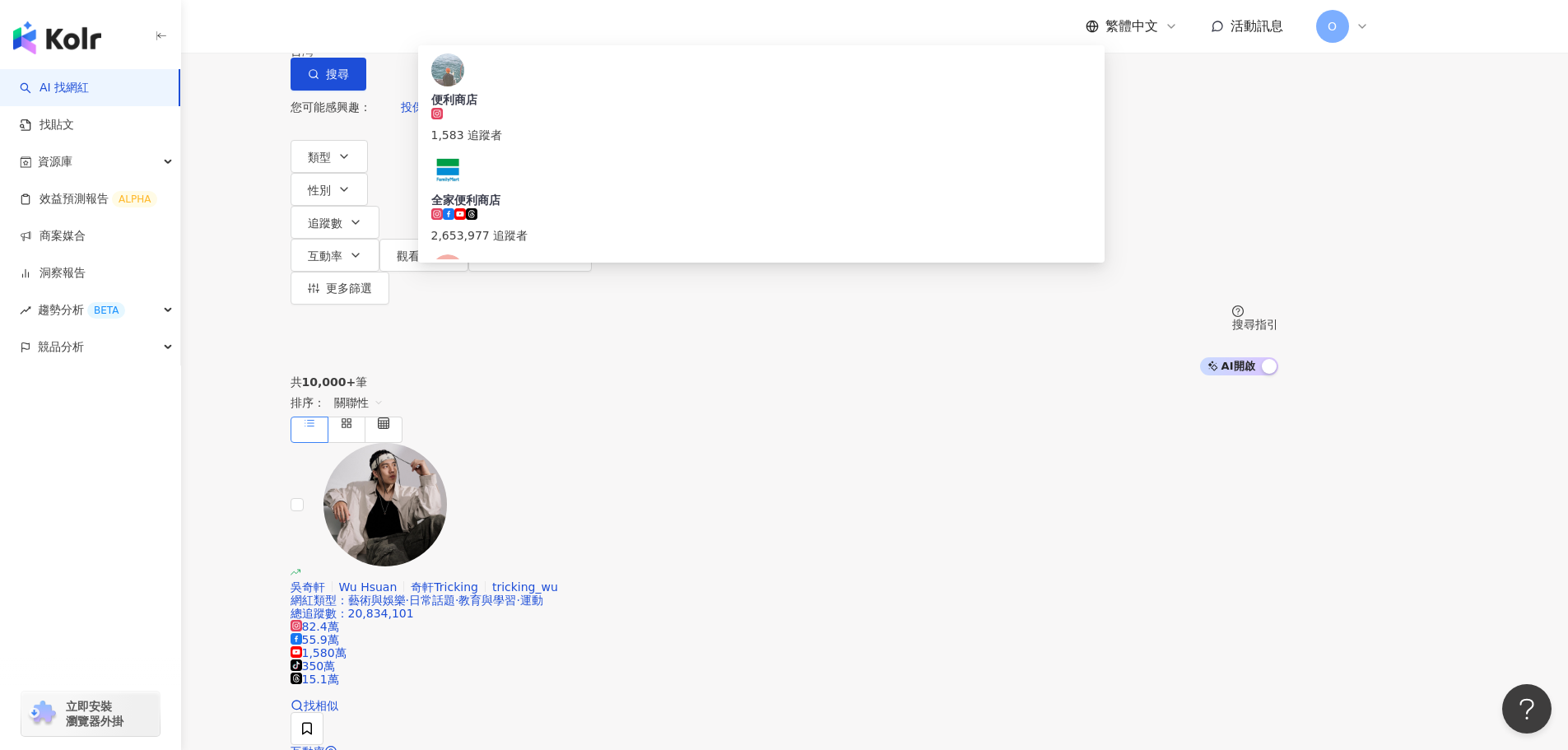
type input "*"
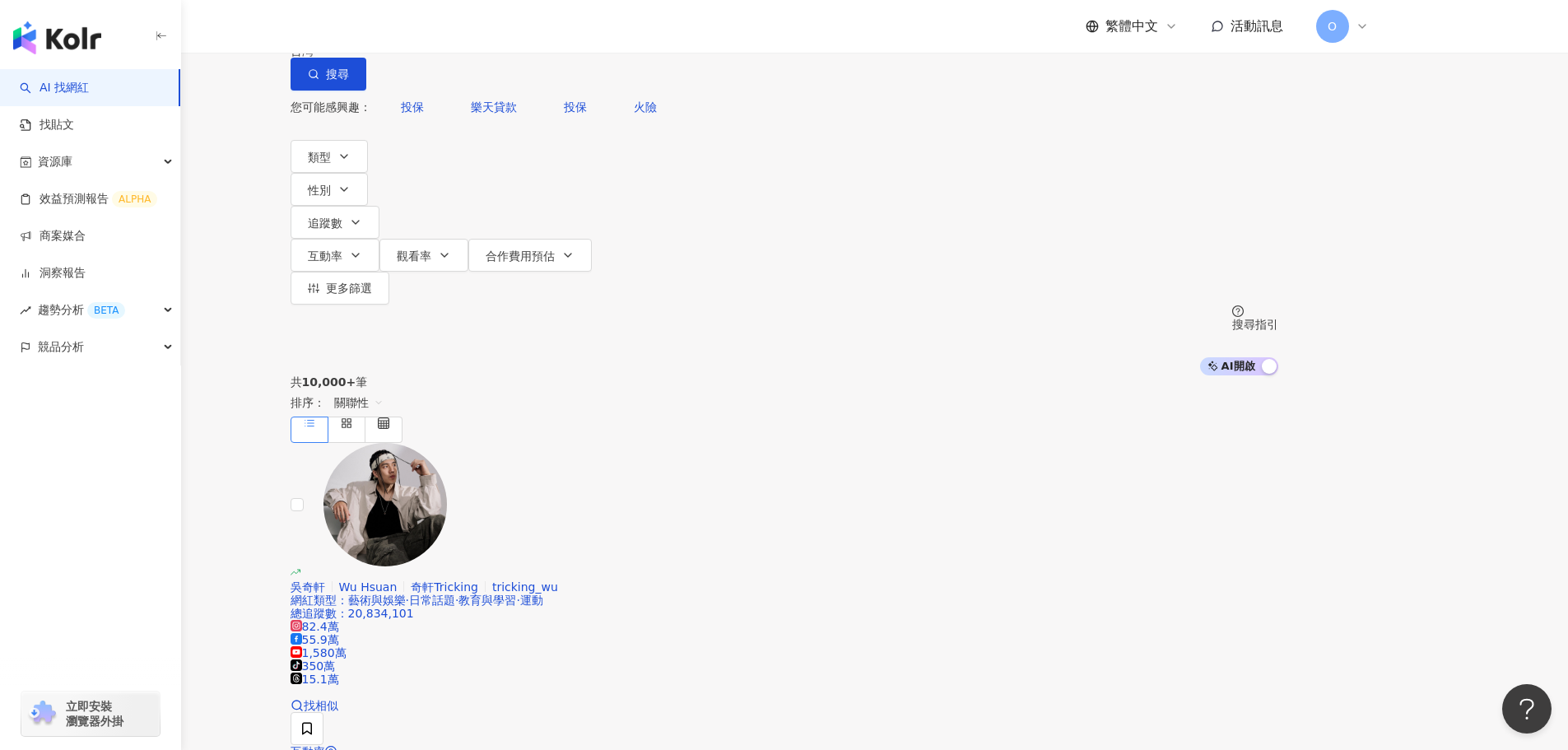
type input "*"
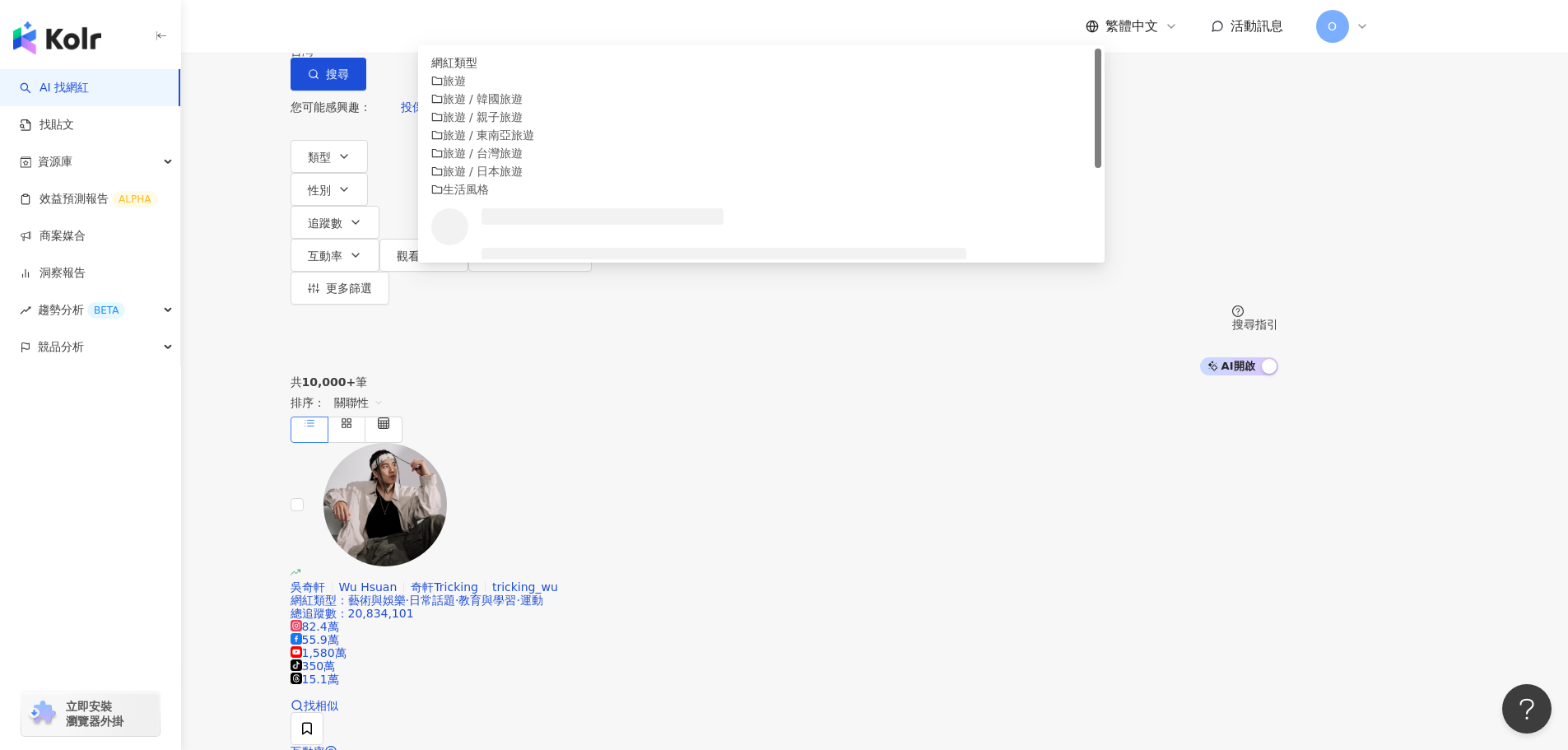
scroll to position [52, 0]
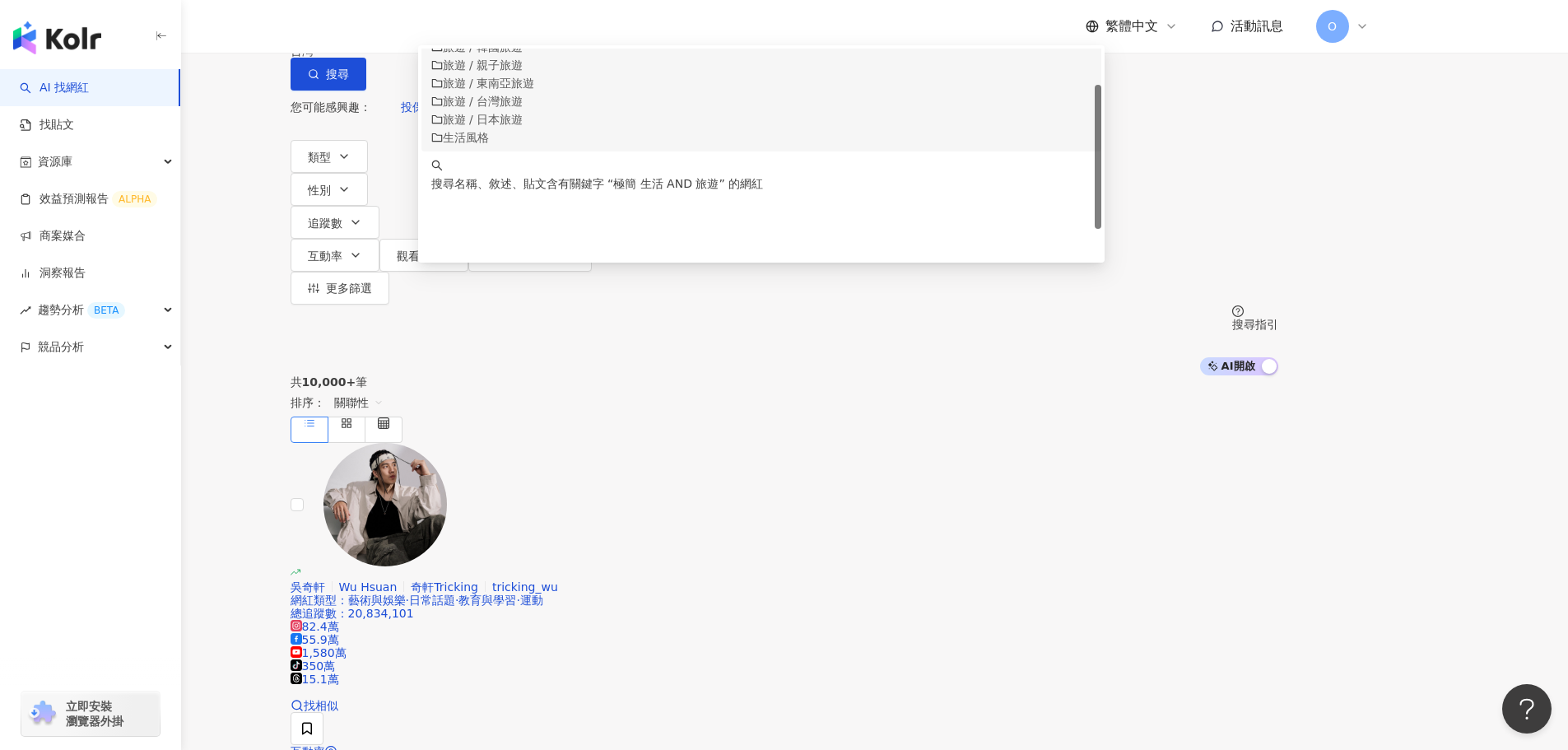
click at [531, 32] on input "**********" at bounding box center [463, 15] width 133 height 32
click at [512, 32] on input "**********" at bounding box center [463, 15] width 133 height 32
click at [1279, 318] on div "搜尋指引" at bounding box center [1256, 325] width 46 height 13
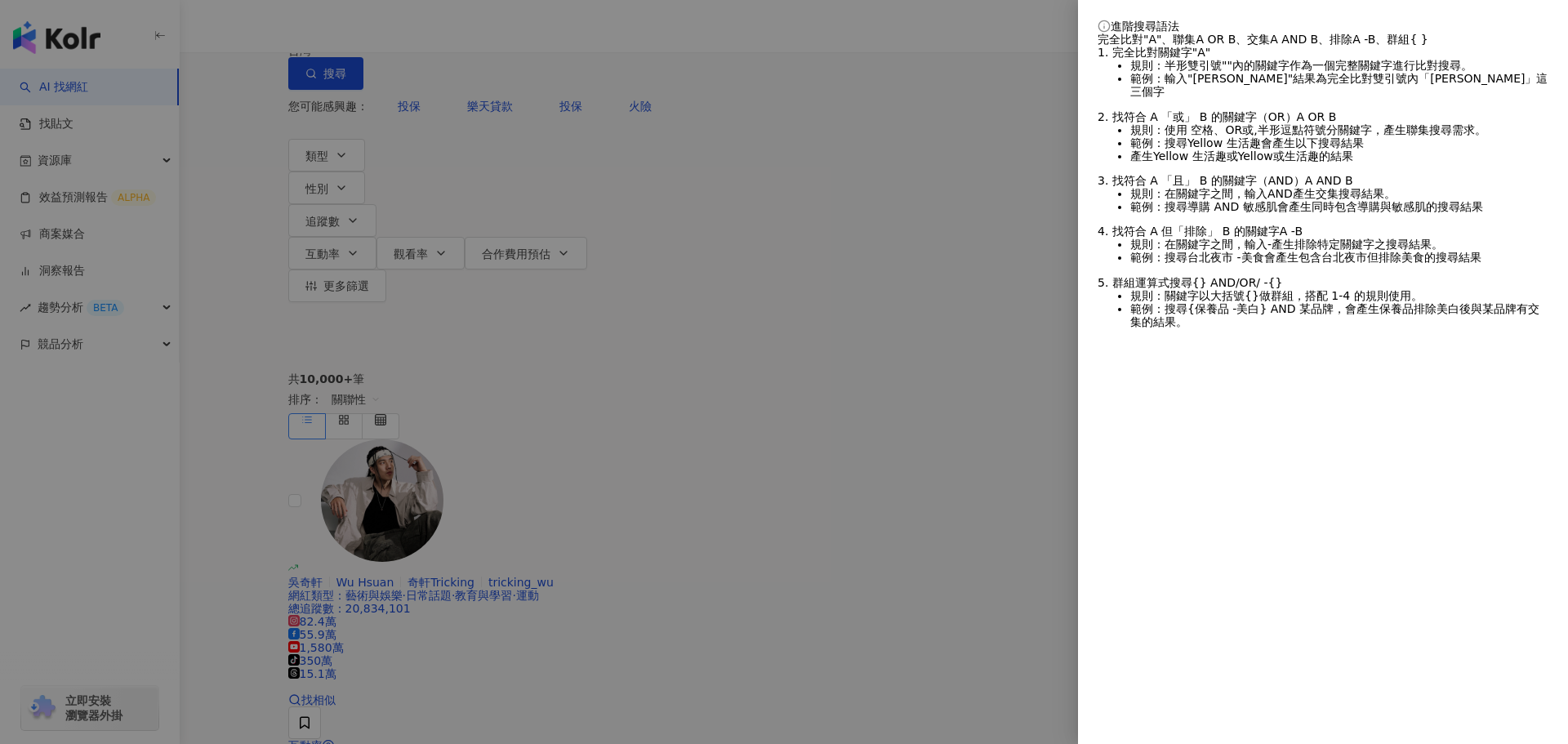
drag, startPoint x: 1473, startPoint y: 65, endPoint x: 1486, endPoint y: 65, distance: 13.0
click at [1486, 46] on div "完全比對 "A" 、聯集 A OR B 、交集 A AND B 、排除 A -B 、群組 { }" at bounding box center [1323, 39] width 450 height 13
copy span "{ }"
click at [545, 93] on div at bounding box center [784, 372] width 1568 height 744
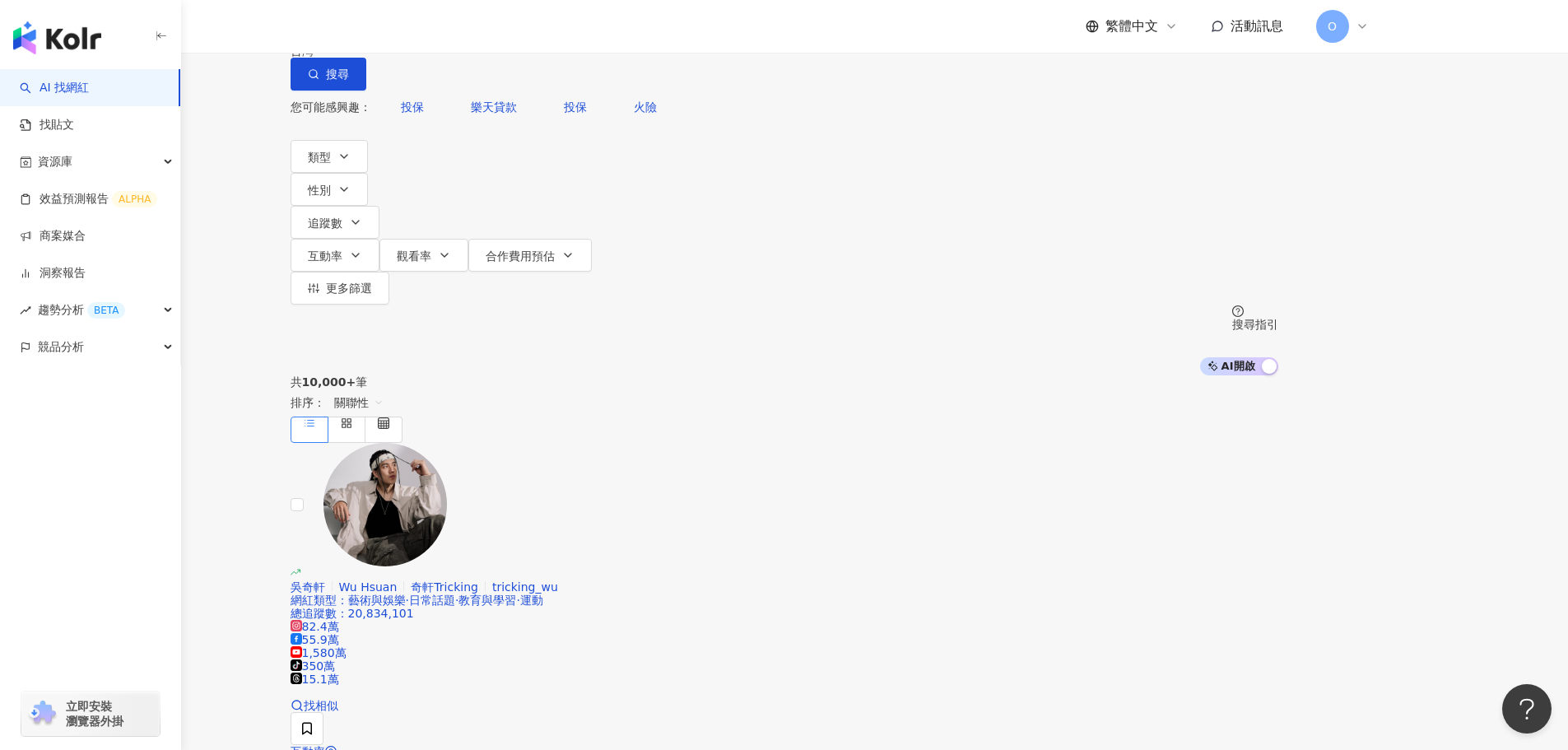
click at [509, 32] on input "**********" at bounding box center [463, 15] width 133 height 32
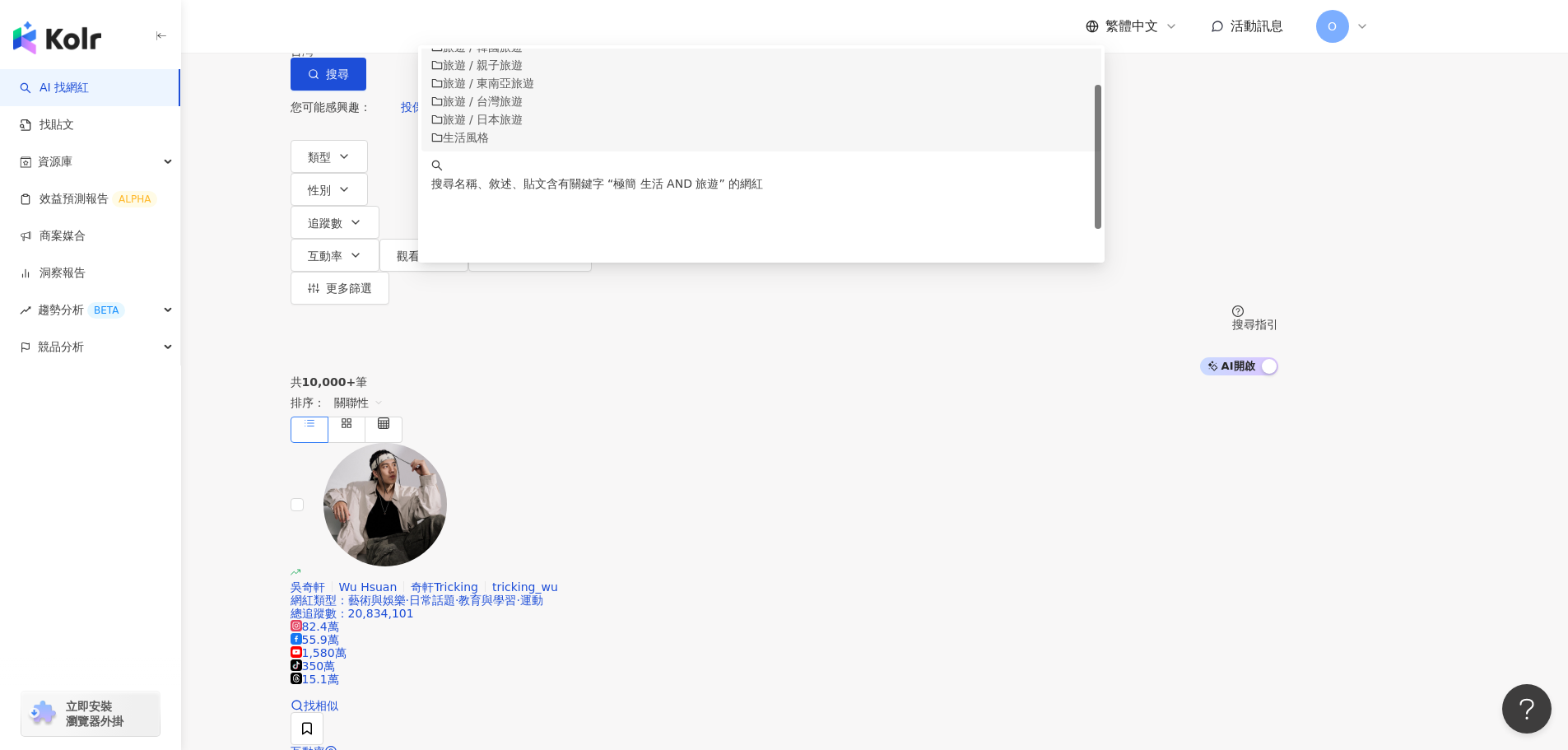
paste input "***"
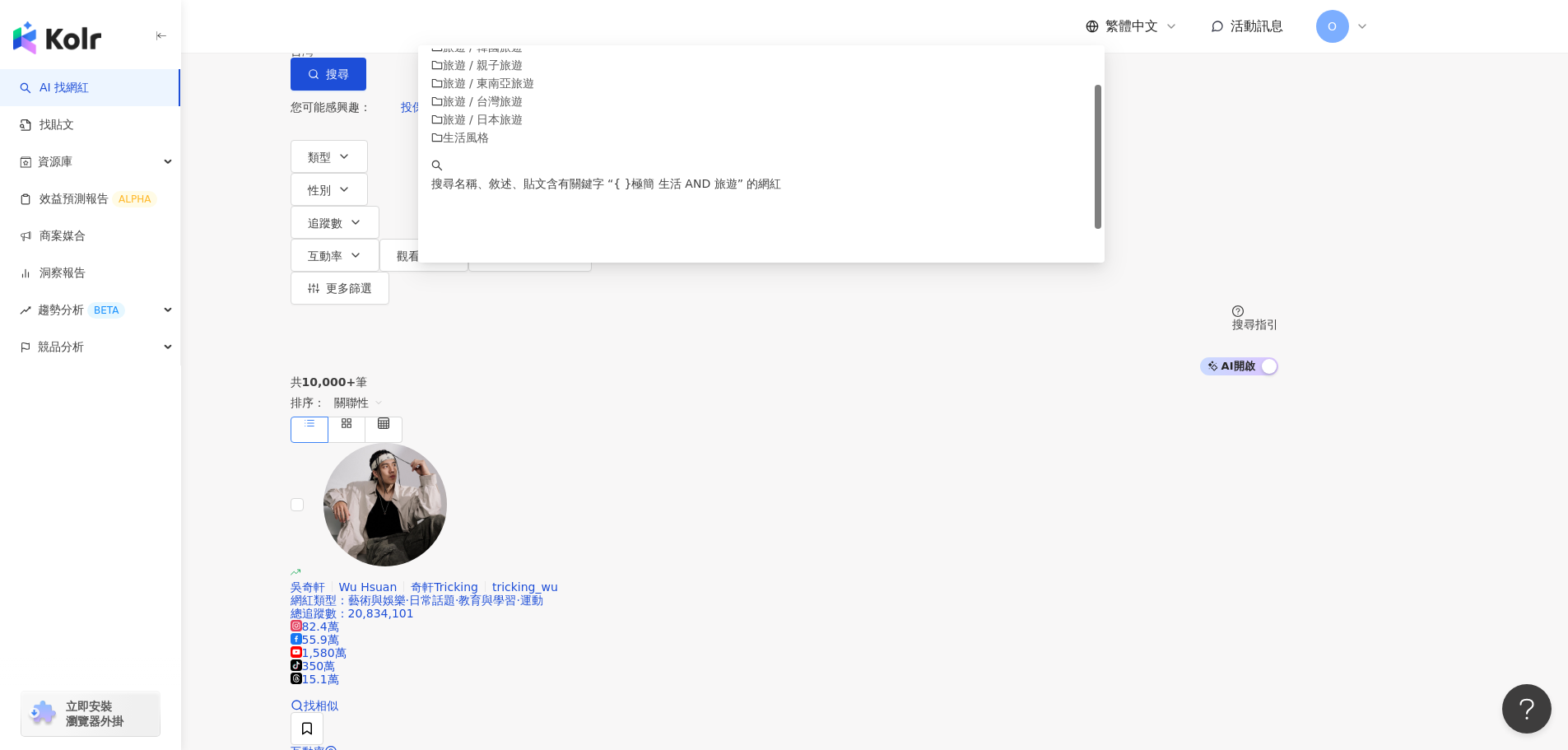
click at [529, 32] on input "**********" at bounding box center [463, 15] width 133 height 32
click at [531, 32] on input "**********" at bounding box center [463, 15] width 133 height 32
paste input "**"
click at [526, 32] on input "**********" at bounding box center [463, 15] width 133 height 32
click at [531, 32] on input "**********" at bounding box center [463, 15] width 133 height 32
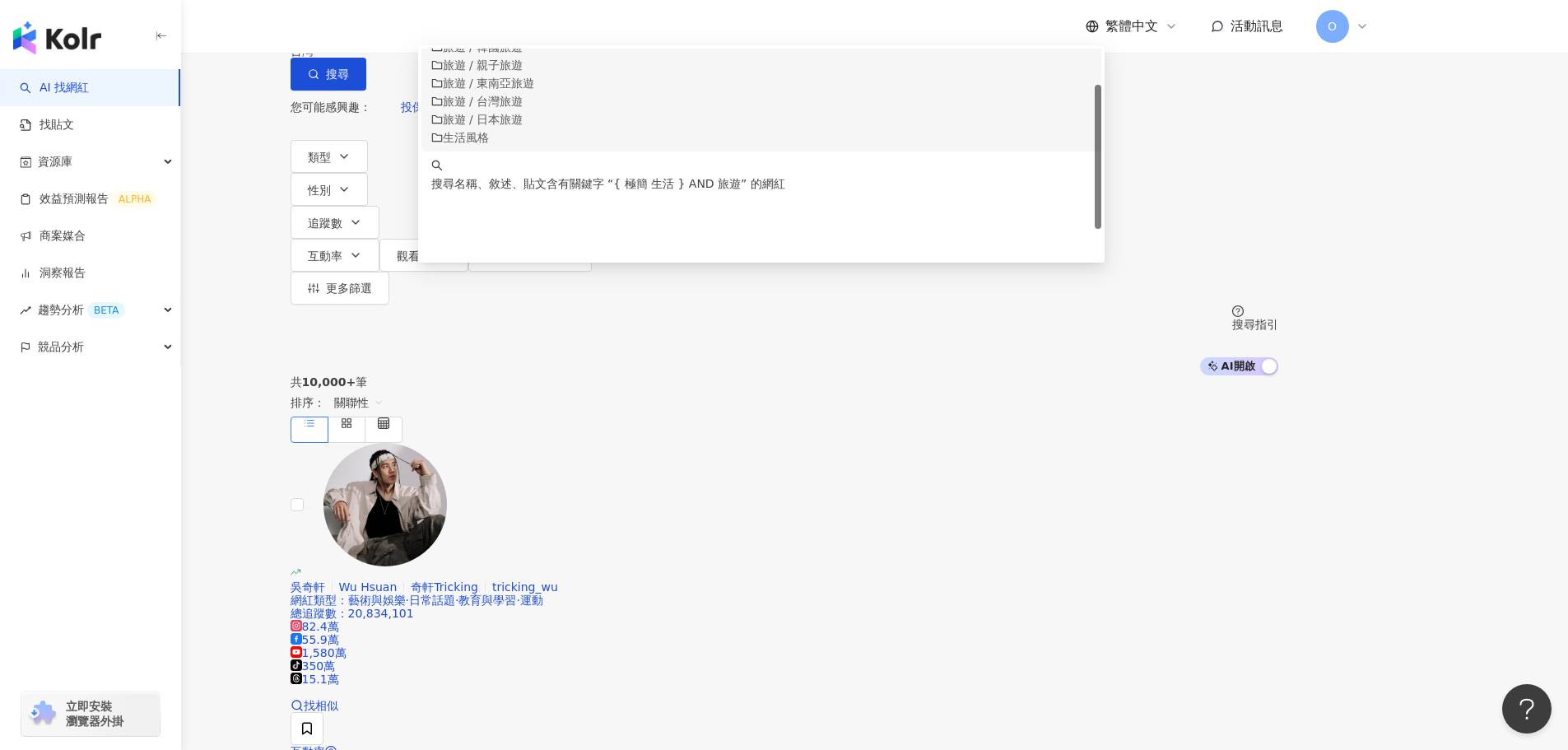
click at [1244, 306] on icon "question-circle" at bounding box center [1238, 311] width 11 height 11
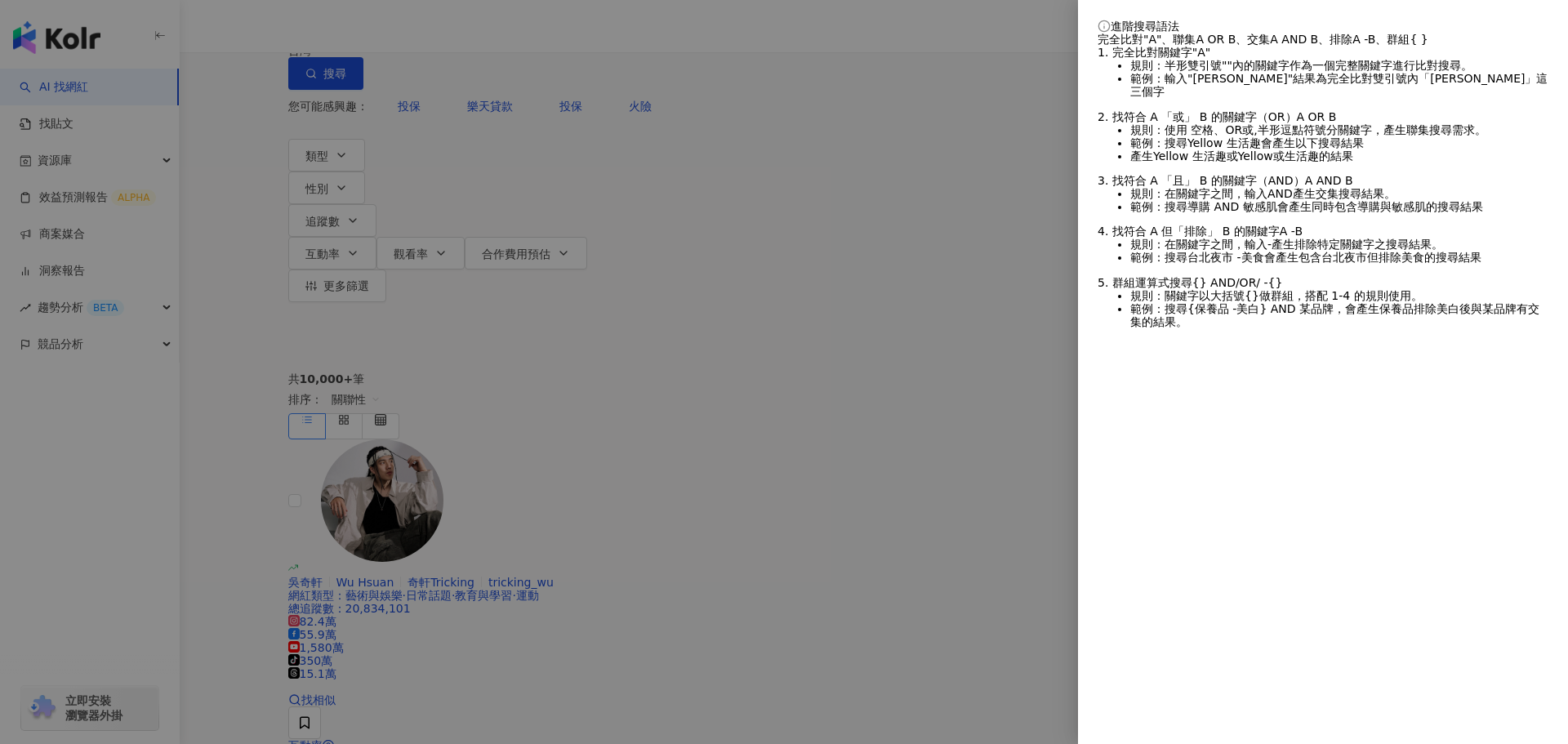
click at [563, 83] on div at bounding box center [784, 372] width 1568 height 744
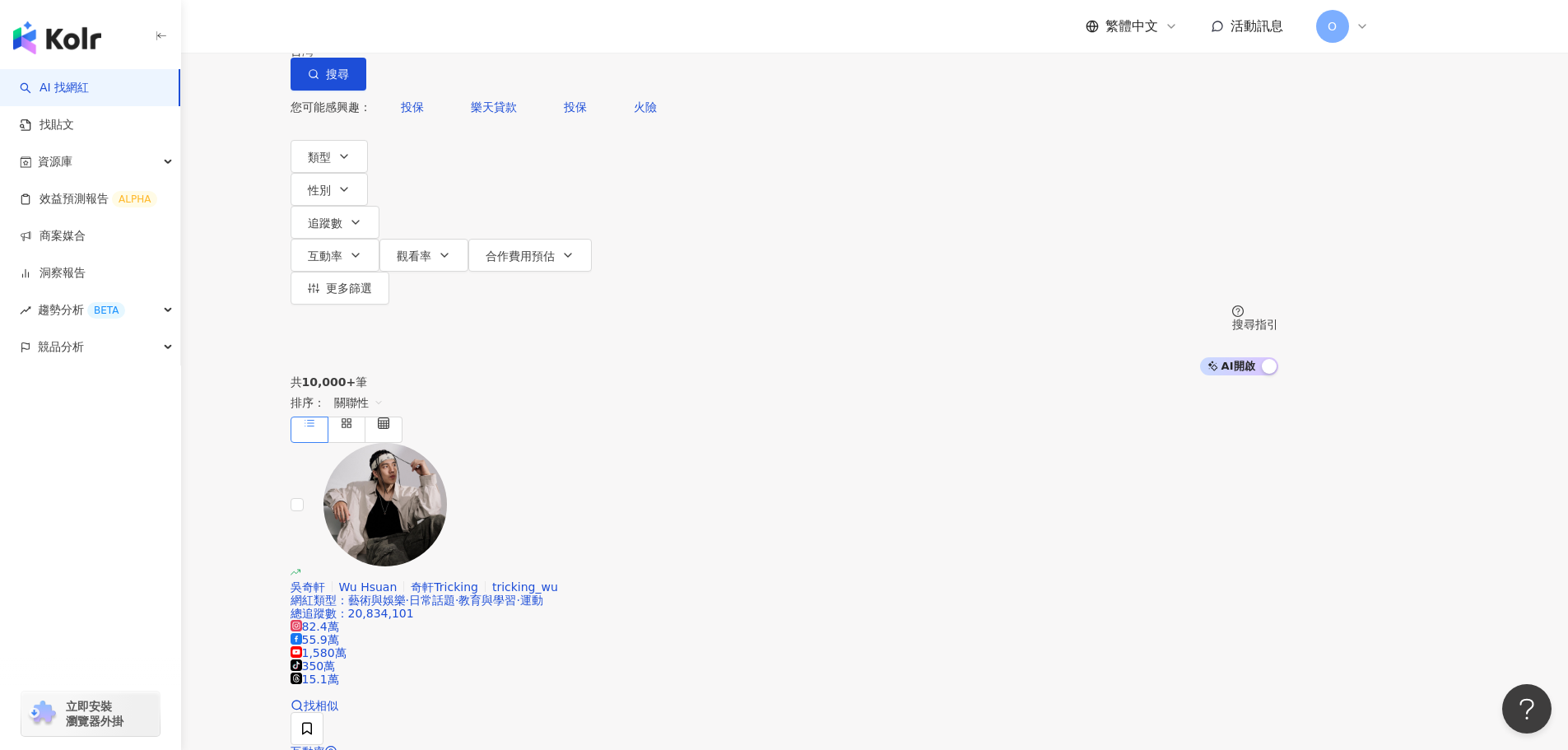
click at [531, 32] on input "**********" at bounding box center [463, 15] width 133 height 32
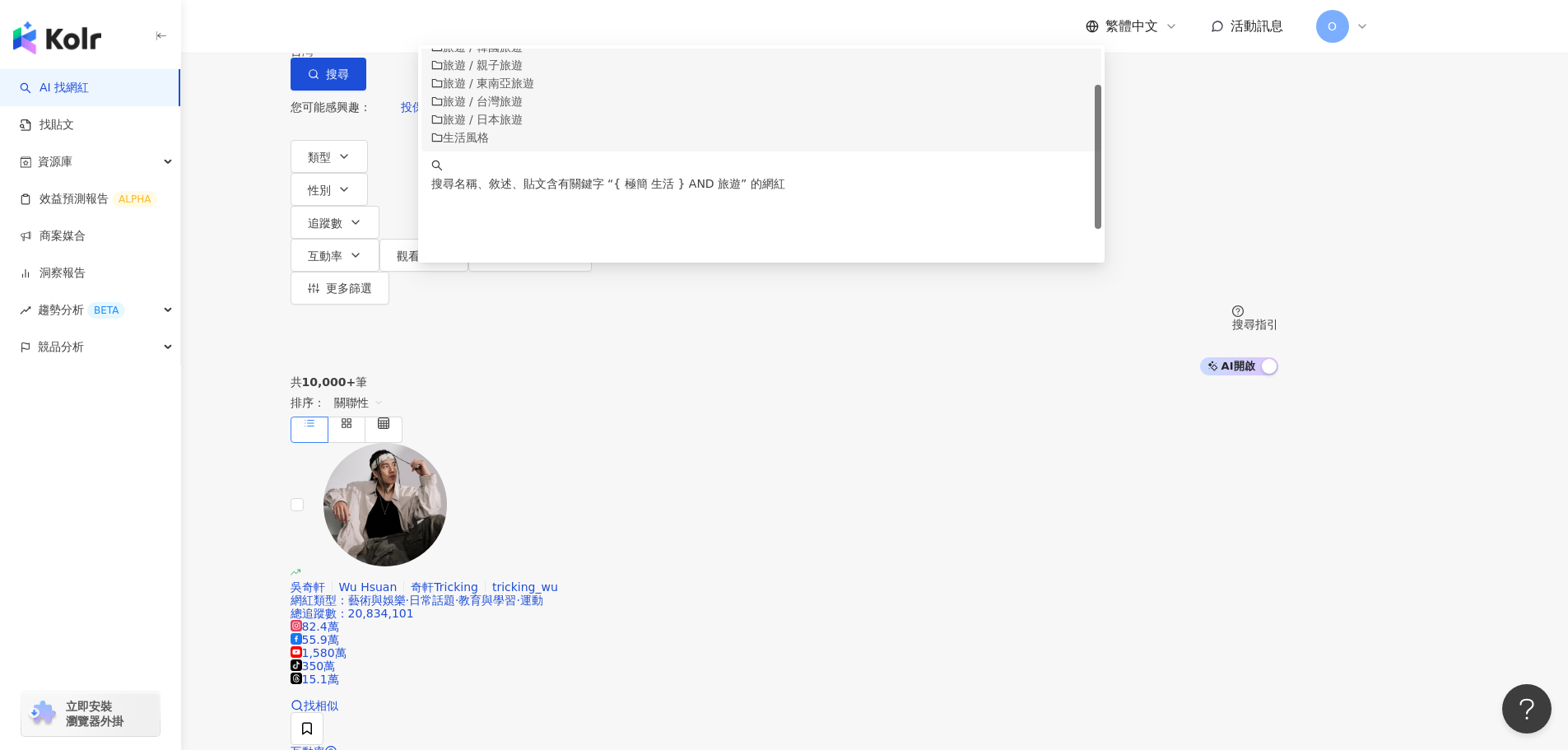
click at [531, 32] on input "**********" at bounding box center [463, 15] width 133 height 32
click at [518, 32] on input "**********" at bounding box center [463, 15] width 133 height 32
click at [531, 32] on input "**********" at bounding box center [463, 15] width 133 height 32
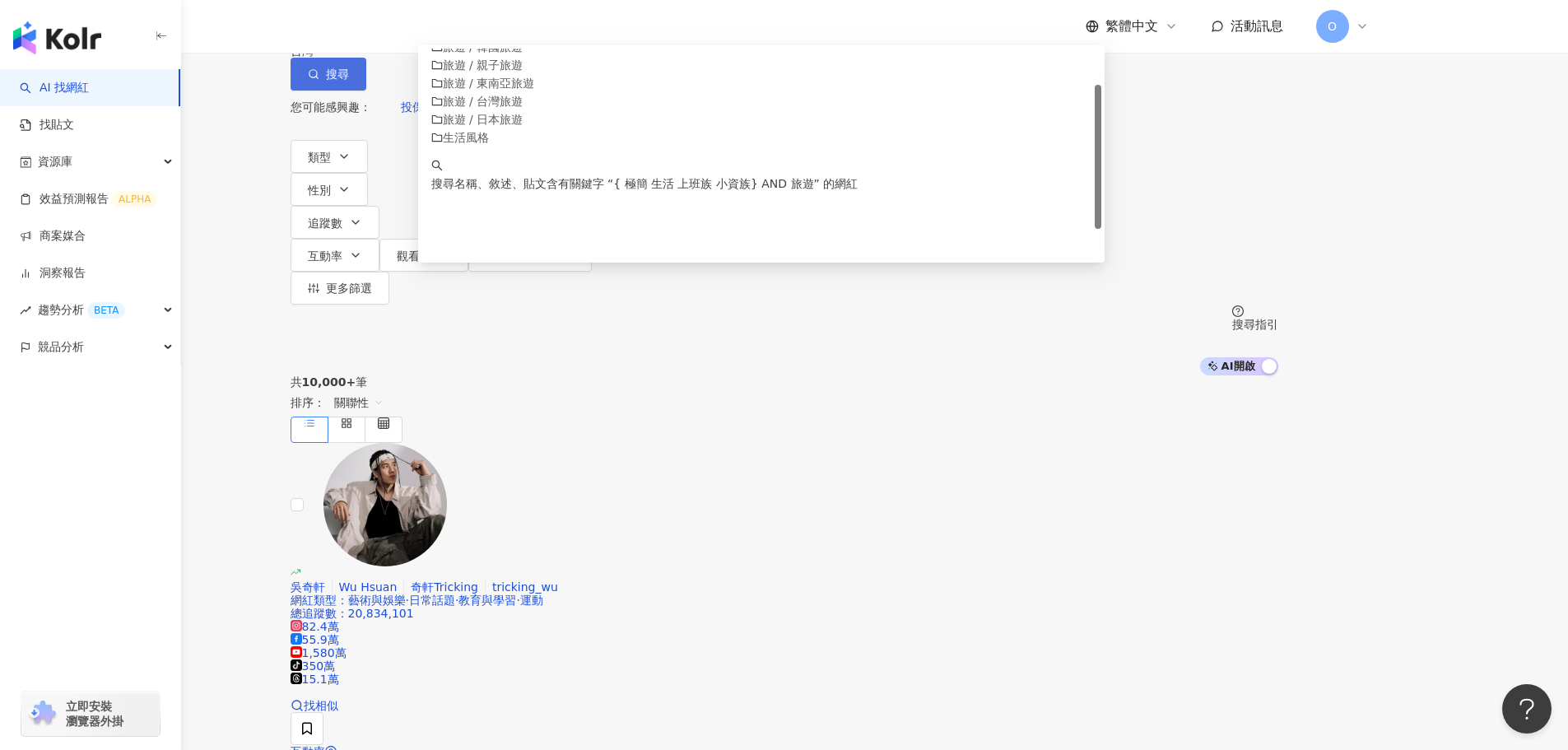
click at [366, 91] on button "搜尋" at bounding box center [328, 74] width 76 height 33
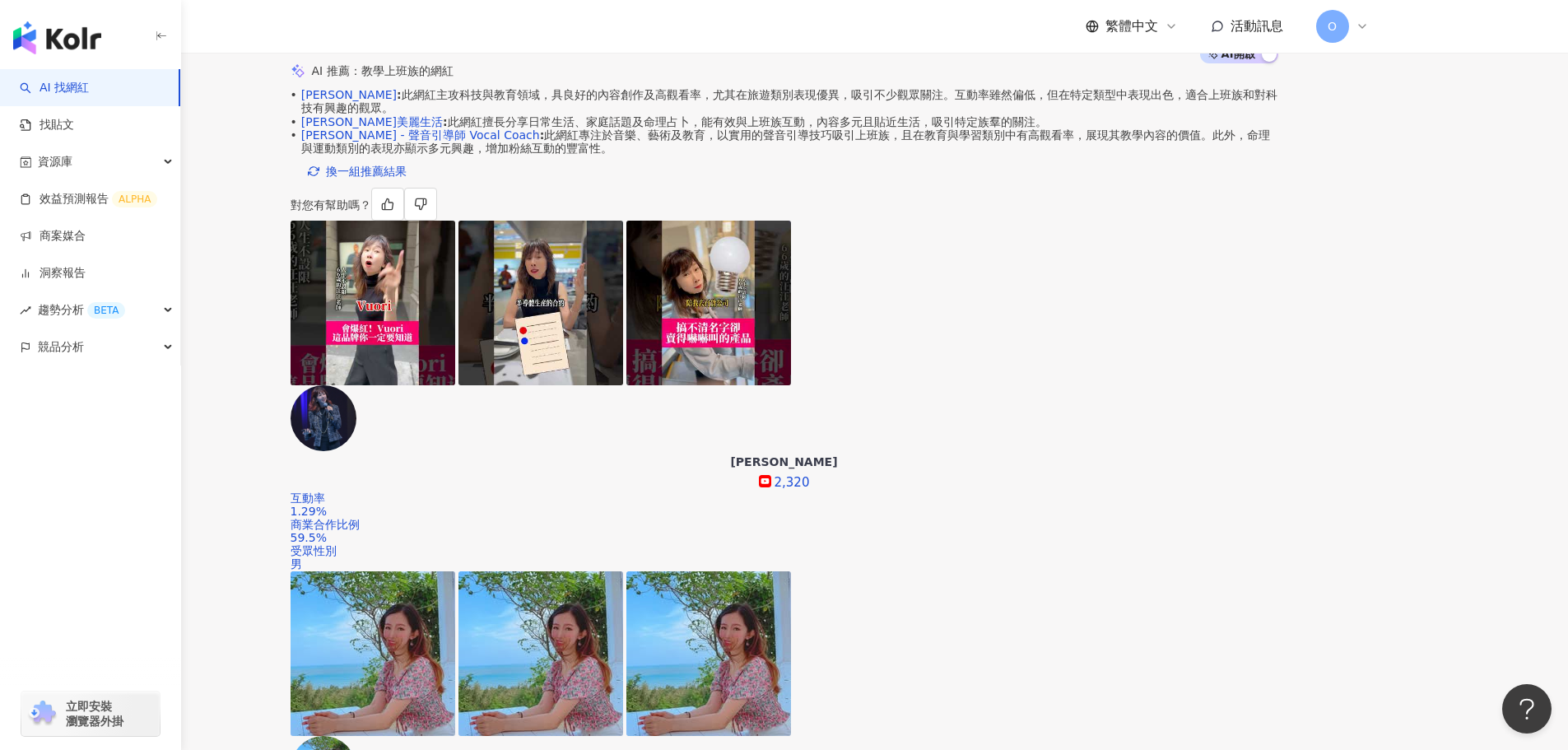
scroll to position [330, 0]
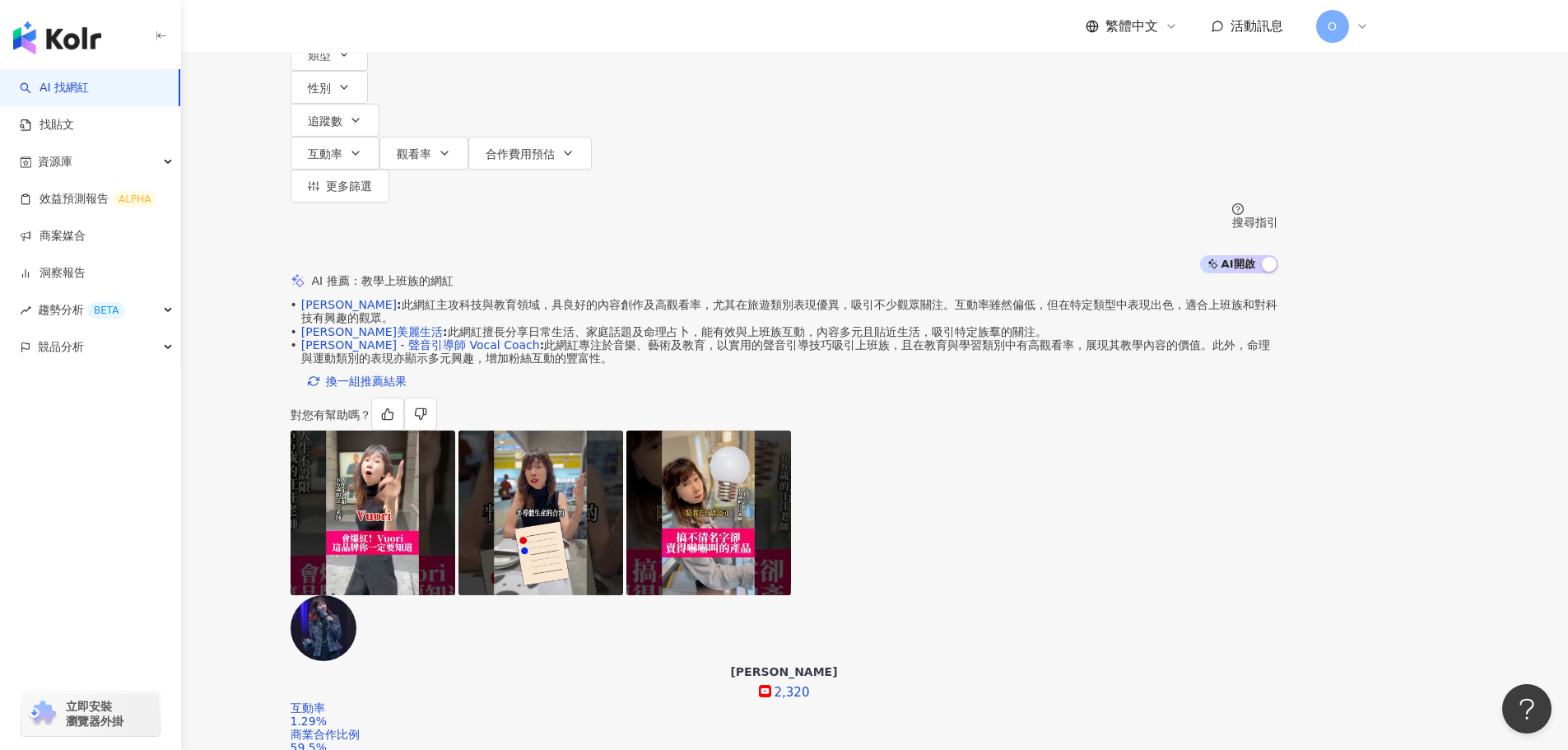
scroll to position [82, 0]
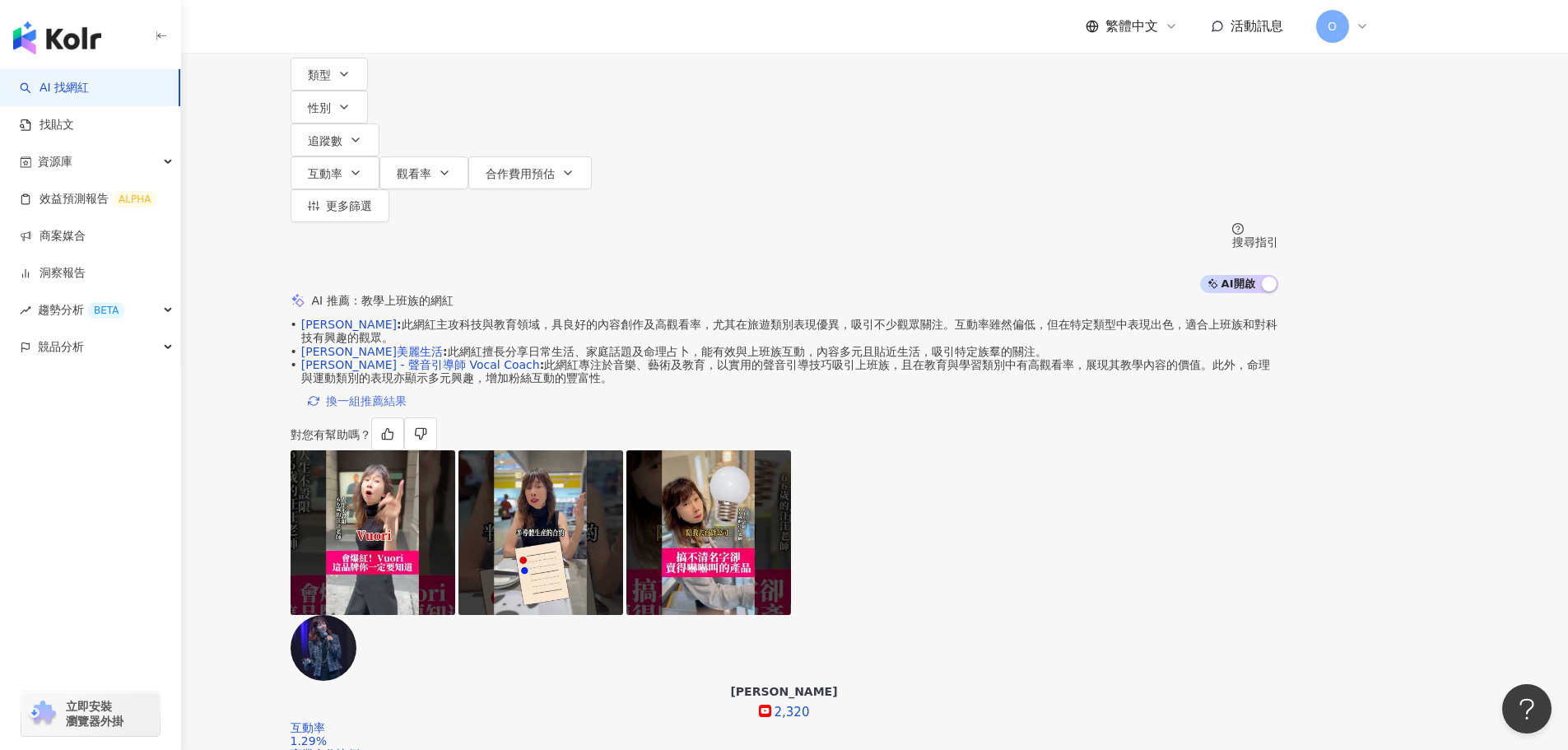
click at [424, 418] on button "換一組推薦結果" at bounding box center [356, 400] width 133 height 33
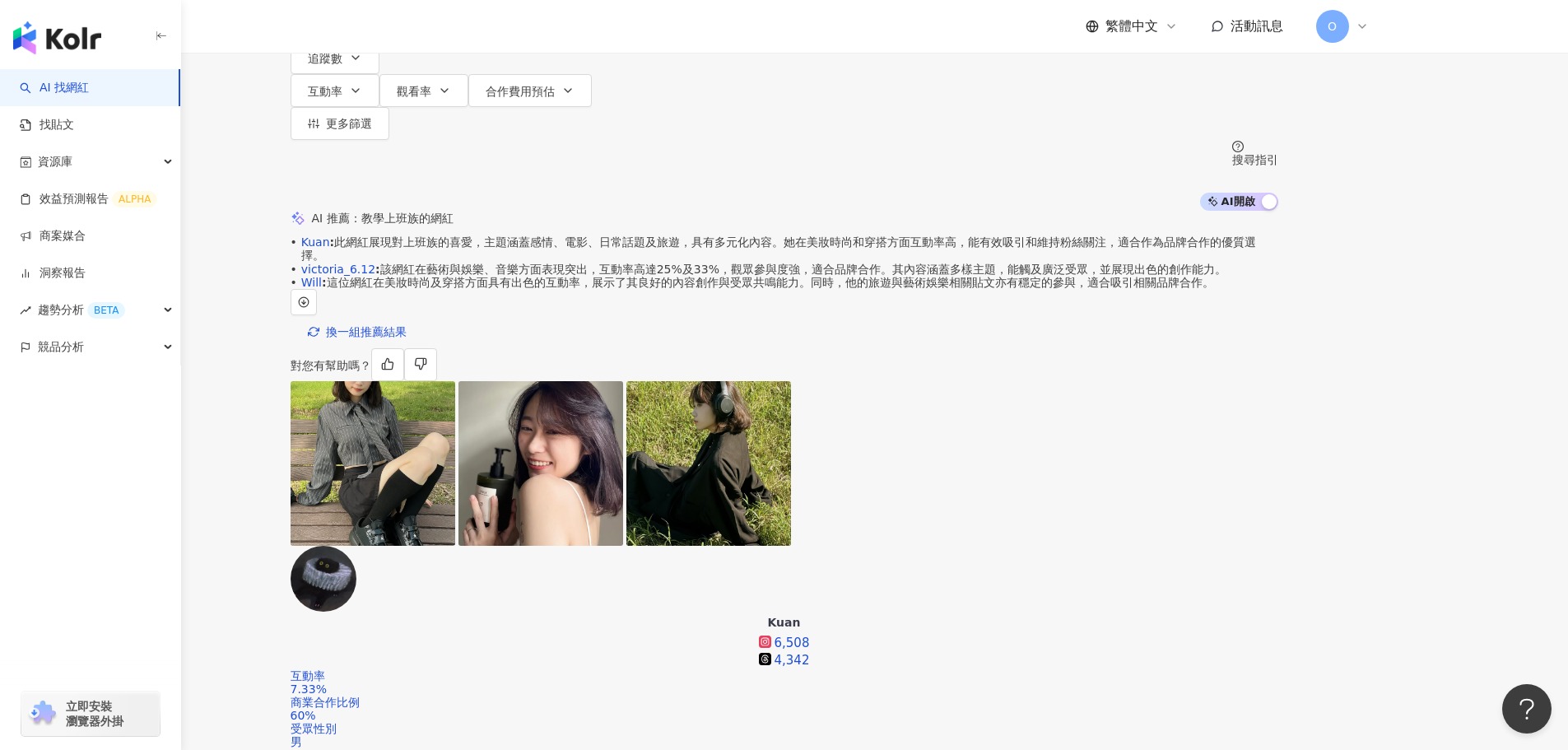
scroll to position [0, 0]
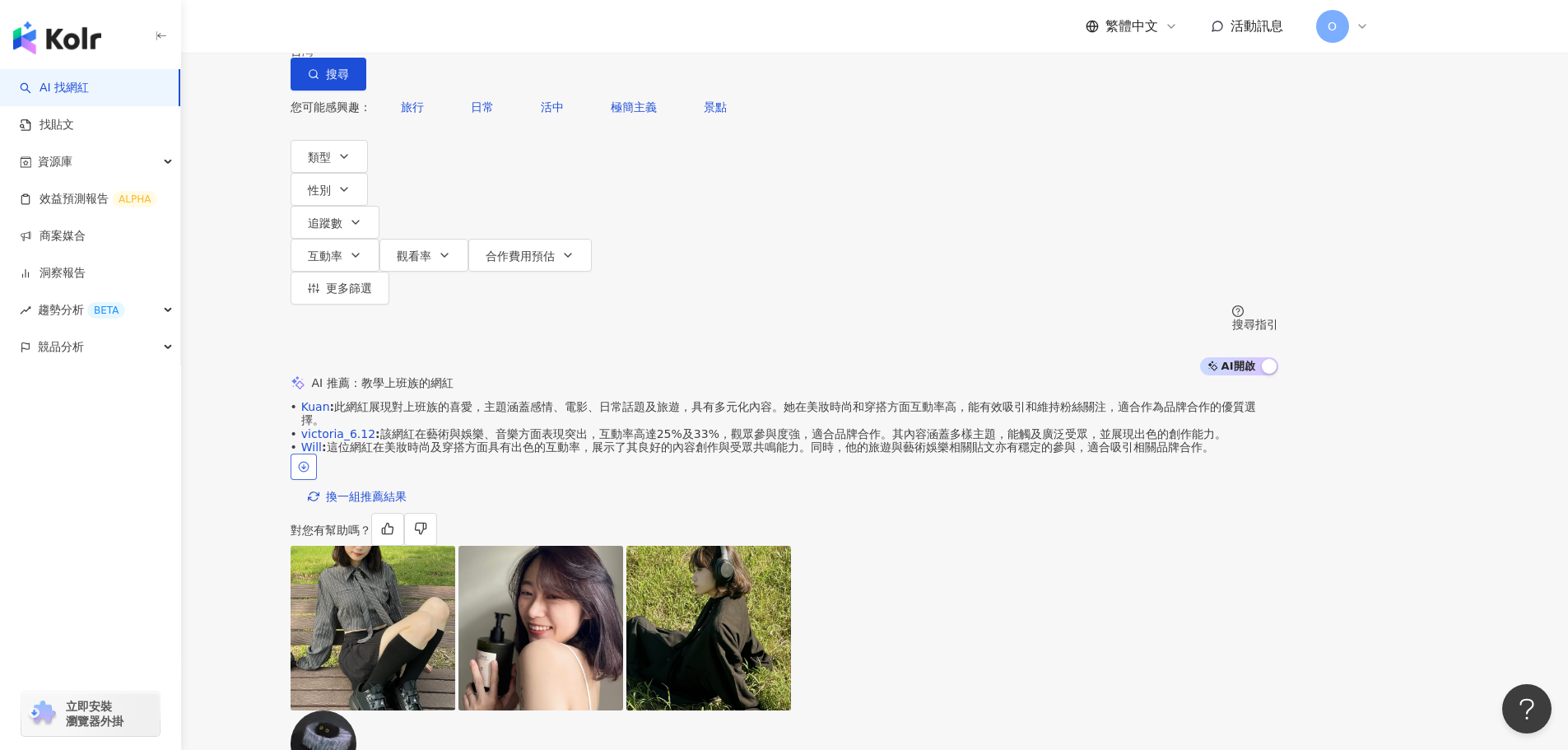
click at [317, 462] on button "button" at bounding box center [304, 467] width 27 height 27
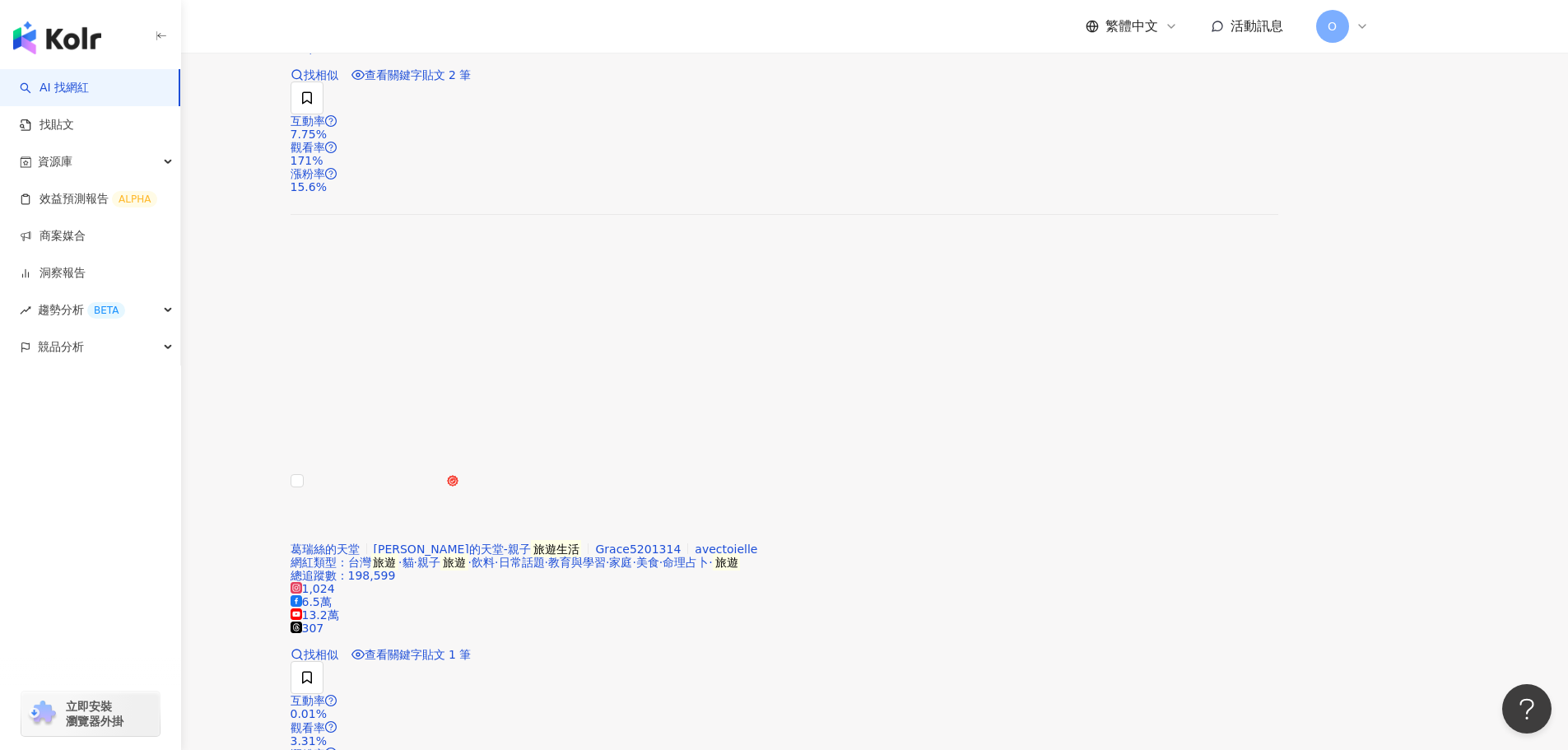
scroll to position [3211, 0]
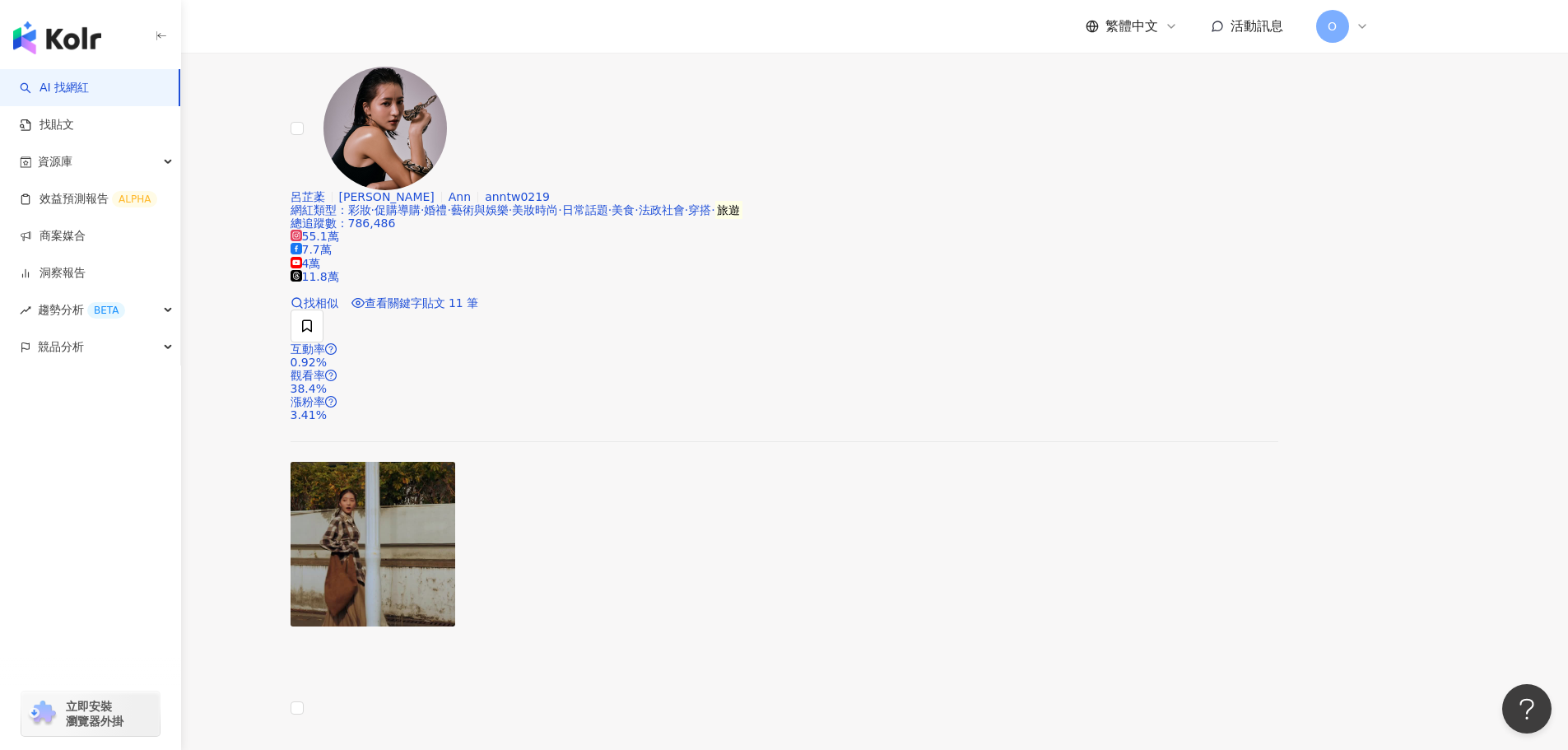
scroll to position [3345, 0]
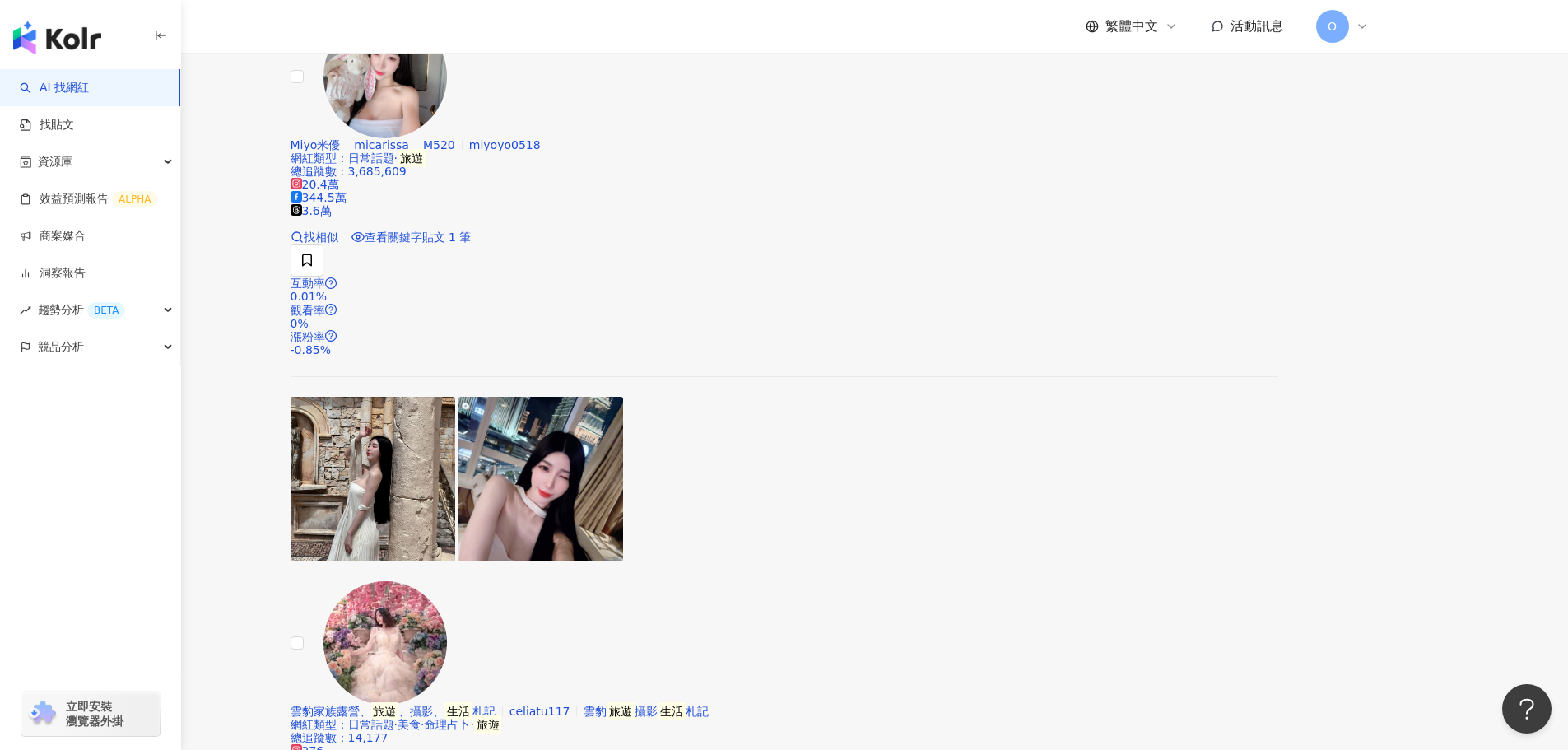
scroll to position [3583, 0]
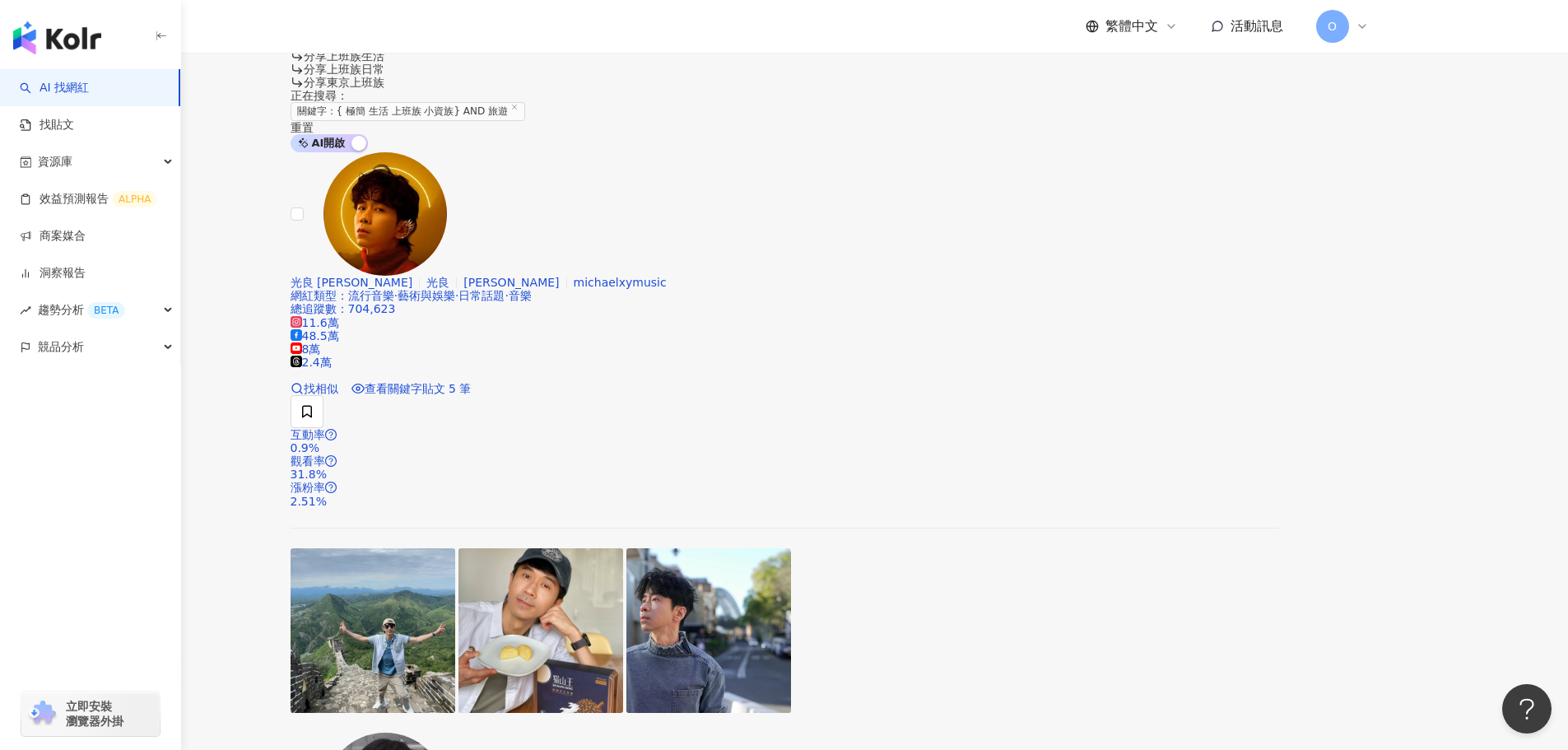
scroll to position [3427, 0]
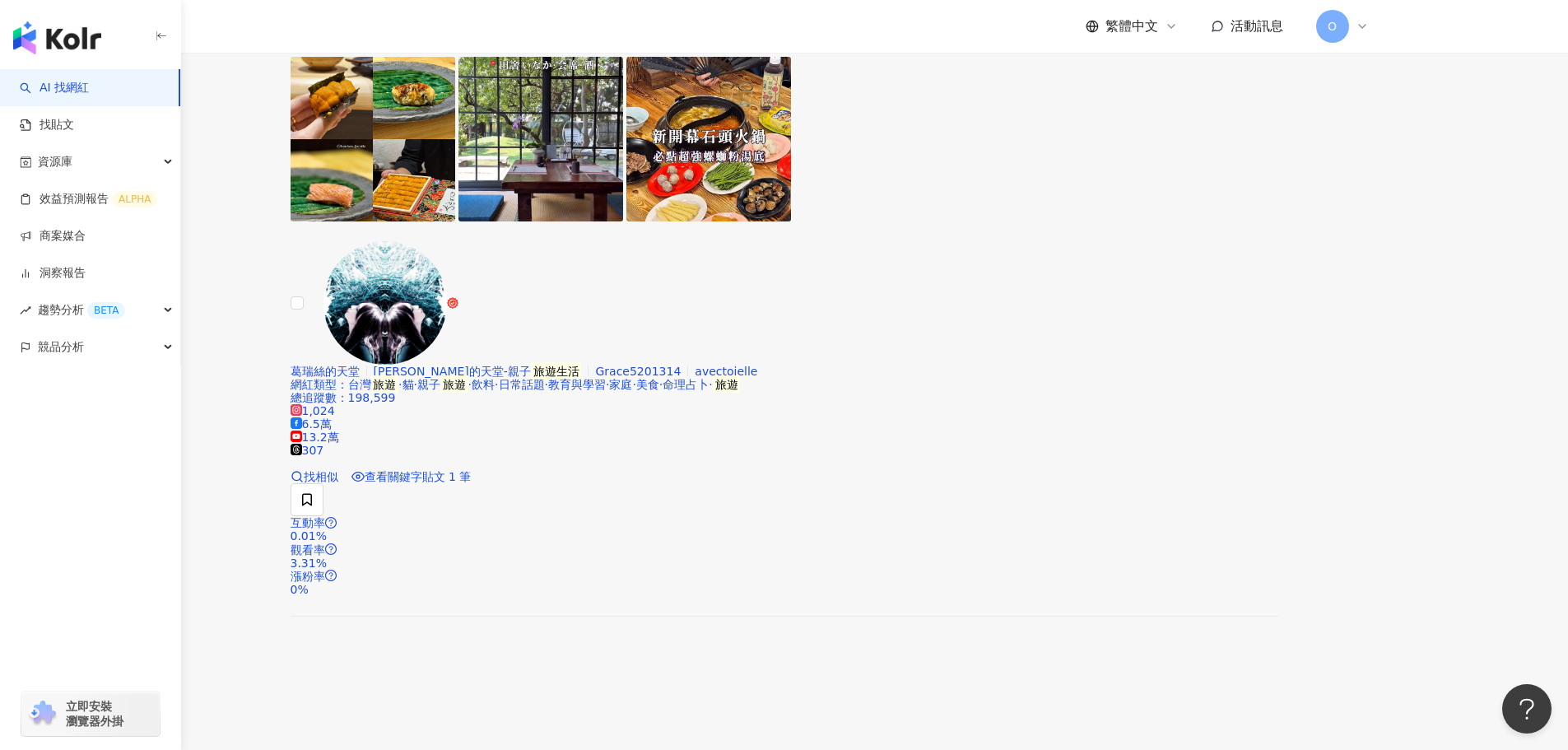
scroll to position [3192, 0]
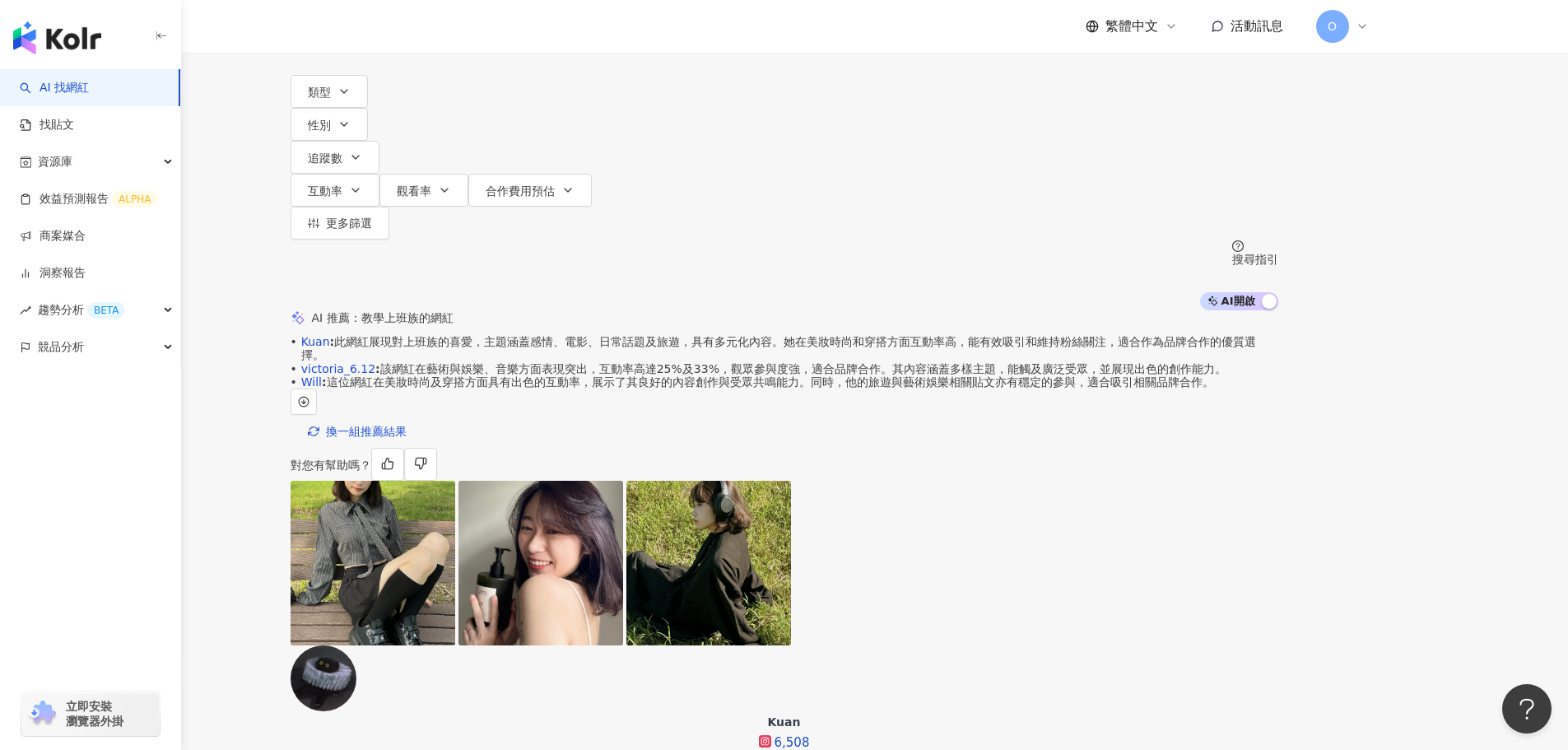
scroll to position [0, 0]
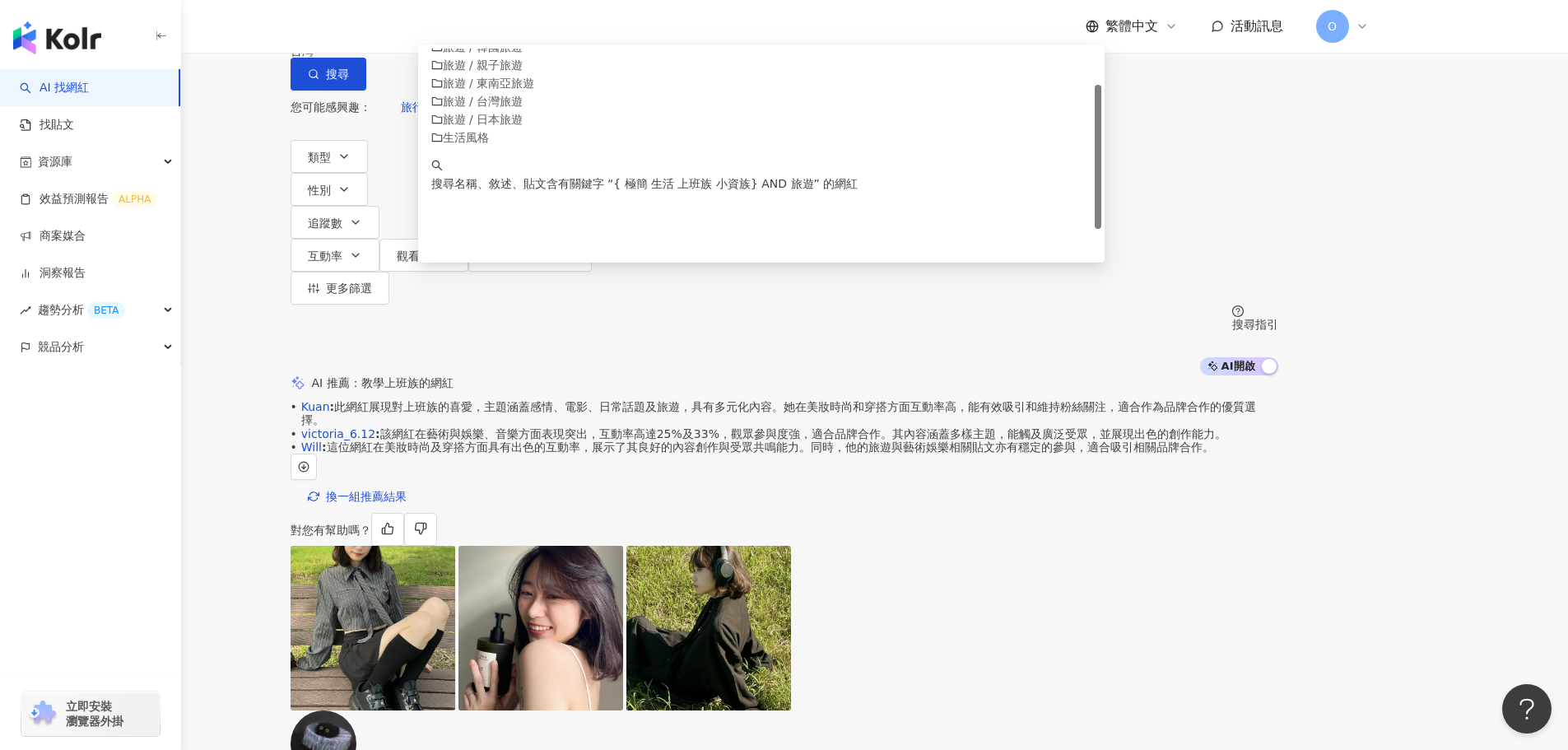
drag, startPoint x: 625, startPoint y: 102, endPoint x: 681, endPoint y: 101, distance: 56.0
click at [531, 32] on input "**********" at bounding box center [463, 15] width 133 height 32
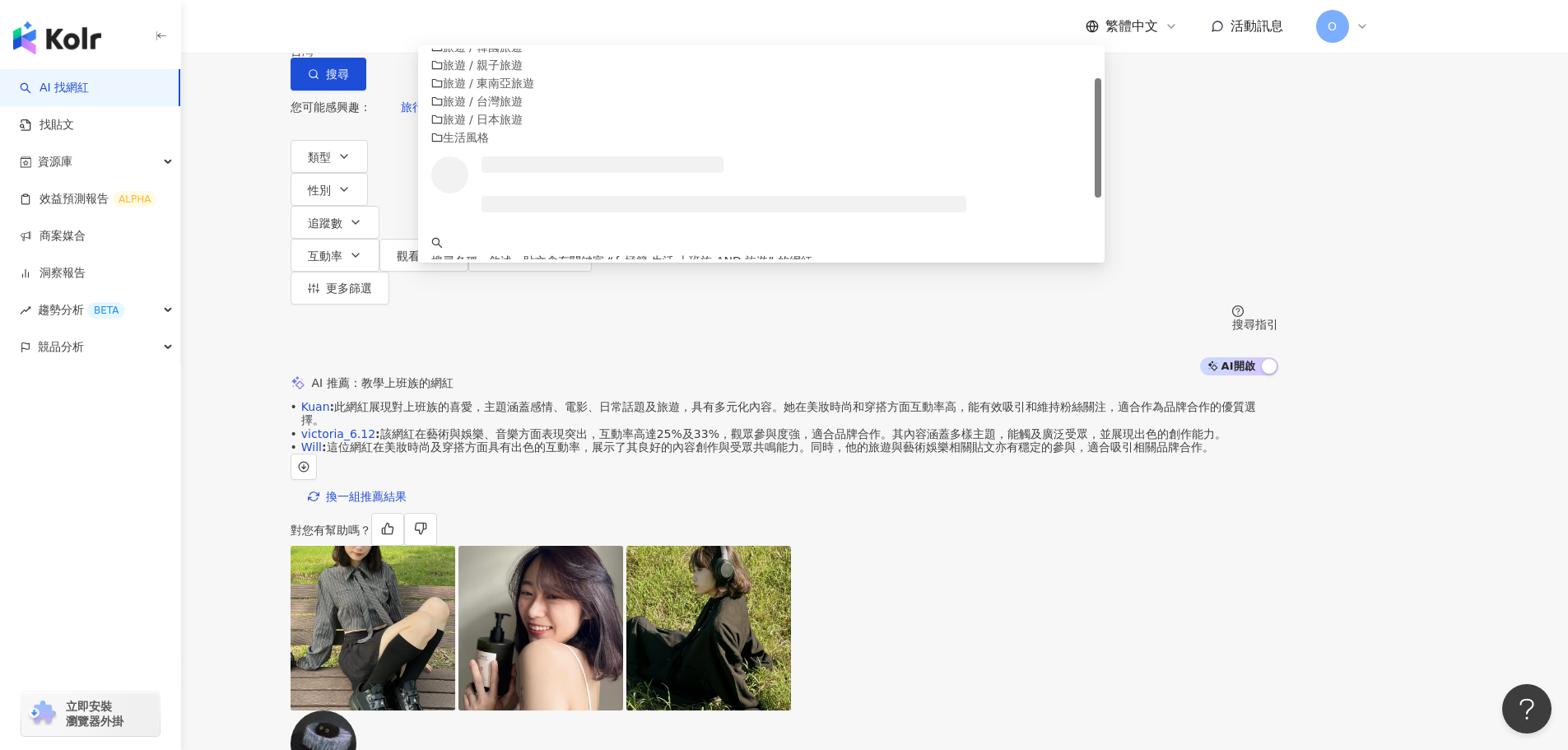
scroll to position [1, 0]
drag, startPoint x: 580, startPoint y: 99, endPoint x: 443, endPoint y: 109, distance: 137.4
click at [443, 91] on div "**********" at bounding box center [784, 45] width 988 height 91
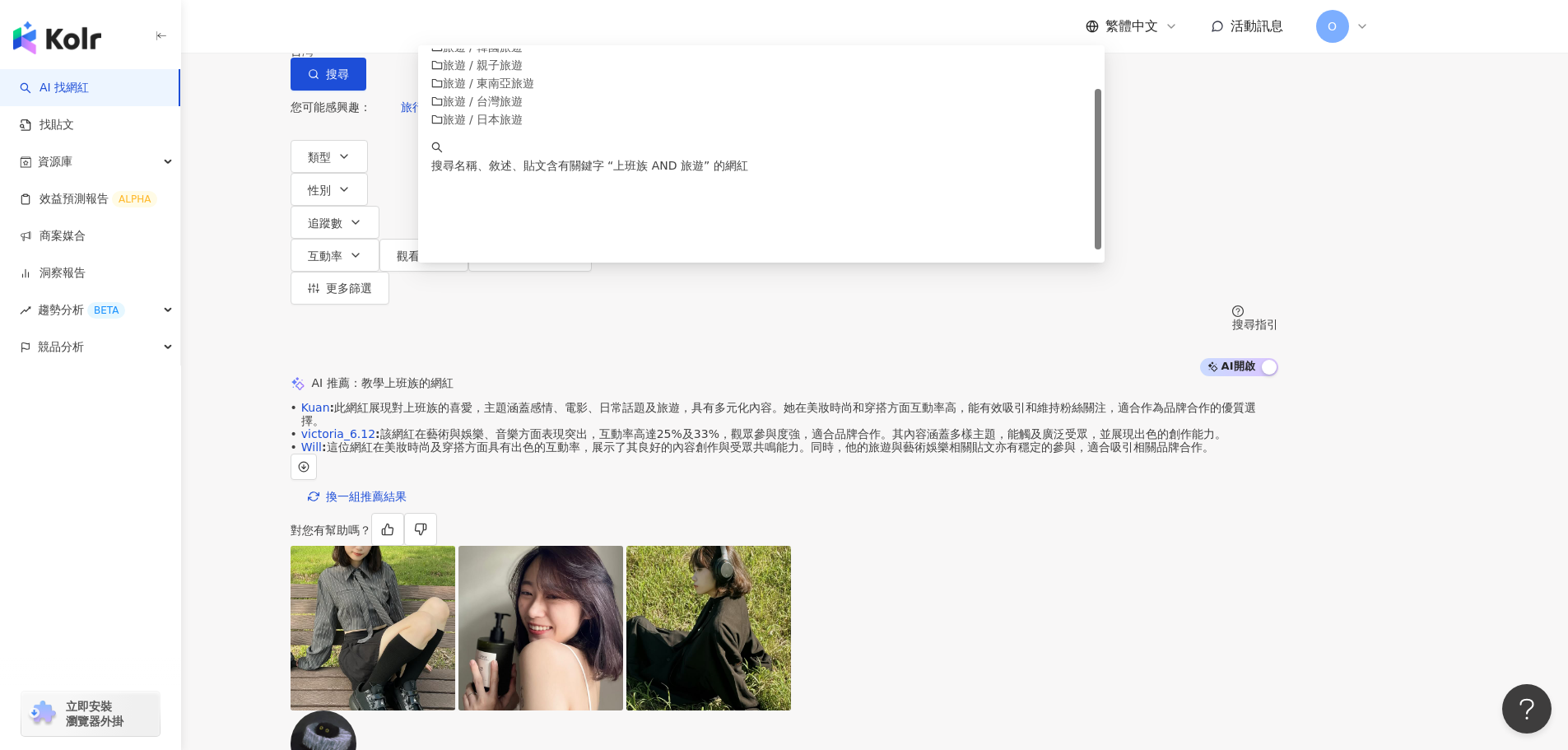
drag, startPoint x: 521, startPoint y: 97, endPoint x: 558, endPoint y: 102, distance: 37.3
click at [525, 32] on input "**********" at bounding box center [739, 15] width 687 height 32
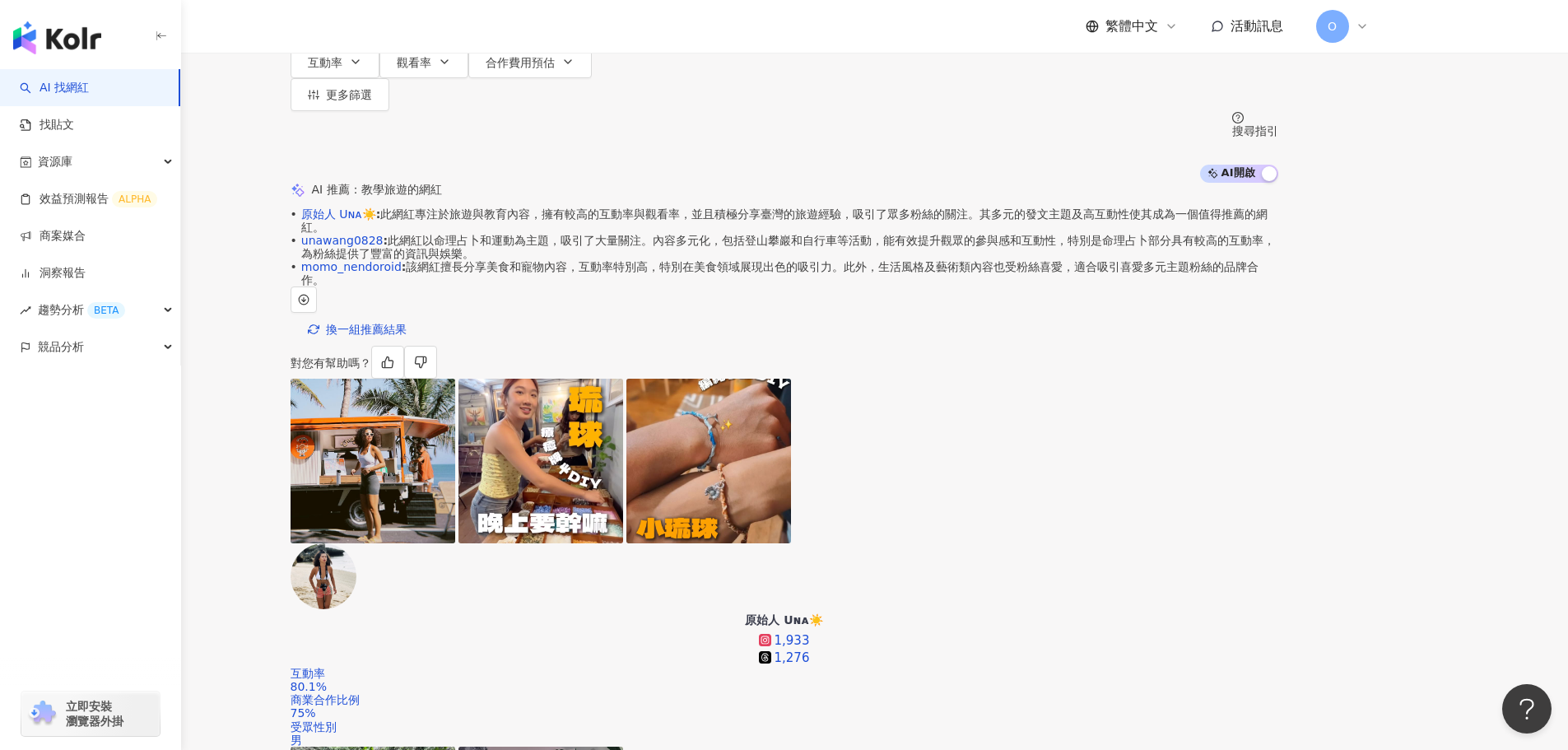
scroll to position [165, 0]
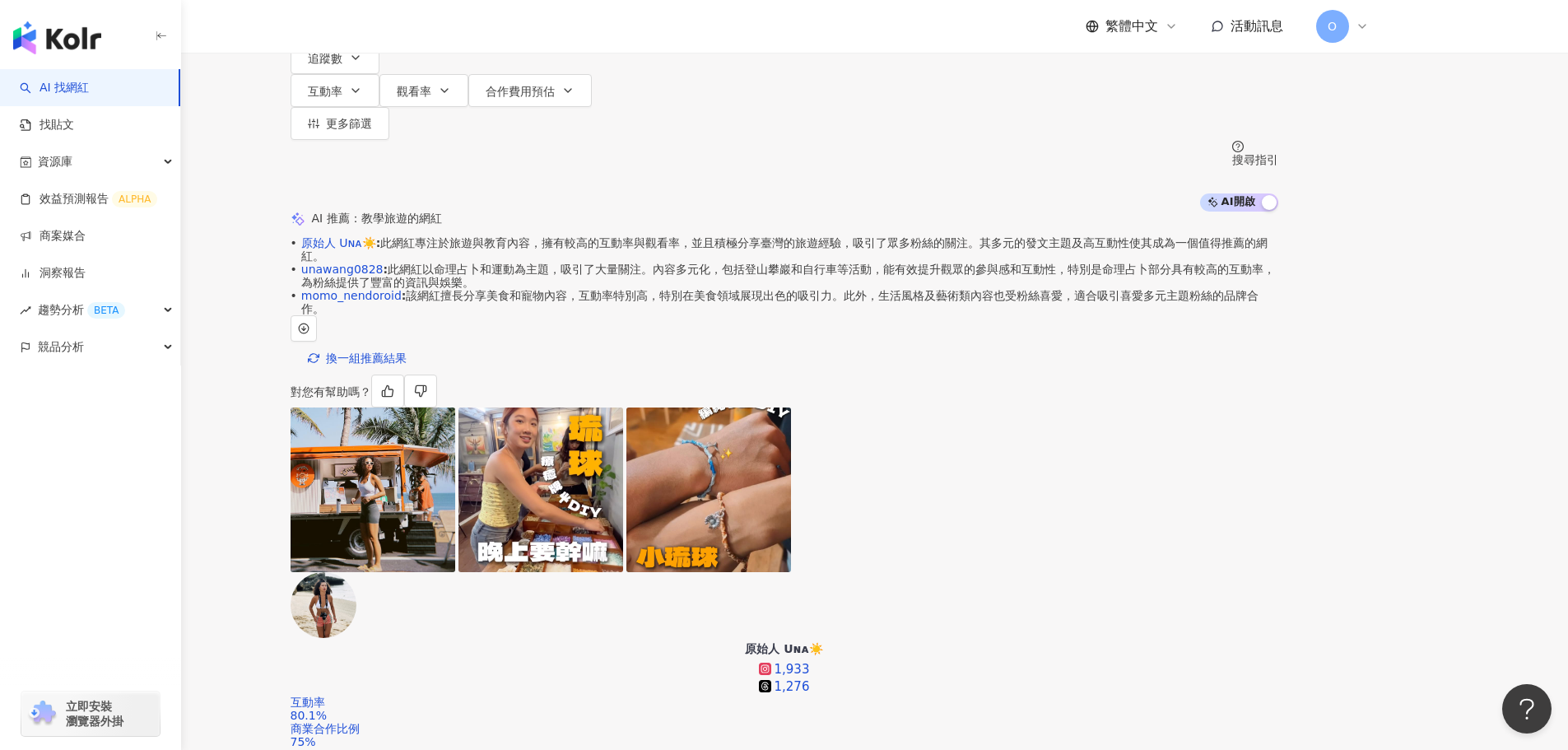
type input "**********"
click at [356, 572] on img at bounding box center [323, 604] width 66 height 66
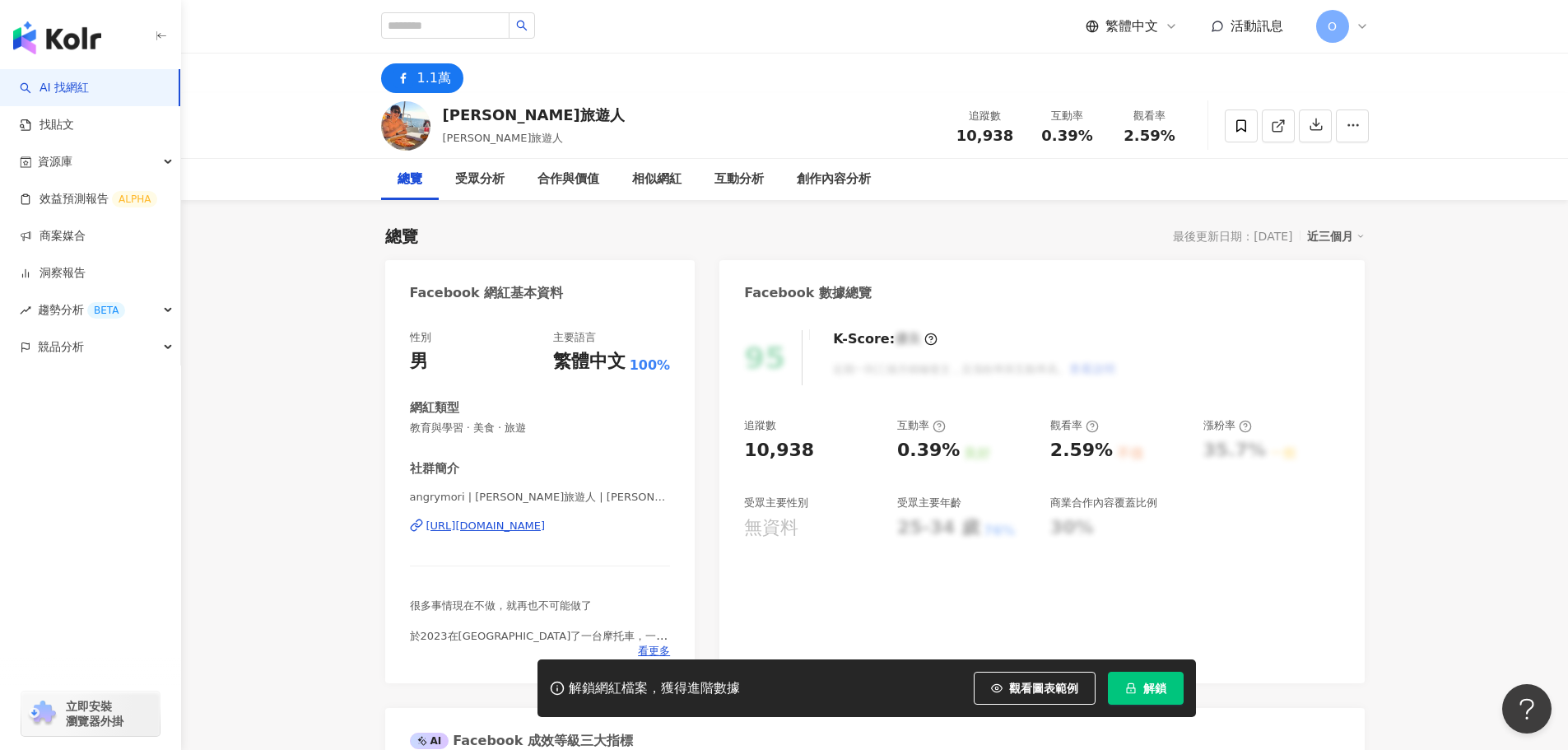
drag, startPoint x: 1240, startPoint y: 326, endPoint x: 1091, endPoint y: 324, distance: 149.0
click at [1091, 324] on div "95 K-Score : 優良 近期一到三個月積極發文，且漲粉率與互動率高。 查看說明 追蹤數 10,938 互動率 0.39% 良好 觀看率 2.59% 不…" at bounding box center [1041, 498] width 645 height 370
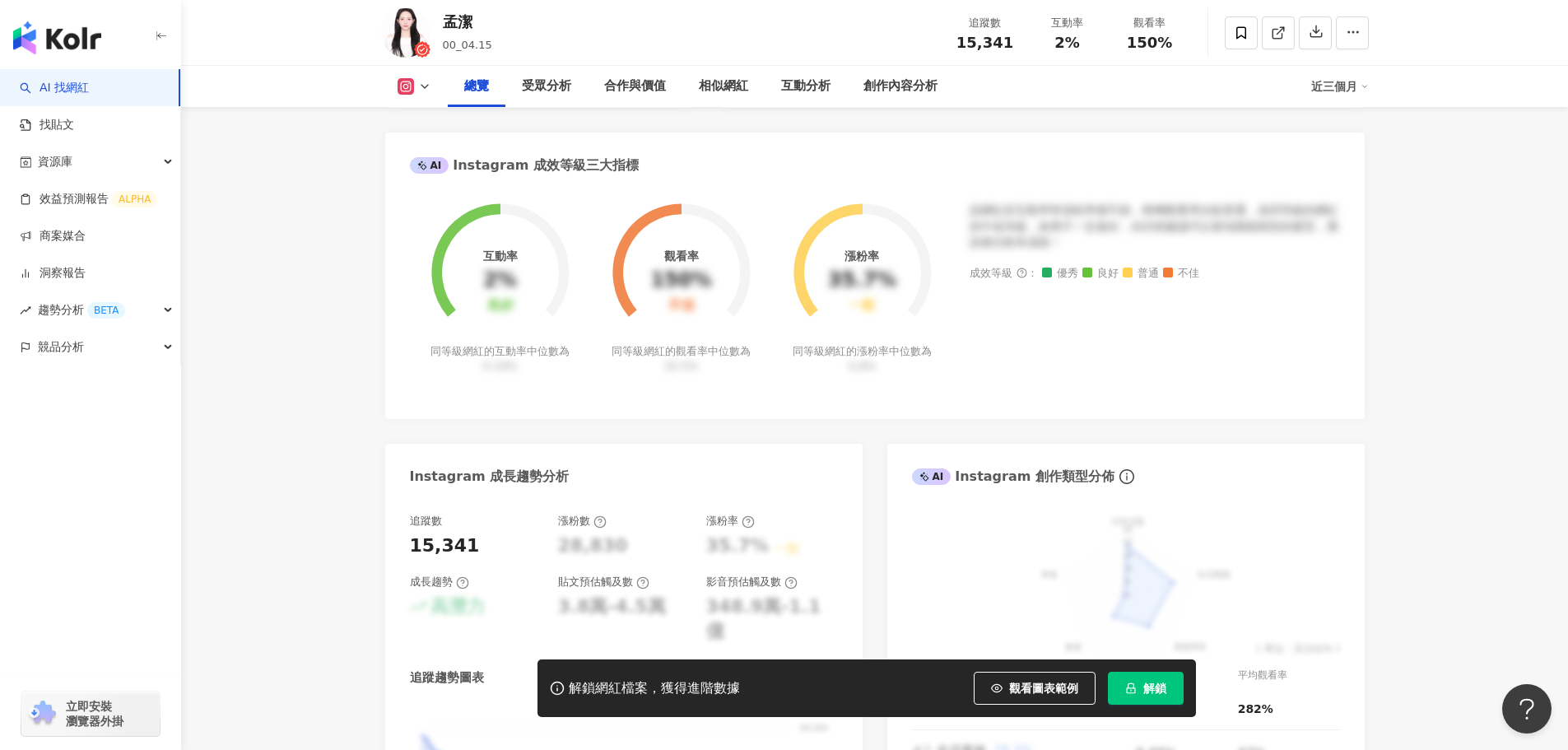
scroll to position [165, 0]
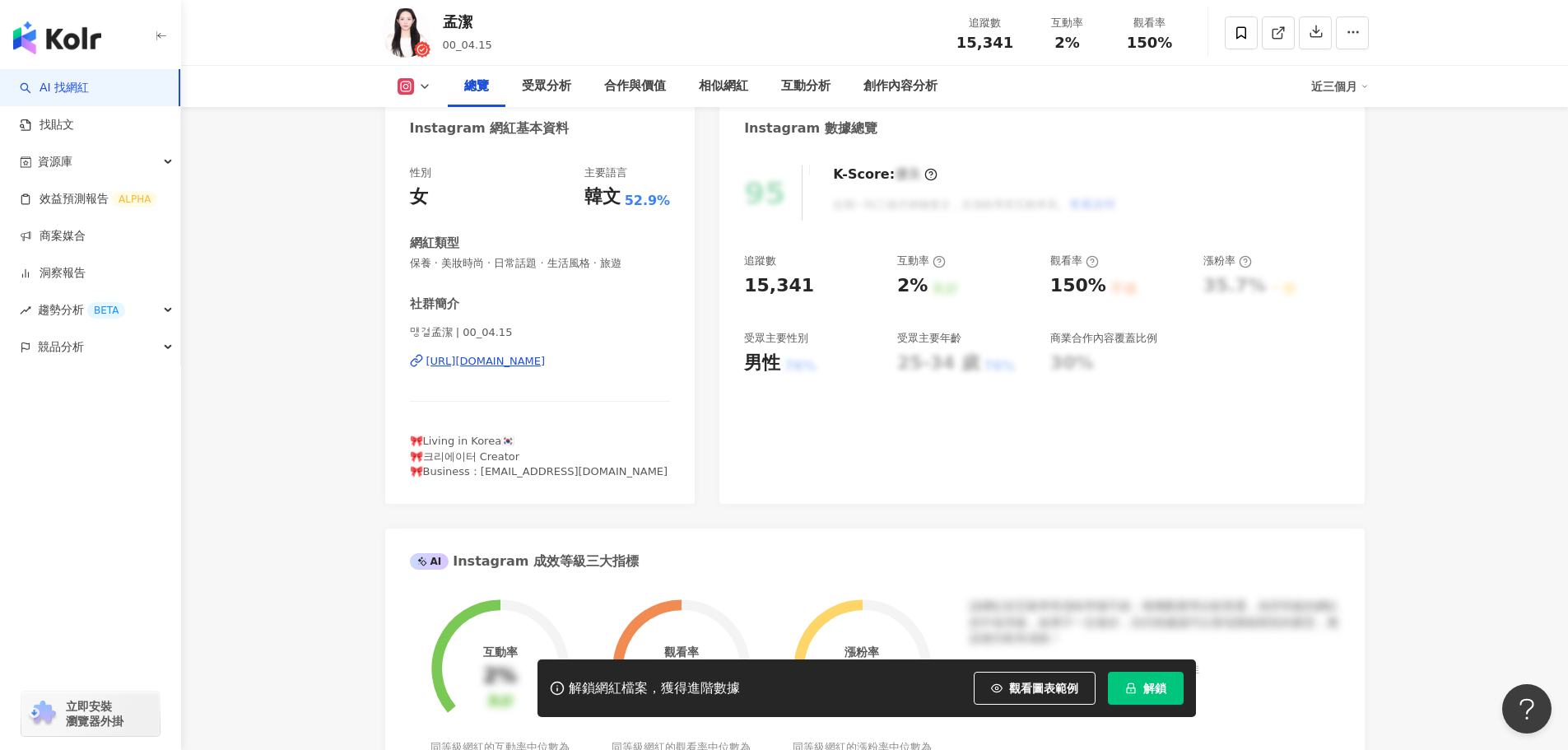
click at [419, 85] on icon at bounding box center [425, 86] width 13 height 13
click at [424, 102] on li "Instagram" at bounding box center [441, 117] width 119 height 38
click at [426, 114] on div "Instagram 網紅基本資料" at bounding box center [540, 123] width 310 height 54
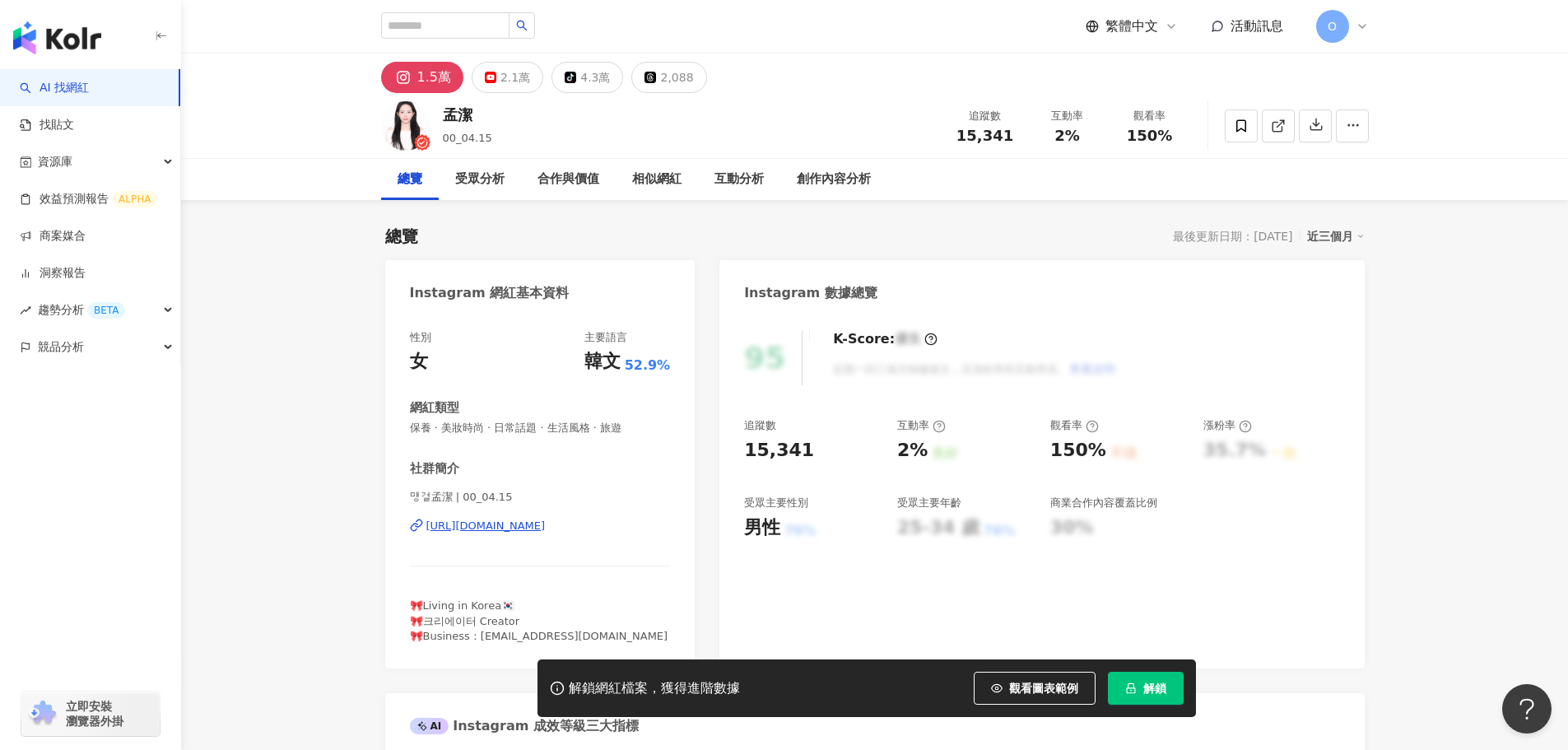
scroll to position [247, 0]
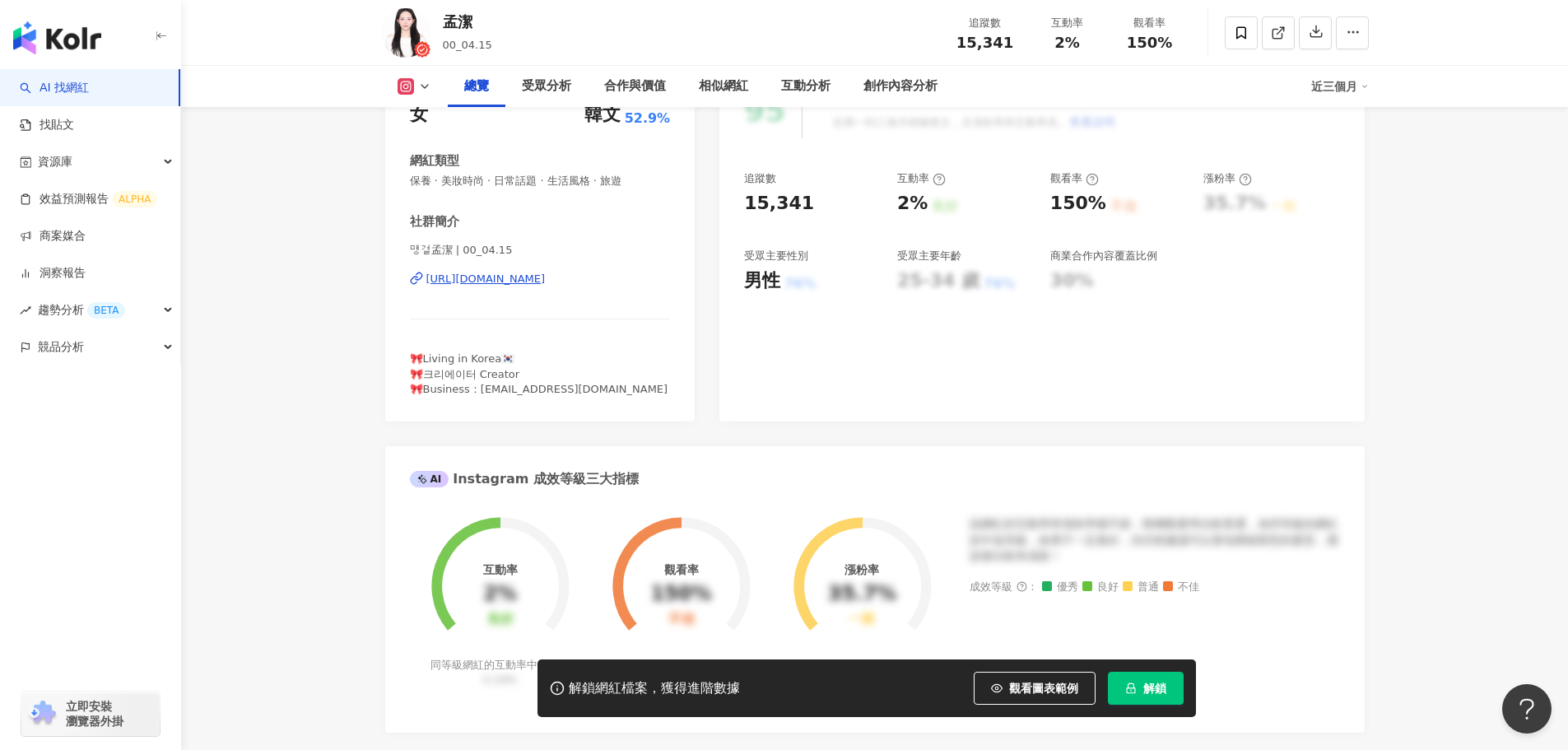
click at [460, 283] on div "[URL][DOMAIN_NAME]" at bounding box center [486, 279] width 120 height 14
click at [746, 107] on div "95" at bounding box center [773, 111] width 58 height 56
click at [742, 93] on div "相似網紅" at bounding box center [724, 86] width 50 height 20
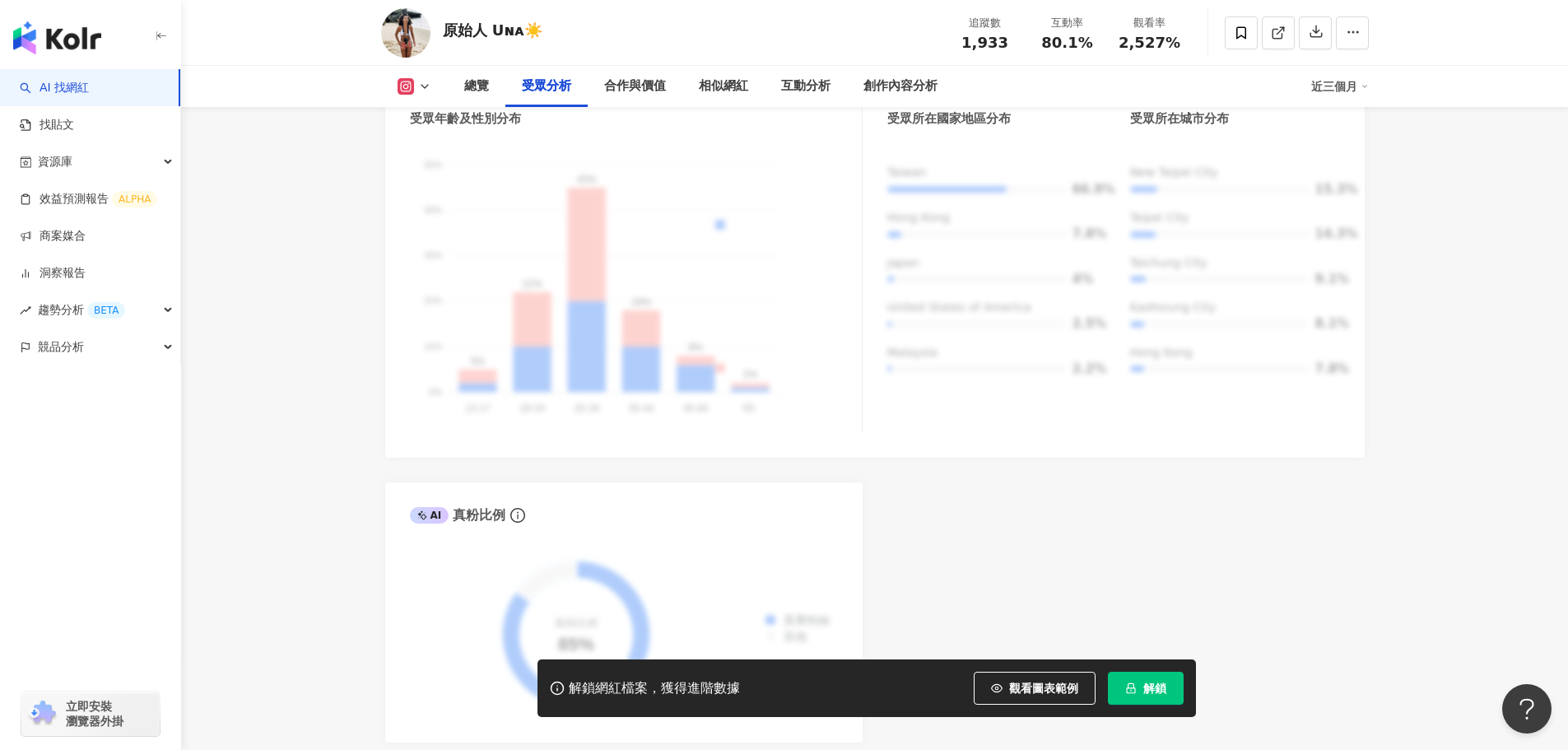
scroll to position [1482, 0]
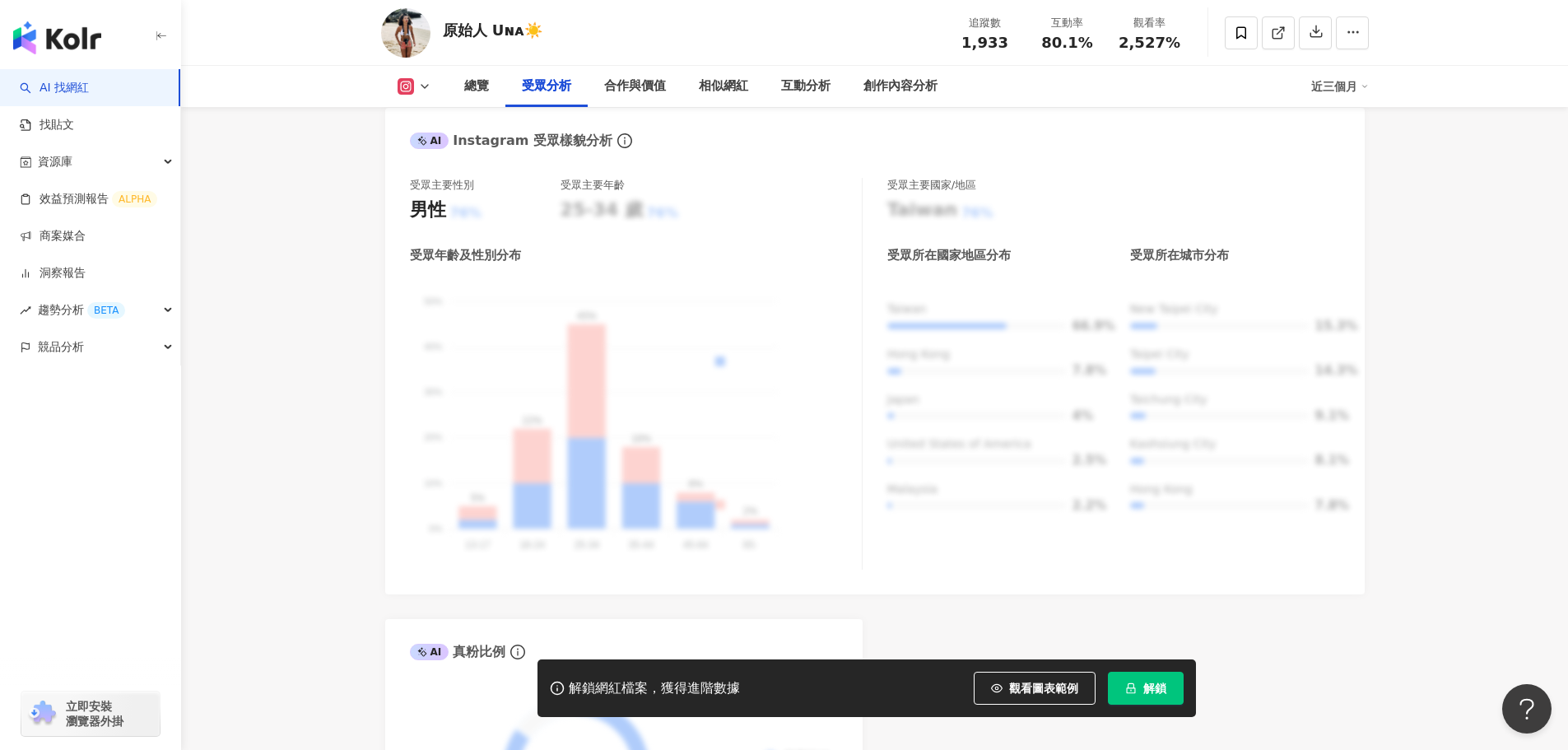
click at [395, 85] on button at bounding box center [415, 86] width 67 height 16
click at [433, 123] on button "Instagram" at bounding box center [440, 117] width 99 height 23
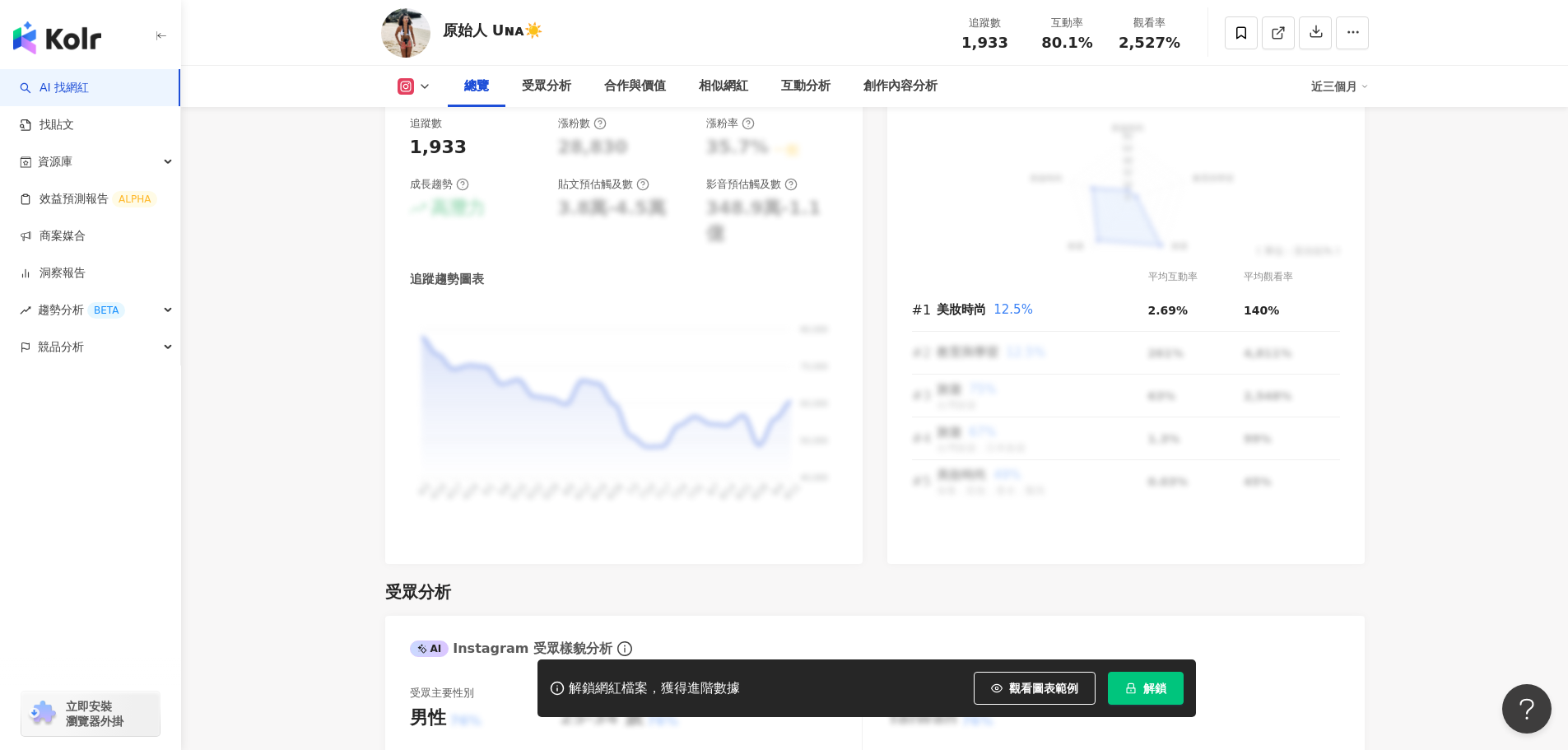
scroll to position [824, 0]
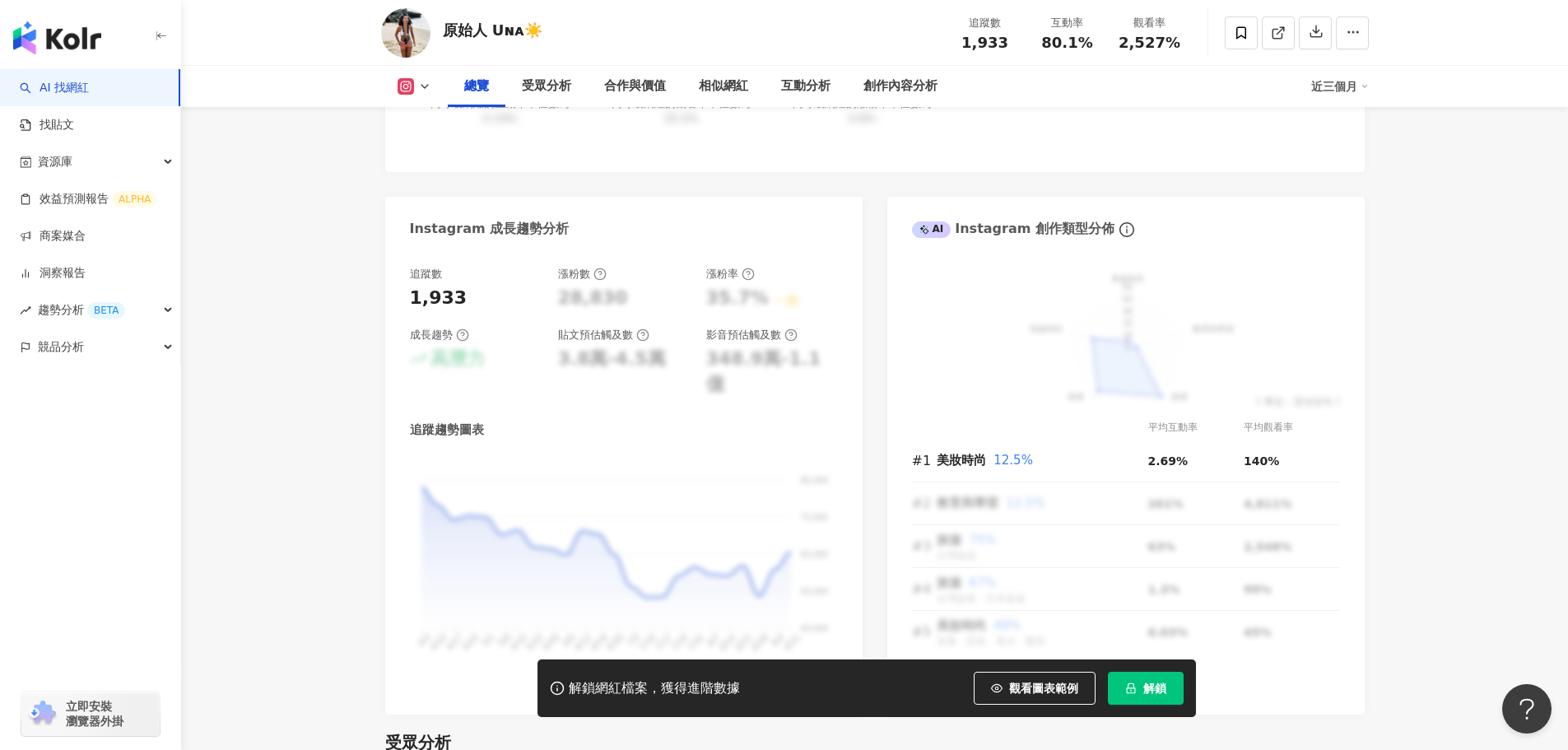
click at [418, 93] on button at bounding box center [415, 86] width 67 height 16
click at [430, 126] on button "Instagram" at bounding box center [440, 117] width 99 height 23
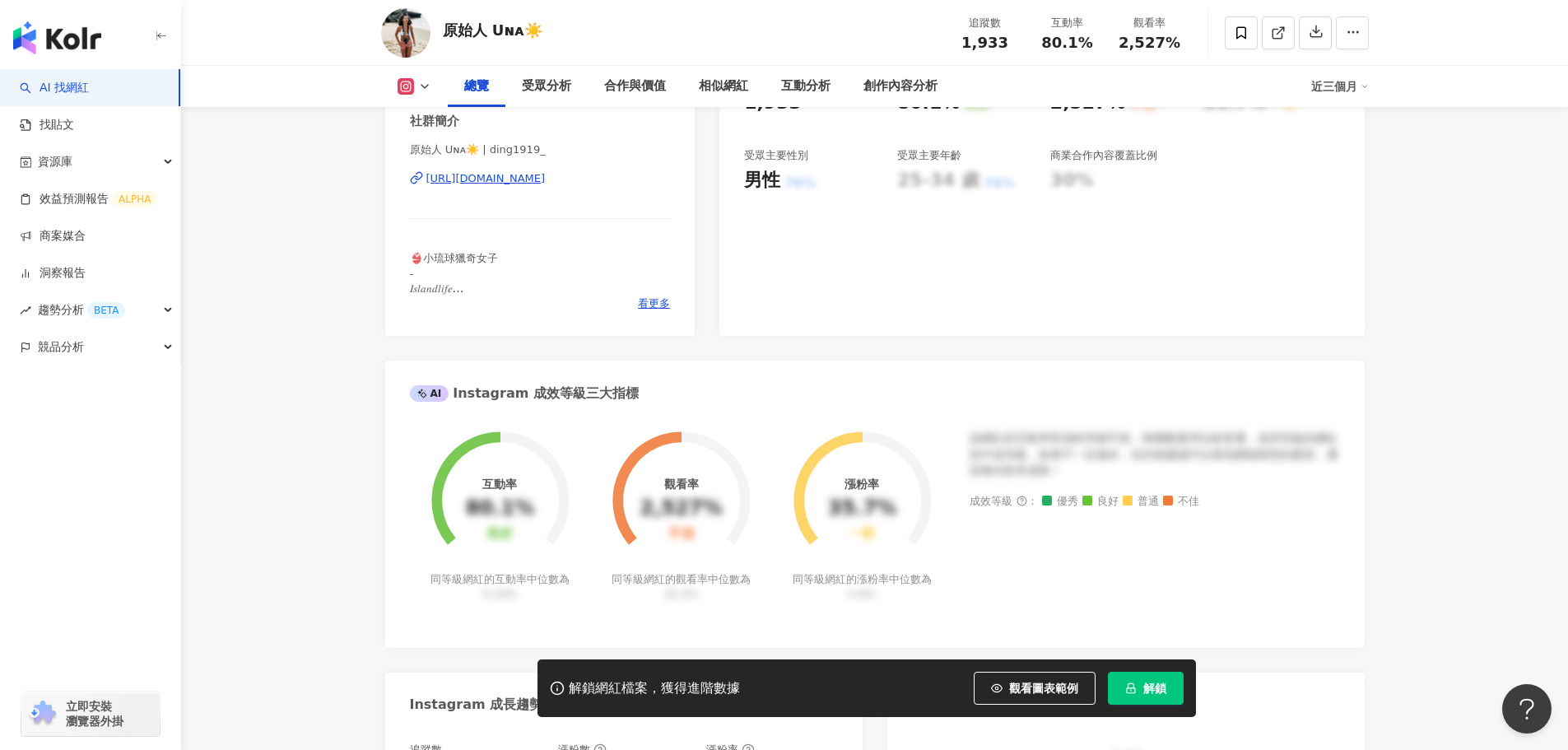
scroll to position [247, 0]
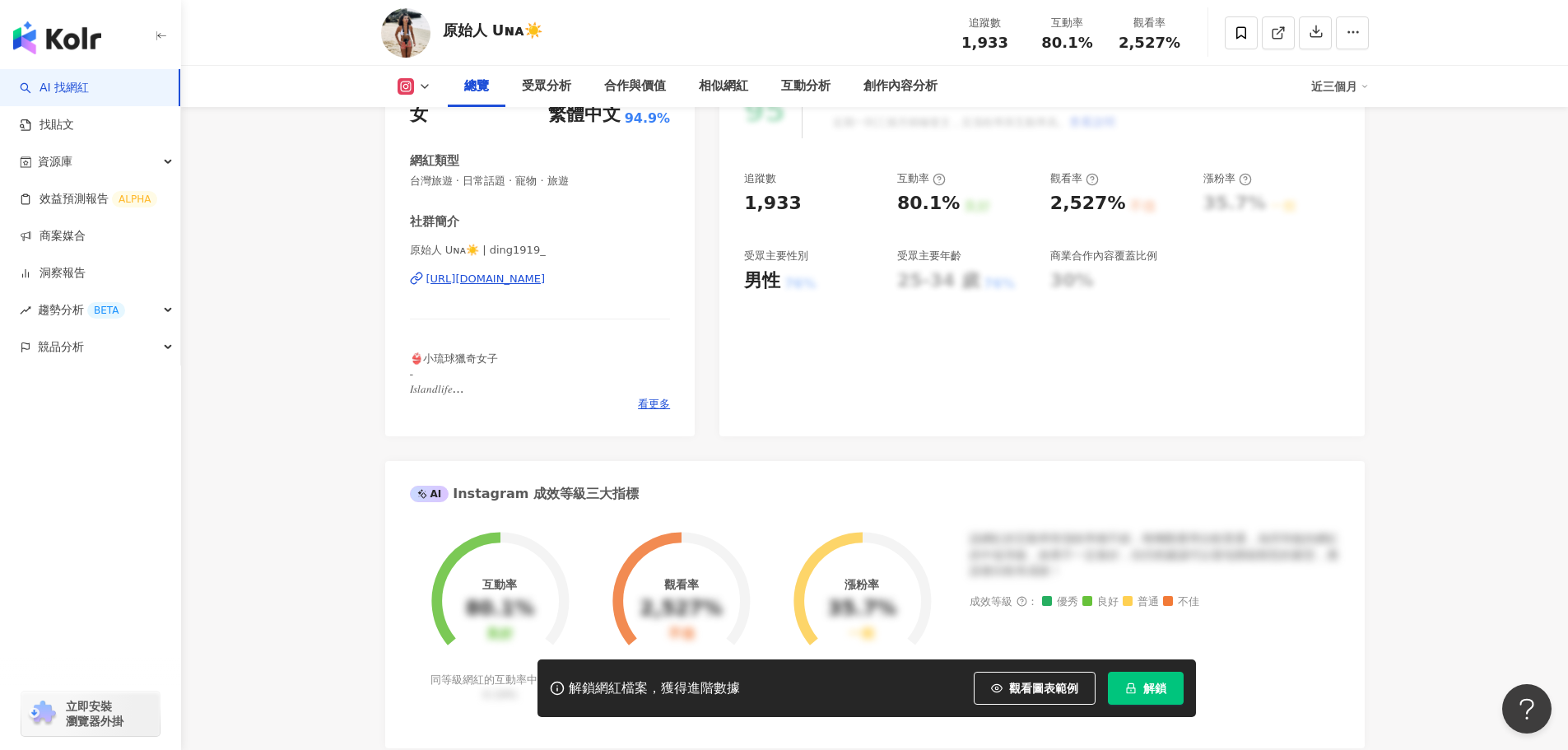
click at [512, 284] on div "[URL][DOMAIN_NAME]" at bounding box center [486, 279] width 120 height 14
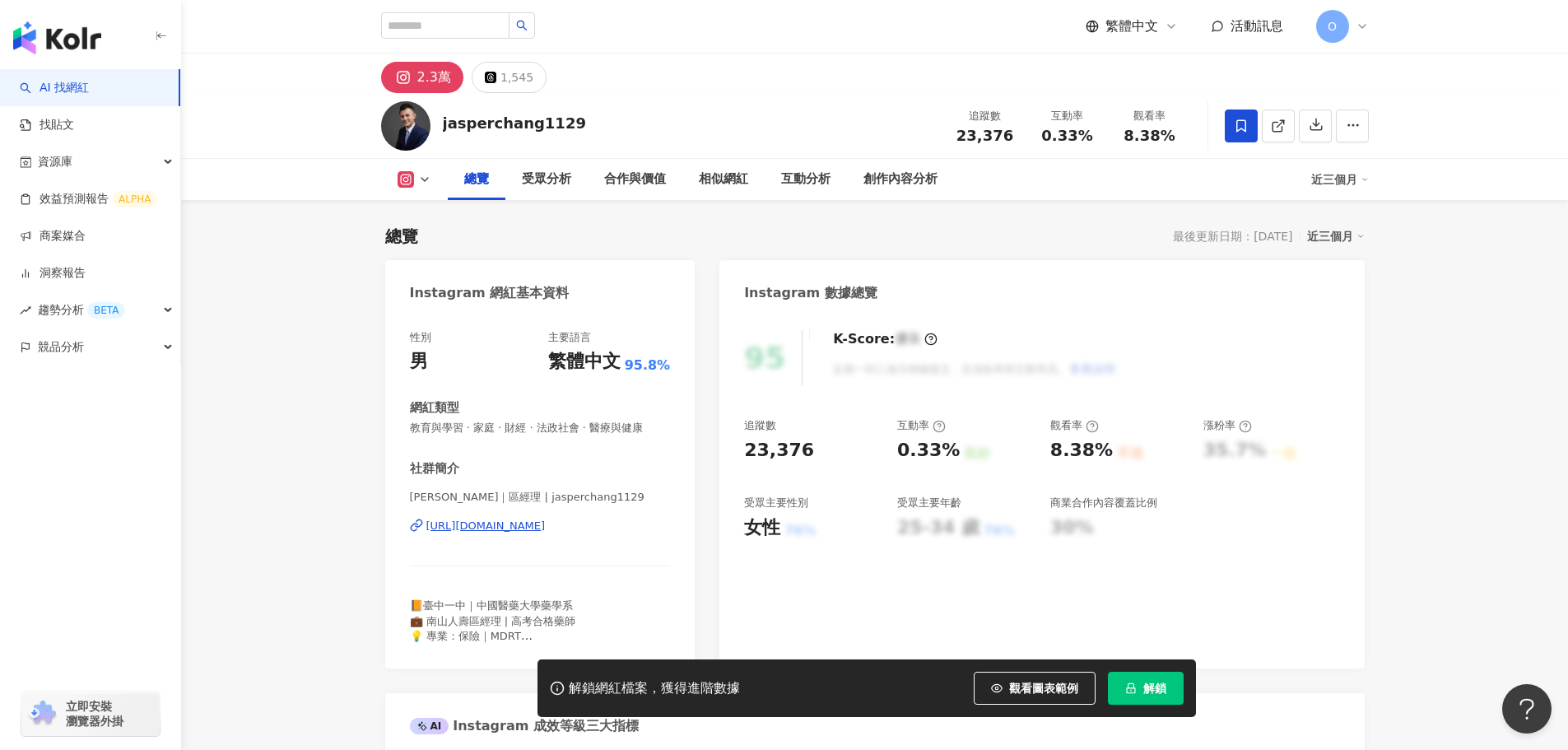
click at [61, 80] on link "AI 找網紅" at bounding box center [55, 87] width 69 height 16
click at [109, 157] on div "資源庫" at bounding box center [90, 162] width 180 height 37
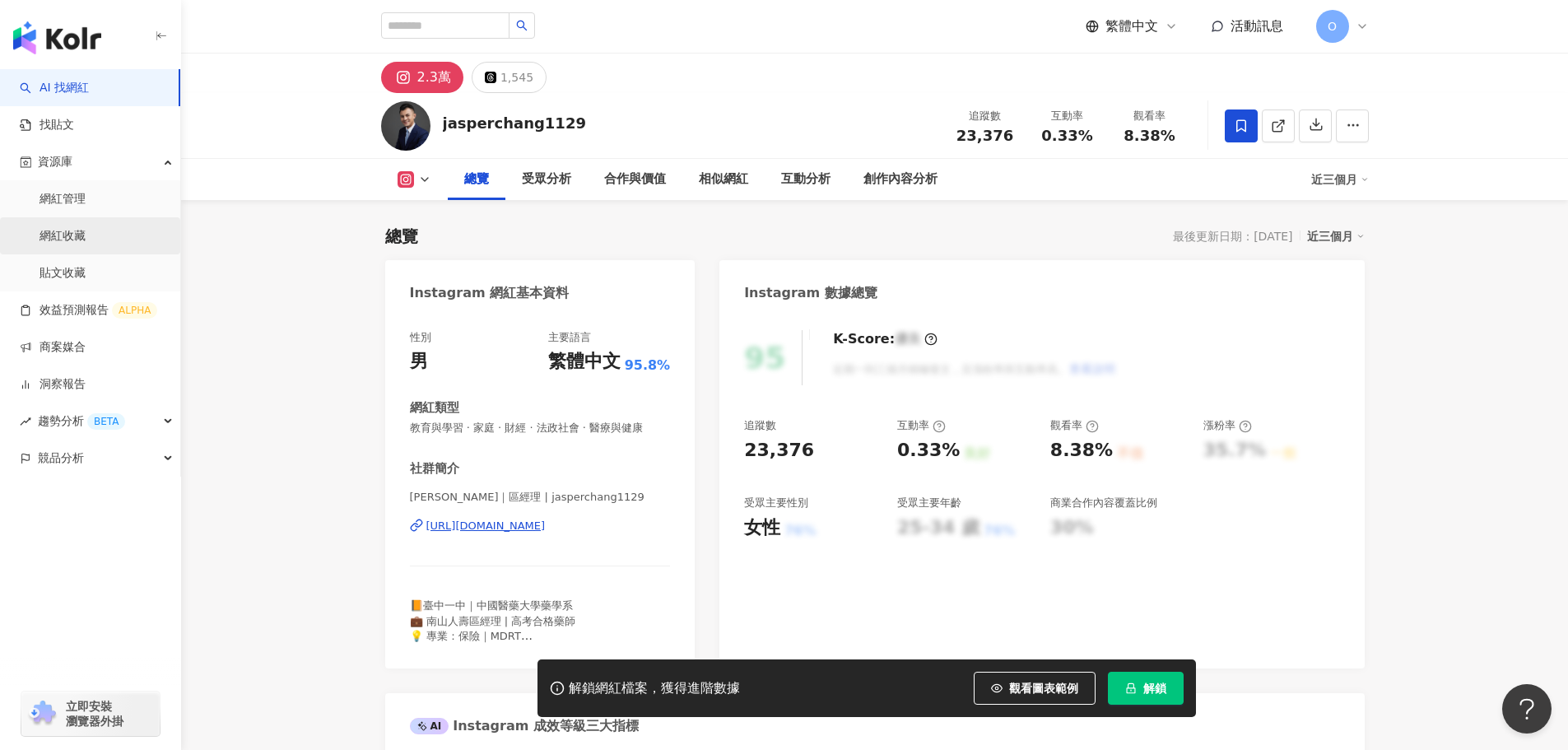
click at [80, 239] on link "網紅收藏" at bounding box center [62, 236] width 46 height 16
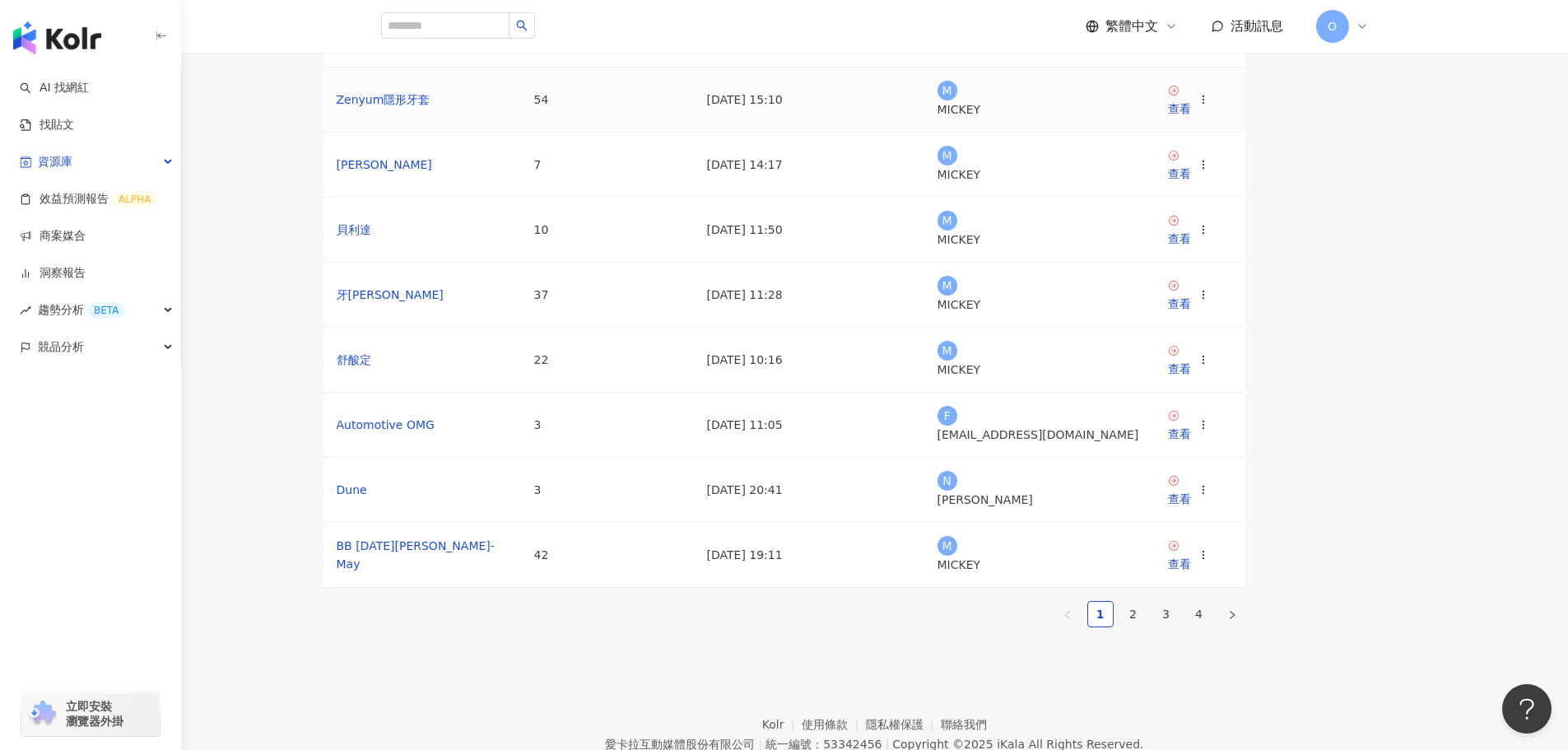
scroll to position [82, 0]
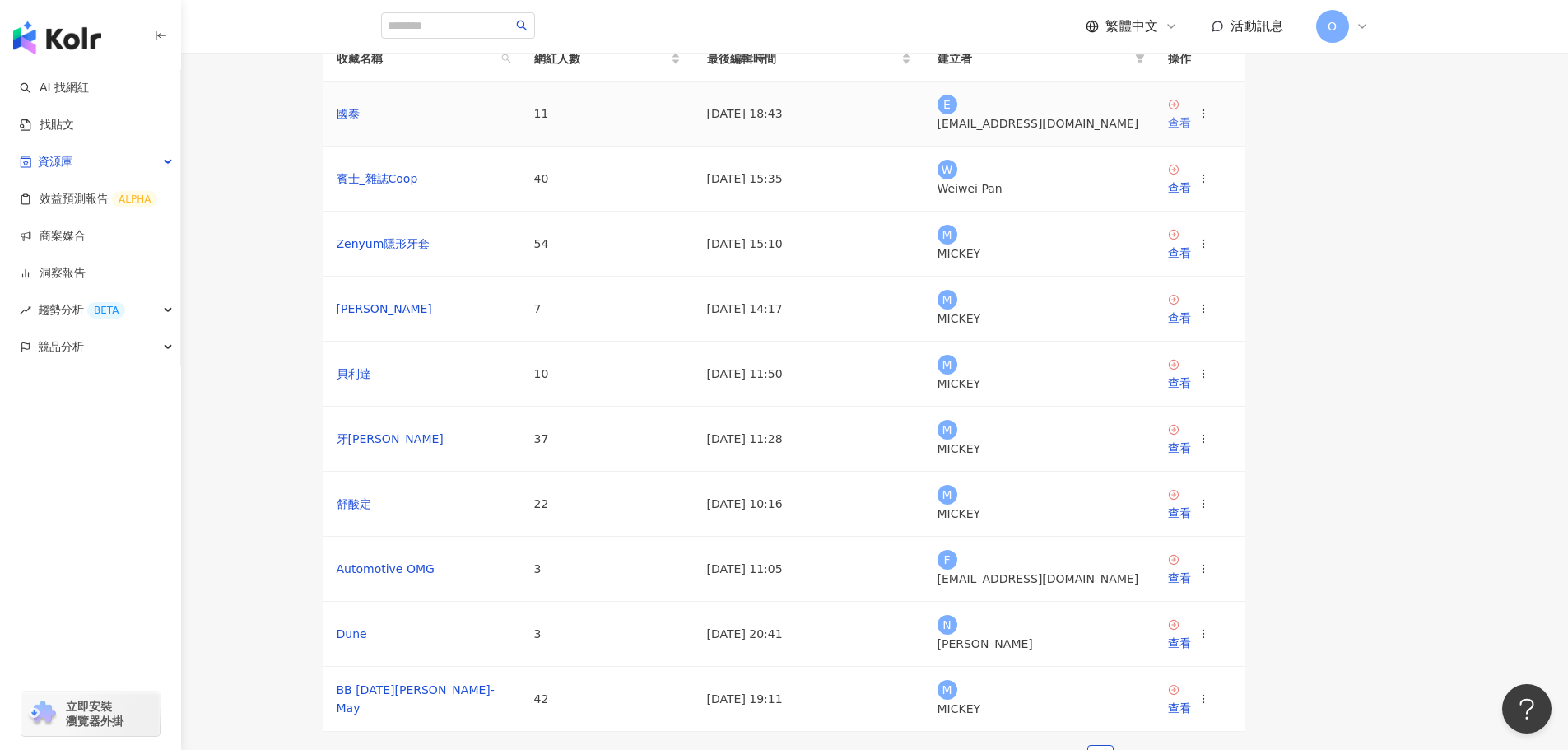
click at [1192, 132] on div "查看" at bounding box center [1180, 123] width 23 height 18
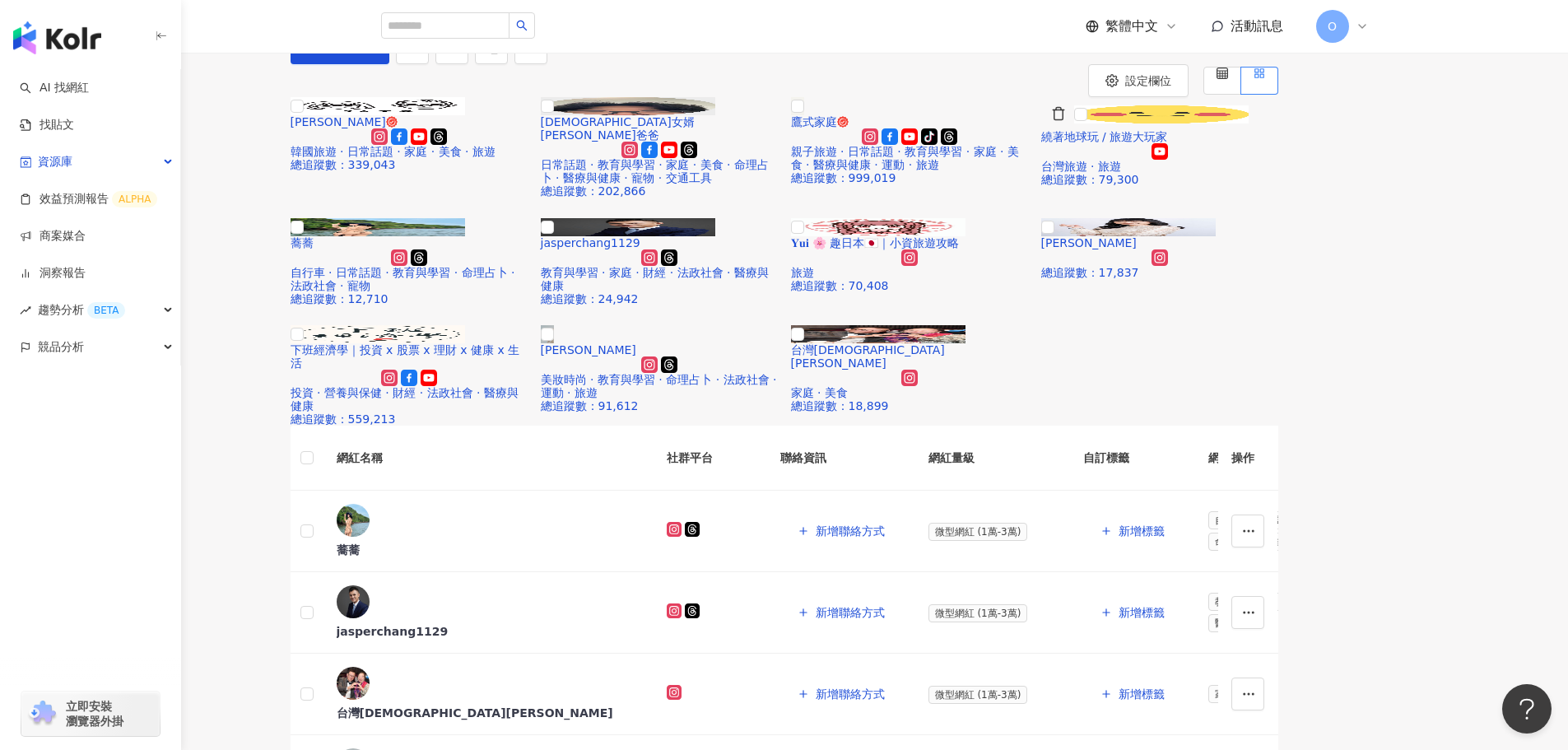
scroll to position [165, 0]
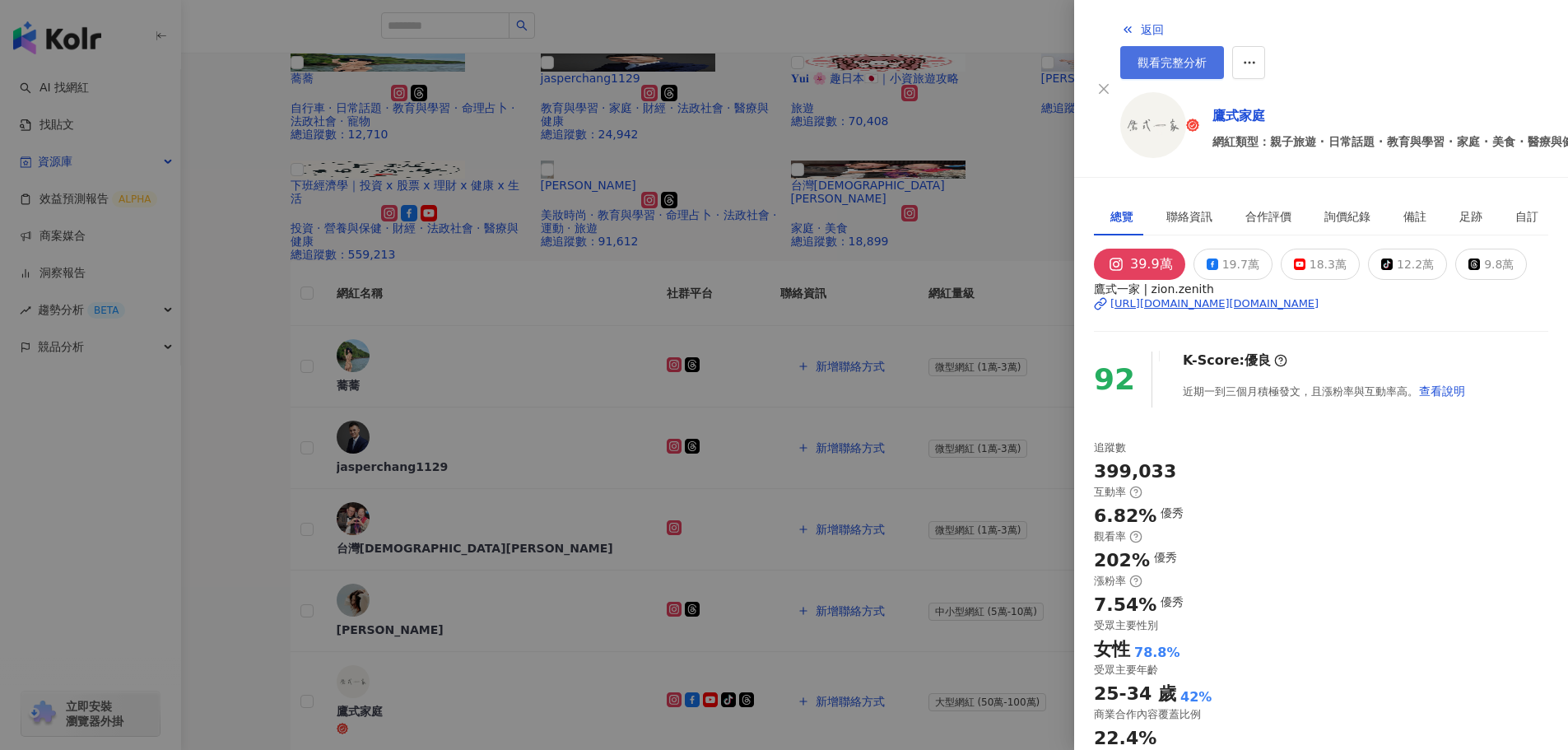
click at [1207, 56] on span "觀看完整分析" at bounding box center [1172, 62] width 69 height 13
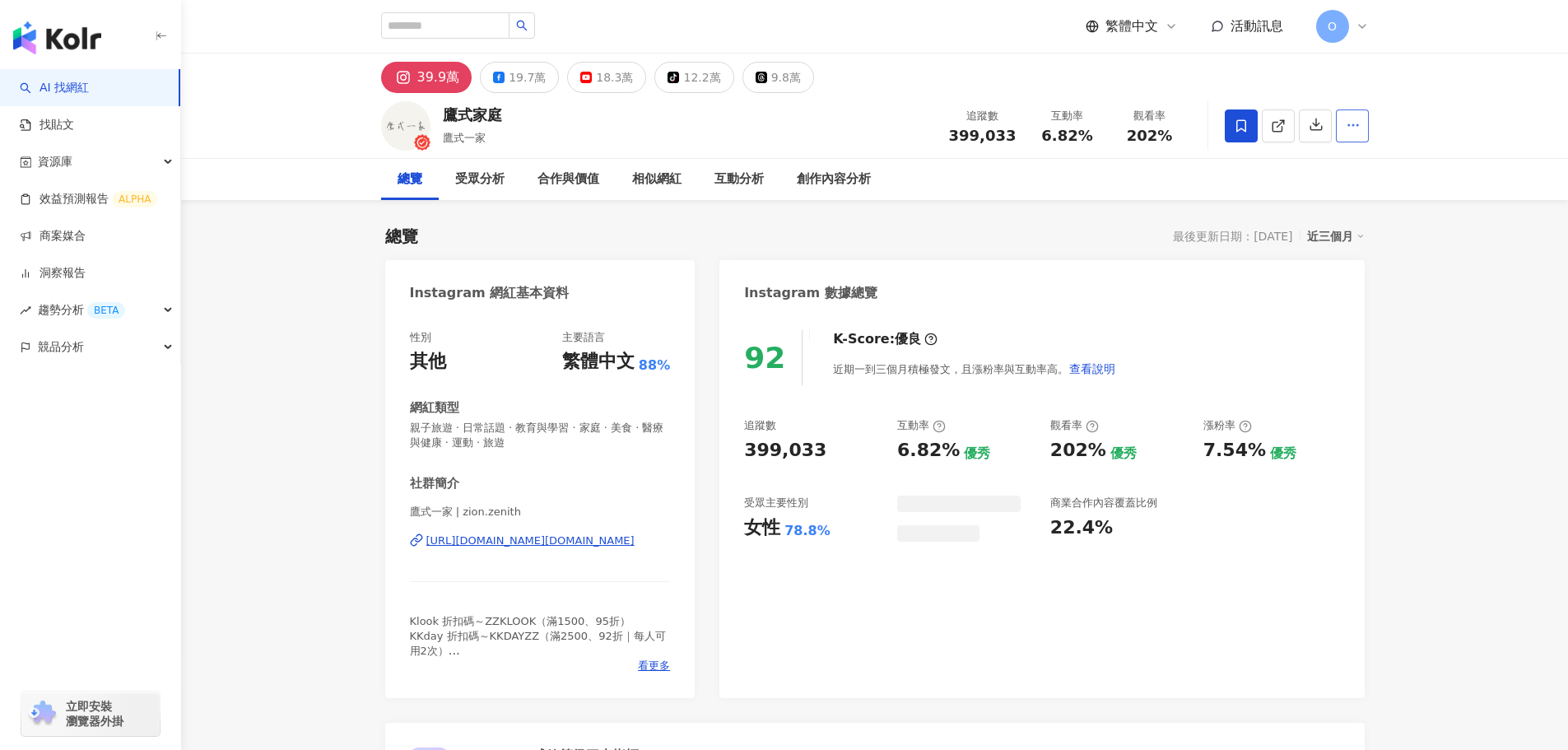
click at [1342, 132] on button "button" at bounding box center [1352, 125] width 33 height 33
click at [1356, 120] on icon "button" at bounding box center [1352, 125] width 14 height 14
click at [1393, 166] on div "總覽 受眾分析 合作與價值 相似網紅 互動分析 創作內容分析" at bounding box center [875, 179] width 1054 height 41
click at [1357, 126] on icon "button" at bounding box center [1352, 125] width 14 height 14
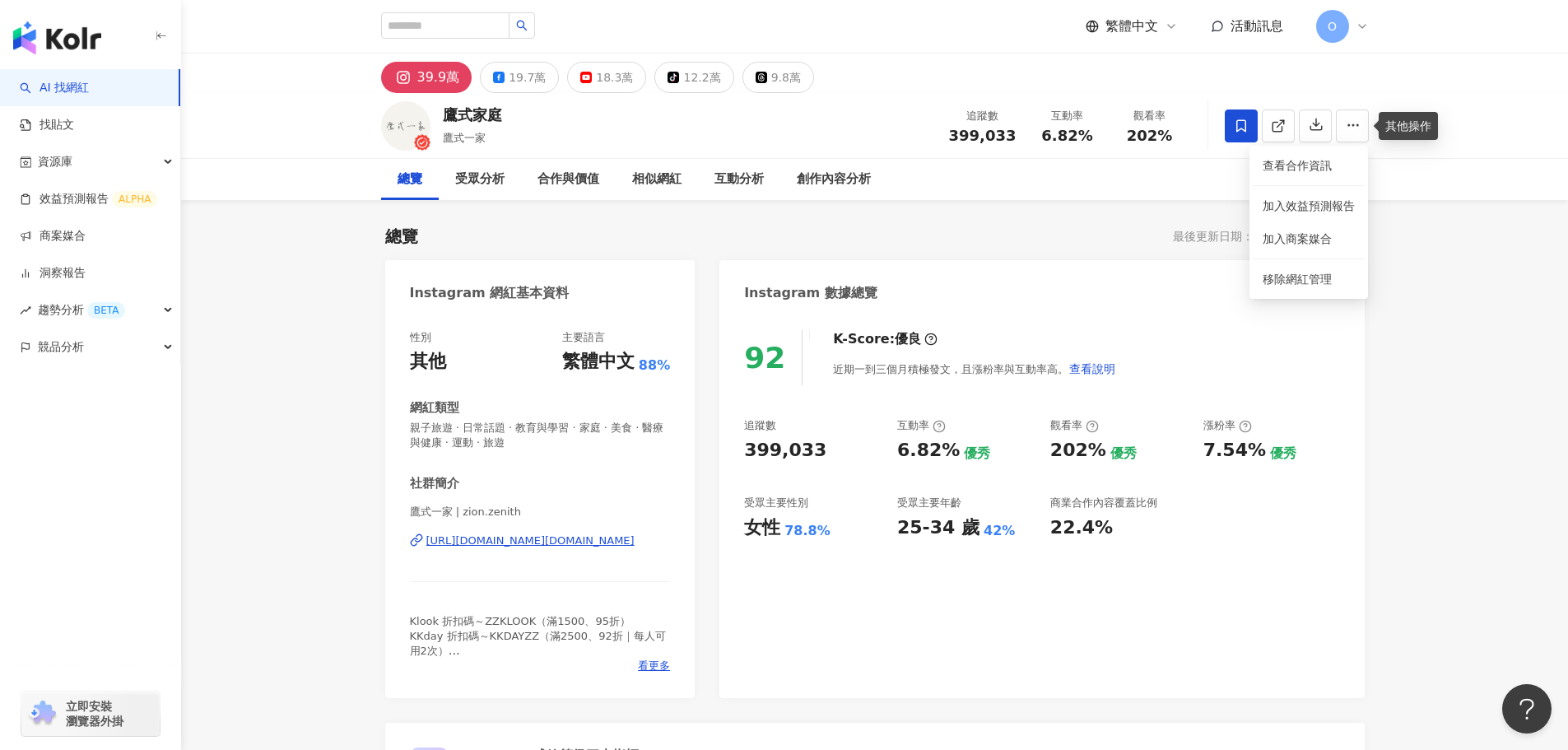
click at [1380, 160] on div "總覽 受眾分析 合作與價值 相似網紅 互動分析 創作內容分析" at bounding box center [875, 179] width 1054 height 41
click at [1312, 117] on button "button" at bounding box center [1315, 125] width 33 height 33
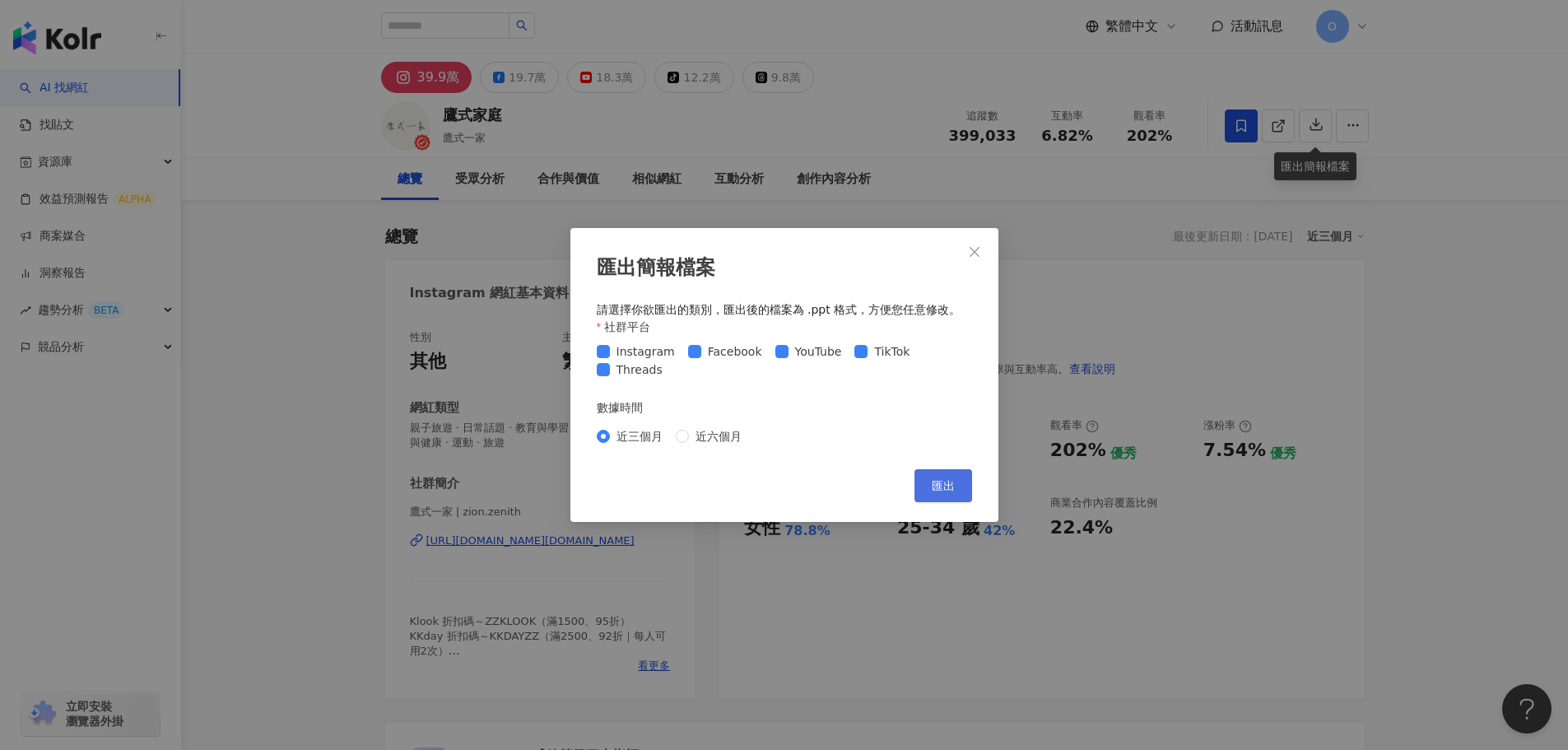
click at [934, 479] on span "匯出" at bounding box center [943, 486] width 23 height 13
click at [951, 498] on button "匯出" at bounding box center [943, 486] width 57 height 33
